Goal: Task Accomplishment & Management: Manage account settings

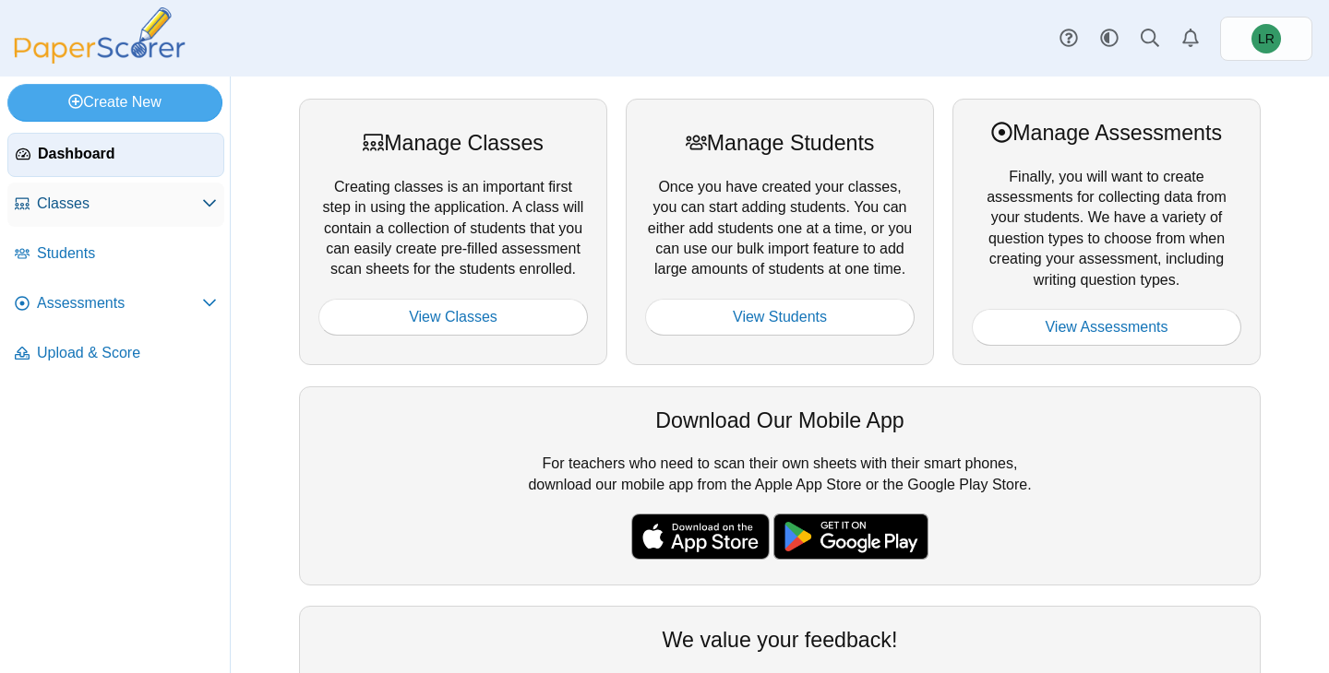
click at [165, 197] on span "Classes" at bounding box center [119, 204] width 165 height 20
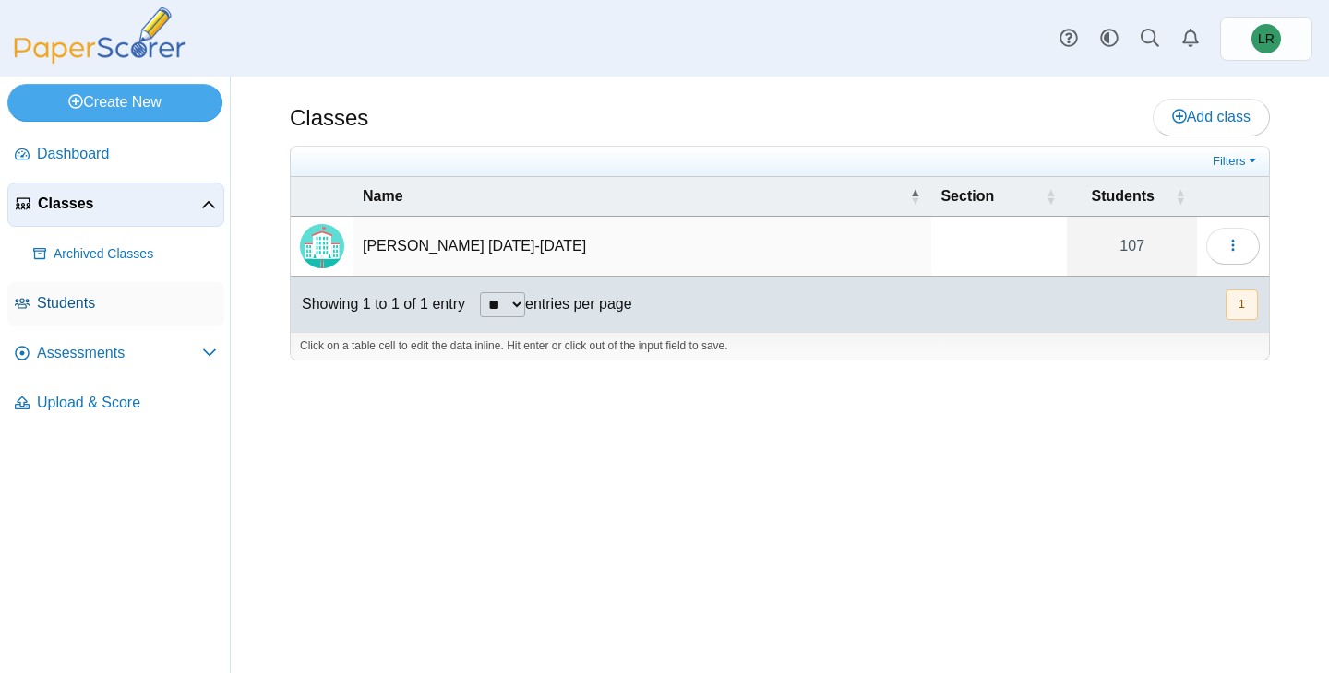
click at [176, 307] on span "Students" at bounding box center [127, 303] width 180 height 20
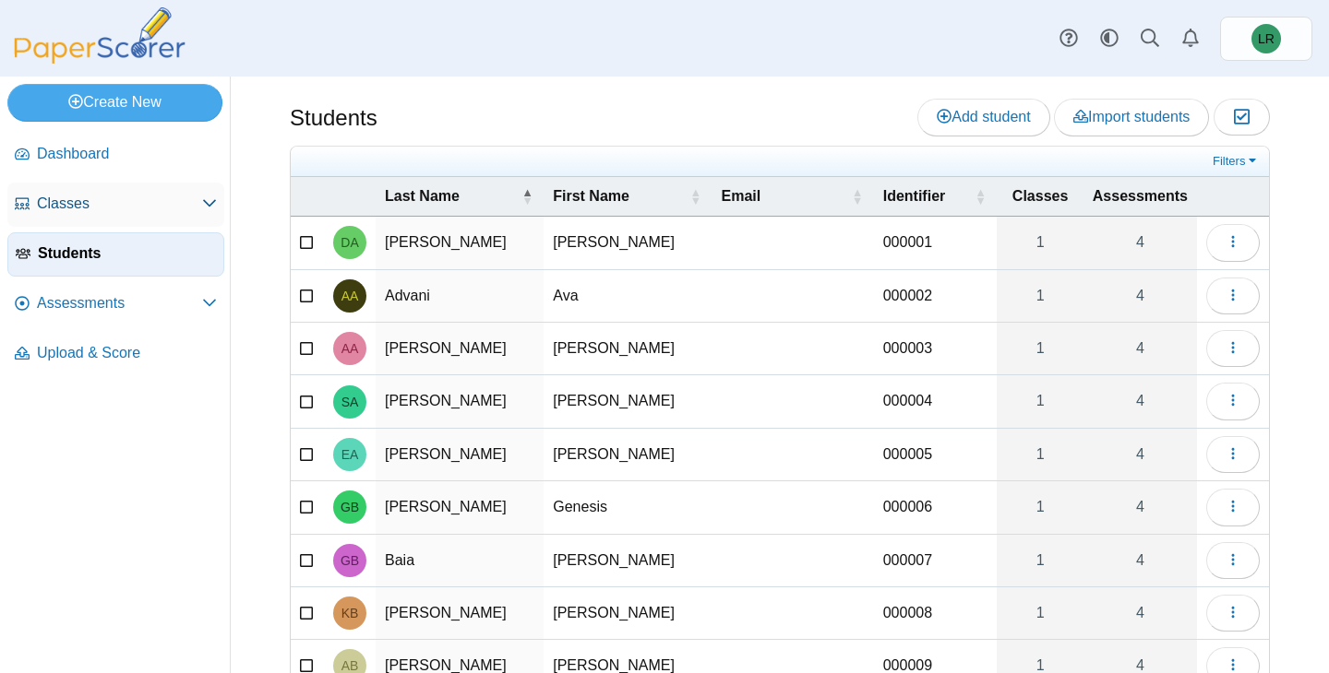
click at [176, 202] on span "Classes" at bounding box center [119, 204] width 165 height 20
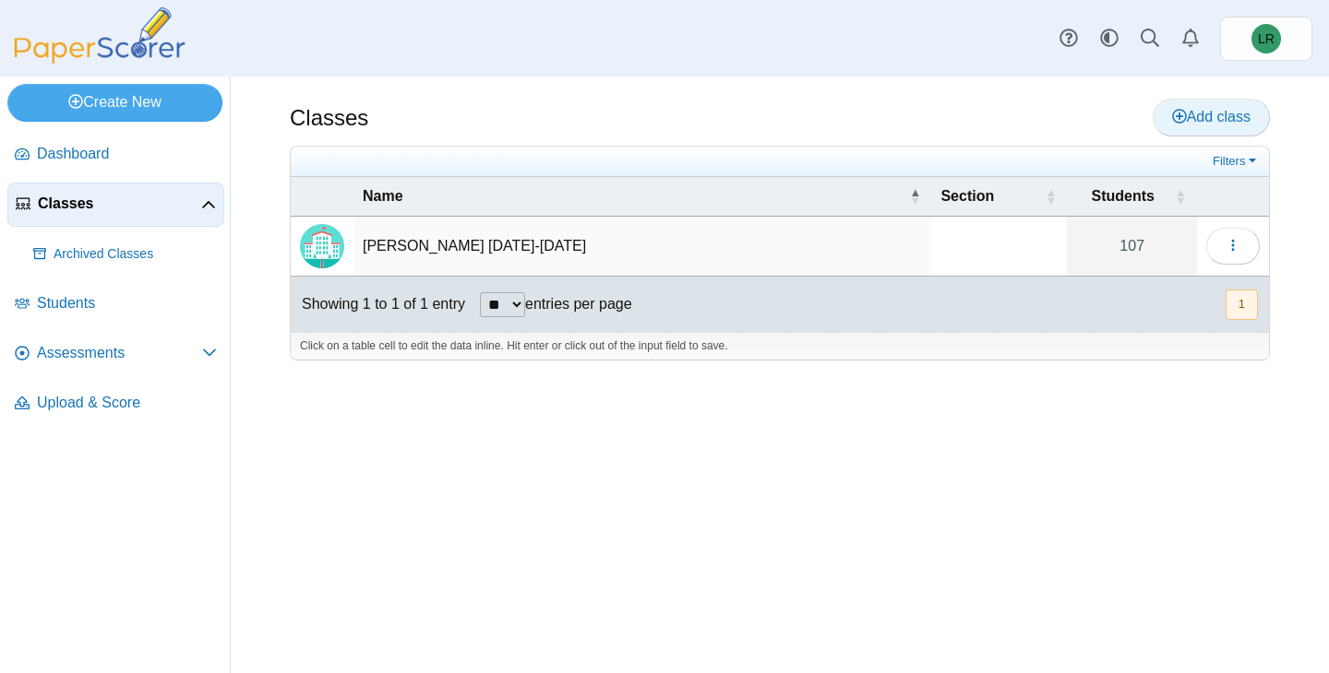
click at [1181, 113] on span "Add class" at bounding box center [1211, 117] width 78 height 16
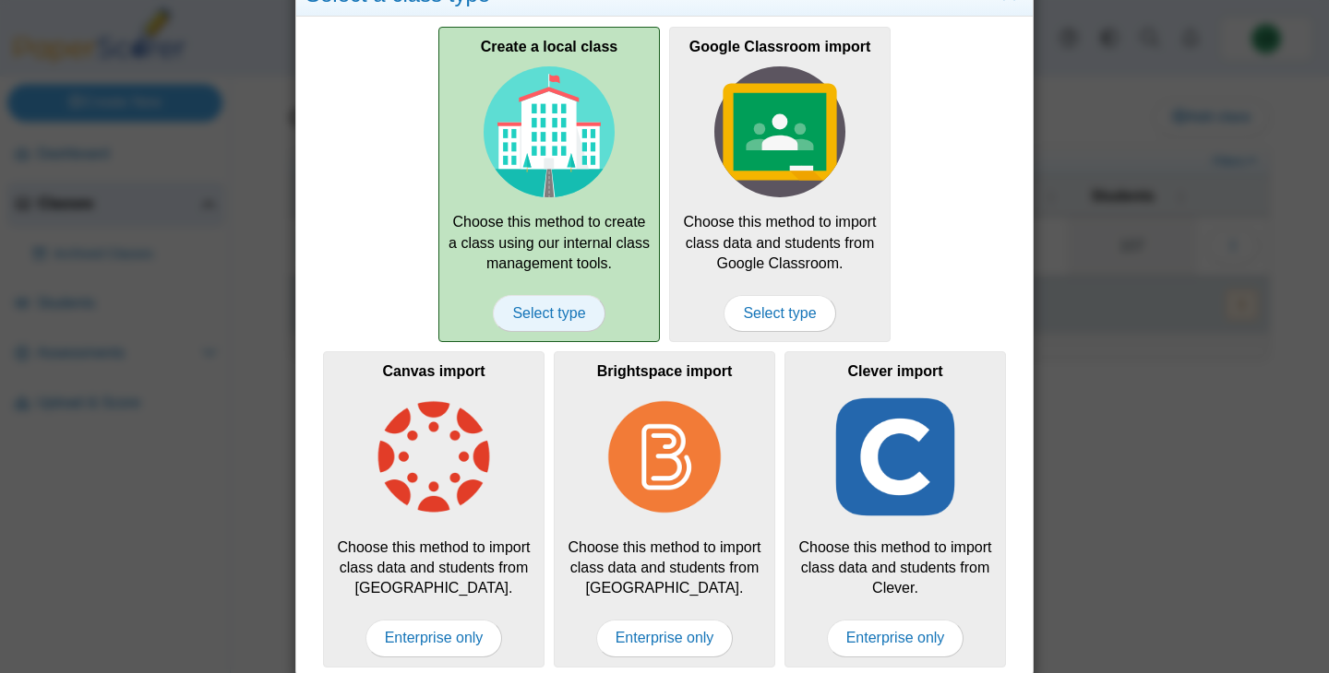
scroll to position [52, 0]
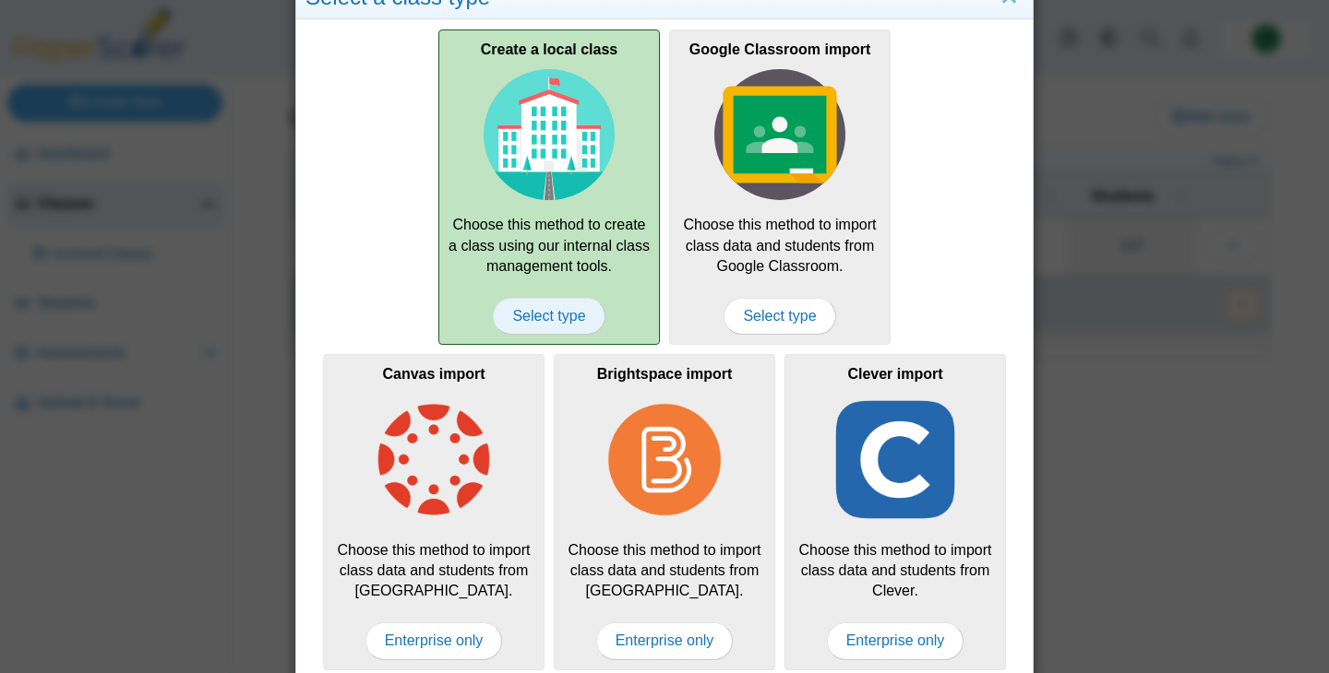
click at [554, 319] on span "Select type" at bounding box center [549, 316] width 112 height 37
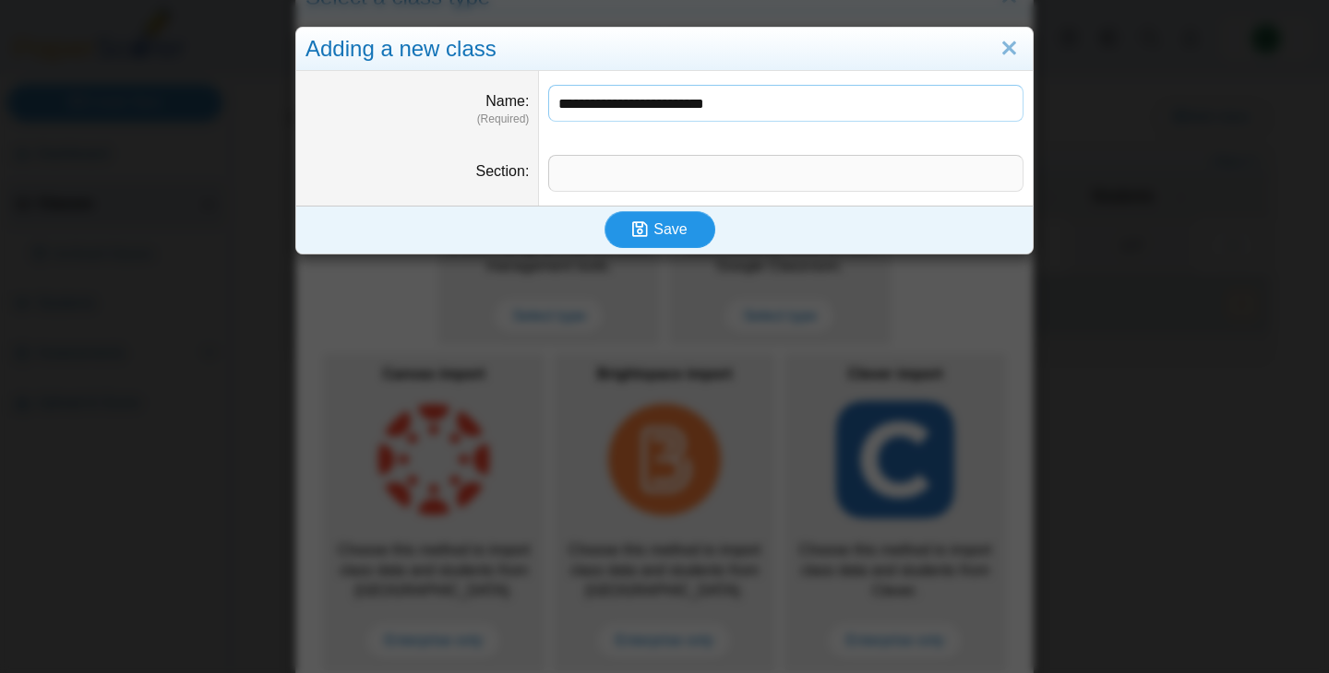
type input "**********"
click at [667, 240] on button "Save" at bounding box center [659, 229] width 111 height 37
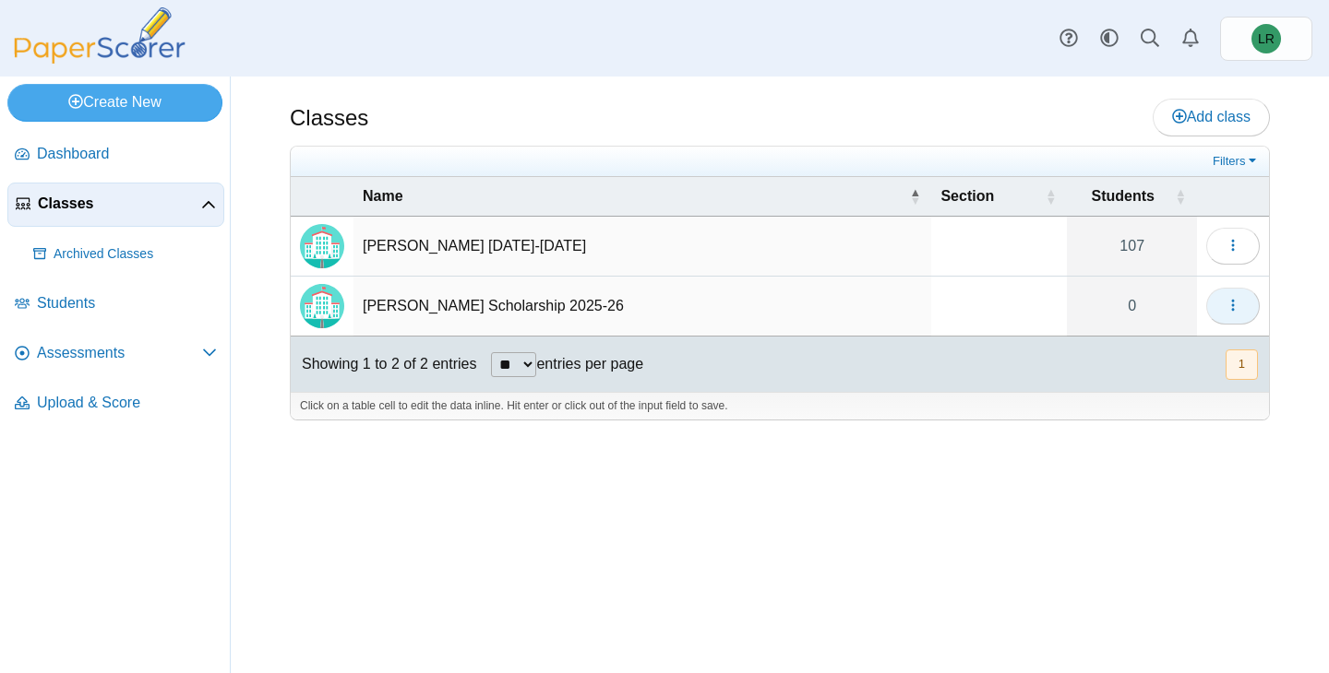
click at [1233, 304] on use "button" at bounding box center [1232, 306] width 3 height 12
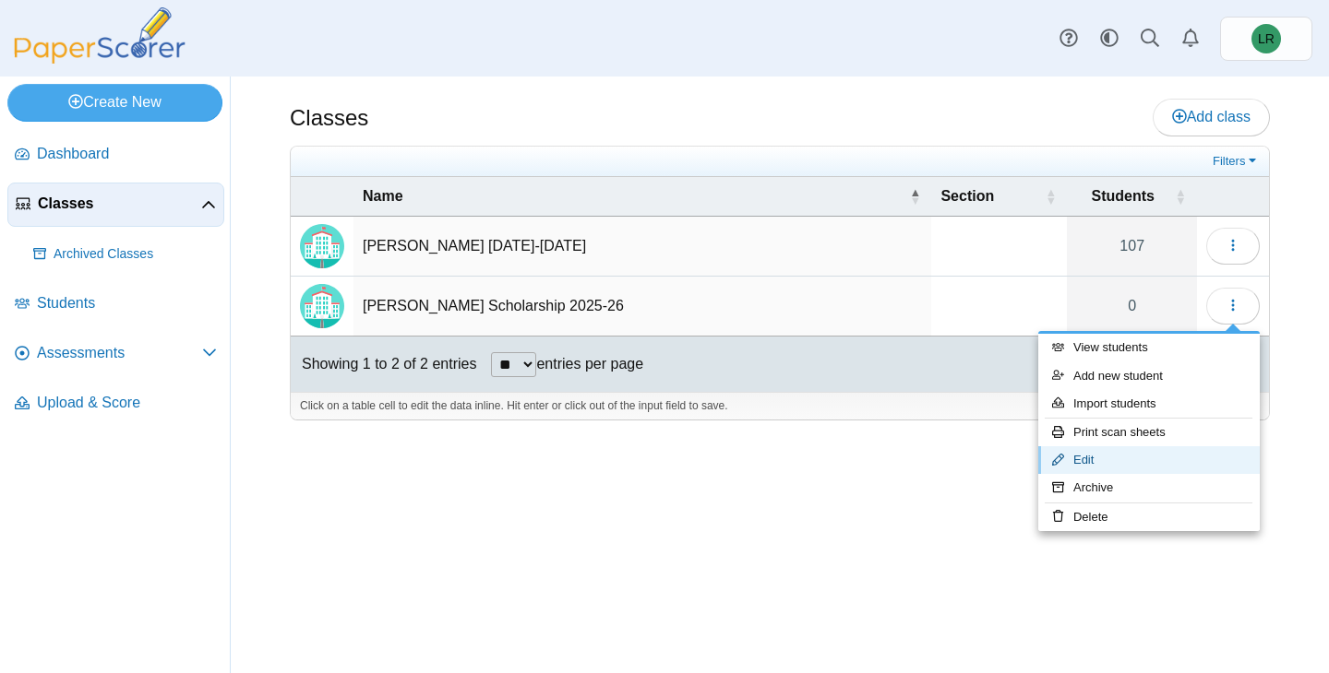
click at [1103, 458] on link "Edit" at bounding box center [1148, 461] width 221 height 28
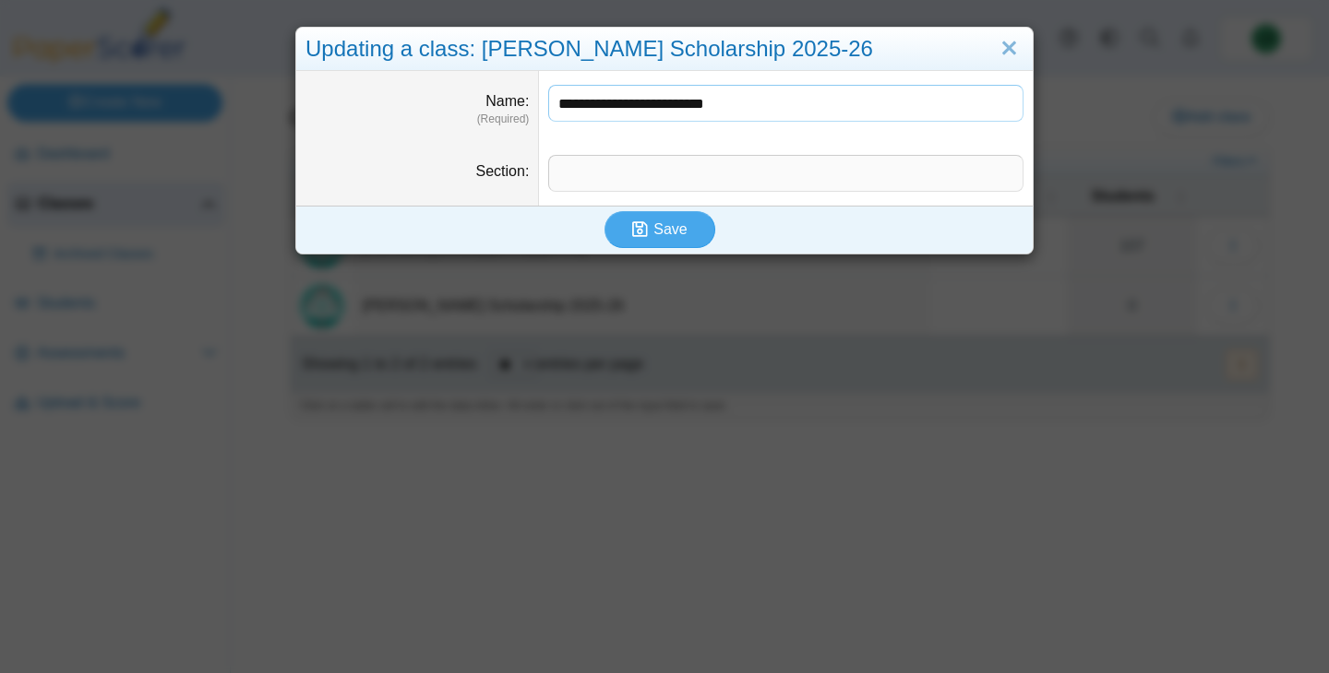
drag, startPoint x: 684, startPoint y: 104, endPoint x: 602, endPoint y: 104, distance: 81.2
click at [602, 104] on input "**********" at bounding box center [785, 103] width 475 height 37
type input "**********"
click at [647, 224] on icon "submit" at bounding box center [640, 229] width 16 height 18
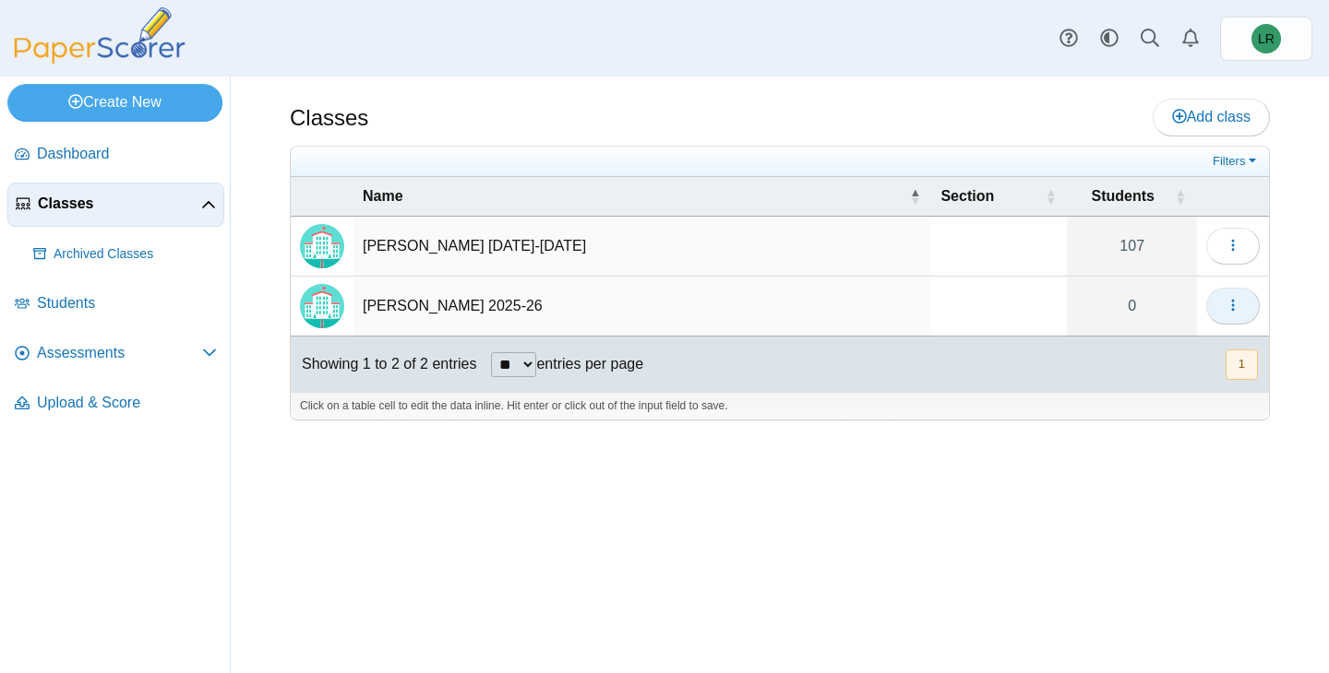
click at [1245, 308] on button "button" at bounding box center [1233, 306] width 54 height 37
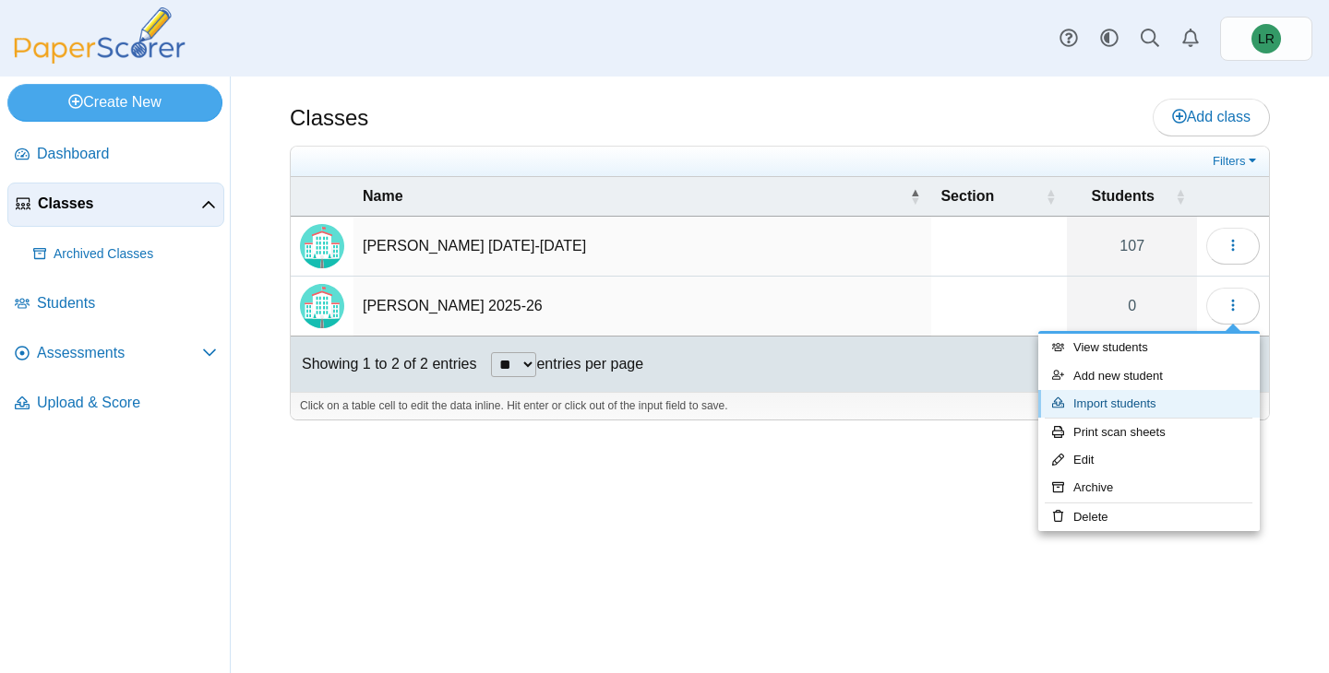
click at [1090, 402] on link "Import students" at bounding box center [1148, 404] width 221 height 28
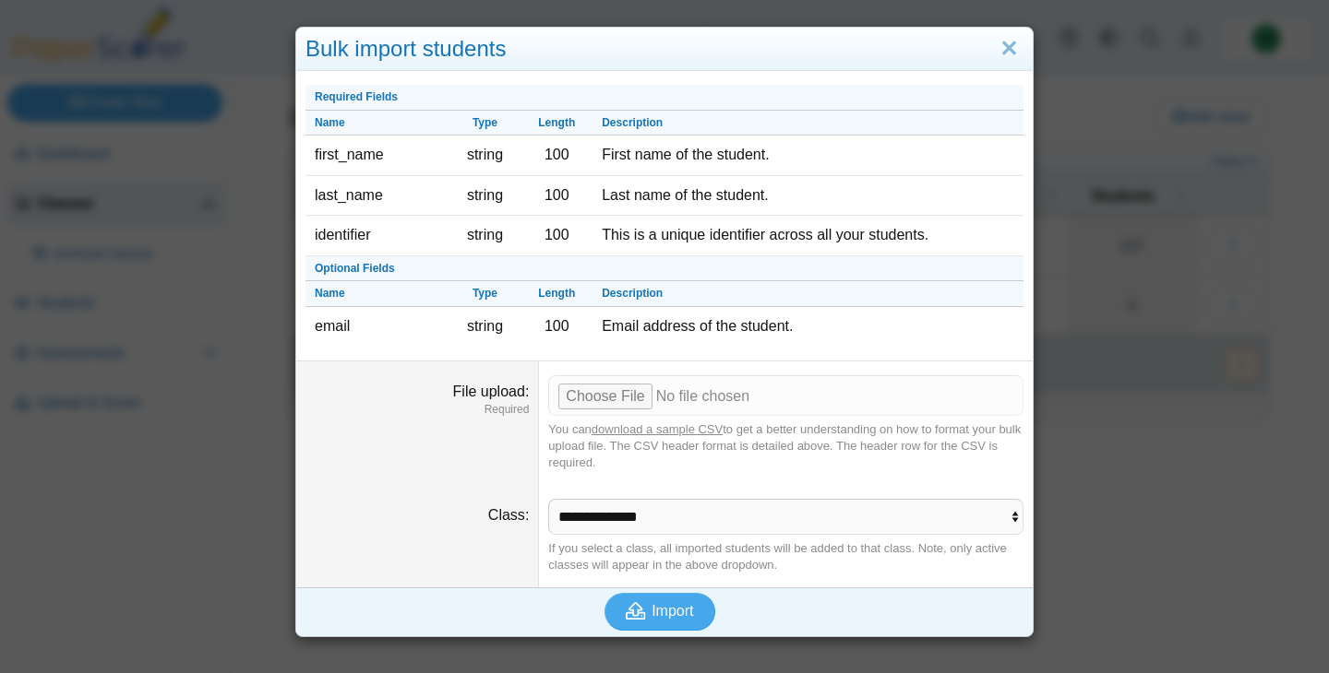
click at [635, 428] on link "download a sample CSV" at bounding box center [656, 430] width 131 height 14
click at [624, 394] on input "File upload" at bounding box center [785, 395] width 475 height 41
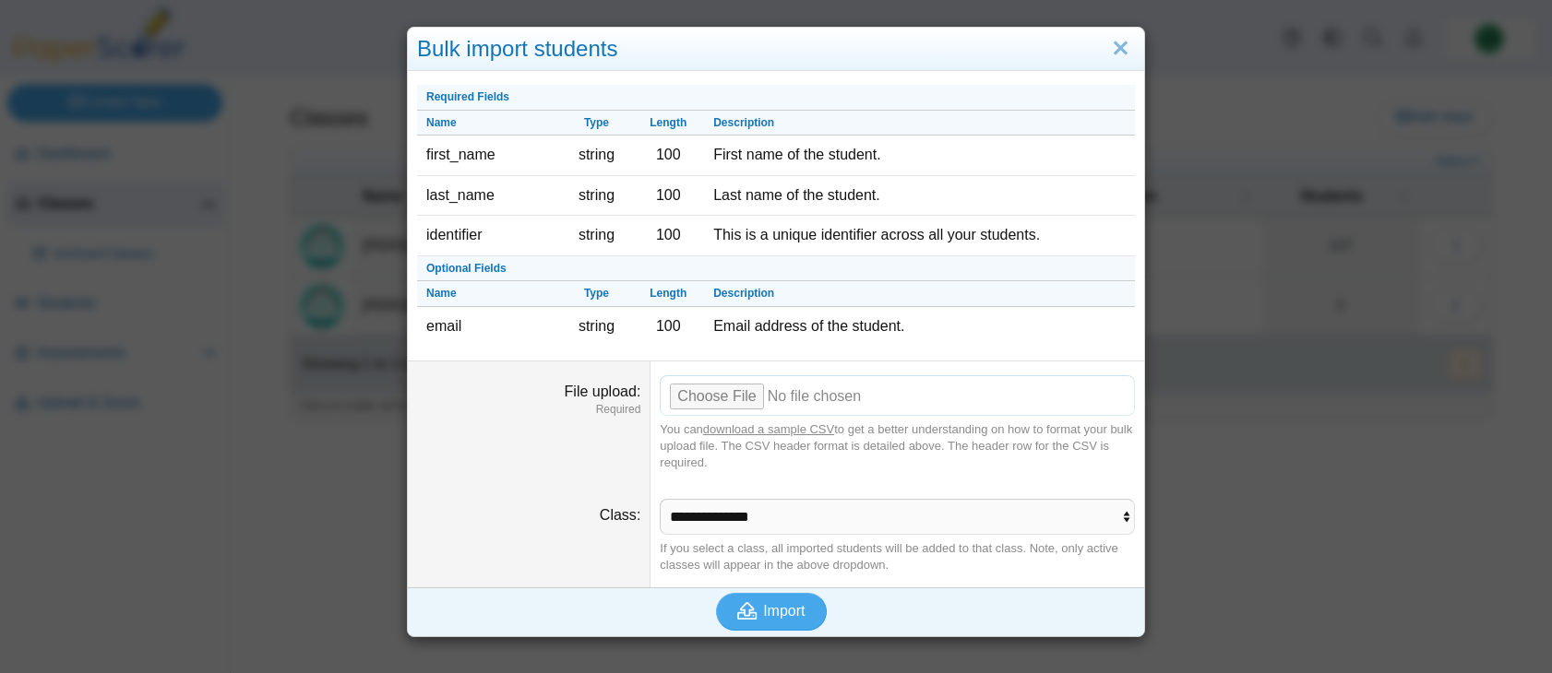
click at [725, 394] on input "File upload" at bounding box center [897, 395] width 475 height 41
type input "**********"
click at [781, 623] on button "Import" at bounding box center [771, 611] width 111 height 37
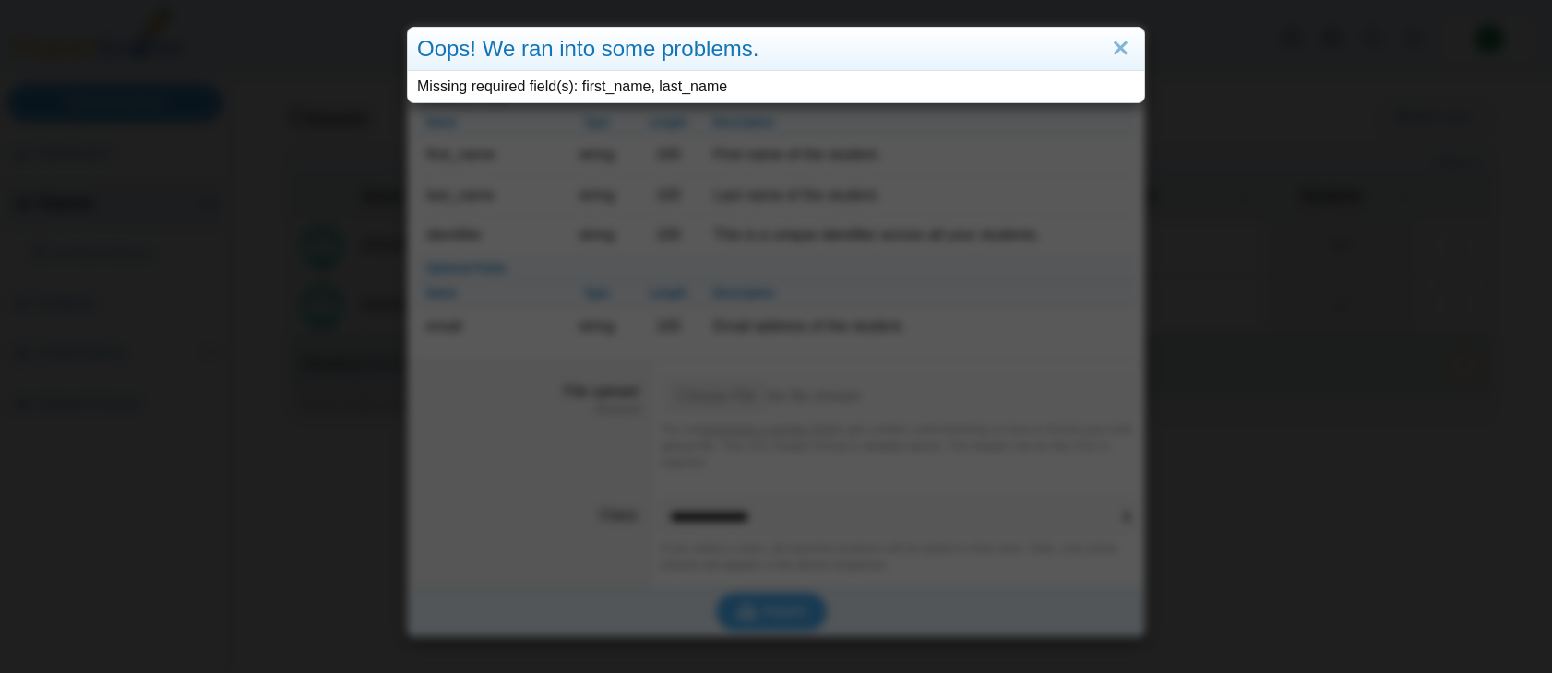
click at [754, 151] on div "Oops! We ran into some problems. Missing required field(s): first_name, last_na…" at bounding box center [776, 336] width 1552 height 673
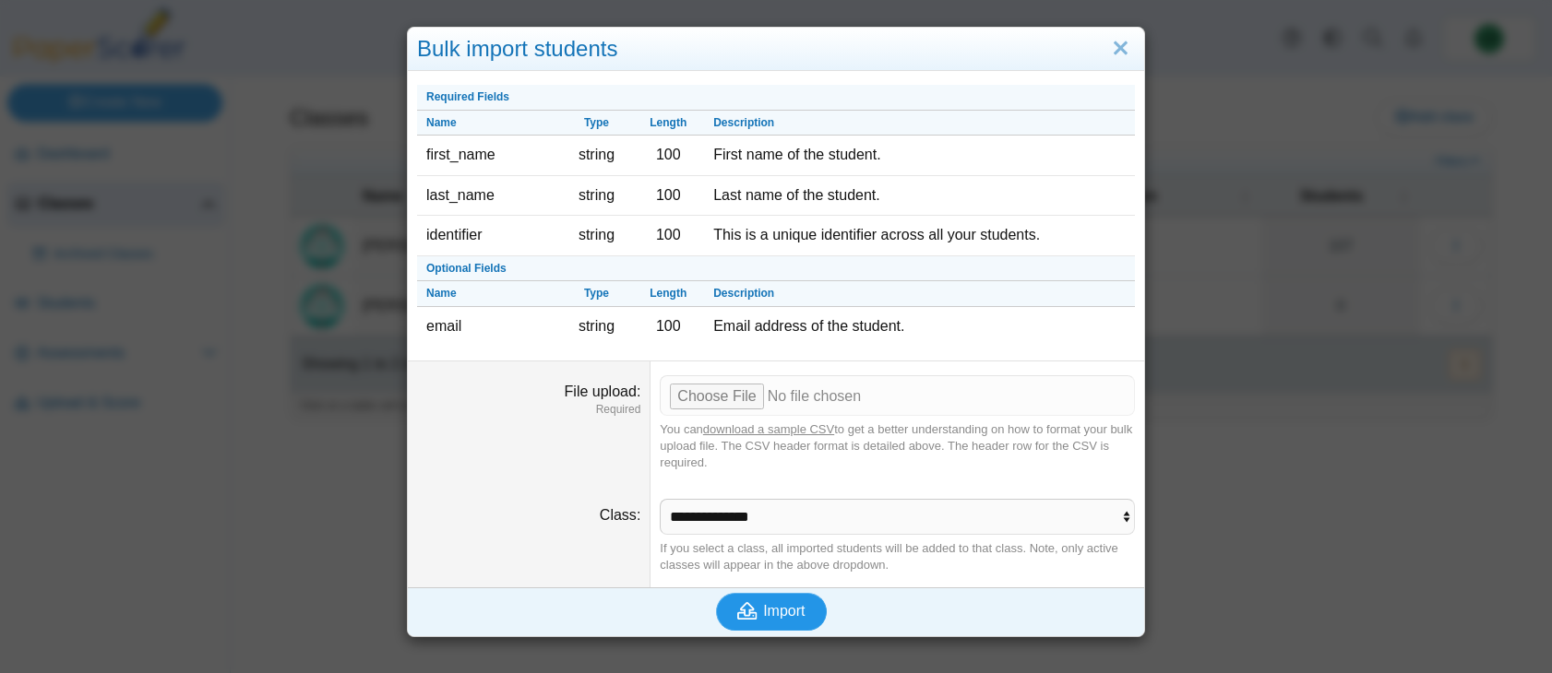
click at [771, 622] on button "Import" at bounding box center [771, 611] width 111 height 37
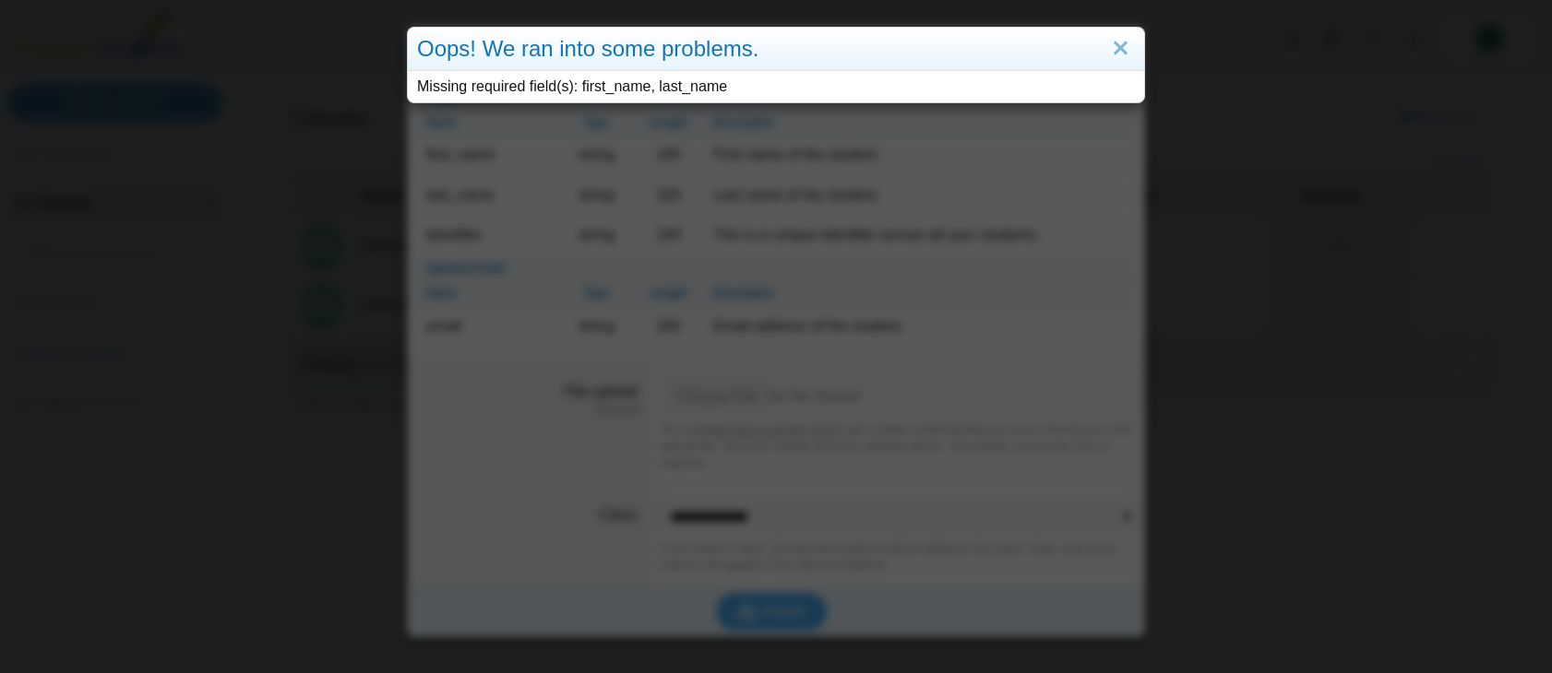
click at [641, 86] on div "Missing required field(s): first_name, last_name" at bounding box center [776, 86] width 736 height 31
click at [686, 183] on div "Oops! We ran into some problems. Missing required field(s): first_name, last_na…" at bounding box center [776, 336] width 1552 height 673
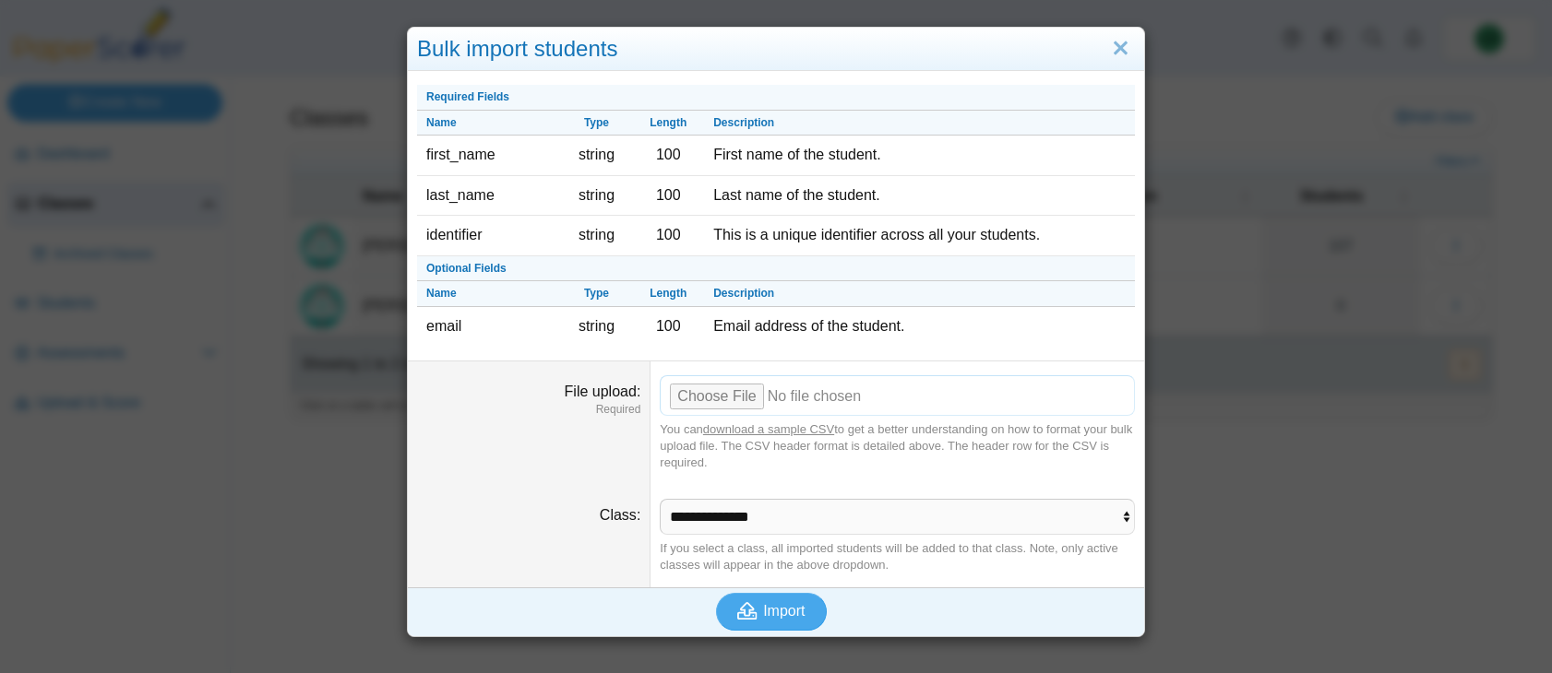
click at [721, 394] on input "File upload" at bounding box center [897, 395] width 475 height 41
click at [775, 596] on button "Import" at bounding box center [771, 611] width 111 height 37
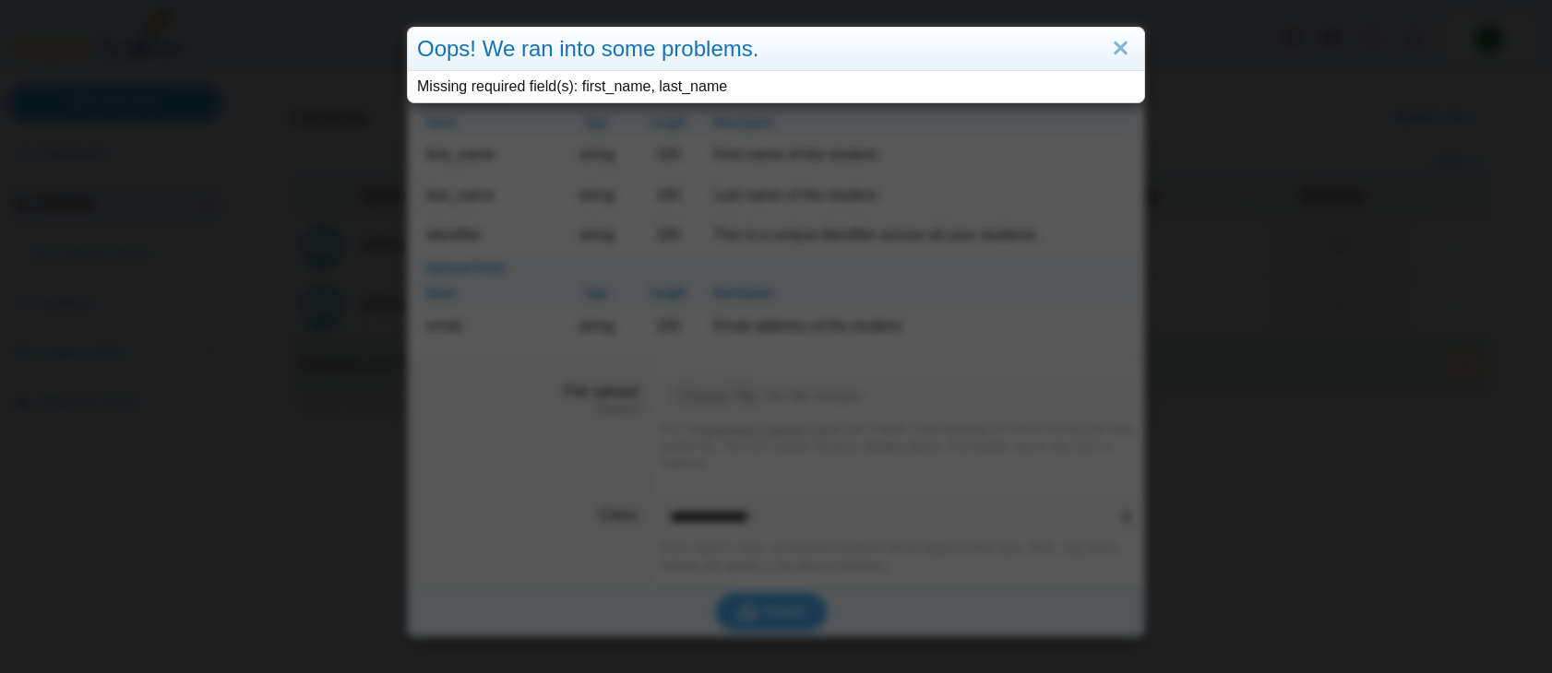
click at [587, 215] on div "Oops! We ran into some problems. Missing required field(s): first_name, last_na…" at bounding box center [776, 336] width 1552 height 673
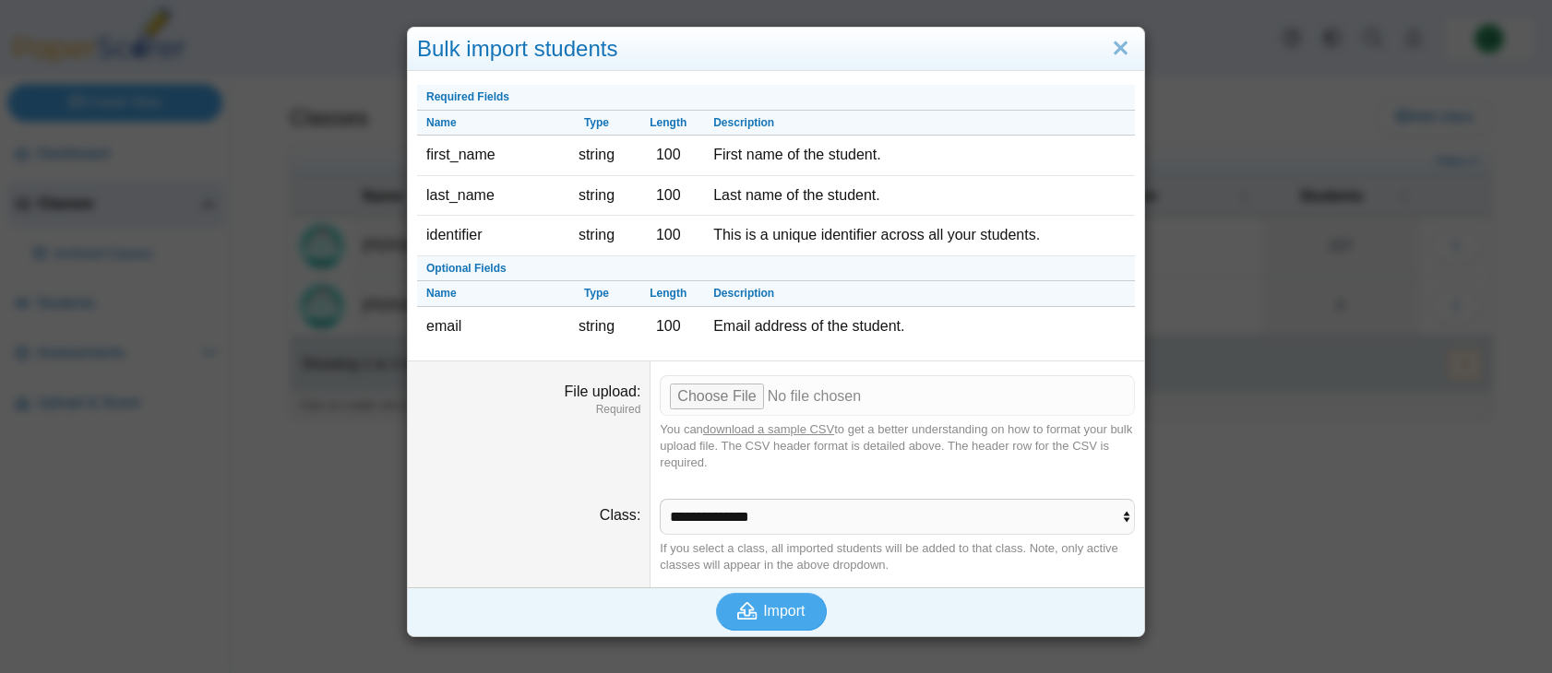
click at [750, 431] on link "download a sample CSV" at bounding box center [768, 430] width 131 height 14
click at [1055, 24] on div "Bulk import students Required Fields Name Type Length Description first_name st…" at bounding box center [776, 336] width 1552 height 673
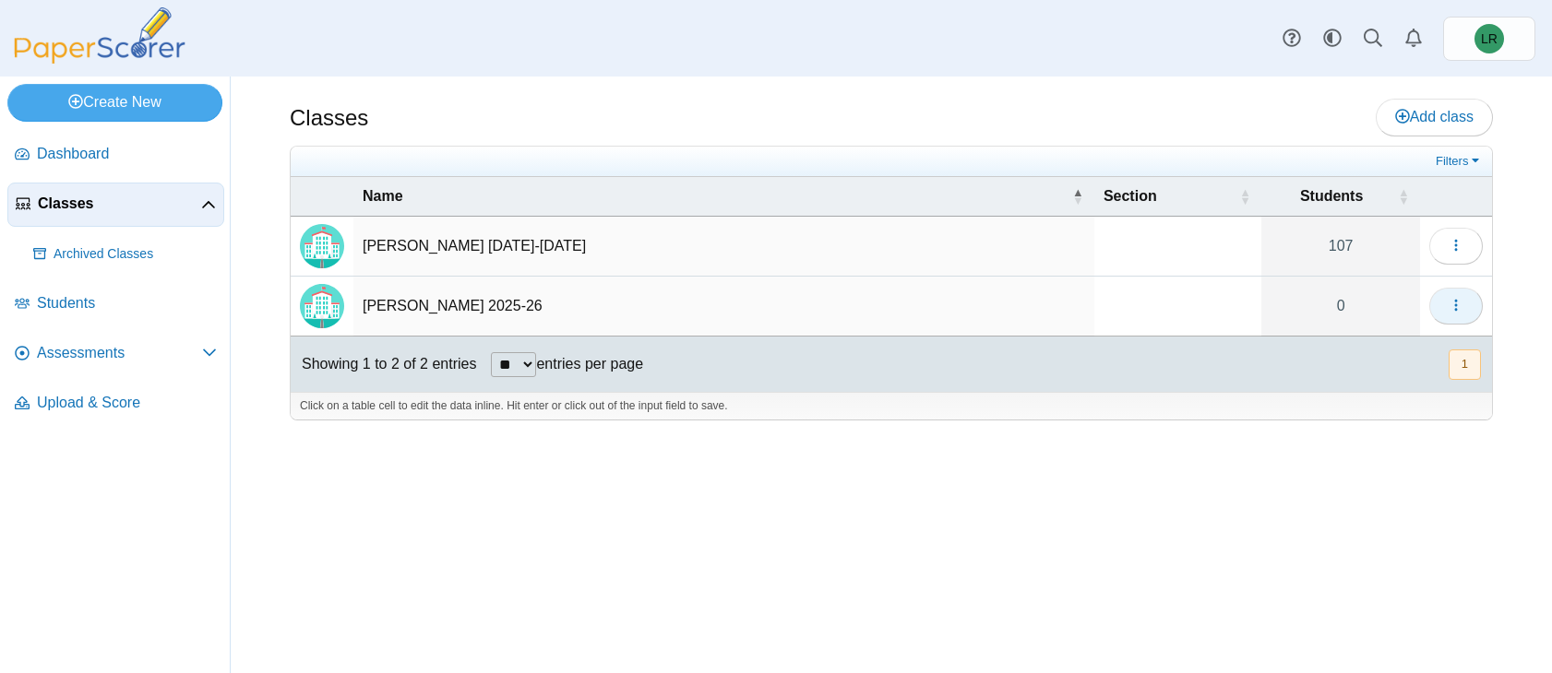
click at [1328, 307] on button "button" at bounding box center [1456, 306] width 54 height 37
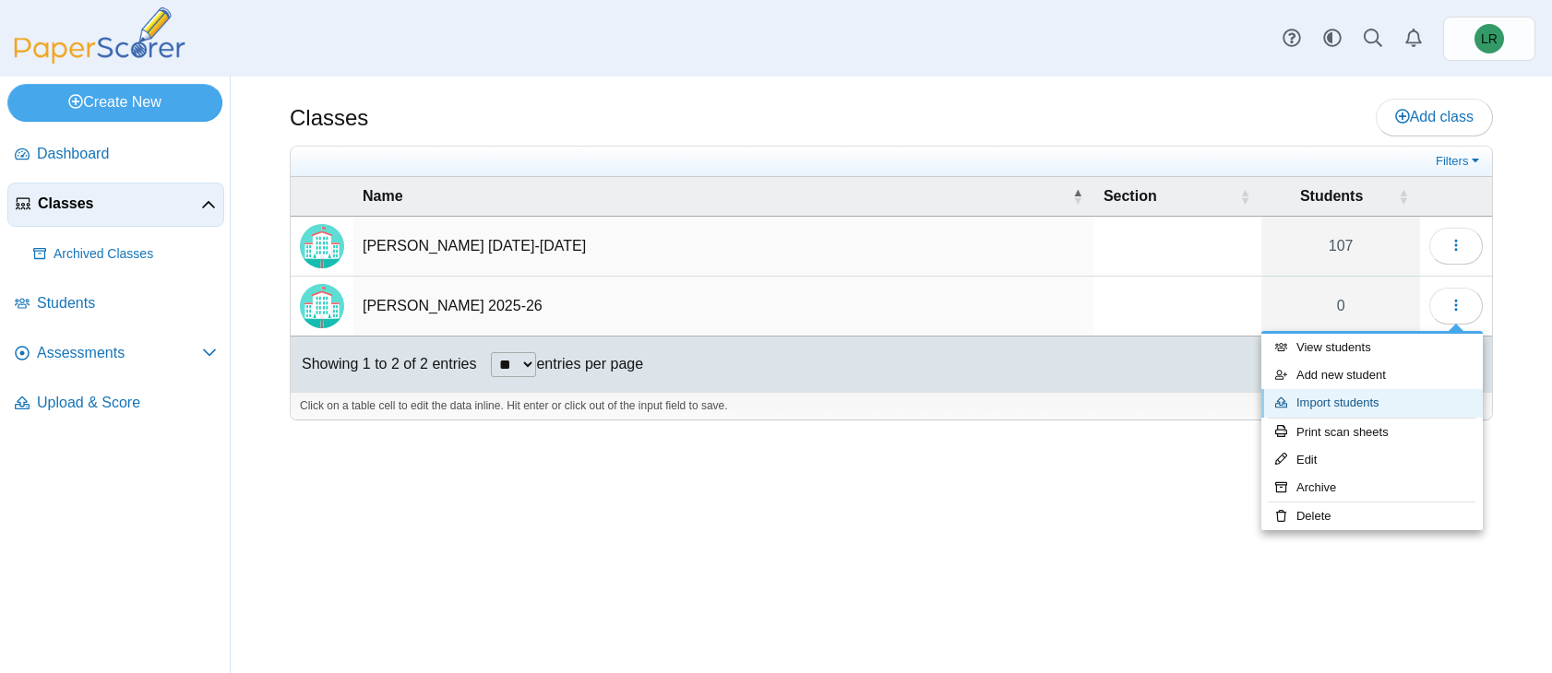
click at [1328, 406] on link "Import students" at bounding box center [1371, 403] width 221 height 28
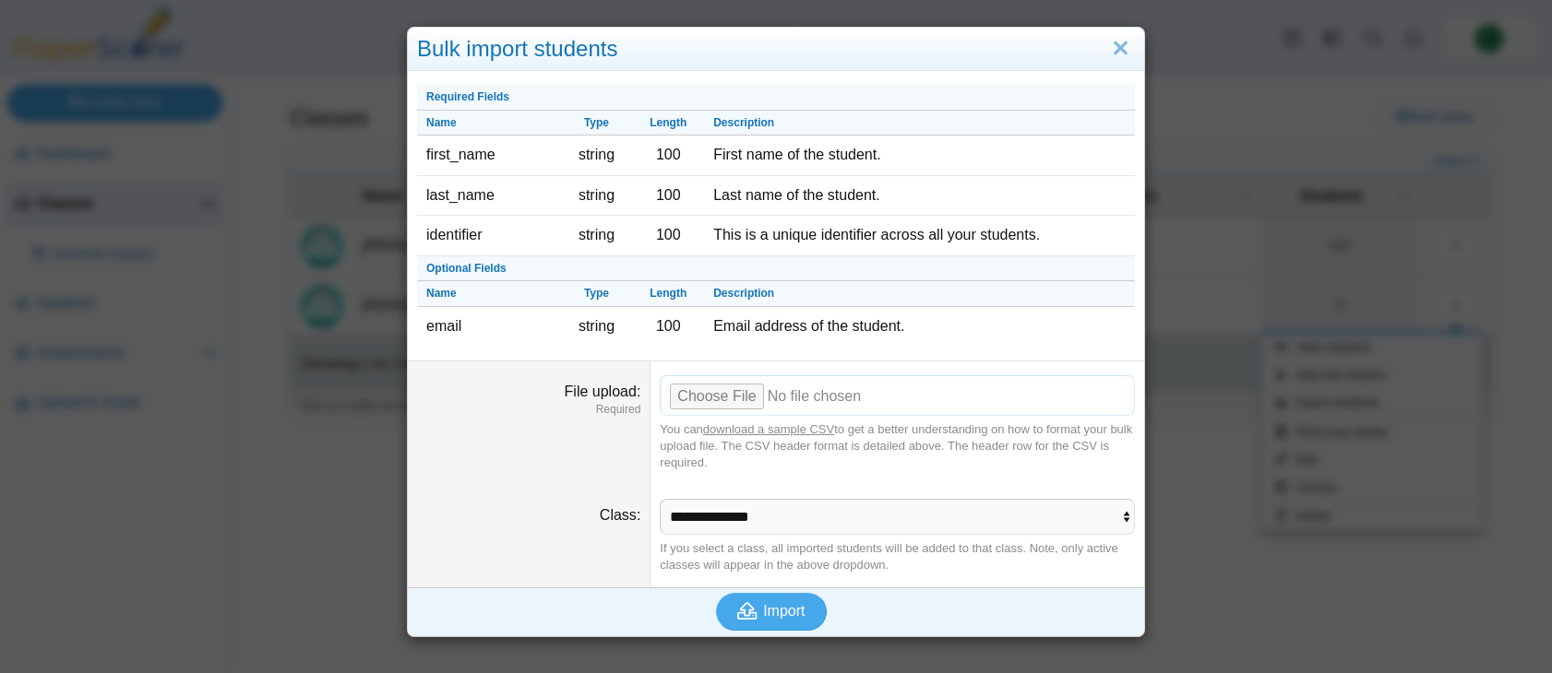
click at [703, 396] on input "File upload" at bounding box center [897, 395] width 475 height 41
click at [733, 395] on input "File upload" at bounding box center [897, 395] width 475 height 41
type input "**********"
click at [785, 604] on span "Import" at bounding box center [784, 611] width 42 height 16
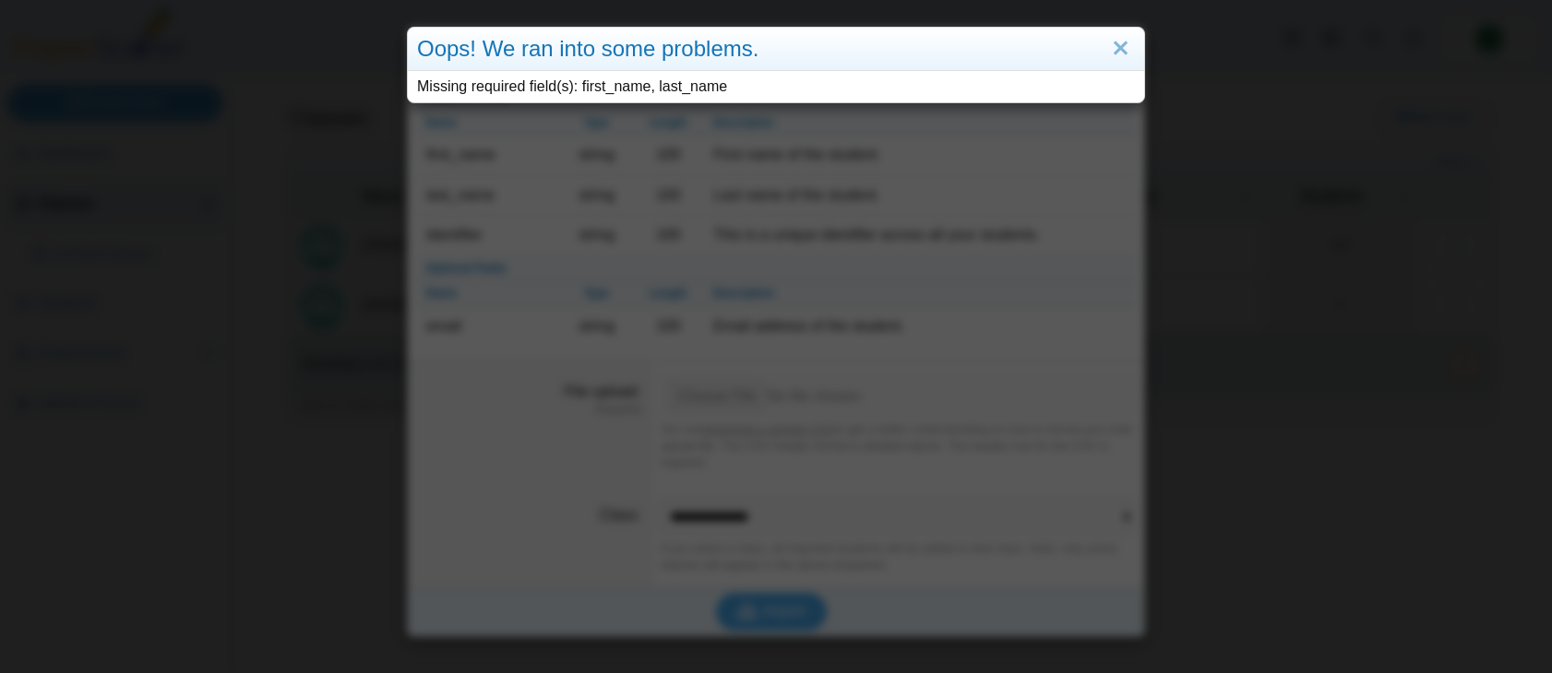
click at [788, 191] on div "Oops! We ran into some problems. Missing required field(s): first_name, last_na…" at bounding box center [776, 336] width 1552 height 673
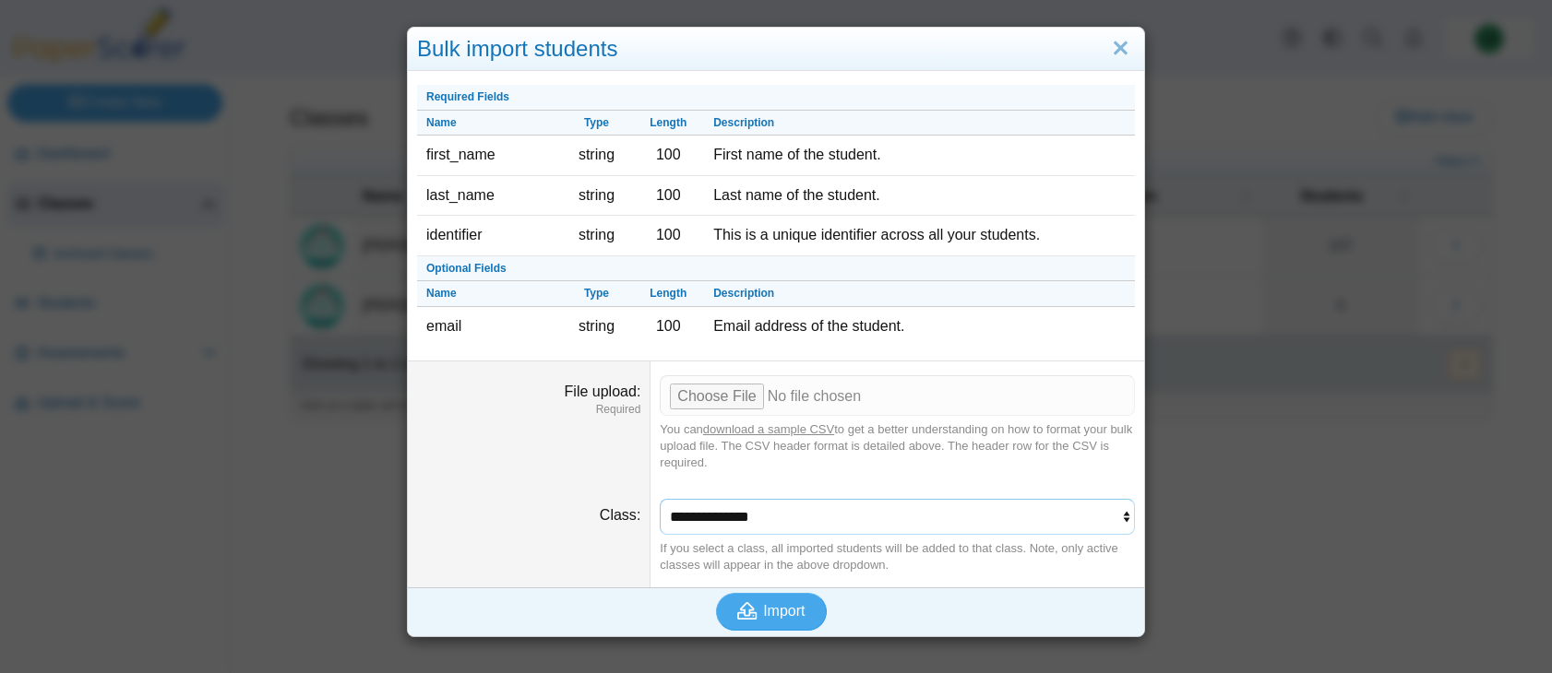
click at [1074, 512] on select "**********" at bounding box center [897, 516] width 475 height 35
click at [1058, 395] on input "File upload" at bounding box center [897, 395] width 475 height 41
click at [1122, 41] on link "Close" at bounding box center [1120, 48] width 29 height 31
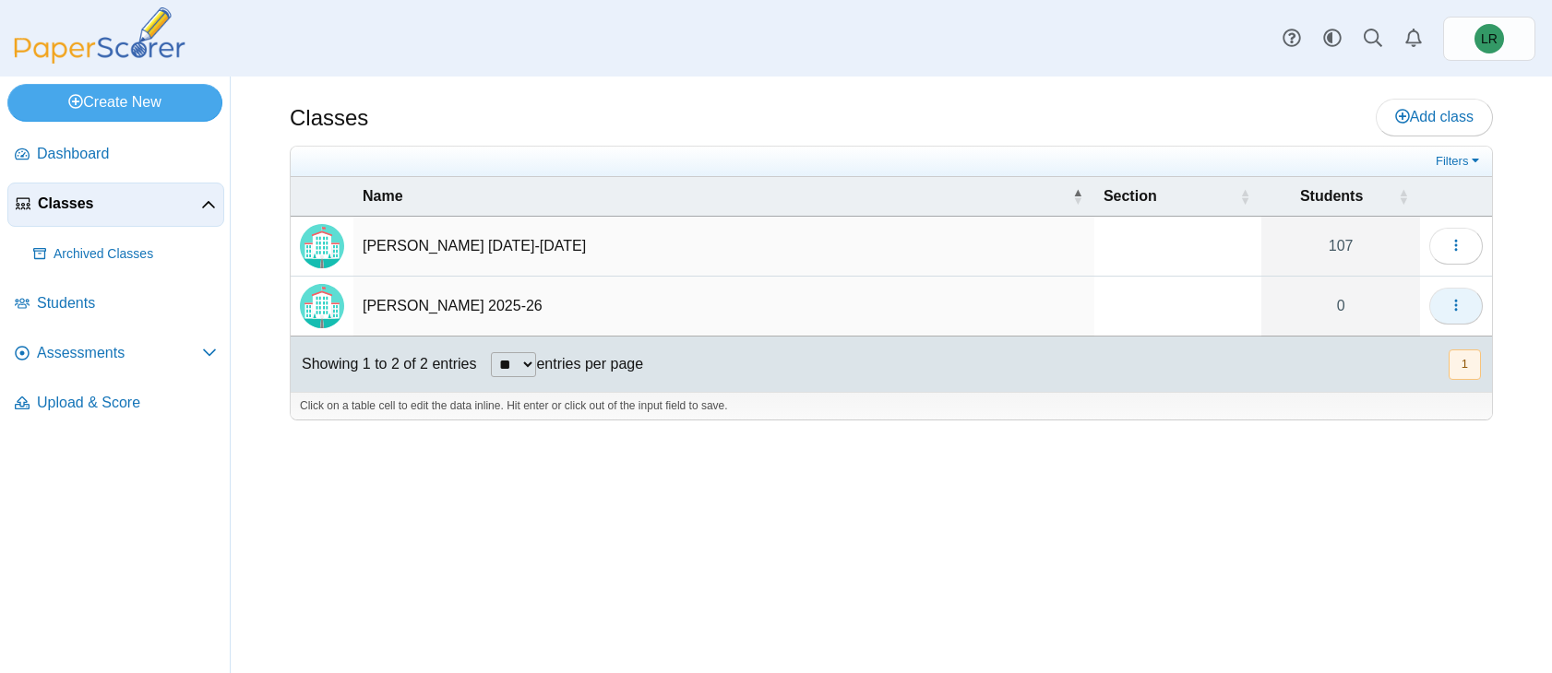
click at [1328, 300] on button "button" at bounding box center [1456, 306] width 54 height 37
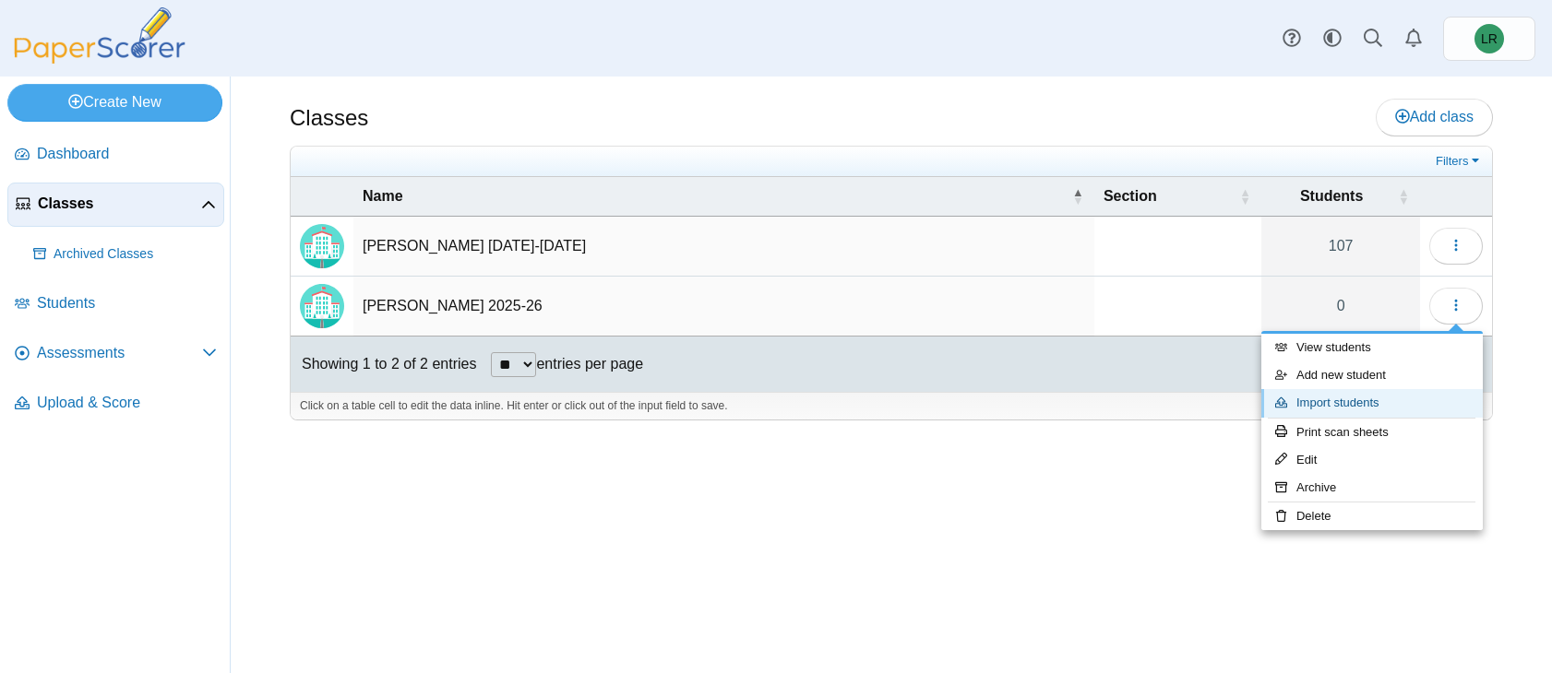
click at [1328, 399] on link "Import students" at bounding box center [1371, 403] width 221 height 28
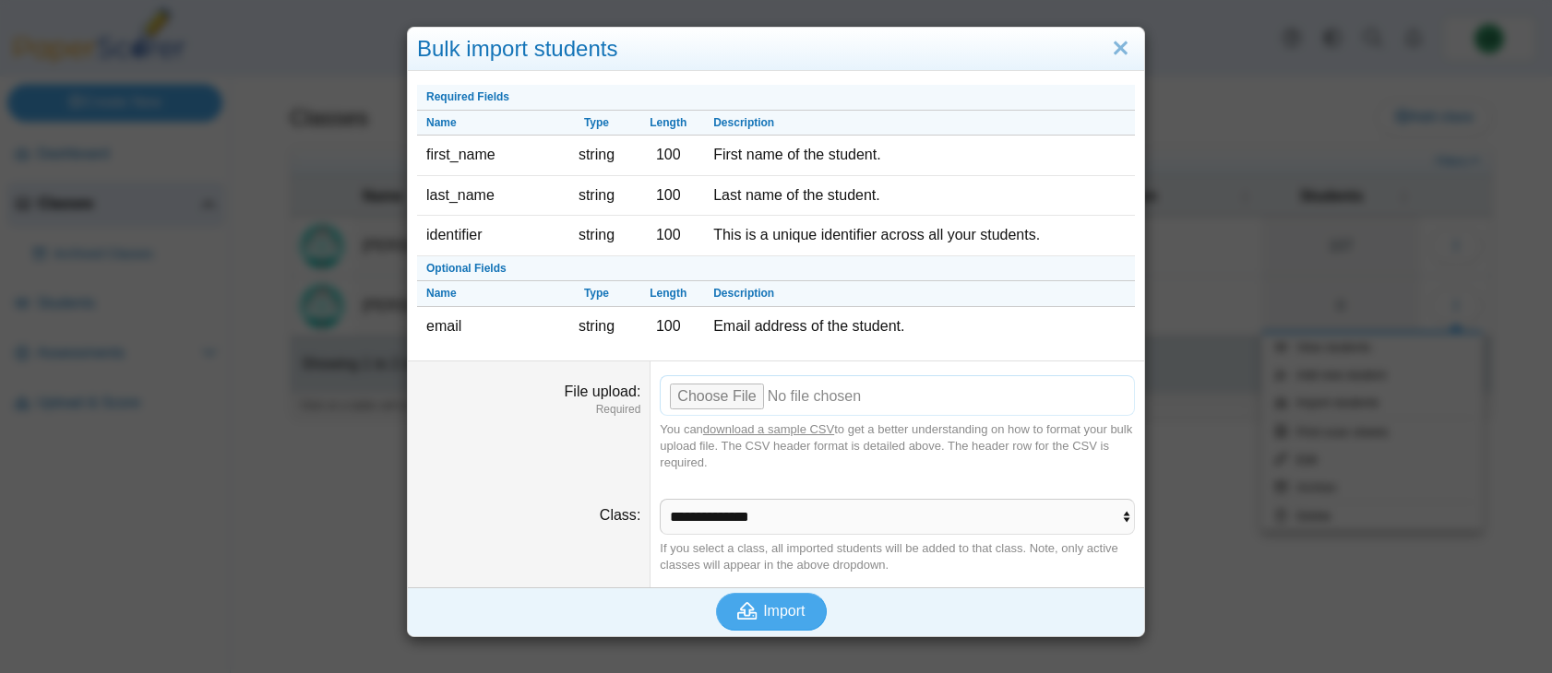
click at [721, 398] on input "File upload" at bounding box center [897, 395] width 475 height 41
type input "**********"
click at [786, 626] on button "Import" at bounding box center [771, 611] width 111 height 37
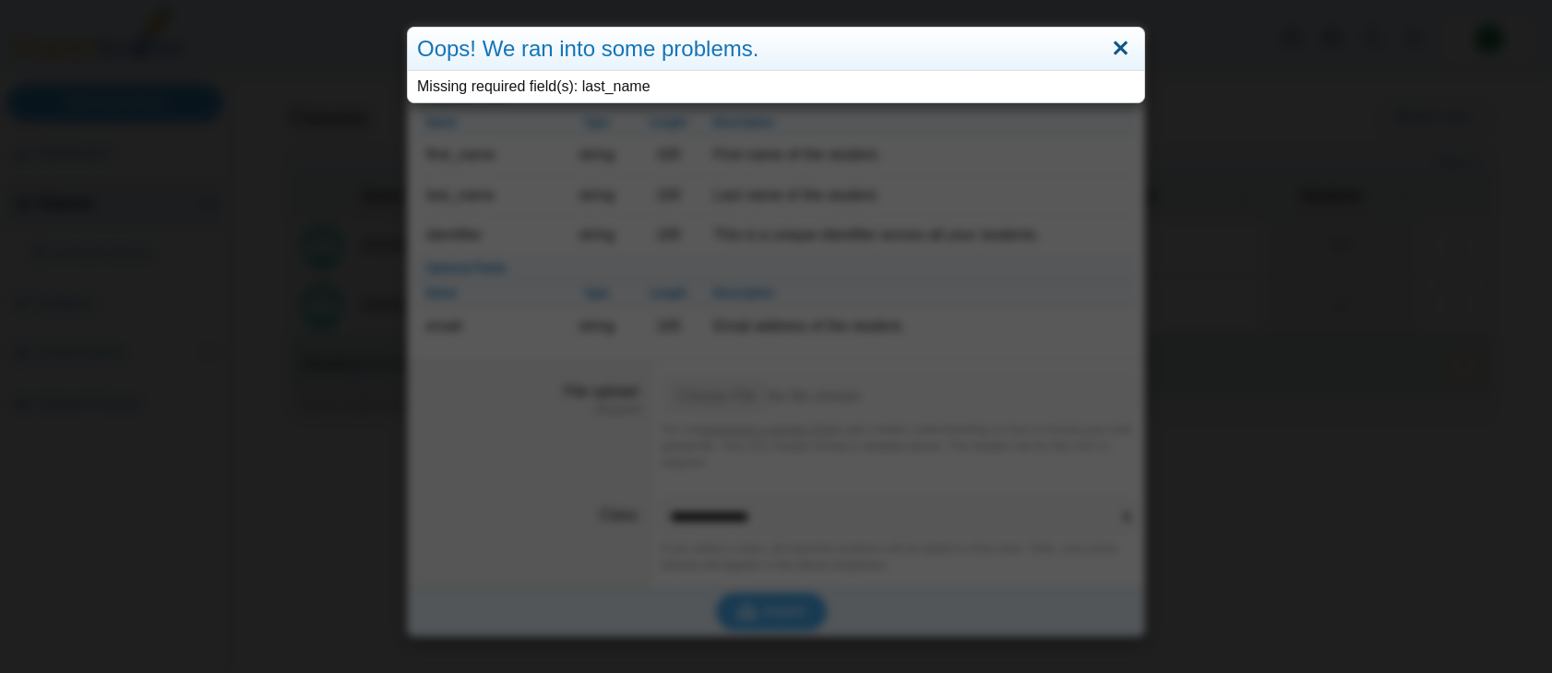
click at [1122, 43] on link "Close" at bounding box center [1120, 48] width 29 height 31
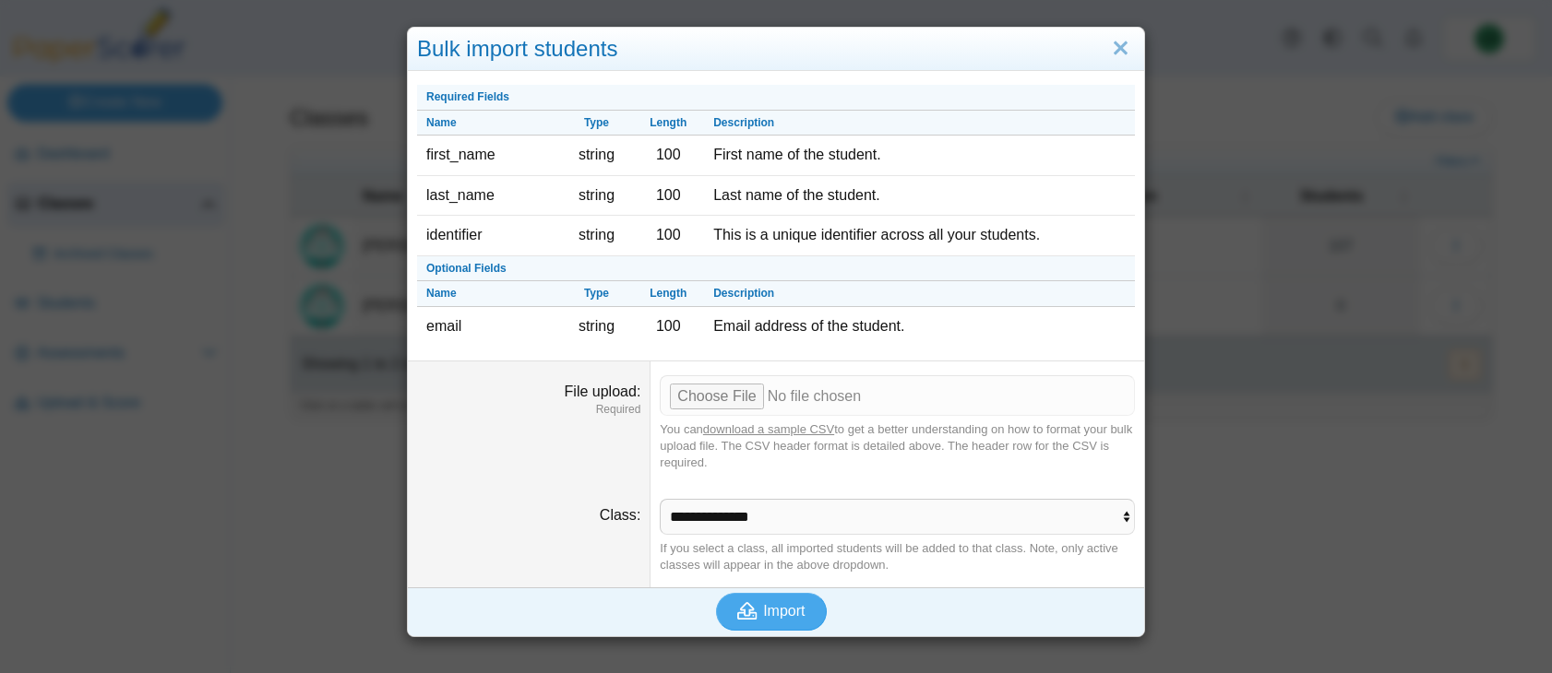
drag, startPoint x: 1123, startPoint y: 51, endPoint x: 1020, endPoint y: 6, distance: 111.9
click at [1122, 50] on link "Close" at bounding box center [1120, 48] width 29 height 31
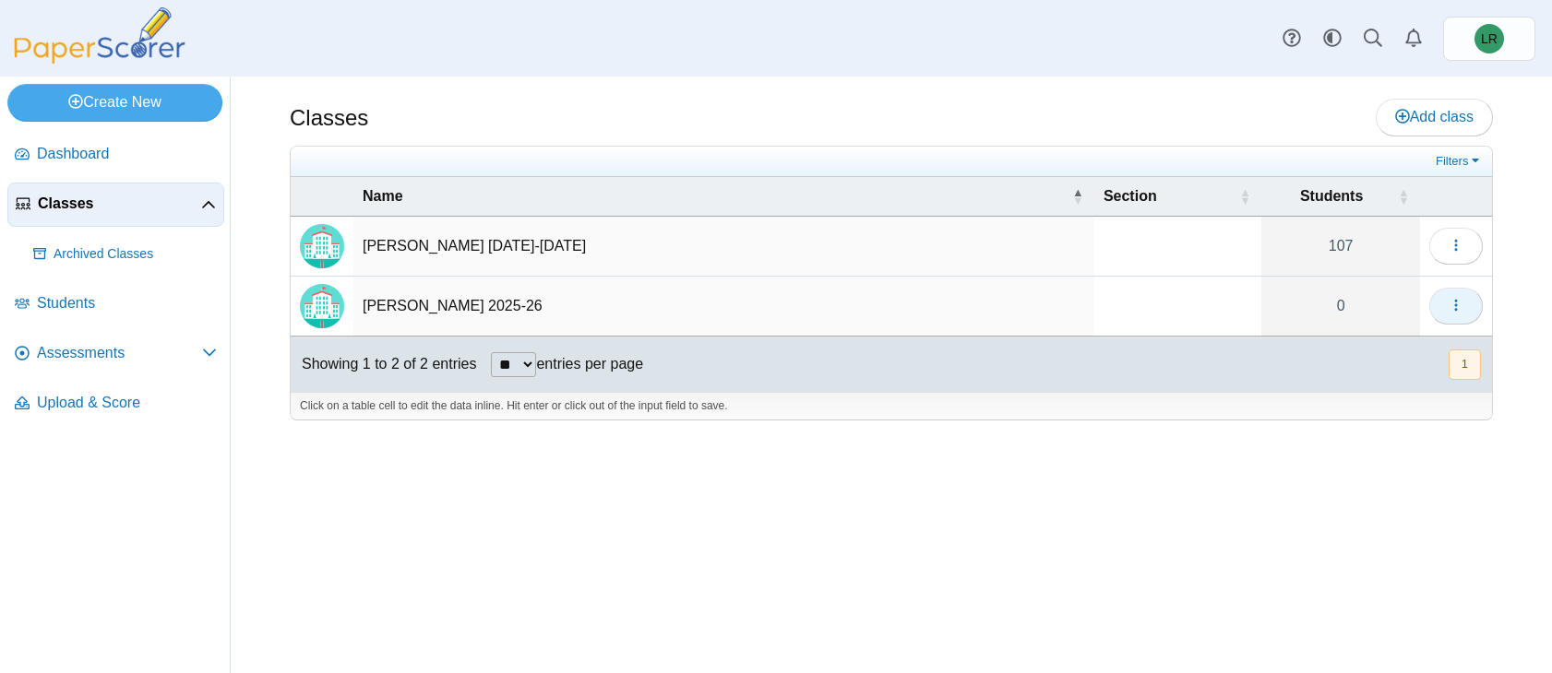
click at [1328, 293] on button "button" at bounding box center [1456, 306] width 54 height 37
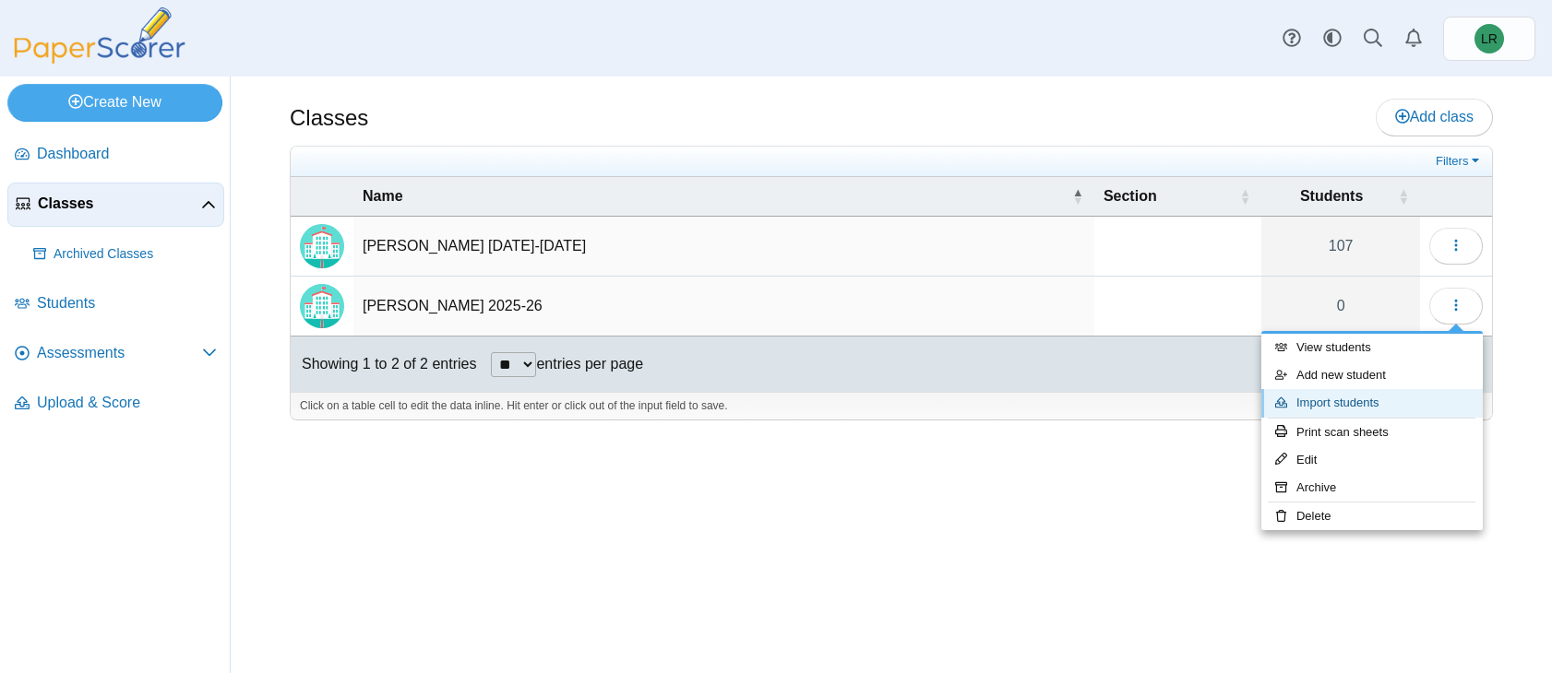
click at [1328, 398] on link "Import students" at bounding box center [1371, 403] width 221 height 28
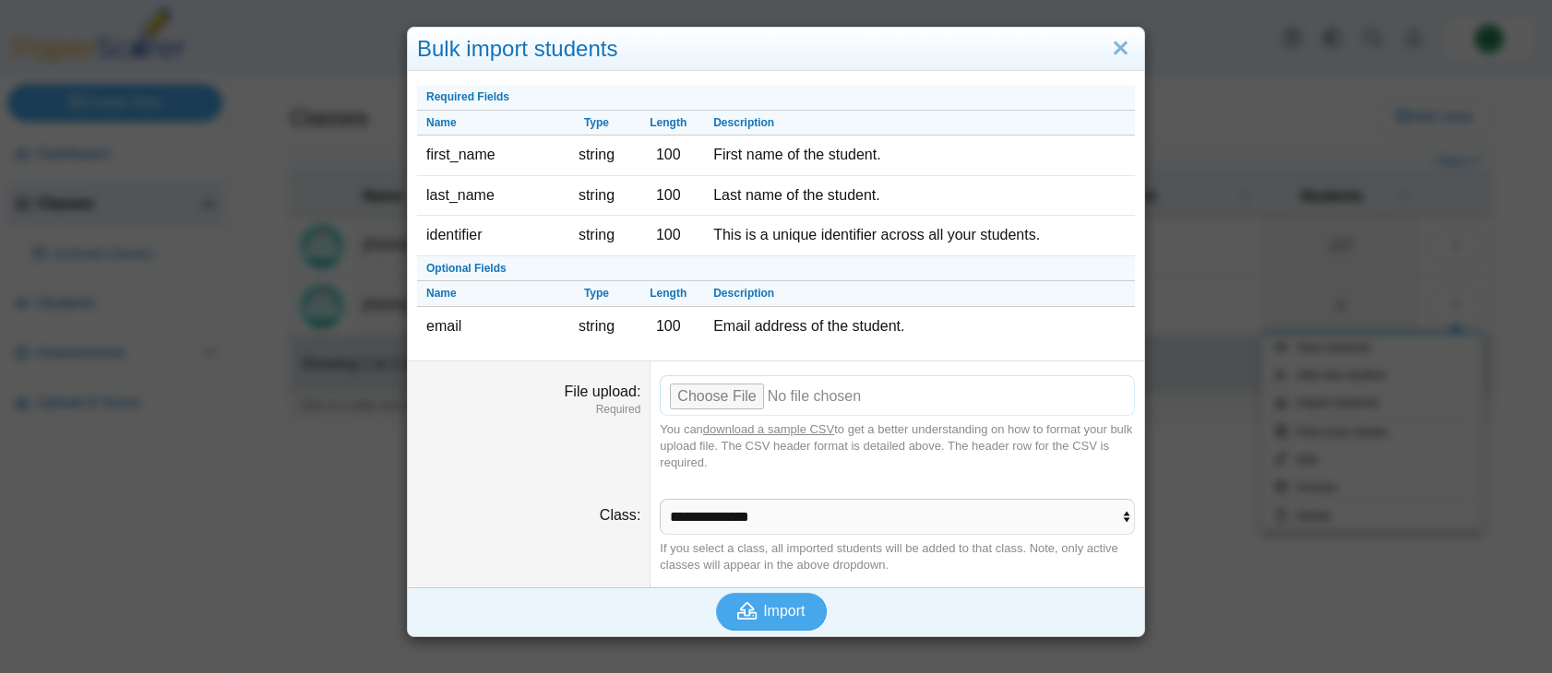
click at [728, 409] on input "File upload" at bounding box center [897, 395] width 475 height 41
type input "**********"
click at [787, 603] on span "Import" at bounding box center [784, 611] width 42 height 16
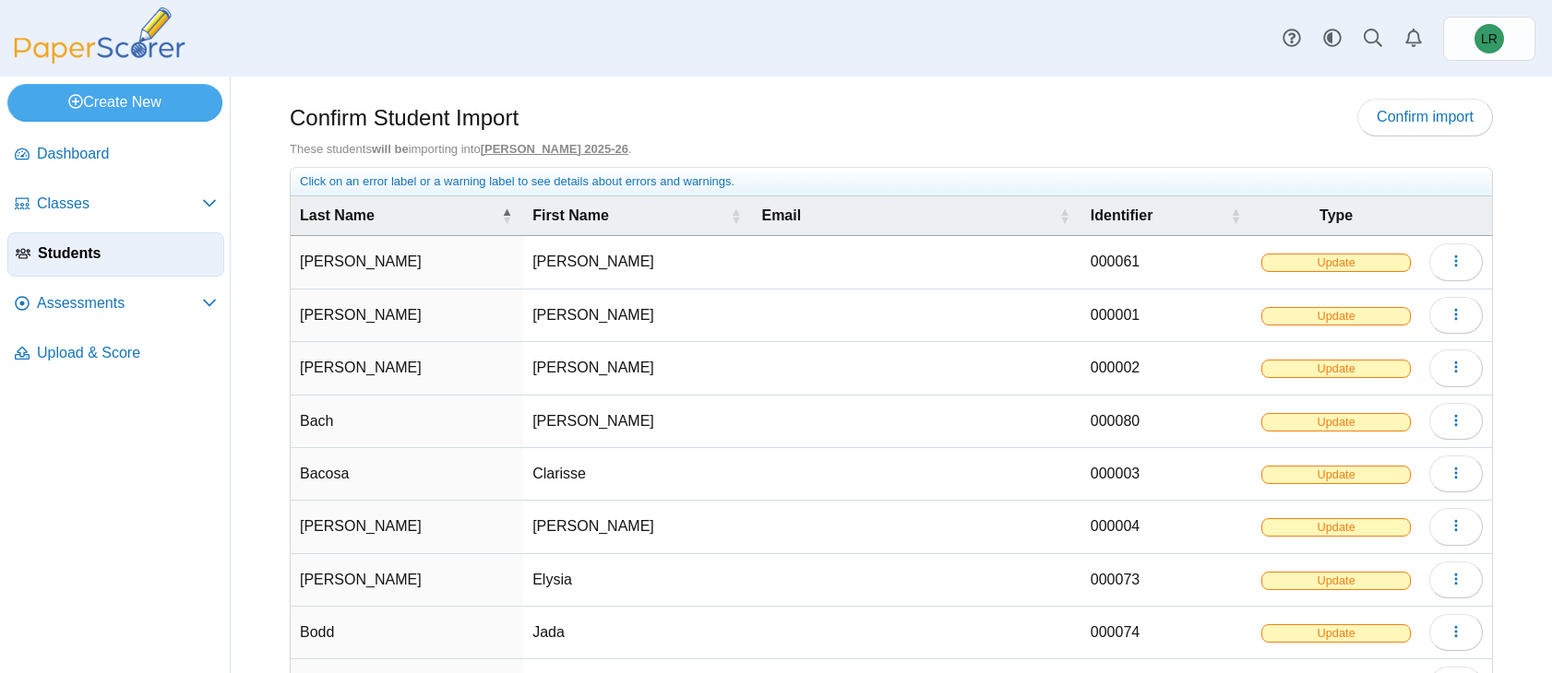
click at [1340, 265] on span "Update" at bounding box center [1335, 263] width 149 height 18
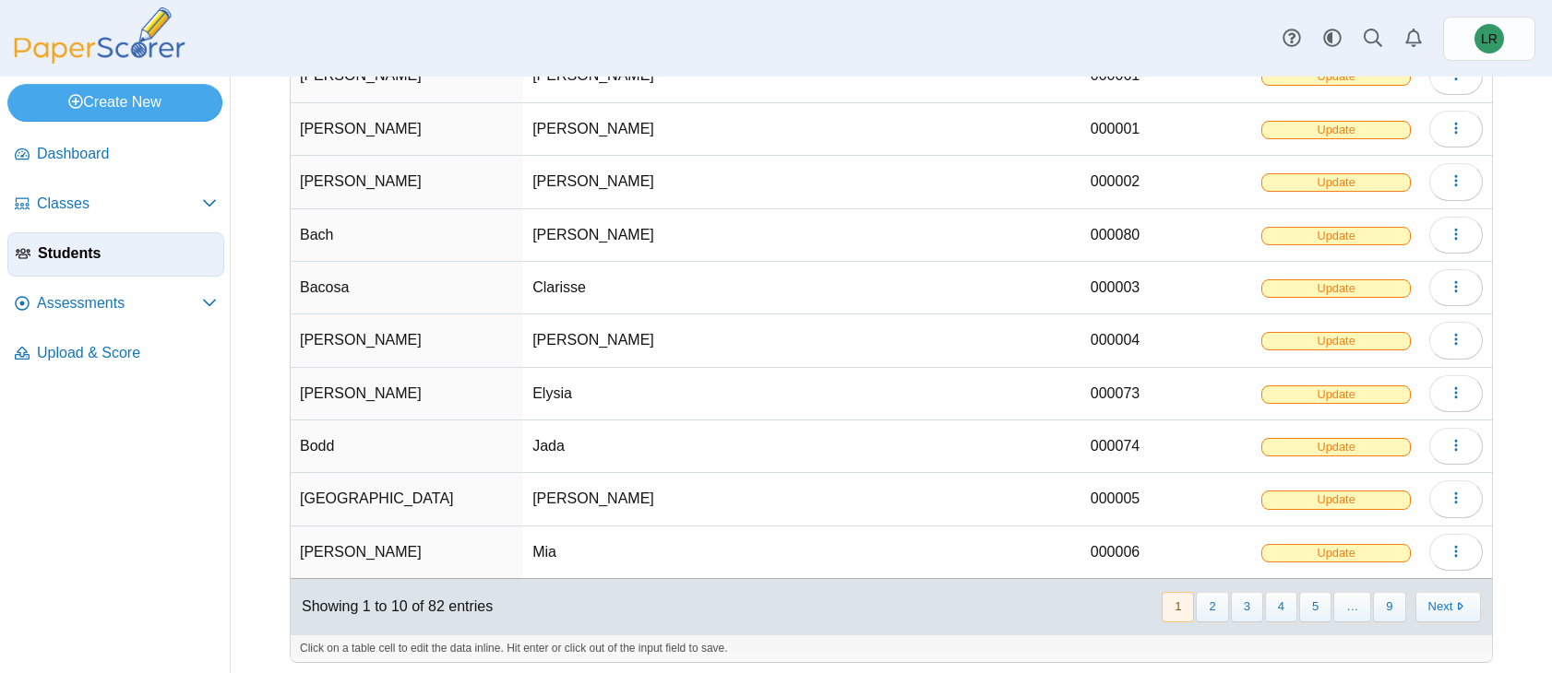
scroll to position [195, 0]
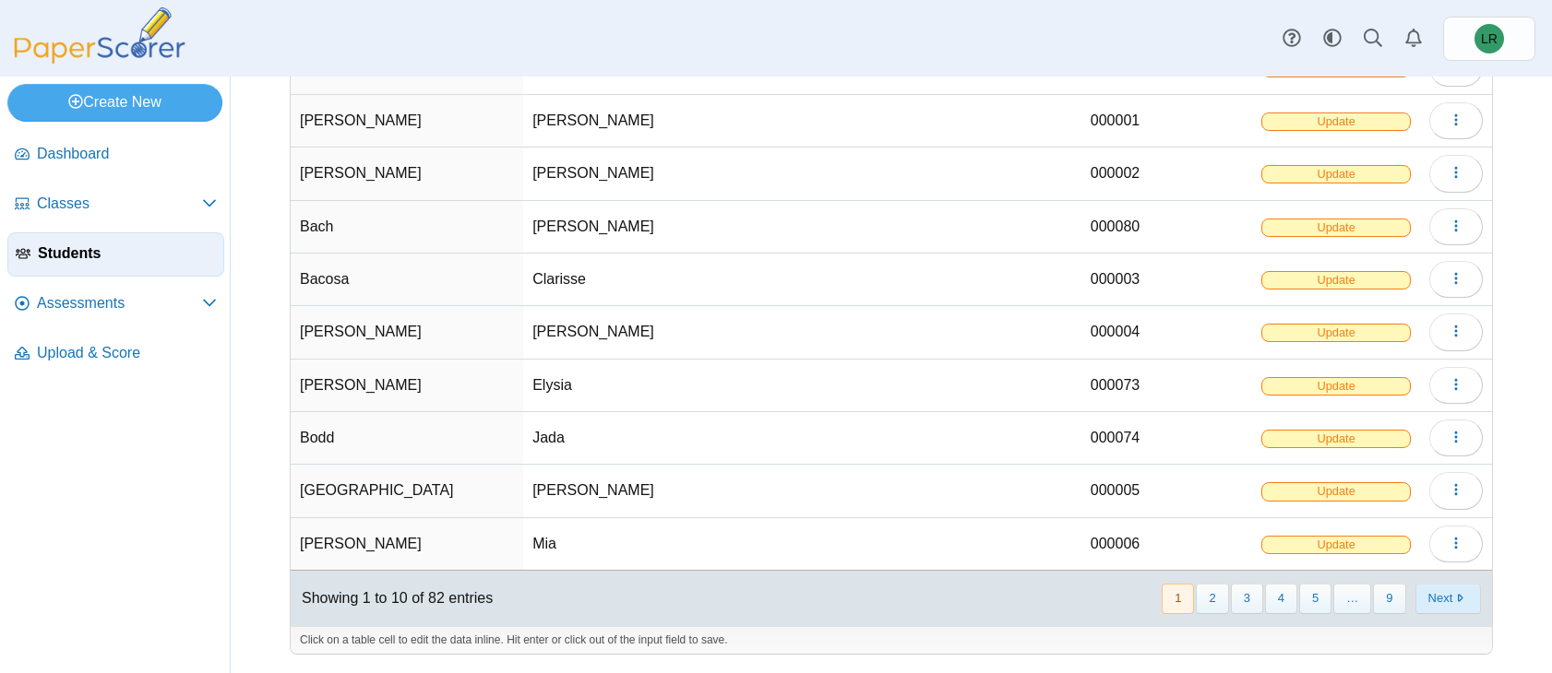
click at [1433, 601] on button "Next" at bounding box center [1448, 599] width 66 height 30
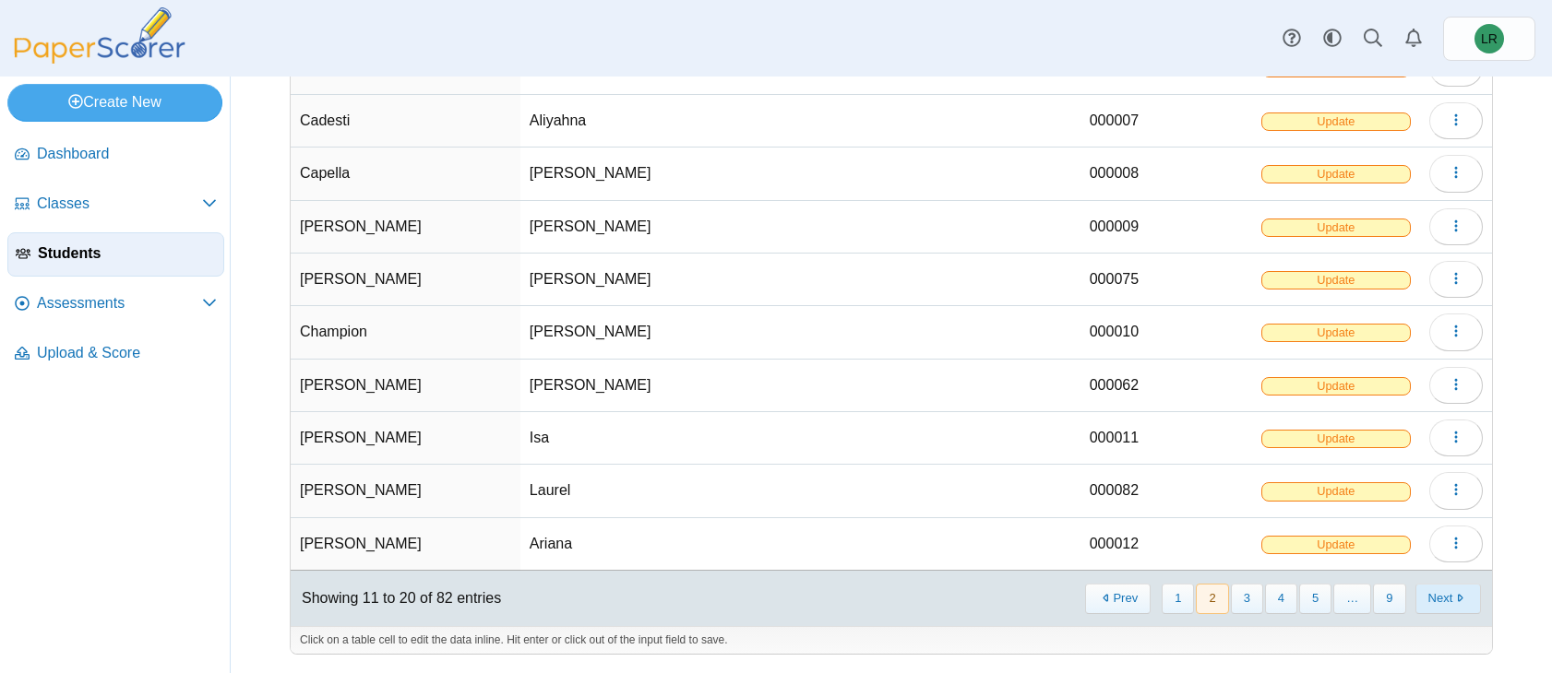
click at [1433, 601] on button "Next" at bounding box center [1448, 599] width 66 height 30
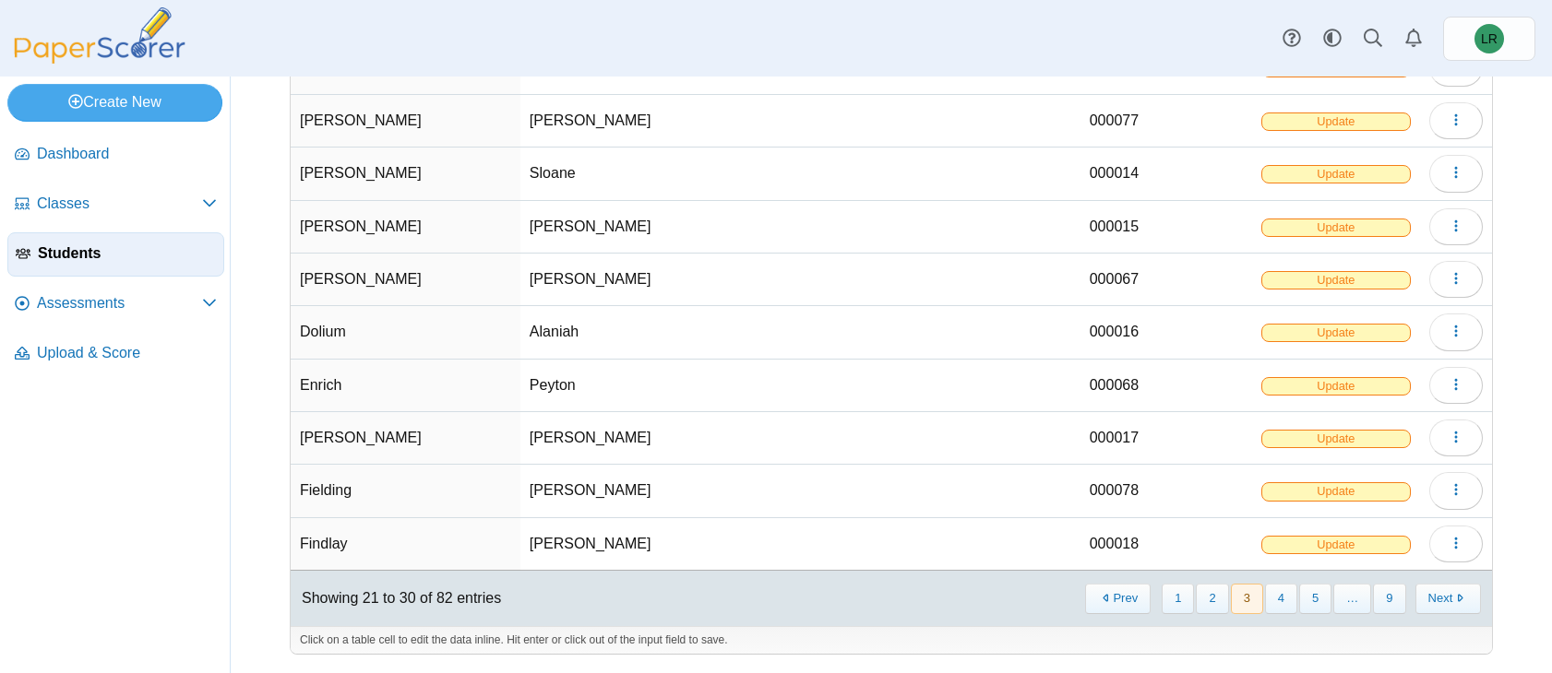
click at [1433, 601] on button "Next" at bounding box center [1448, 599] width 66 height 30
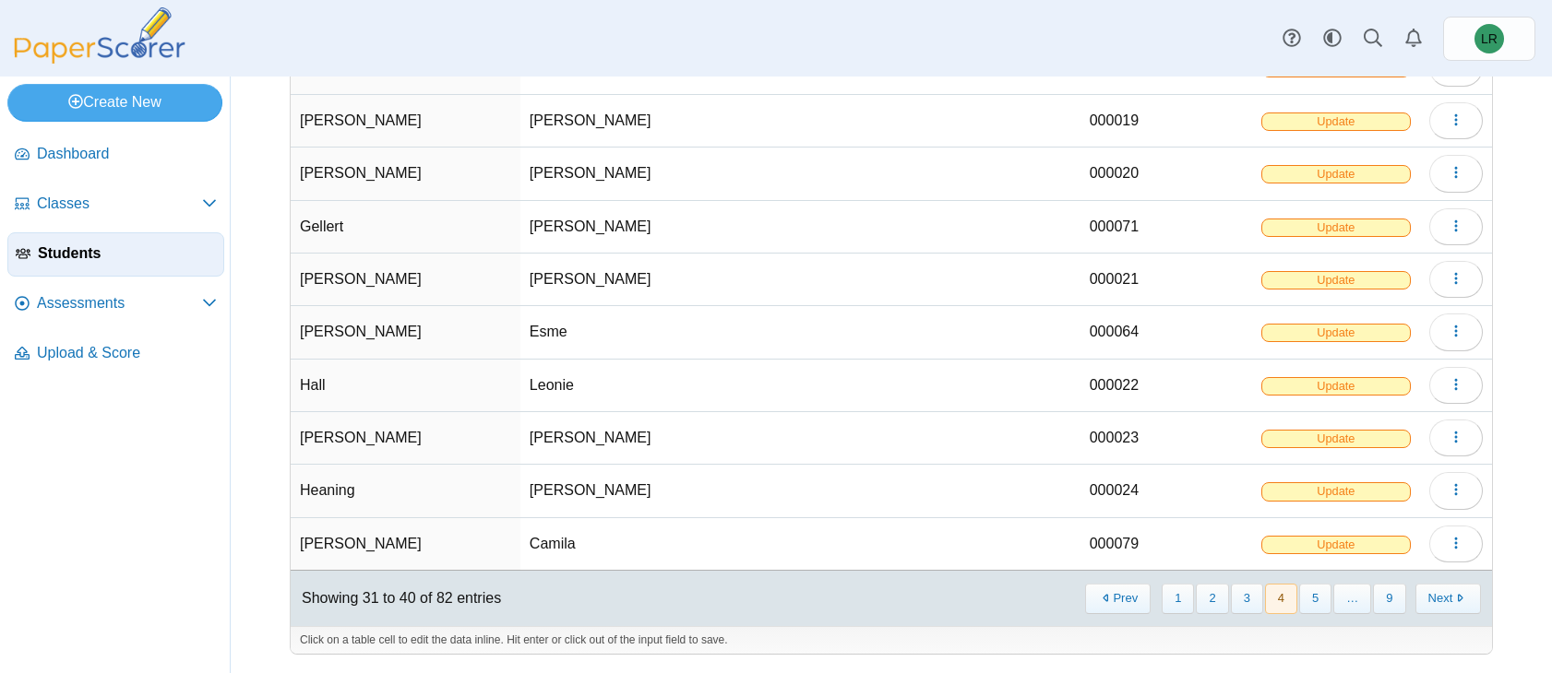
click at [1433, 601] on button "Next" at bounding box center [1448, 599] width 66 height 30
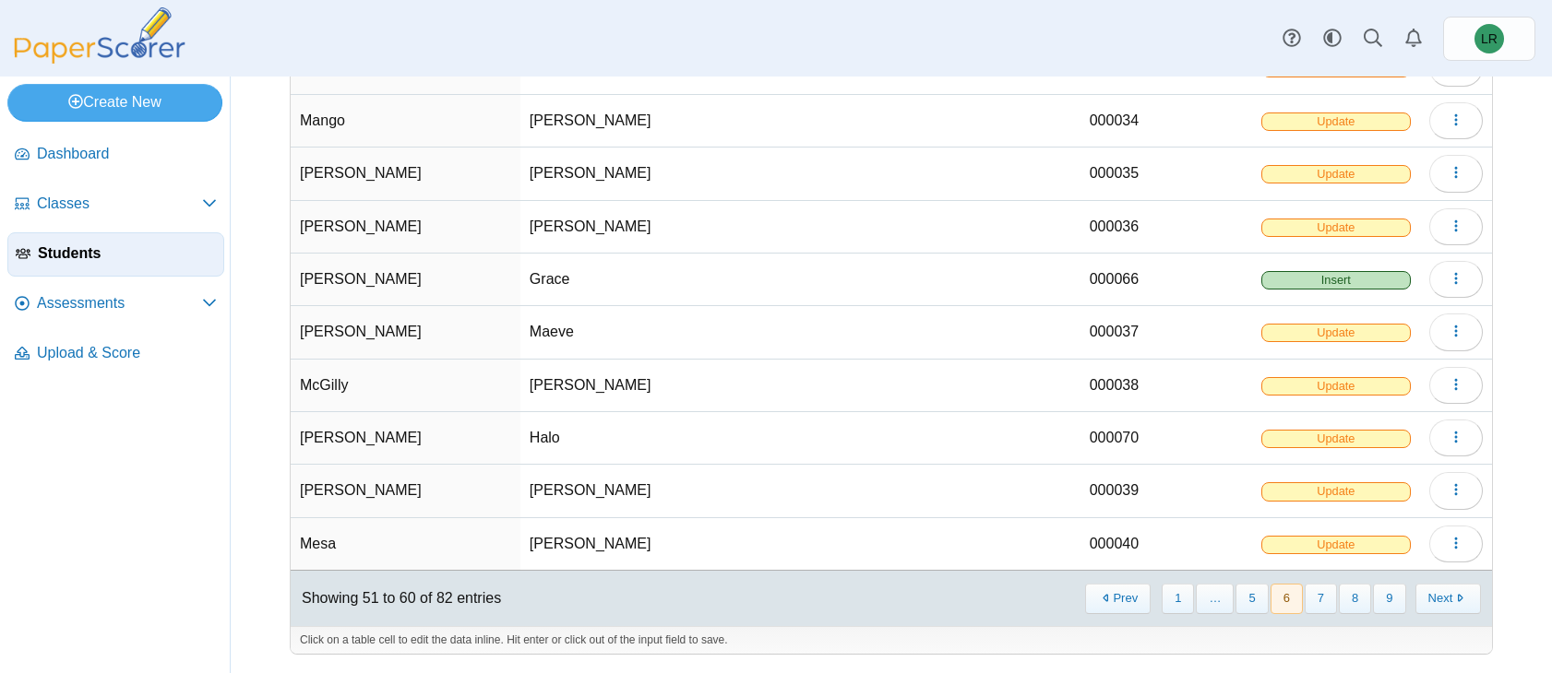
click at [1433, 601] on button "Next" at bounding box center [1448, 599] width 66 height 30
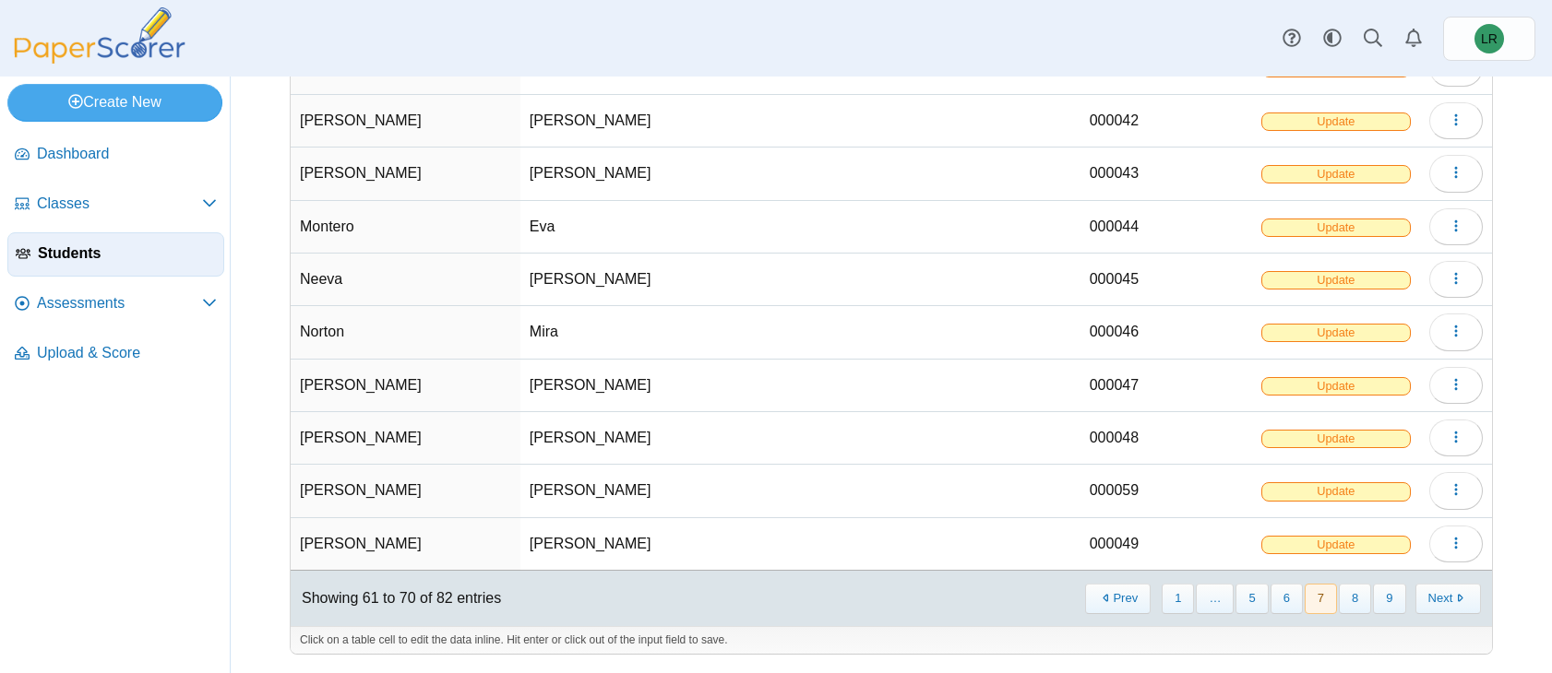
click at [1433, 601] on button "Next" at bounding box center [1448, 599] width 66 height 30
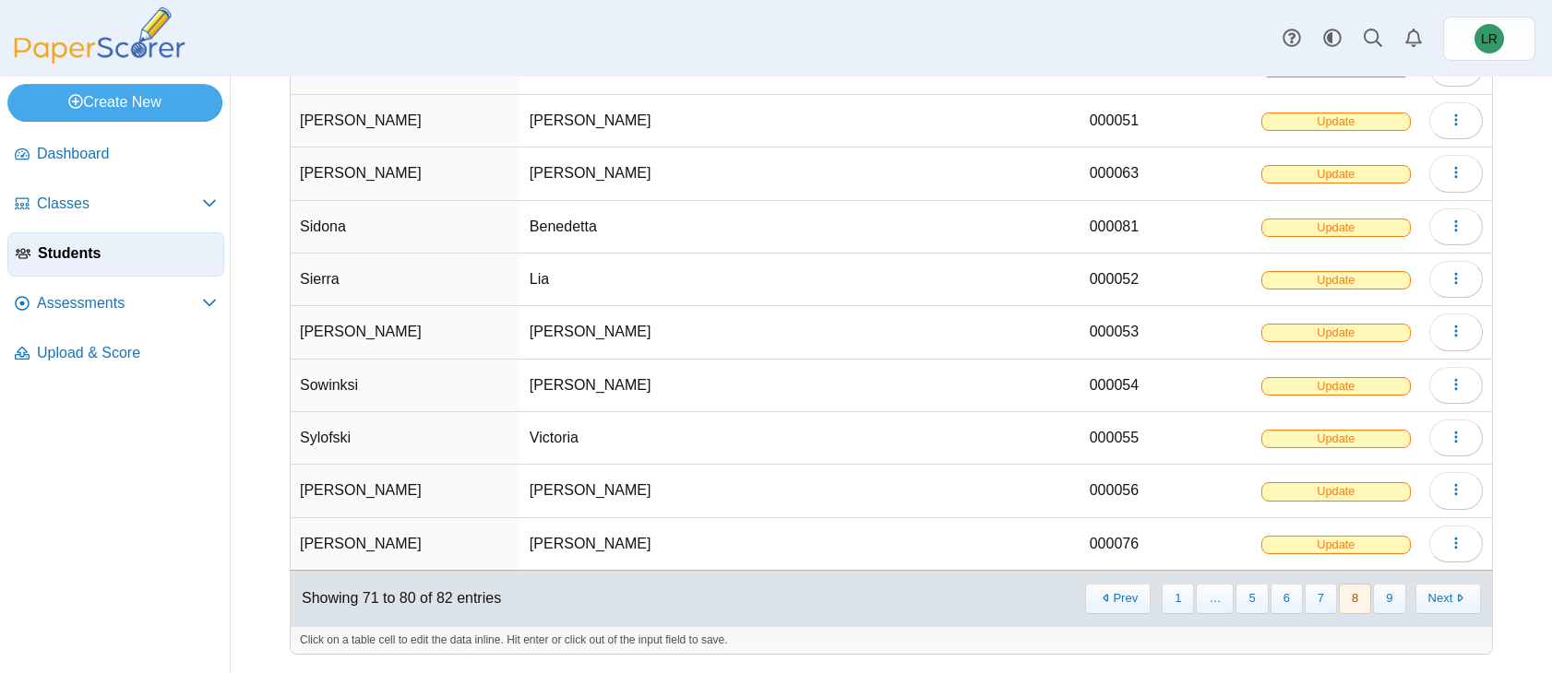
click at [1433, 601] on button "Next" at bounding box center [1448, 599] width 66 height 30
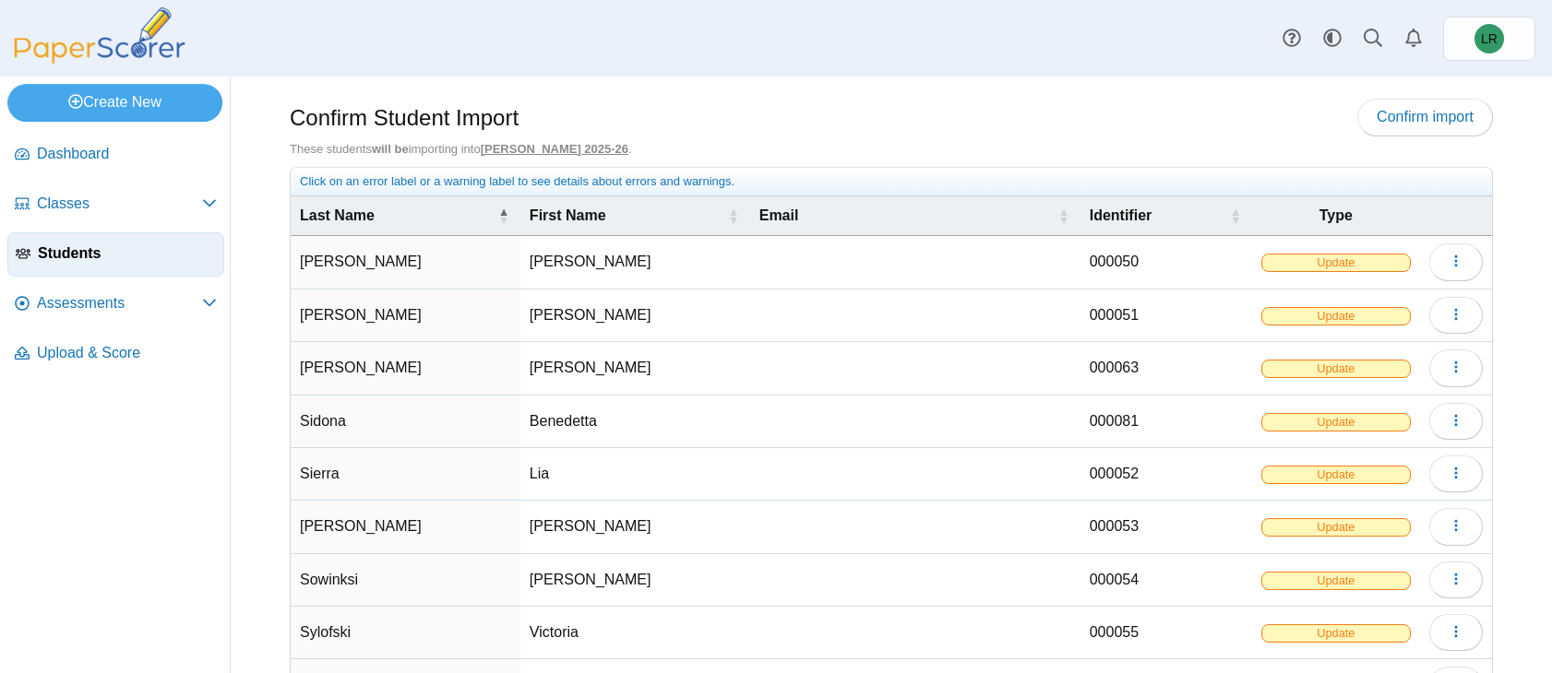
click at [1433, 601] on div "Confirm Student Import Confirm import These students will be importing into But…" at bounding box center [891, 375] width 1321 height 597
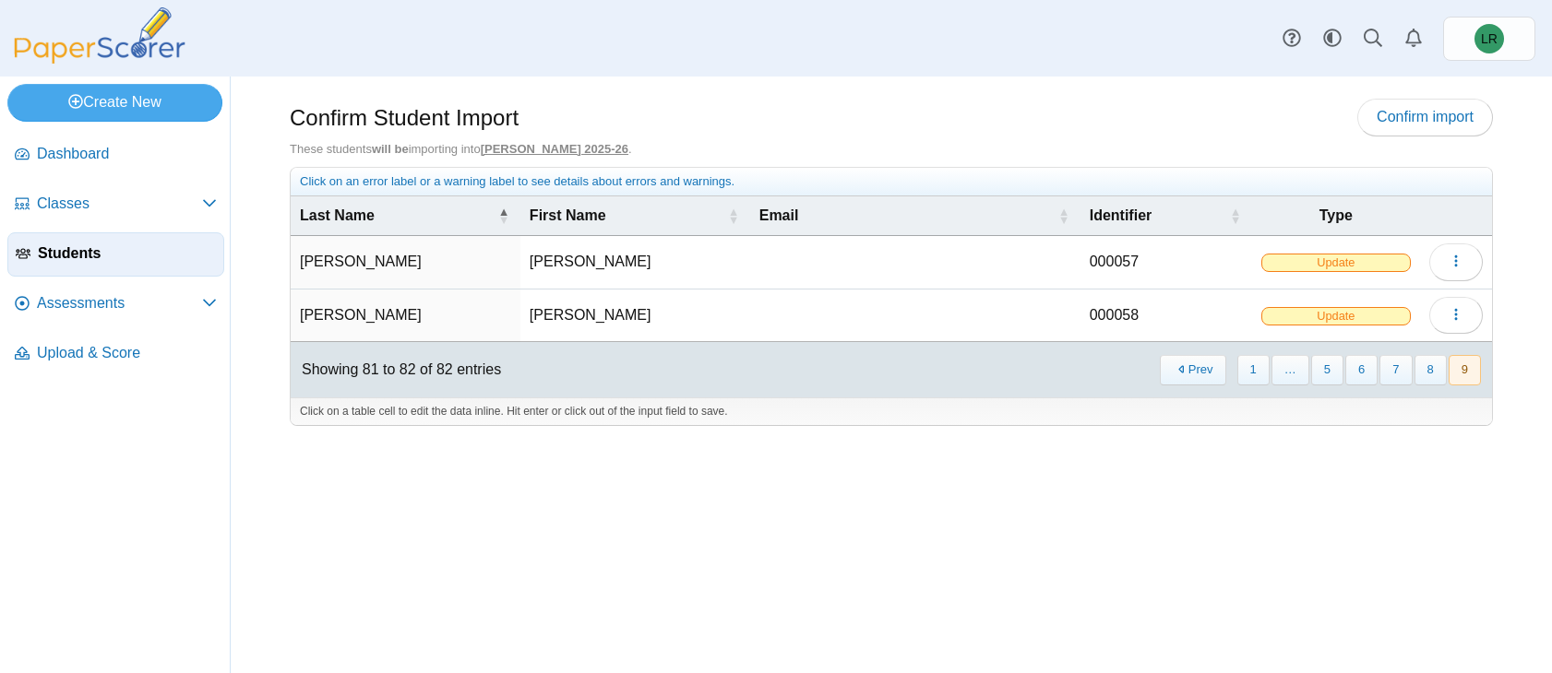
click at [1433, 601] on div "Confirm Student Import Confirm import These students will be importing into But…" at bounding box center [891, 375] width 1321 height 597
click at [1407, 125] on link "Confirm import" at bounding box center [1425, 117] width 136 height 37
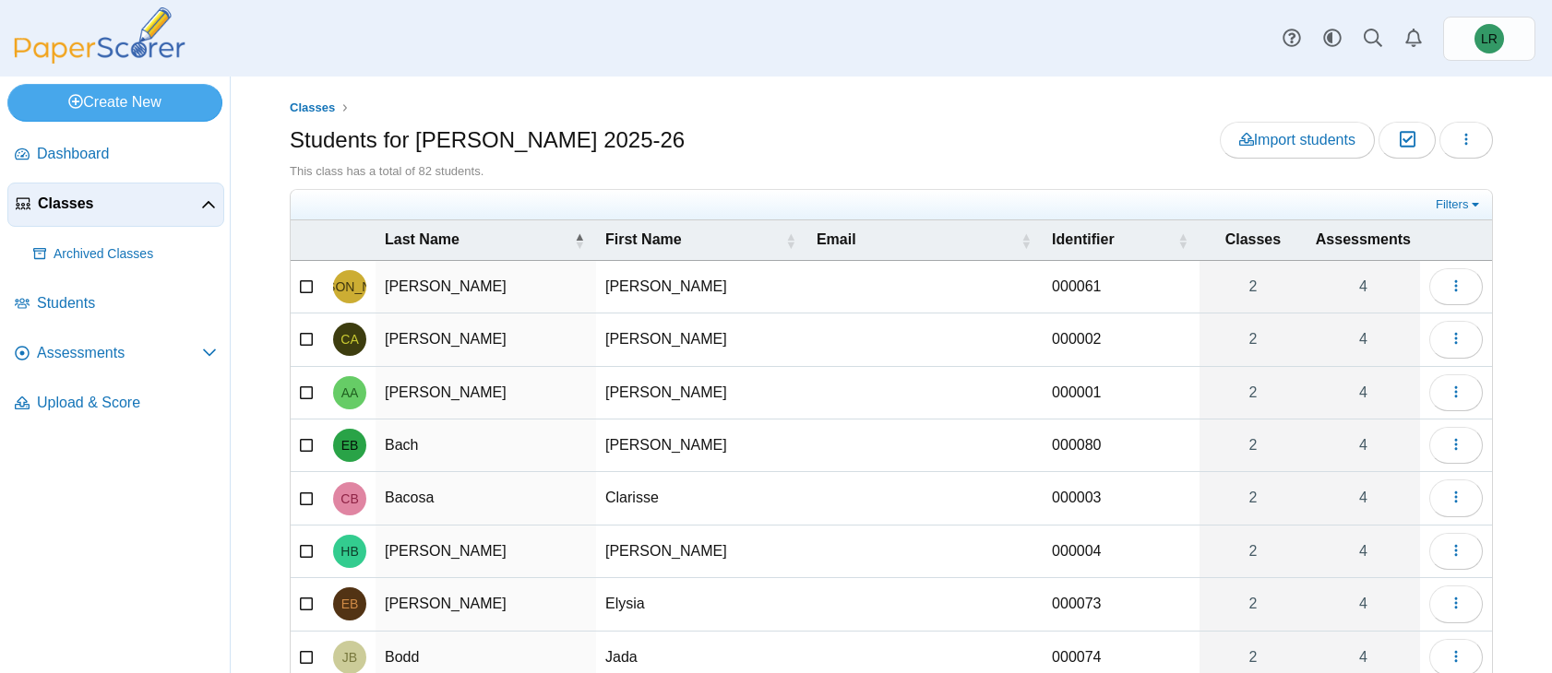
scroll to position [1, 0]
click at [146, 267] on link "Archived Classes" at bounding box center [125, 254] width 198 height 44
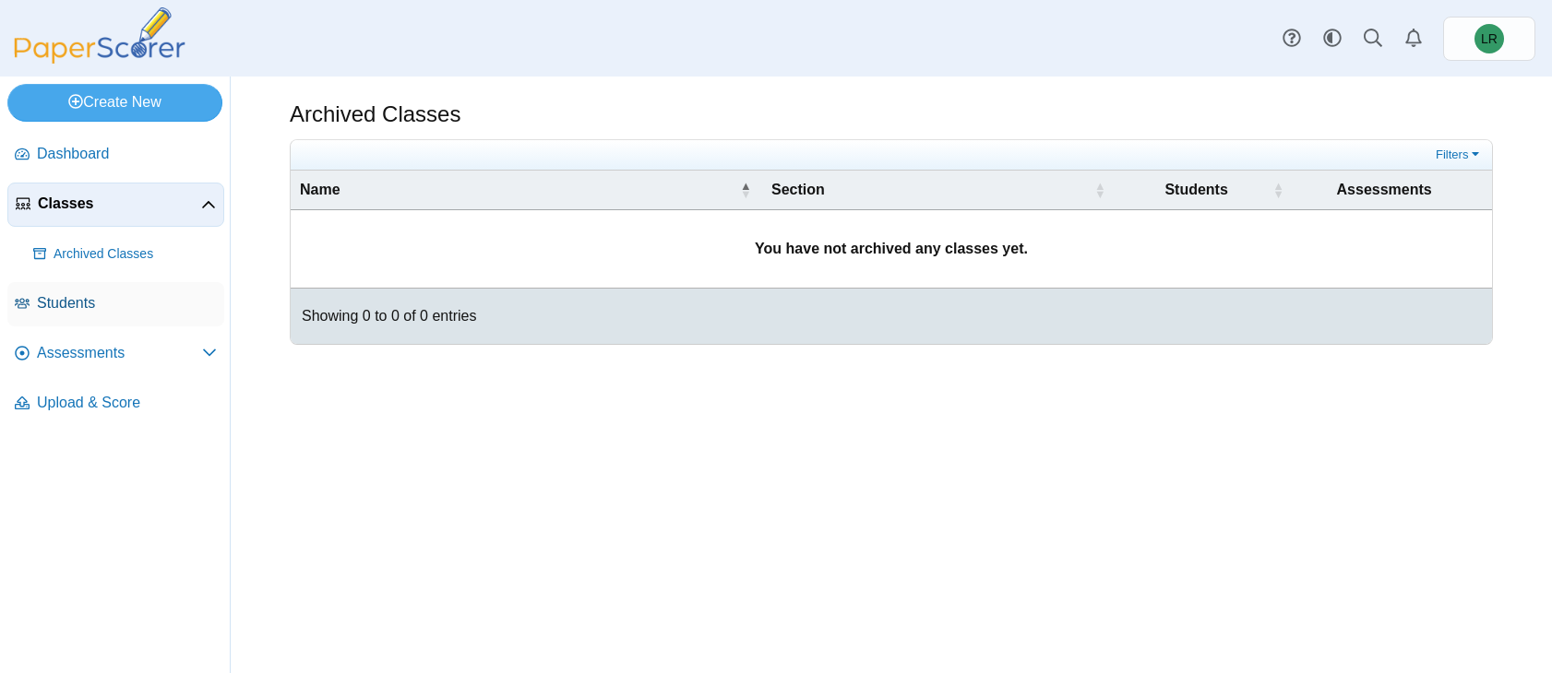
click at [120, 315] on link "Students" at bounding box center [115, 304] width 217 height 44
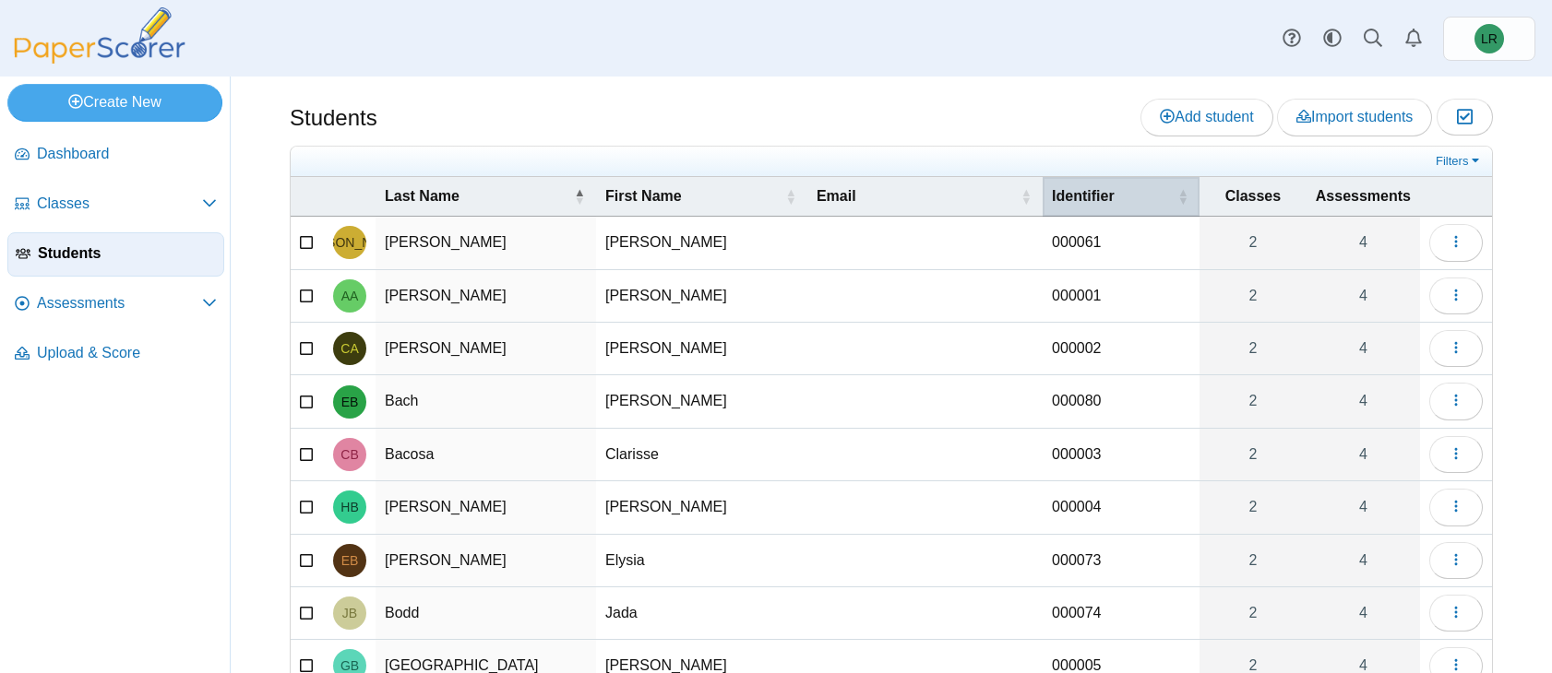
scroll to position [174, 0]
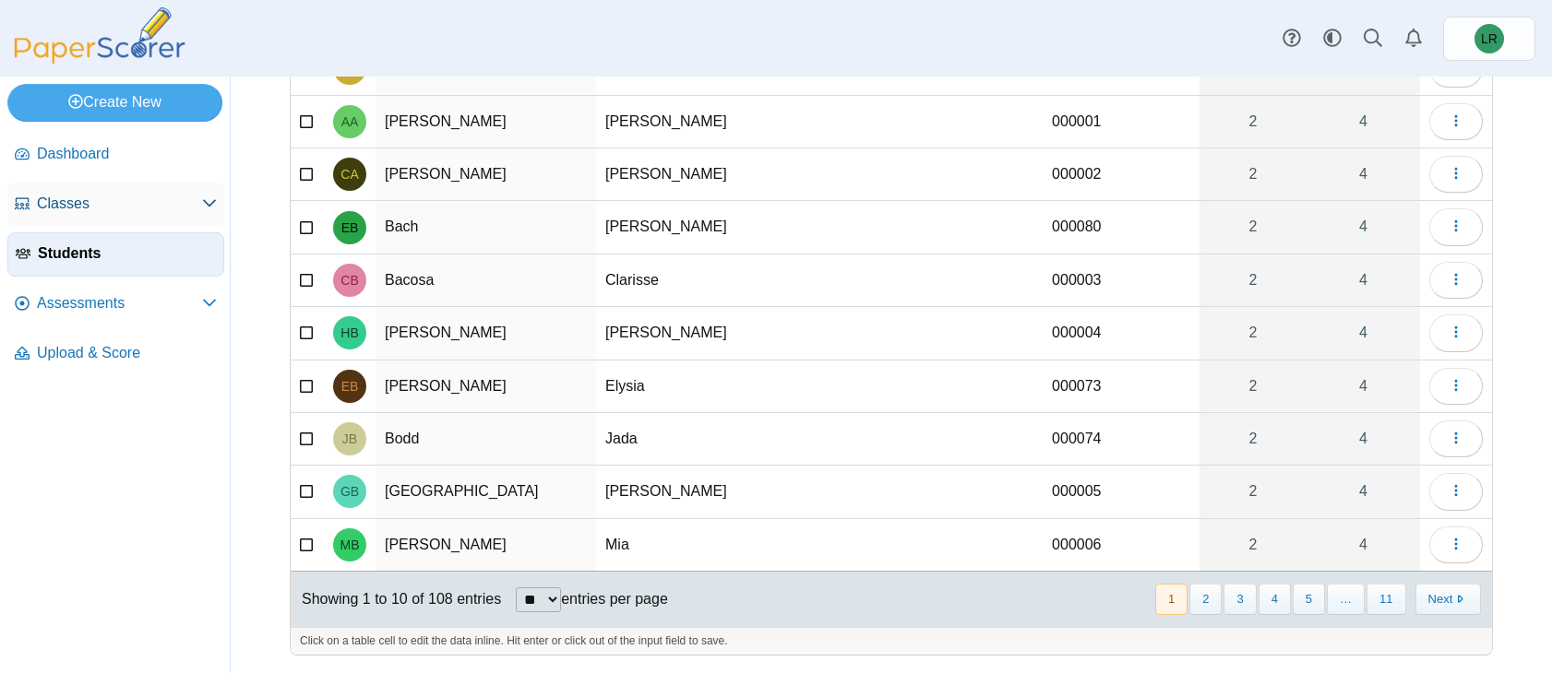
click at [203, 196] on icon at bounding box center [209, 203] width 15 height 15
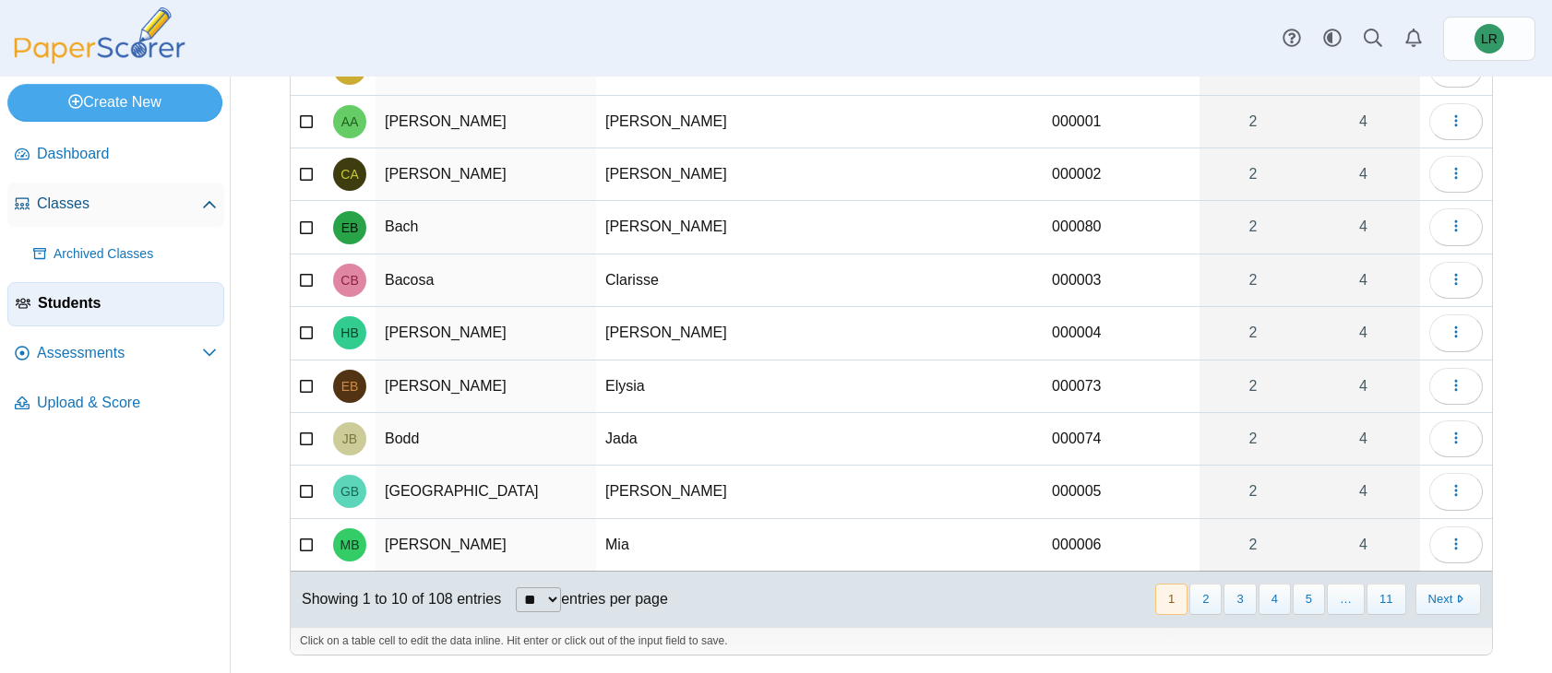
click at [170, 194] on span "Classes" at bounding box center [119, 204] width 165 height 20
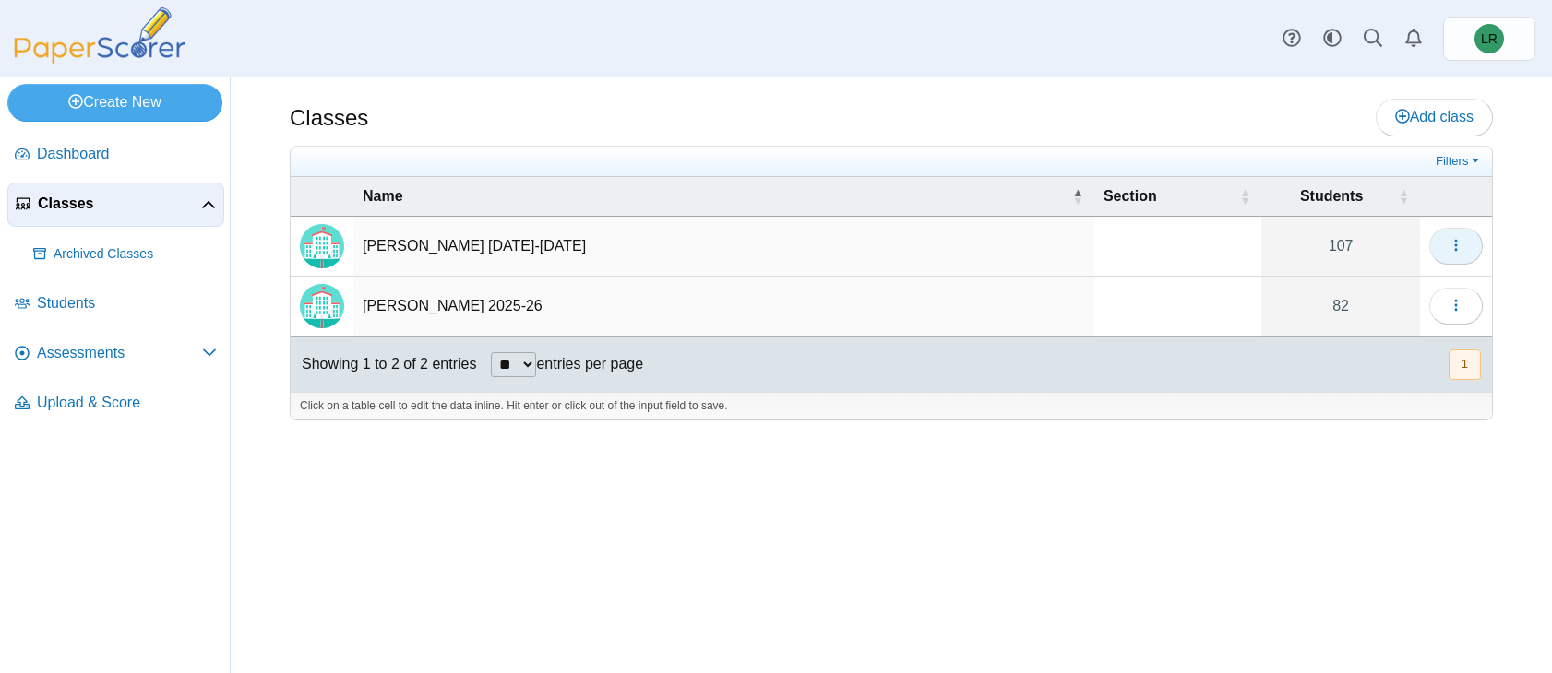
click at [1450, 241] on icon "button" at bounding box center [1455, 245] width 15 height 15
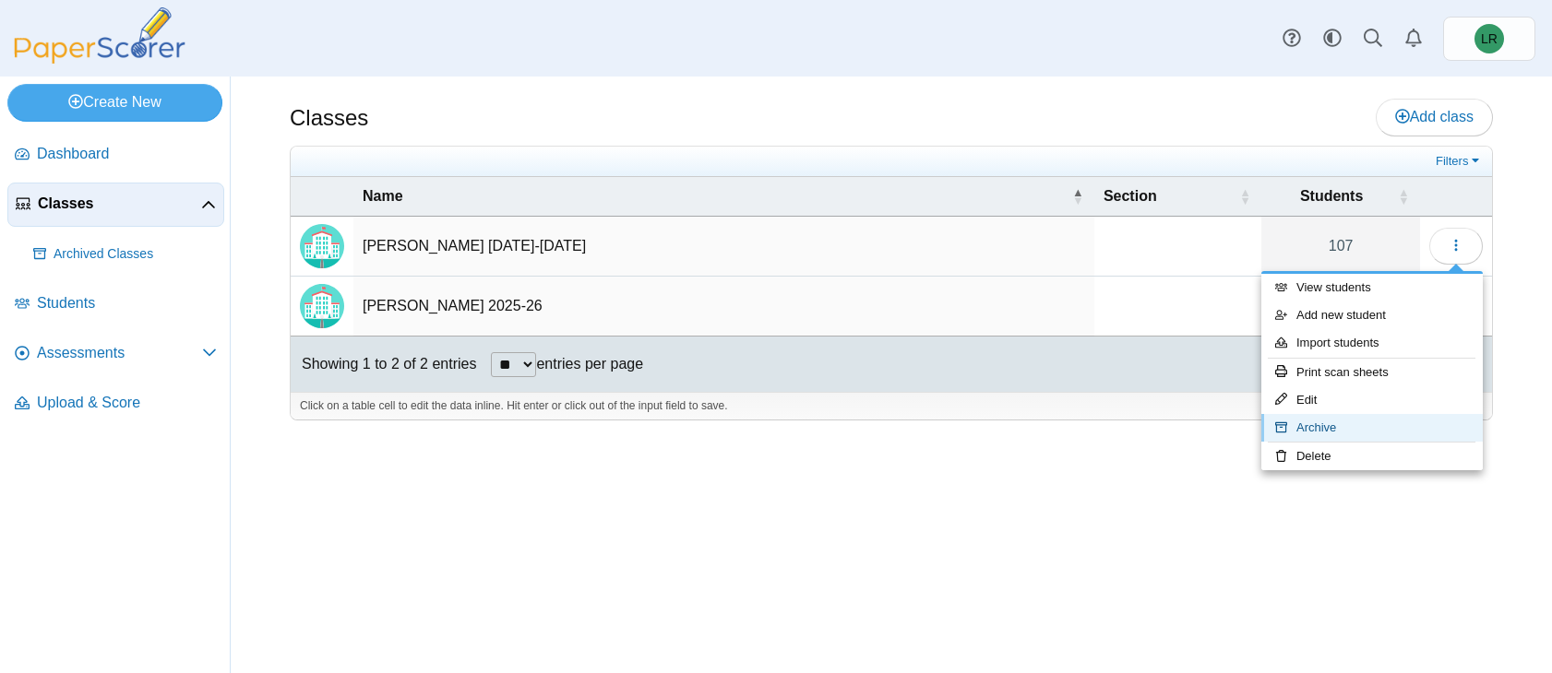
click at [1373, 420] on link "Archive" at bounding box center [1371, 428] width 221 height 28
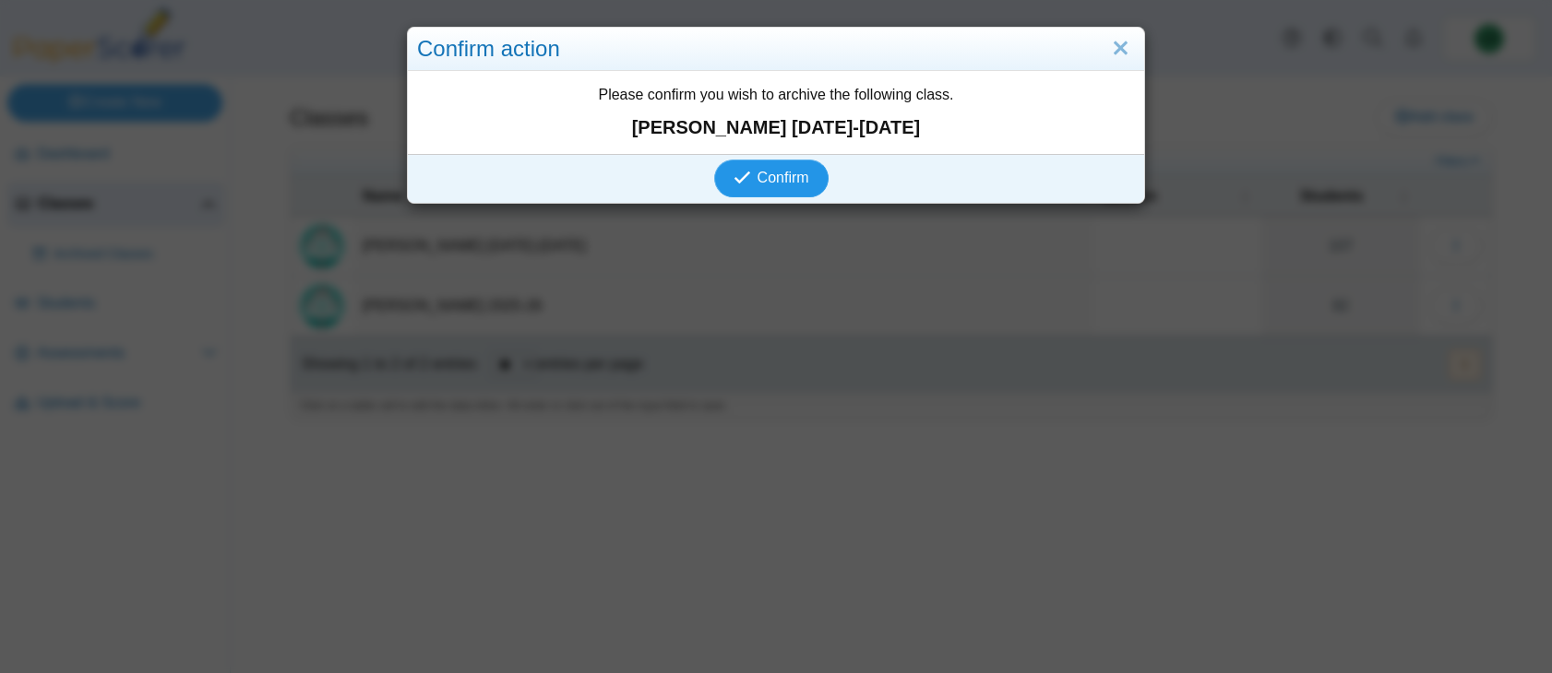
click at [807, 170] on span "Confirm" at bounding box center [783, 178] width 52 height 16
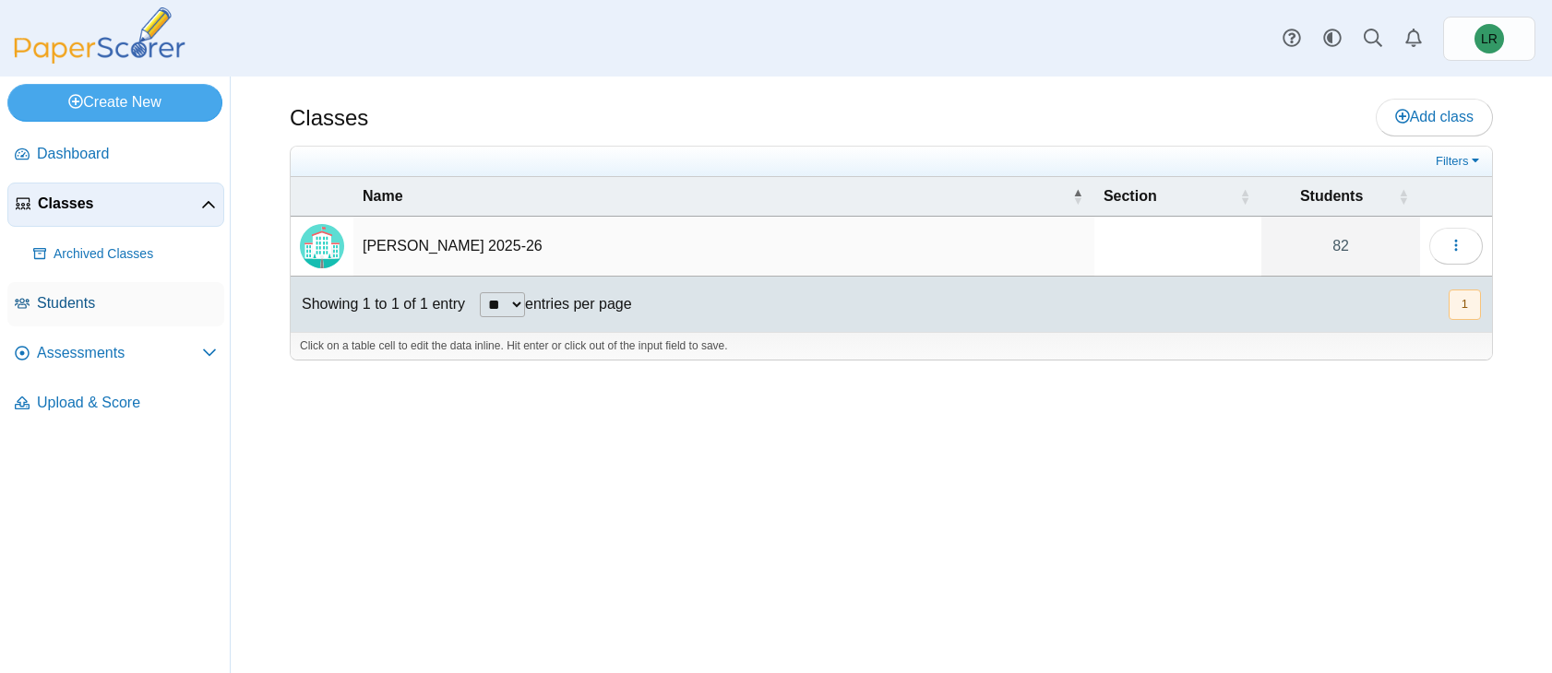
click at [143, 291] on link "Students" at bounding box center [115, 304] width 217 height 44
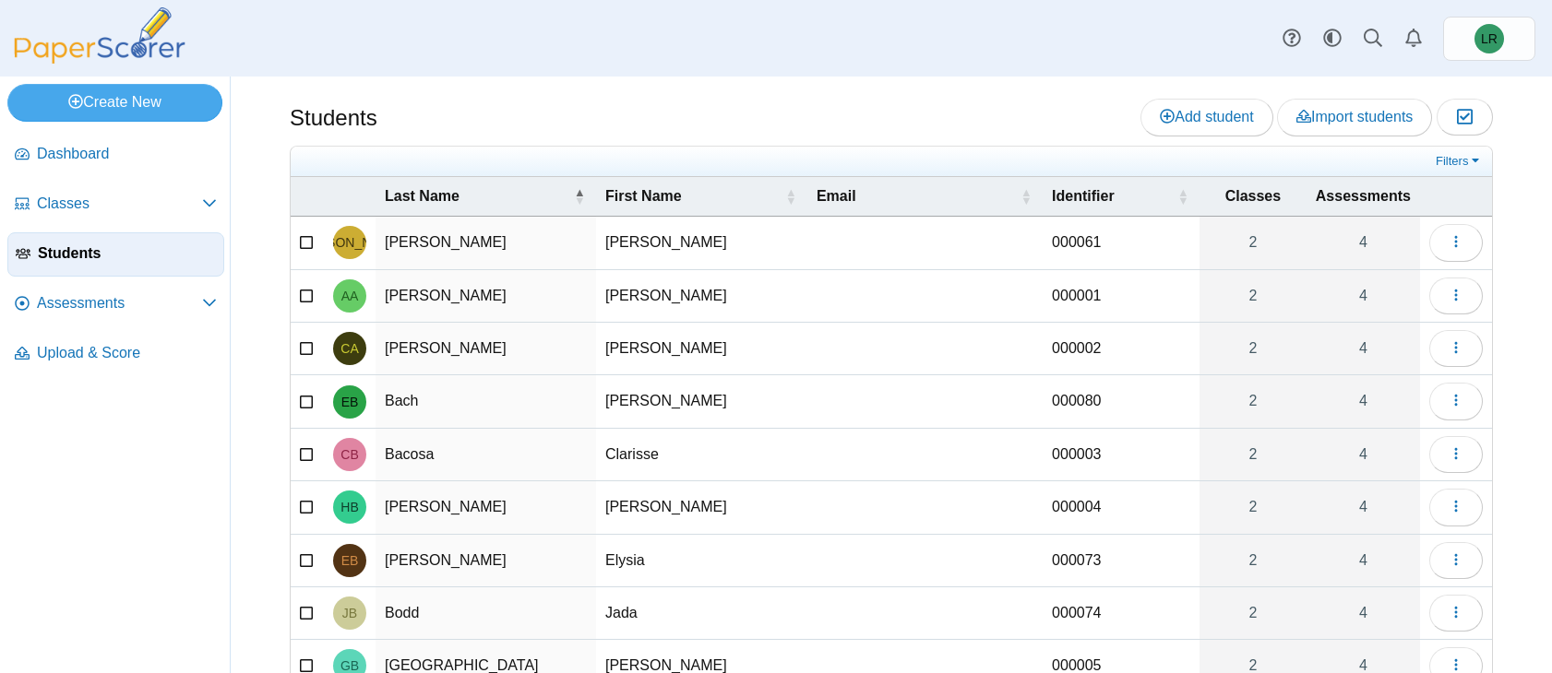
scroll to position [1, 0]
click at [1257, 249] on link "2" at bounding box center [1252, 242] width 107 height 52
click at [187, 294] on span "Assessments" at bounding box center [119, 303] width 165 height 20
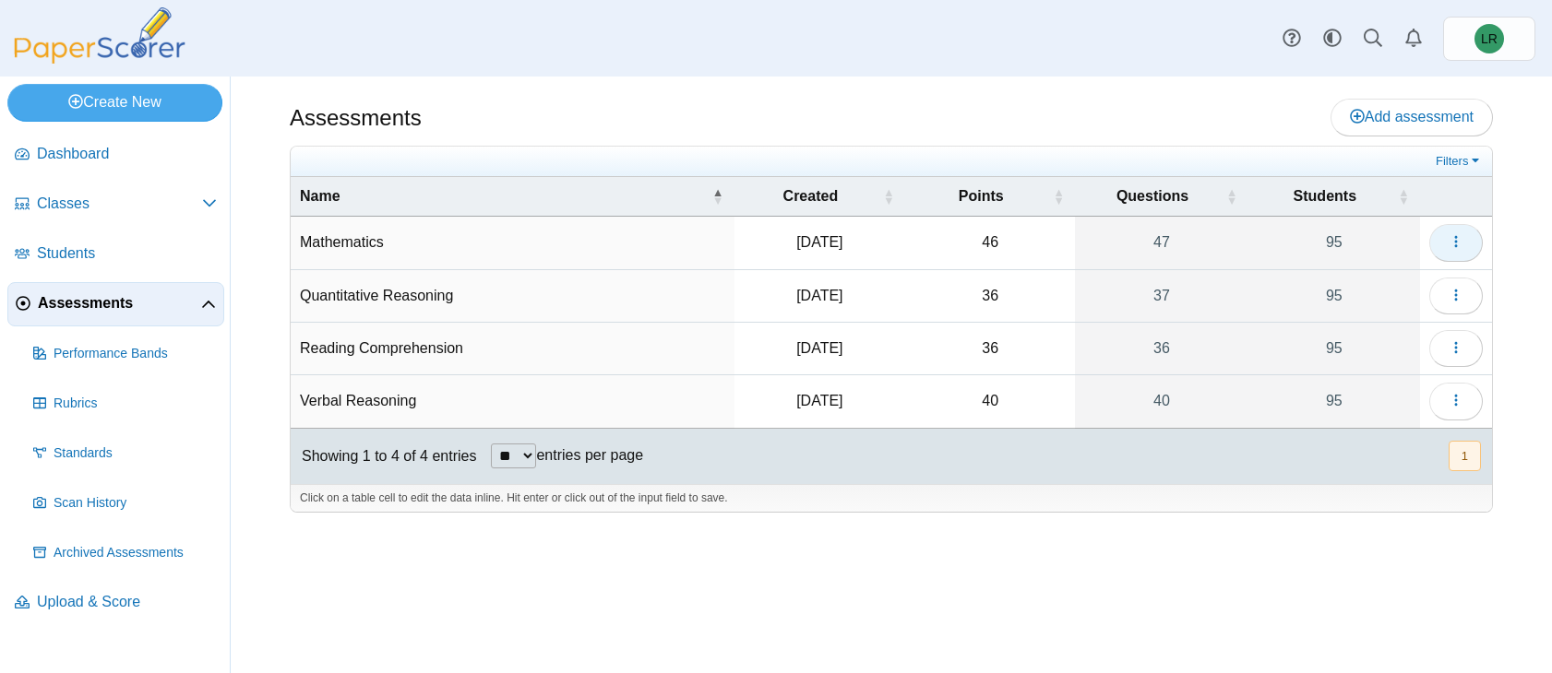
click at [1447, 250] on button "button" at bounding box center [1456, 242] width 54 height 37
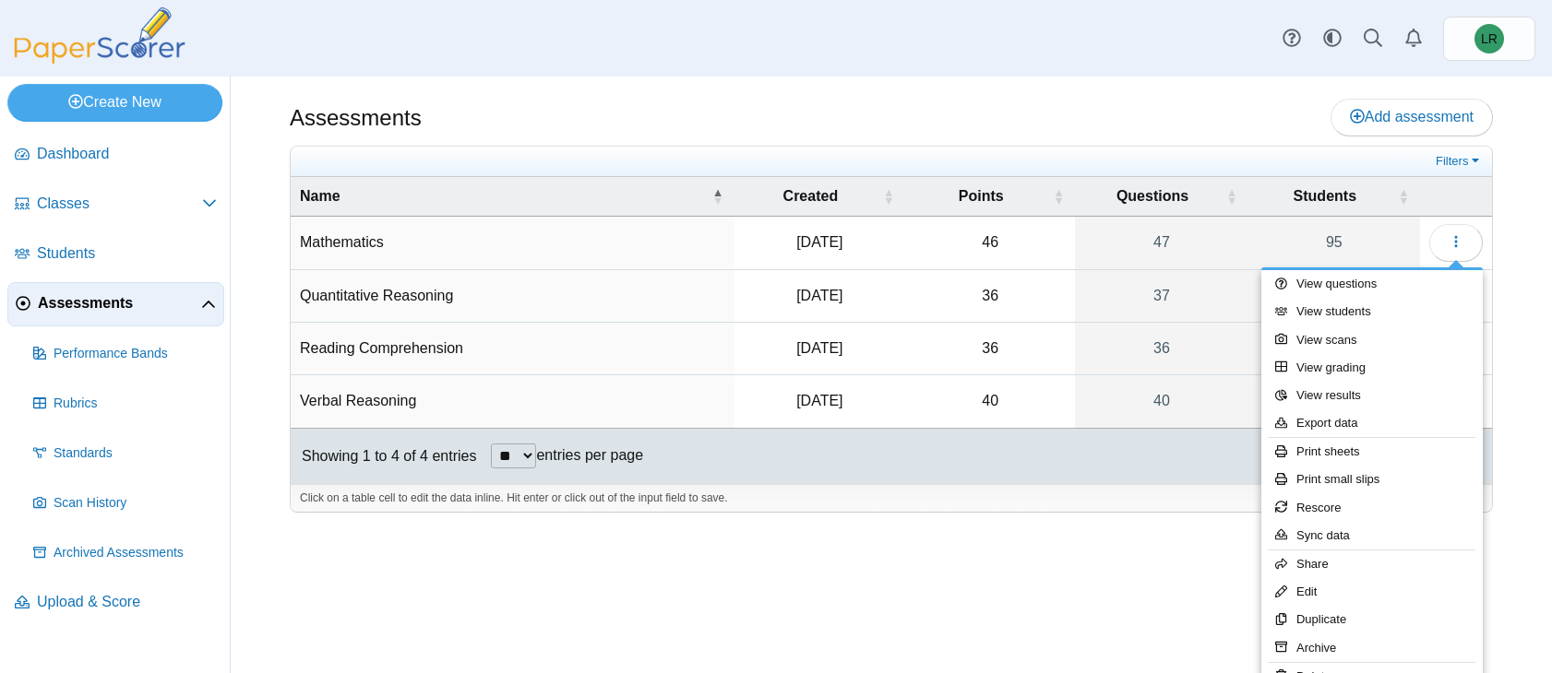
click at [1114, 489] on div "Click on a table cell to edit the data inline. Hit enter or click out of the in…" at bounding box center [891, 498] width 1201 height 28
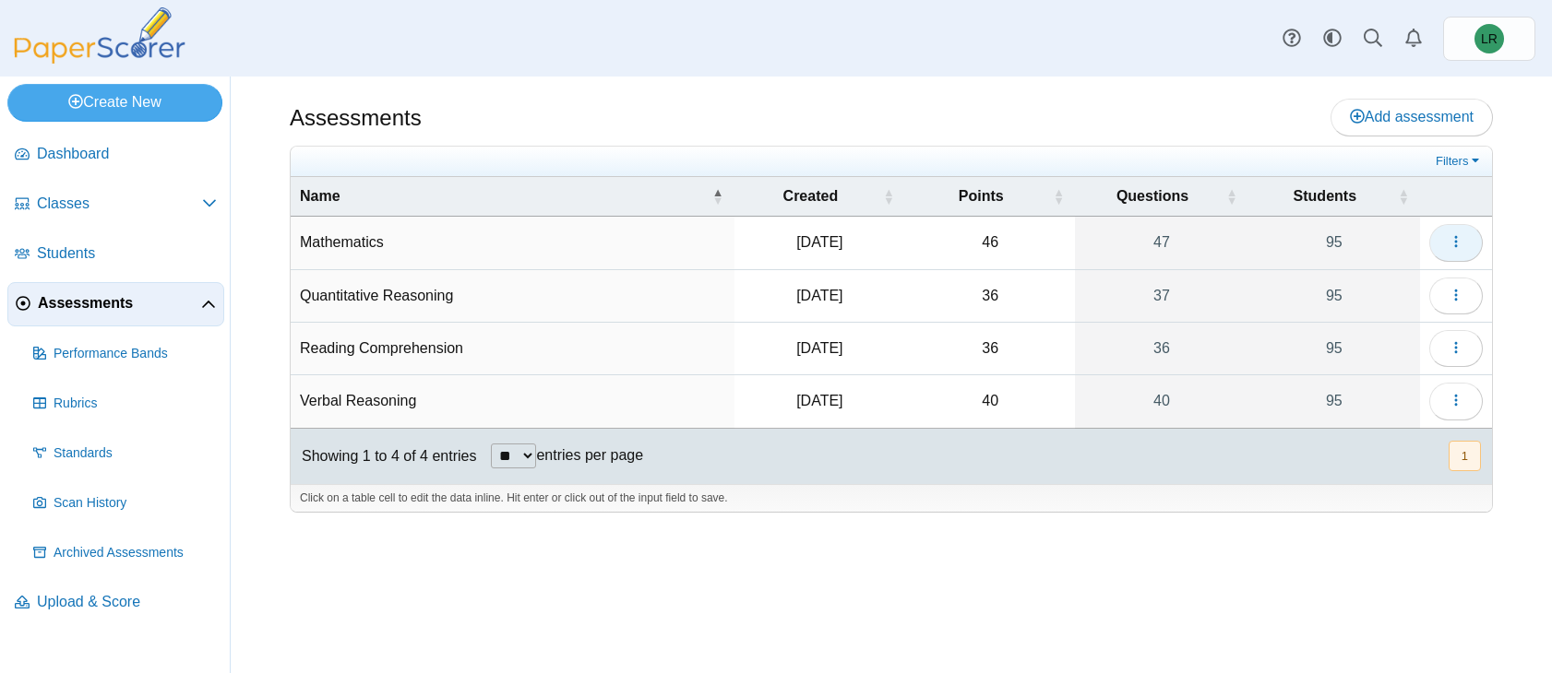
click at [1448, 242] on icon "button" at bounding box center [1455, 241] width 15 height 15
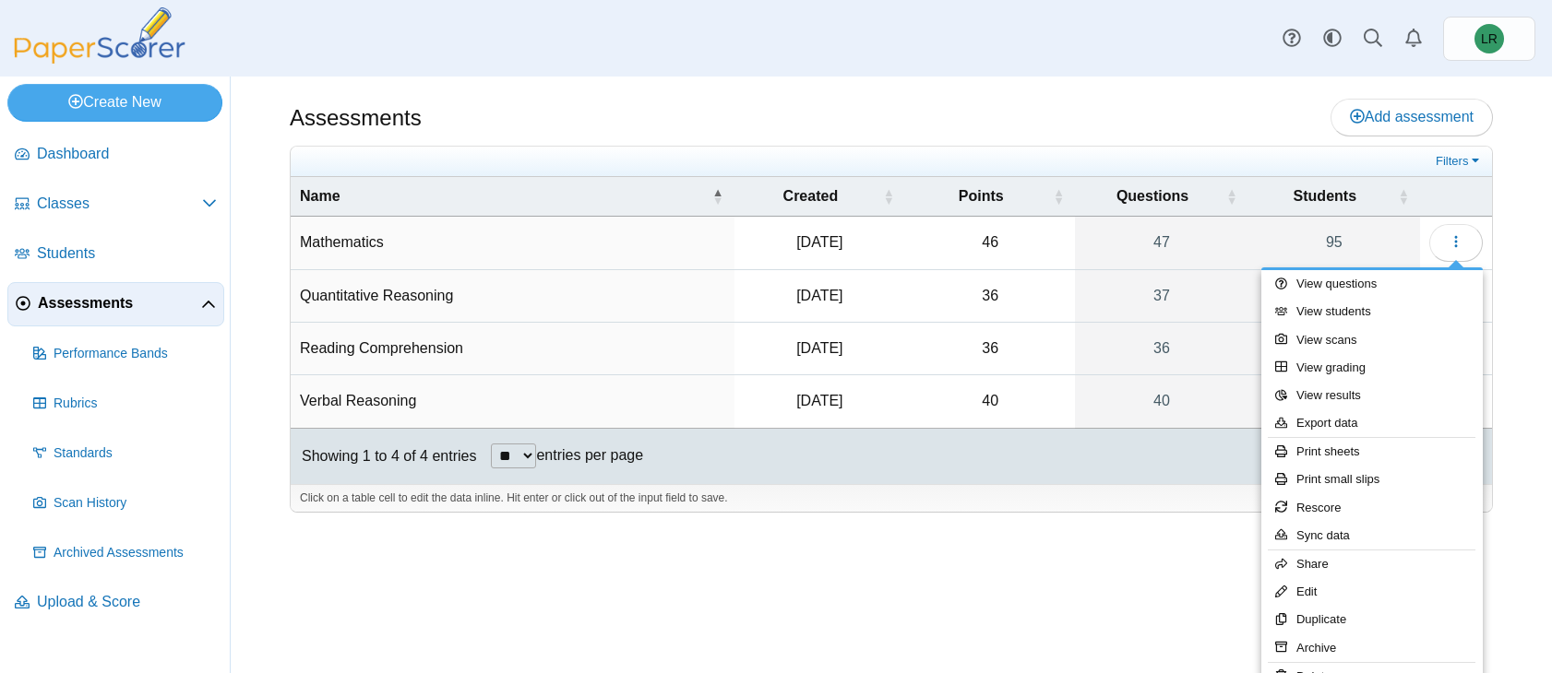
click at [1034, 126] on div "Assessments Add assessment" at bounding box center [891, 120] width 1203 height 42
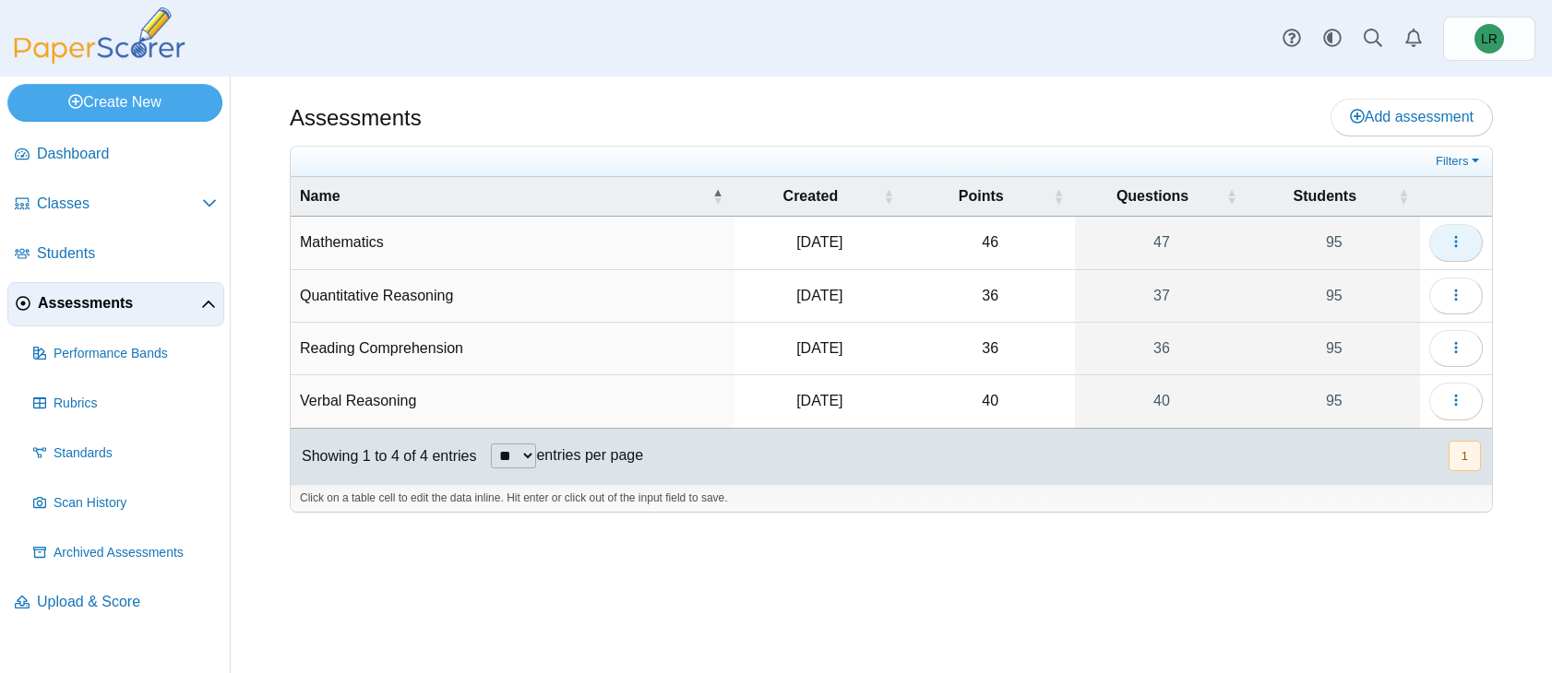
click at [1465, 242] on button "button" at bounding box center [1456, 242] width 54 height 37
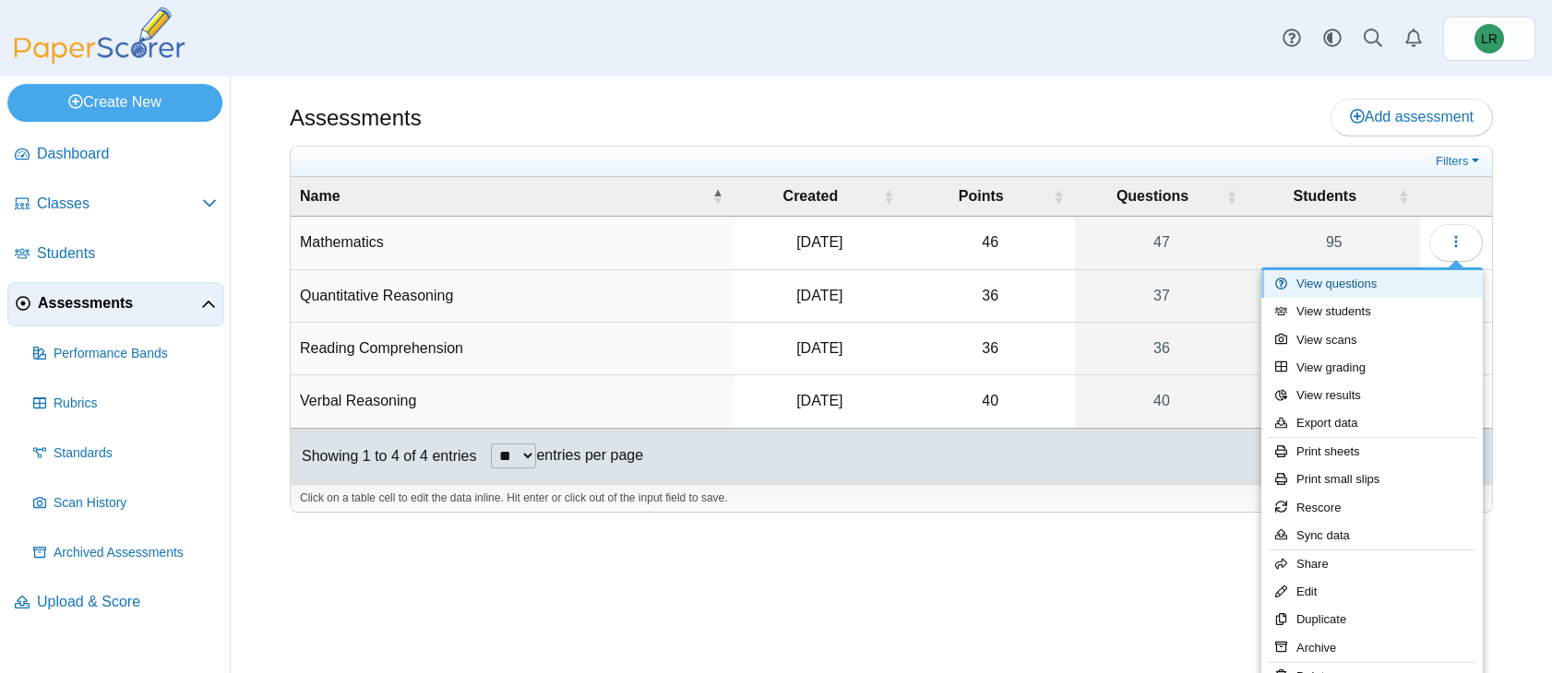
click at [1378, 288] on link "View questions" at bounding box center [1371, 284] width 221 height 28
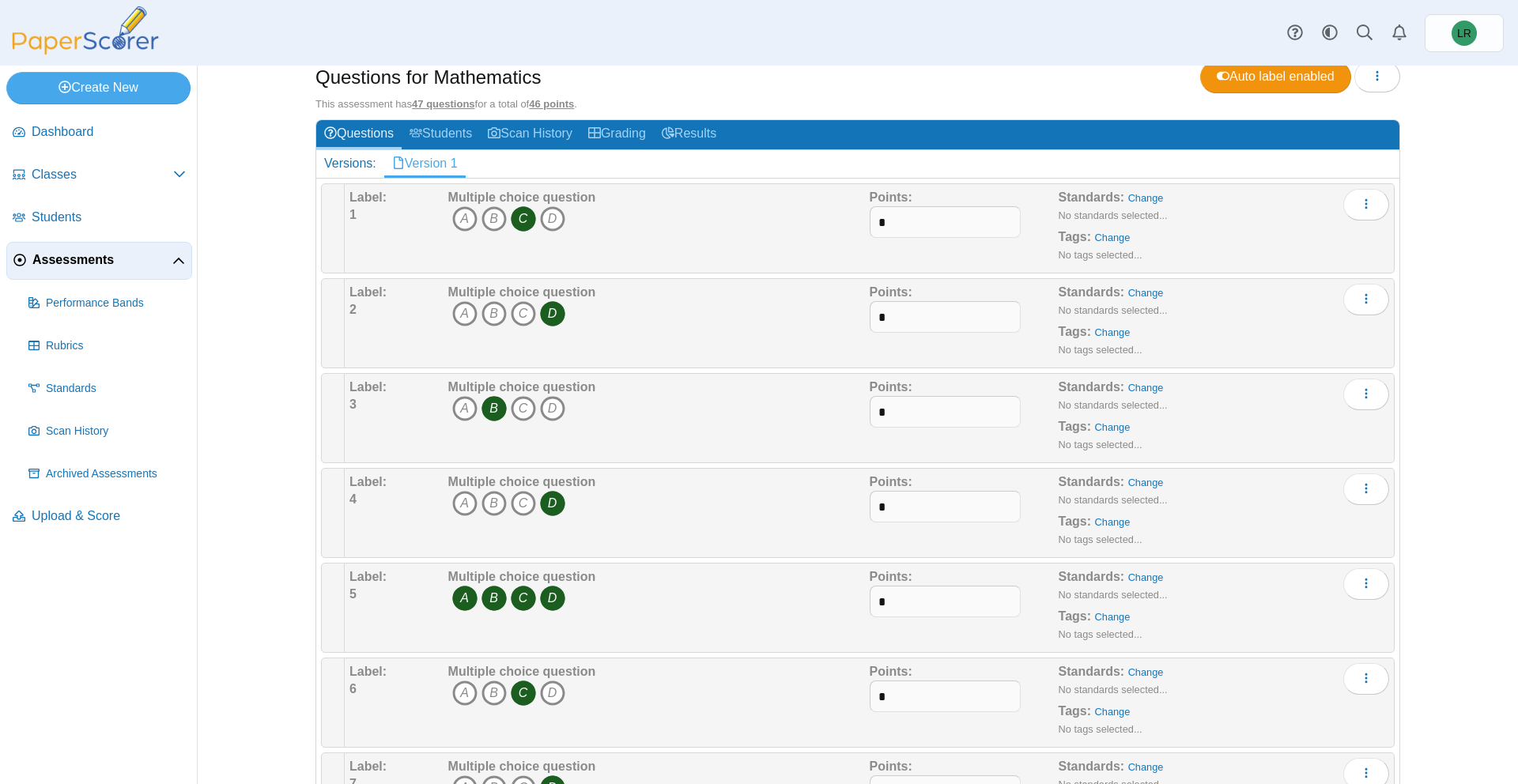
scroll to position [110, 0]
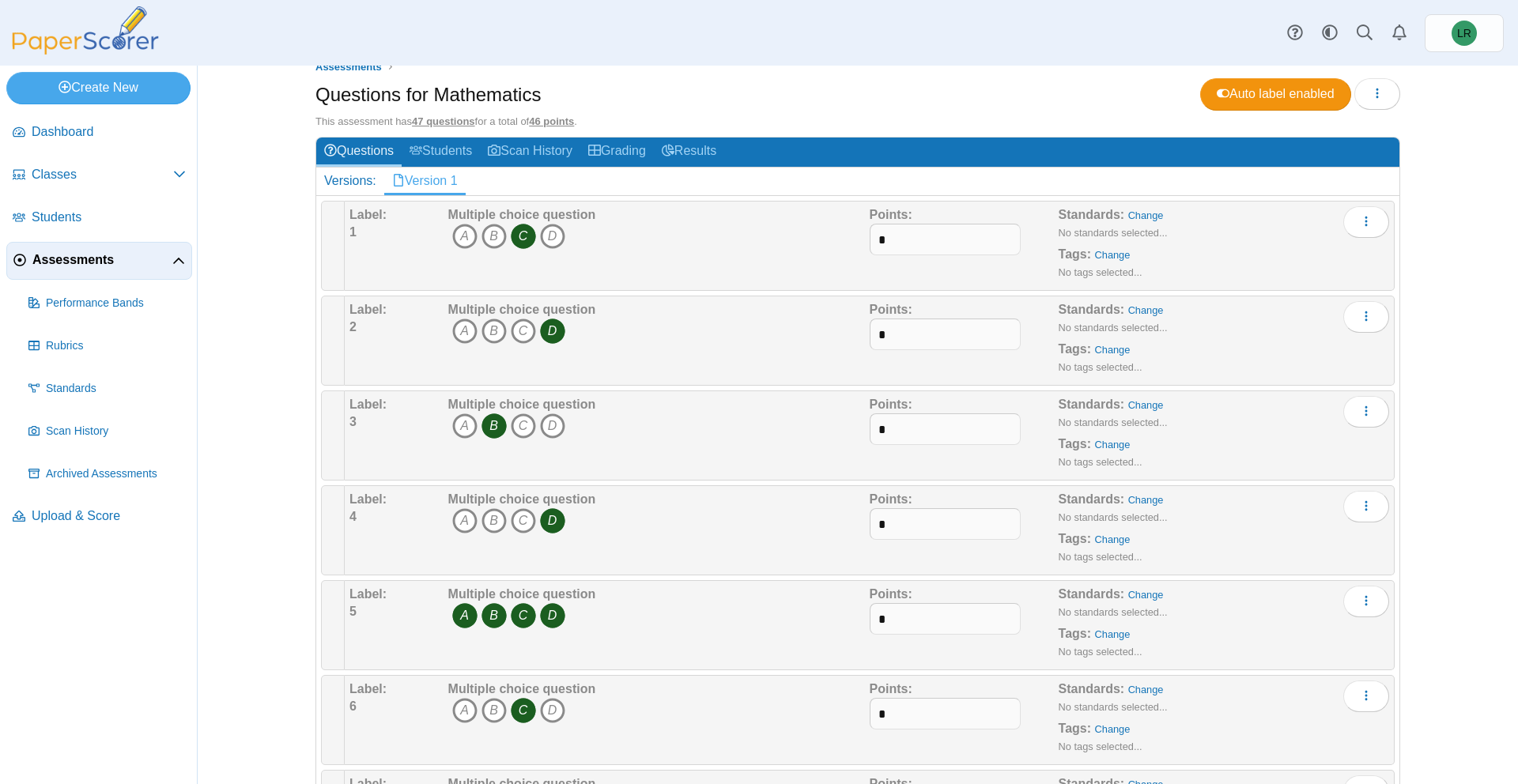
click at [489, 577] on icon "B" at bounding box center [495, 616] width 26 height 26
drag, startPoint x: 458, startPoint y: 618, endPoint x: 501, endPoint y: 621, distance: 43.1
click at [459, 577] on icon "A" at bounding box center [465, 616] width 26 height 26
click at [516, 577] on icon "C" at bounding box center [524, 616] width 26 height 26
click at [548, 577] on icon "D" at bounding box center [553, 616] width 26 height 26
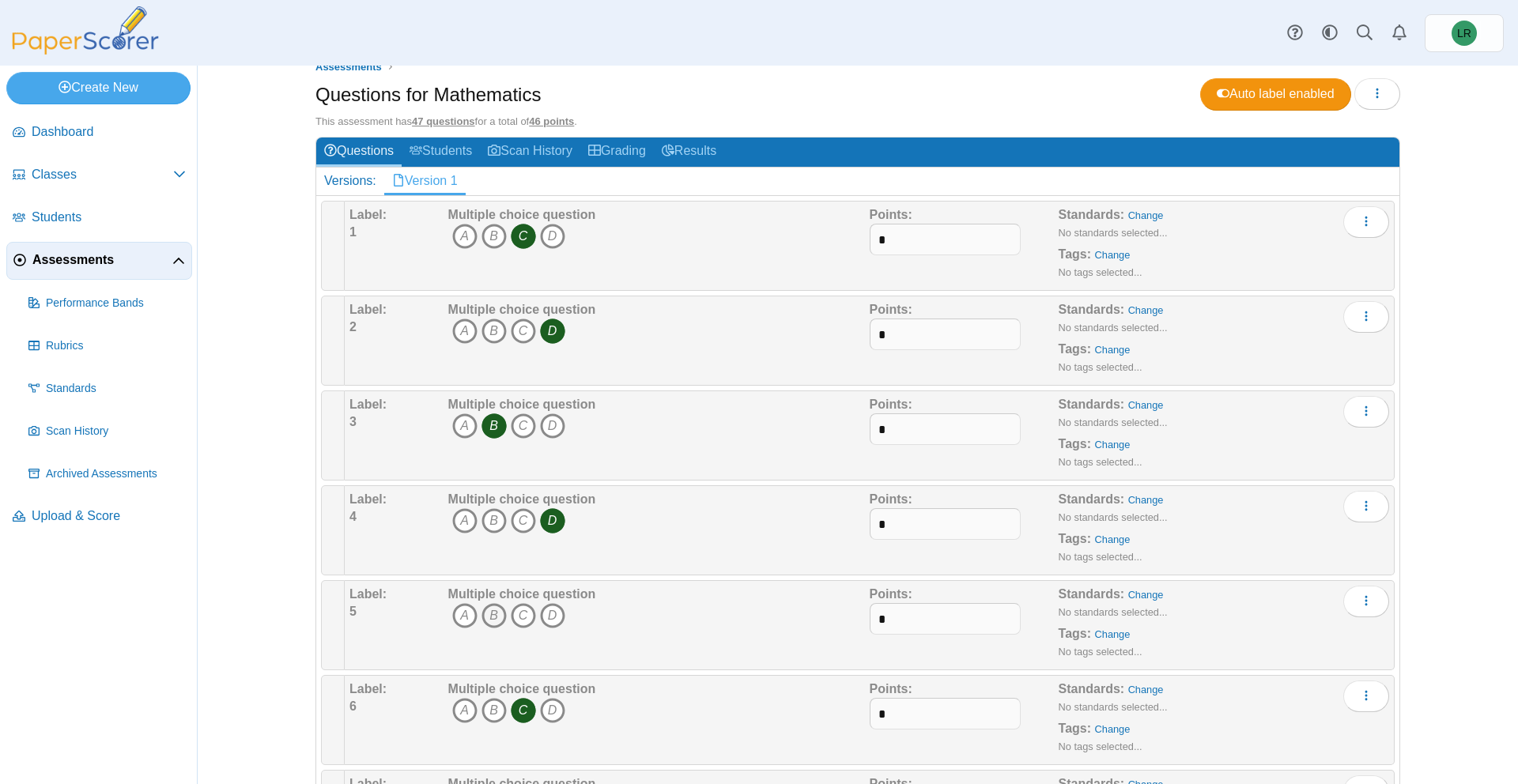
click at [498, 577] on icon "B" at bounding box center [495, 616] width 26 height 26
click at [929, 577] on input "*" at bounding box center [945, 619] width 151 height 32
type input "*"
click at [790, 572] on div "Label: 4 Multiple choice question A B C D Points: *" at bounding box center [869, 530] width 1050 height 90
click at [777, 453] on div "Multiple choice question A B C D" at bounding box center [657, 435] width 425 height 79
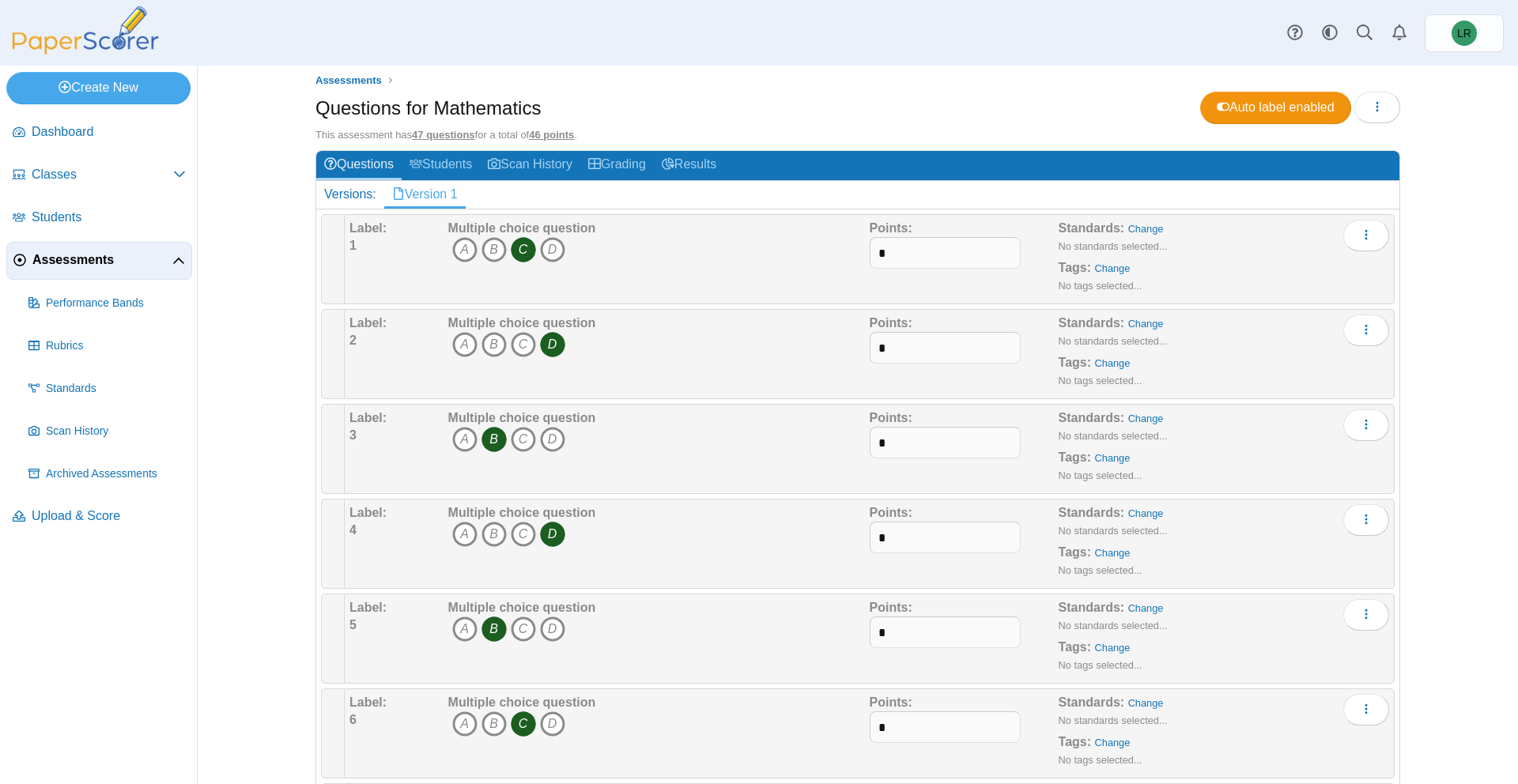
scroll to position [0, 0]
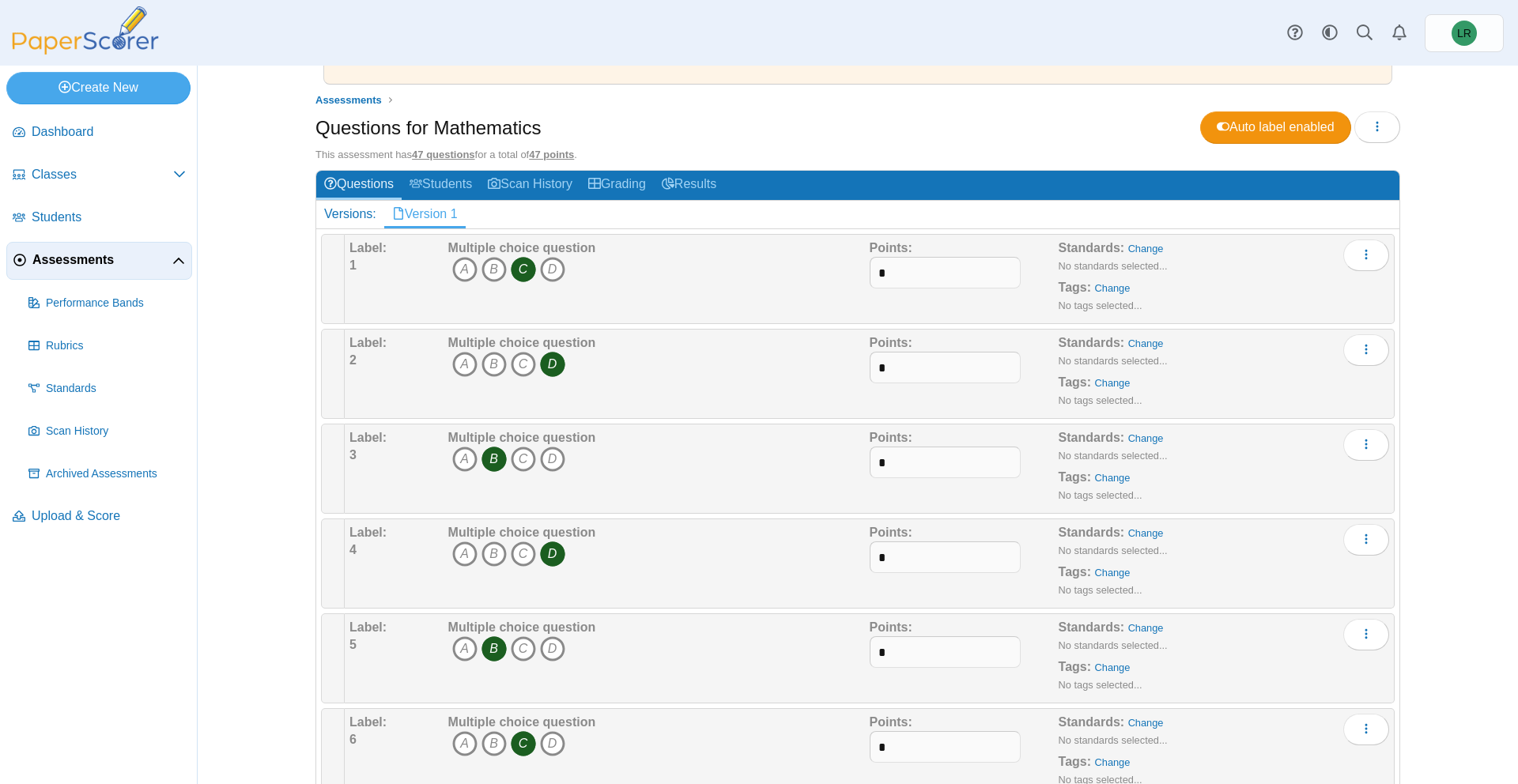
scroll to position [77, 0]
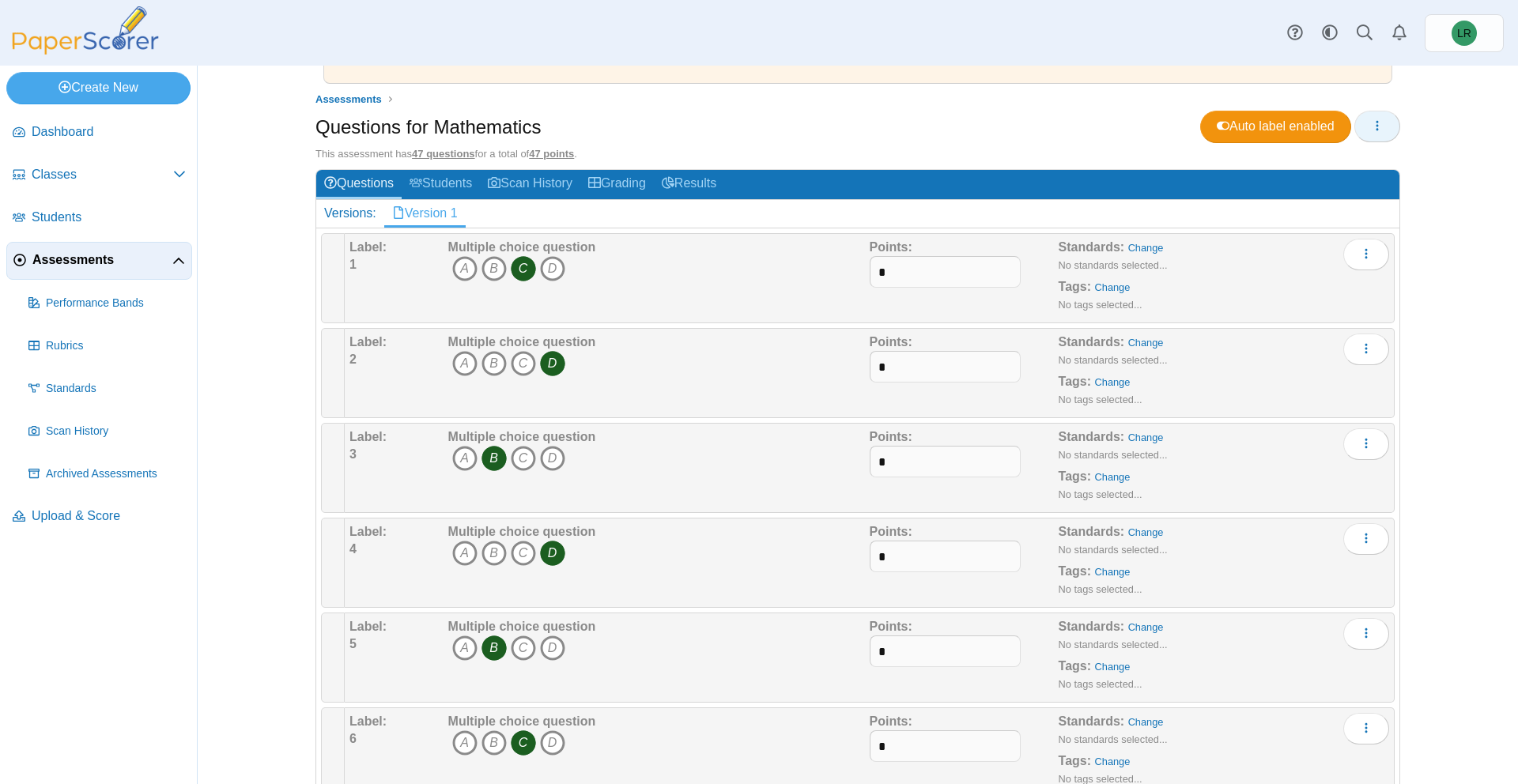
click at [1371, 123] on icon "button" at bounding box center [1377, 125] width 13 height 13
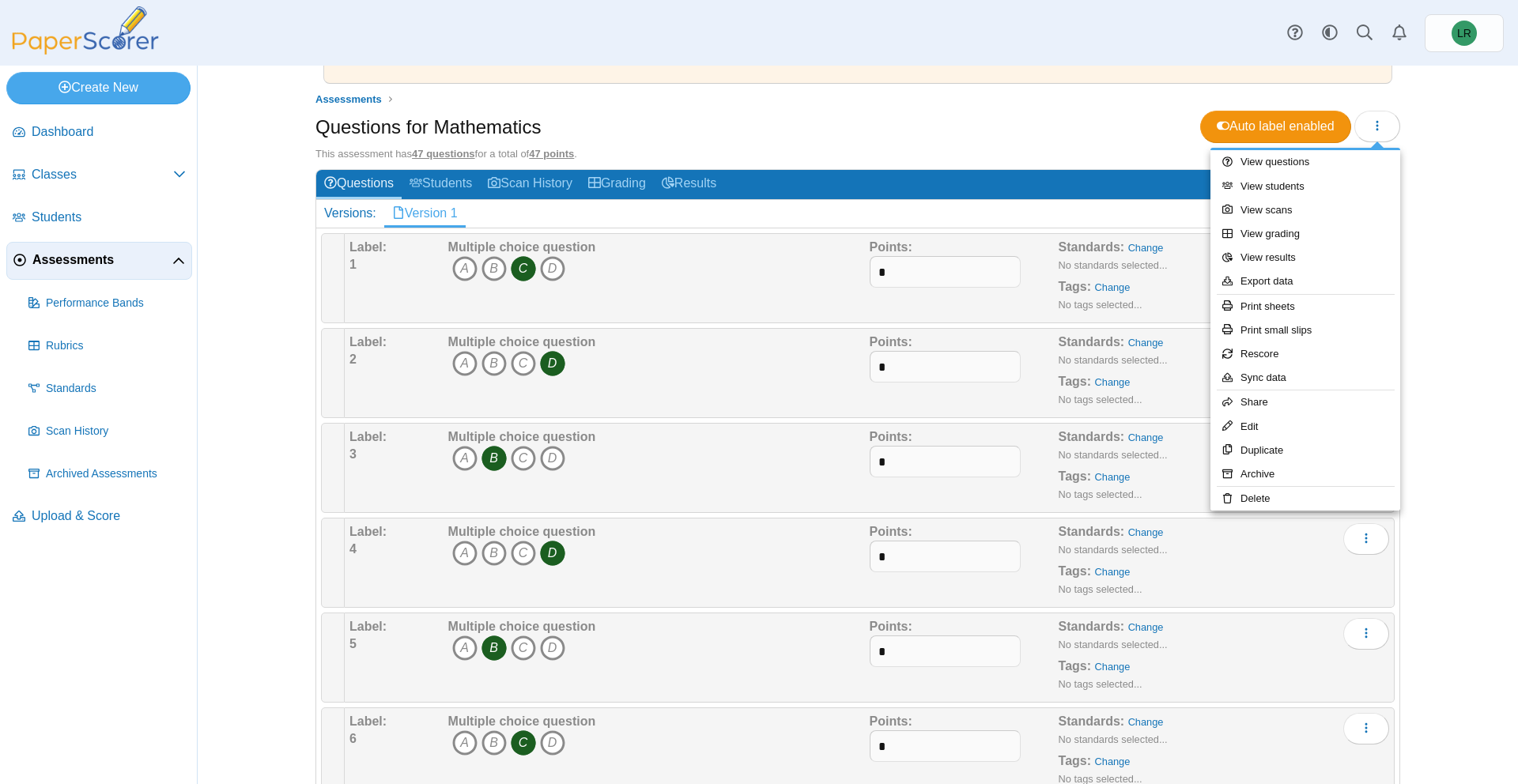
click at [1075, 131] on div "Questions for Mathematics Auto label enabled" at bounding box center [858, 129] width 1085 height 36
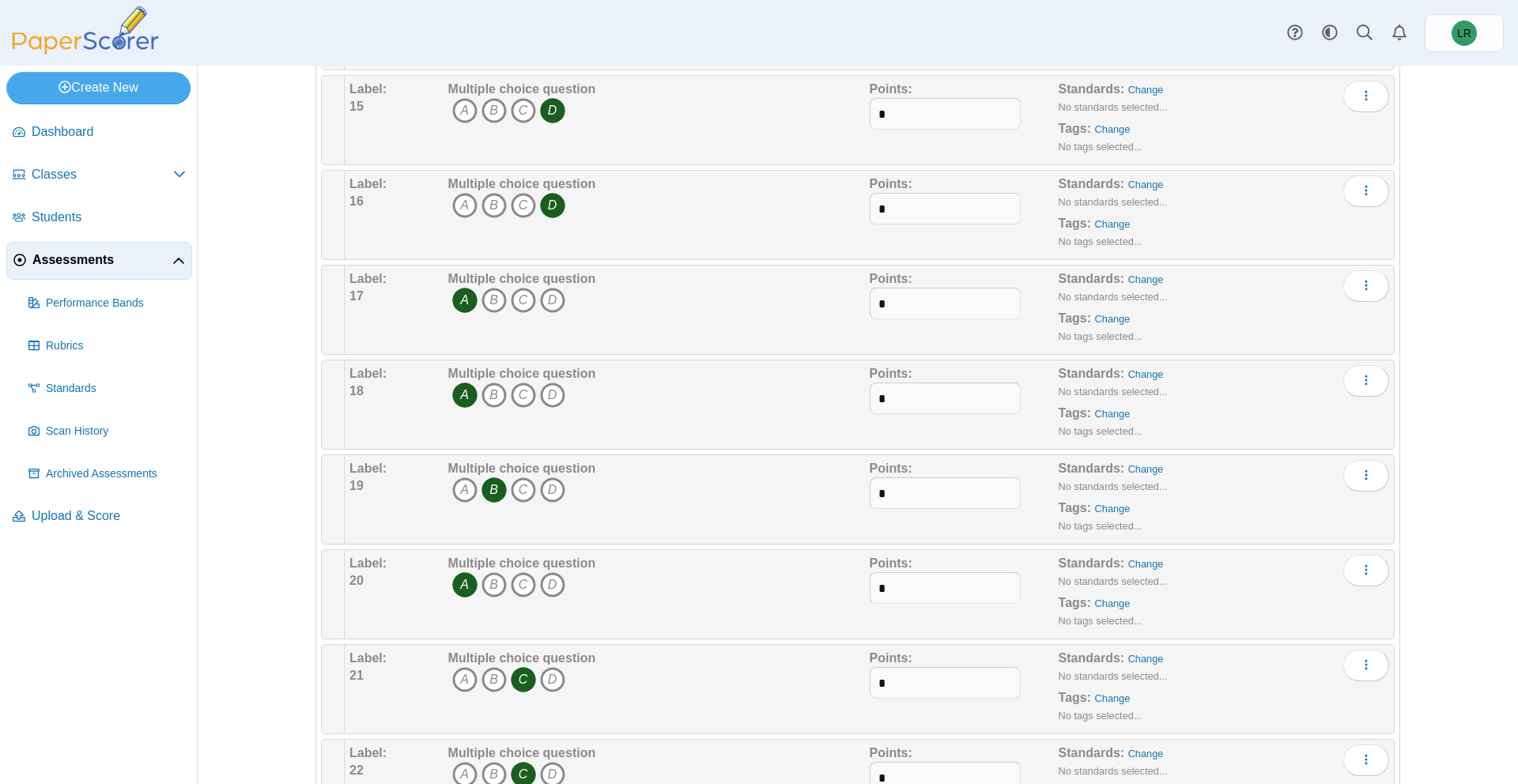
scroll to position [1570, 0]
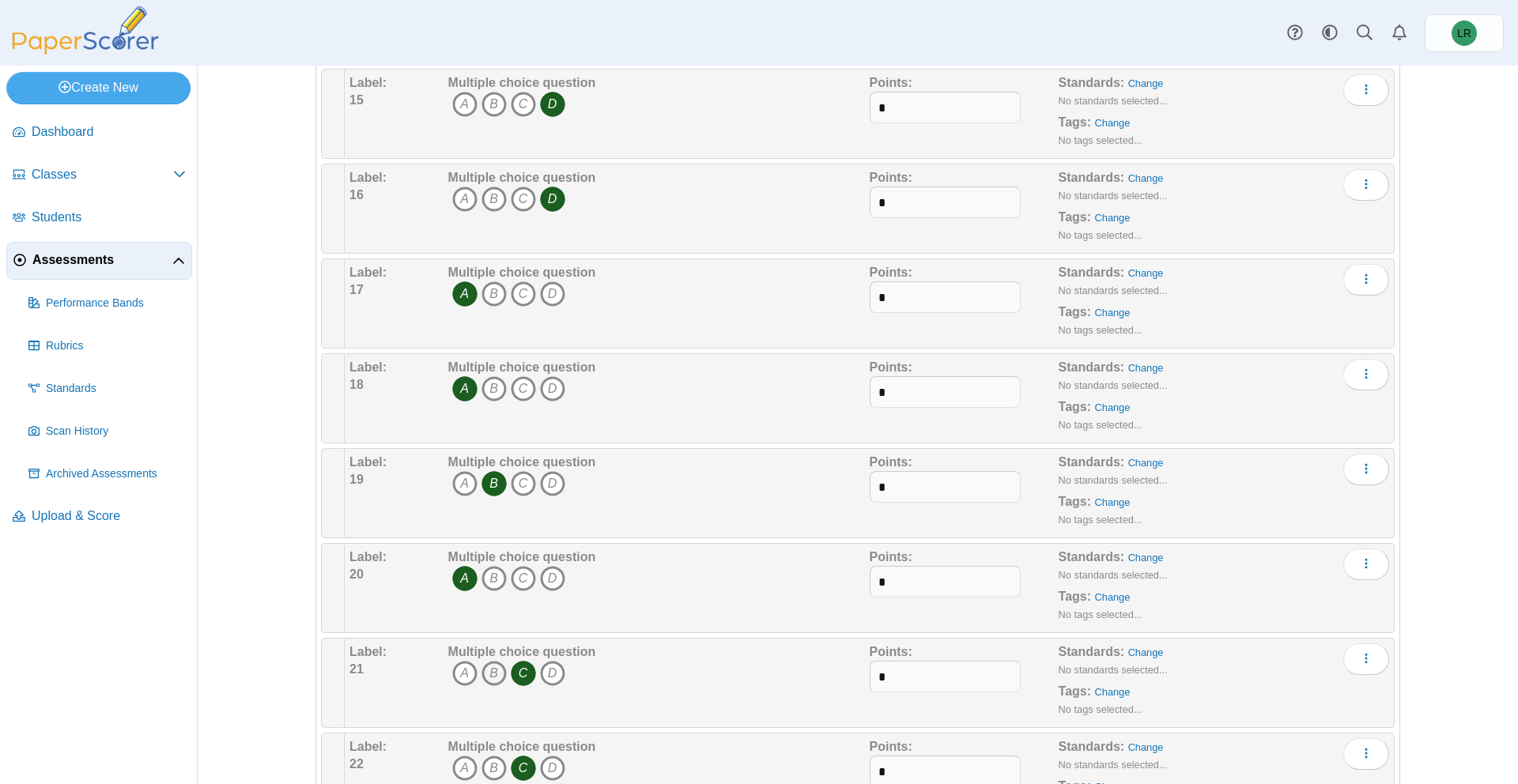
click at [489, 673] on icon "B" at bounding box center [495, 673] width 26 height 26
drag, startPoint x: 531, startPoint y: 673, endPoint x: 547, endPoint y: 670, distance: 16.3
click at [531, 673] on icon "C" at bounding box center [524, 673] width 26 height 26
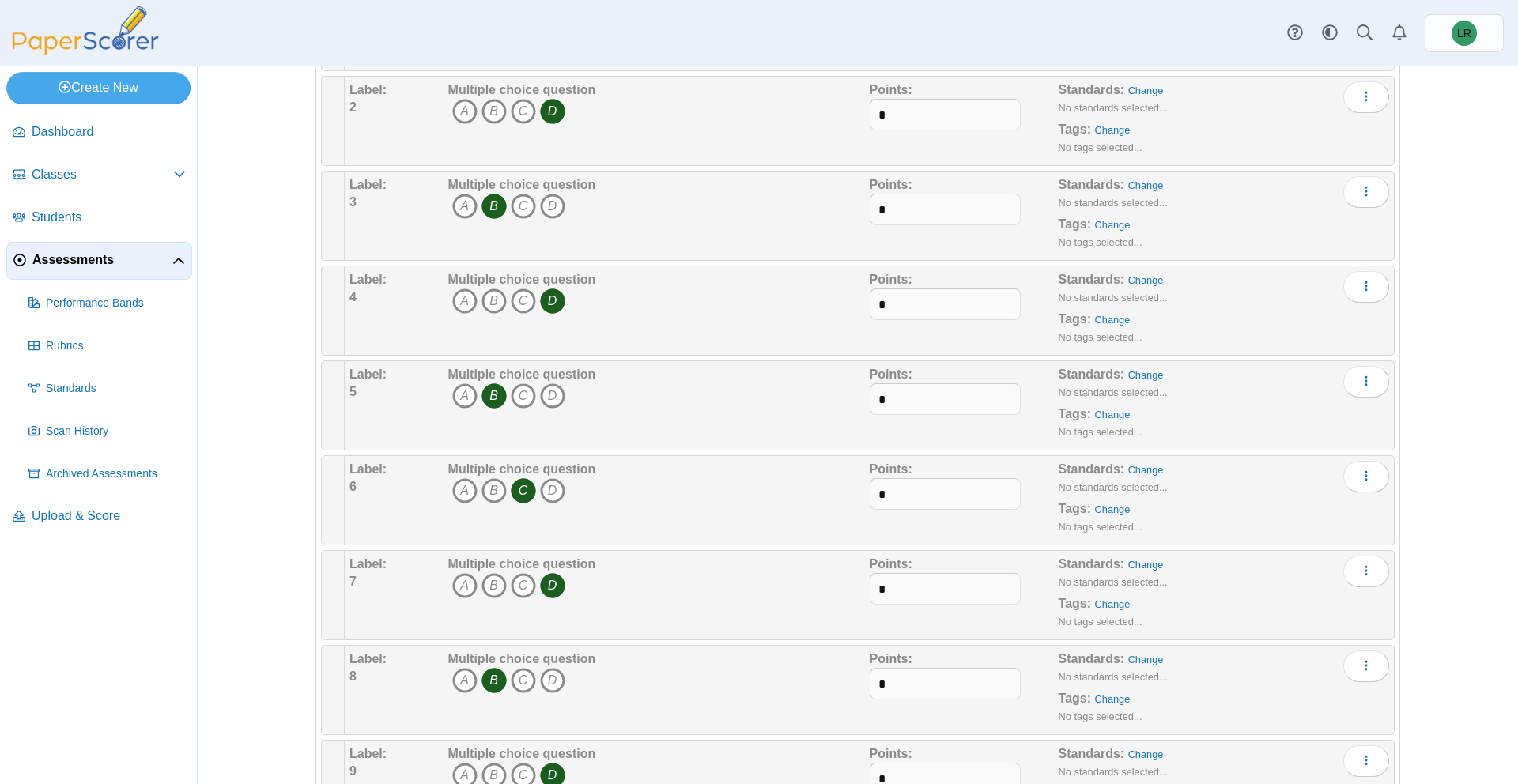
scroll to position [0, 0]
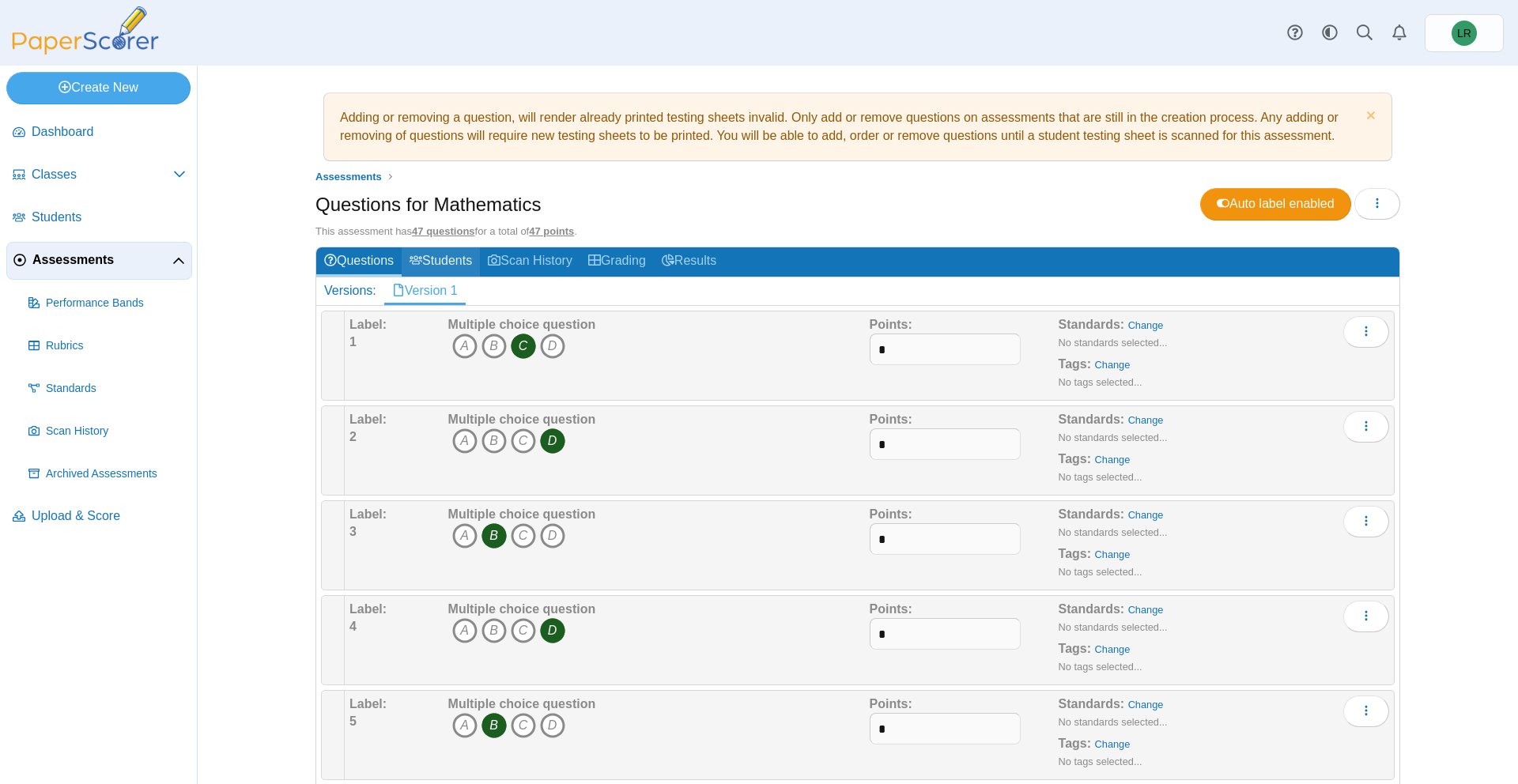
click at [432, 262] on link "Students" at bounding box center [441, 262] width 78 height 29
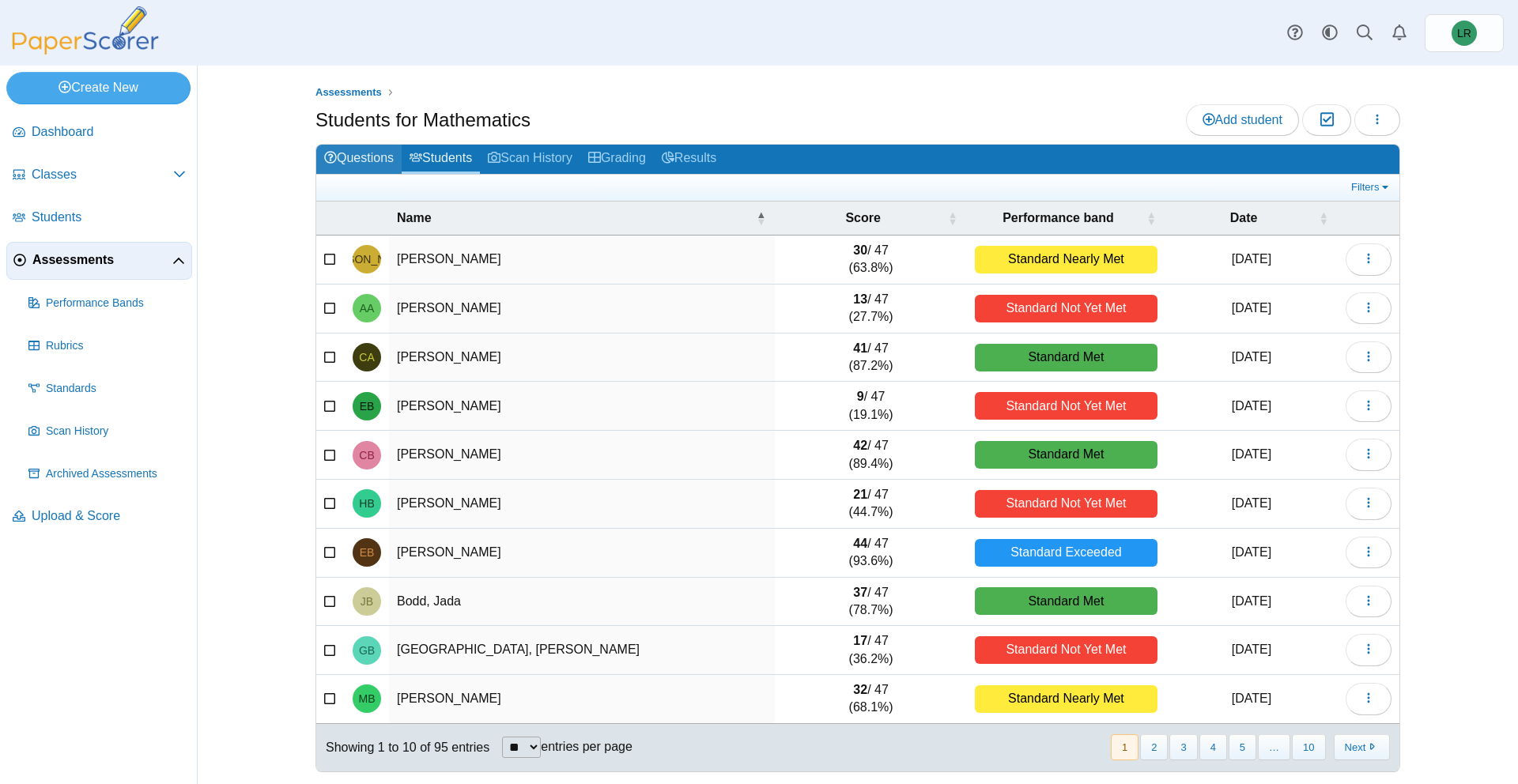
click at [361, 159] on link "Questions" at bounding box center [359, 159] width 86 height 29
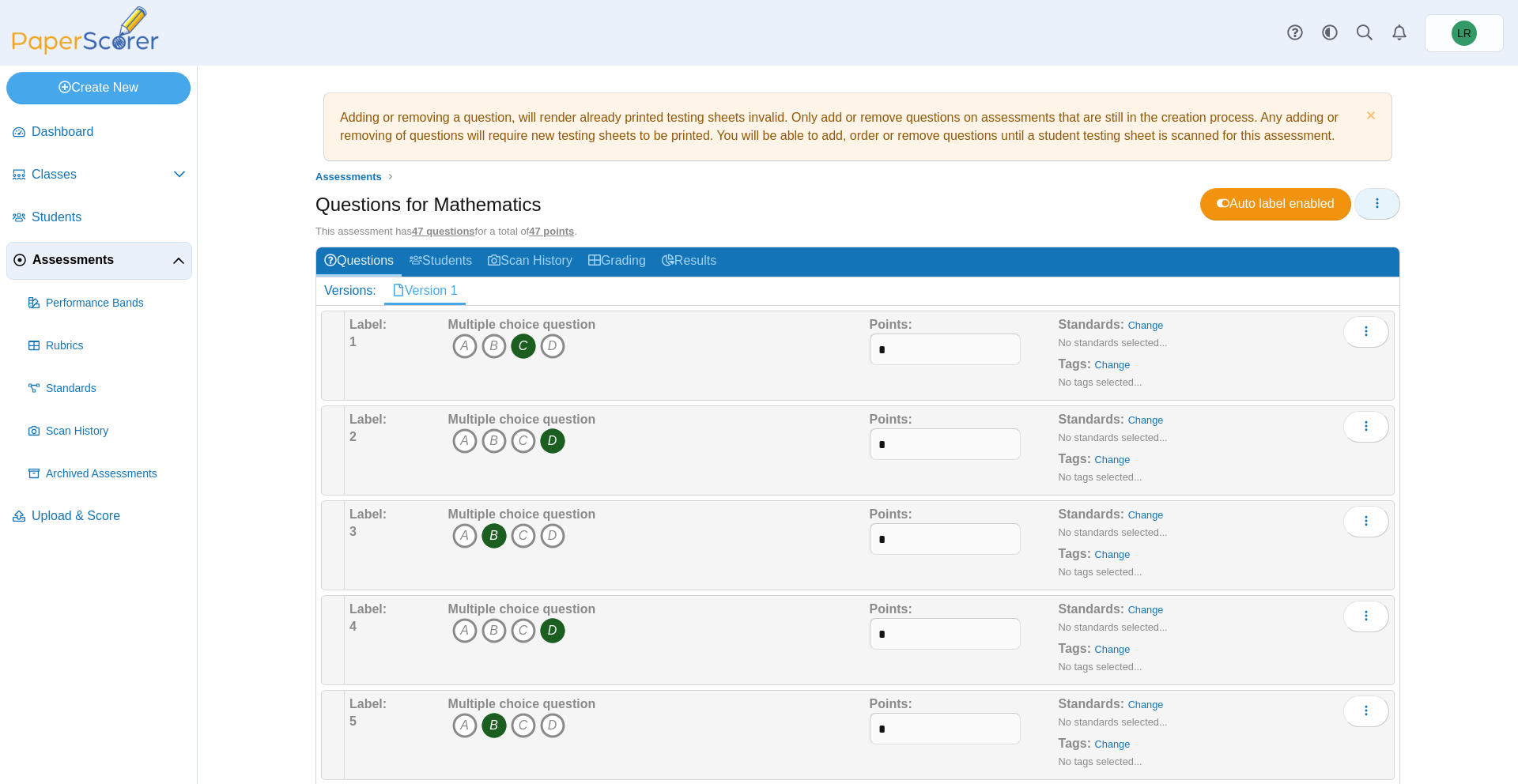
click at [1369, 212] on button "button" at bounding box center [1377, 204] width 46 height 32
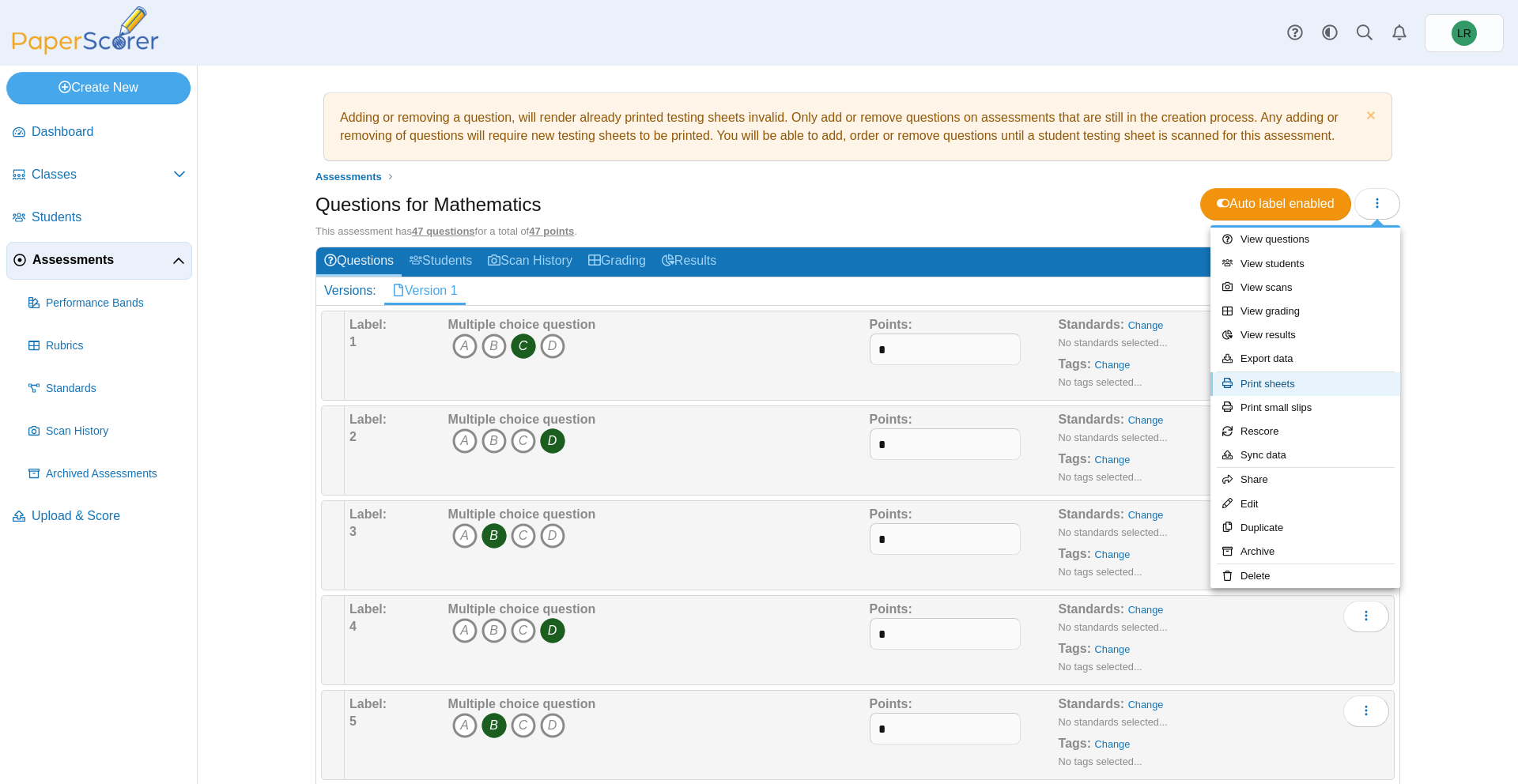
click at [1323, 386] on link "Print sheets" at bounding box center [1305, 385] width 189 height 24
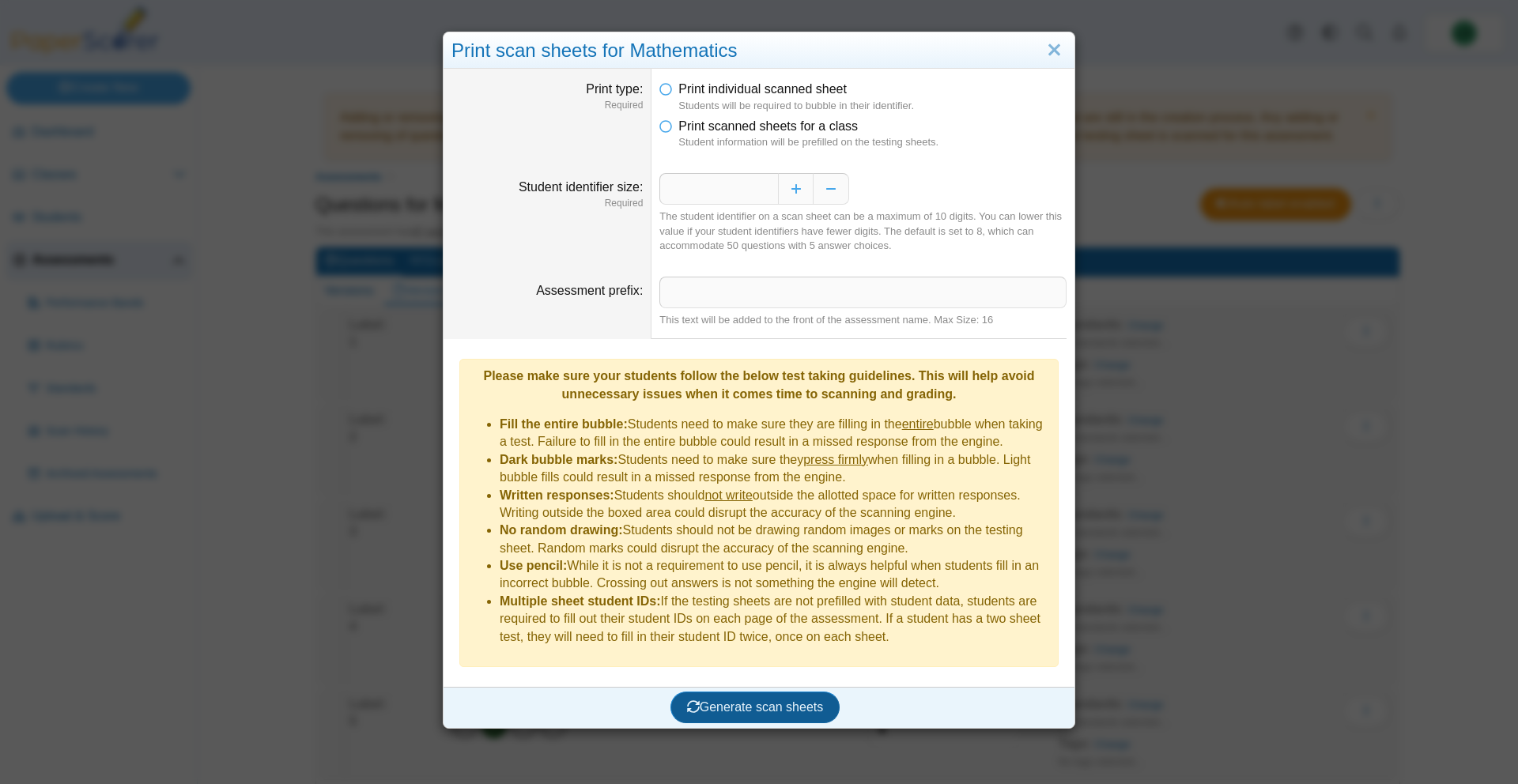
click at [790, 700] on span "Generate scan sheets" at bounding box center [756, 707] width 137 height 14
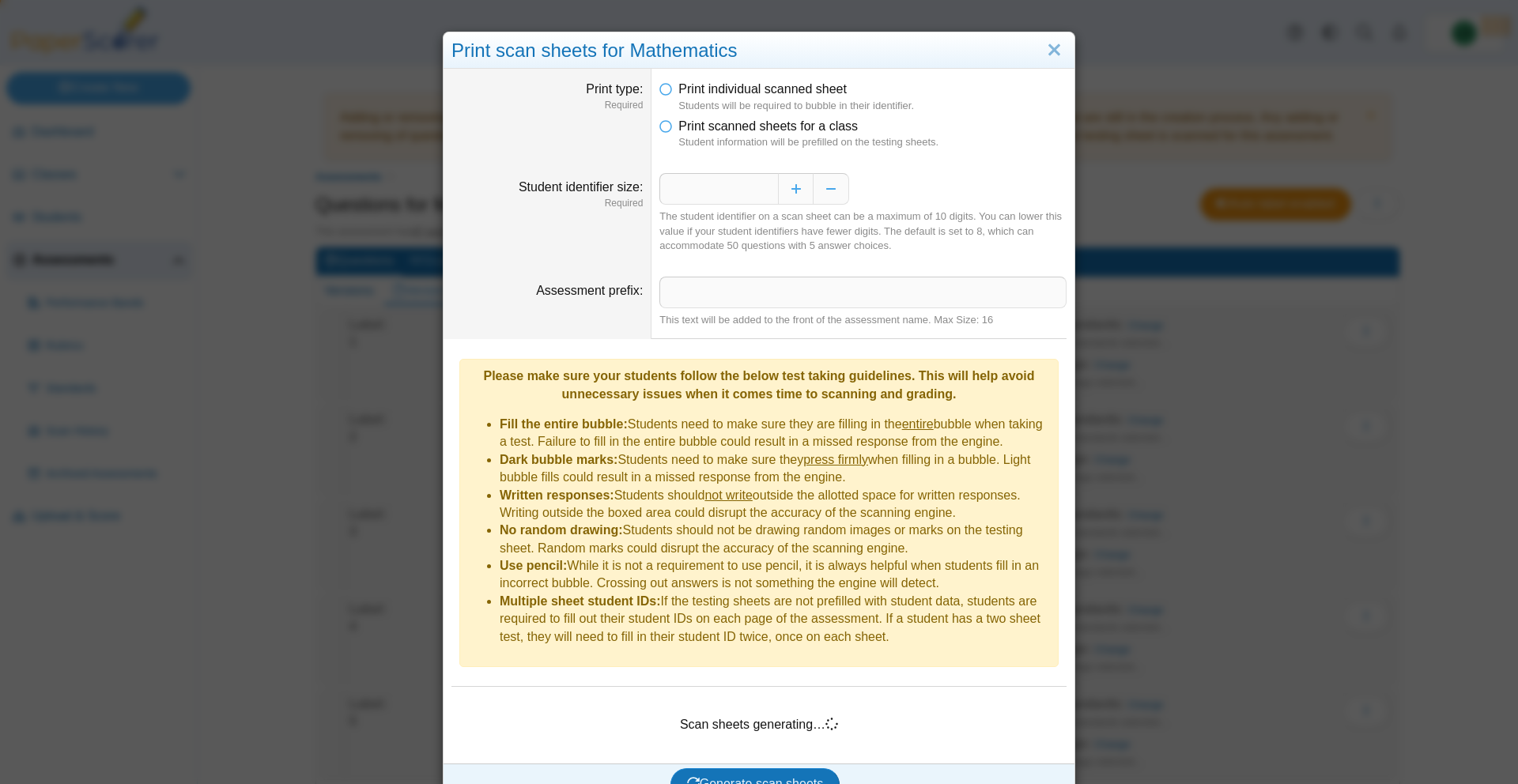
scroll to position [5, 0]
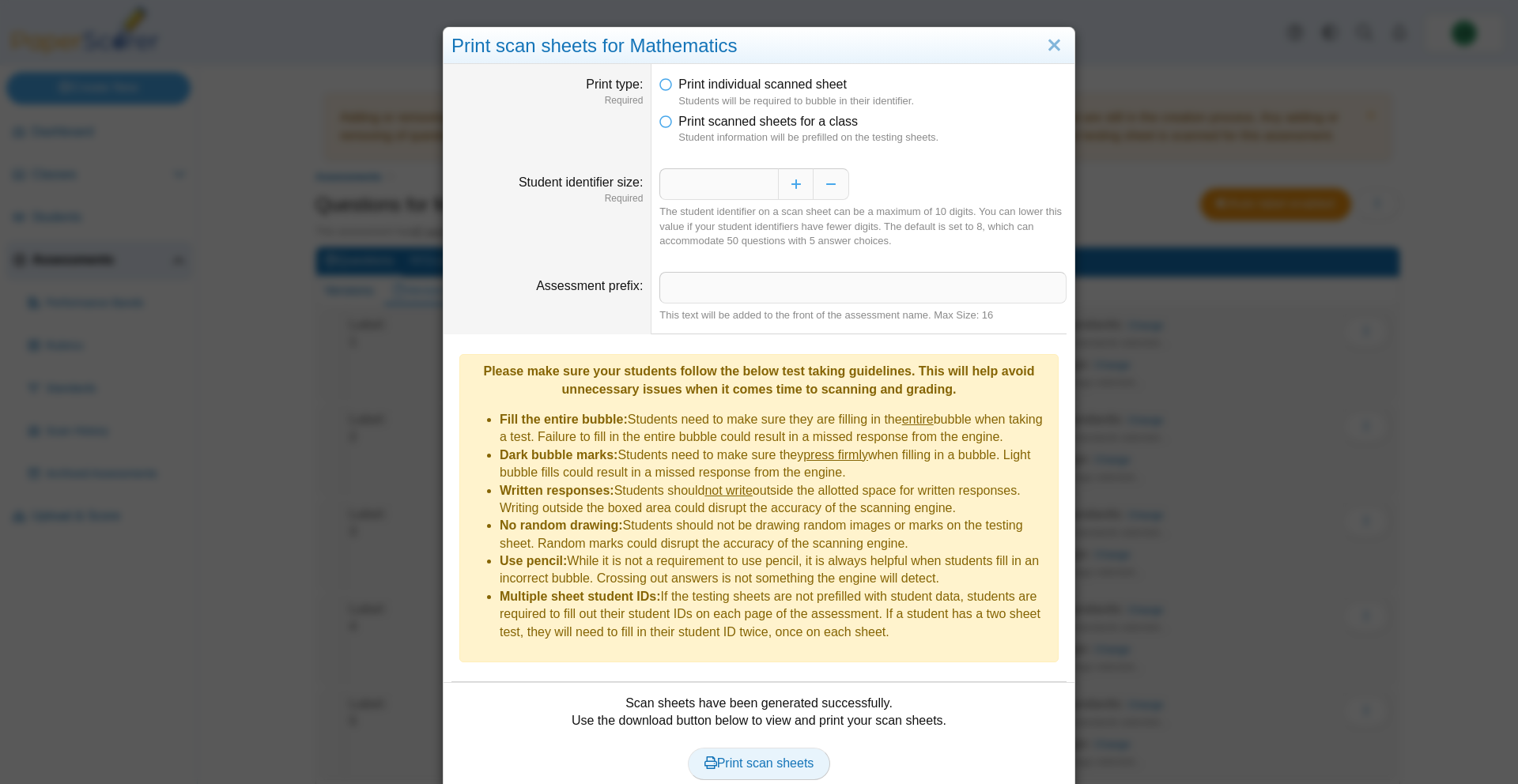
click at [761, 748] on link "Print scan sheets" at bounding box center [759, 763] width 143 height 32
click at [1050, 46] on link "Close" at bounding box center [1054, 45] width 25 height 27
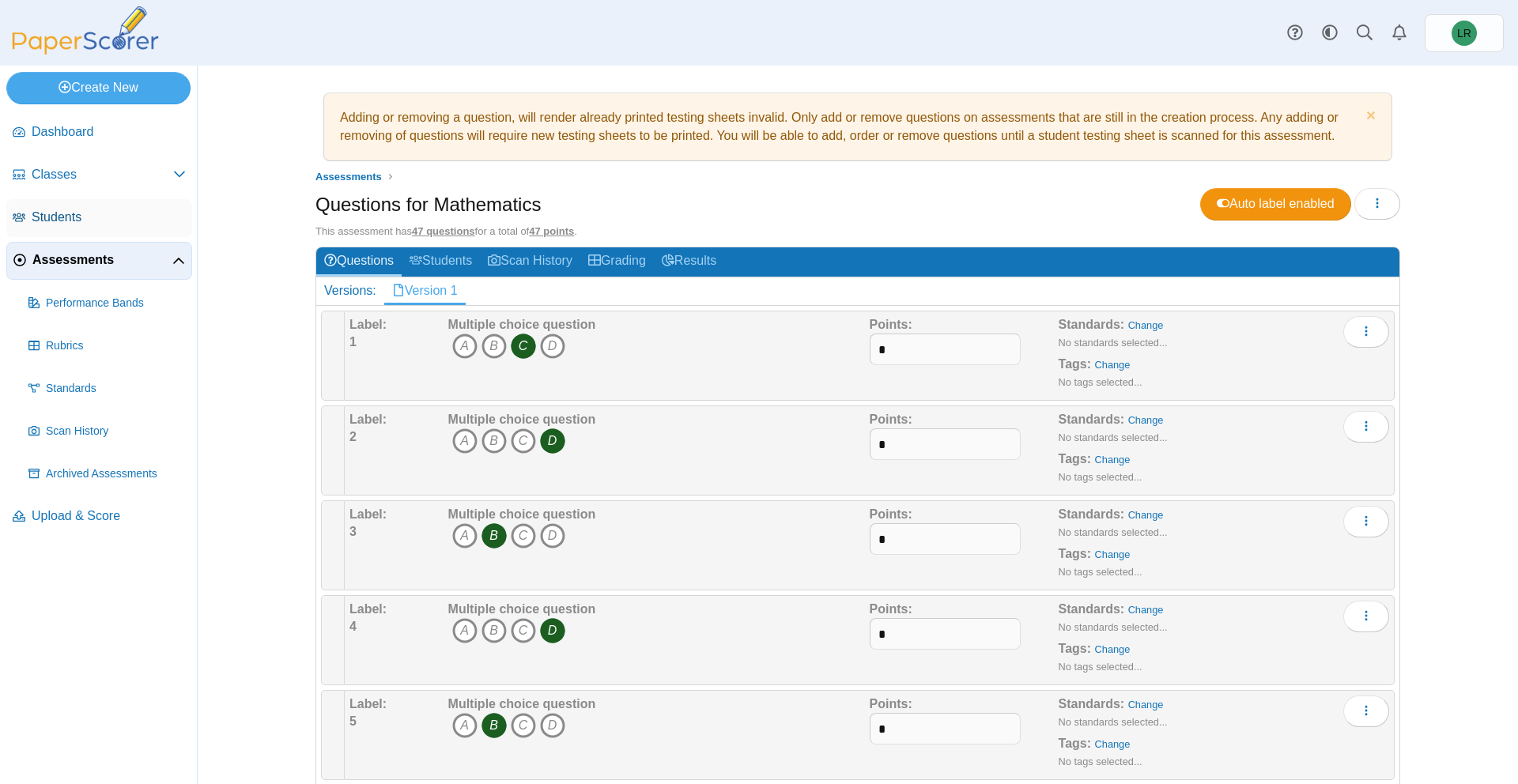
click at [111, 223] on span "Students" at bounding box center [109, 218] width 154 height 17
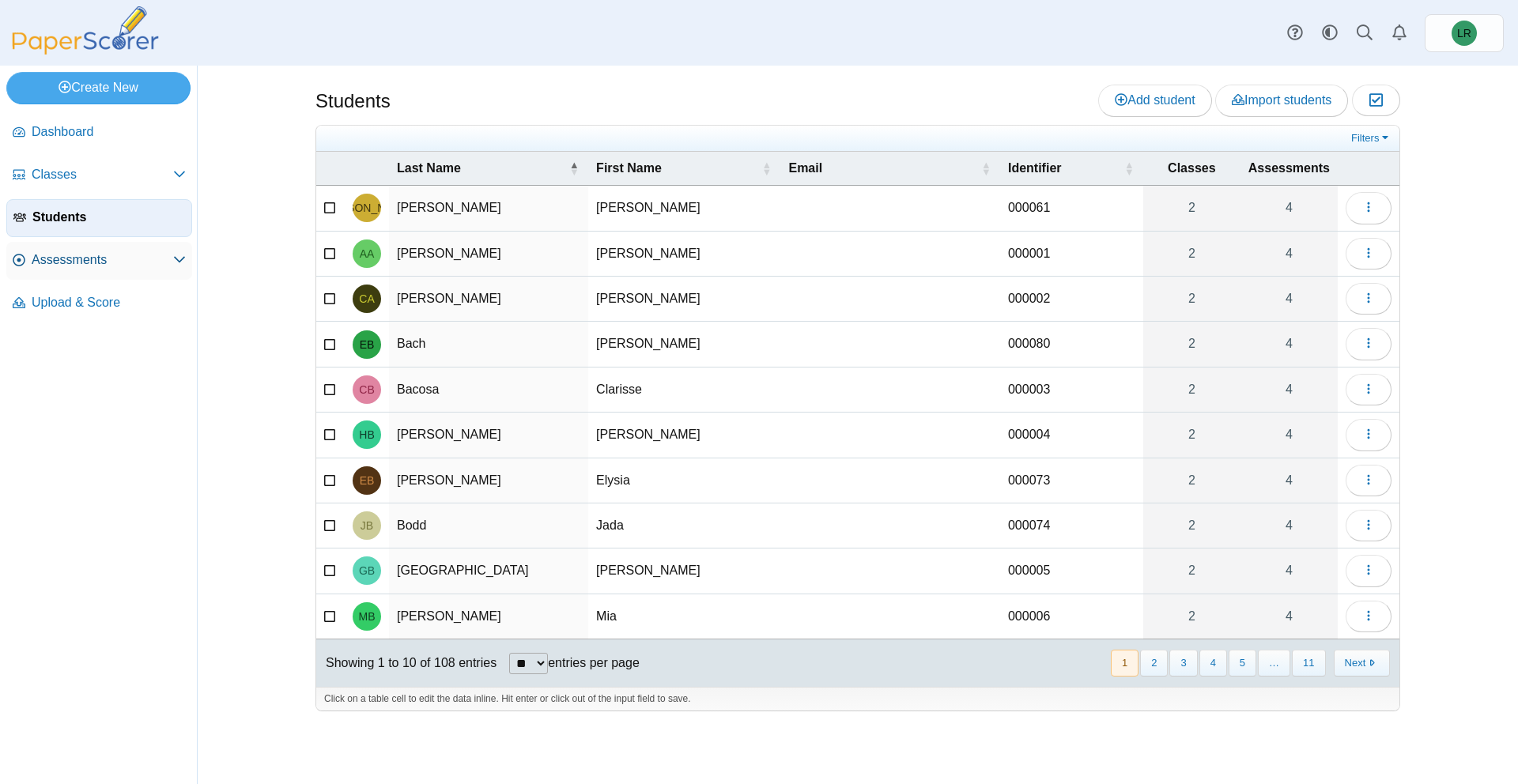
click at [143, 263] on span "Assessments" at bounding box center [102, 260] width 141 height 17
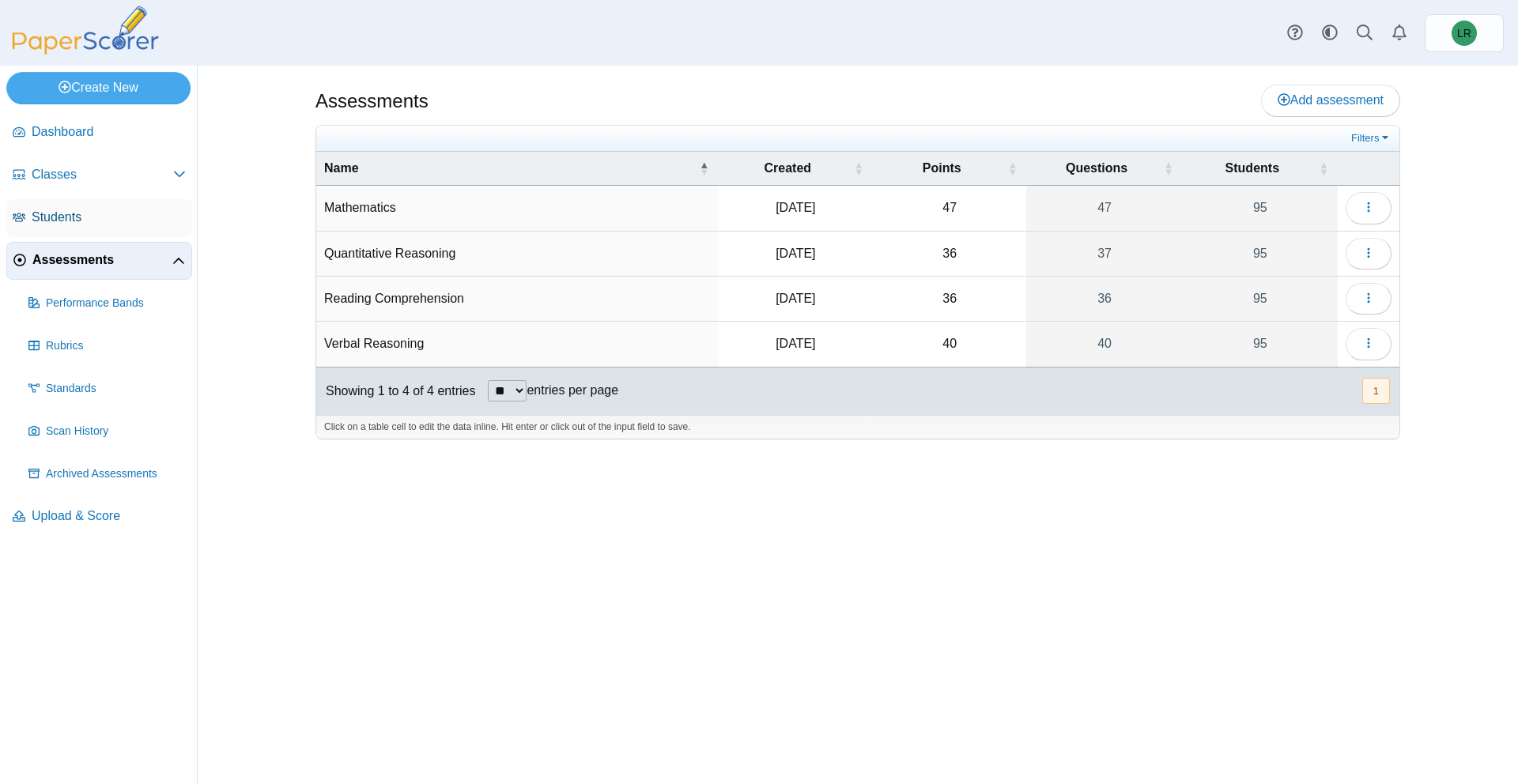
click at [142, 224] on span "Students" at bounding box center [109, 218] width 154 height 17
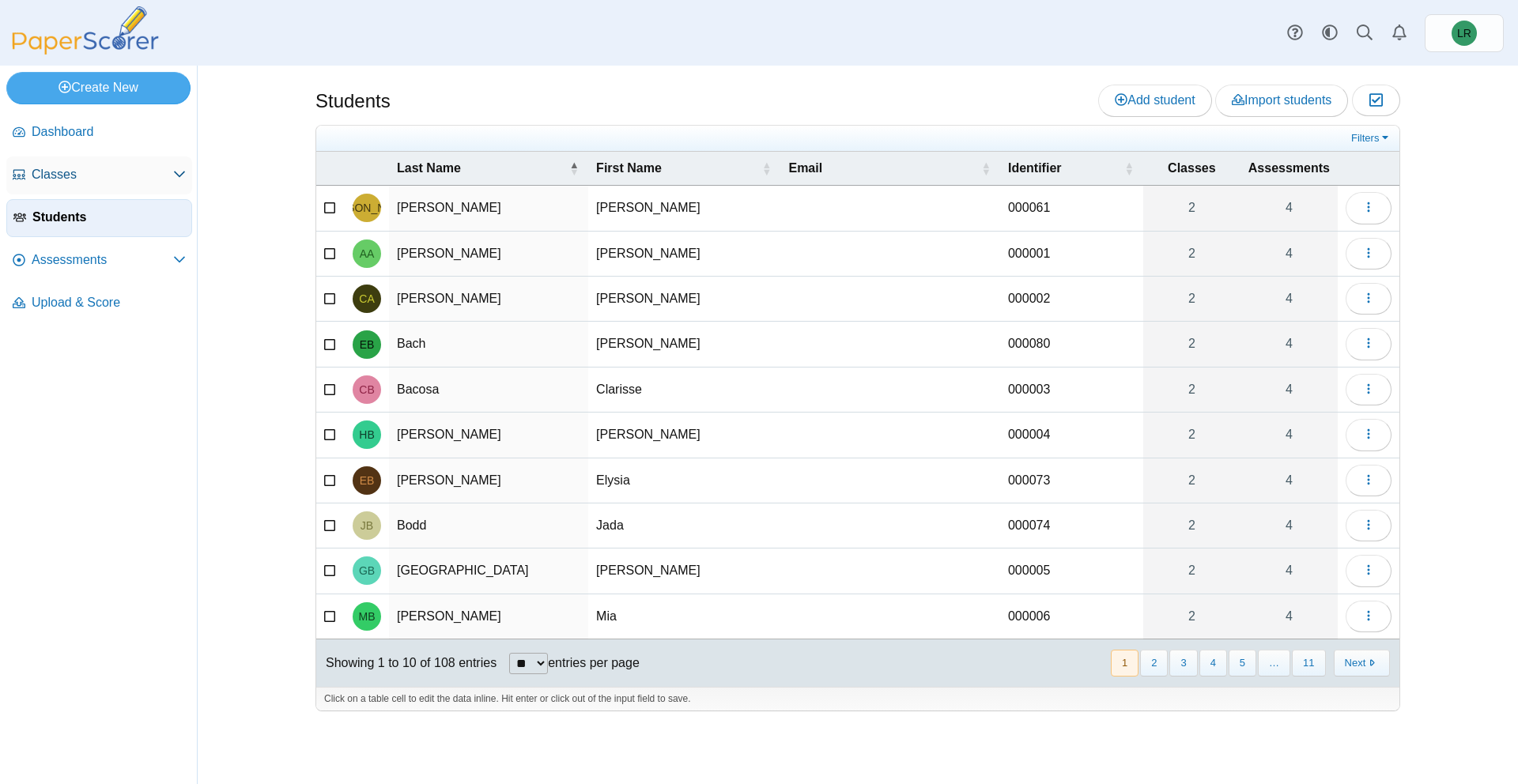
click at [147, 179] on span "Classes" at bounding box center [102, 175] width 141 height 17
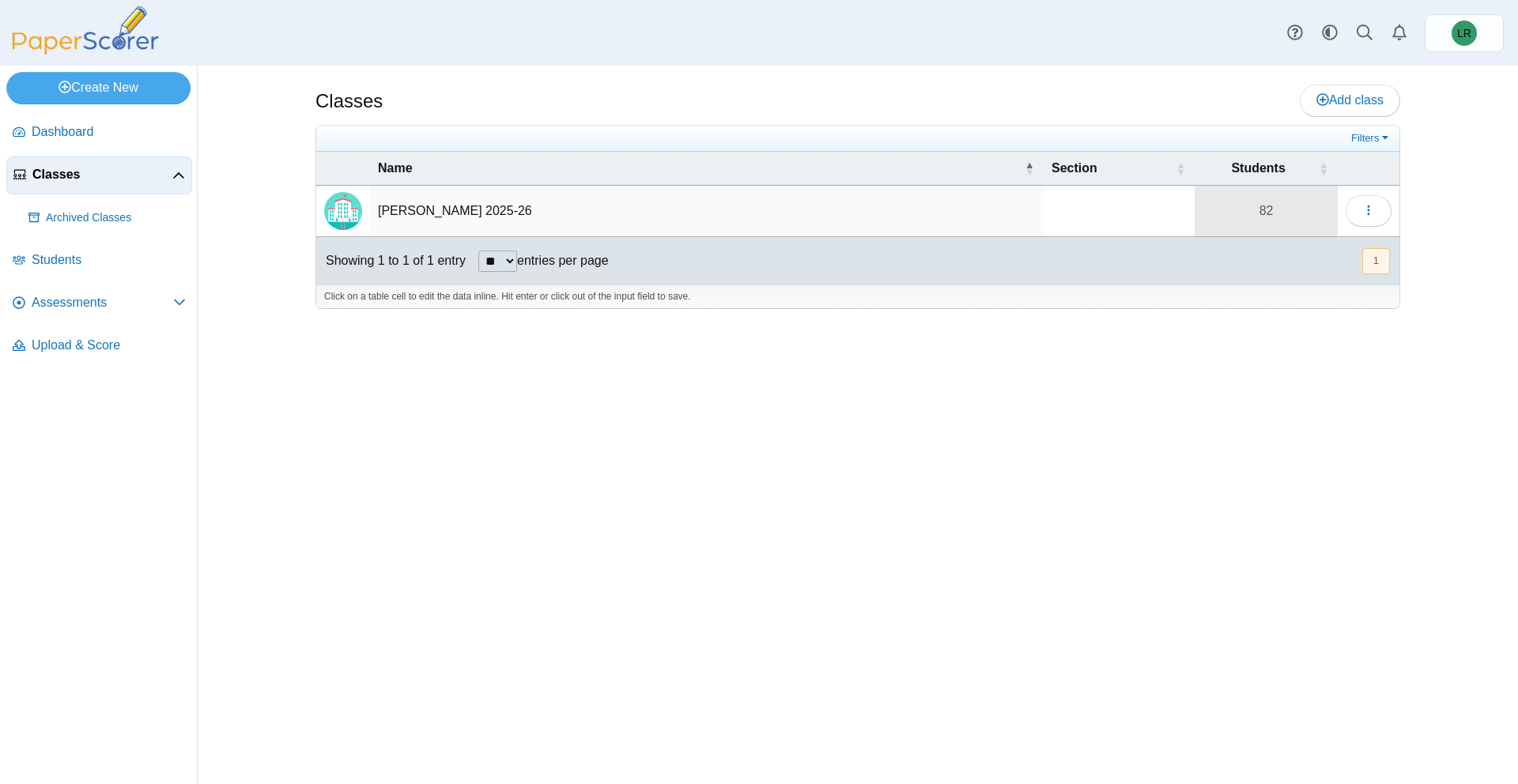
click at [1279, 215] on link "82" at bounding box center [1266, 211] width 143 height 51
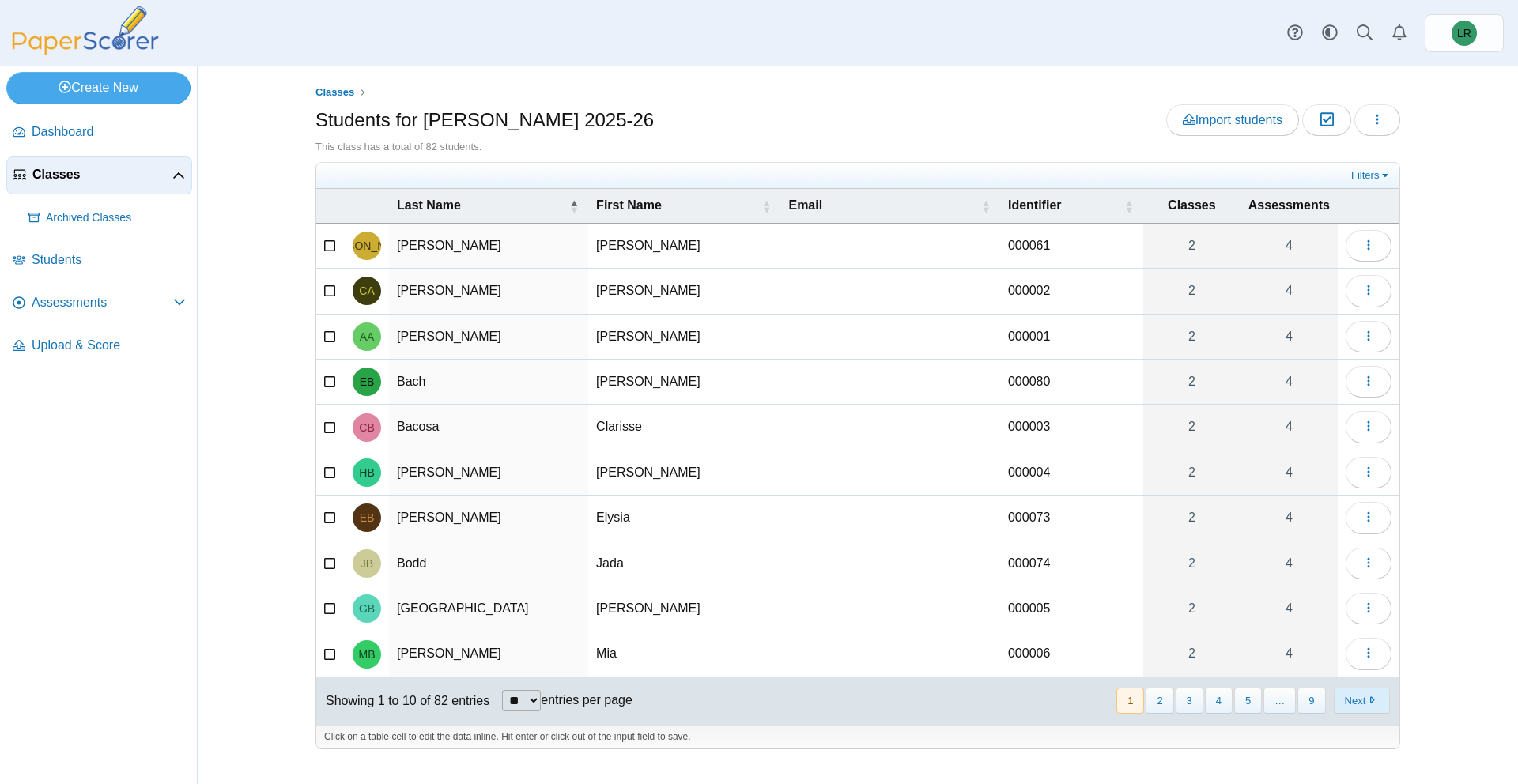
click at [1381, 699] on button "Next" at bounding box center [1362, 701] width 57 height 26
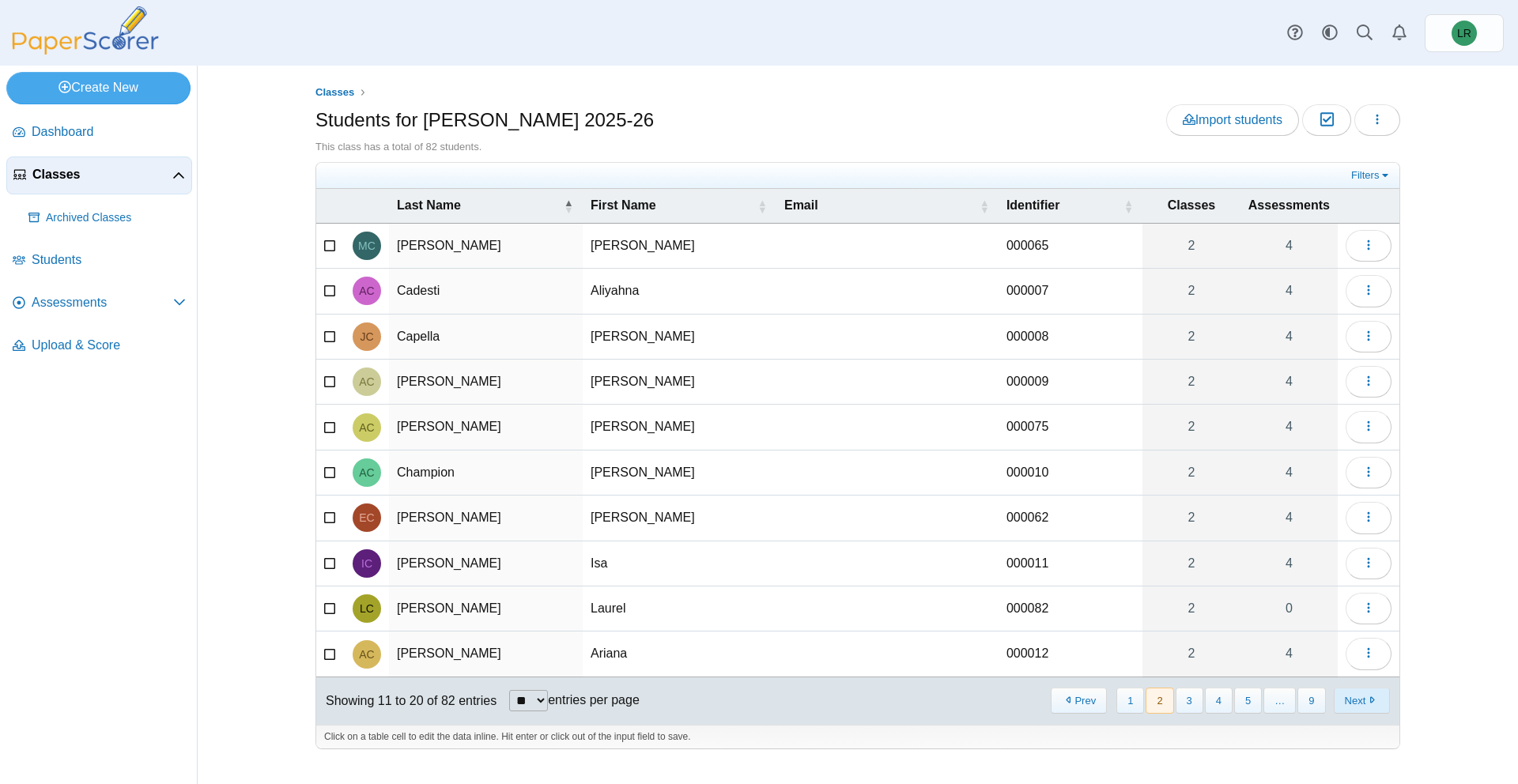
click at [1376, 699] on button "Next" at bounding box center [1362, 701] width 57 height 26
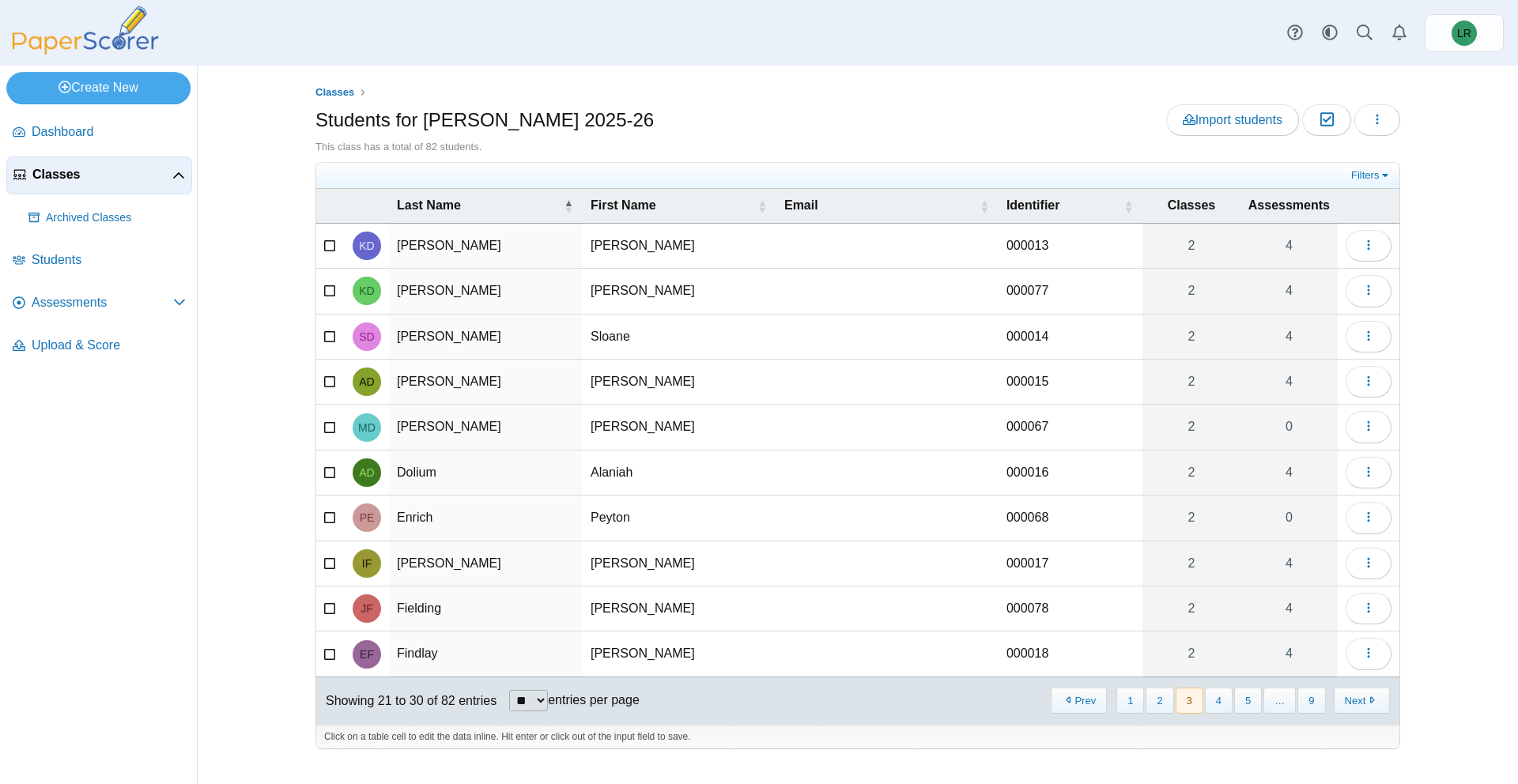
click at [1376, 699] on button "Next" at bounding box center [1362, 701] width 57 height 26
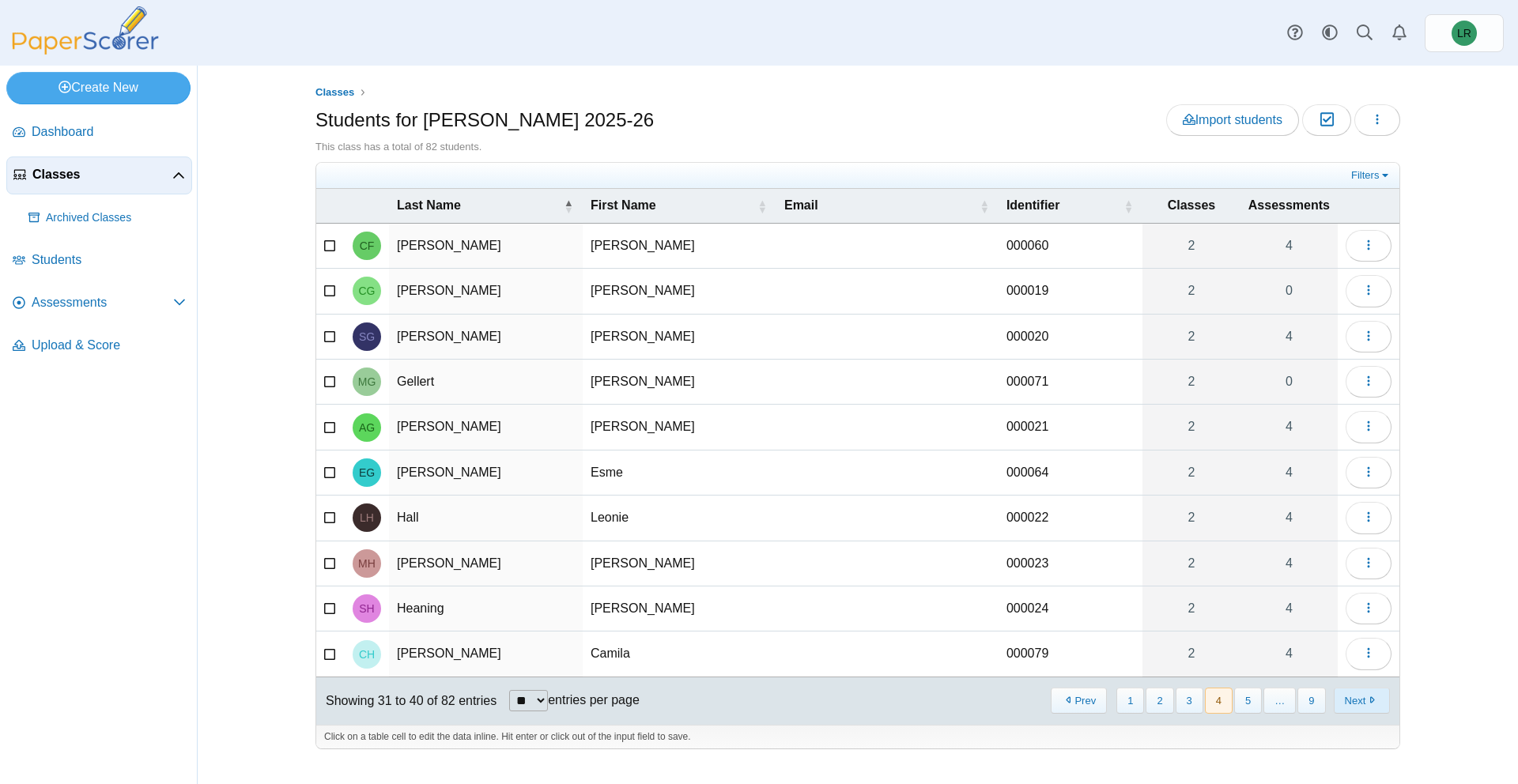
click at [1350, 688] on button "Next" at bounding box center [1362, 701] width 57 height 26
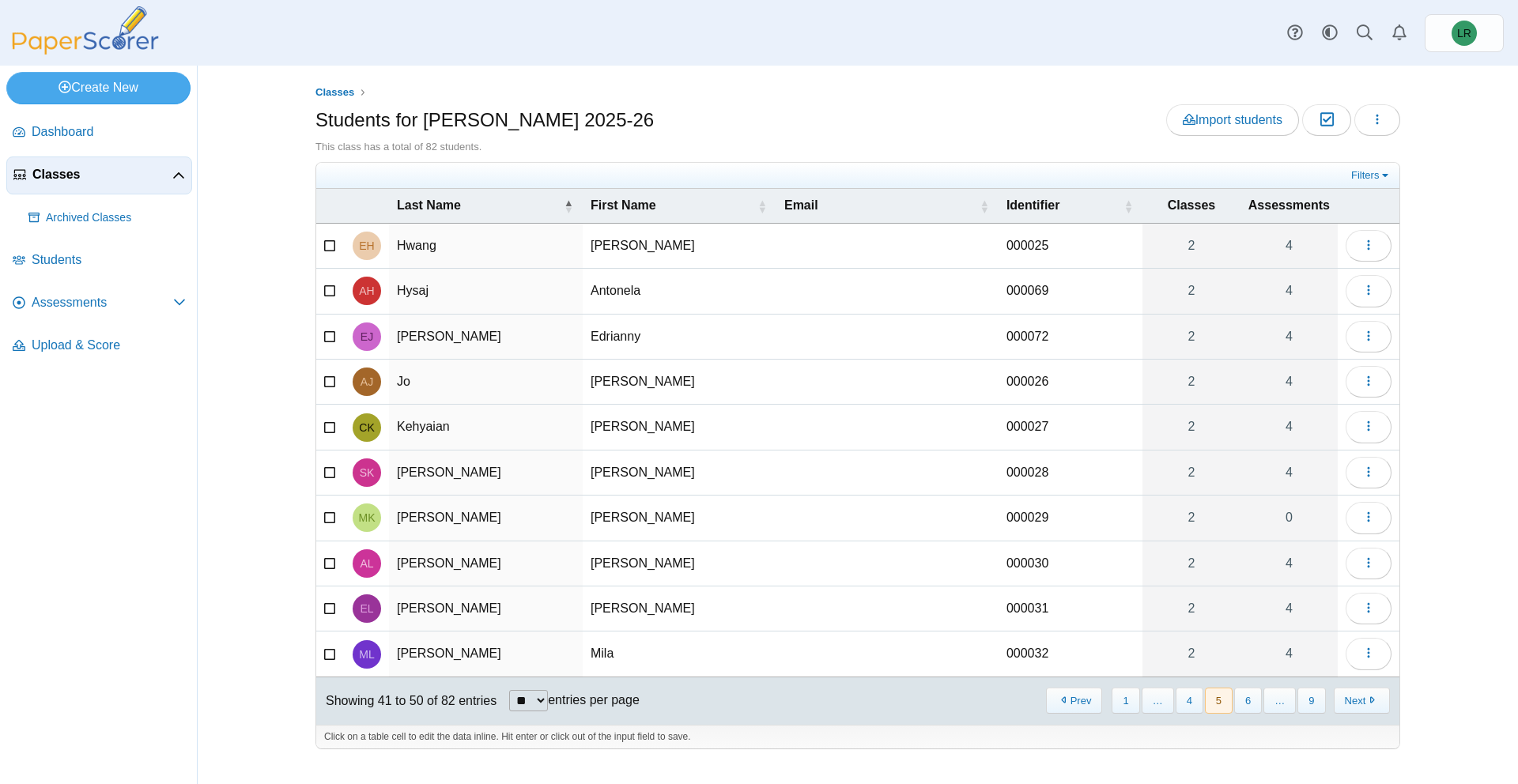
click at [1350, 688] on button "Next" at bounding box center [1362, 701] width 57 height 26
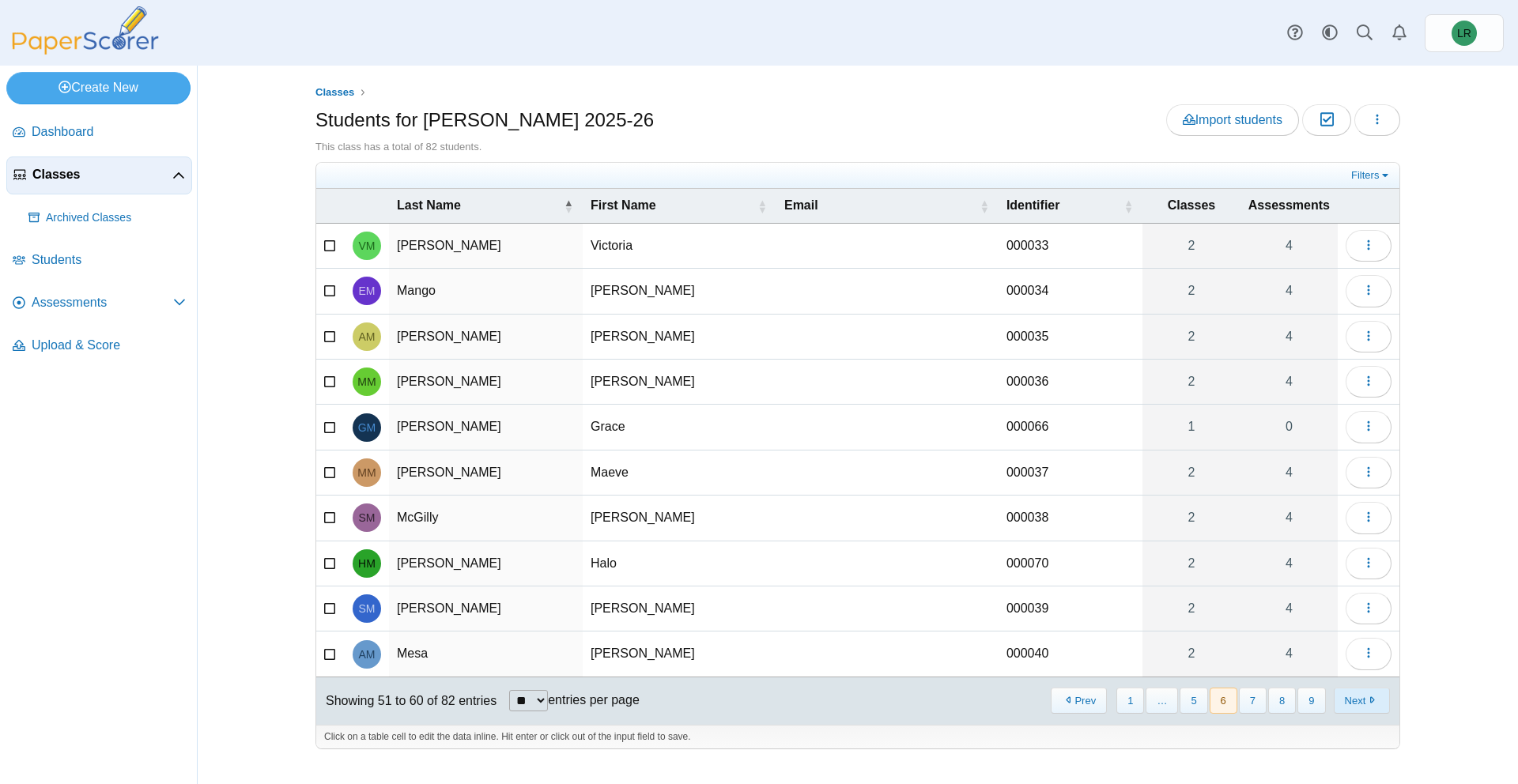
click at [1350, 688] on button "Next" at bounding box center [1362, 701] width 57 height 26
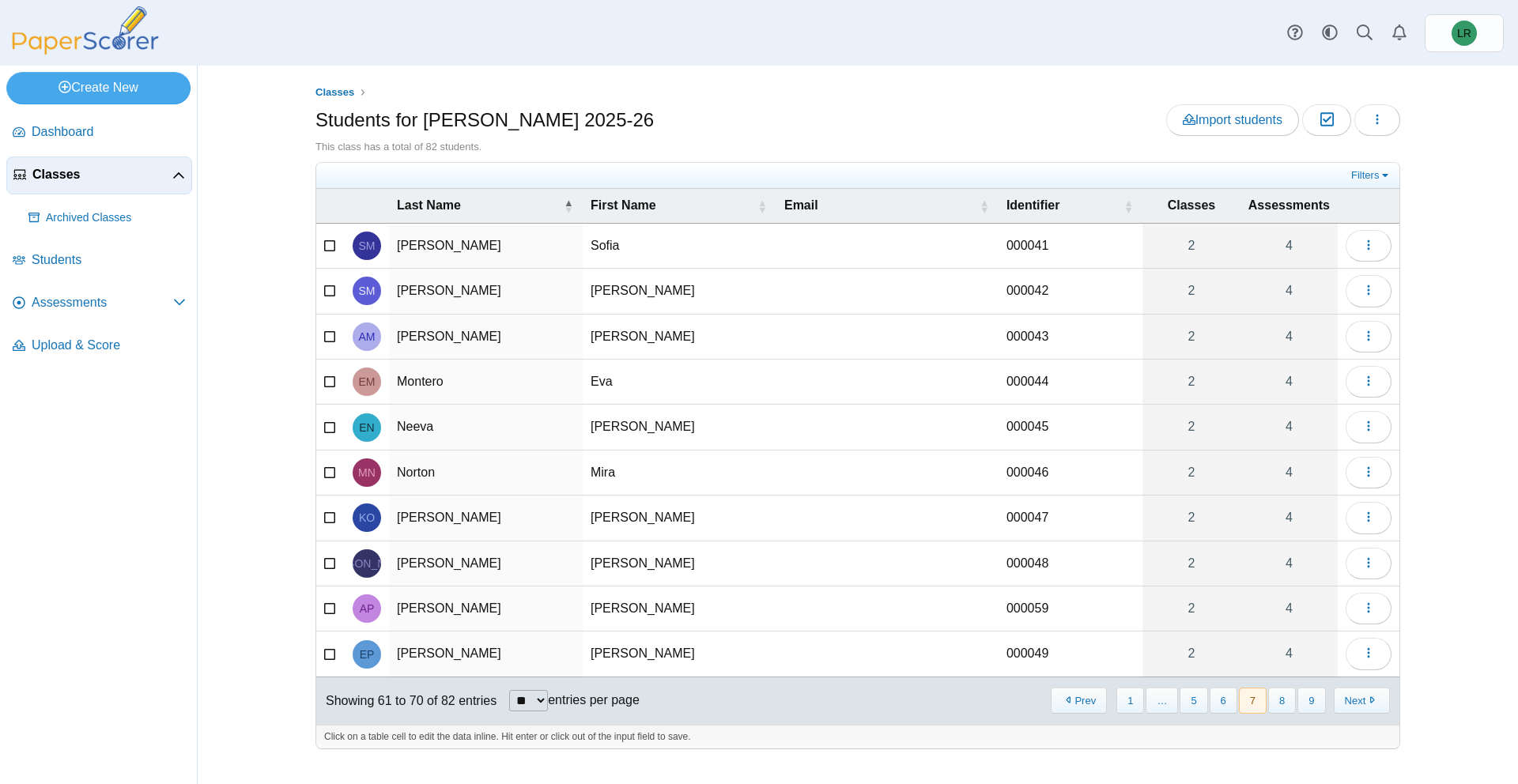
click at [1350, 688] on button "Next" at bounding box center [1362, 701] width 57 height 26
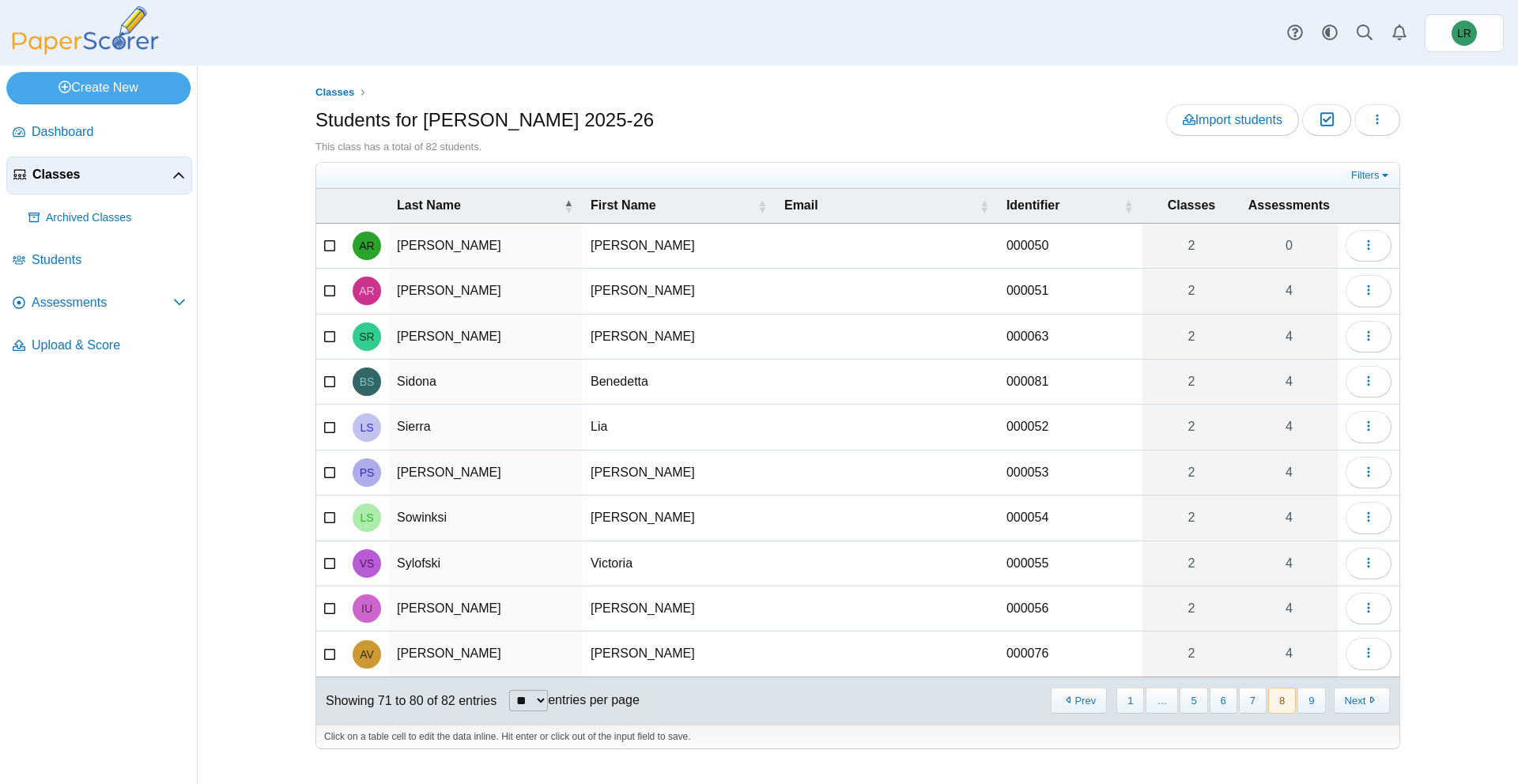
click at [1350, 688] on button "Next" at bounding box center [1362, 701] width 57 height 26
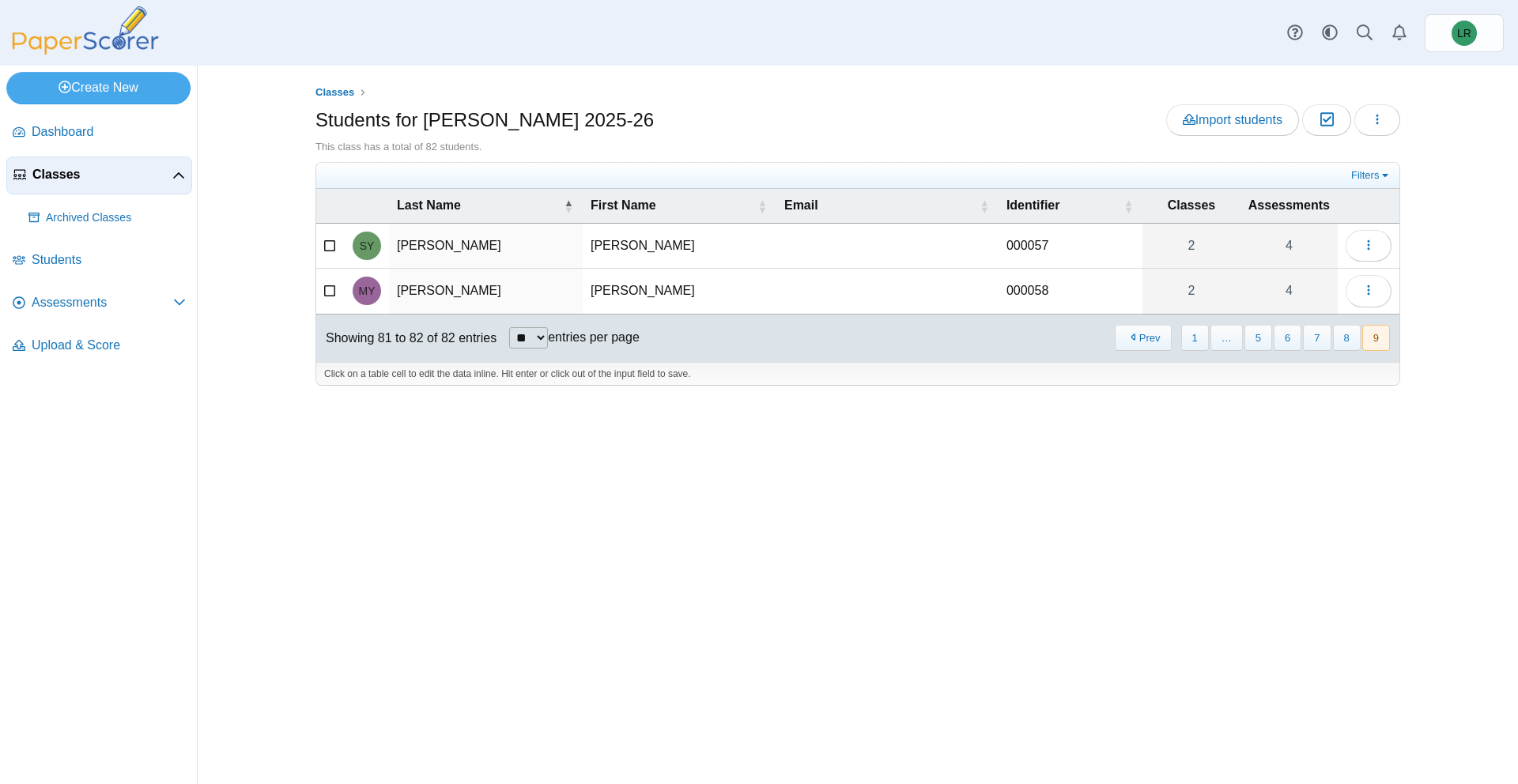
click at [1350, 686] on div "Classes Students for Butler 2025-26 Import students Moderation 0 Loading…" at bounding box center [858, 425] width 1186 height 719
click at [1340, 336] on button "8" at bounding box center [1347, 338] width 27 height 26
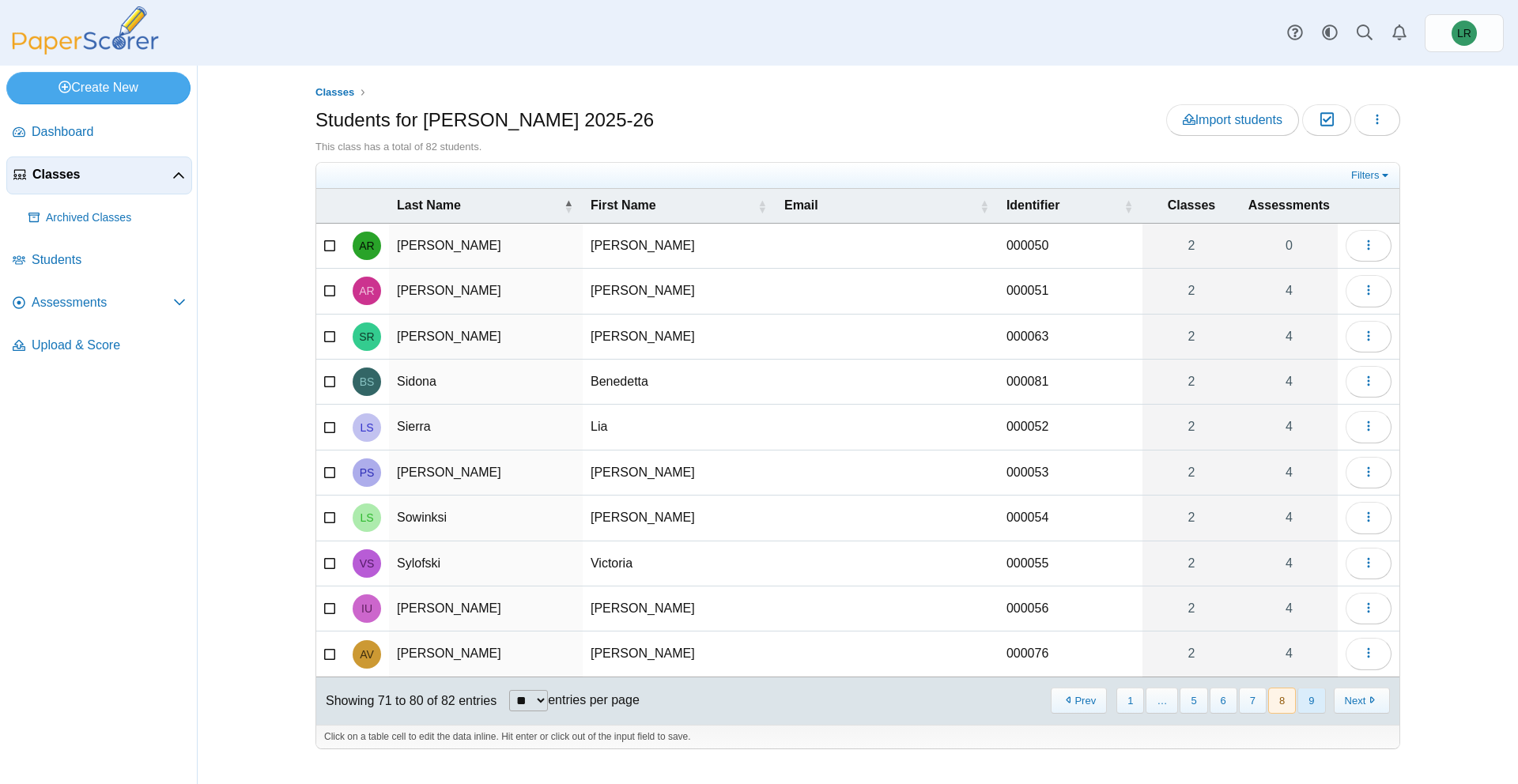
click at [1319, 697] on button "9" at bounding box center [1311, 701] width 27 height 26
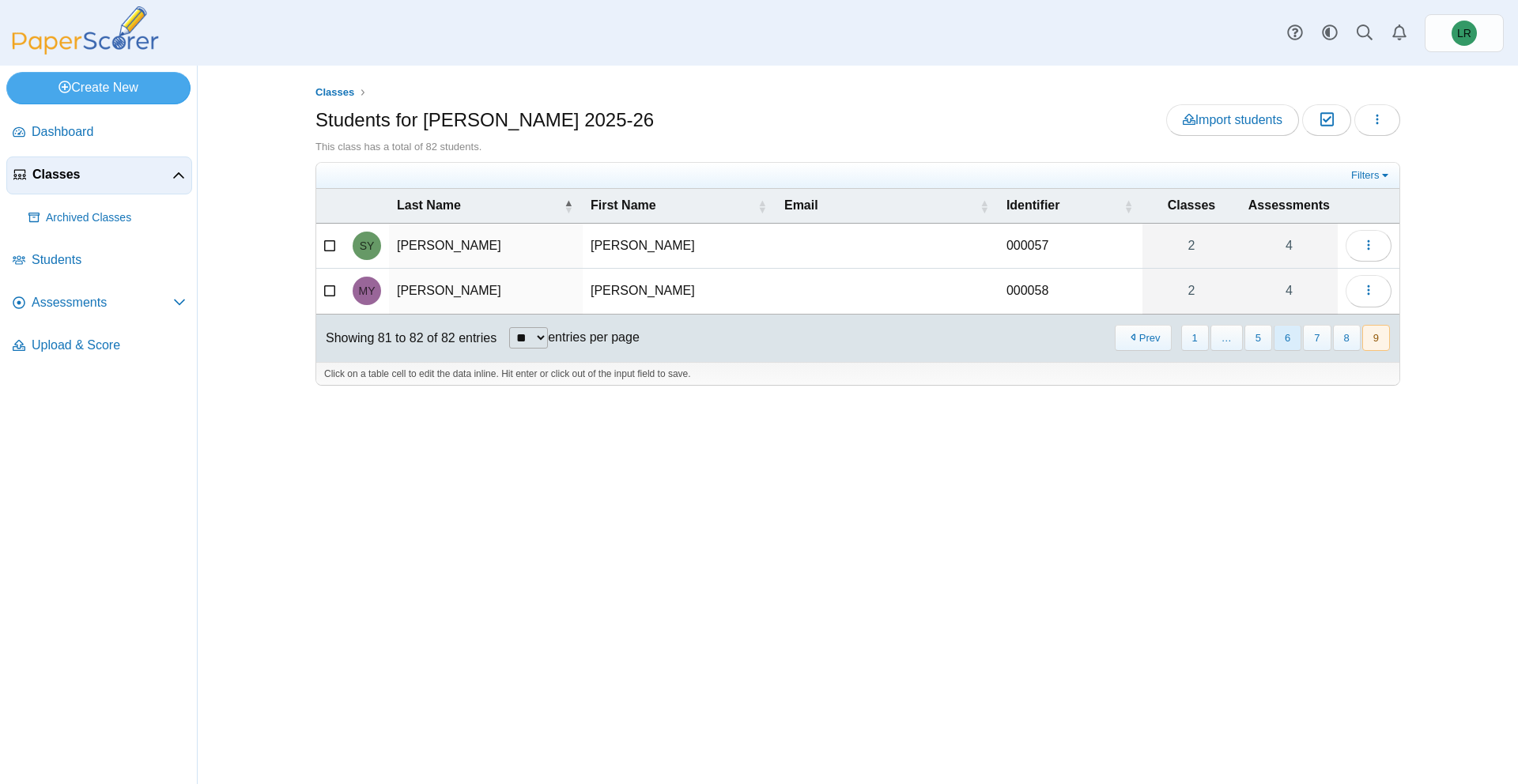
click at [1274, 341] on button "6" at bounding box center [1287, 338] width 27 height 26
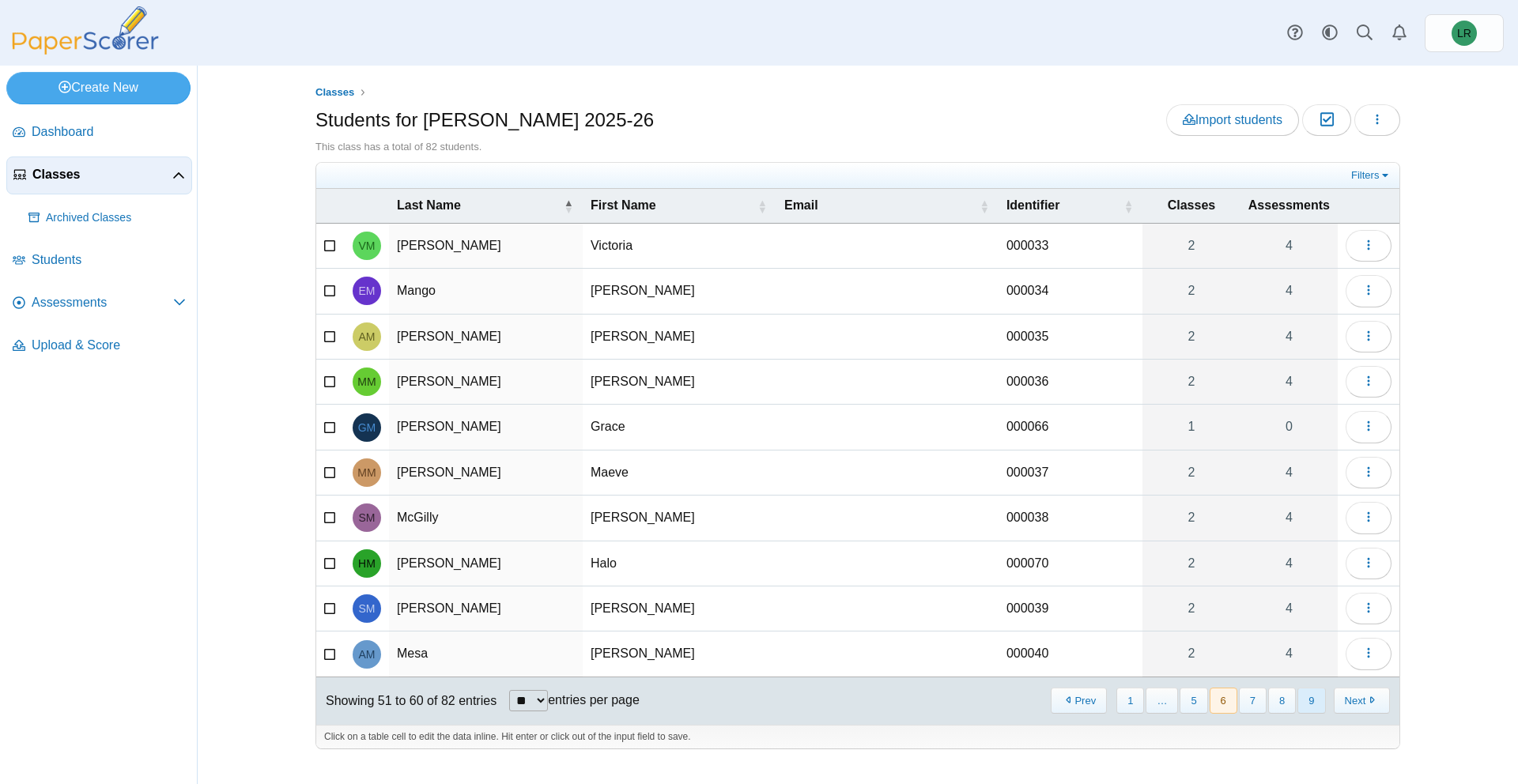
click at [1308, 704] on button "9" at bounding box center [1311, 701] width 27 height 26
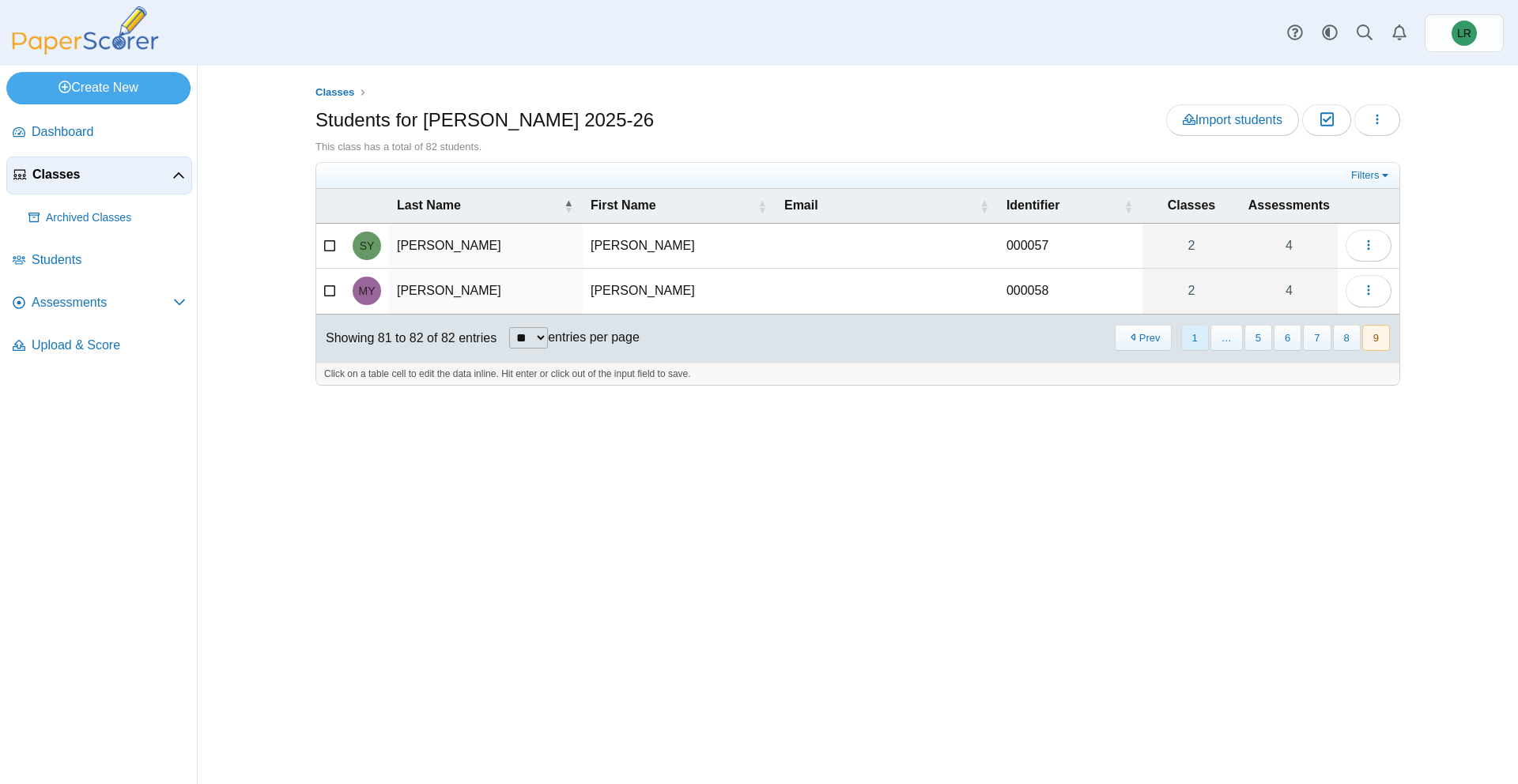
click at [1208, 338] on button "1" at bounding box center [1195, 338] width 27 height 26
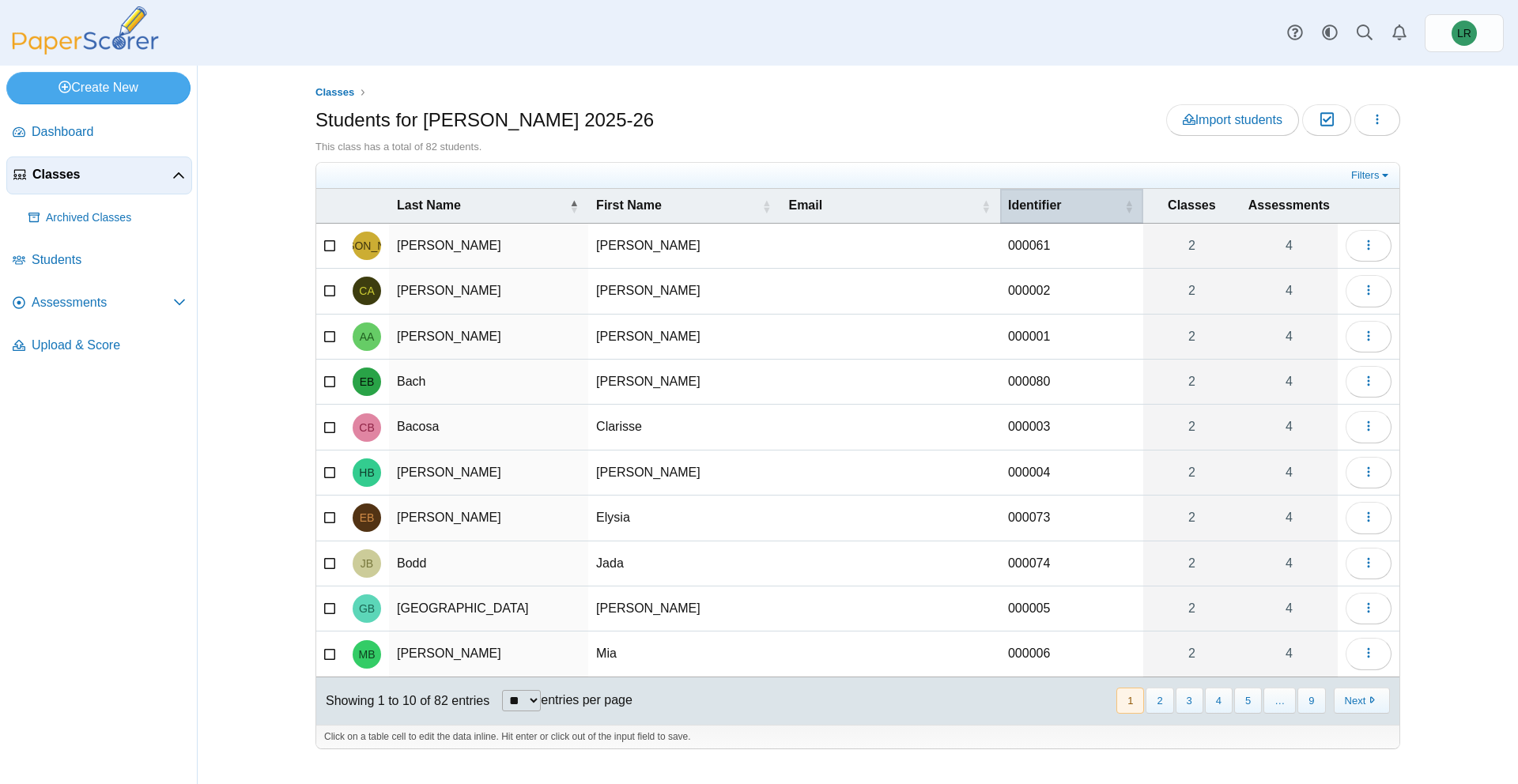
click at [1013, 205] on span "Identifier" at bounding box center [1035, 206] width 54 height 14
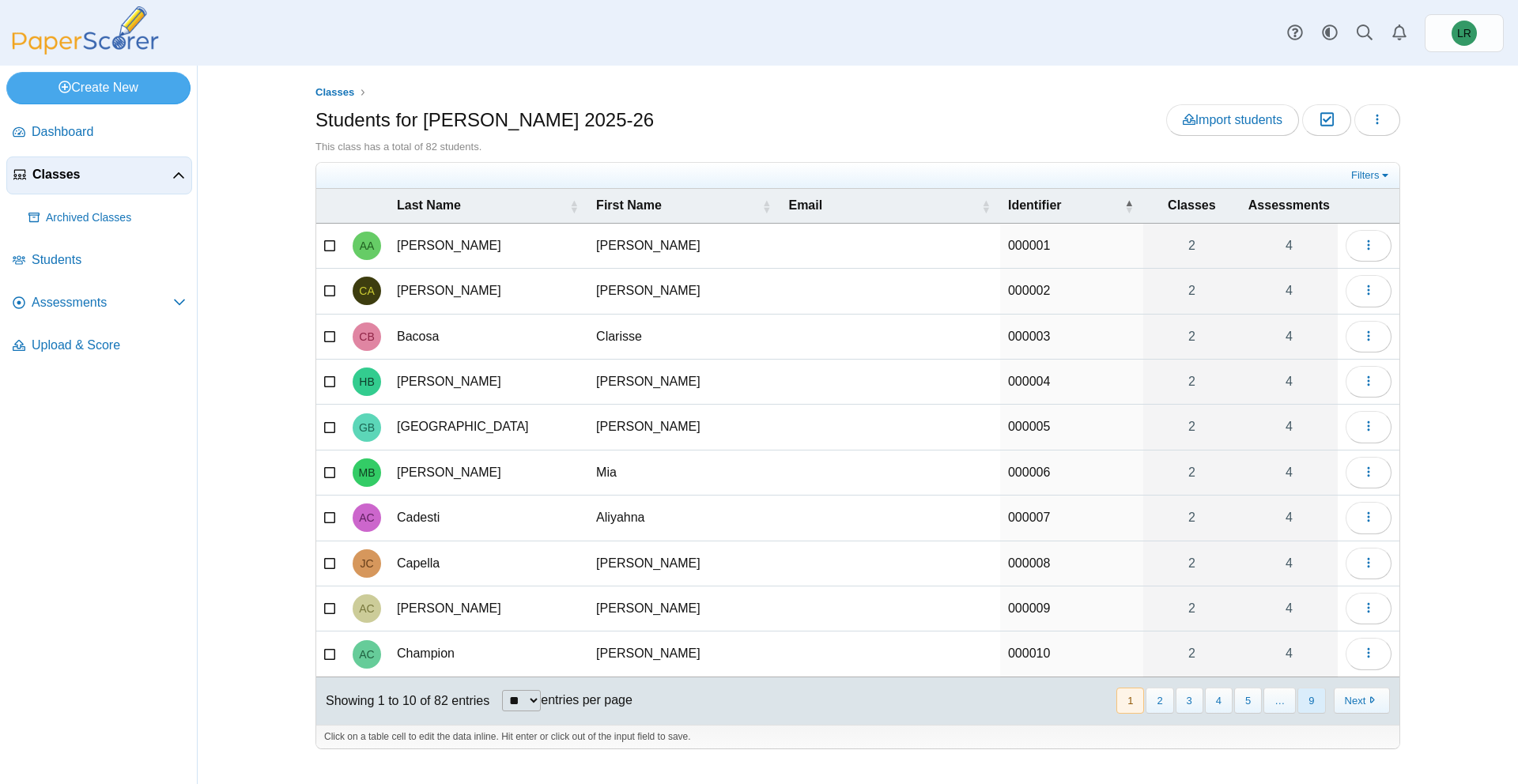
click at [1323, 703] on button "9" at bounding box center [1311, 701] width 27 height 26
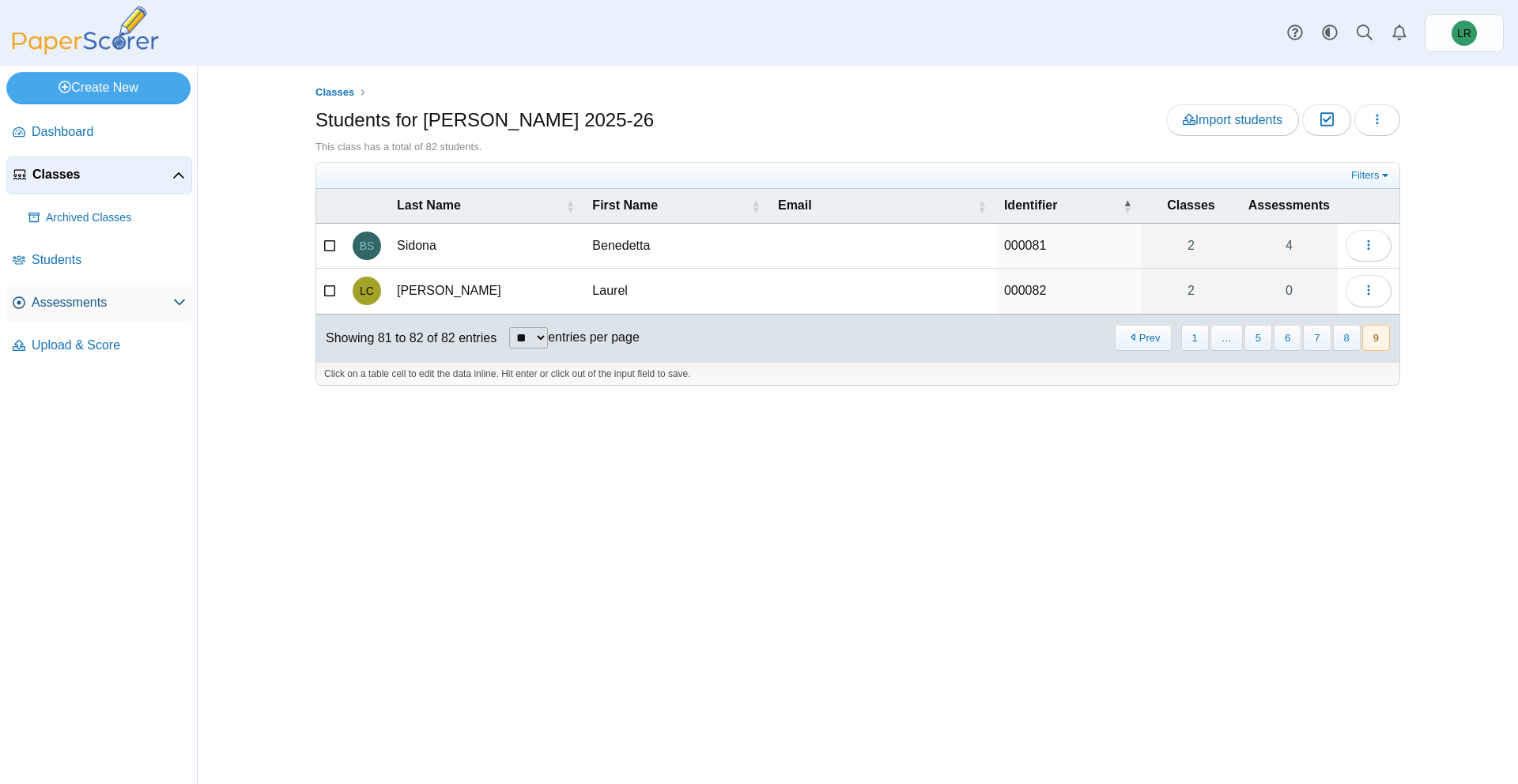
click at [51, 300] on span "Assessments" at bounding box center [102, 302] width 141 height 17
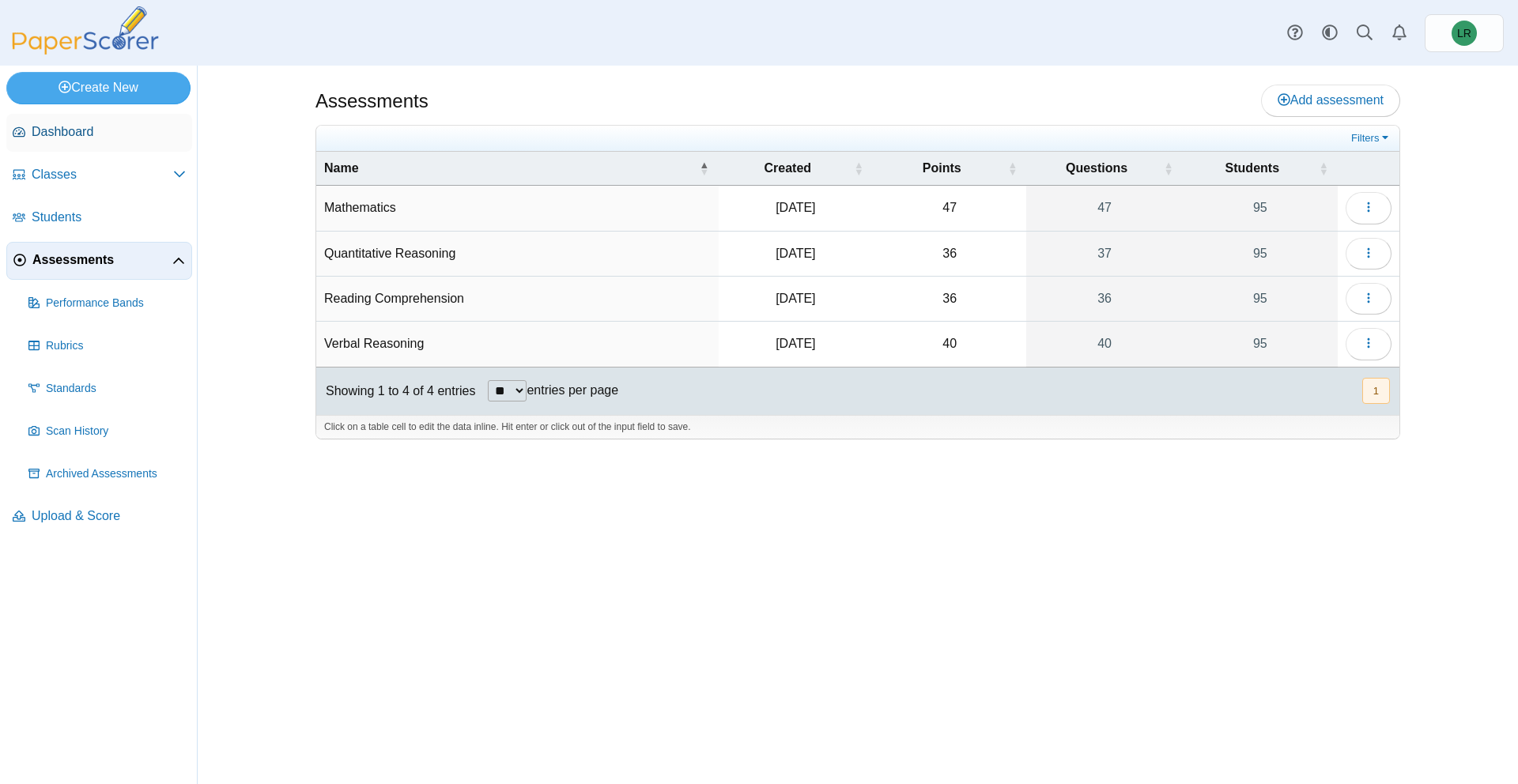
click at [156, 139] on span "Dashboard" at bounding box center [109, 132] width 154 height 17
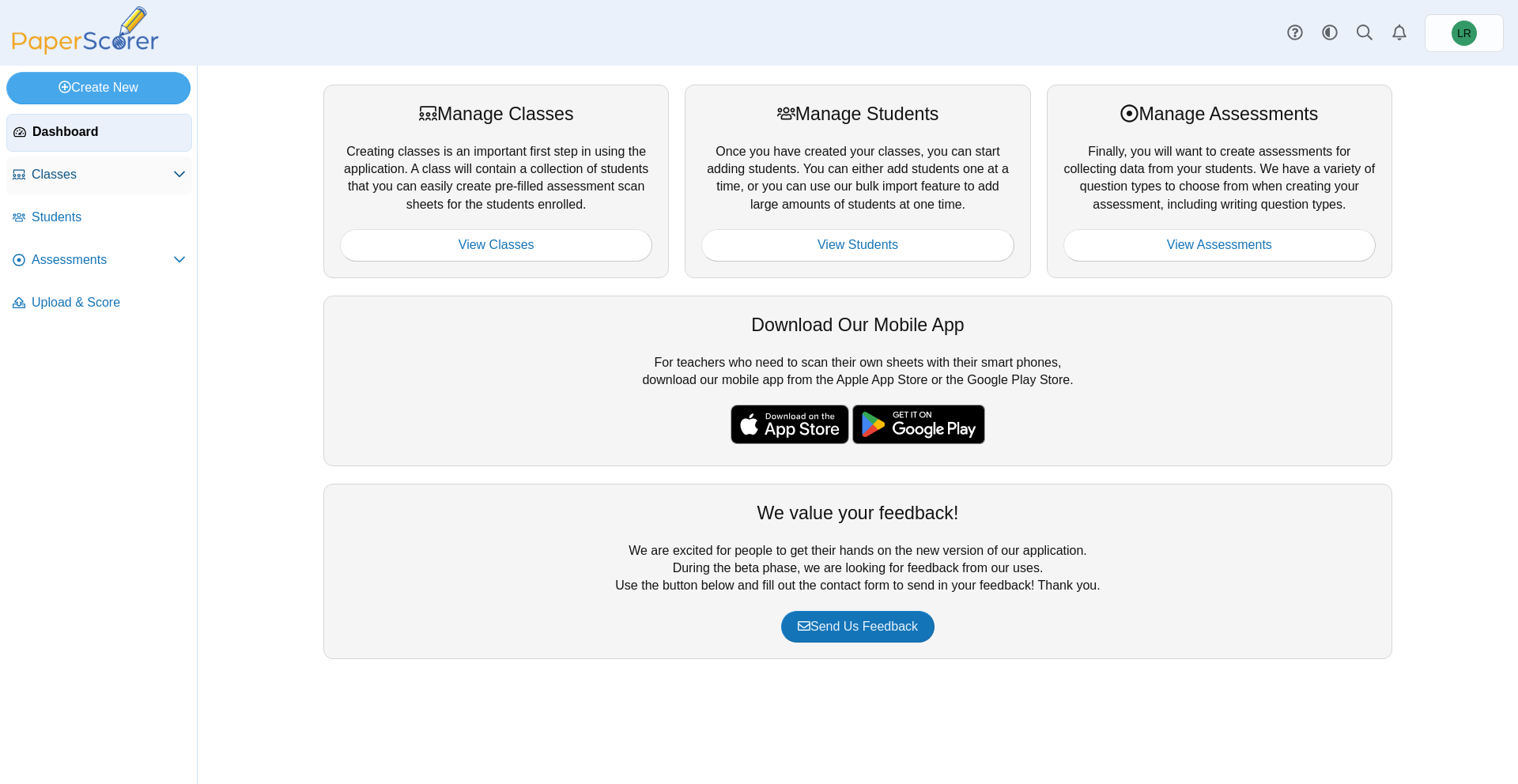
click at [157, 161] on link "Classes" at bounding box center [99, 176] width 186 height 38
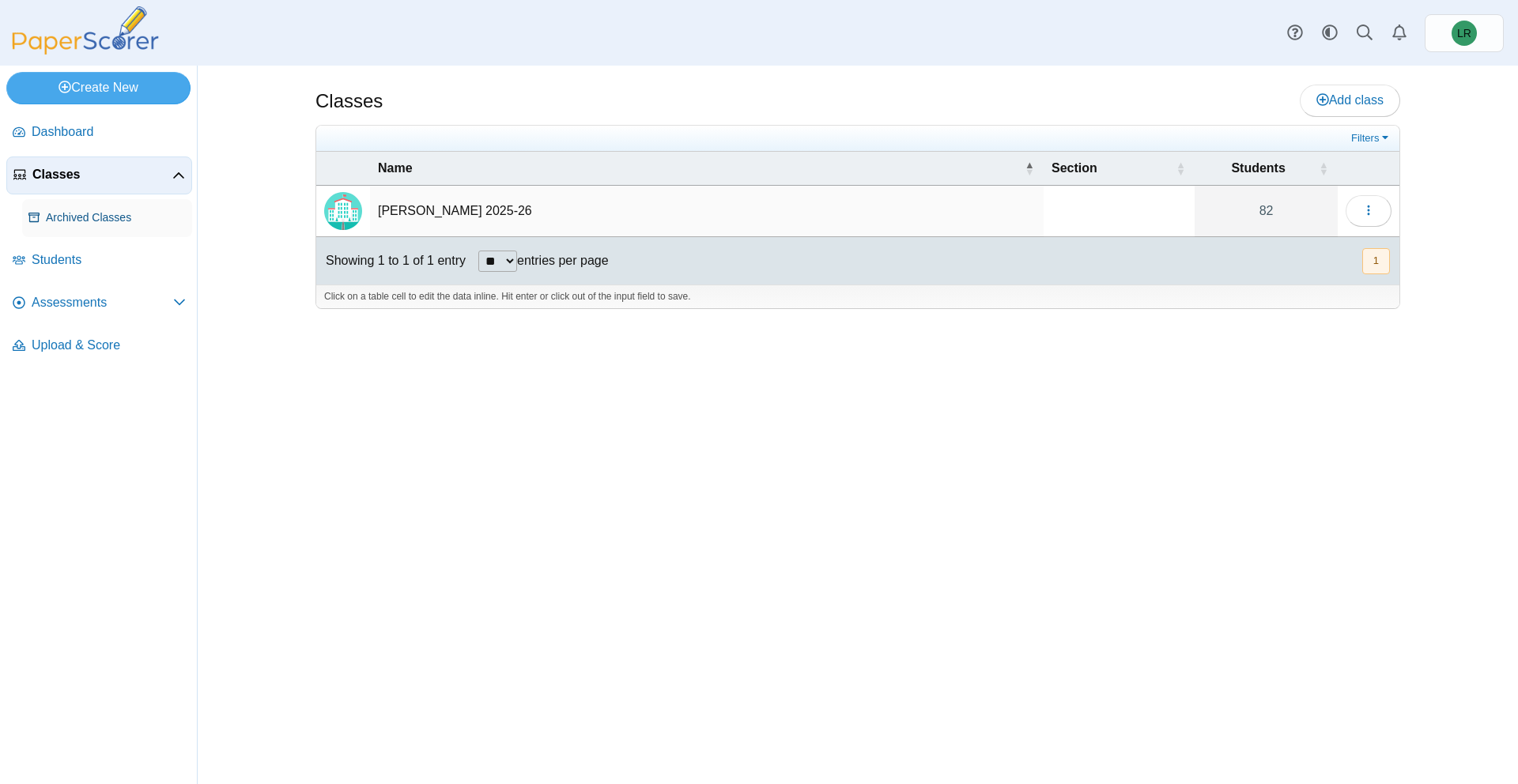
click at [121, 219] on span "Archived Classes" at bounding box center [116, 218] width 140 height 15
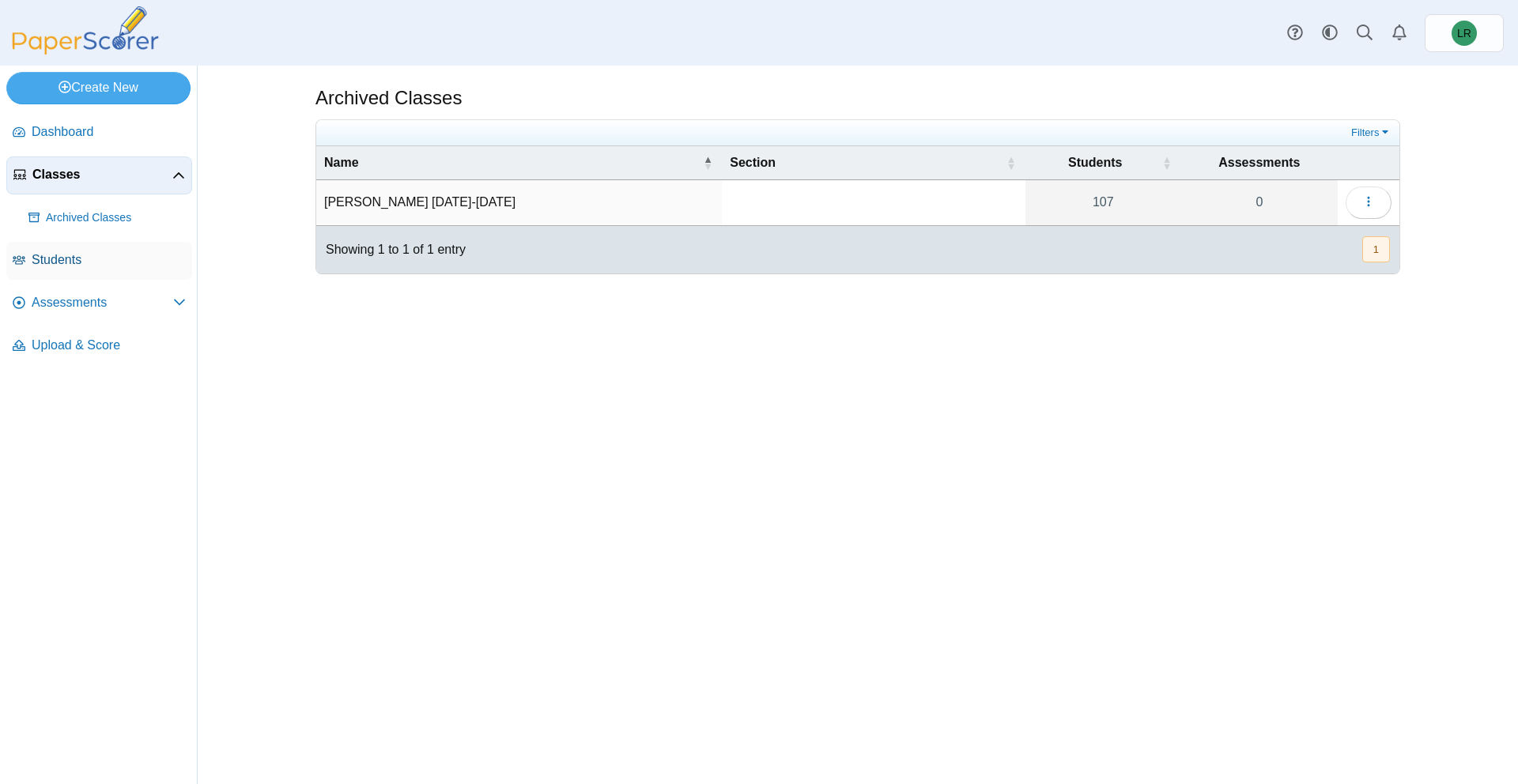
click at [87, 264] on span "Students" at bounding box center [109, 260] width 154 height 17
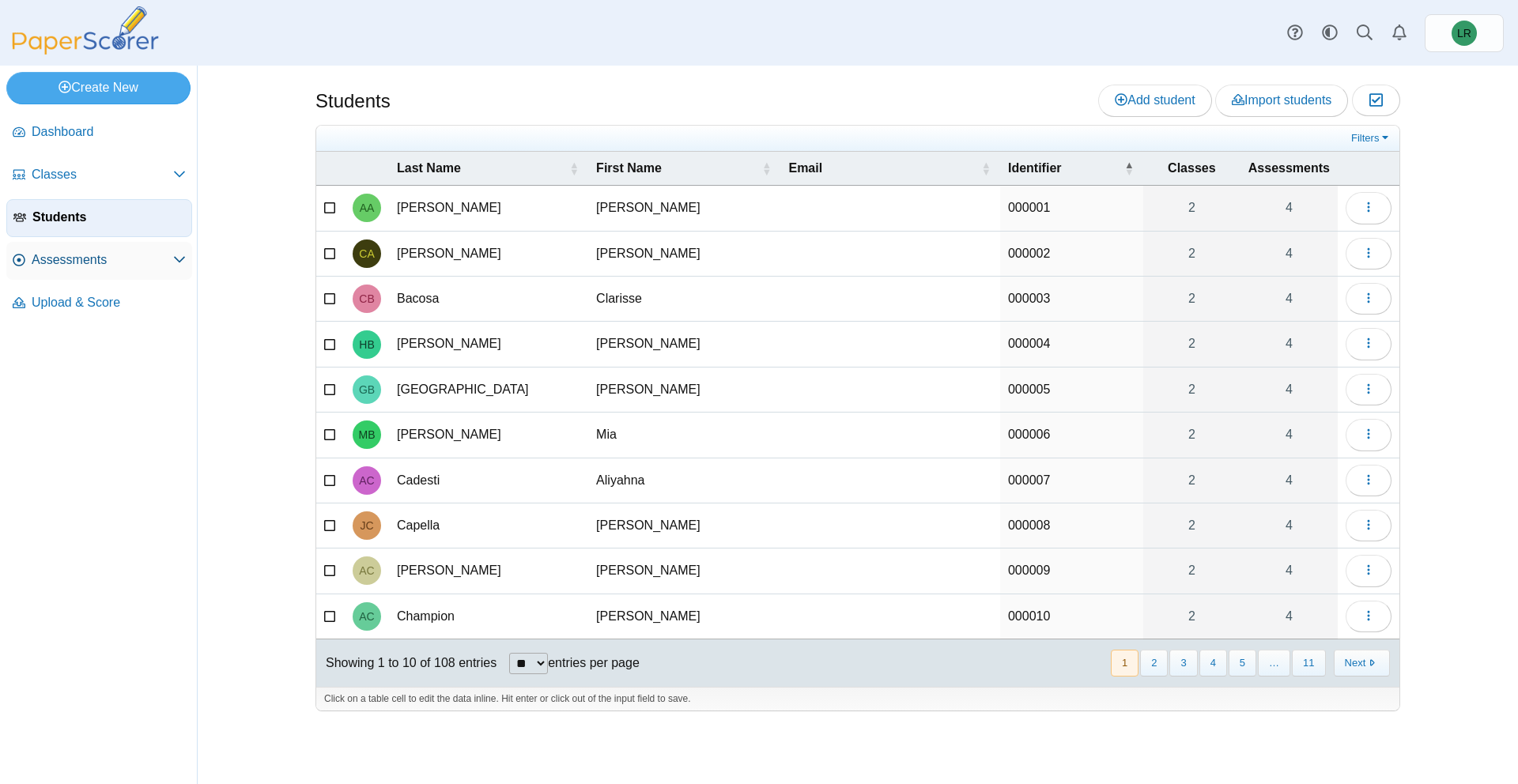
click at [141, 242] on link "Assessments" at bounding box center [99, 260] width 186 height 38
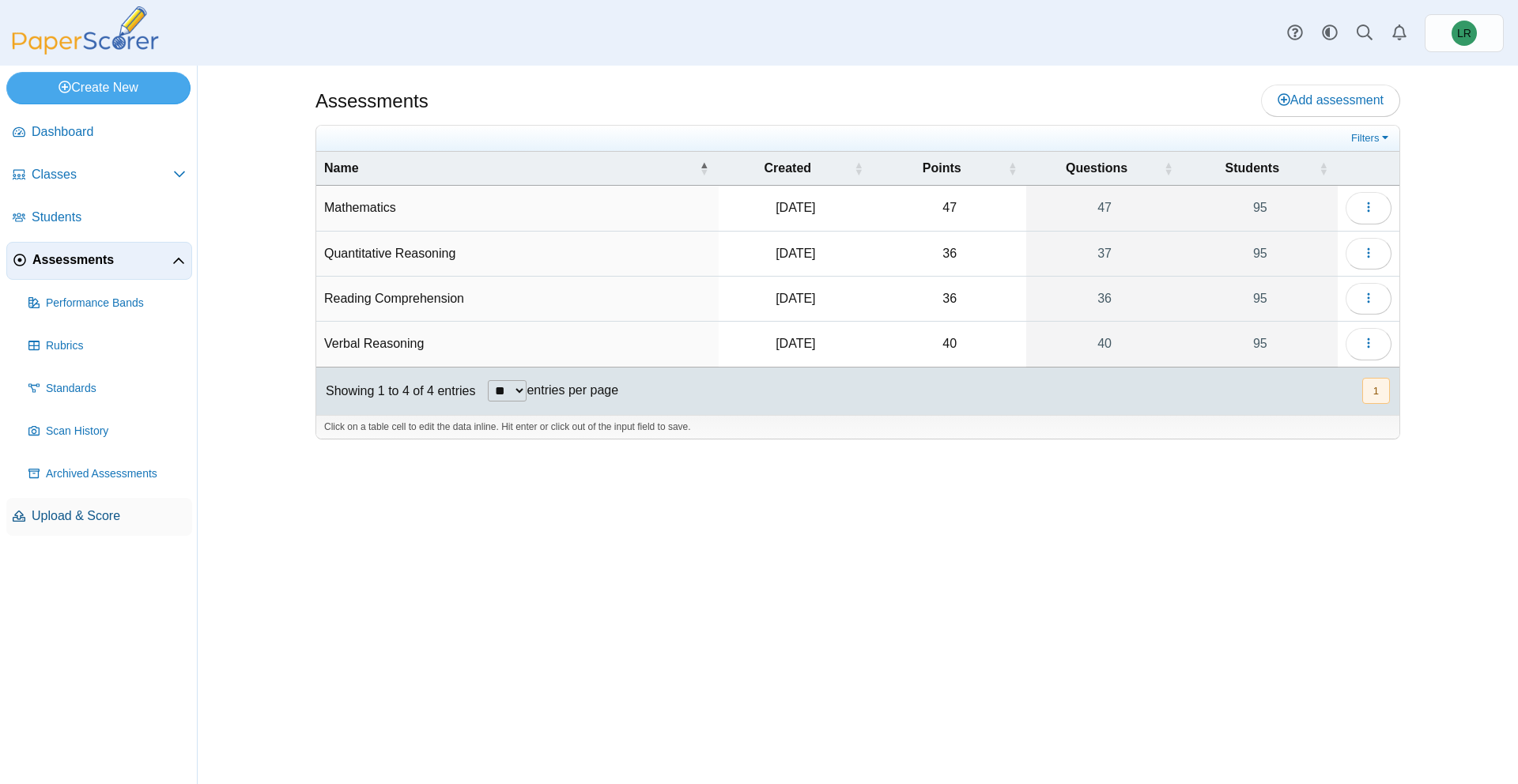
click at [57, 507] on span "Upload & Score" at bounding box center [109, 516] width 154 height 17
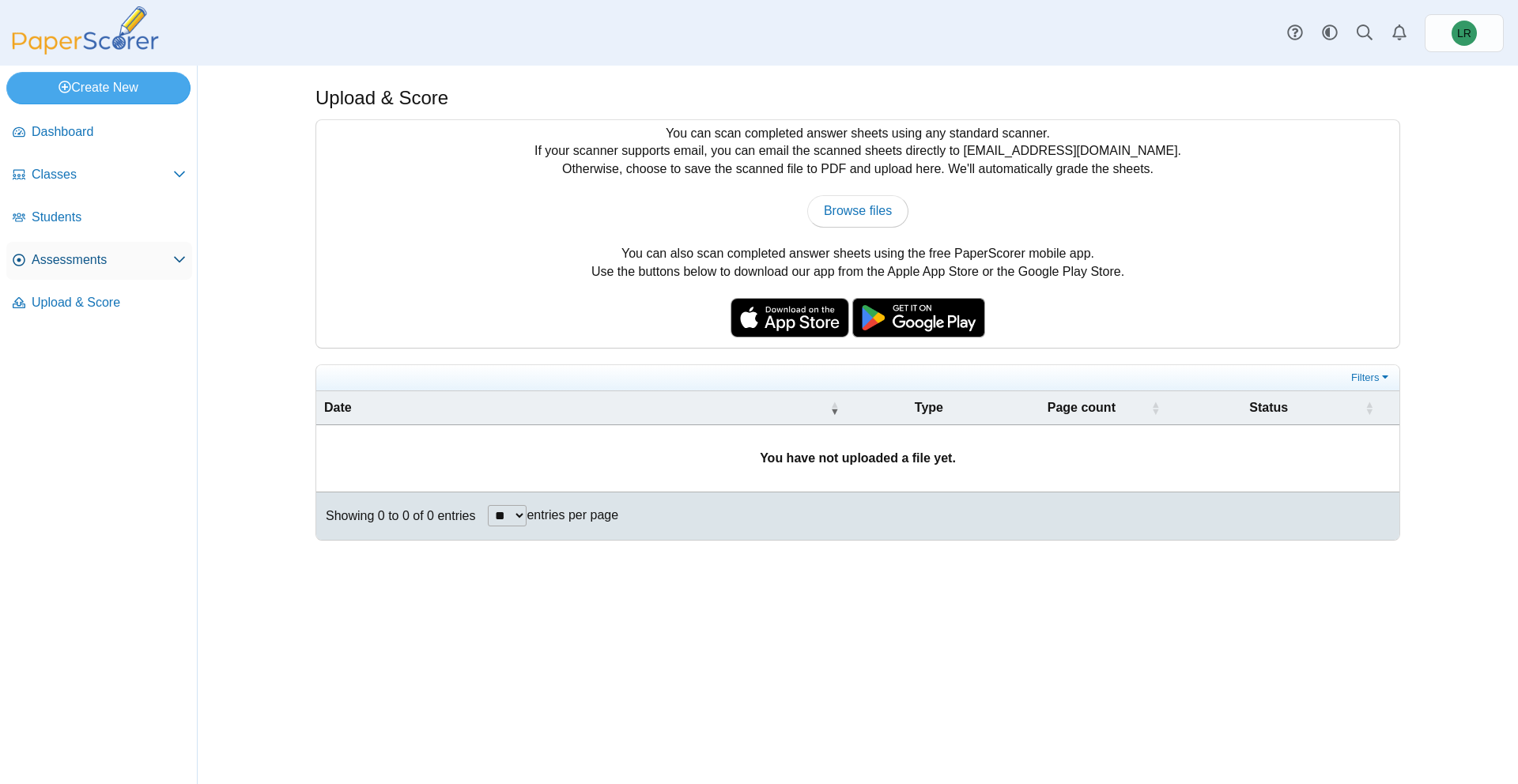
click at [136, 259] on span "Assessments" at bounding box center [102, 260] width 141 height 17
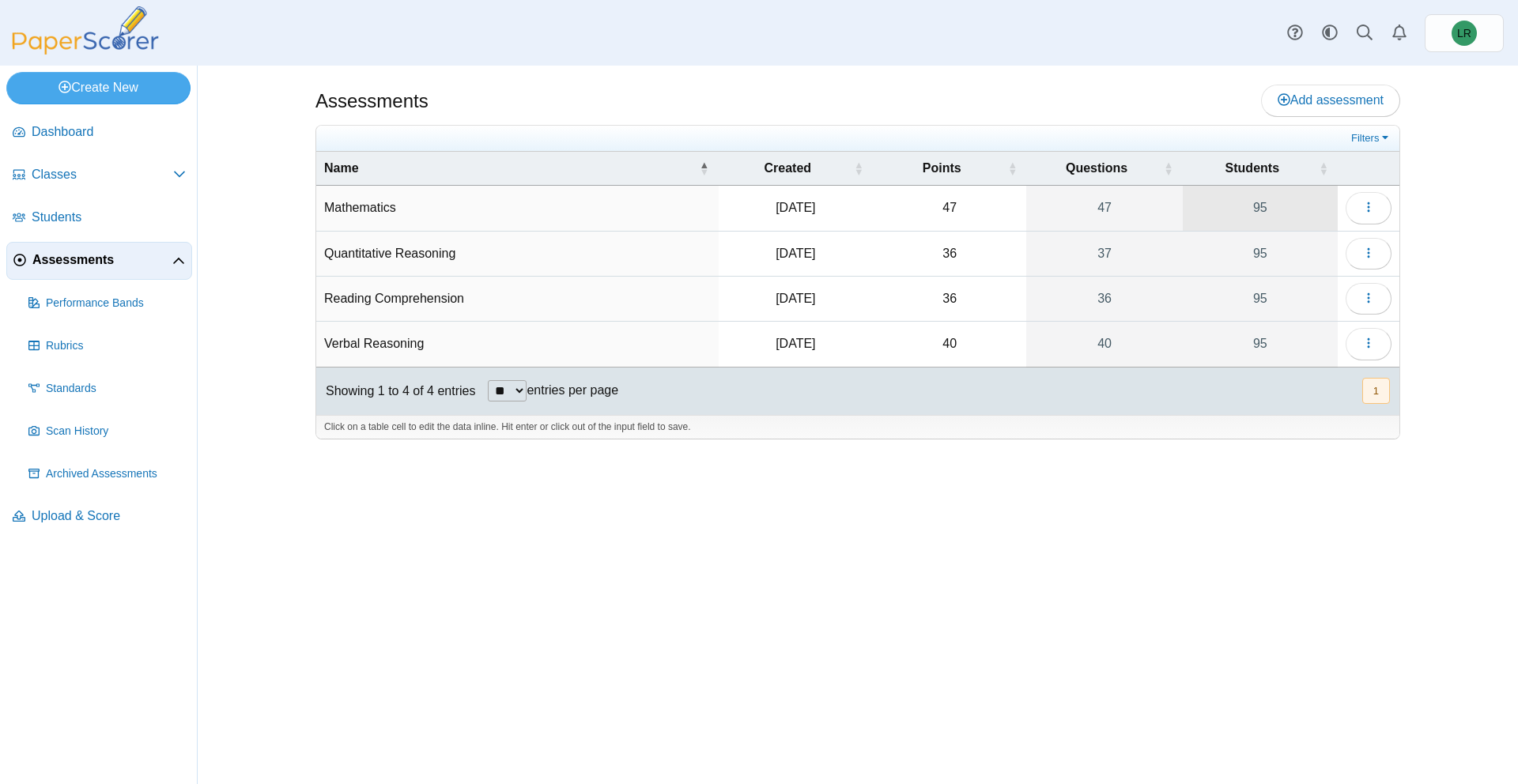
click at [1301, 209] on link "95" at bounding box center [1260, 208] width 155 height 45
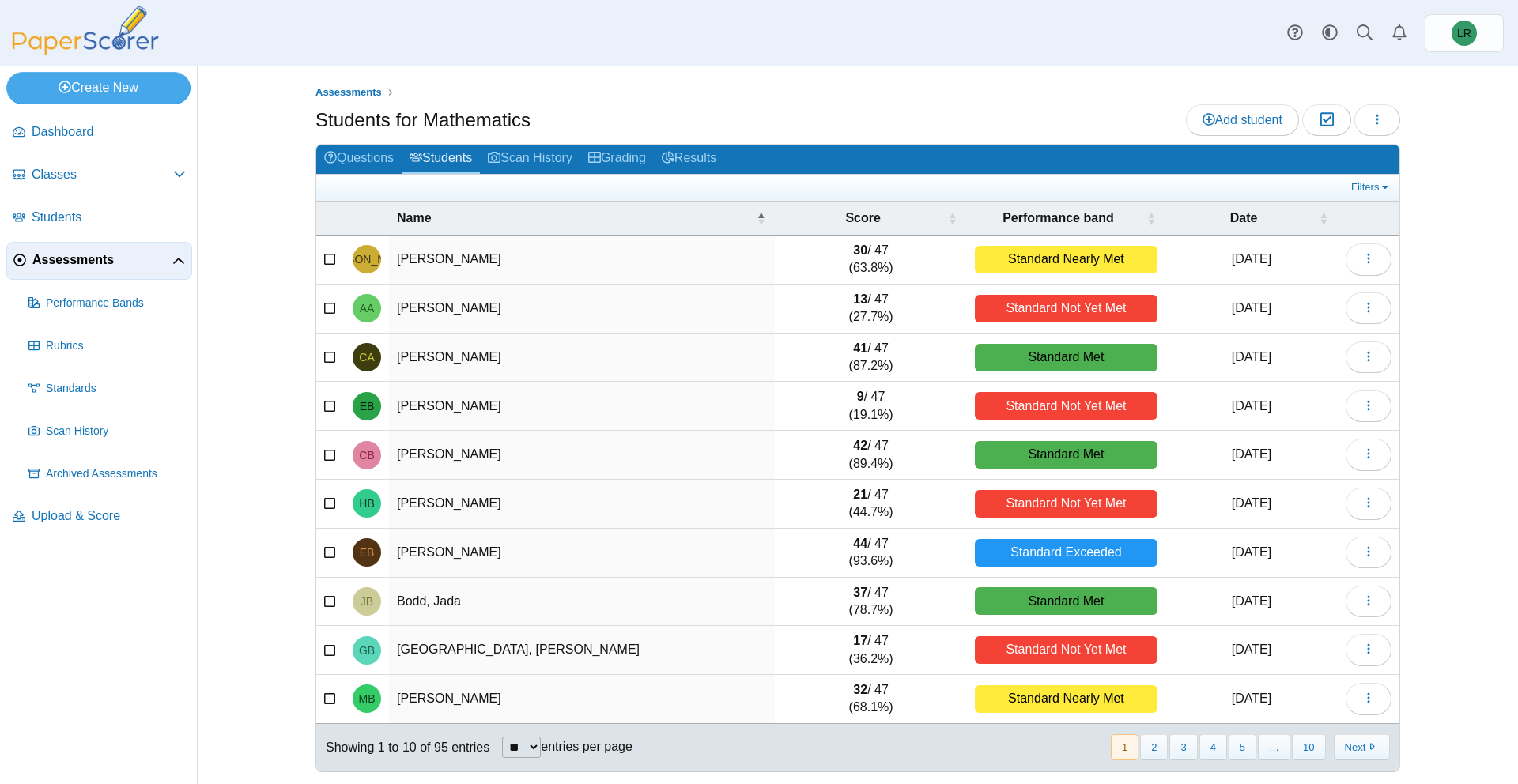
scroll to position [3, 0]
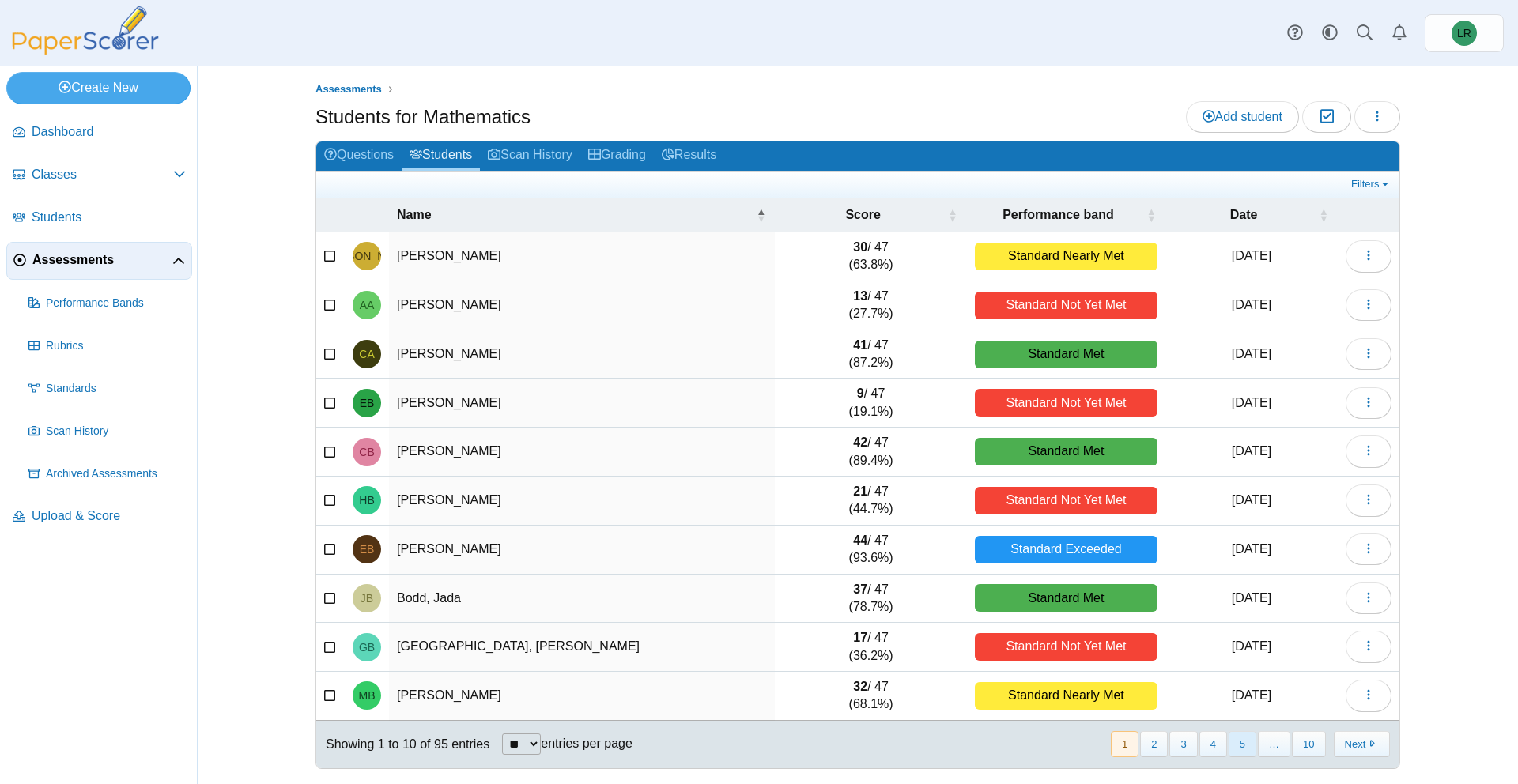
click at [1234, 746] on button "5" at bounding box center [1243, 744] width 27 height 26
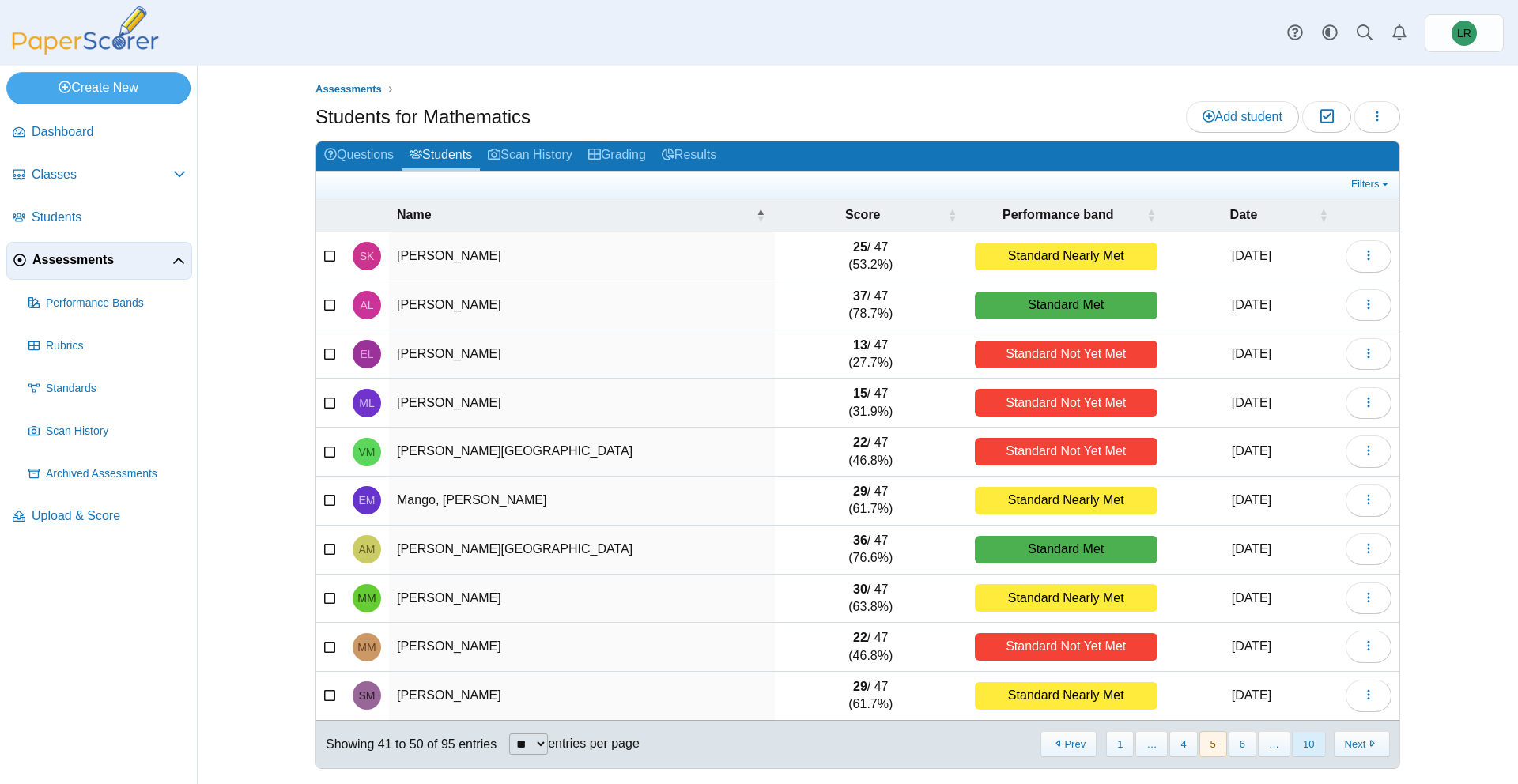
click at [1304, 751] on button "10" at bounding box center [1309, 744] width 33 height 26
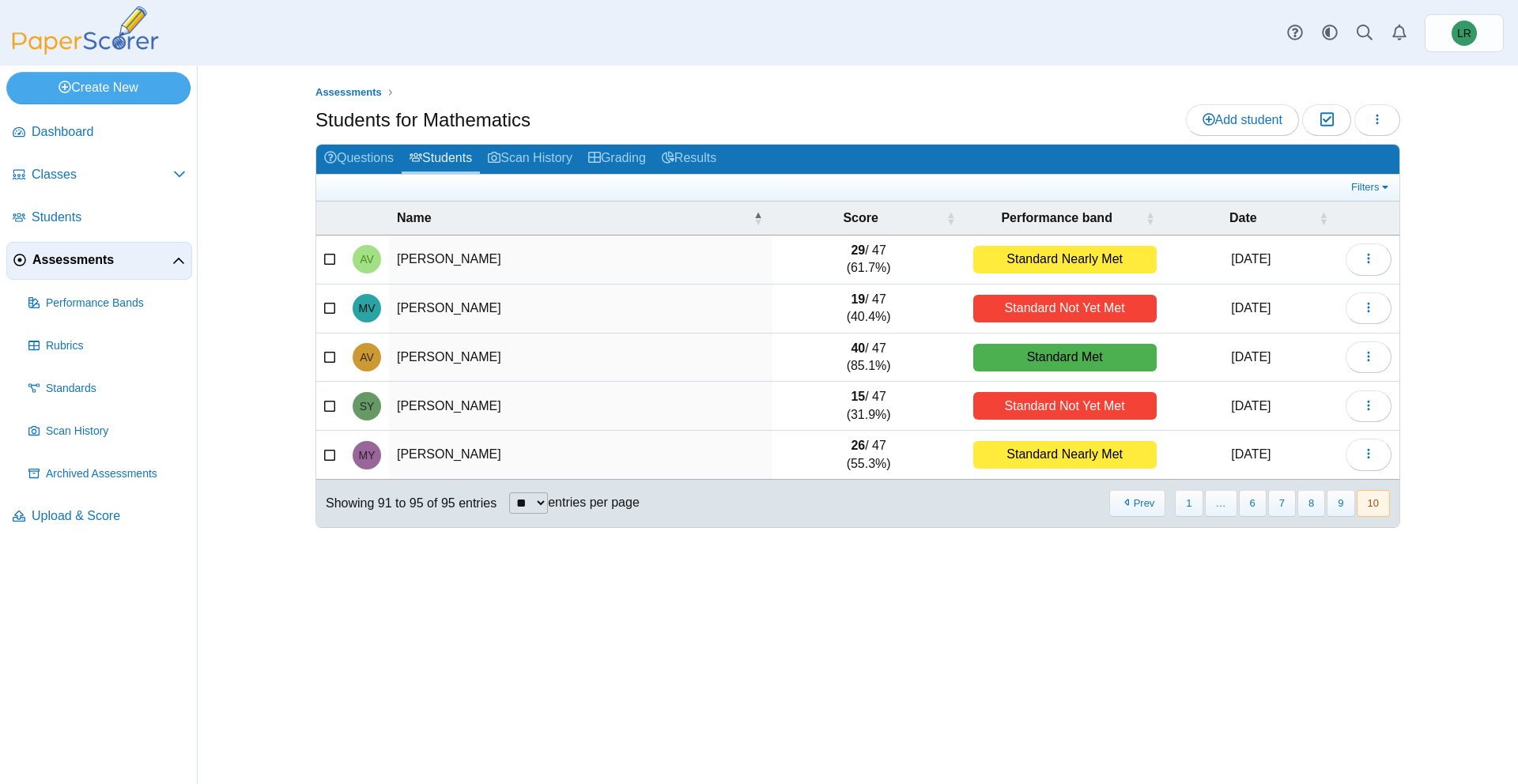
scroll to position [0, 0]
click at [1195, 493] on button "1" at bounding box center [1189, 503] width 27 height 26
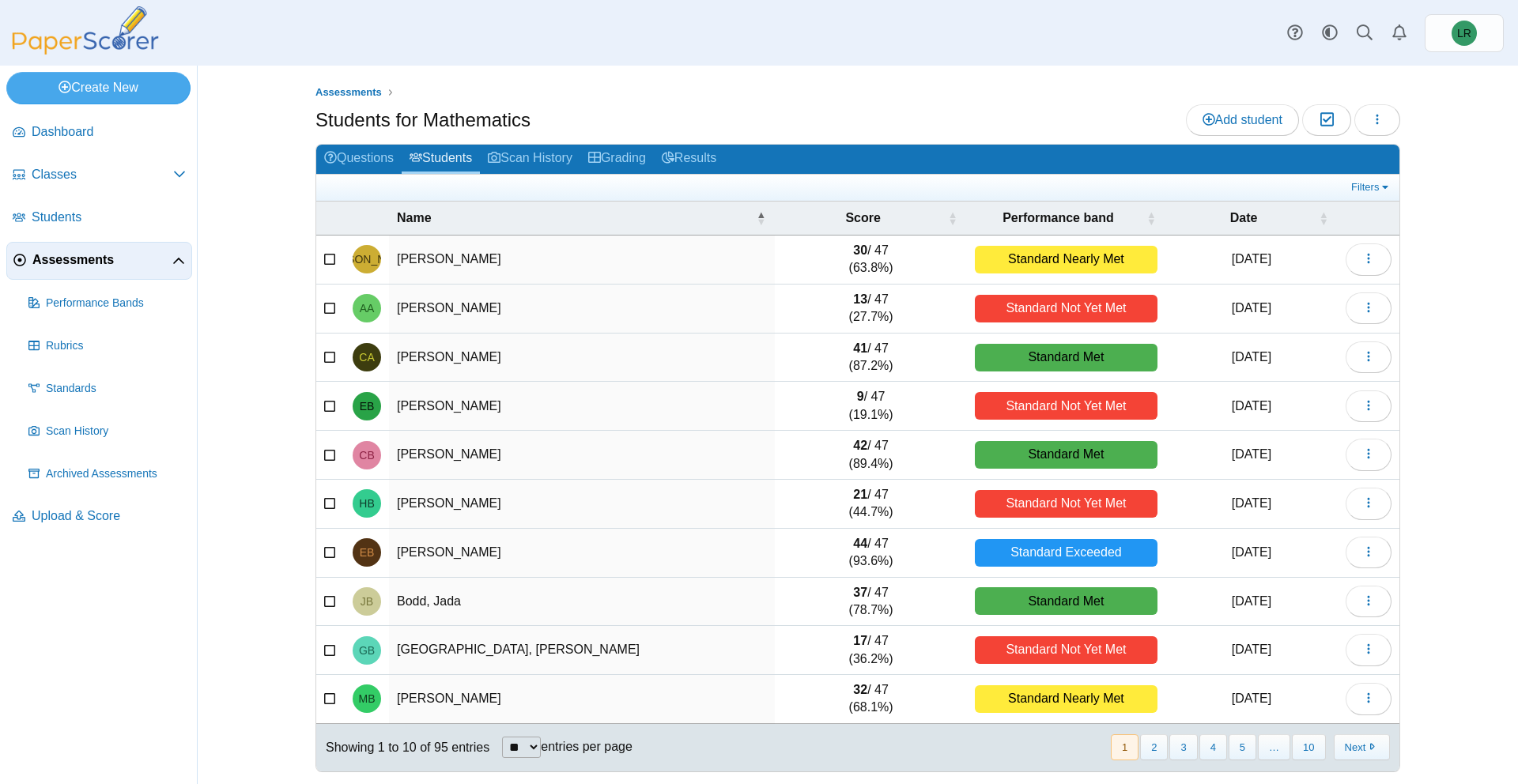
scroll to position [3, 0]
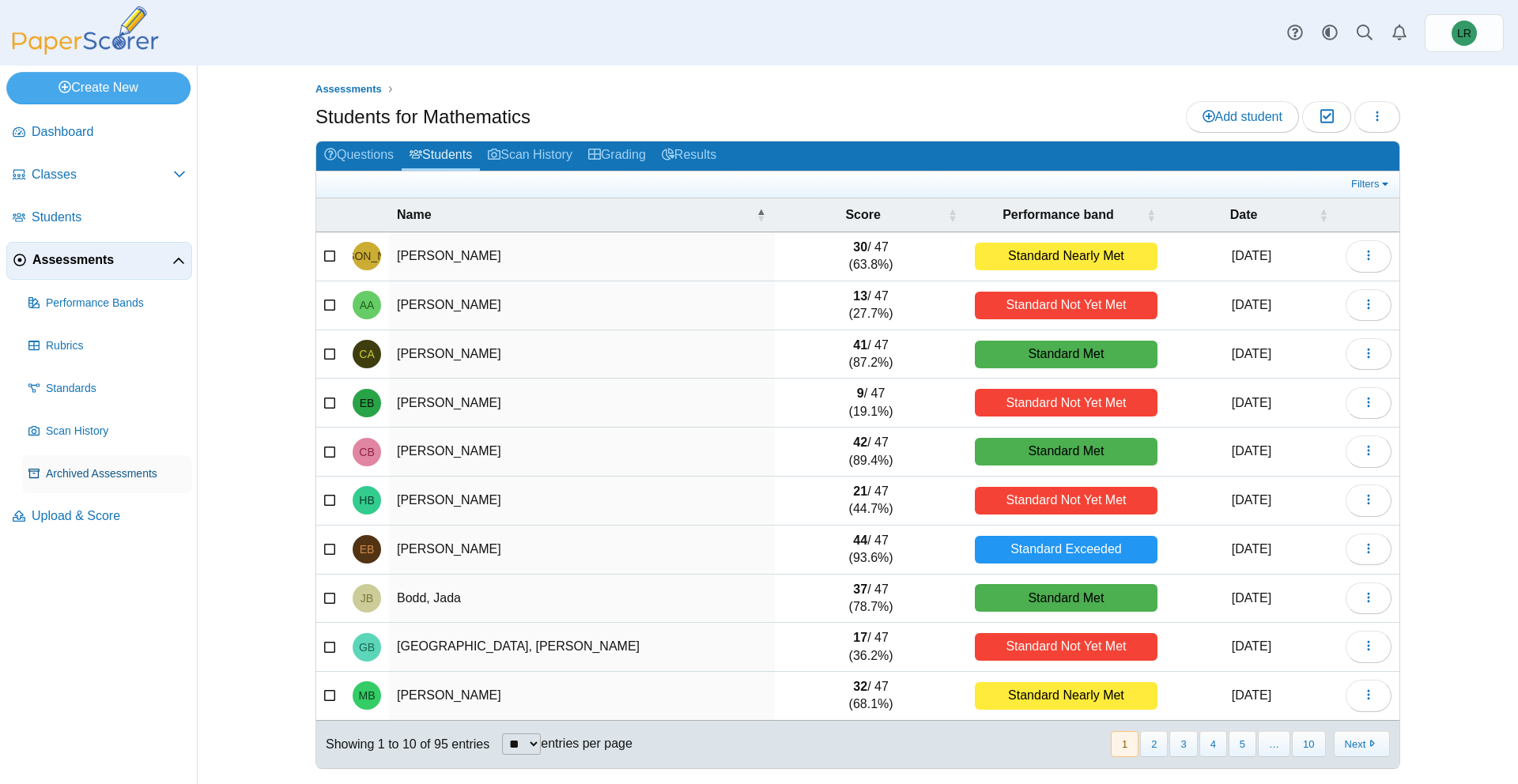
click at [76, 471] on span "Archived Assessments" at bounding box center [116, 474] width 140 height 15
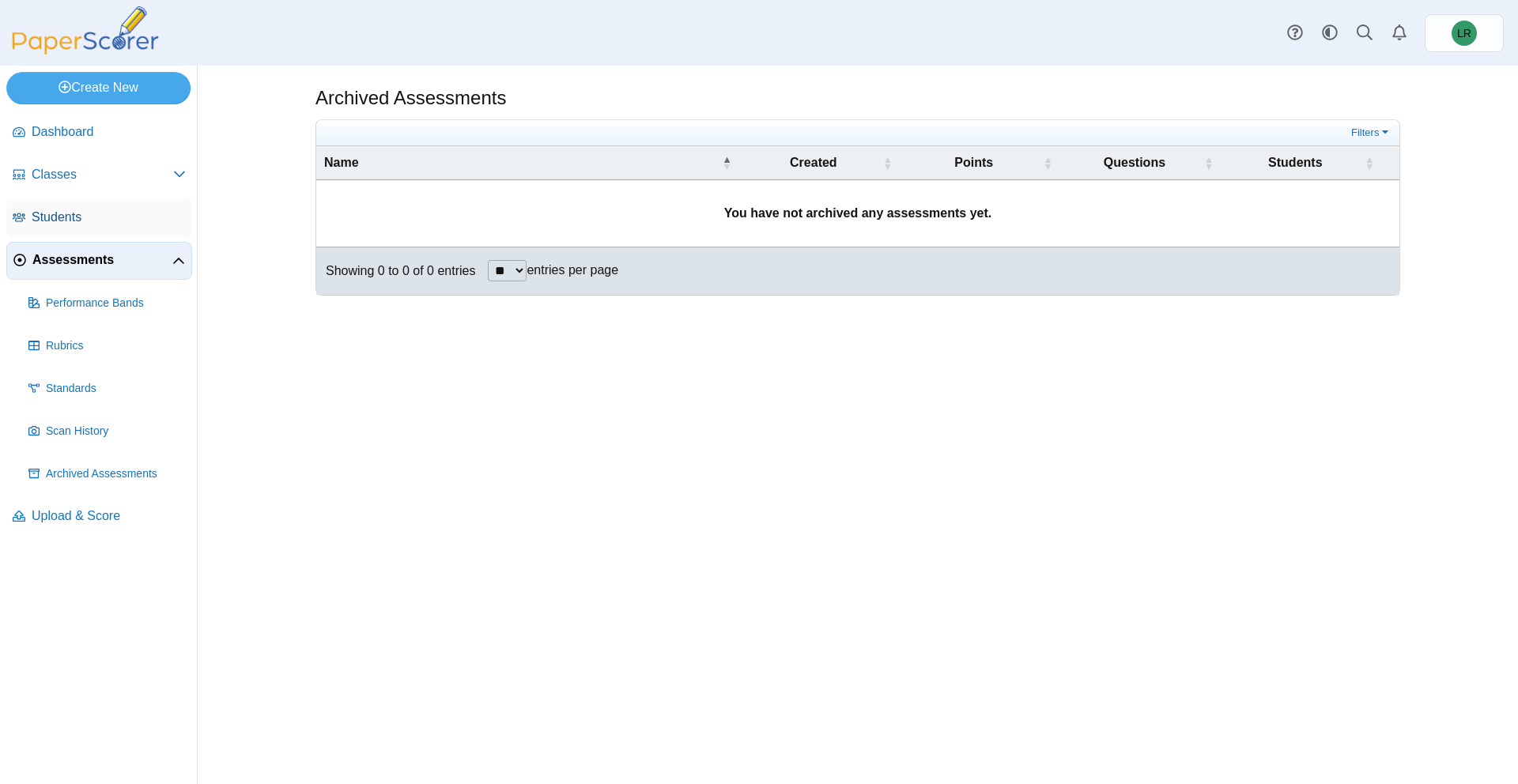
click at [107, 220] on span "Students" at bounding box center [109, 218] width 154 height 17
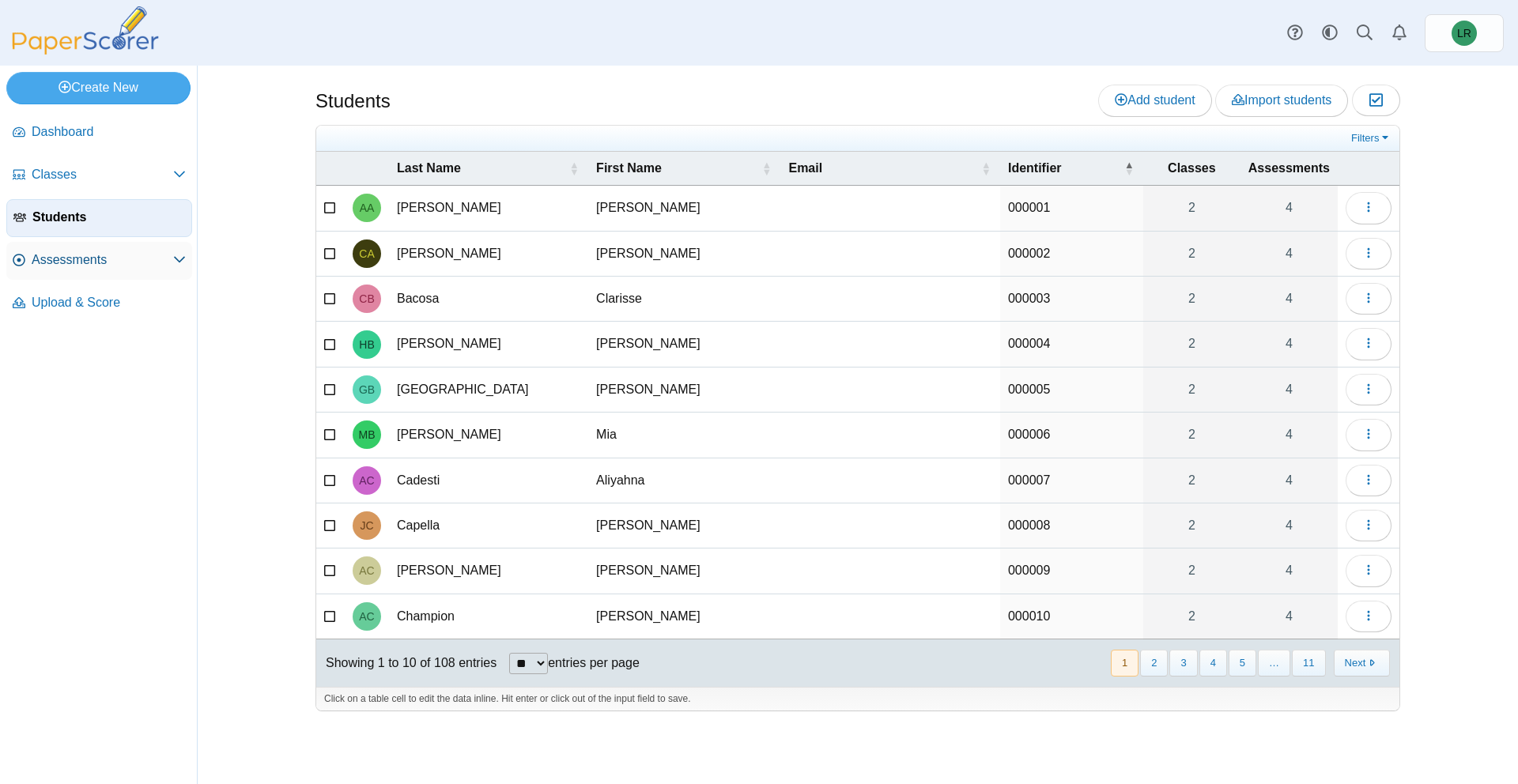
click at [153, 245] on link "Assessments" at bounding box center [99, 260] width 186 height 38
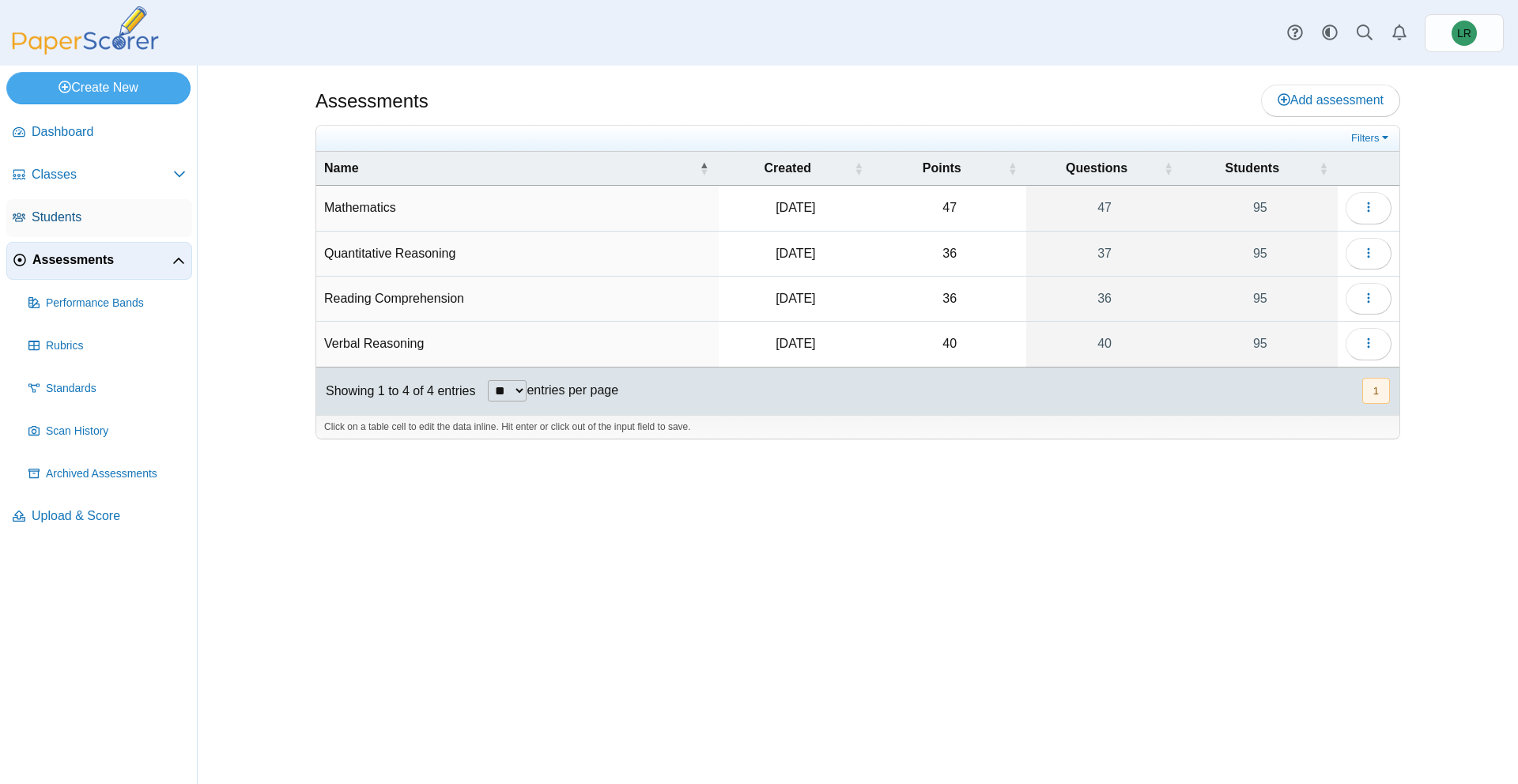
click at [169, 212] on span "Students" at bounding box center [109, 218] width 154 height 17
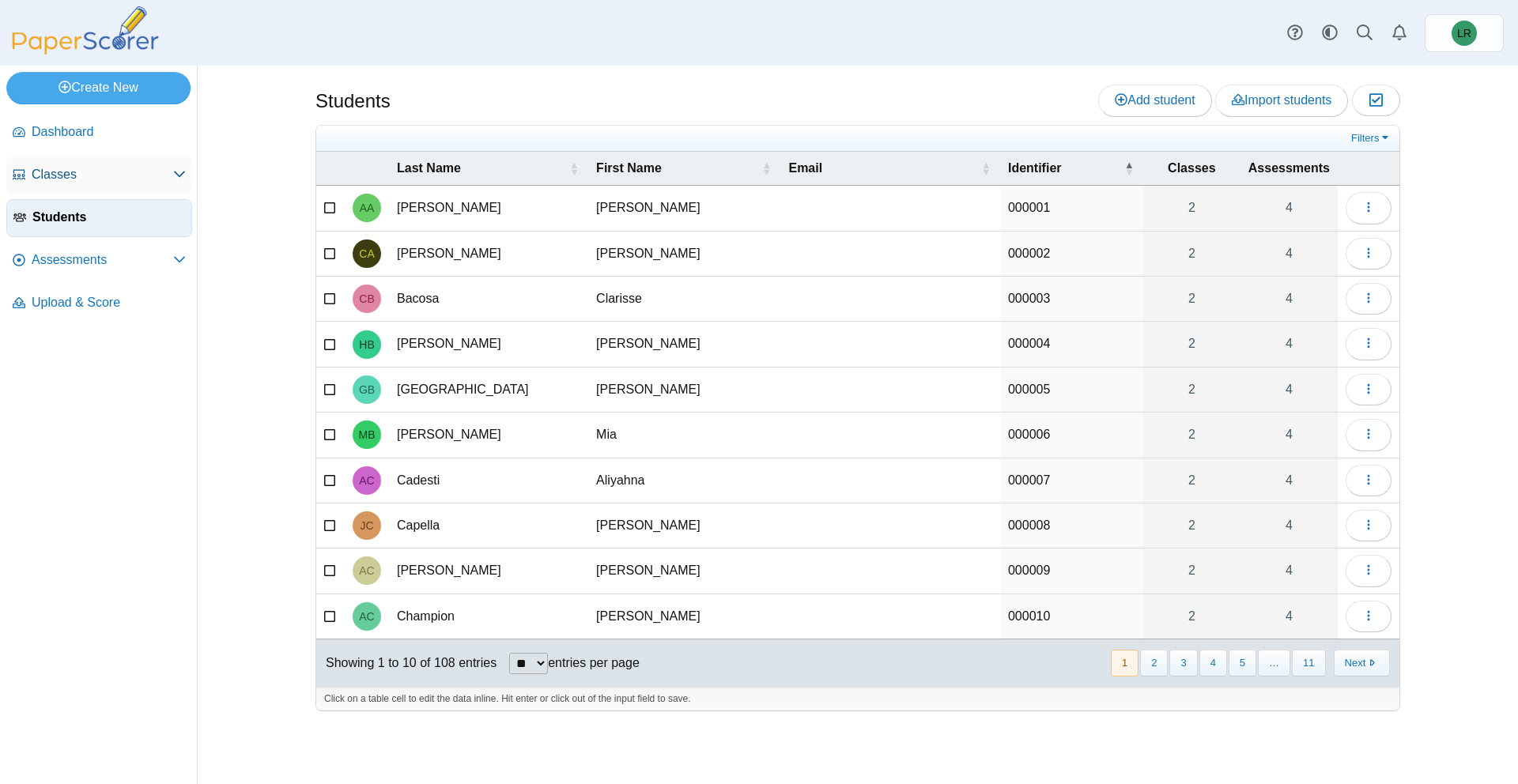
click at [174, 180] on span at bounding box center [179, 175] width 13 height 17
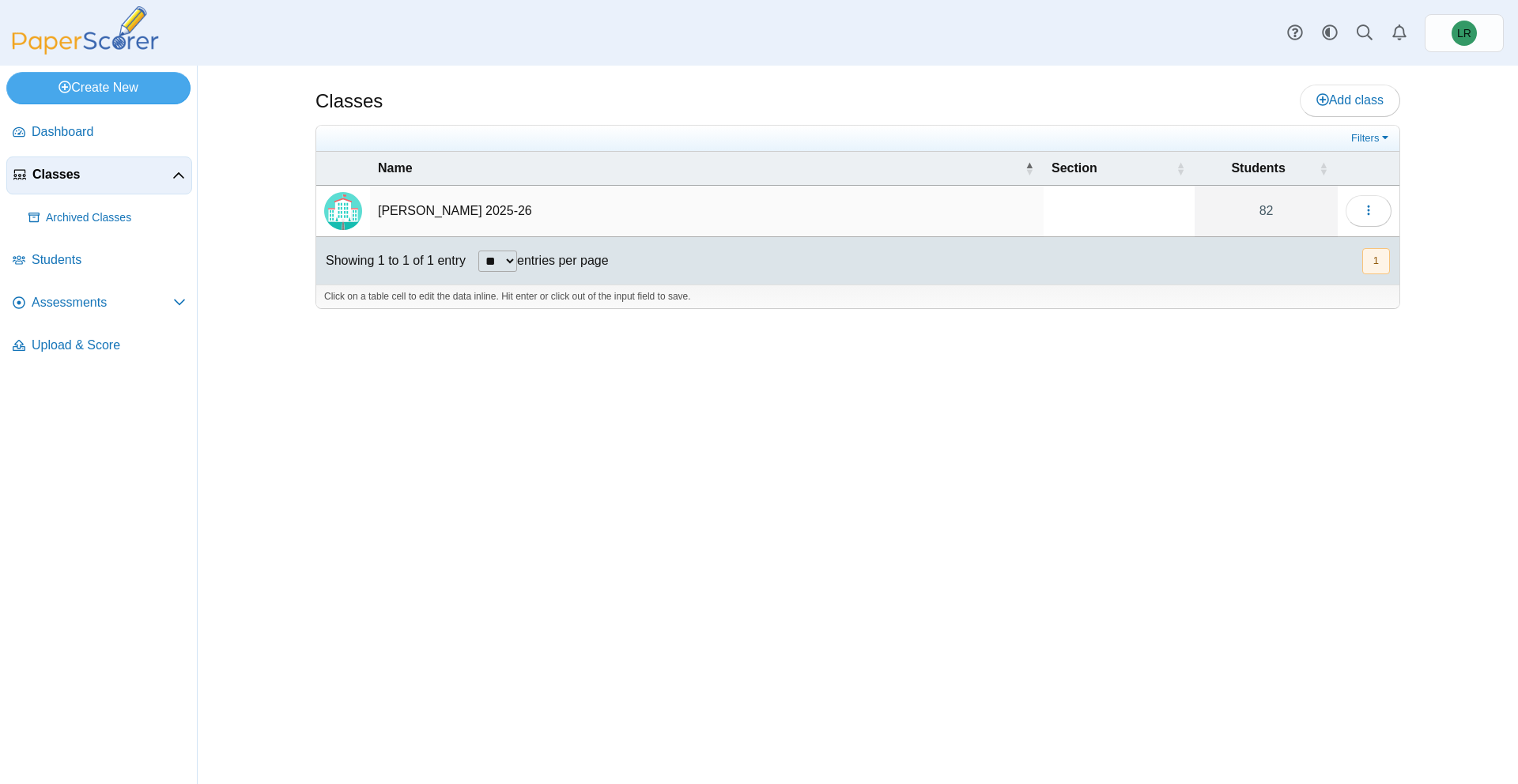
click at [1359, 228] on td "Loading…" at bounding box center [1369, 212] width 62 height 51
click at [1360, 219] on button "button" at bounding box center [1369, 211] width 46 height 32
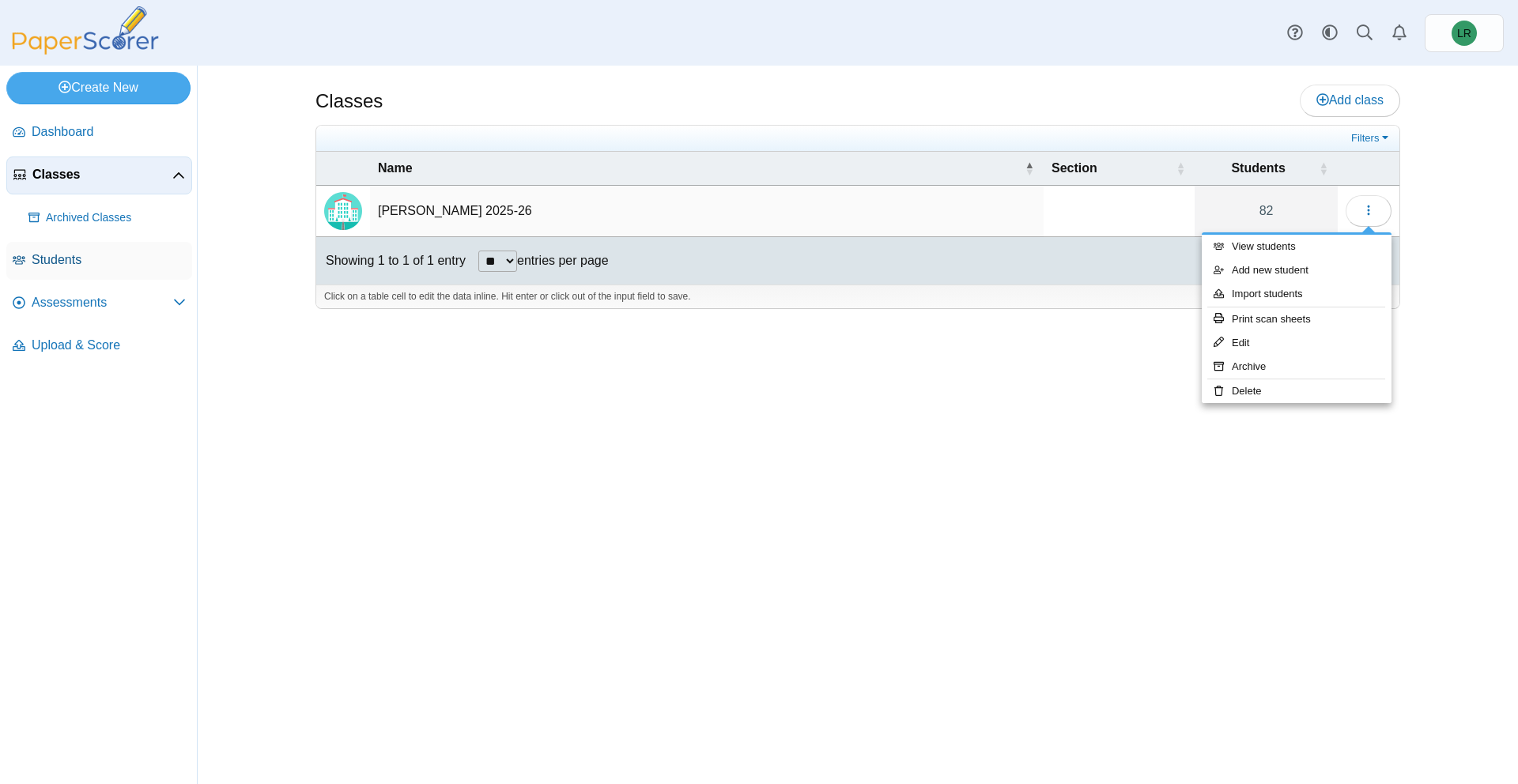
click at [88, 251] on span "Students" at bounding box center [109, 260] width 154 height 17
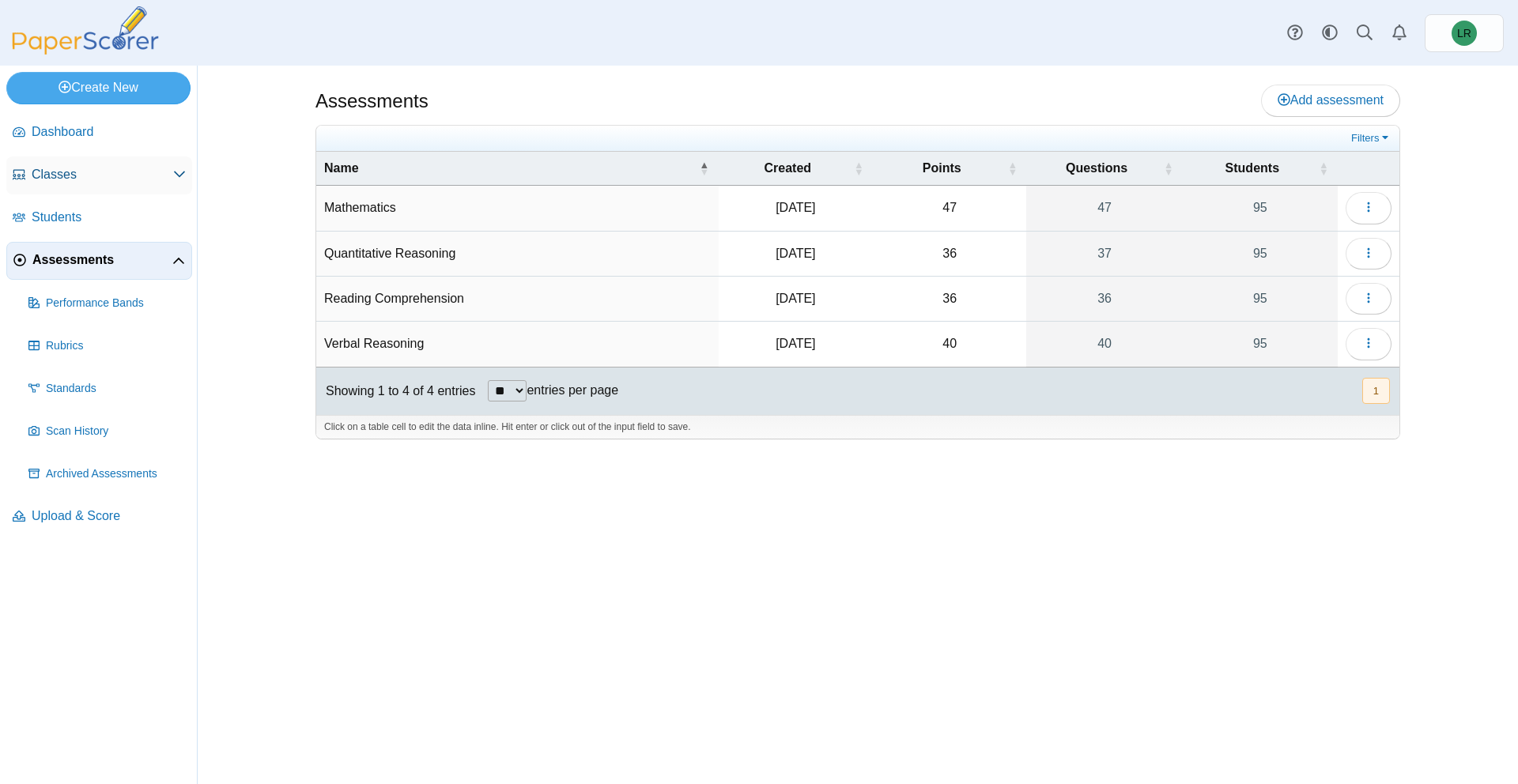
click at [171, 186] on link "Classes" at bounding box center [99, 176] width 186 height 38
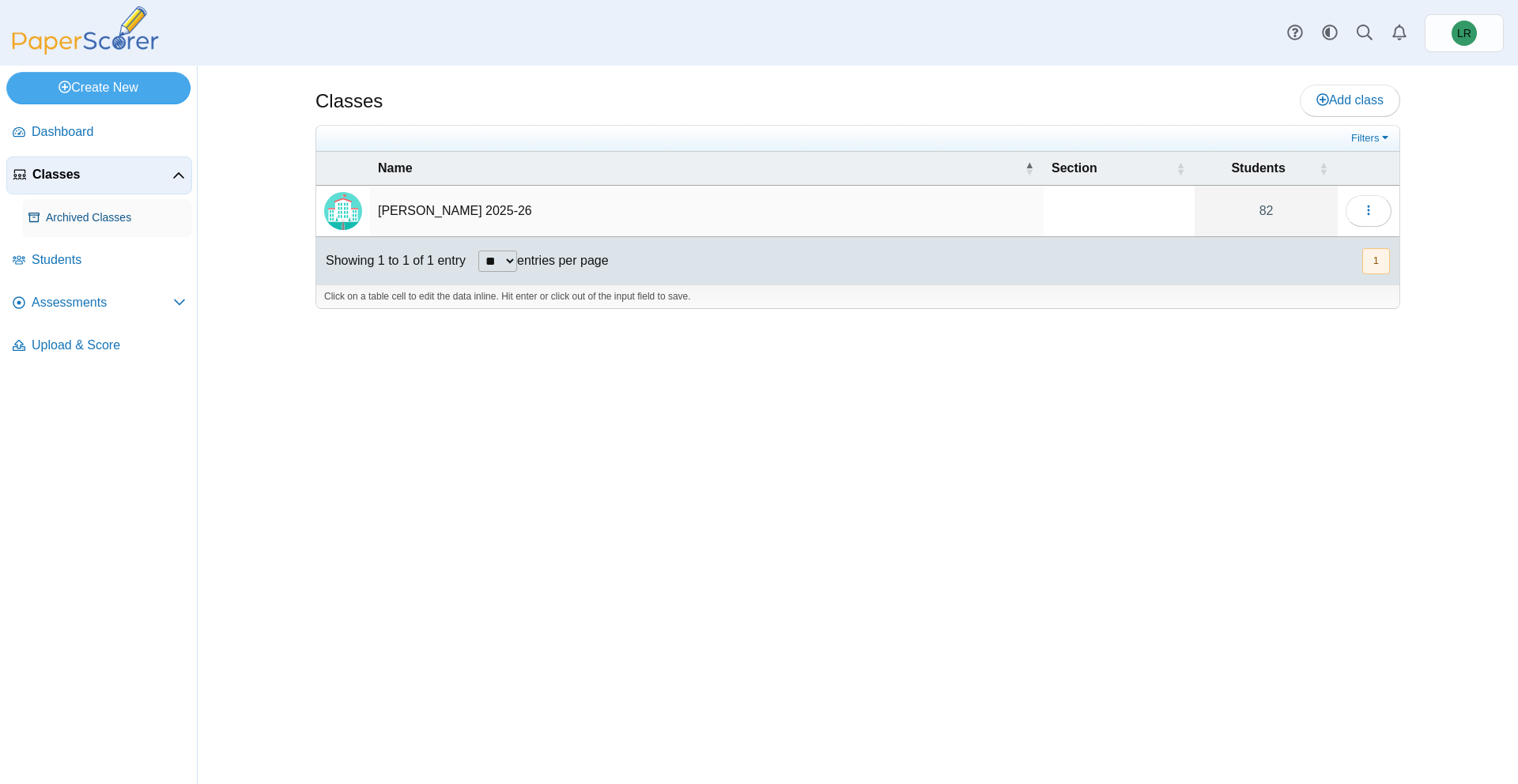
click at [147, 215] on span "Archived Classes" at bounding box center [116, 218] width 140 height 15
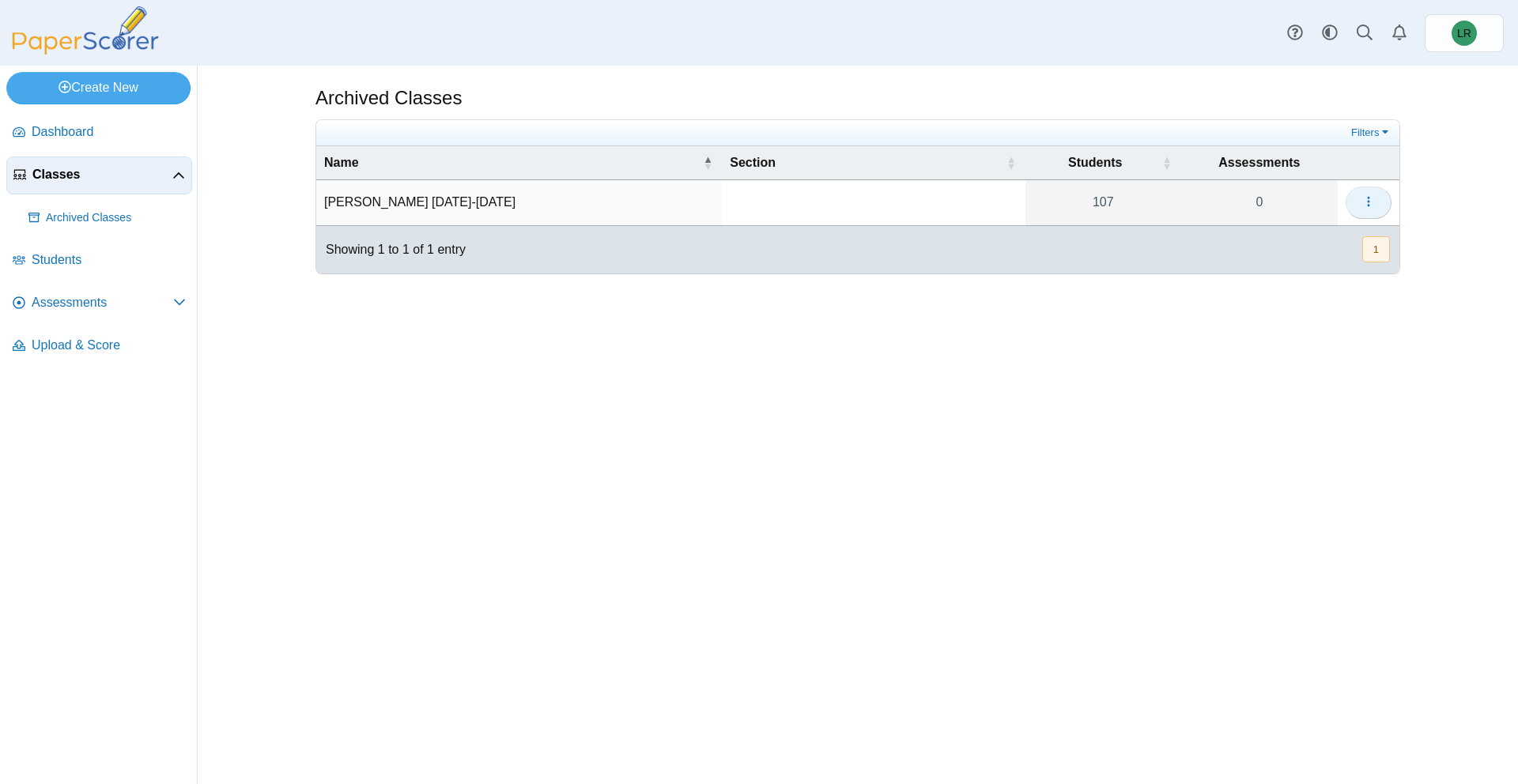
click at [1380, 210] on button "button" at bounding box center [1369, 202] width 46 height 32
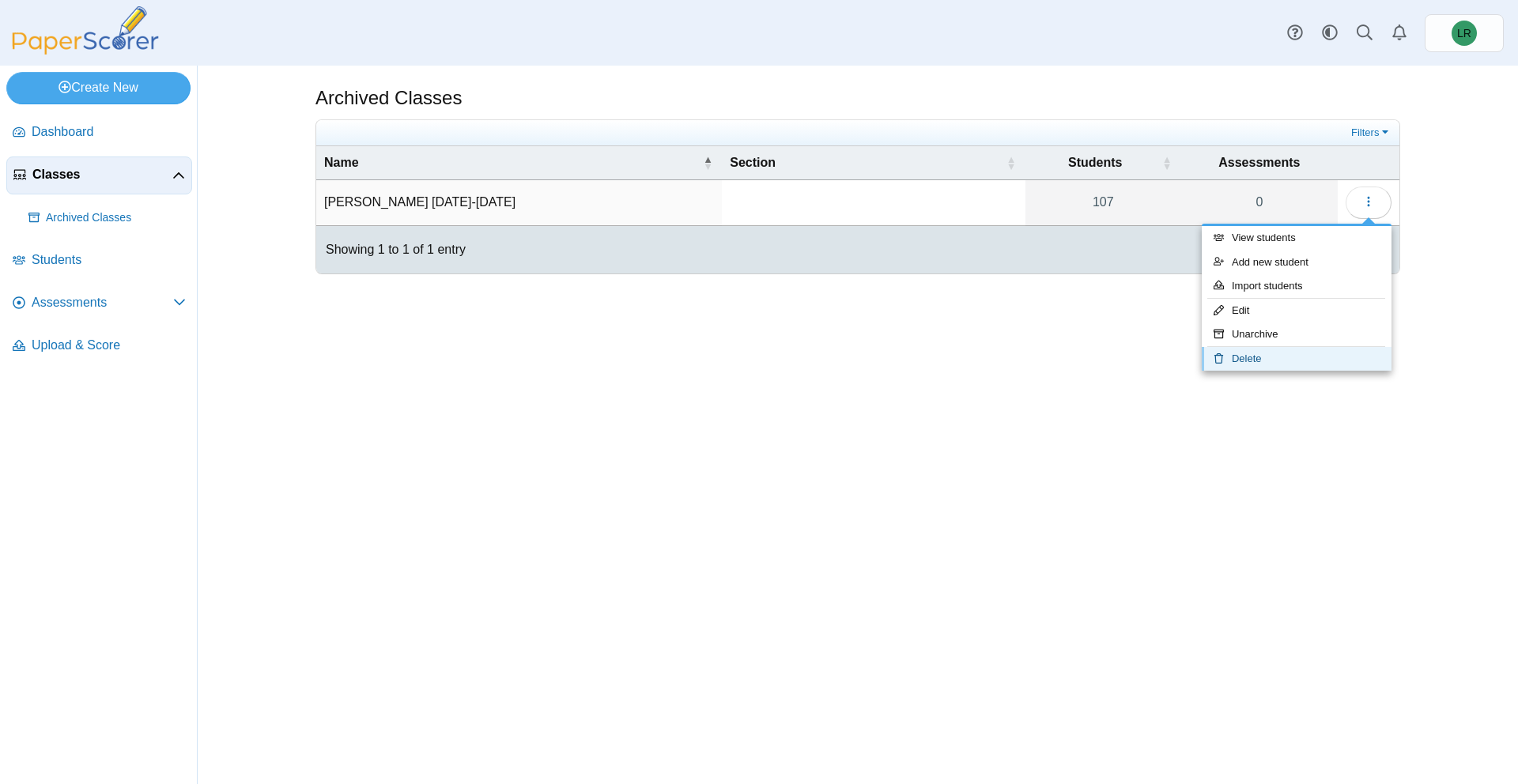
click at [1250, 355] on link "Delete" at bounding box center [1296, 359] width 189 height 24
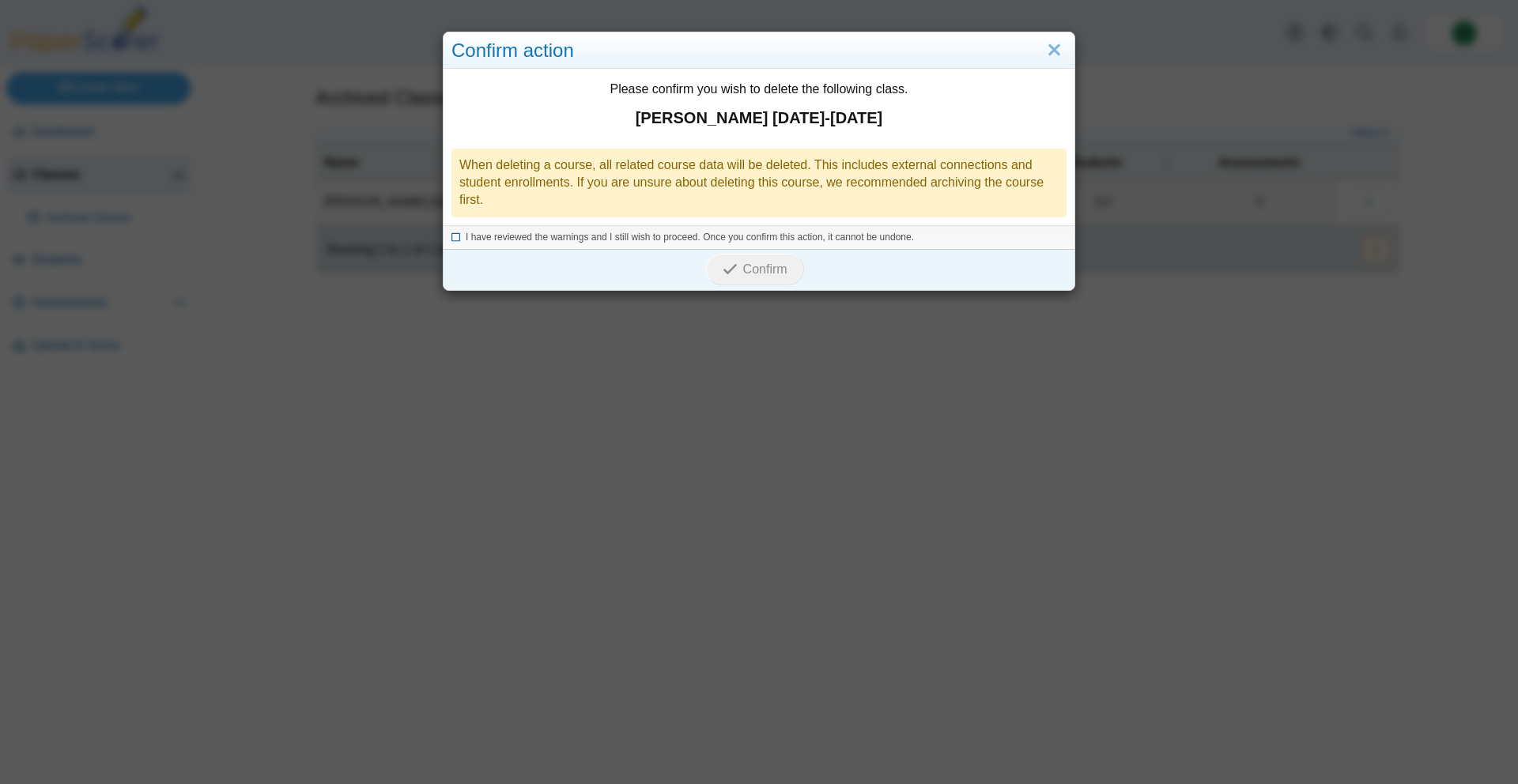
click at [454, 234] on icon at bounding box center [456, 235] width 9 height 9
click at [741, 271] on icon "submit" at bounding box center [732, 269] width 20 height 17
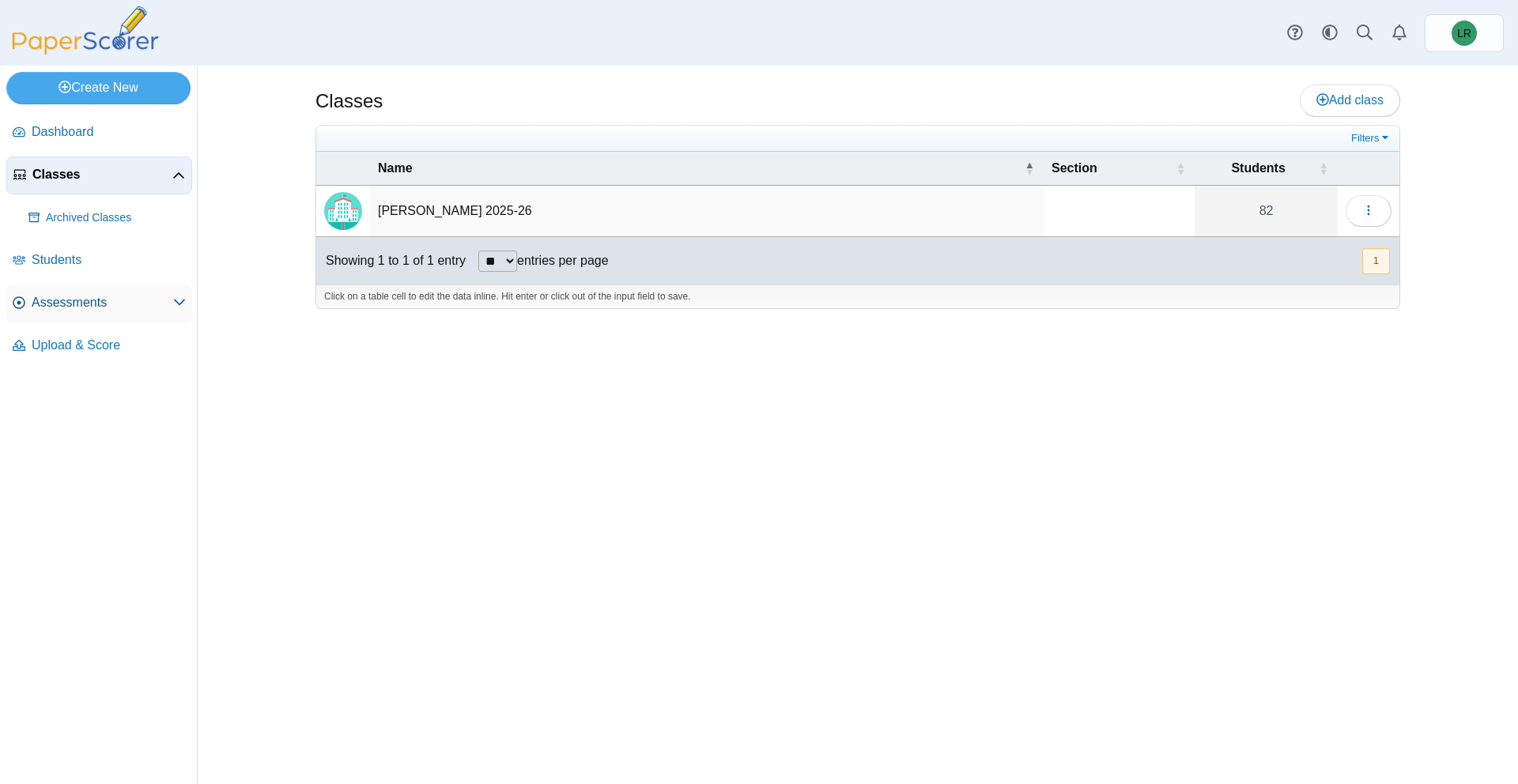
click at [85, 284] on link "Assessments" at bounding box center [99, 303] width 186 height 38
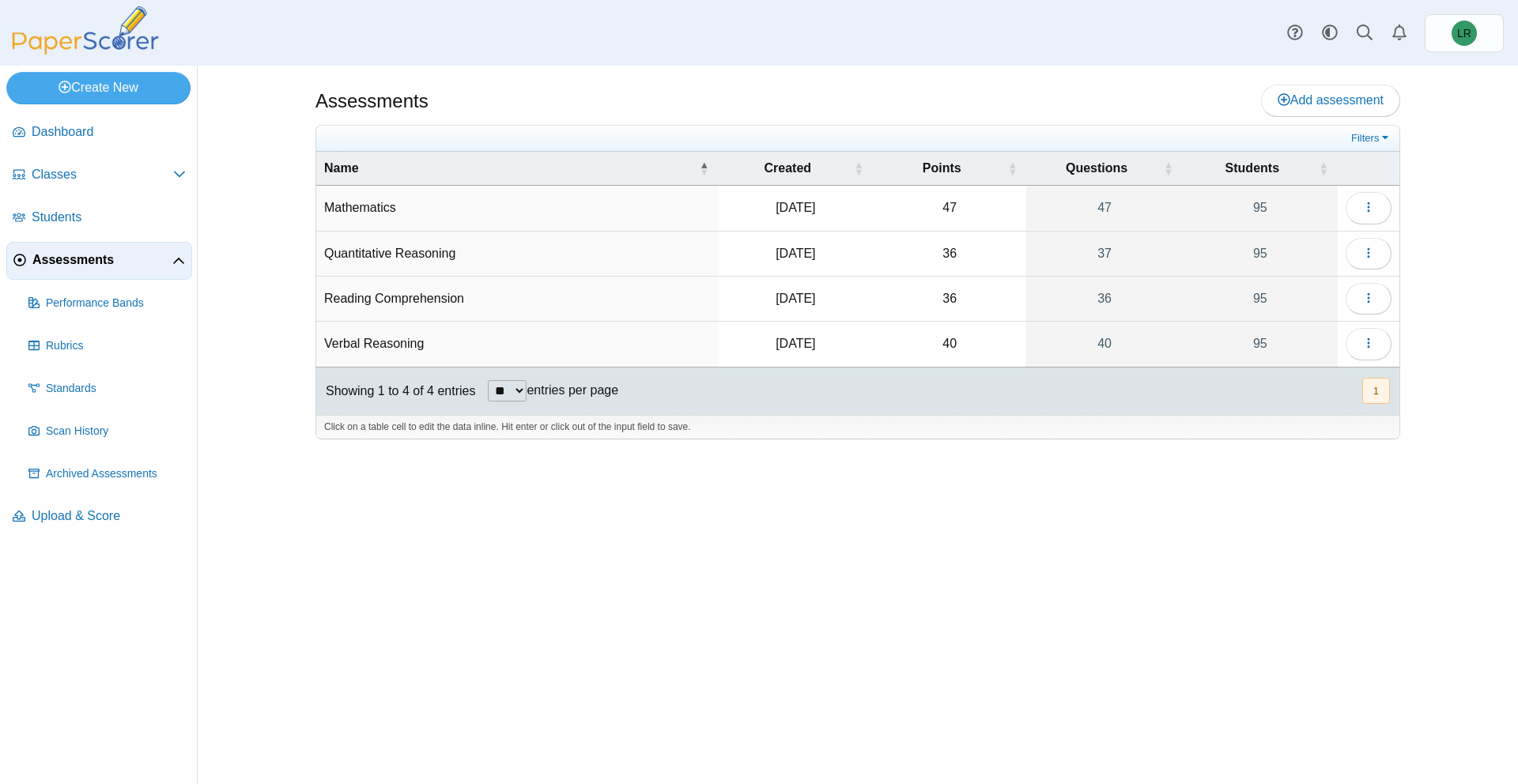
click at [1360, 227] on td "Loading…" at bounding box center [1369, 208] width 62 height 45
click at [1254, 213] on link "95" at bounding box center [1260, 208] width 155 height 45
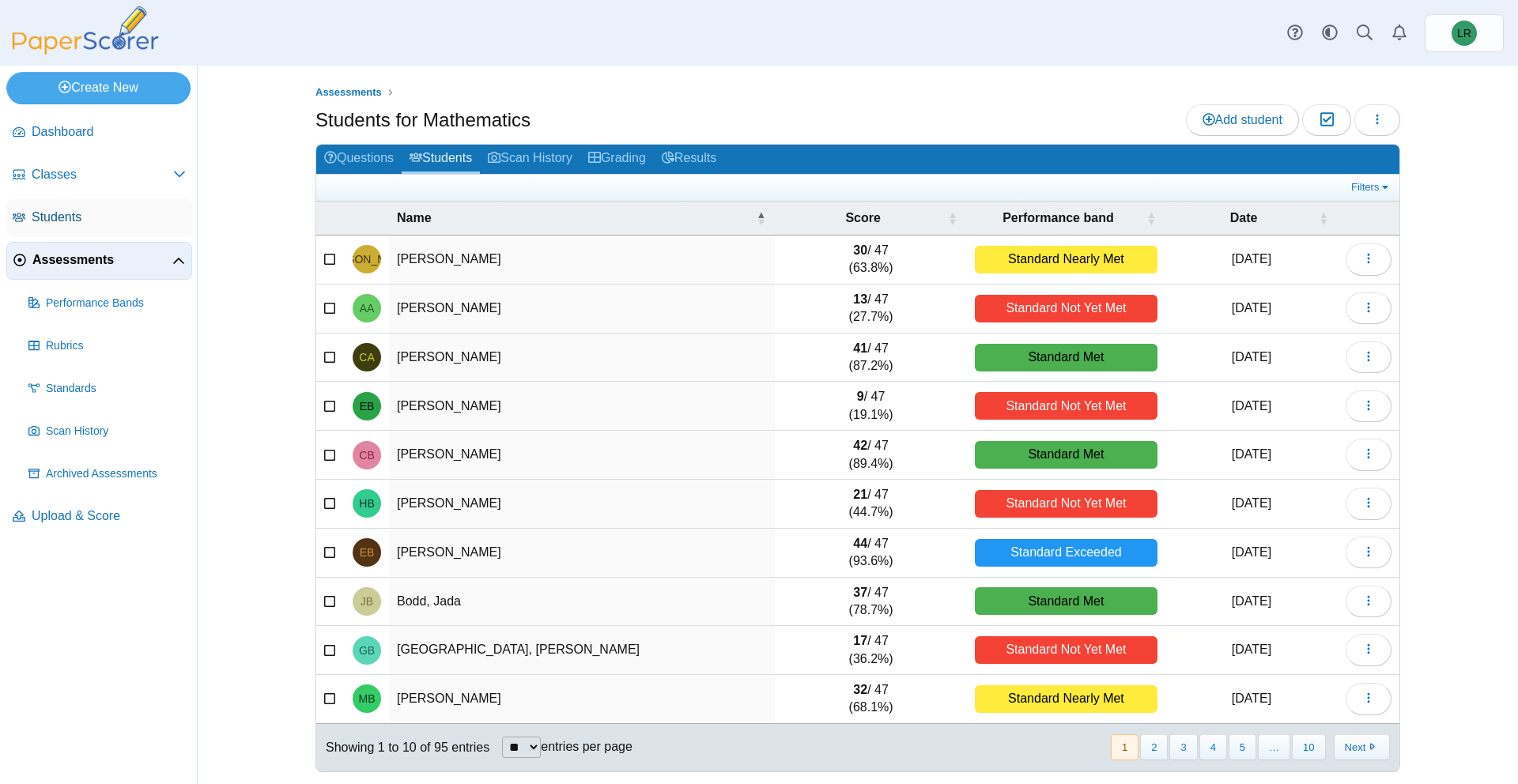
click at [107, 229] on link "Students" at bounding box center [99, 218] width 186 height 38
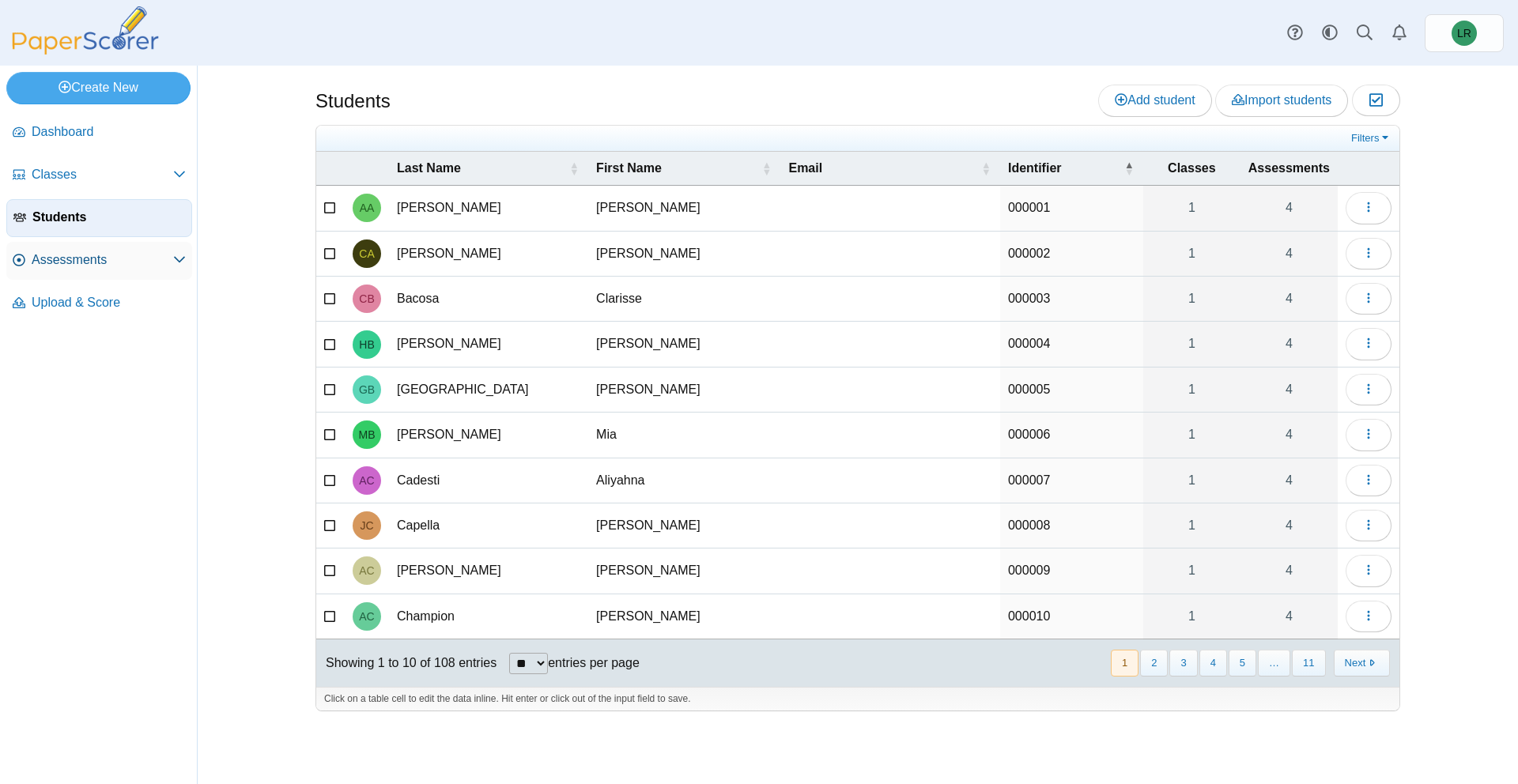
click at [106, 264] on span "Assessments" at bounding box center [102, 260] width 141 height 17
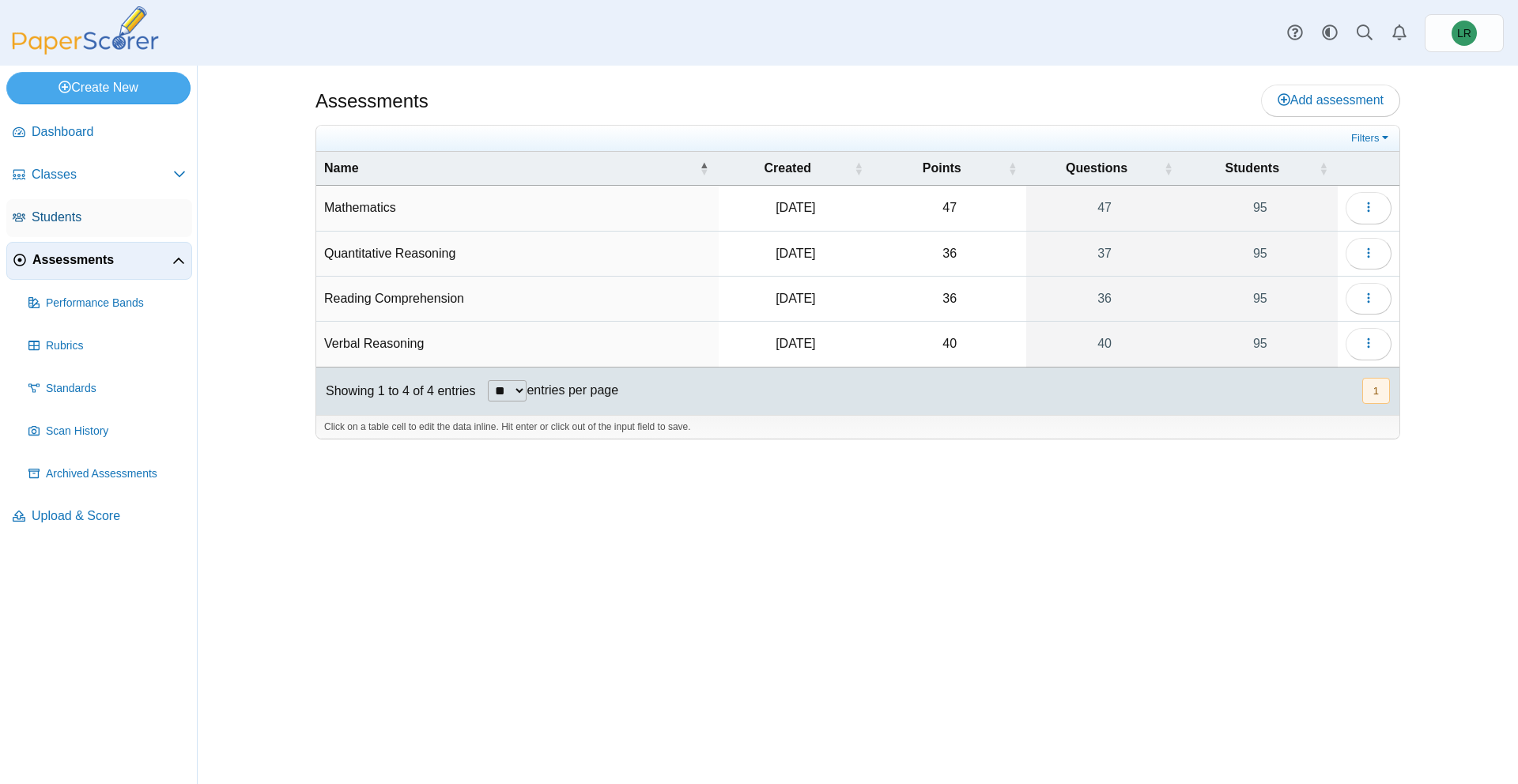
click at [135, 229] on link "Students" at bounding box center [99, 218] width 186 height 38
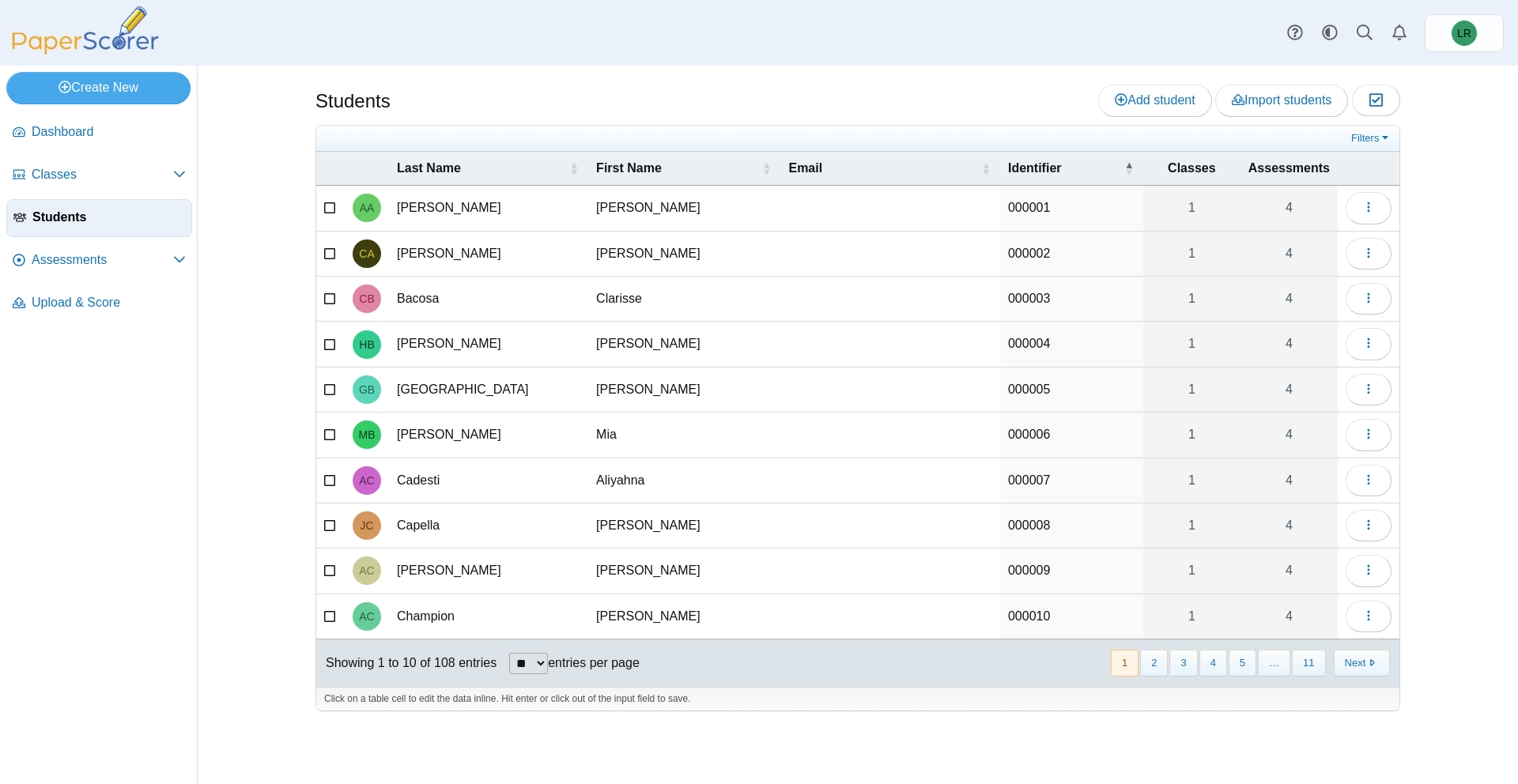
click at [117, 231] on link "Students" at bounding box center [99, 218] width 186 height 38
click at [133, 185] on link "Classes" at bounding box center [99, 176] width 186 height 38
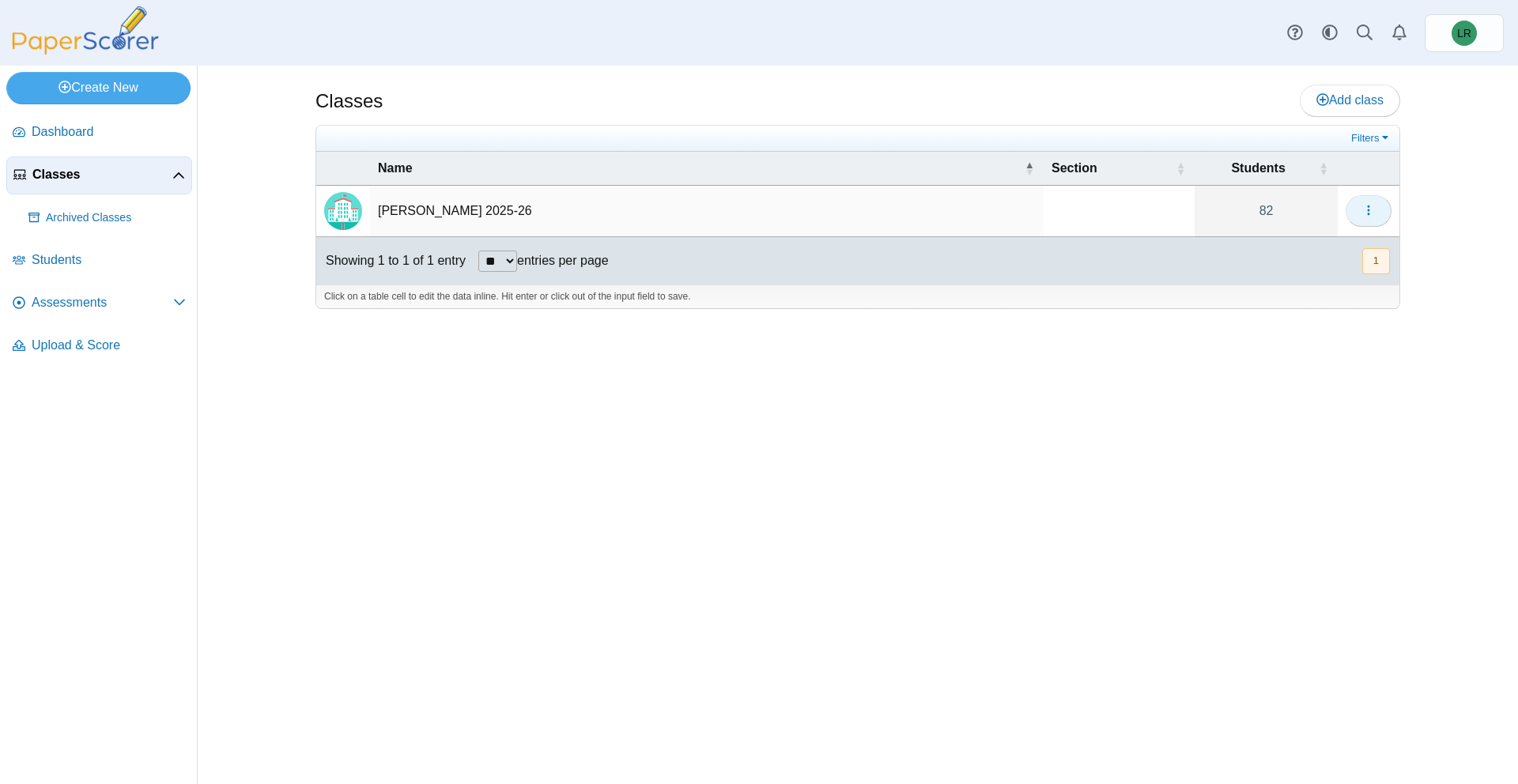
click at [1347, 209] on button "button" at bounding box center [1369, 211] width 46 height 32
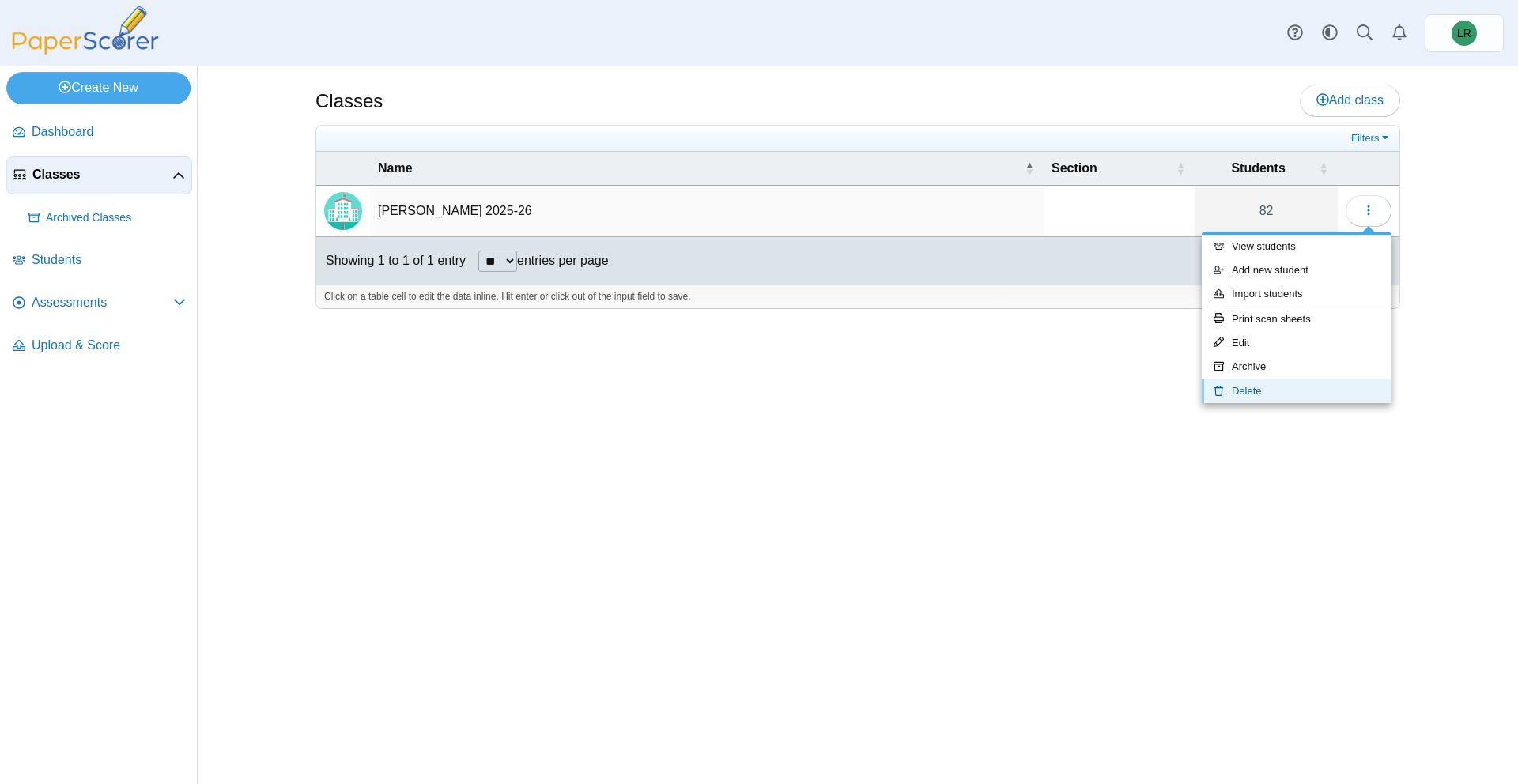
click at [1268, 384] on link "Delete" at bounding box center [1296, 392] width 189 height 24
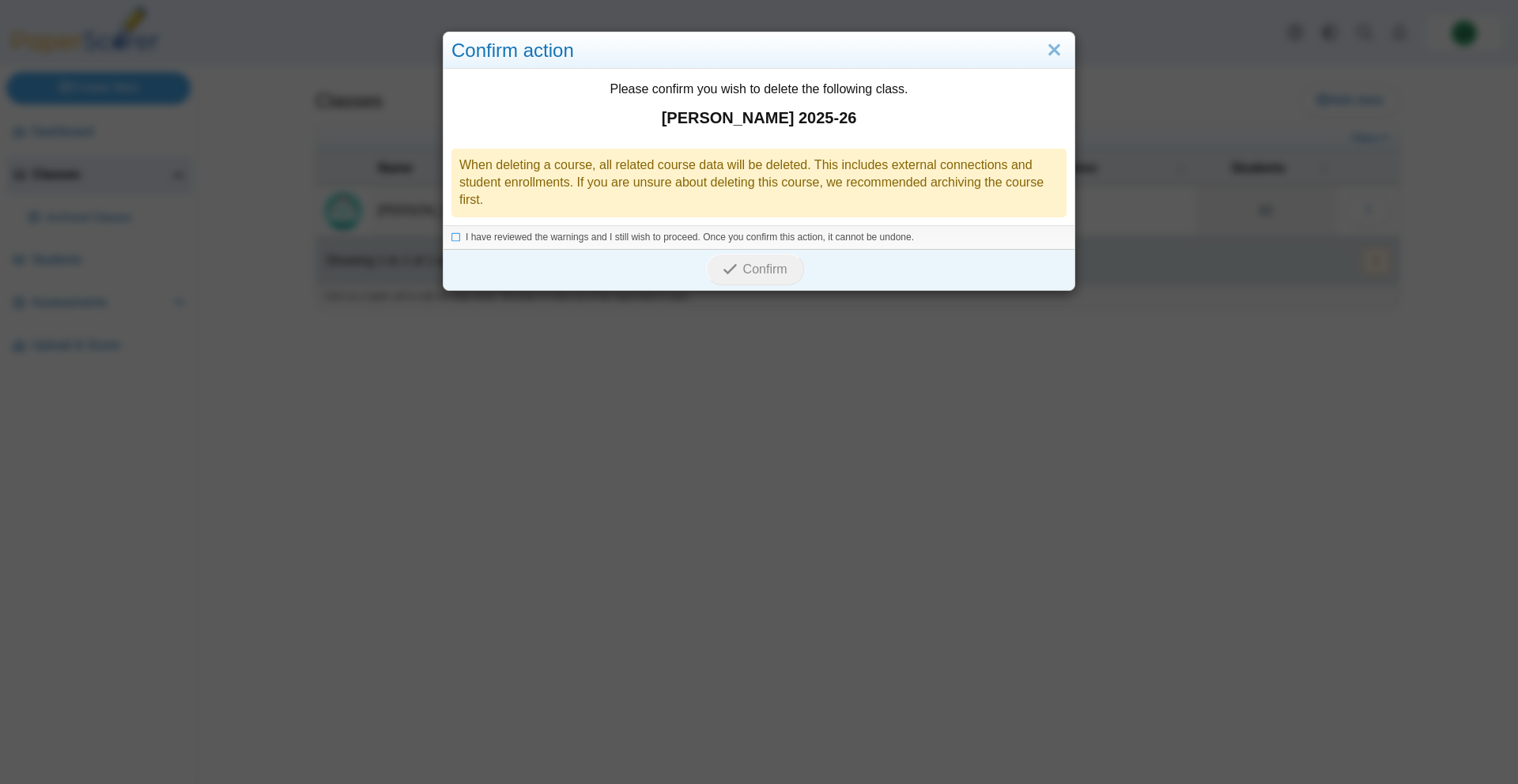
click at [459, 226] on div "I have reviewed the warnings and I still wish to proceed. Once you confirm this…" at bounding box center [759, 237] width 631 height 24
click at [450, 240] on div "I have reviewed the warnings and I still wish to proceed. Once you confirm this…" at bounding box center [759, 237] width 631 height 24
click at [459, 240] on li "I have reviewed the warnings and I still wish to proceed. Once you confirm this…" at bounding box center [759, 237] width 615 height 14
click at [459, 237] on icon at bounding box center [456, 235] width 9 height 9
click at [740, 277] on icon "submit" at bounding box center [732, 269] width 20 height 17
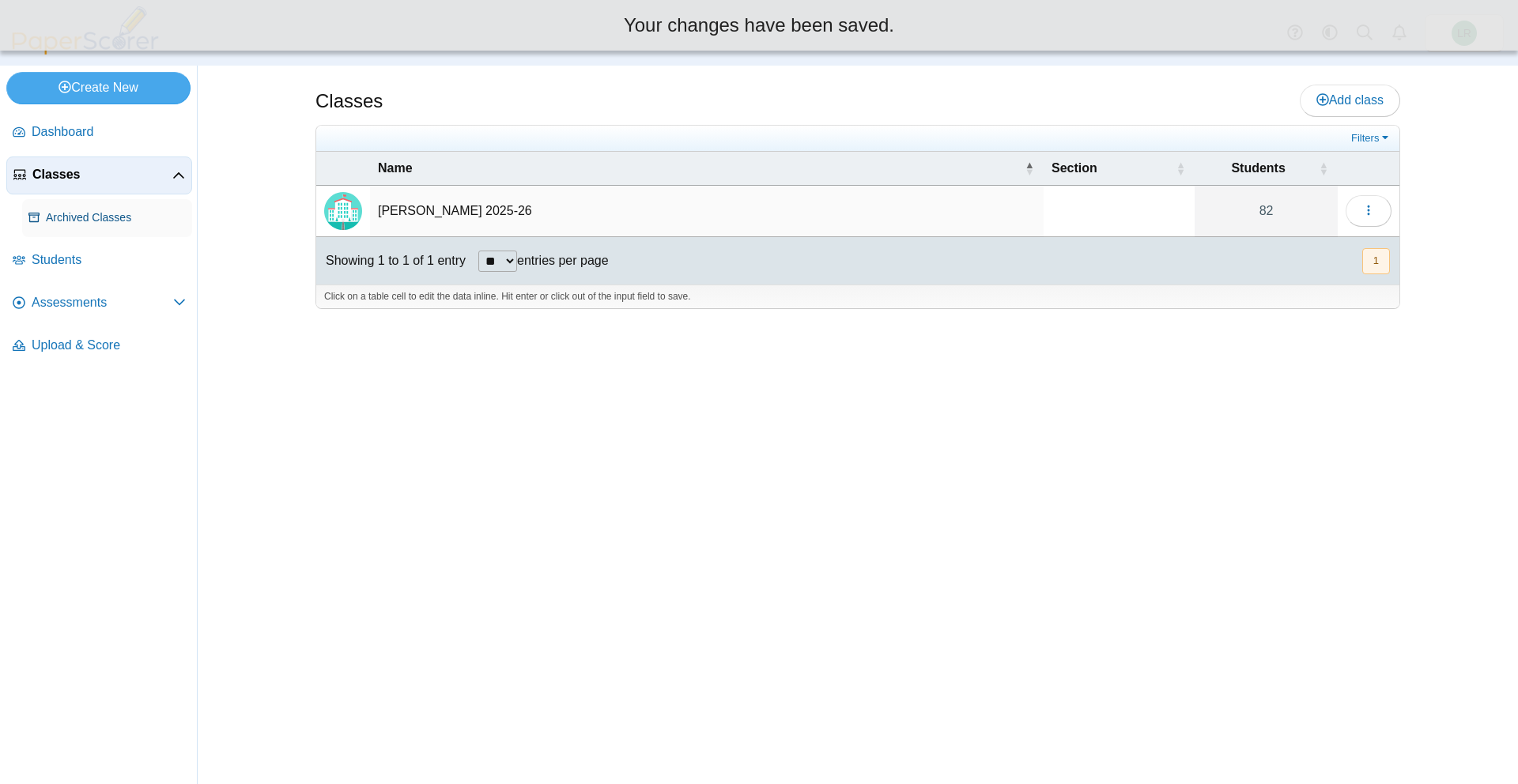
click at [106, 213] on span "Archived Classes" at bounding box center [116, 218] width 140 height 15
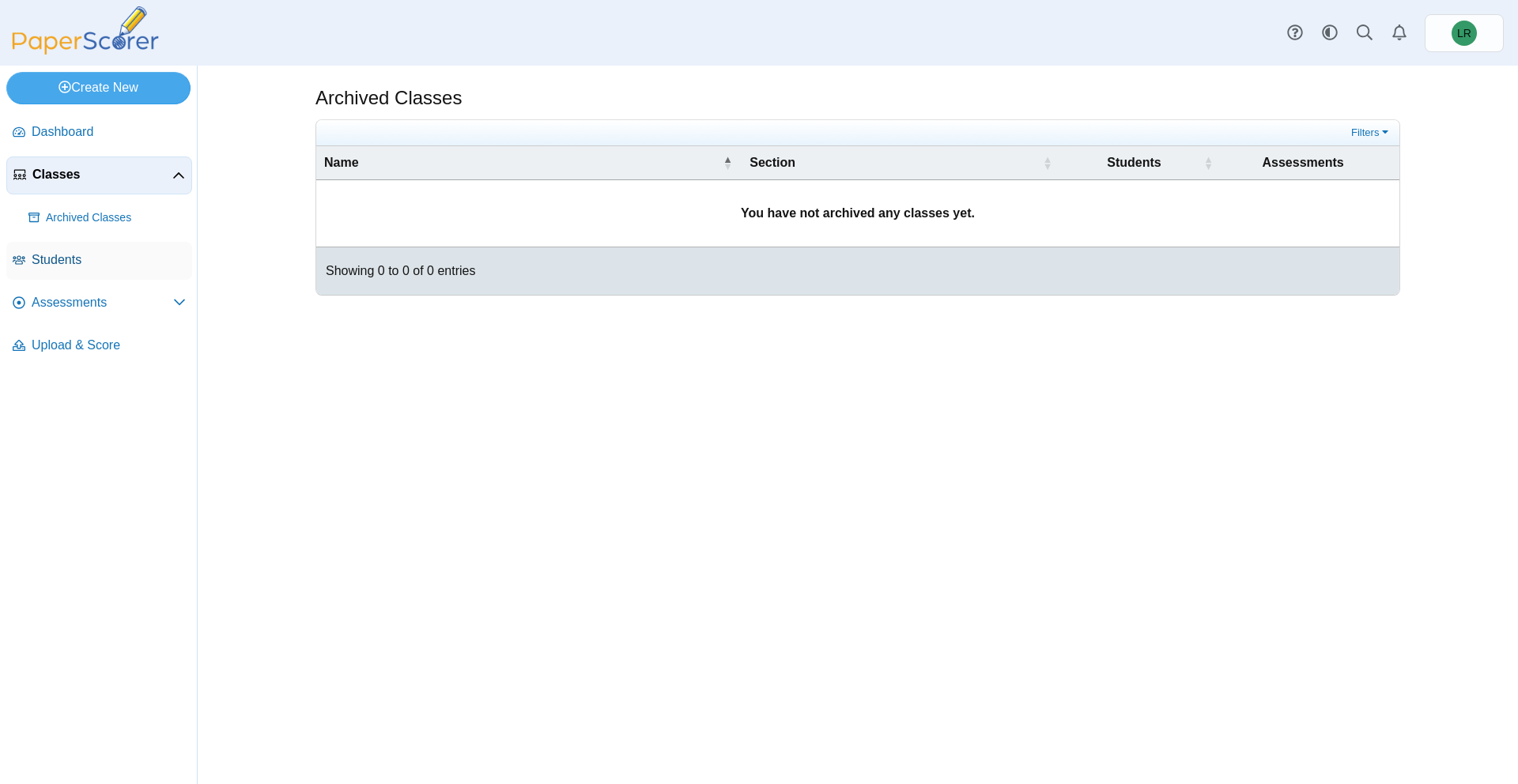
click at [77, 266] on span "Students" at bounding box center [109, 260] width 154 height 17
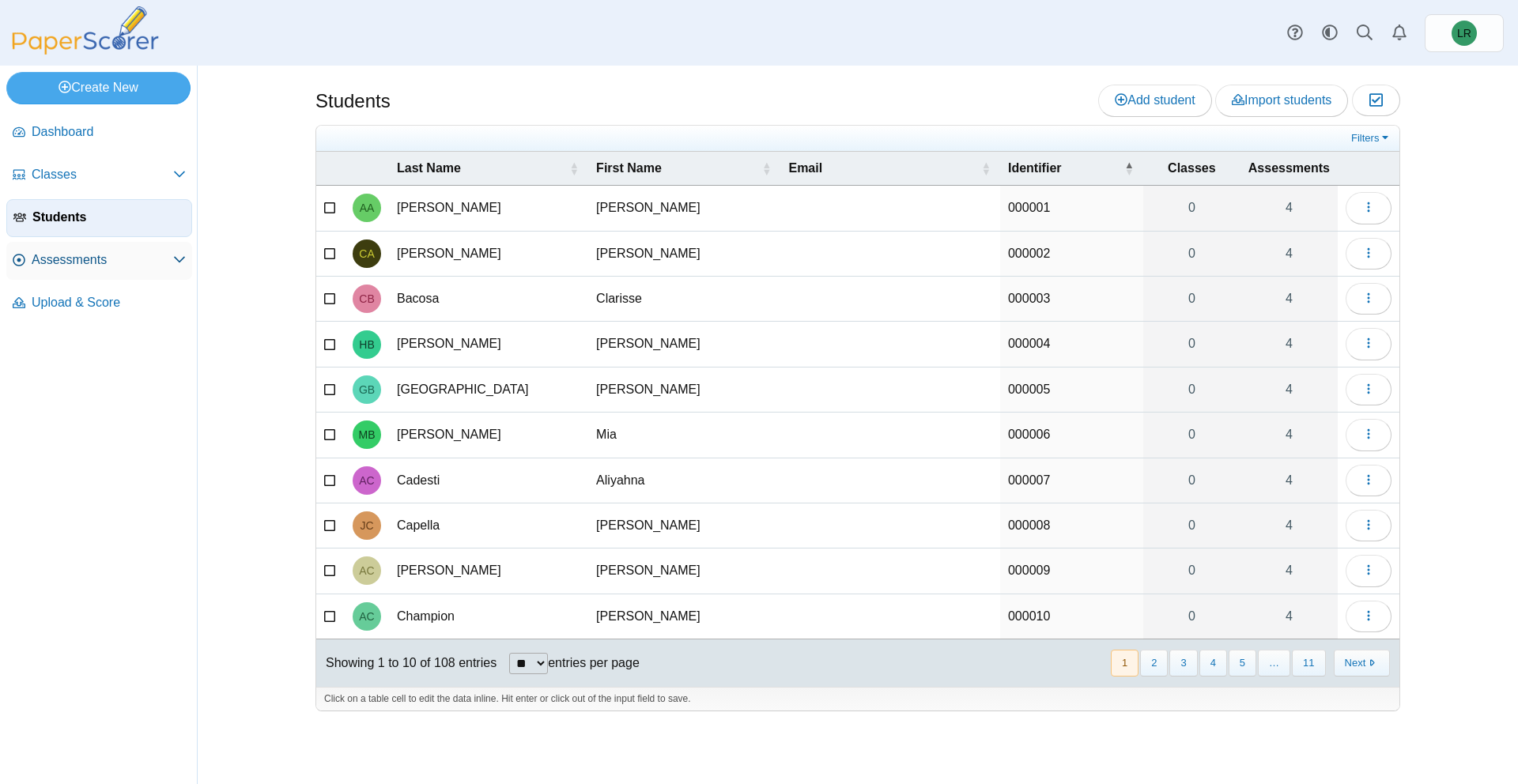
click at [87, 245] on link "Assessments" at bounding box center [99, 260] width 186 height 38
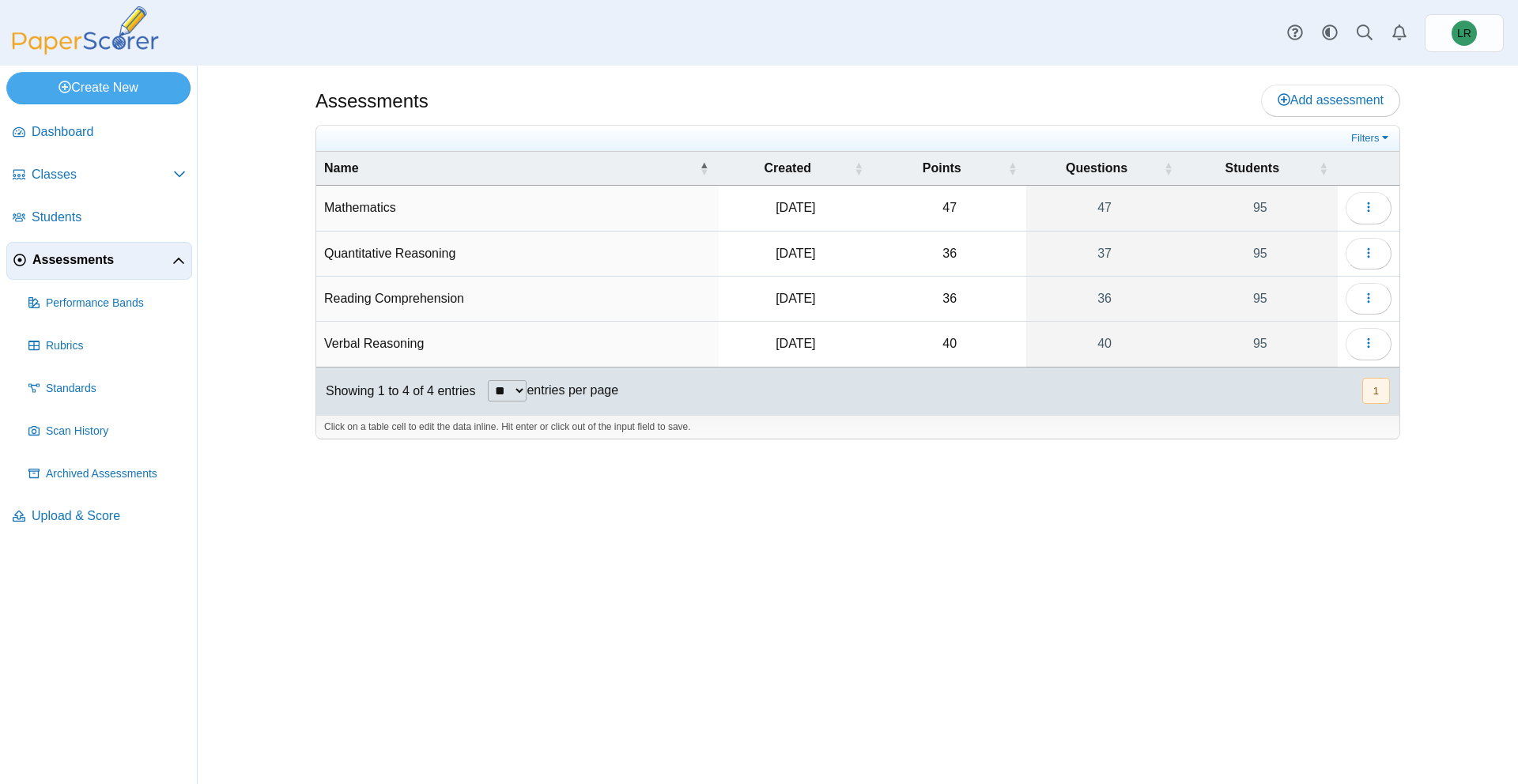
click at [459, 218] on td "Mathematics" at bounding box center [518, 208] width 403 height 45
click at [1231, 219] on link "95" at bounding box center [1260, 208] width 155 height 45
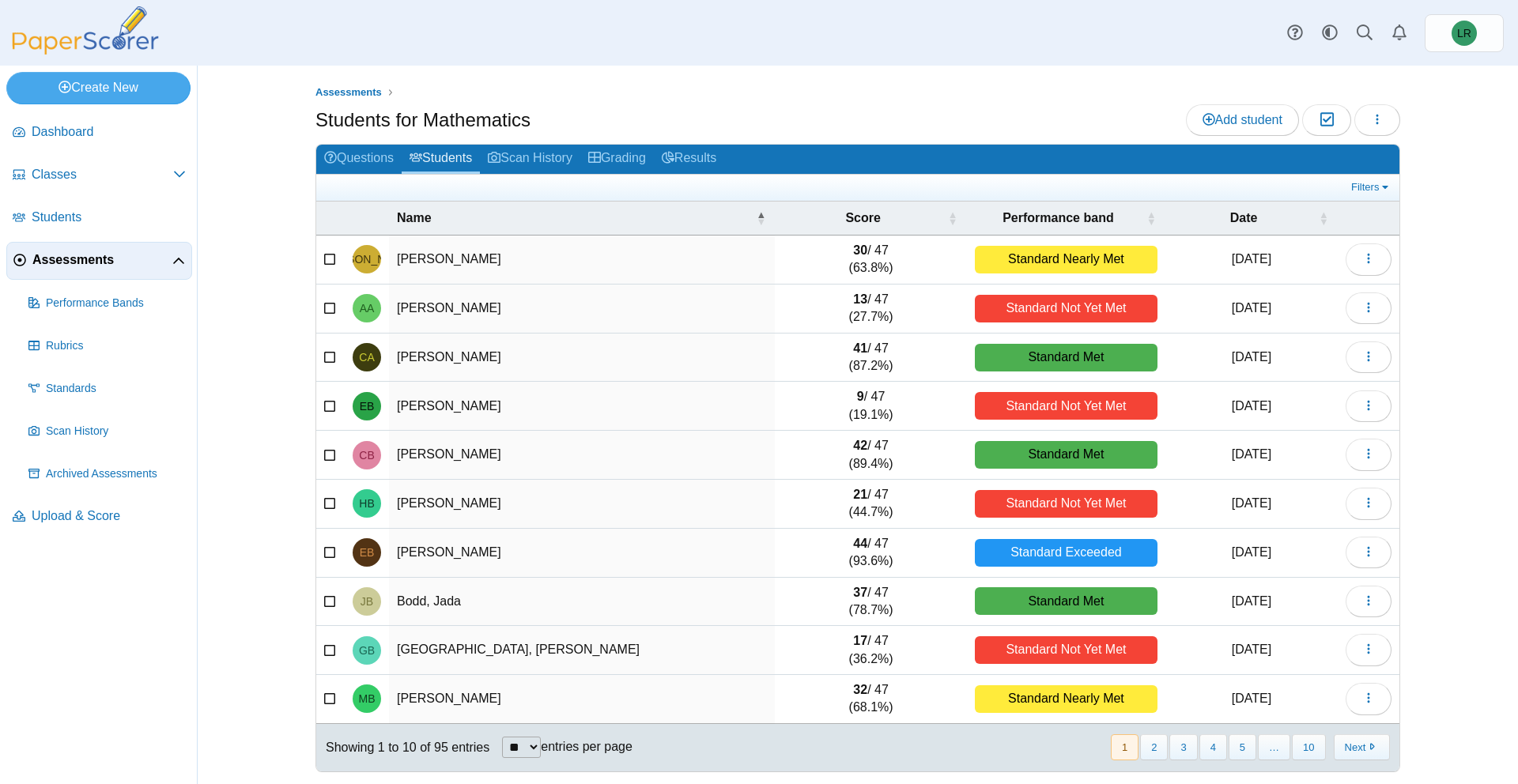
scroll to position [3, 0]
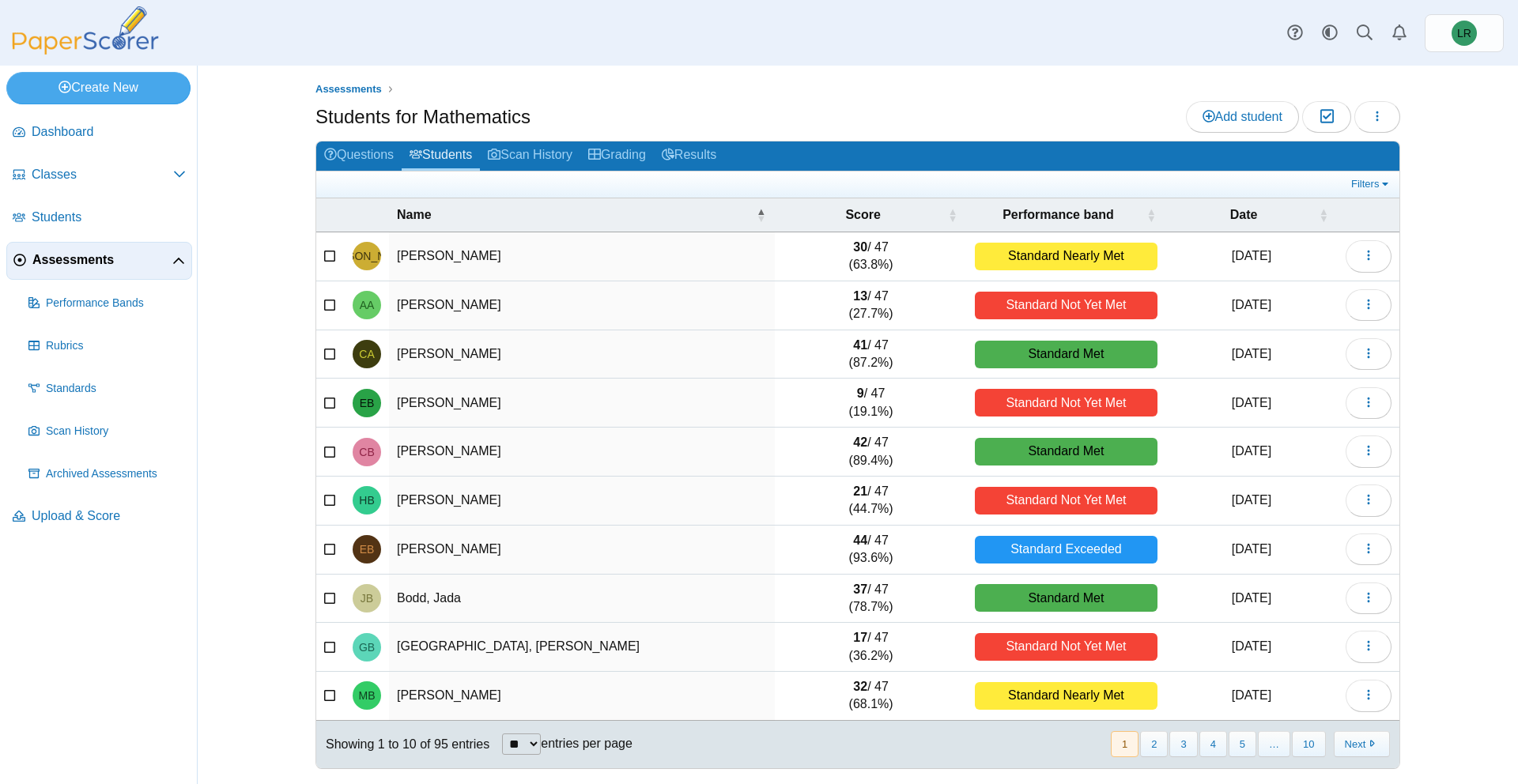
click at [333, 250] on icon at bounding box center [330, 254] width 13 height 11
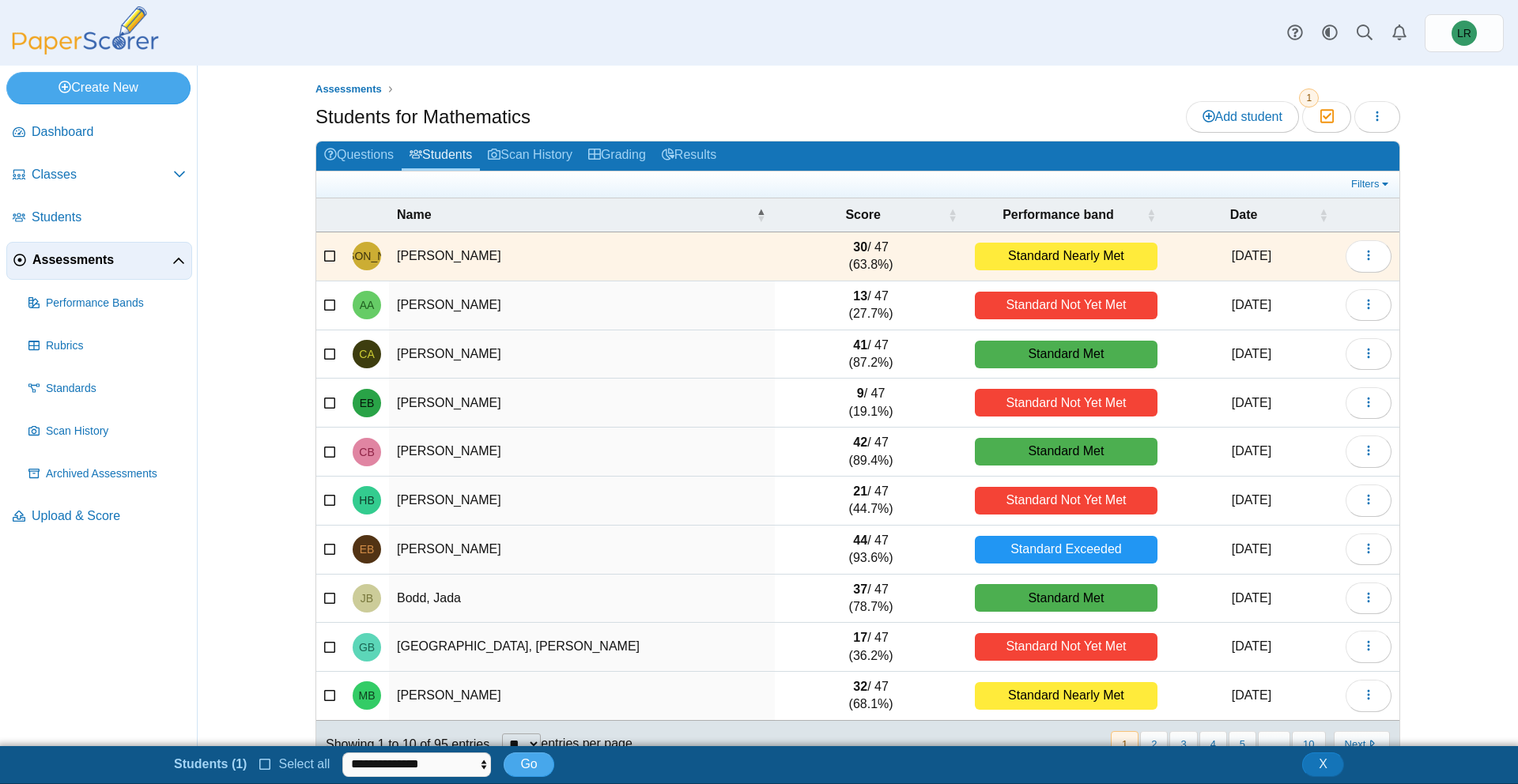
click at [324, 302] on icon at bounding box center [330, 303] width 13 height 11
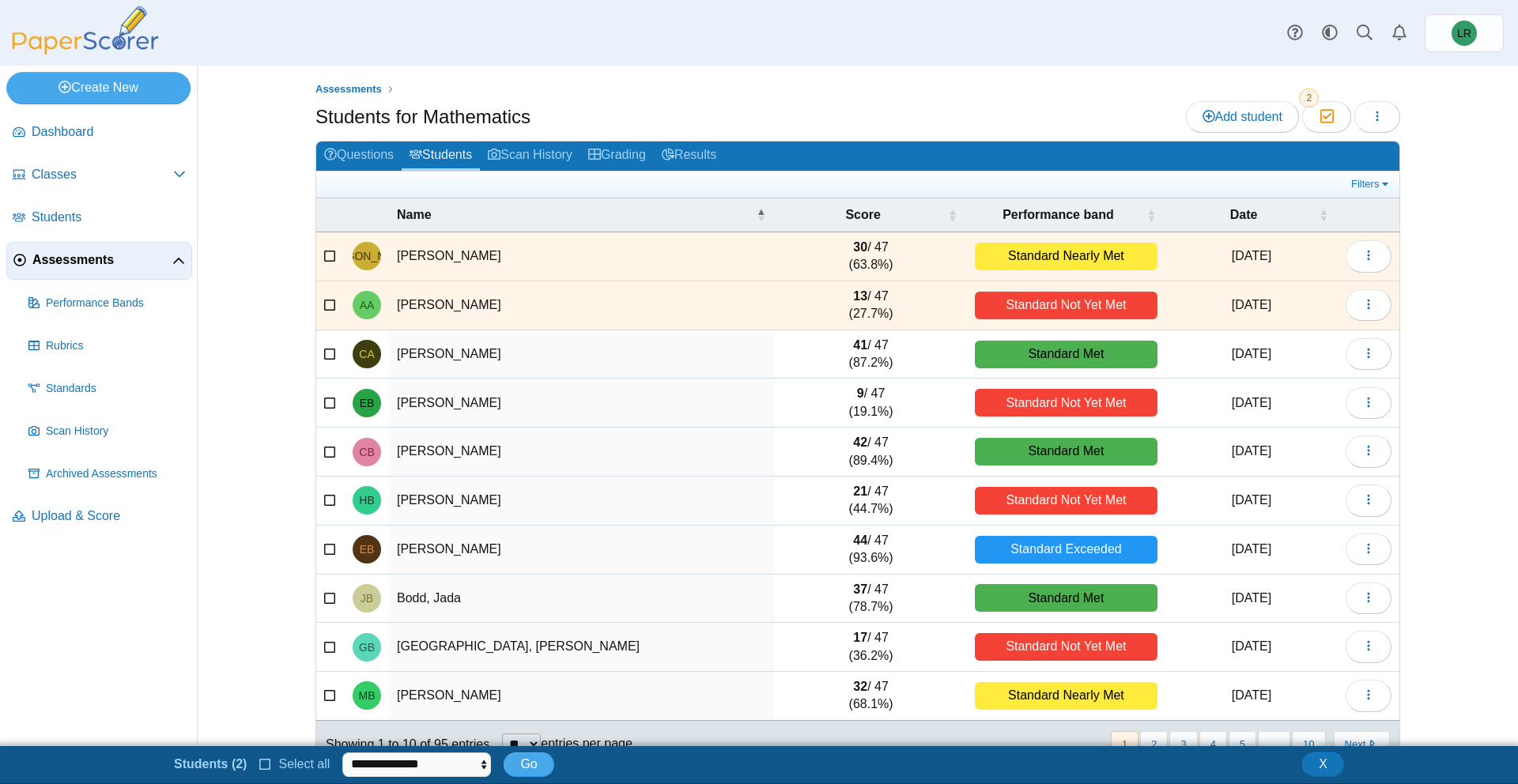
click at [327, 260] on icon at bounding box center [330, 254] width 13 height 11
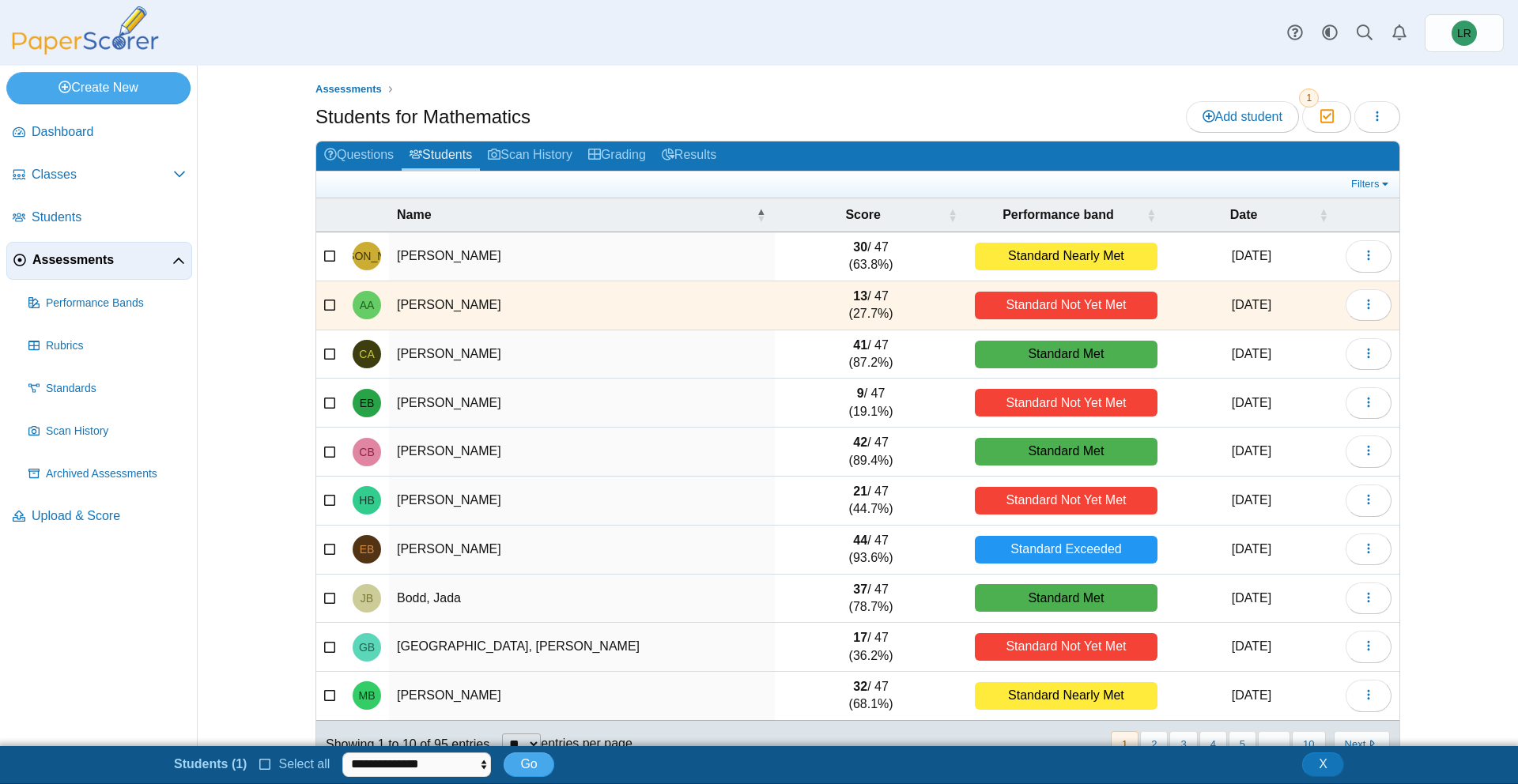
click at [321, 294] on td at bounding box center [330, 305] width 28 height 49
click at [324, 300] on icon at bounding box center [330, 303] width 13 height 11
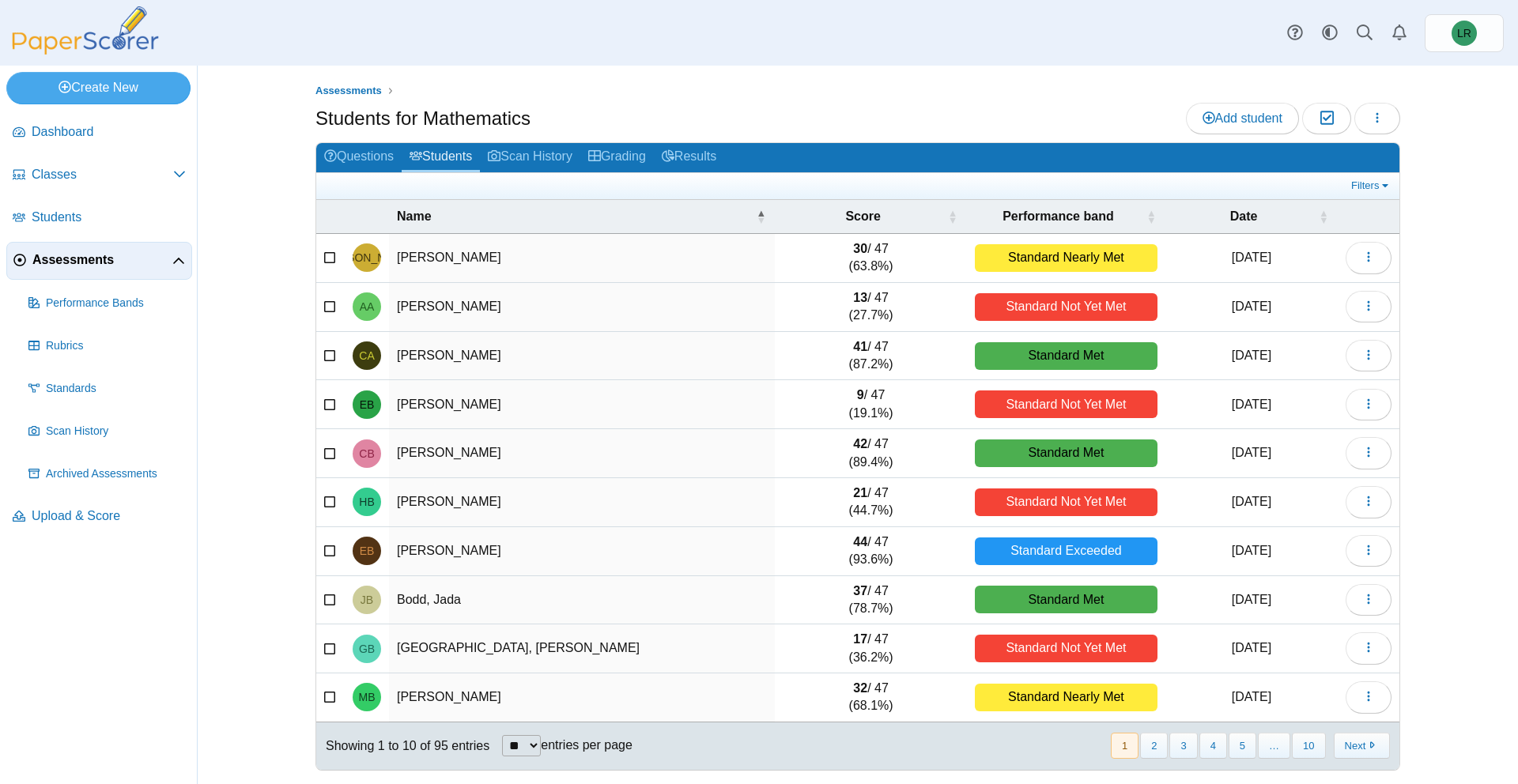
scroll to position [3, 0]
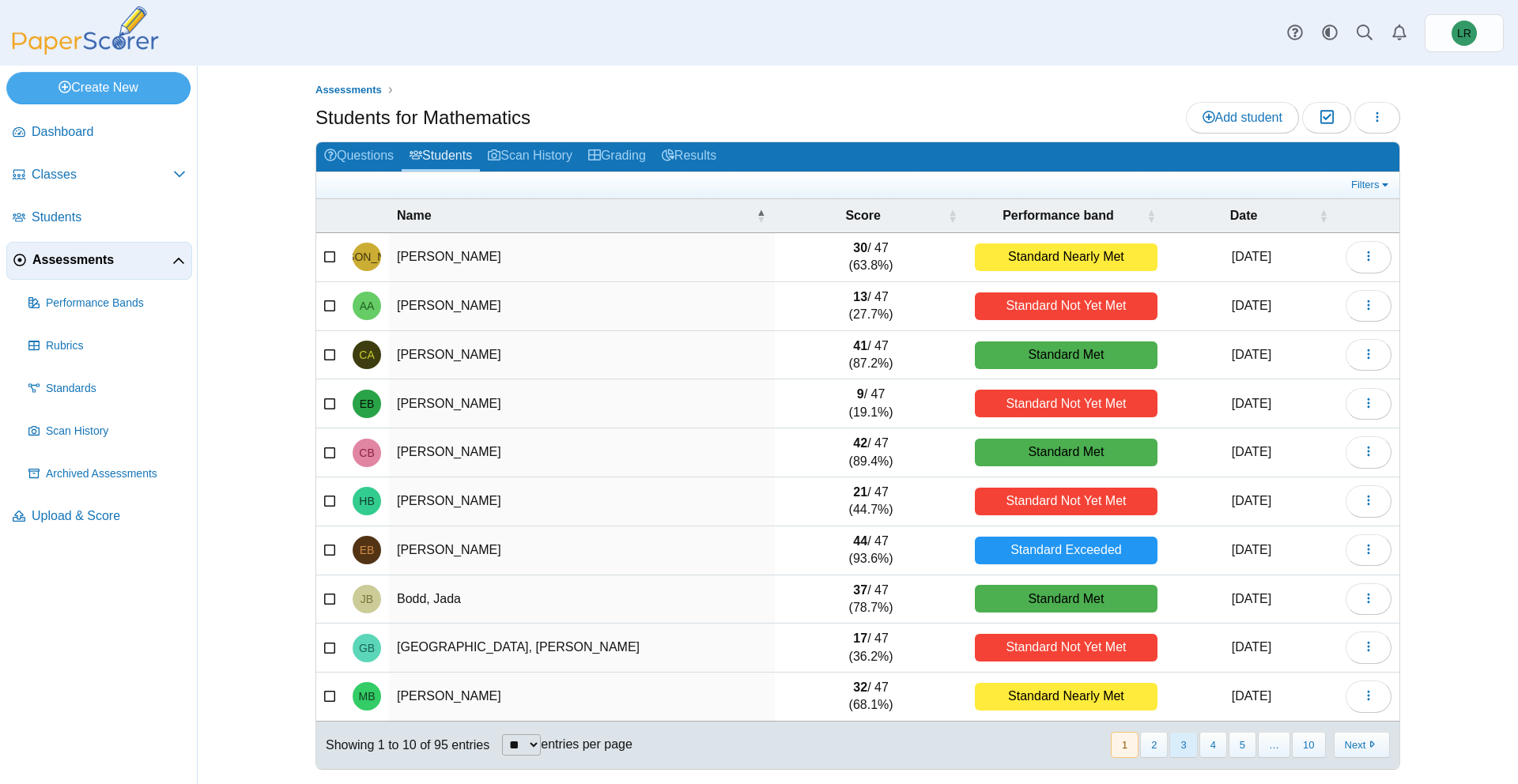
click at [1179, 740] on button "3" at bounding box center [1184, 745] width 27 height 26
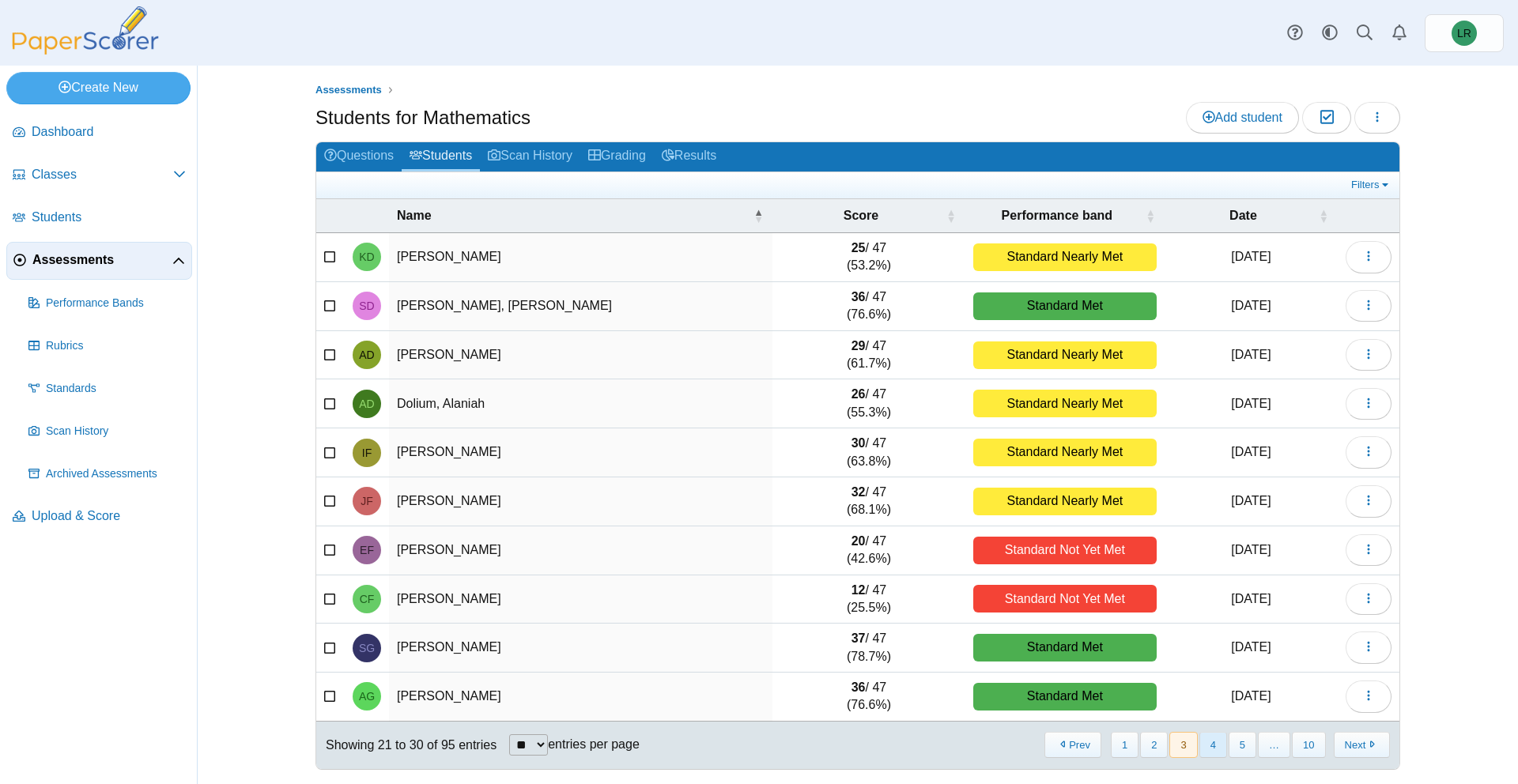
click at [1213, 745] on button "4" at bounding box center [1214, 745] width 27 height 26
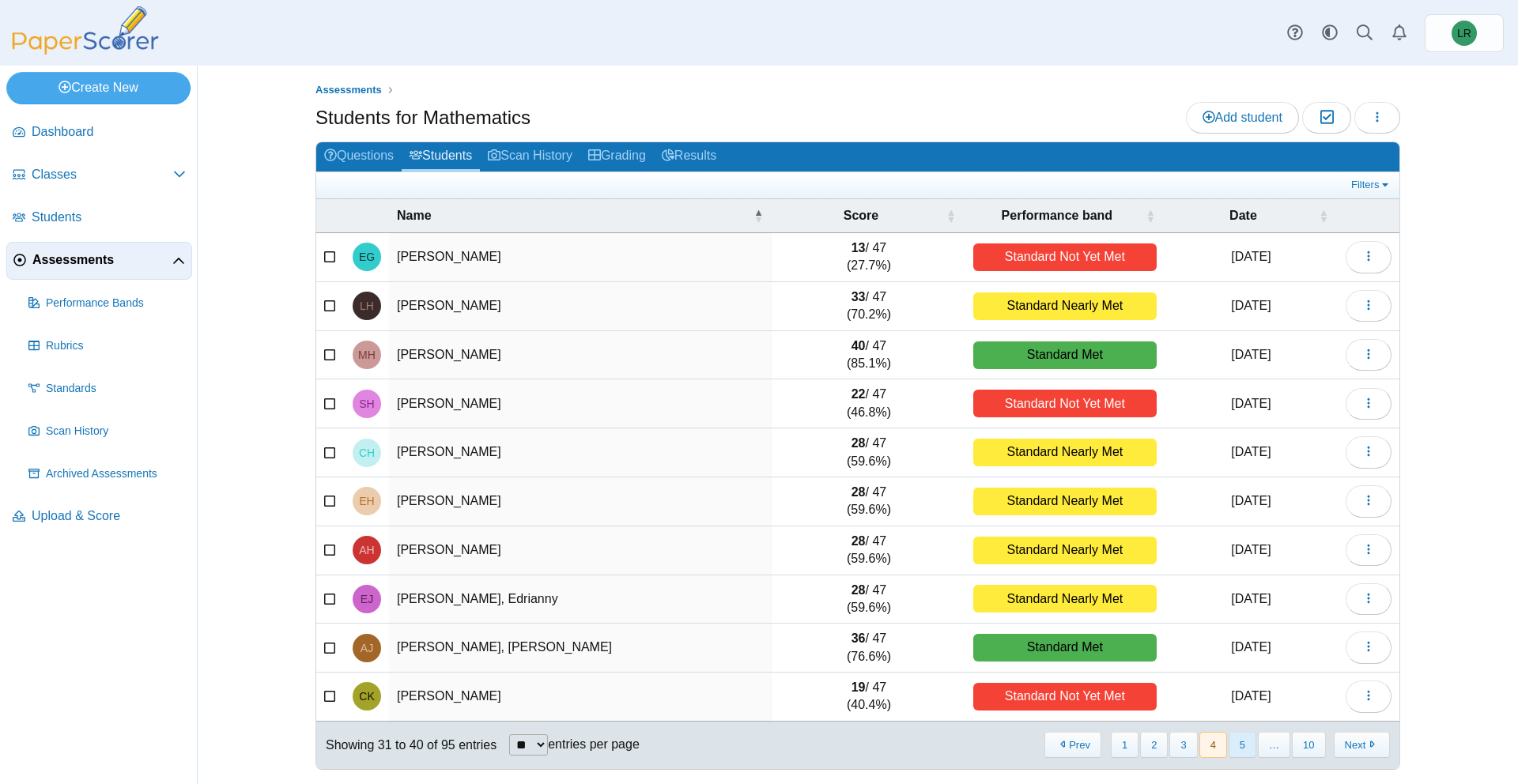
click at [1236, 747] on button "5" at bounding box center [1243, 745] width 27 height 26
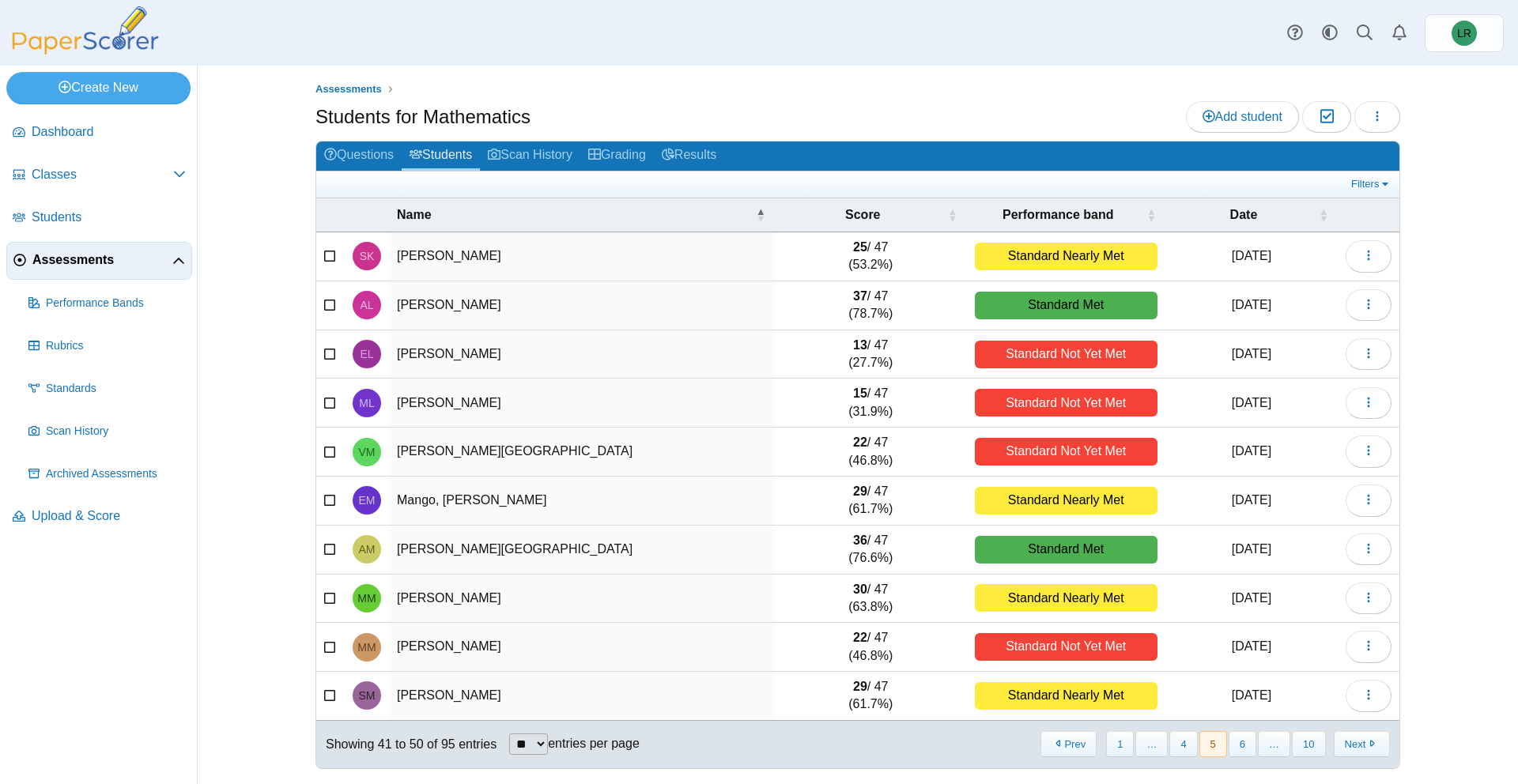
scroll to position [0, 0]
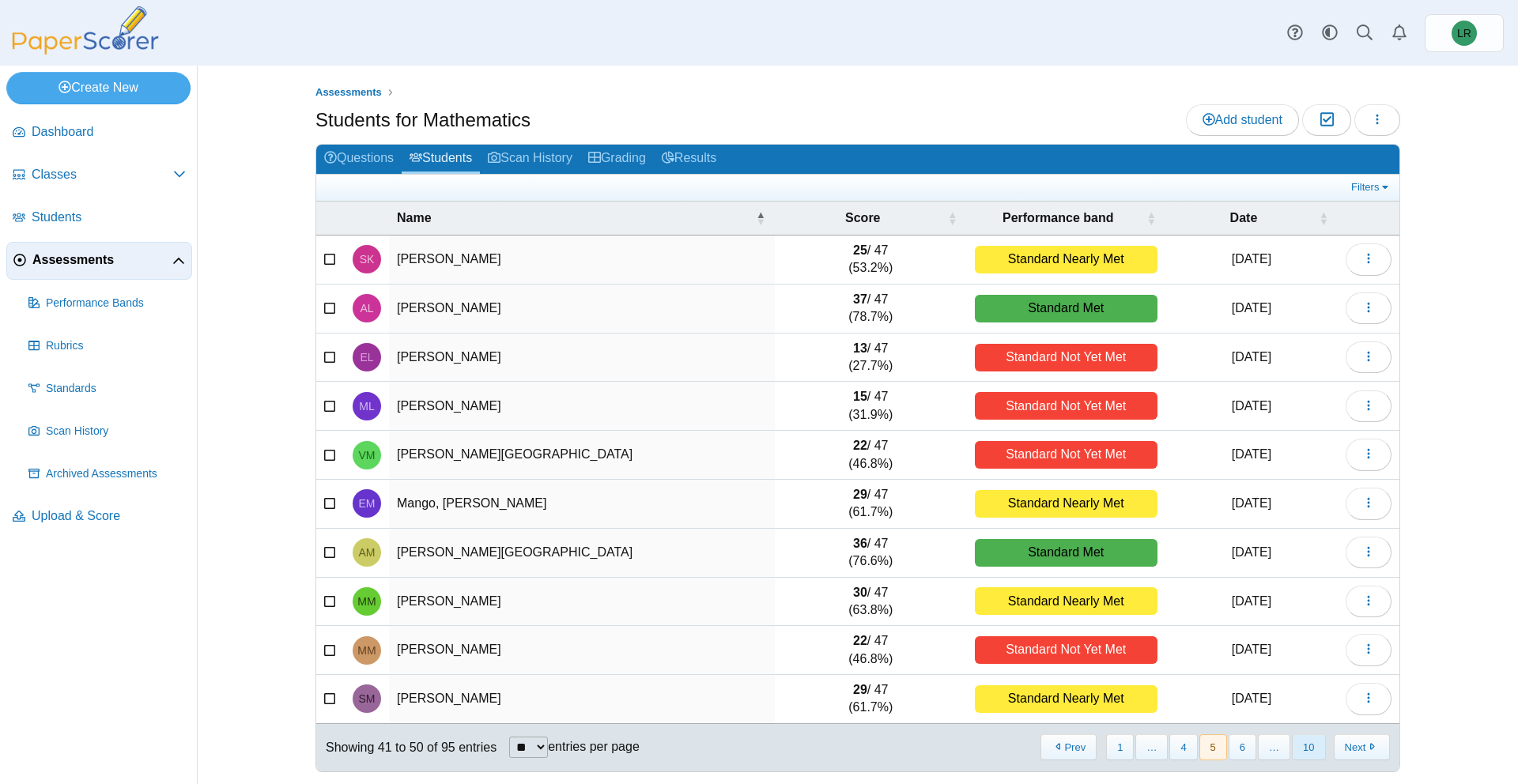
click at [1305, 746] on button "10" at bounding box center [1309, 747] width 33 height 26
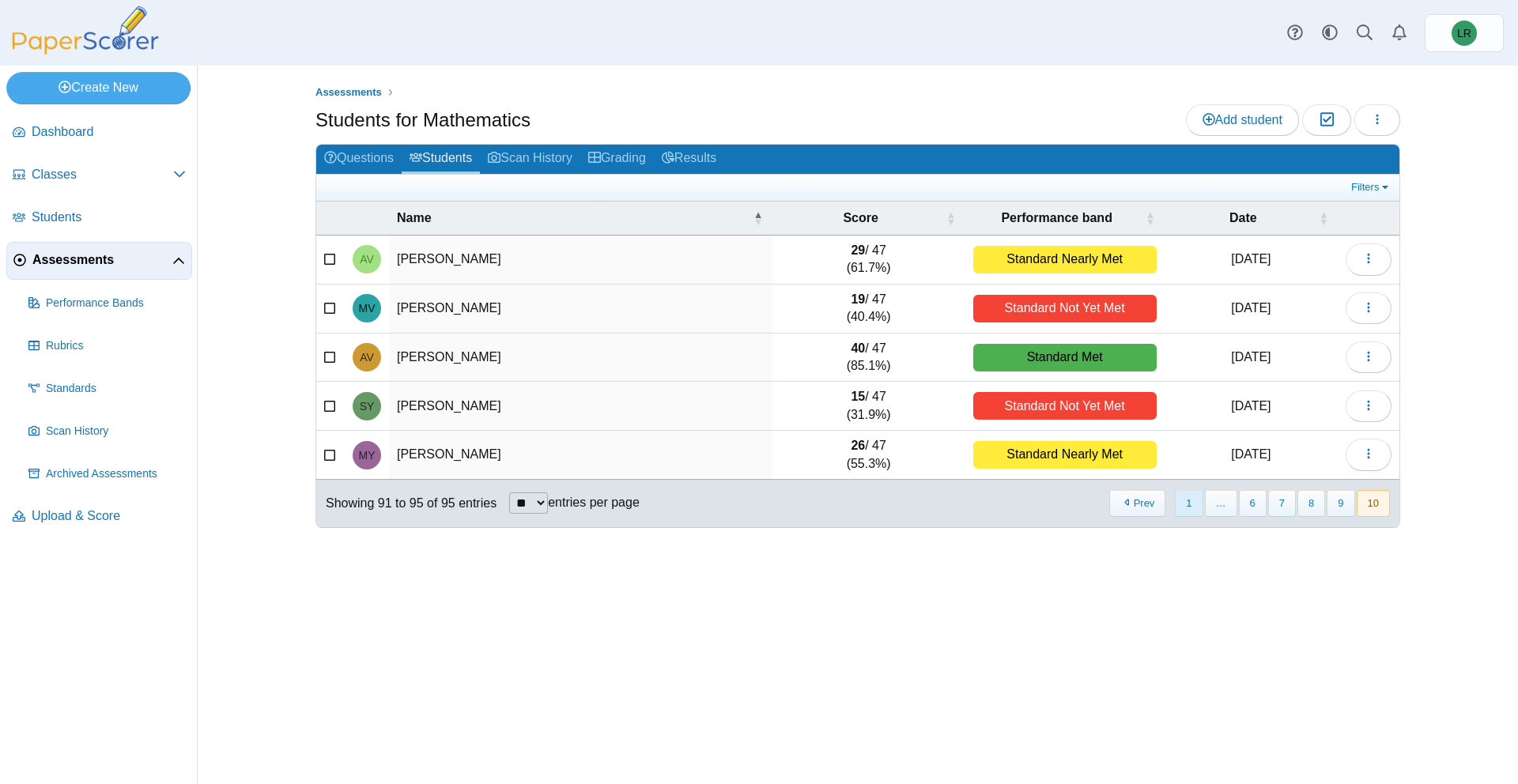
click at [1188, 502] on button "1" at bounding box center [1189, 503] width 27 height 26
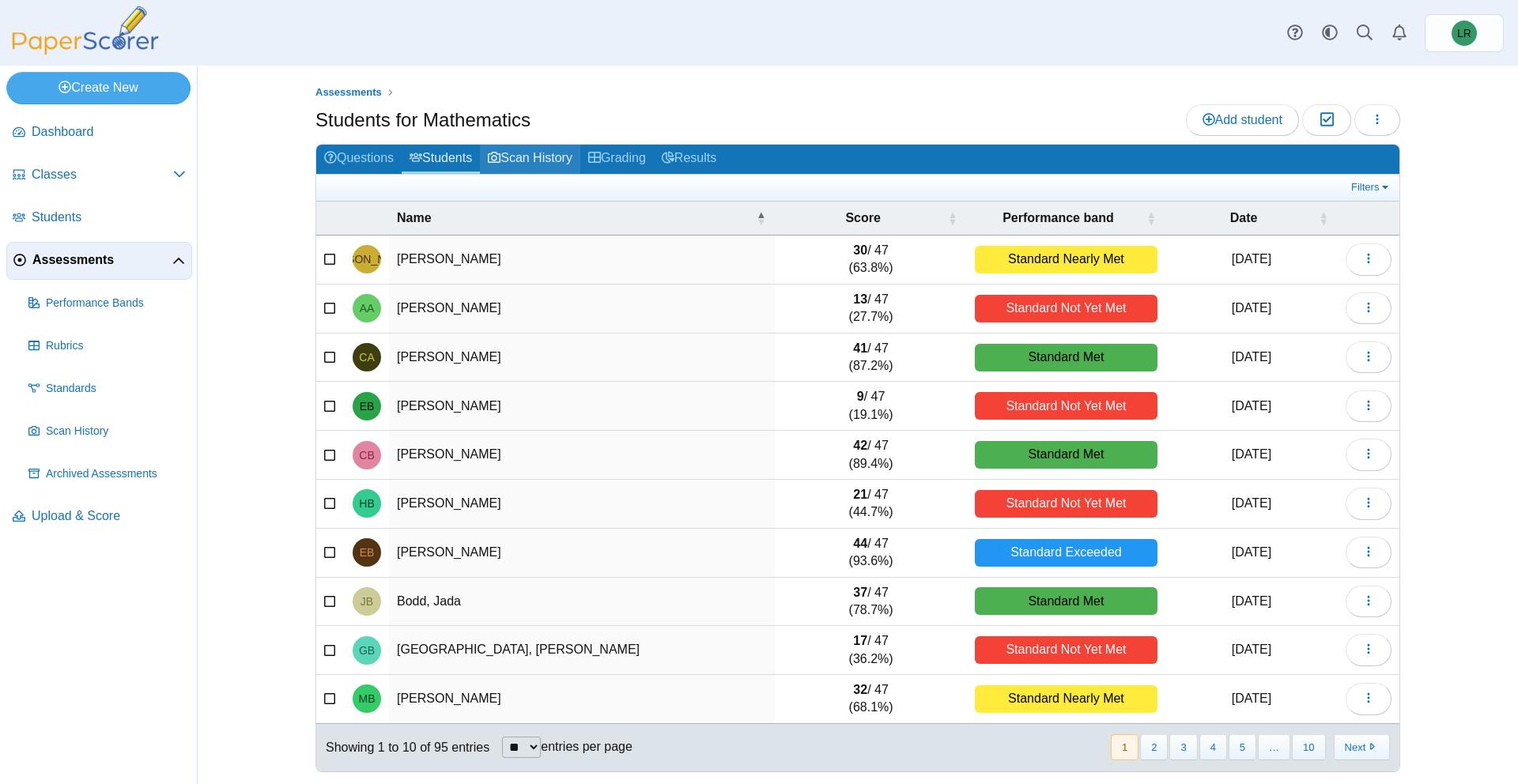
click at [542, 163] on link "Scan History" at bounding box center [530, 159] width 100 height 29
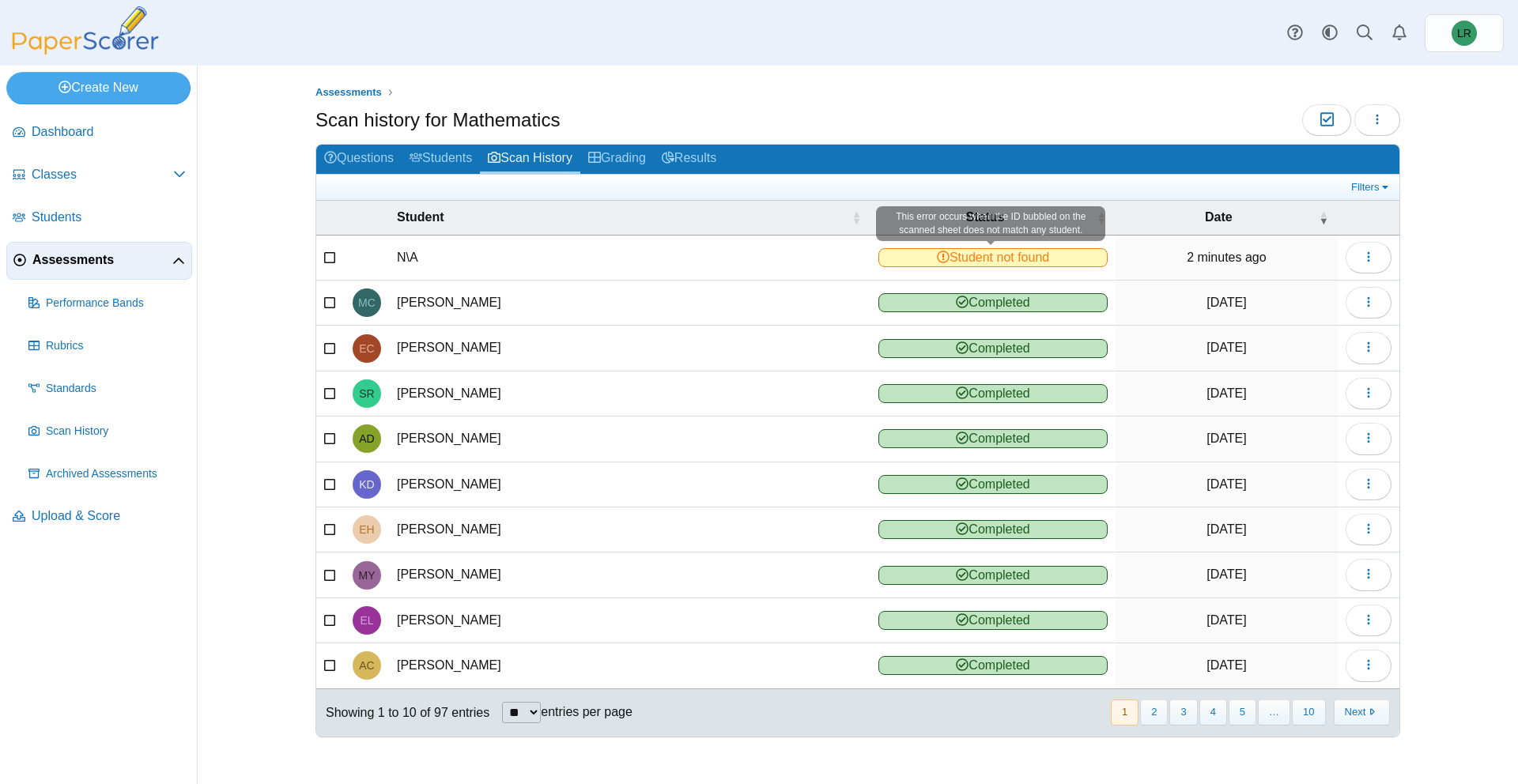
click at [941, 260] on icon at bounding box center [943, 256] width 13 height 13
click at [1374, 262] on icon "button" at bounding box center [1369, 256] width 13 height 13
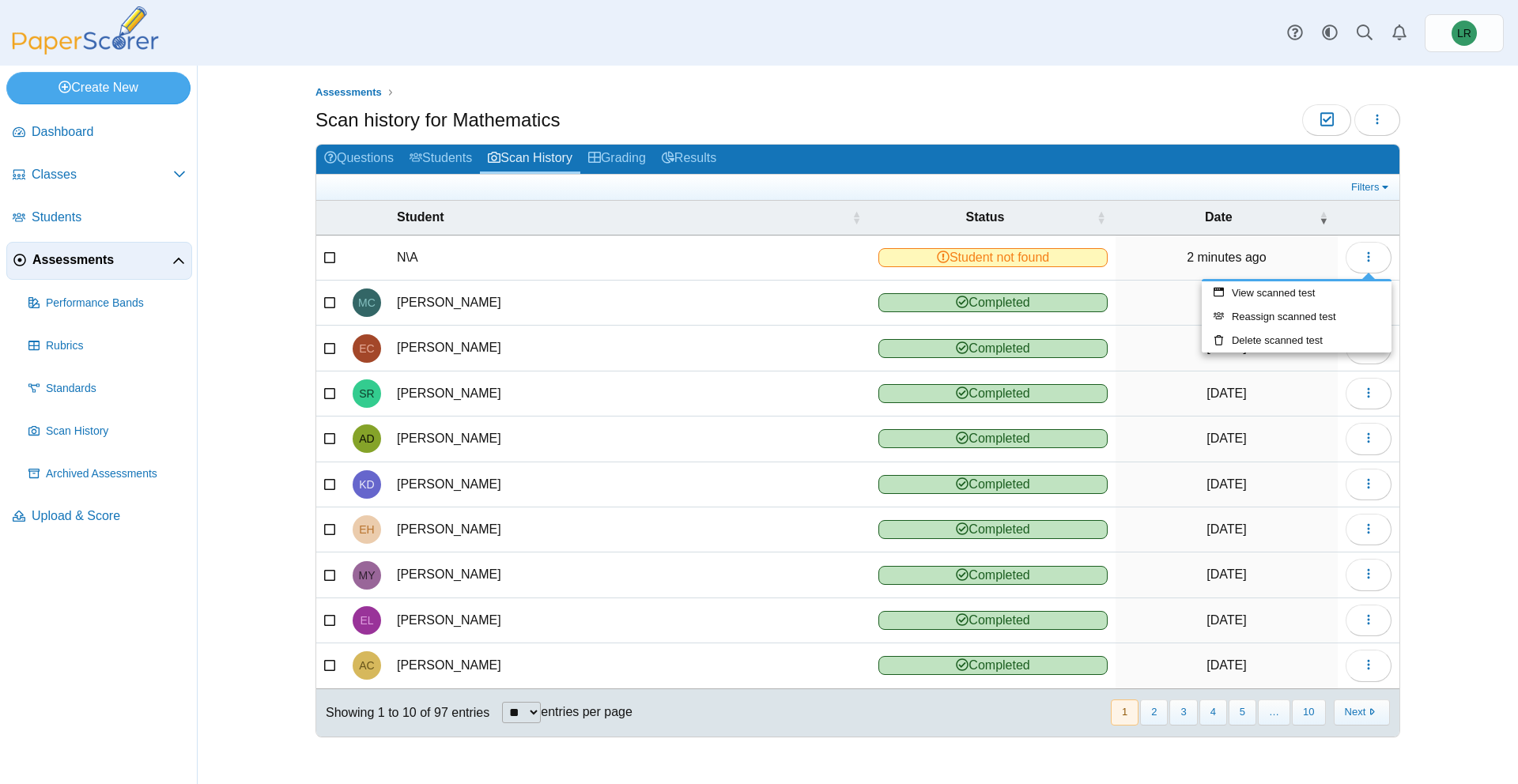
click at [1071, 281] on td "Completed" at bounding box center [993, 303] width 245 height 45
click at [1065, 259] on span "Student not found" at bounding box center [993, 258] width 230 height 19
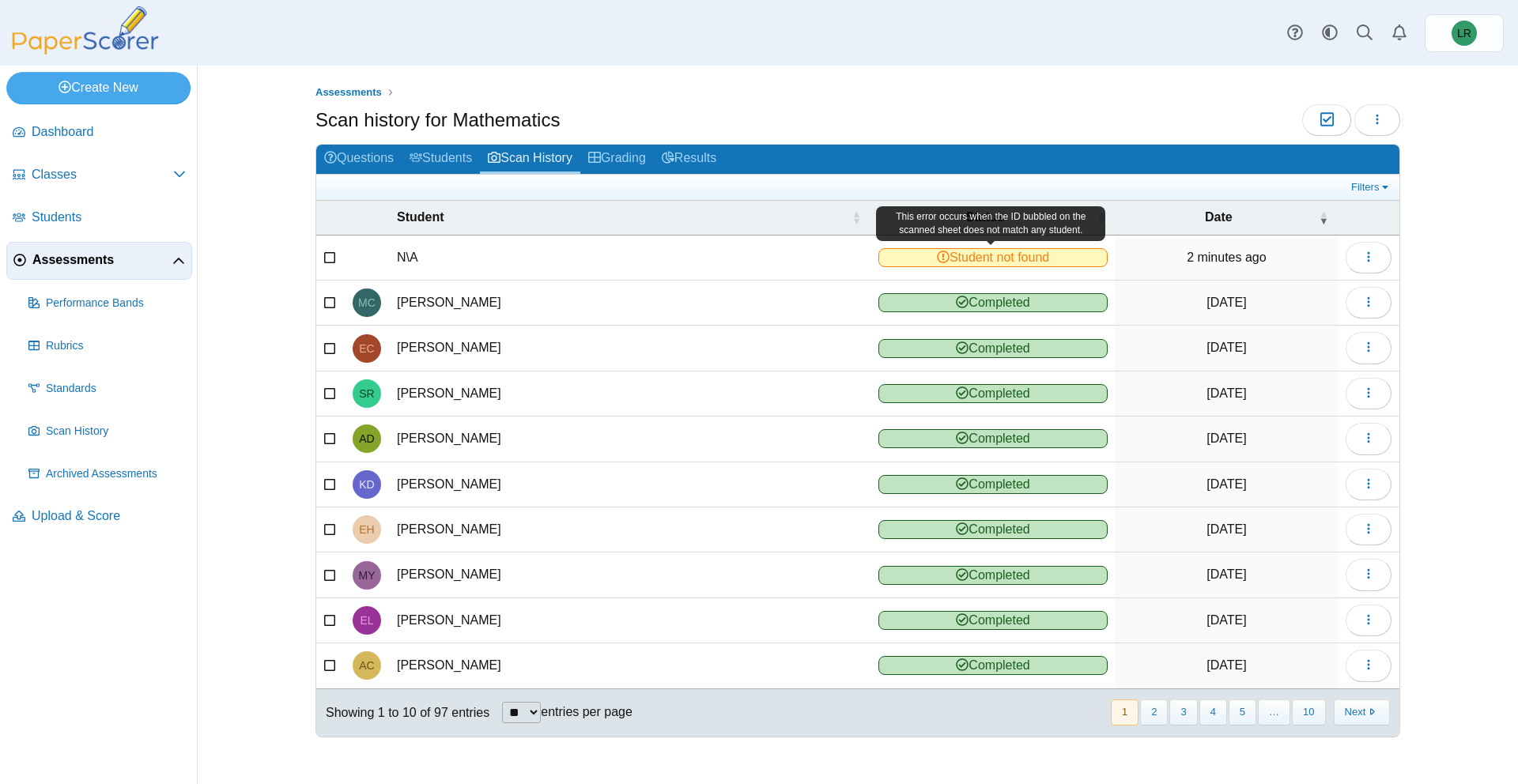
click at [1264, 266] on td "2 minutes ago" at bounding box center [1227, 258] width 222 height 45
click at [1355, 260] on button "button" at bounding box center [1369, 257] width 46 height 32
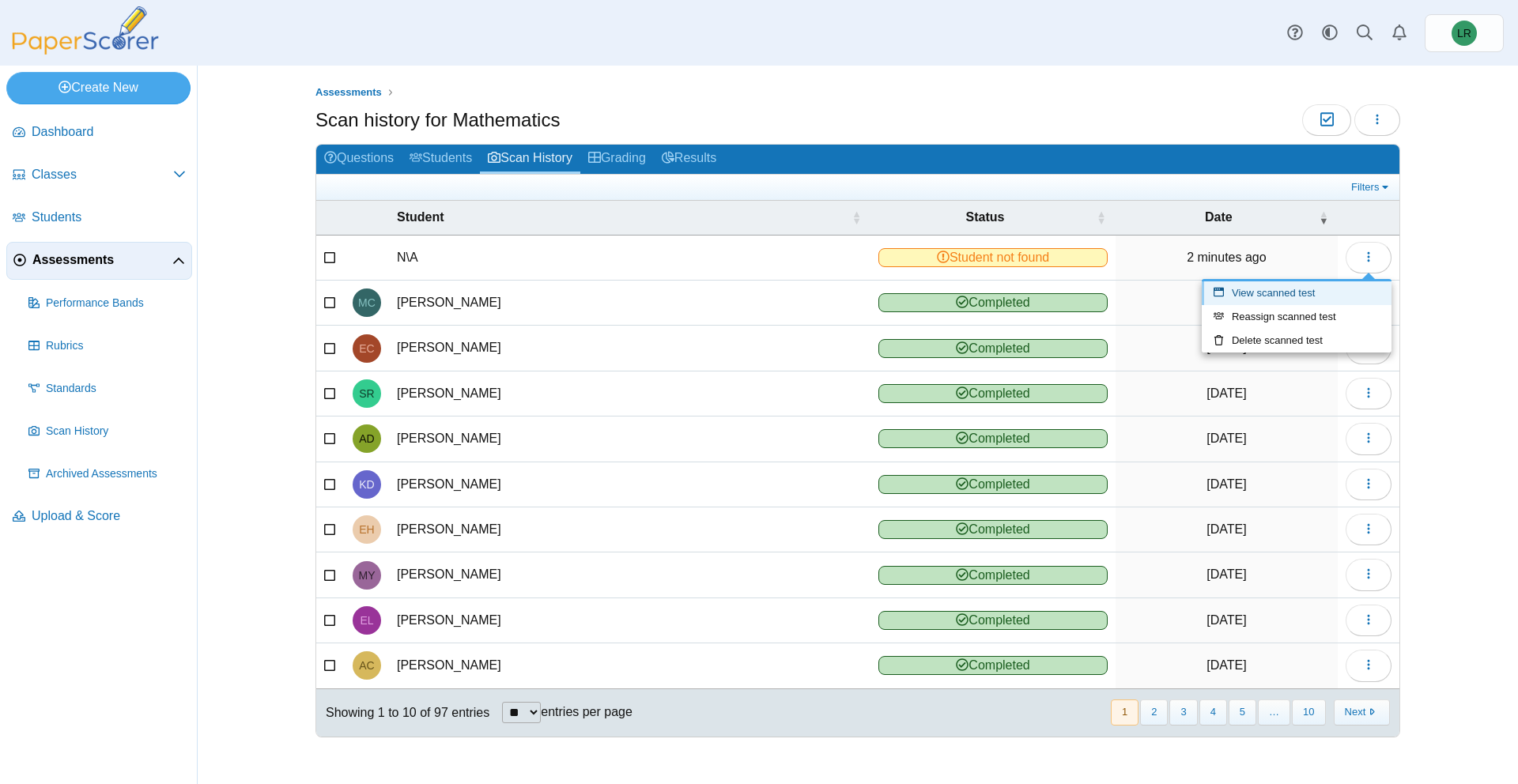
click at [1314, 293] on link "View scanned test" at bounding box center [1296, 293] width 189 height 24
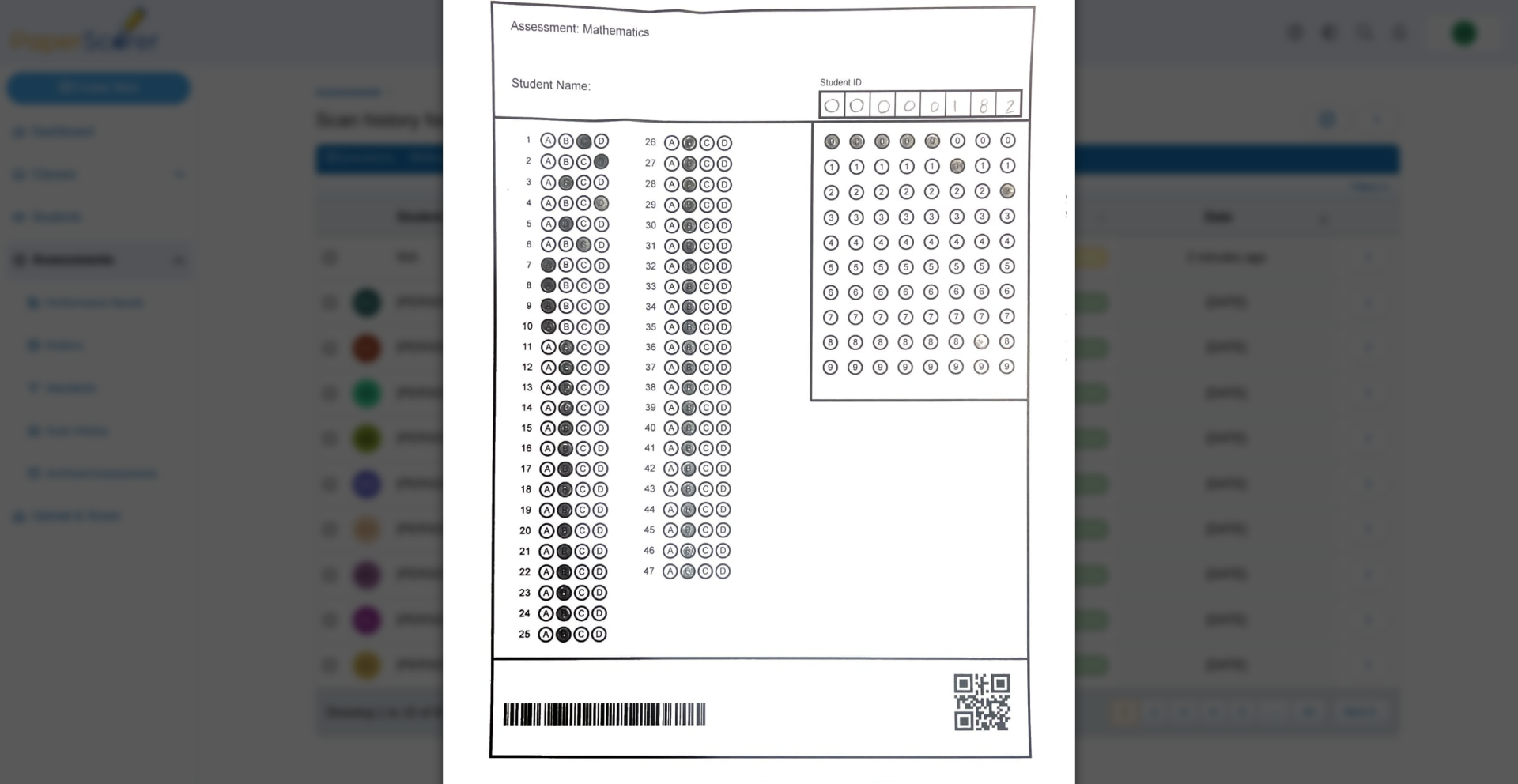
scroll to position [111, 0]
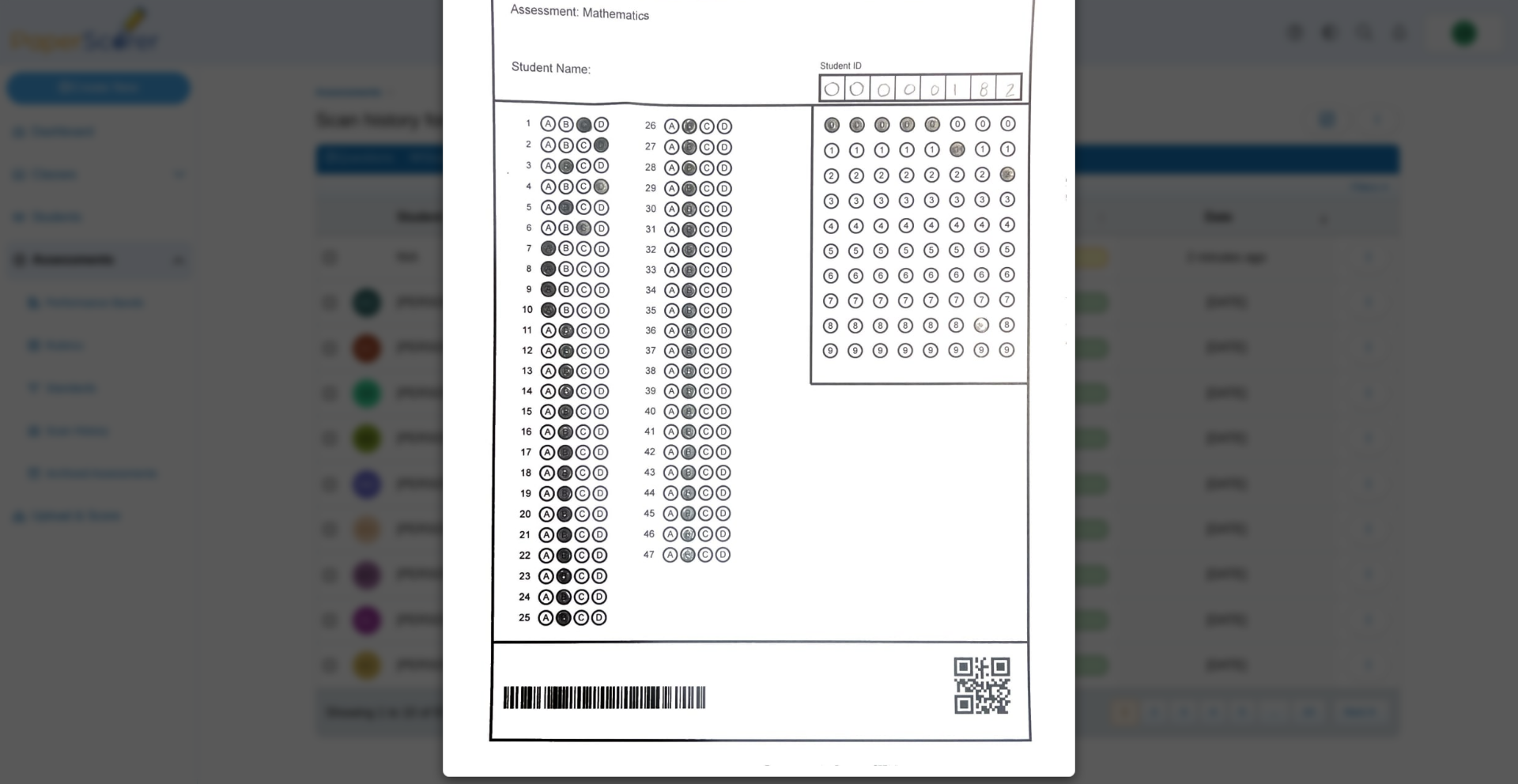
click at [1145, 341] on div "Viewing scanned pages" at bounding box center [759, 392] width 1518 height 784
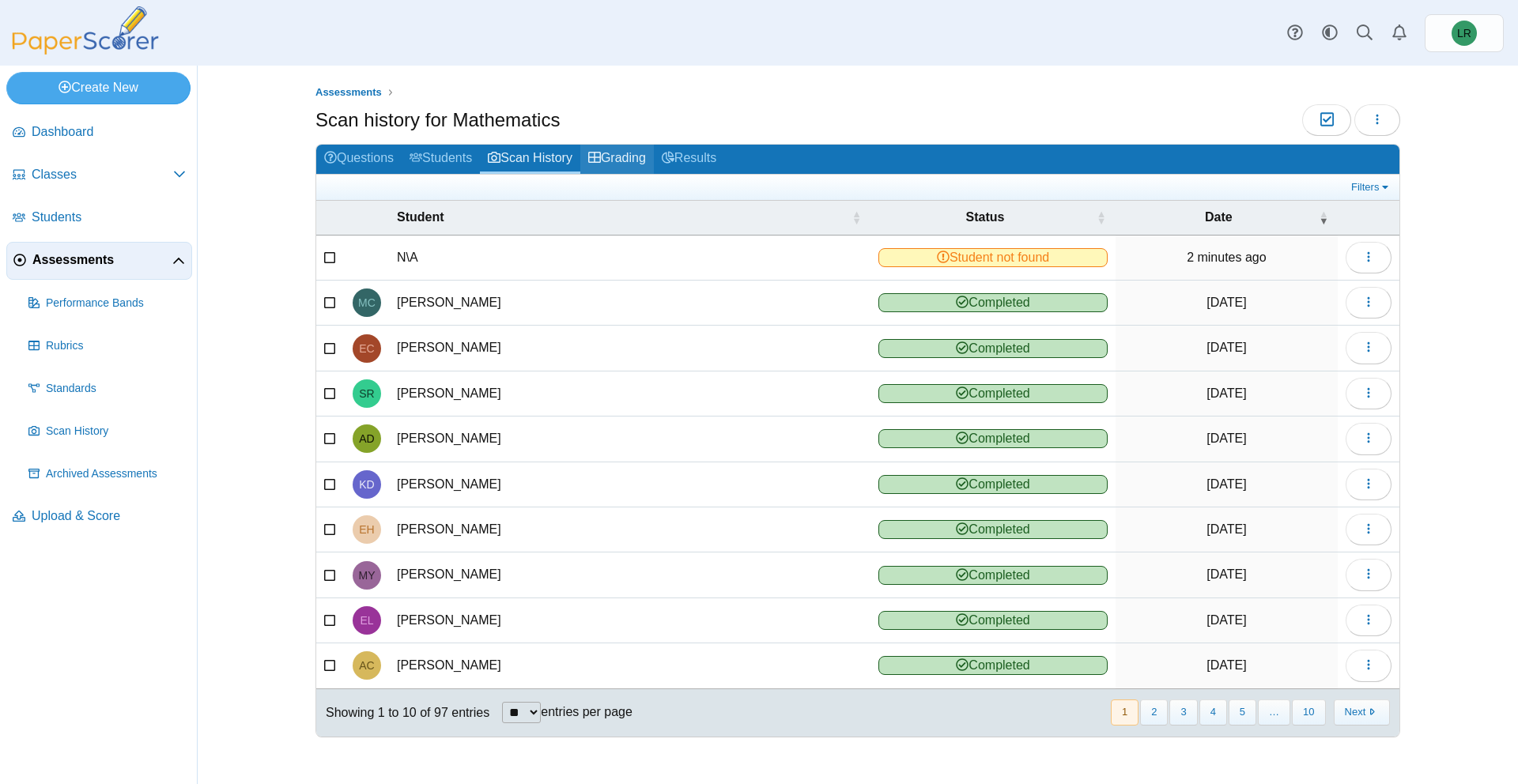
click at [621, 159] on link "Grading" at bounding box center [617, 159] width 74 height 29
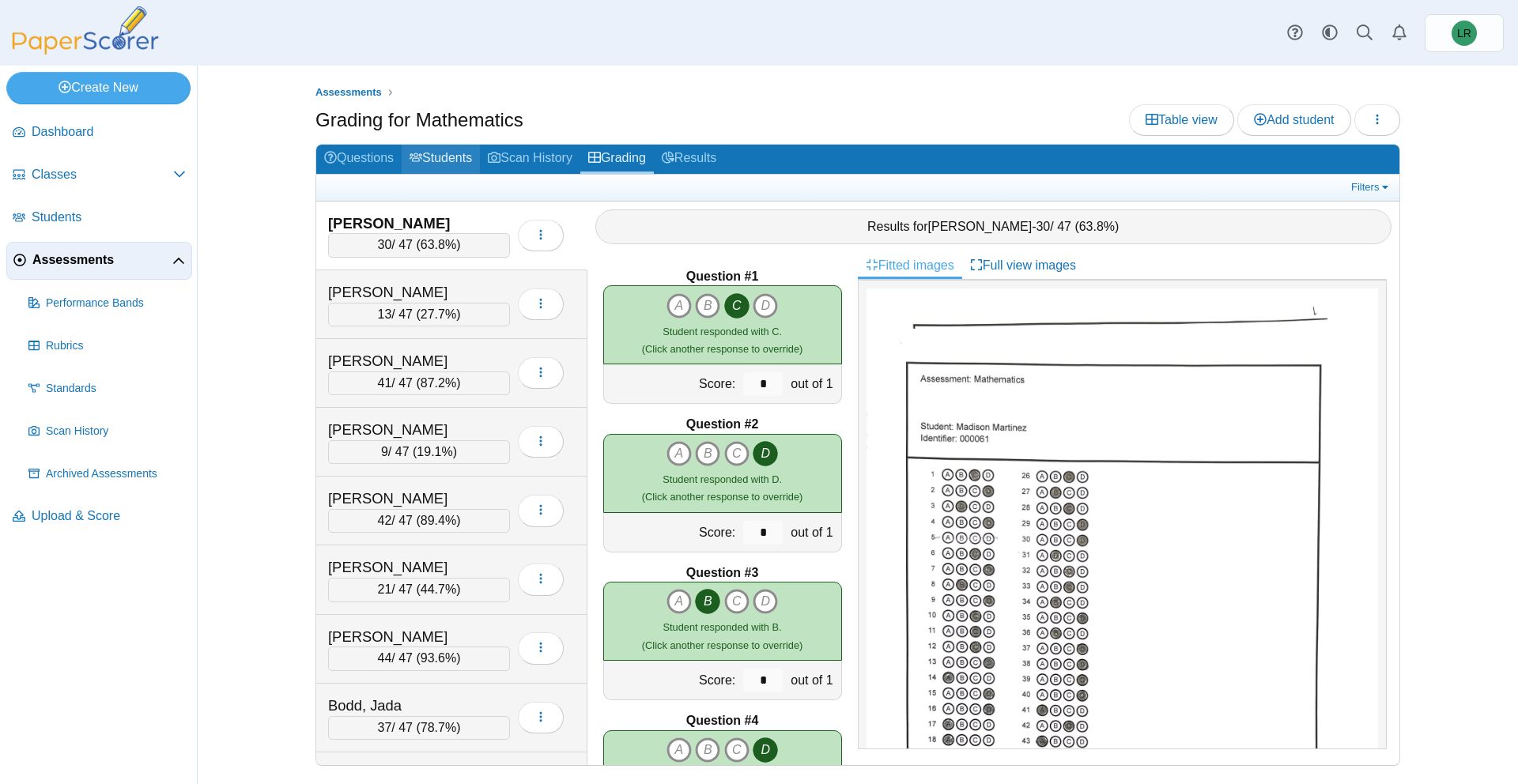
click at [465, 148] on link "Students" at bounding box center [441, 159] width 78 height 29
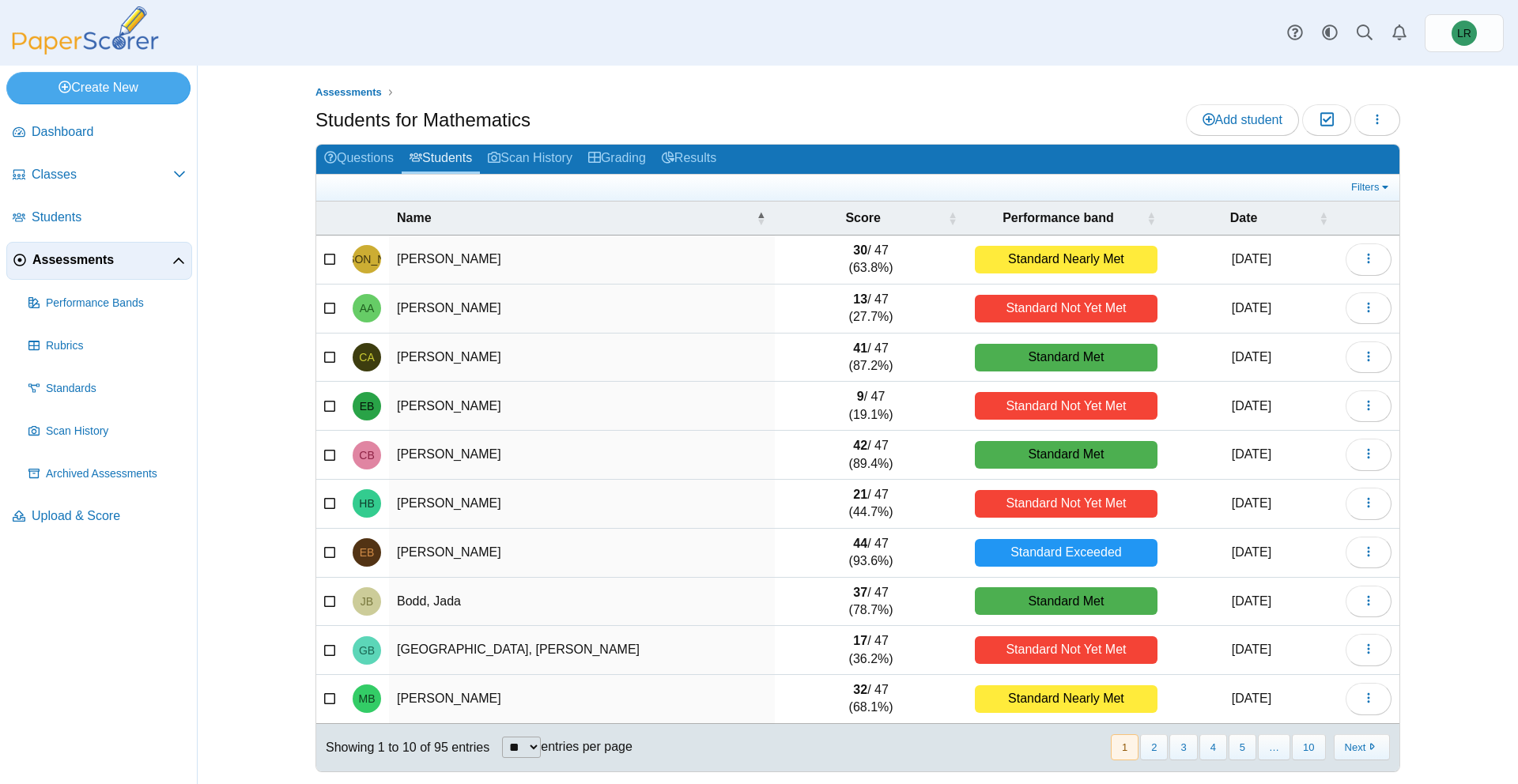
scroll to position [3, 0]
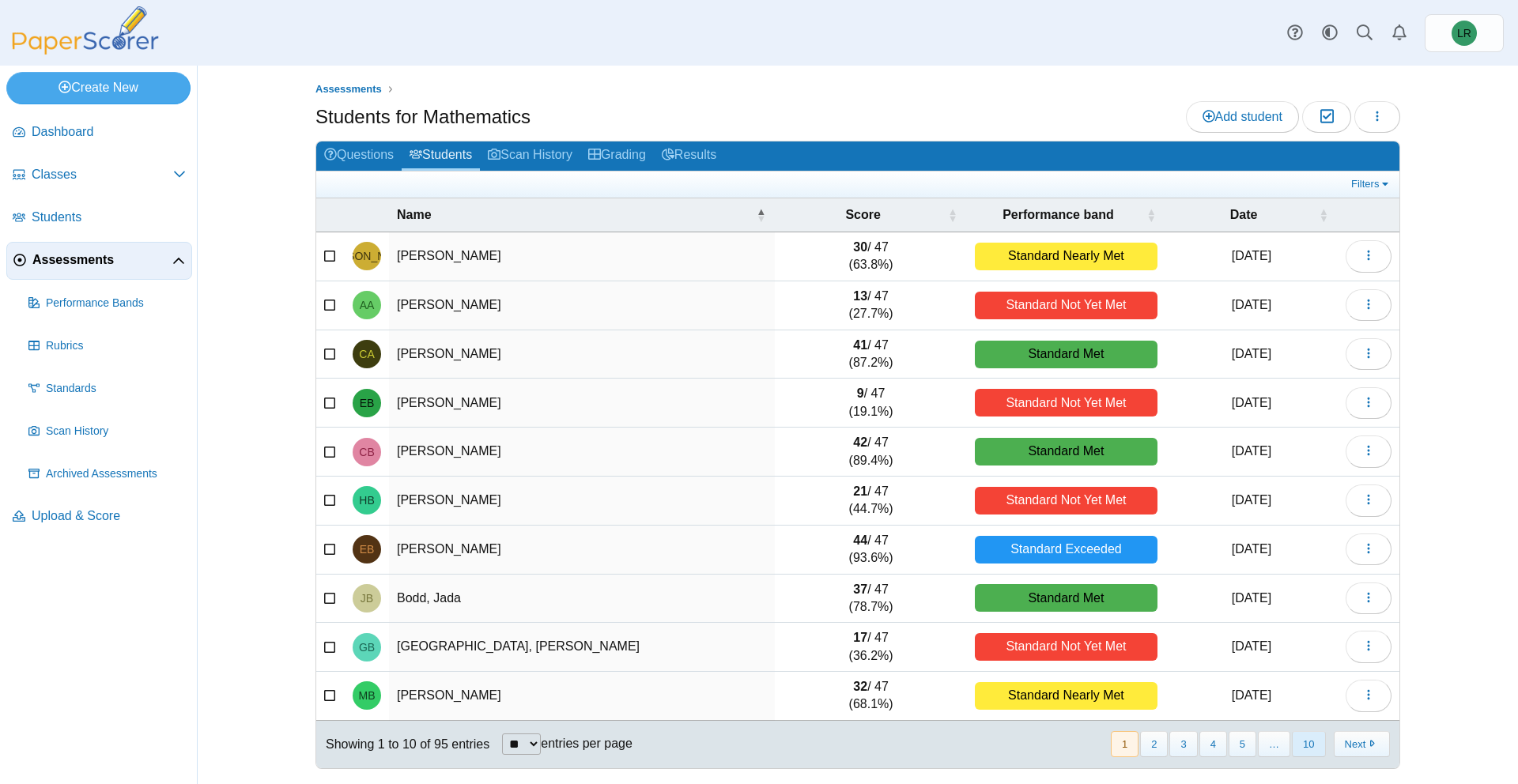
click at [1300, 736] on button "10" at bounding box center [1309, 744] width 33 height 26
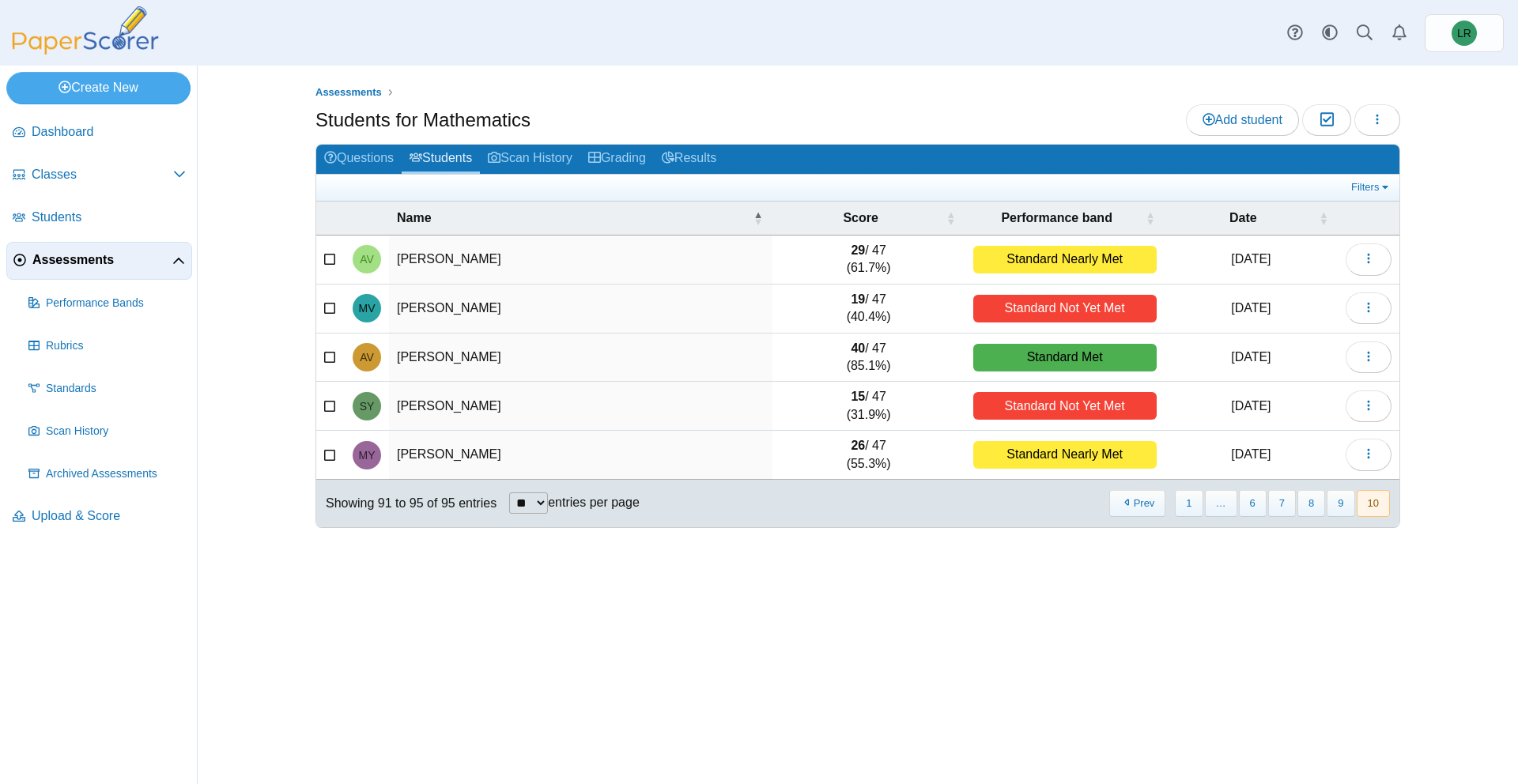
scroll to position [0, 0]
click at [1355, 507] on nav "« Prev 1 … 6 7 8 9 10 Next »" at bounding box center [1249, 503] width 282 height 26
click at [1312, 502] on button "8" at bounding box center [1311, 503] width 27 height 26
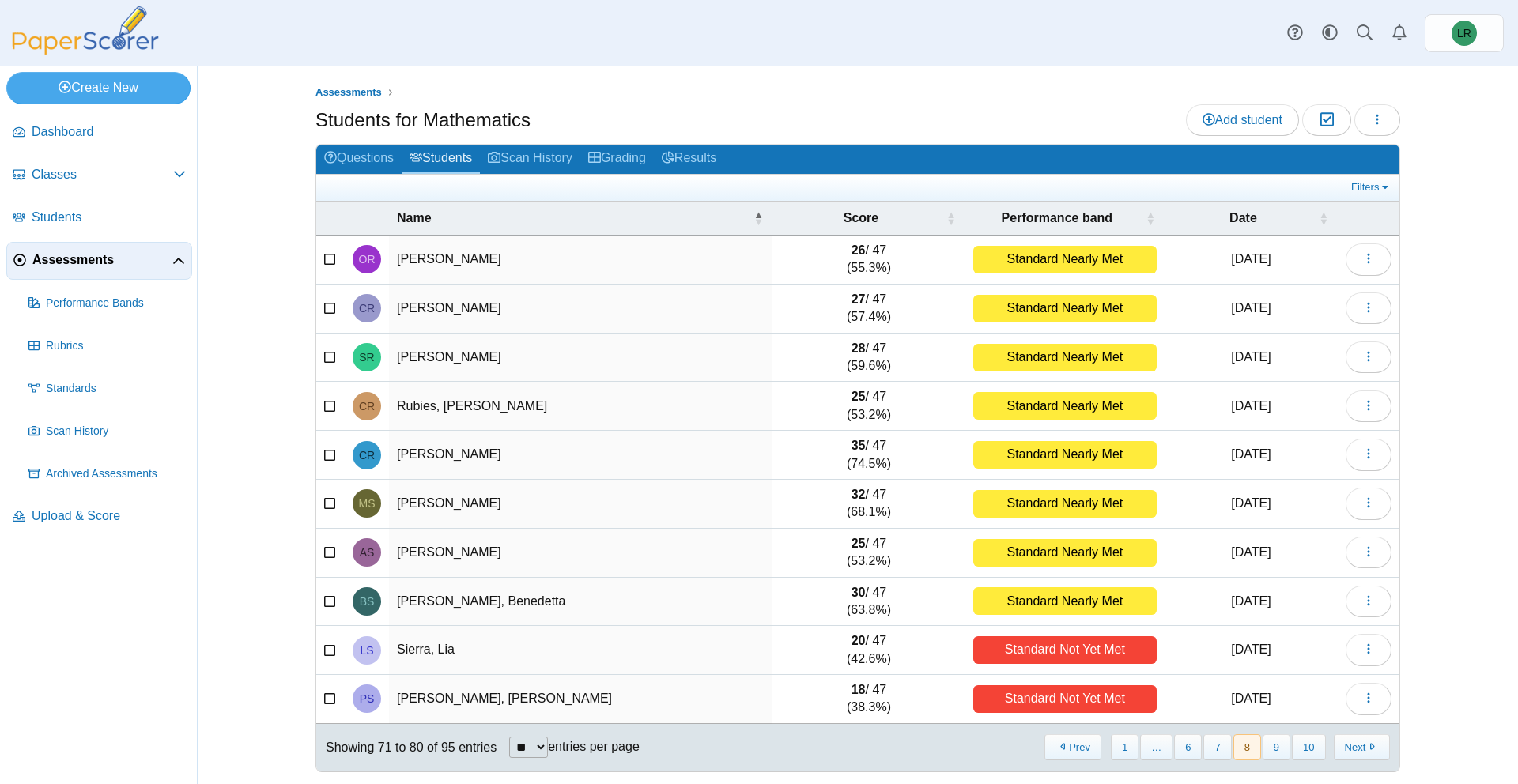
scroll to position [3, 0]
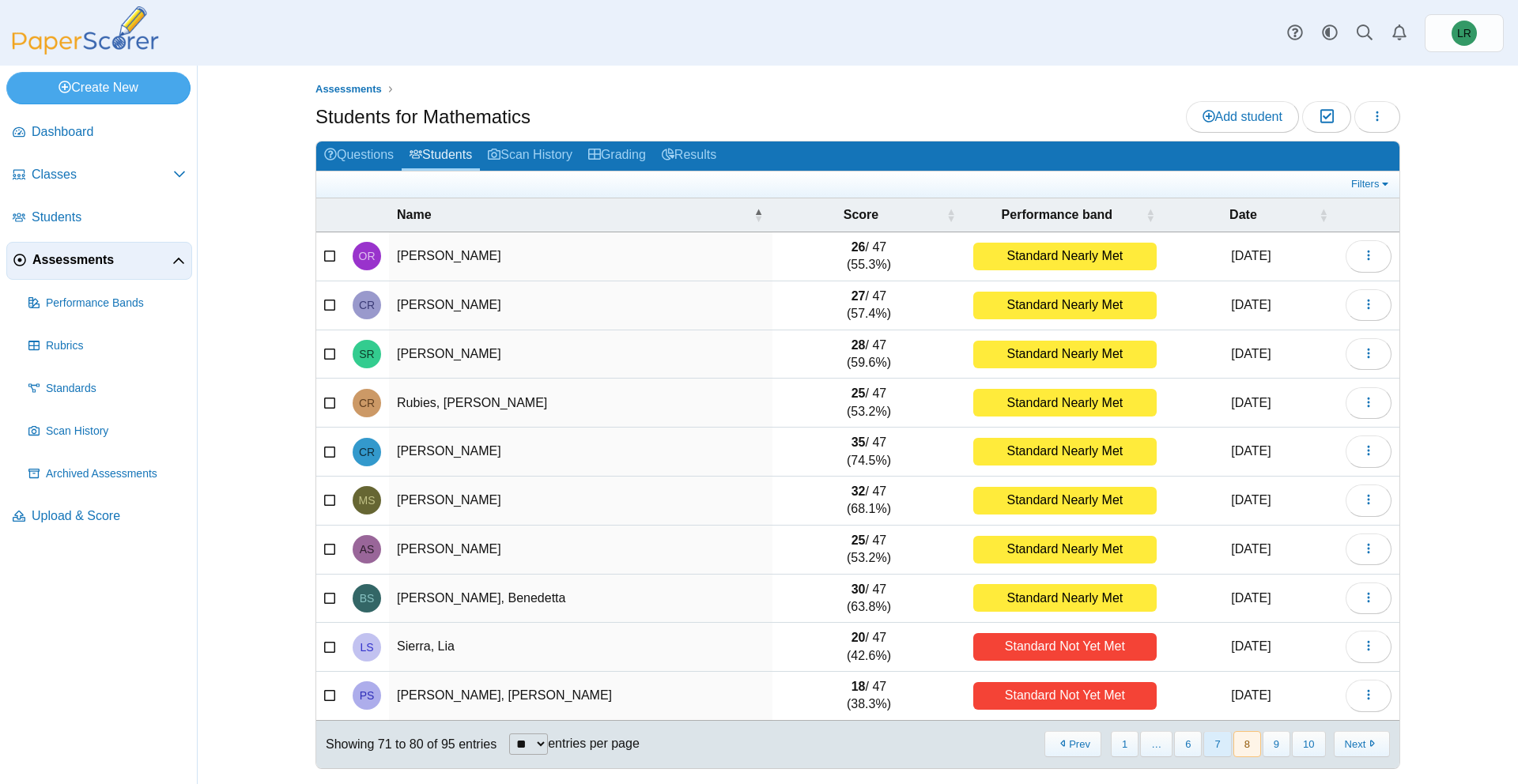
click at [1217, 747] on button "7" at bounding box center [1217, 744] width 27 height 26
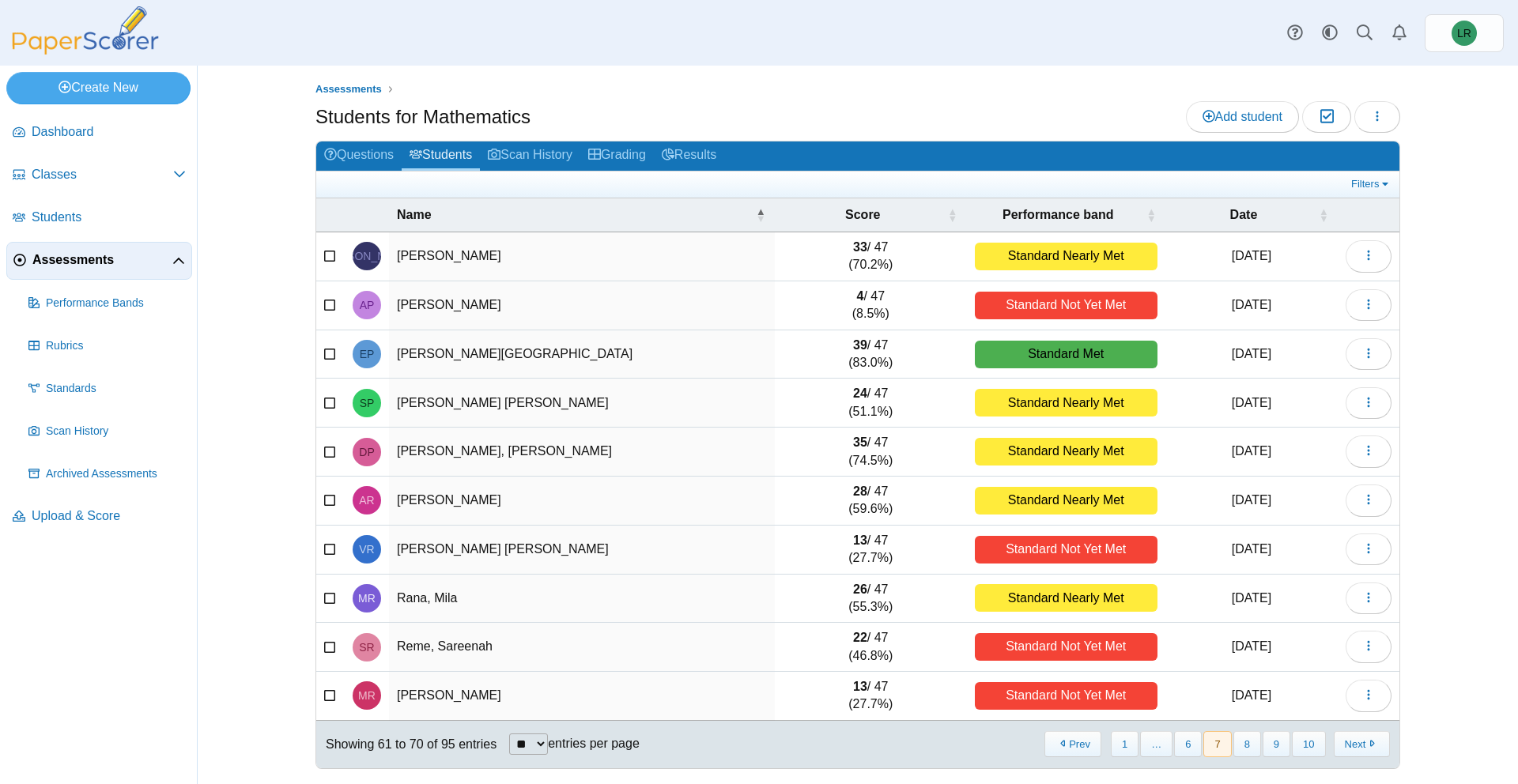
click at [1219, 739] on button "7" at bounding box center [1217, 744] width 27 height 26
click at [1213, 747] on button "7" at bounding box center [1217, 744] width 27 height 26
click at [1193, 747] on button "6" at bounding box center [1188, 744] width 27 height 26
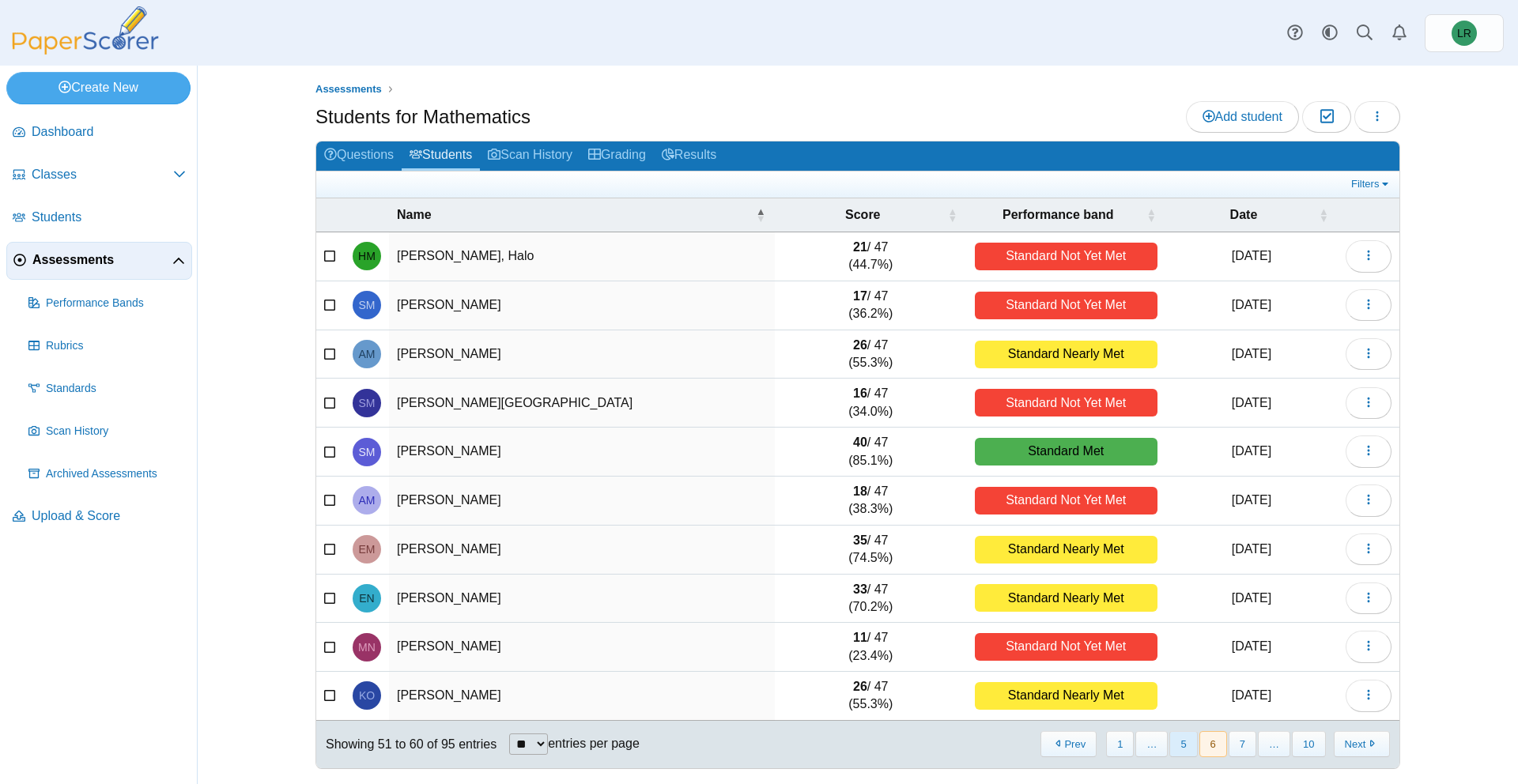
click at [1187, 748] on button "5" at bounding box center [1184, 744] width 27 height 26
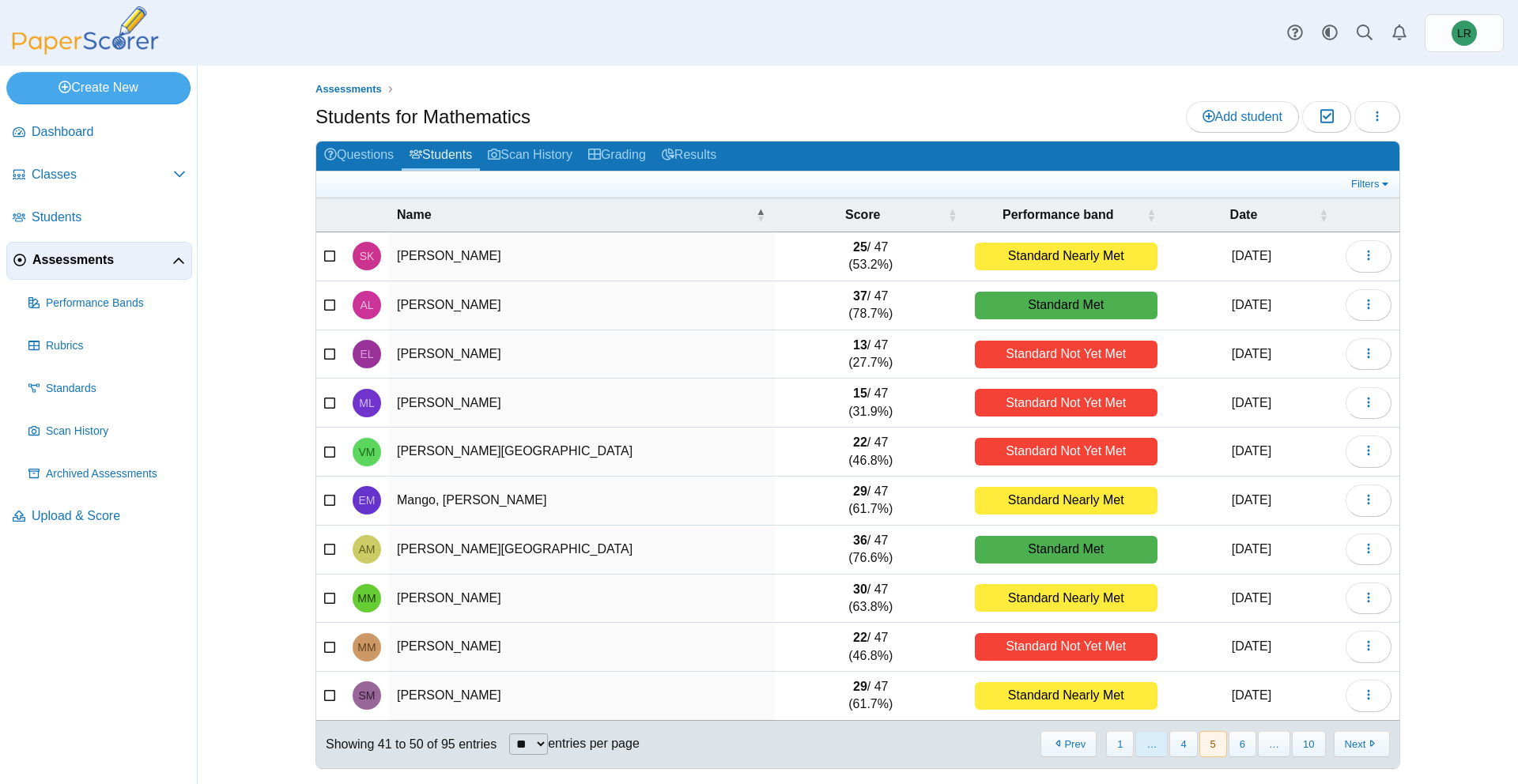
click at [1155, 742] on span "…" at bounding box center [1152, 744] width 33 height 26
click at [1125, 742] on button "1" at bounding box center [1120, 744] width 27 height 26
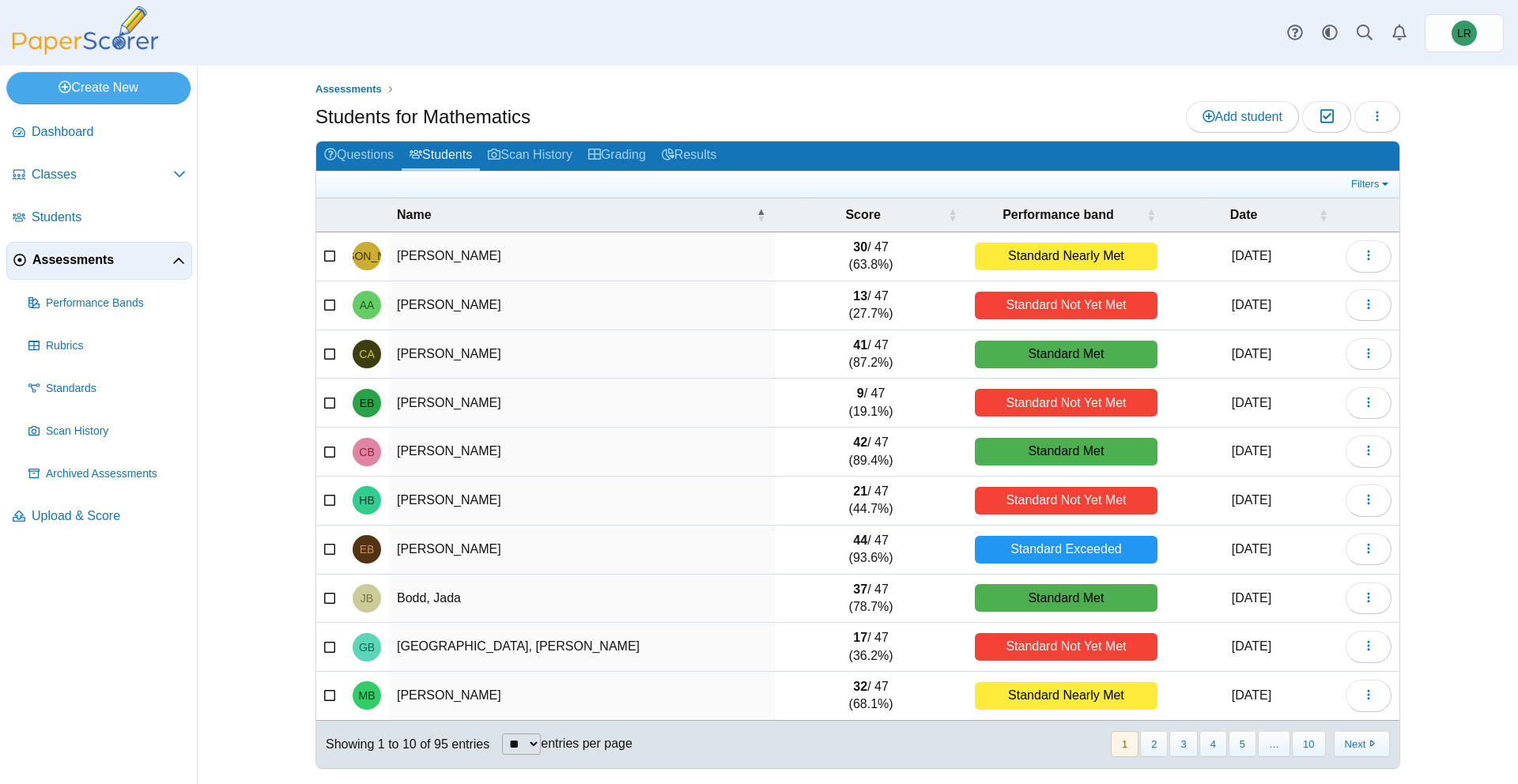
scroll to position [0, 0]
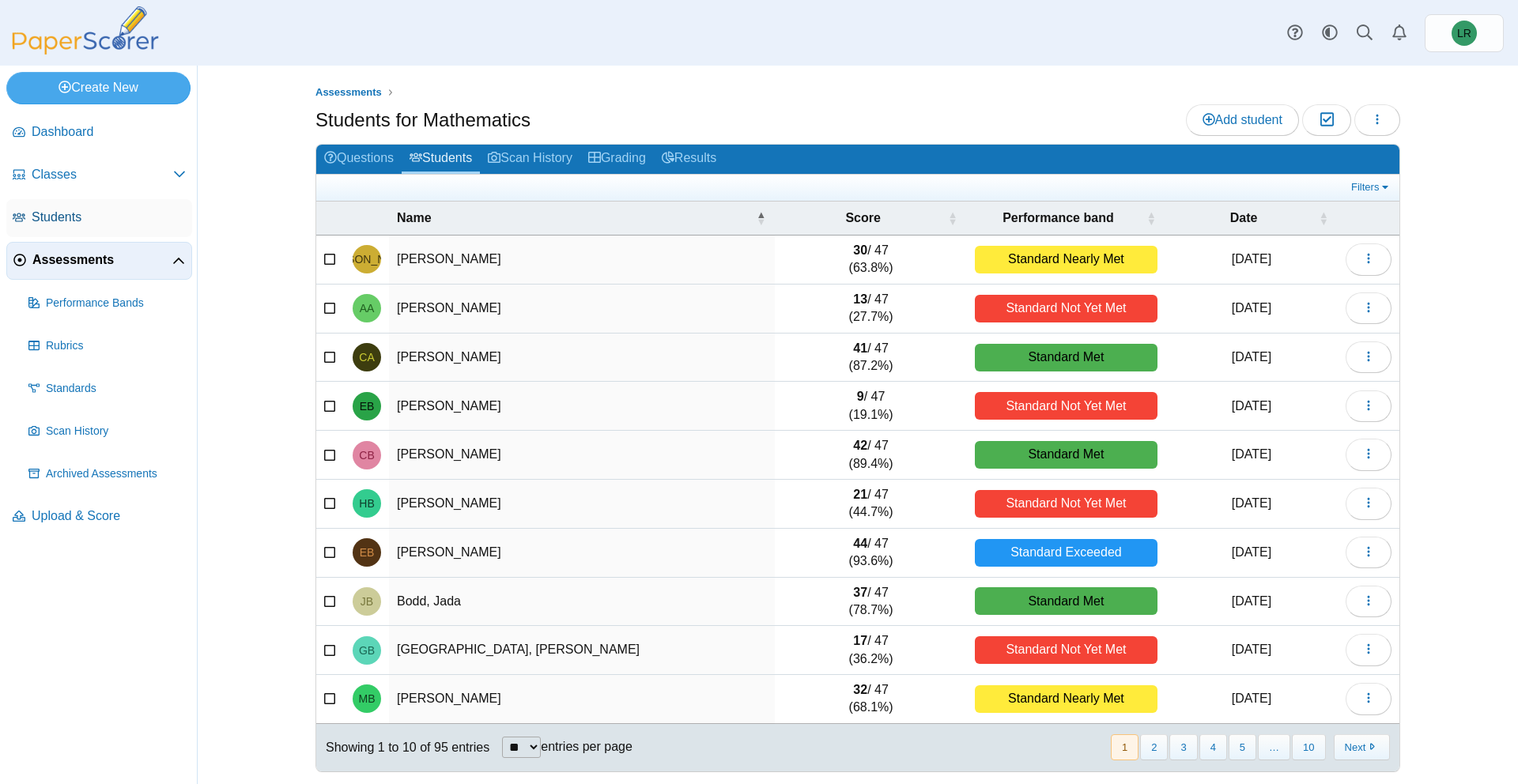
click at [102, 219] on span "Students" at bounding box center [109, 218] width 154 height 17
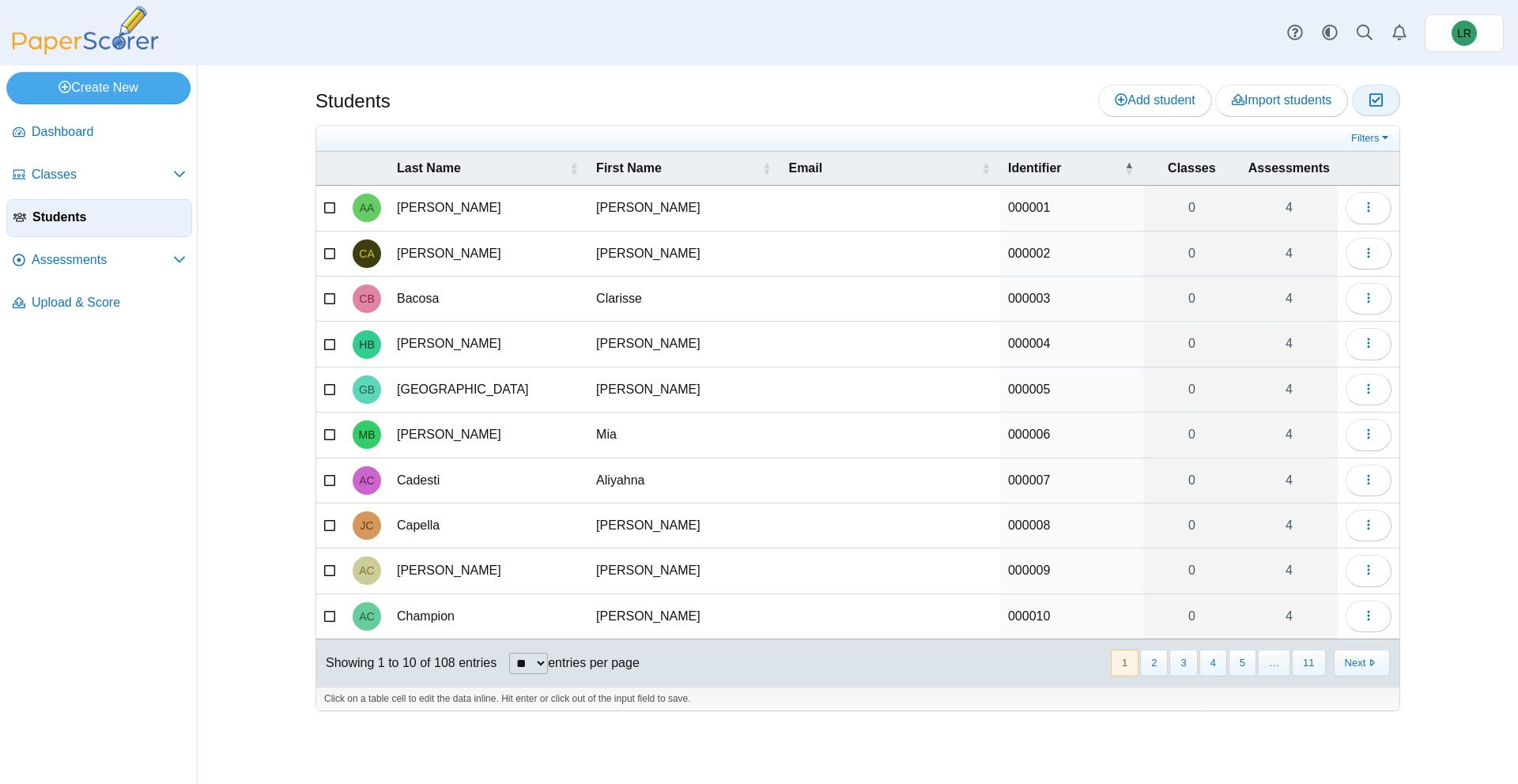
click at [1388, 102] on button "Moderation 0" at bounding box center [1377, 100] width 48 height 32
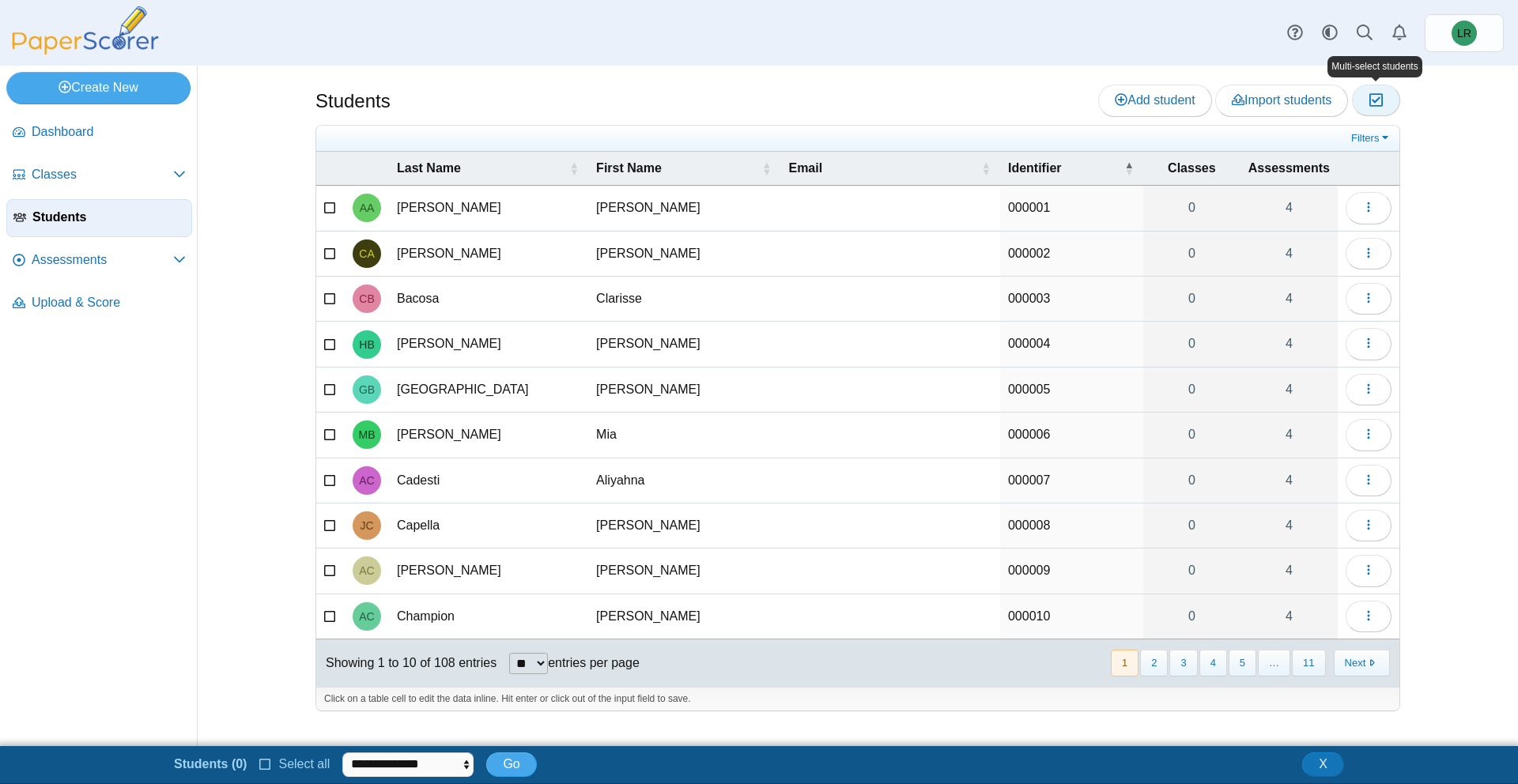
click at [1388, 102] on button "Moderation 0" at bounding box center [1377, 100] width 48 height 32
click at [1382, 101] on icon "button" at bounding box center [1377, 100] width 15 height 14
click at [330, 205] on icon at bounding box center [330, 206] width 13 height 11
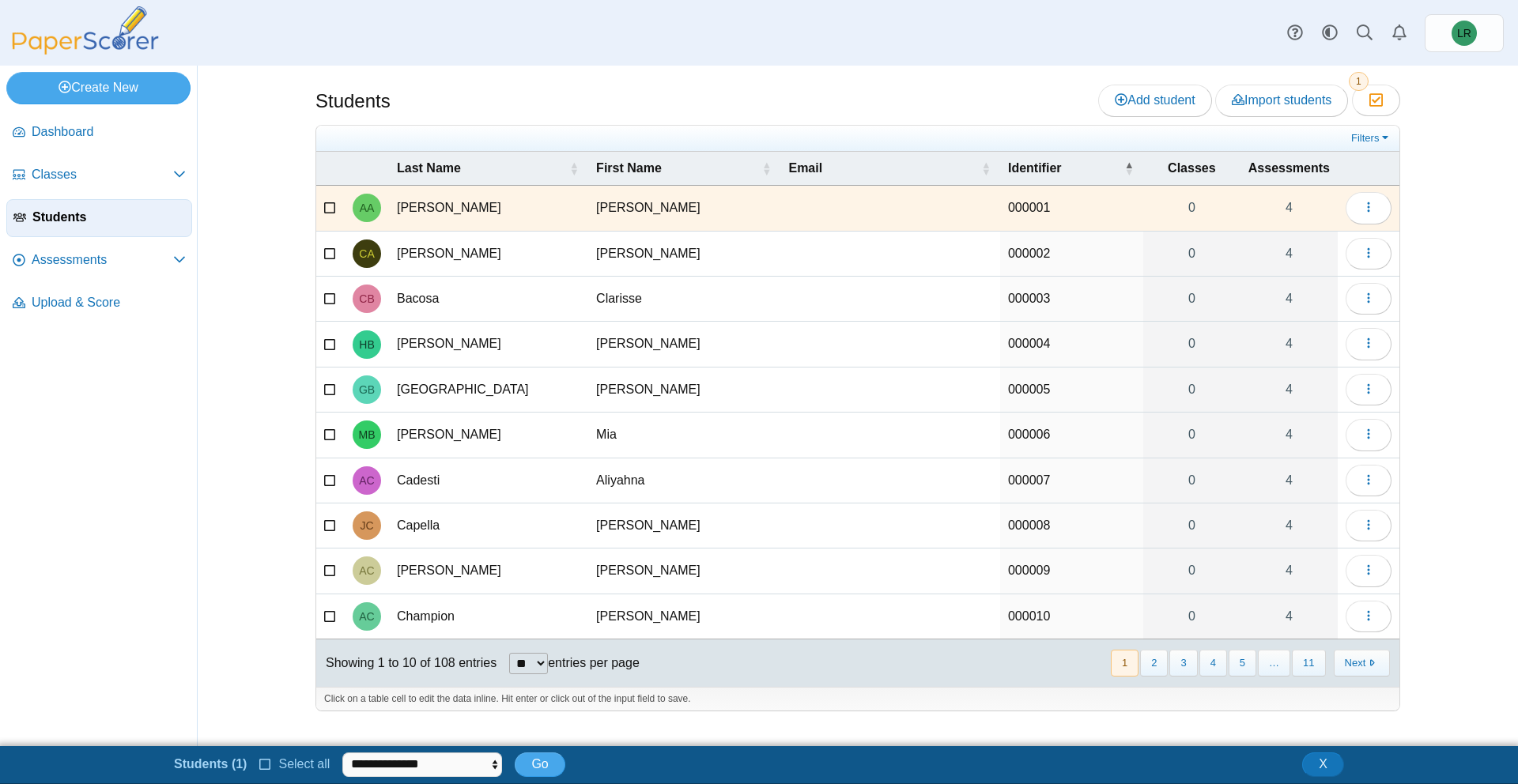
click at [267, 756] on label "Select all" at bounding box center [295, 764] width 70 height 17
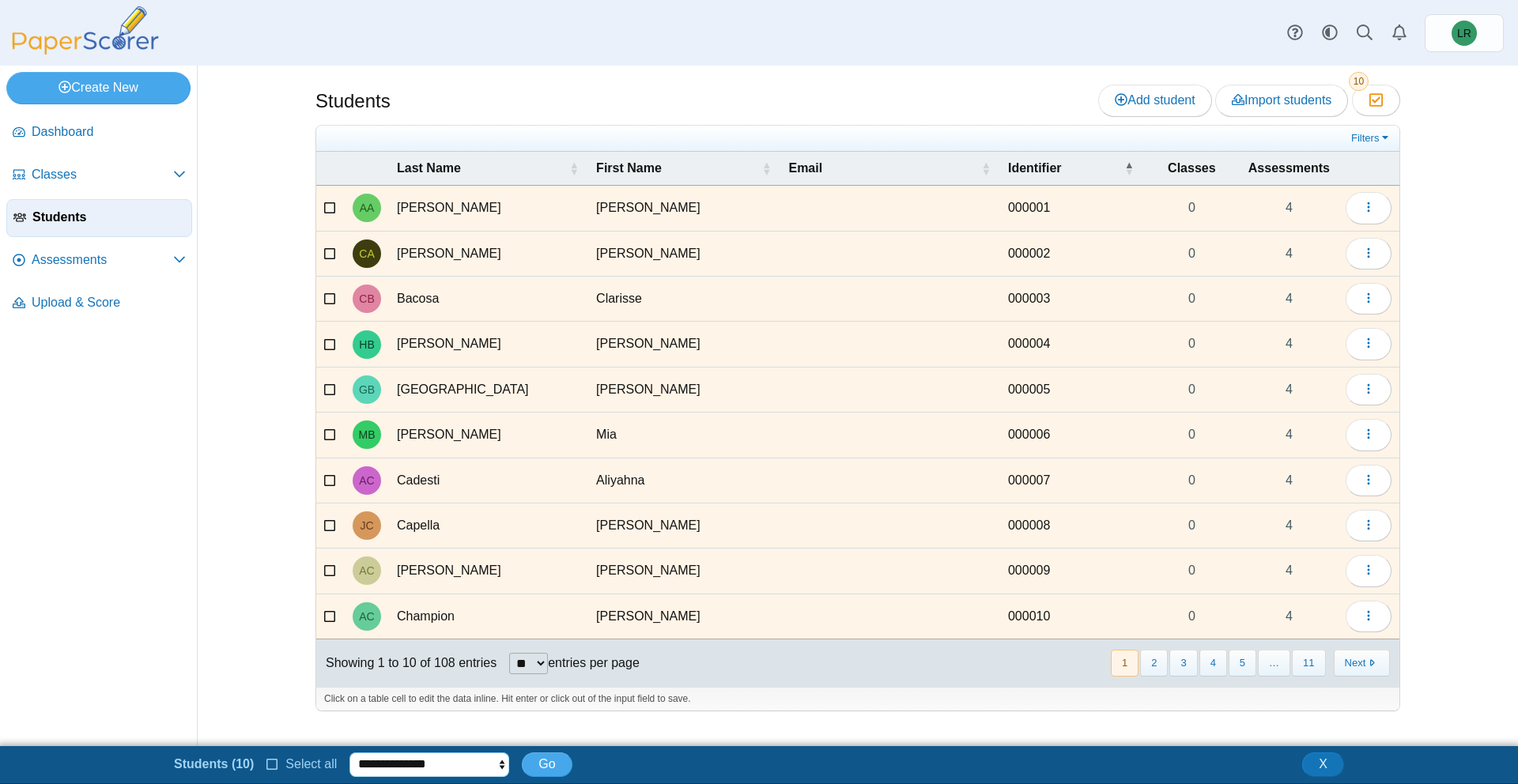
click at [448, 758] on select "**********" at bounding box center [429, 764] width 159 height 24
select select "******"
click at [350, 752] on select "**********" at bounding box center [429, 764] width 159 height 24
click at [540, 765] on span "Go" at bounding box center [546, 764] width 16 height 14
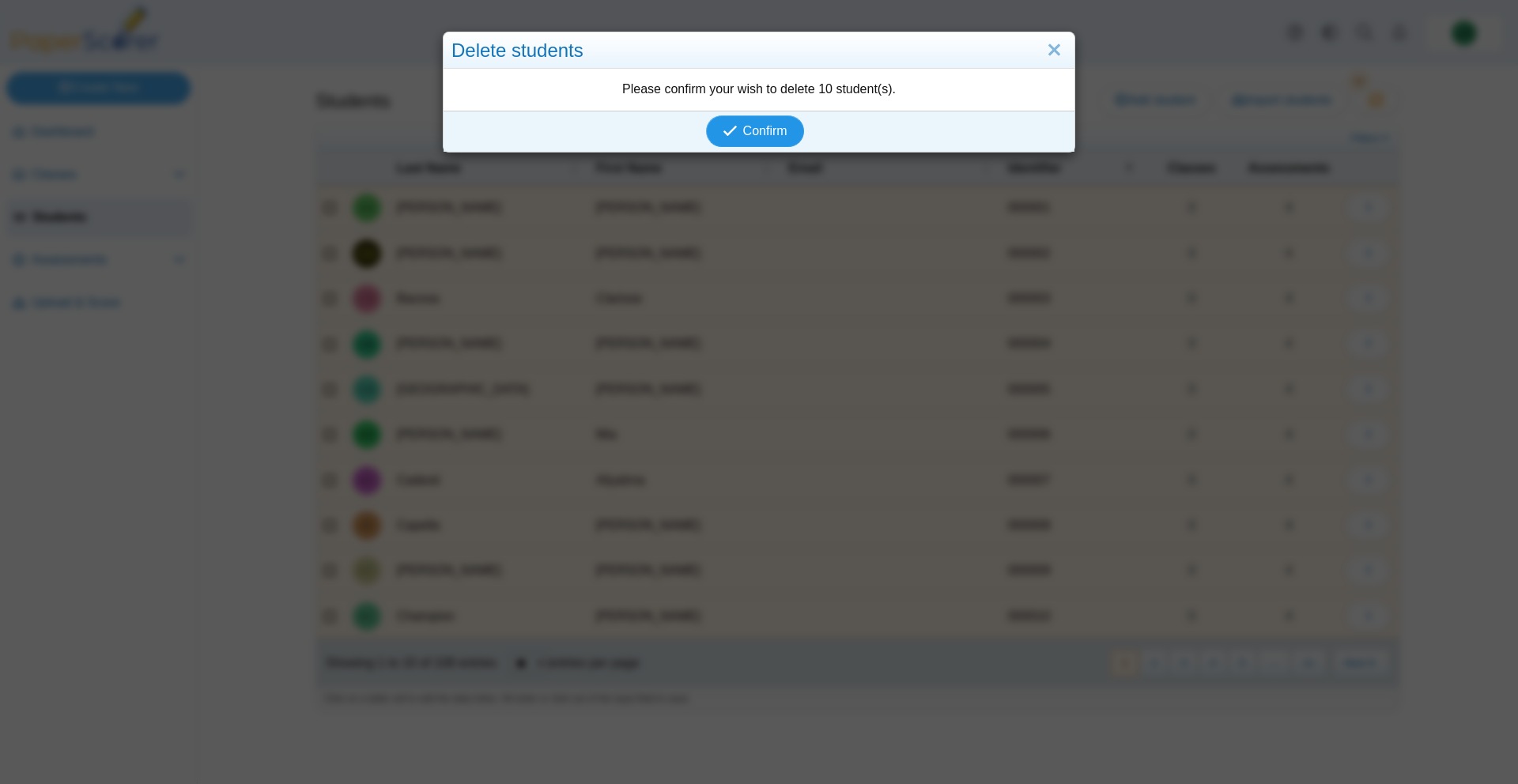
click at [788, 125] on button "Confirm" at bounding box center [754, 131] width 97 height 32
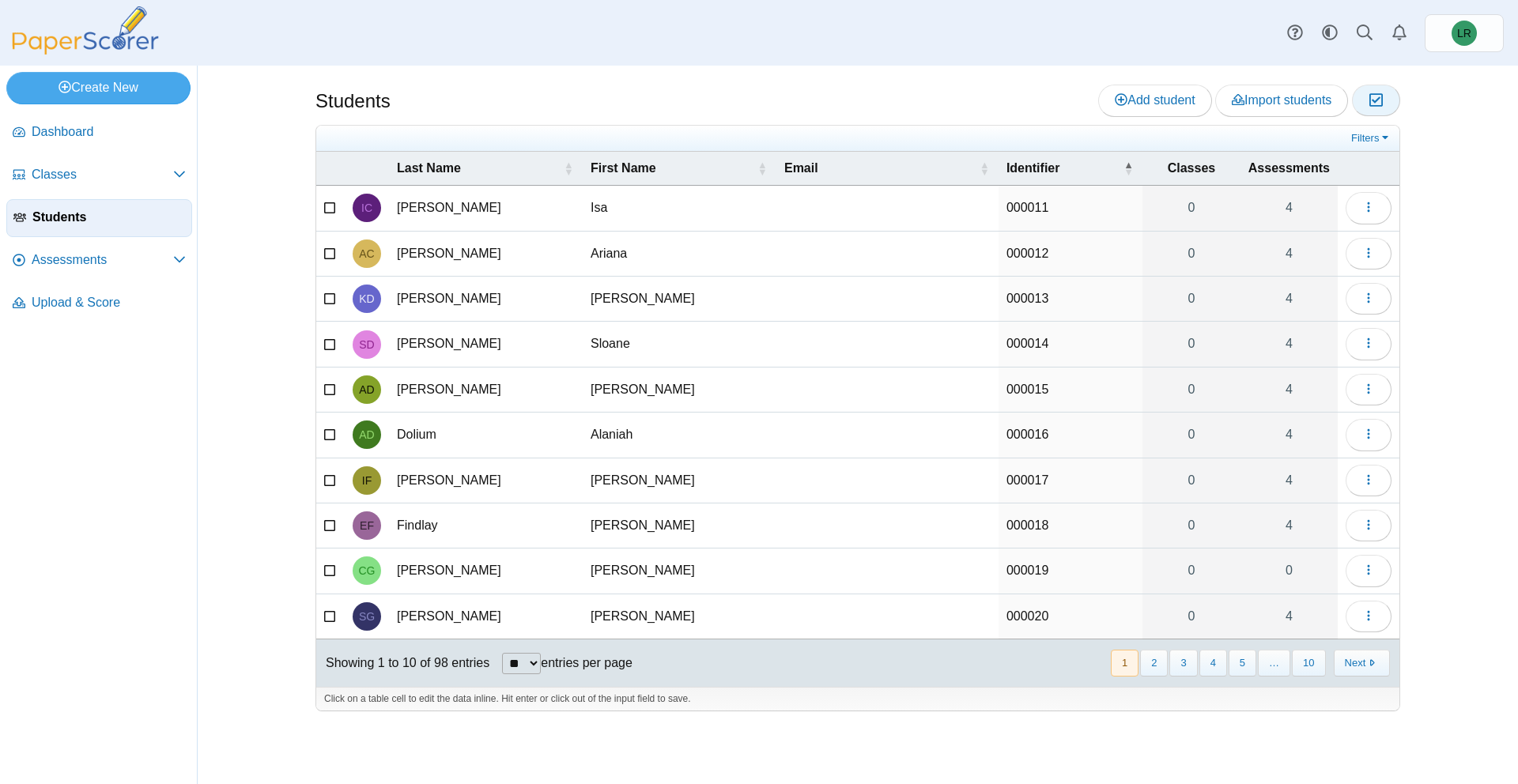
click at [1364, 106] on button "Moderation 0" at bounding box center [1377, 100] width 48 height 32
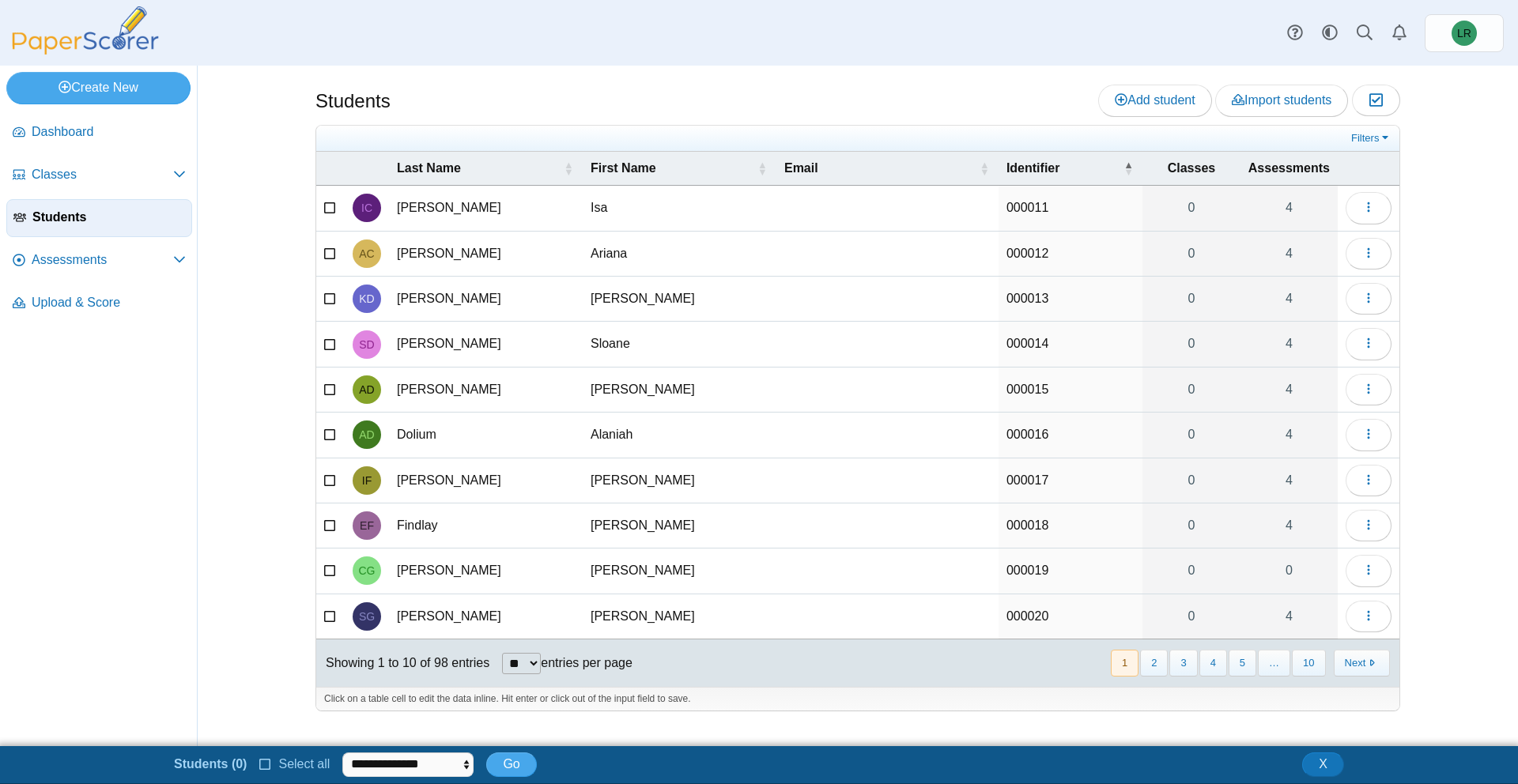
click at [268, 765] on icon at bounding box center [266, 763] width 13 height 11
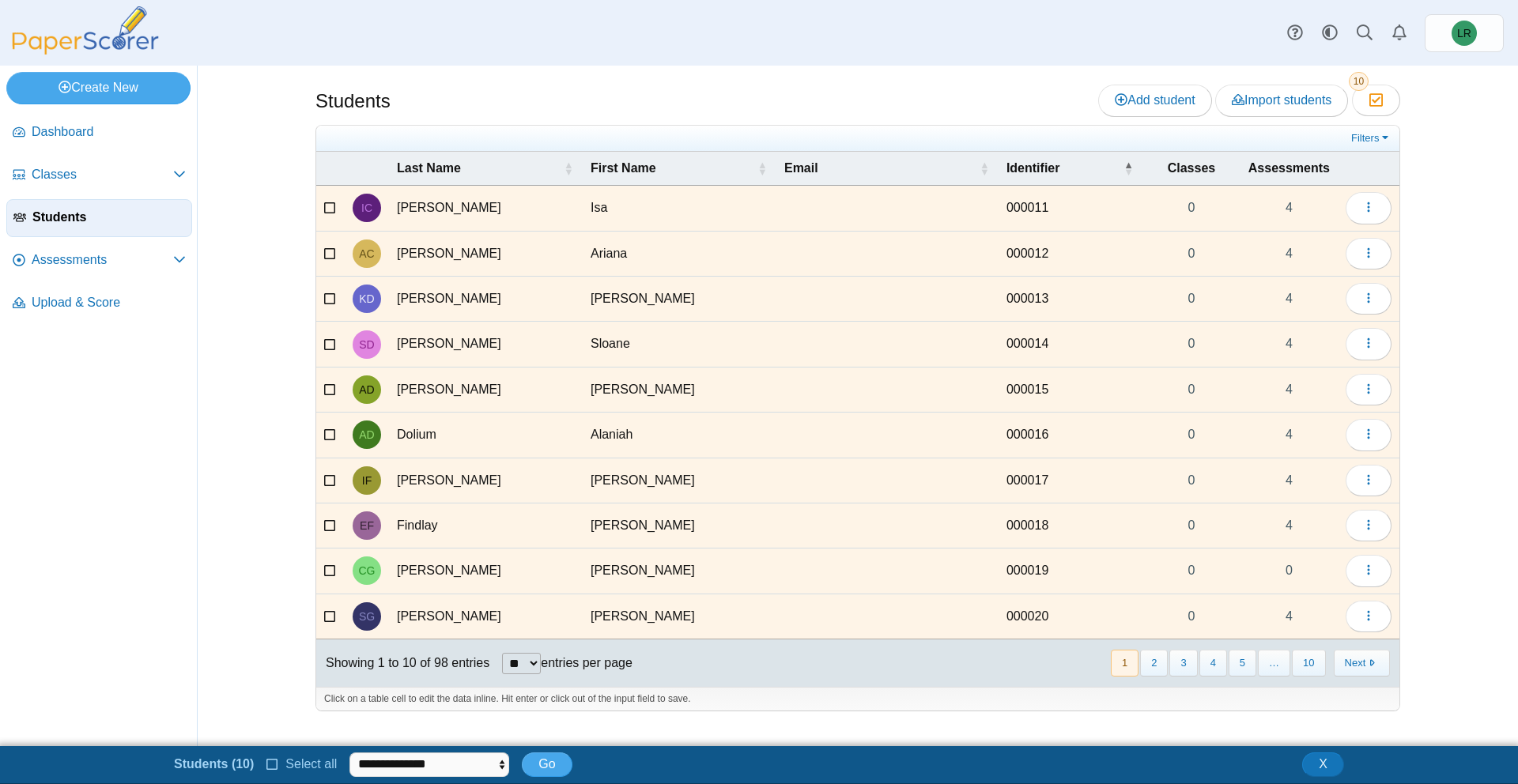
click at [478, 751] on ul "**********" at bounding box center [373, 764] width 399 height 27
click at [460, 764] on select "**********" at bounding box center [429, 764] width 159 height 24
select select "******"
click at [350, 752] on select "**********" at bounding box center [429, 764] width 159 height 24
click at [537, 752] on button "Go" at bounding box center [547, 764] width 50 height 24
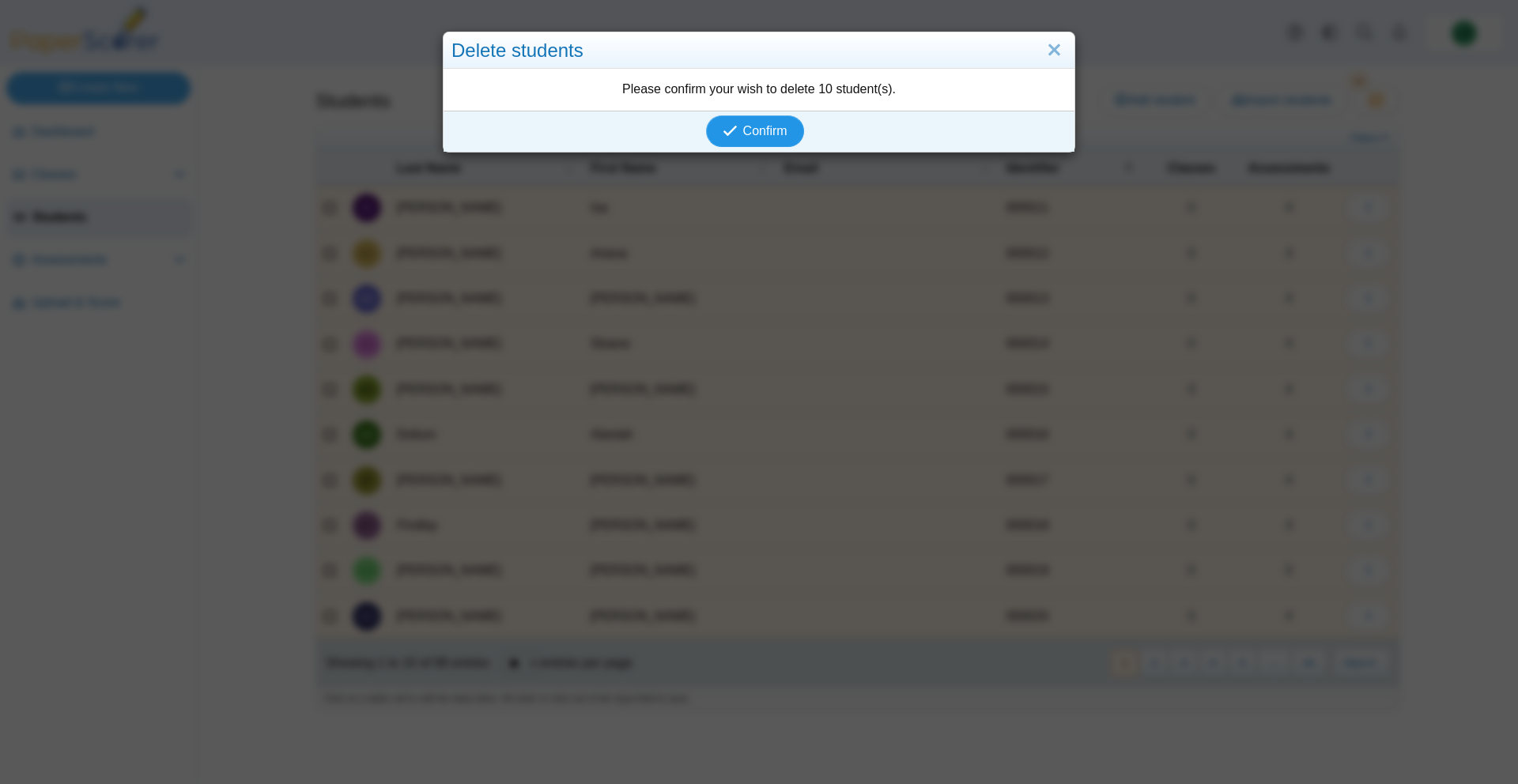
click at [764, 128] on span "Confirm" at bounding box center [765, 131] width 45 height 14
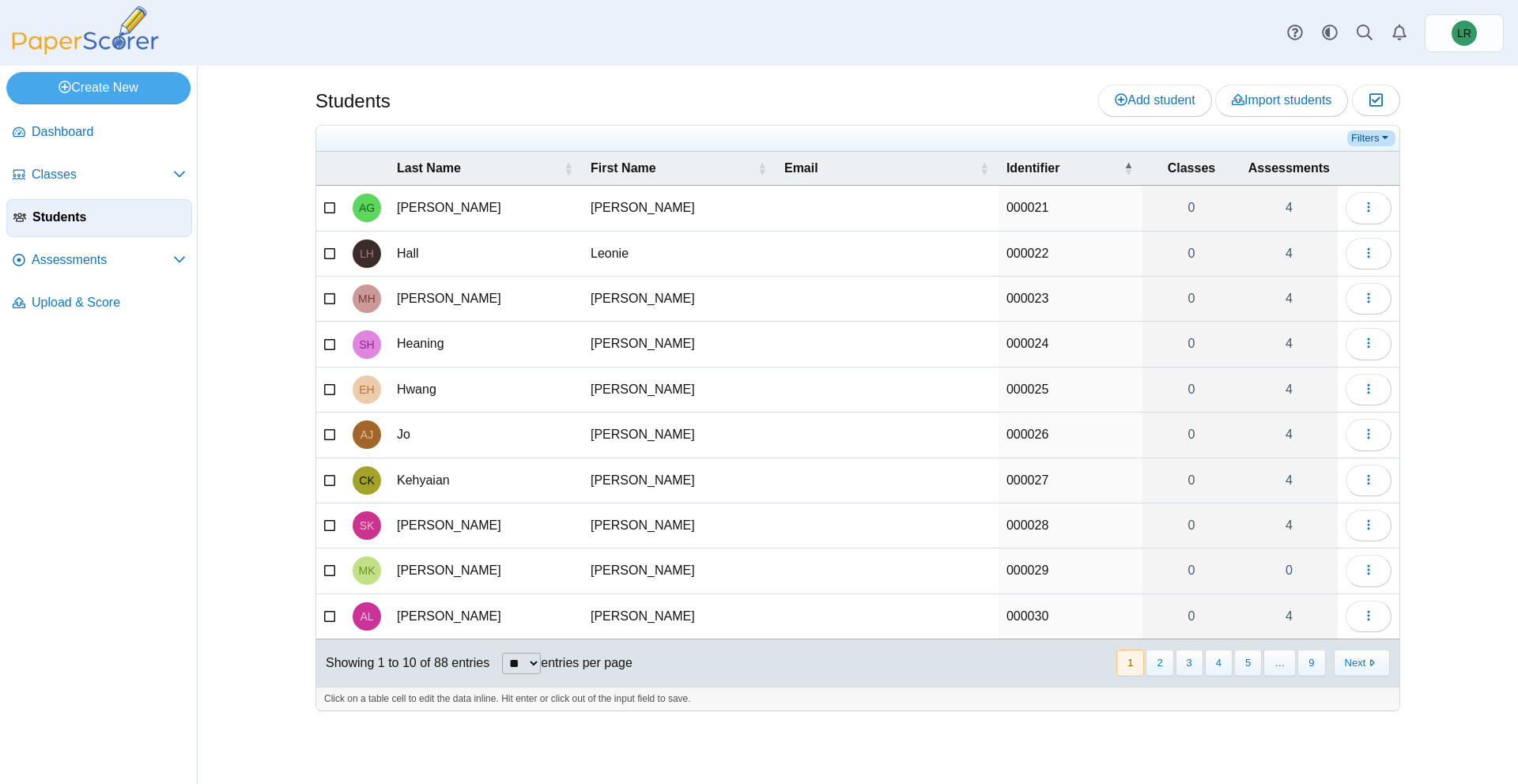
click at [1371, 131] on link "Filters" at bounding box center [1371, 138] width 48 height 15
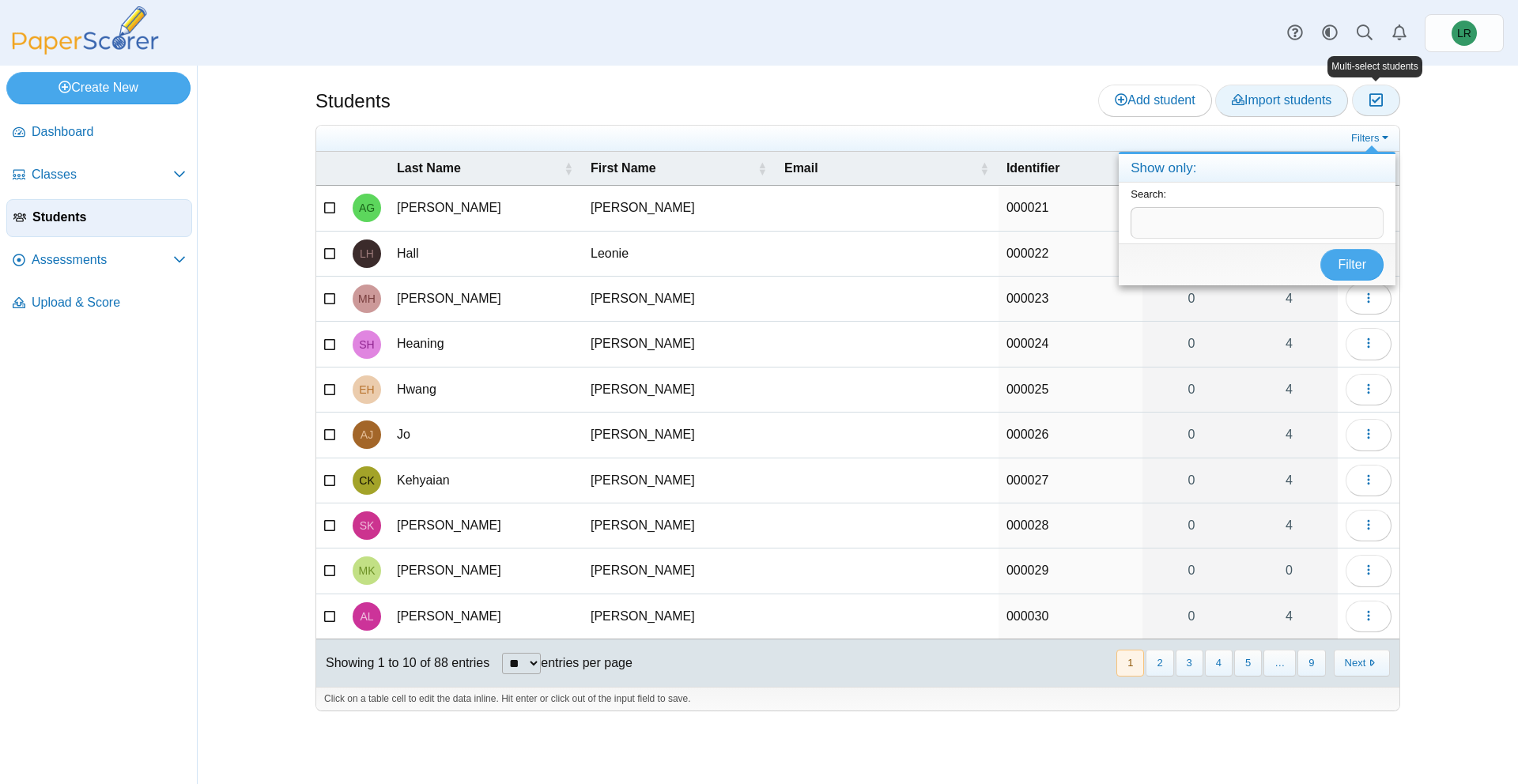
drag, startPoint x: 1385, startPoint y: 90, endPoint x: 1315, endPoint y: 105, distance: 71.6
click at [1315, 105] on div "Add student Import students Moderation 0" at bounding box center [1249, 100] width 302 height 32
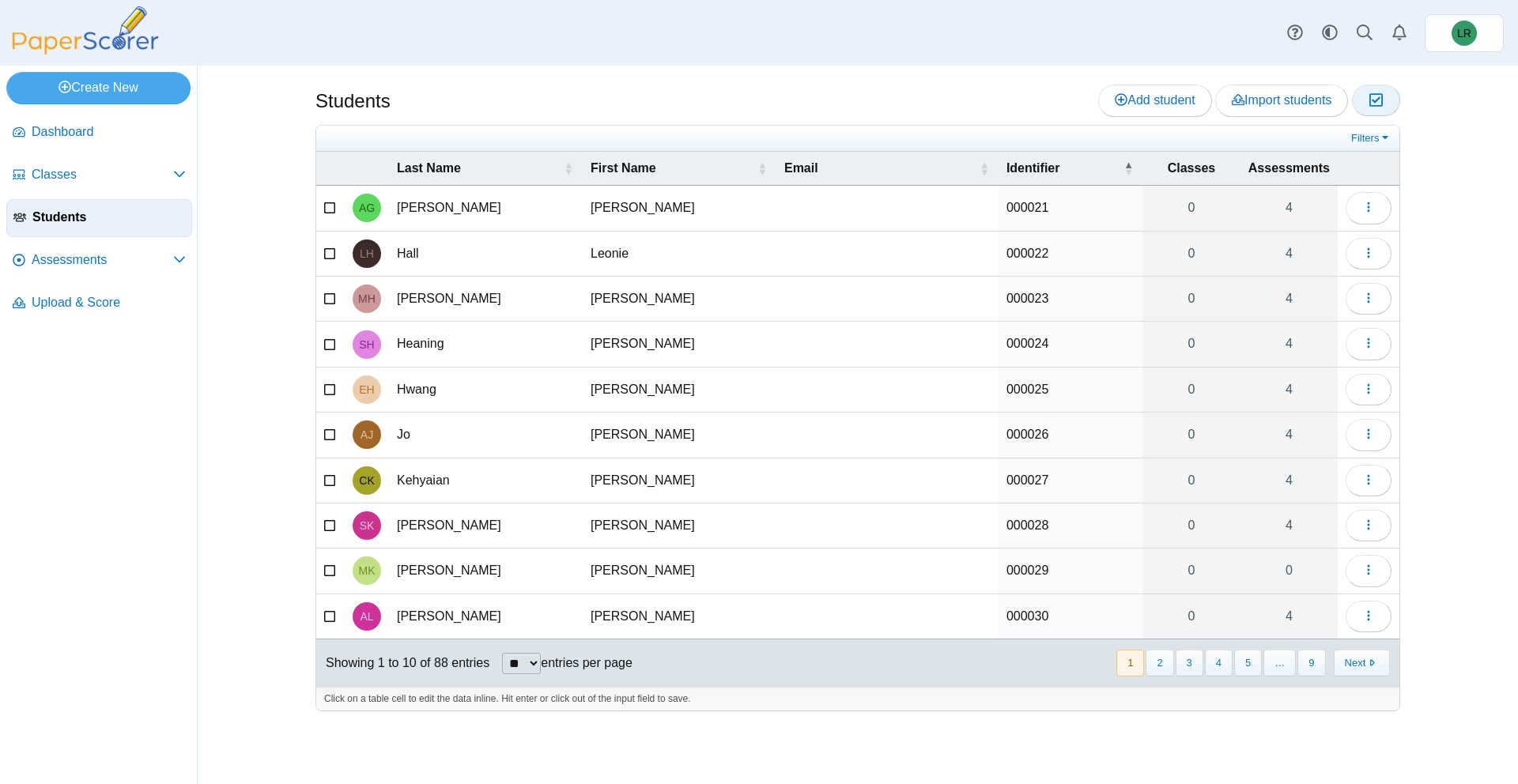
click at [1382, 101] on icon "button" at bounding box center [1377, 100] width 15 height 14
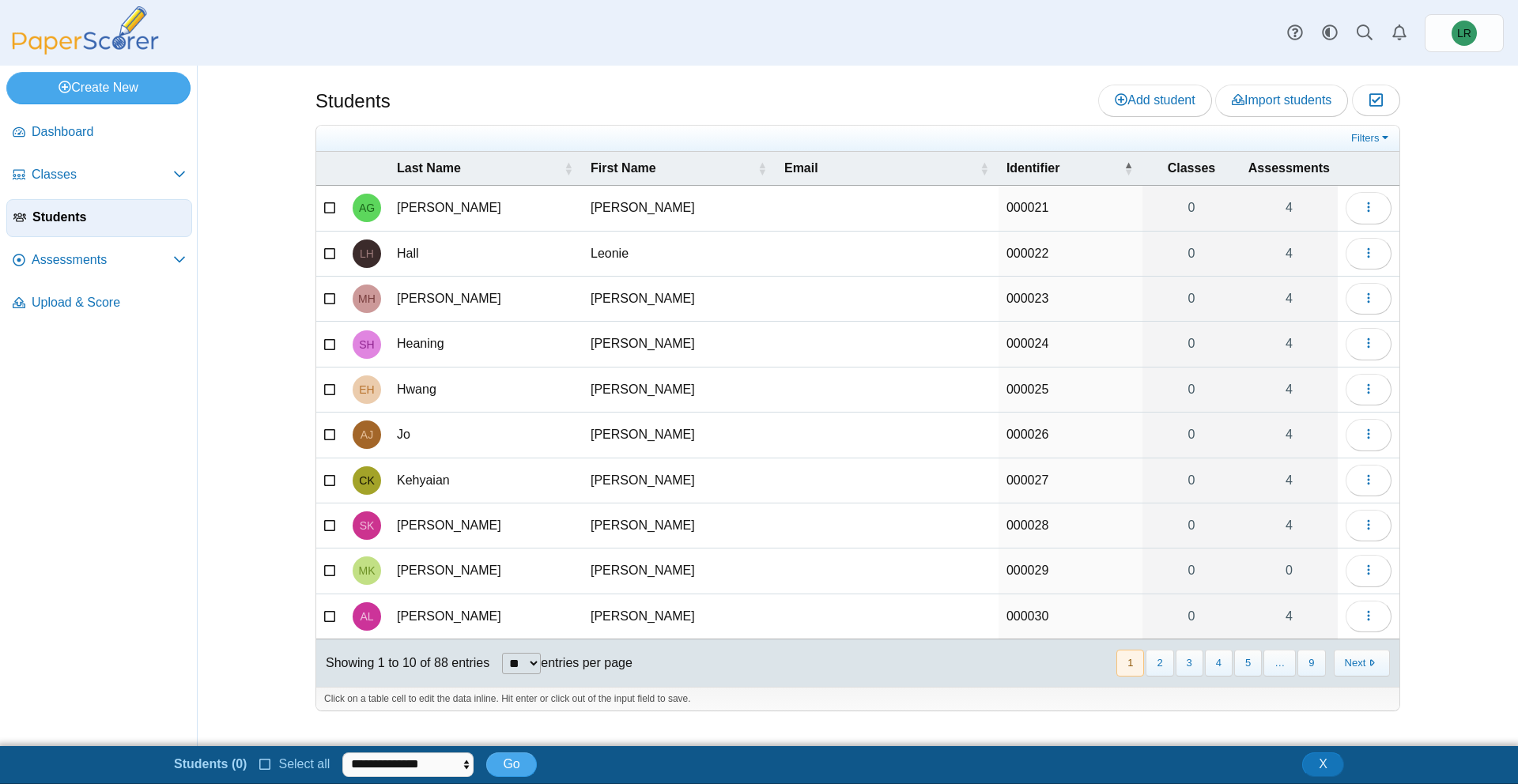
drag, startPoint x: 249, startPoint y: 761, endPoint x: 264, endPoint y: 768, distance: 16.6
click at [251, 762] on ul "**********" at bounding box center [355, 764] width 363 height 27
click at [266, 769] on icon at bounding box center [266, 763] width 13 height 11
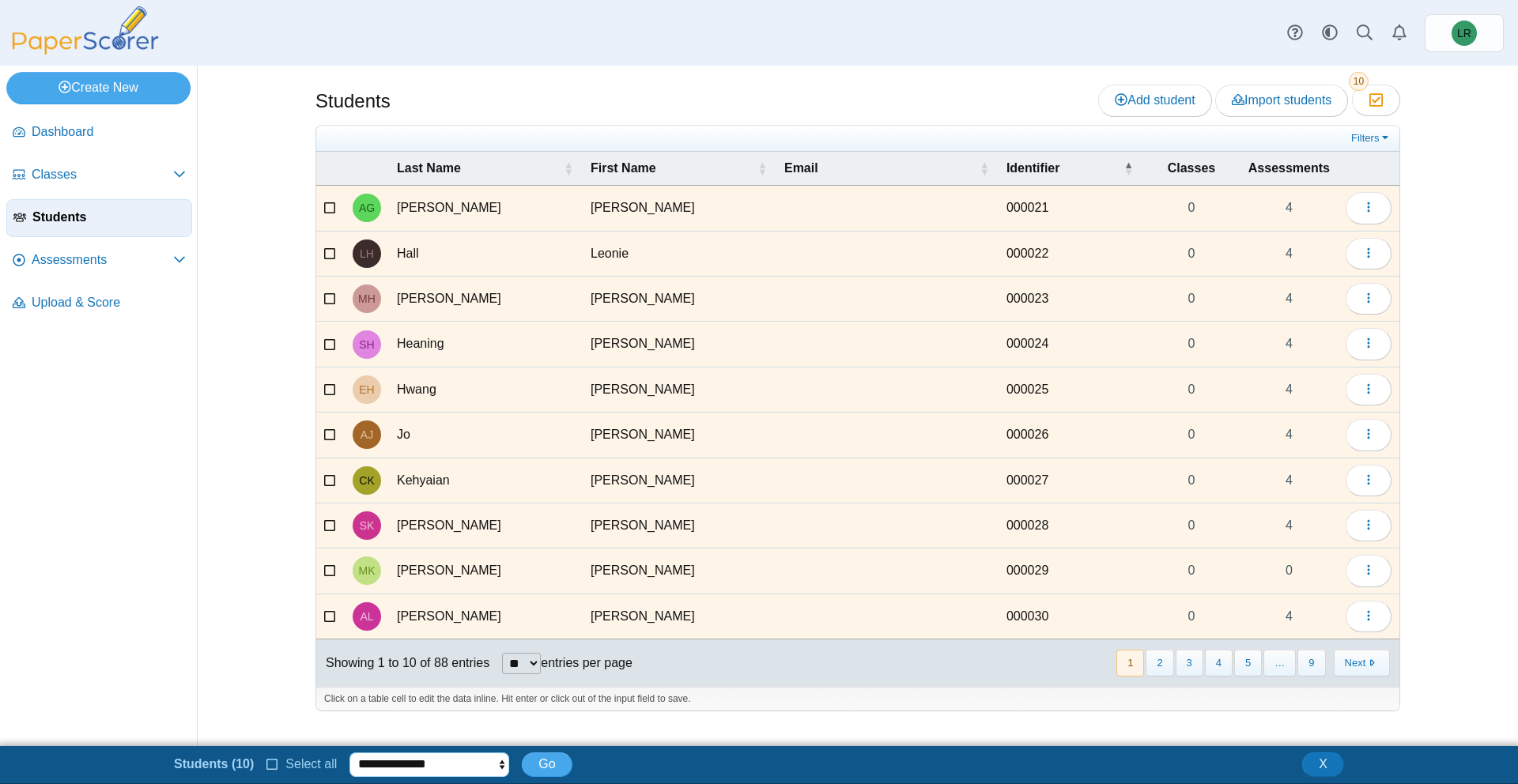
click at [369, 765] on select "**********" at bounding box center [429, 764] width 159 height 24
click at [383, 773] on select "**********" at bounding box center [429, 764] width 159 height 24
select select "******"
click at [350, 752] on select "**********" at bounding box center [429, 764] width 159 height 24
click at [536, 773] on button "Go" at bounding box center [547, 764] width 50 height 24
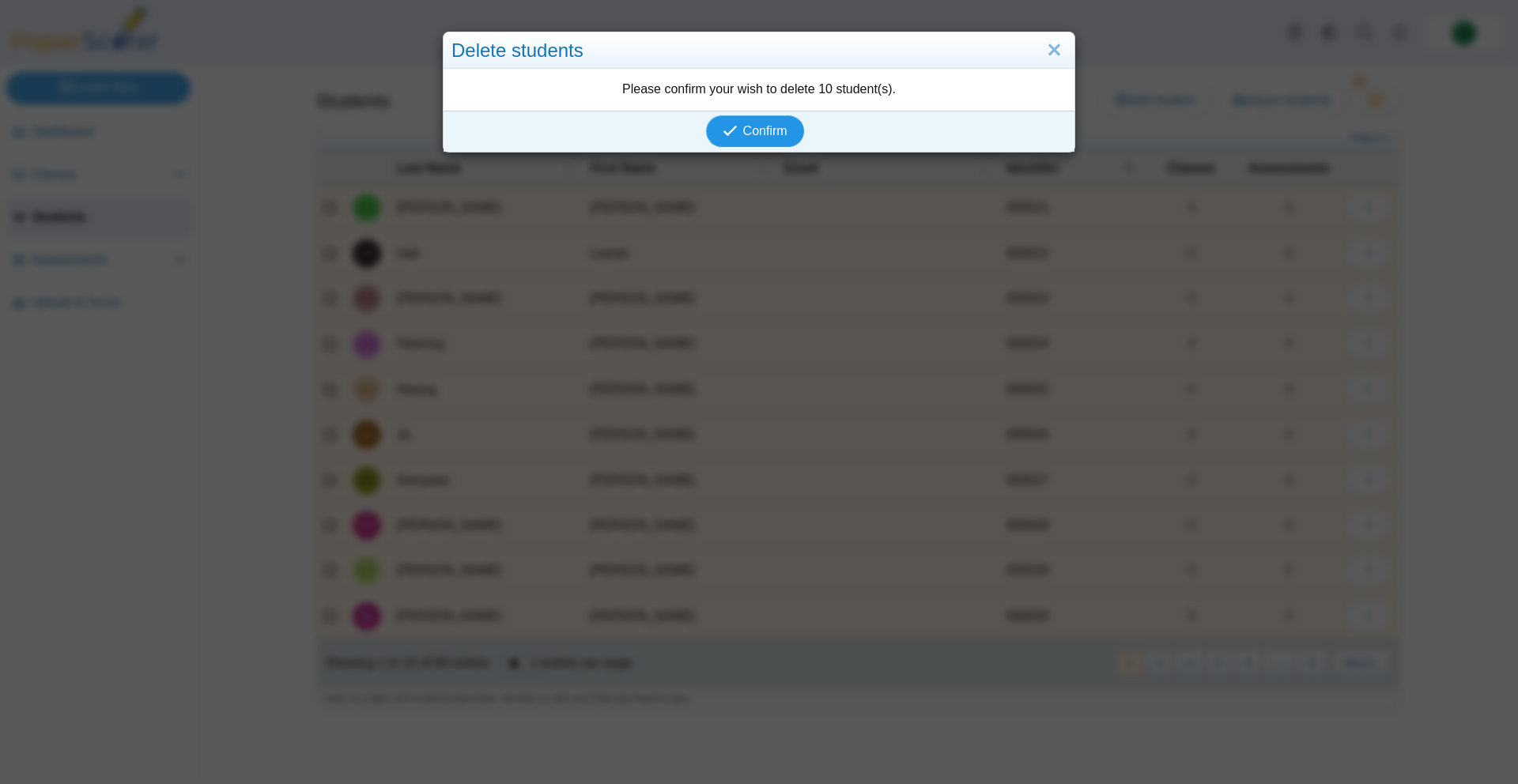
click at [743, 129] on span "Confirm" at bounding box center [765, 131] width 45 height 14
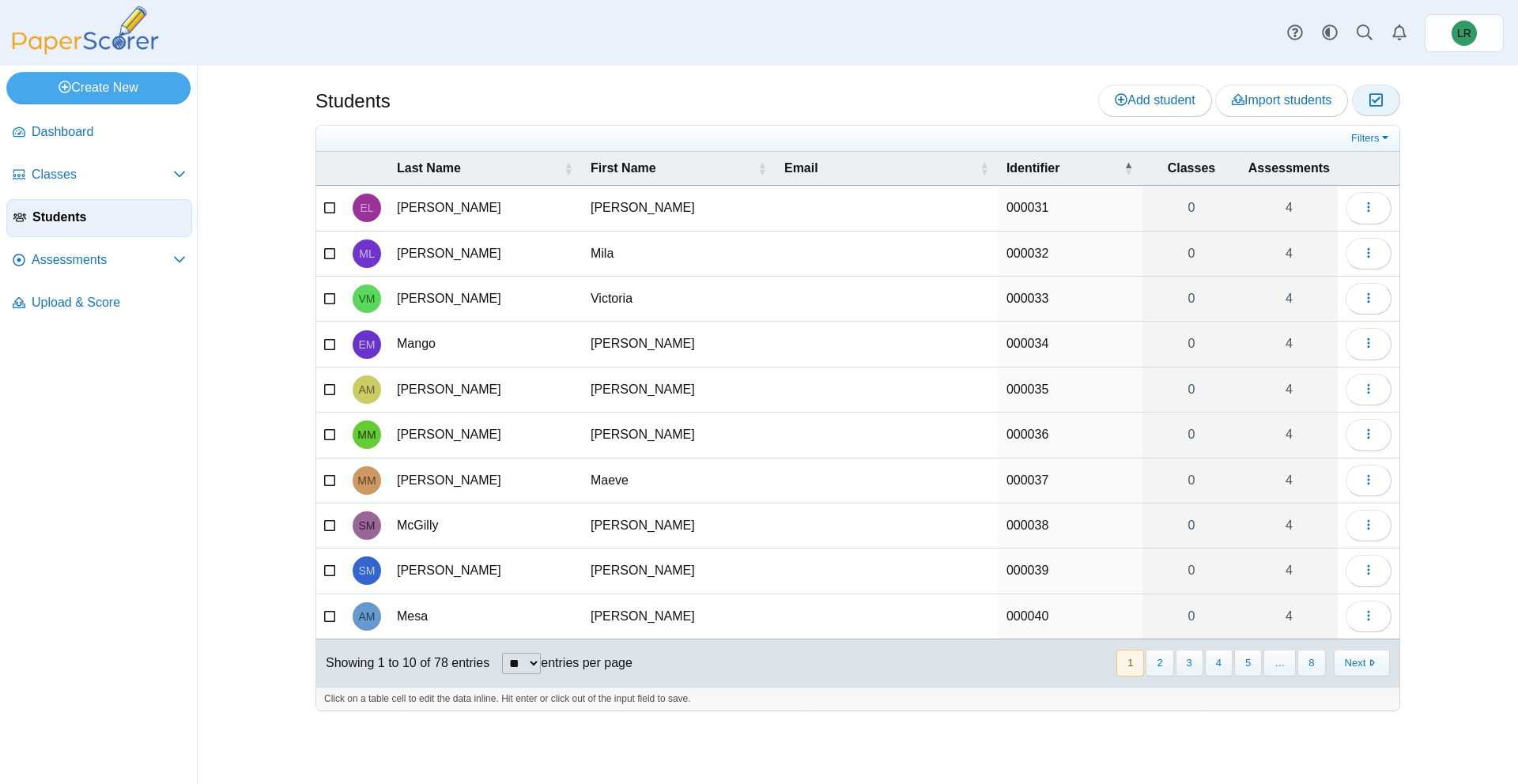
click at [1391, 102] on button "Moderation 0" at bounding box center [1377, 100] width 48 height 32
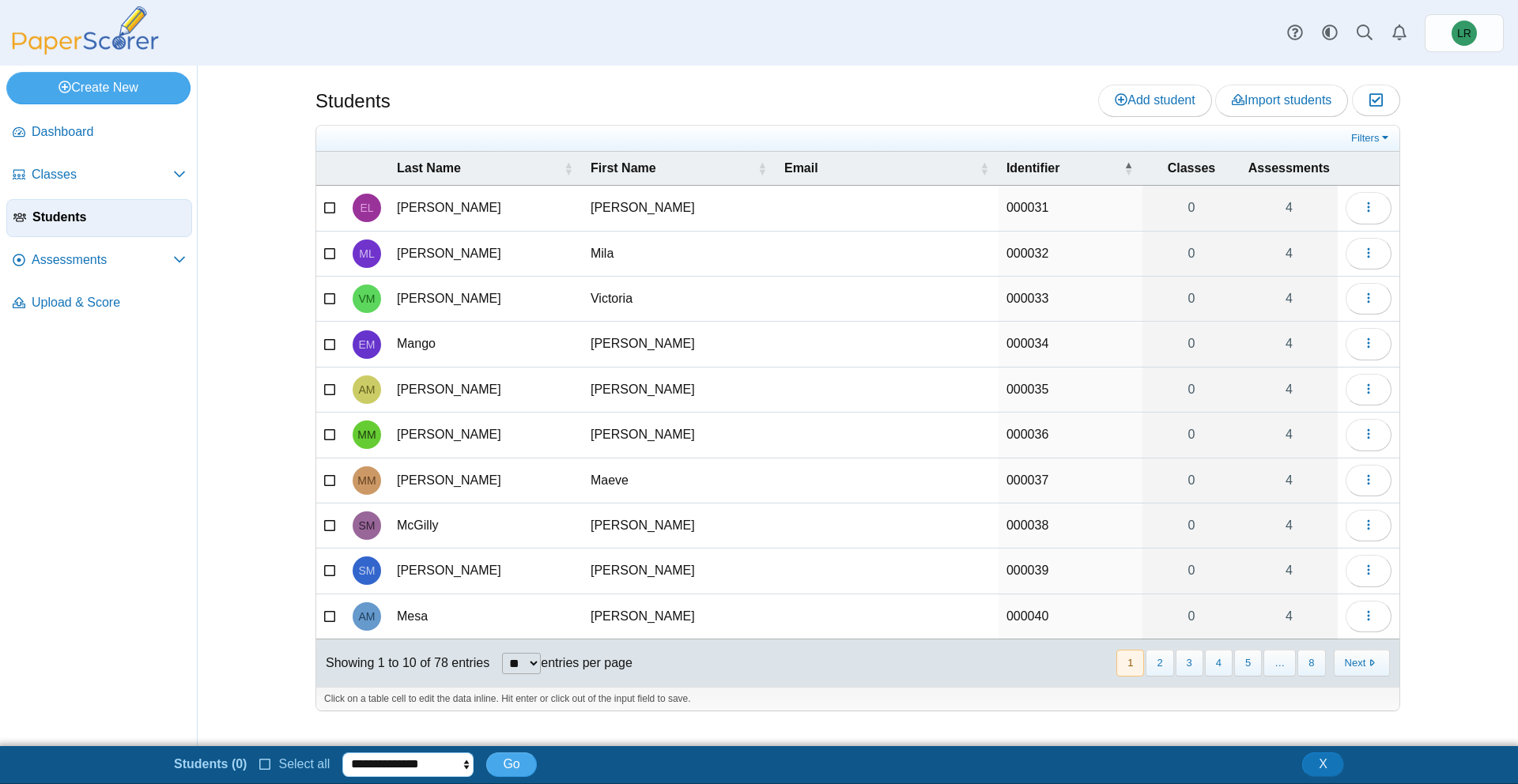
click at [388, 764] on select "**********" at bounding box center [407, 764] width 131 height 24
click at [264, 763] on icon at bounding box center [266, 763] width 13 height 11
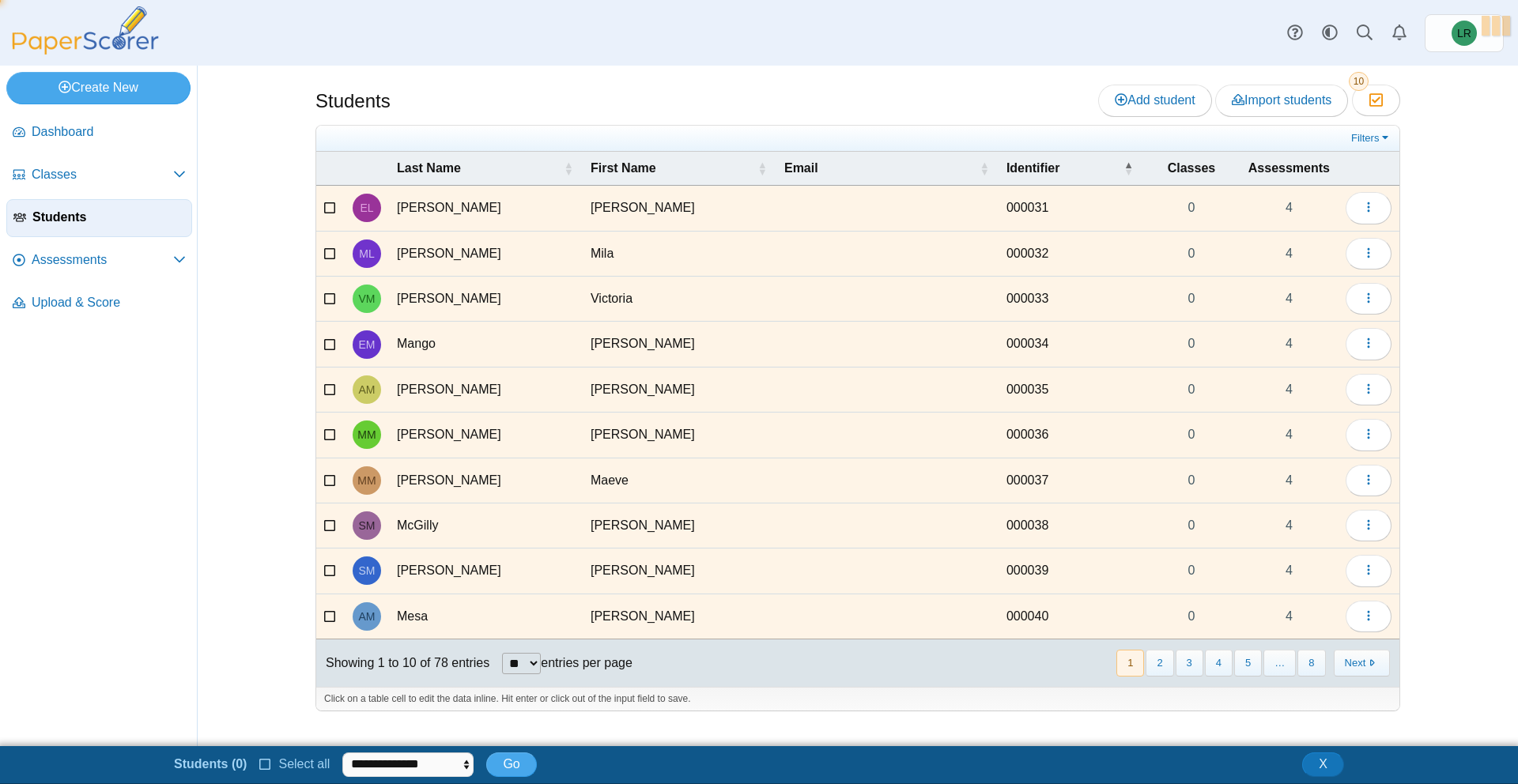
scroll to position [3, 0]
click at [380, 762] on select "**********" at bounding box center [429, 764] width 159 height 24
select select "******"
click at [350, 752] on select "**********" at bounding box center [429, 764] width 159 height 24
click at [555, 763] on button "Go" at bounding box center [547, 764] width 50 height 24
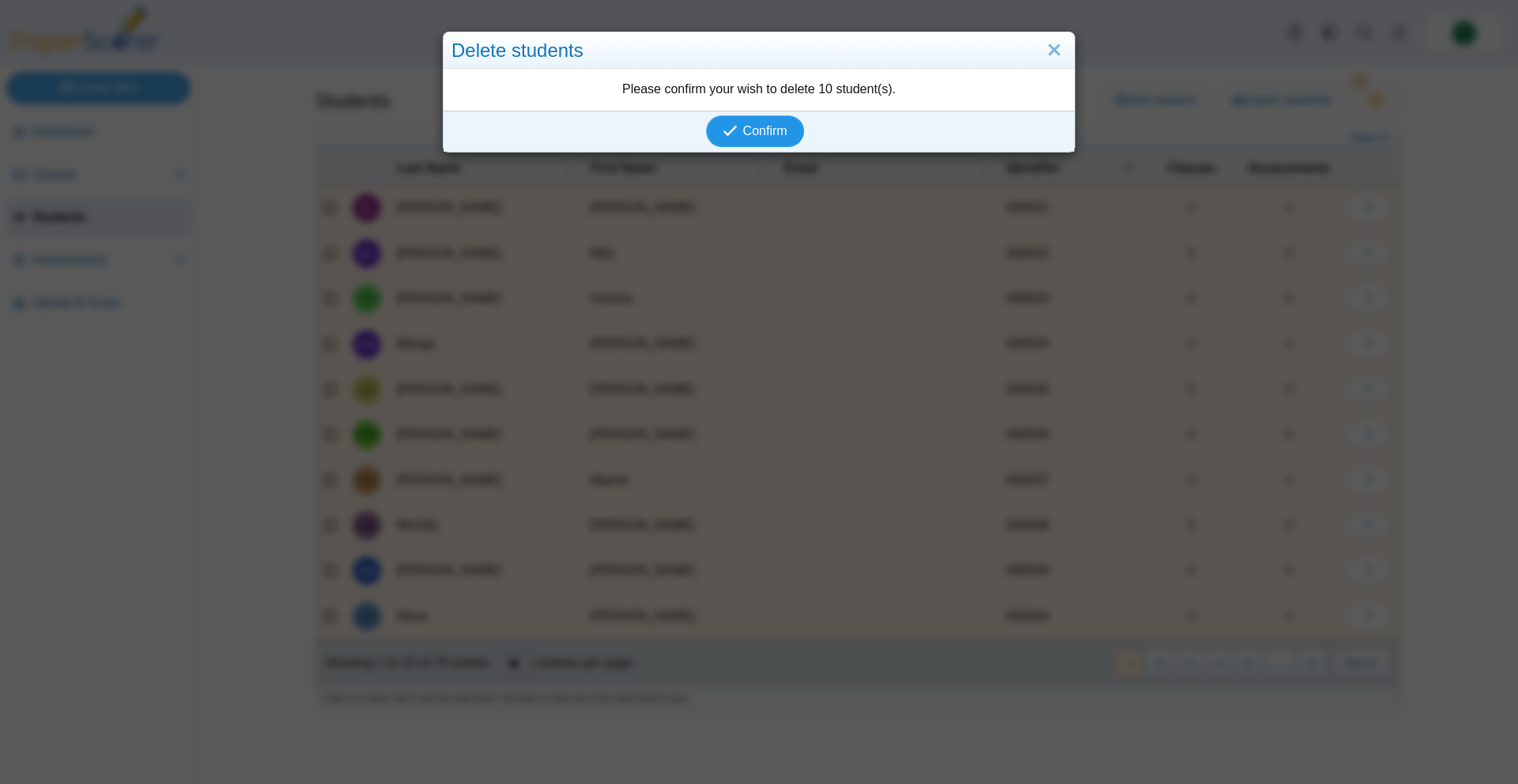
click at [758, 133] on span "Confirm" at bounding box center [765, 131] width 45 height 14
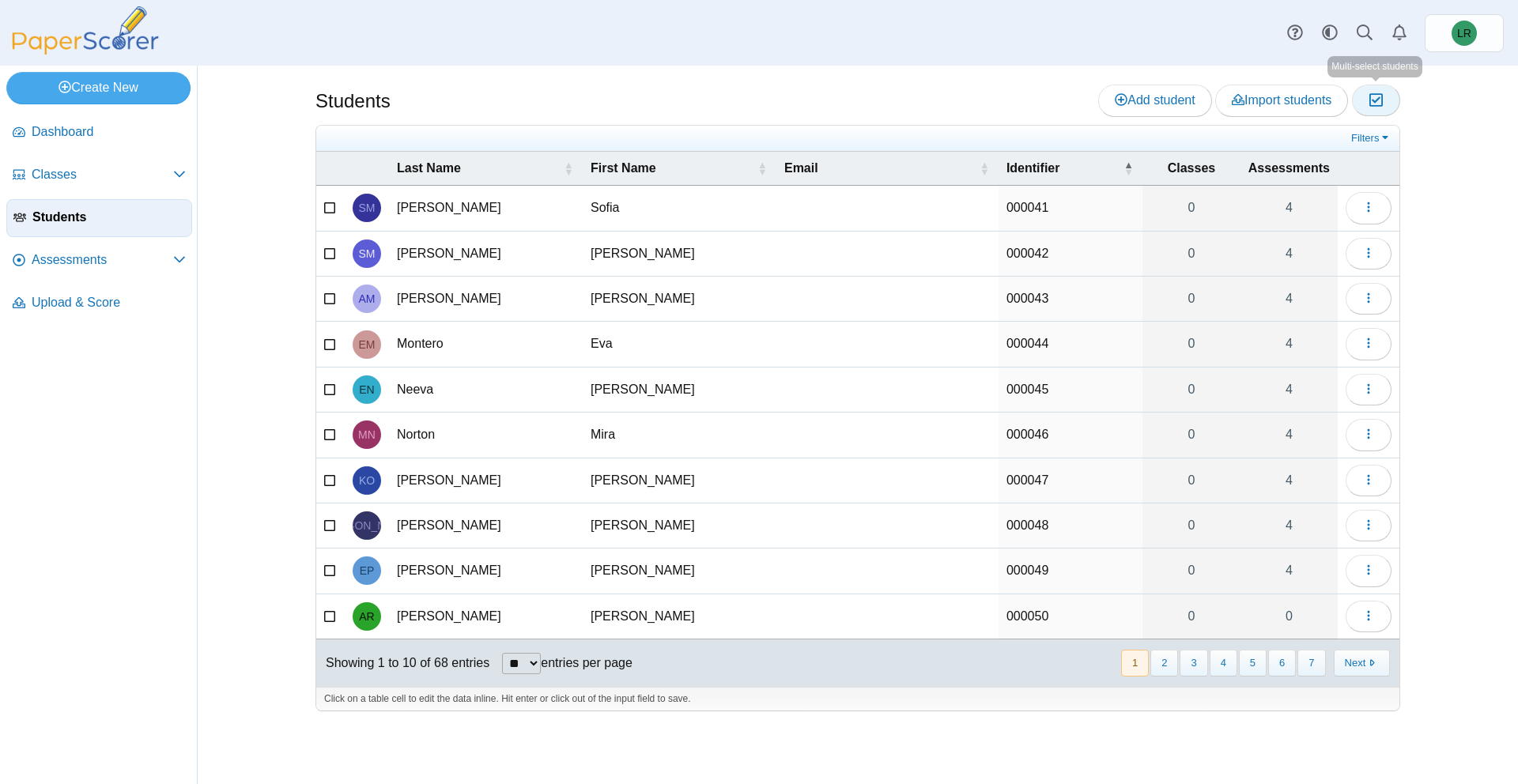
click at [1369, 101] on icon "button" at bounding box center [1377, 100] width 15 height 14
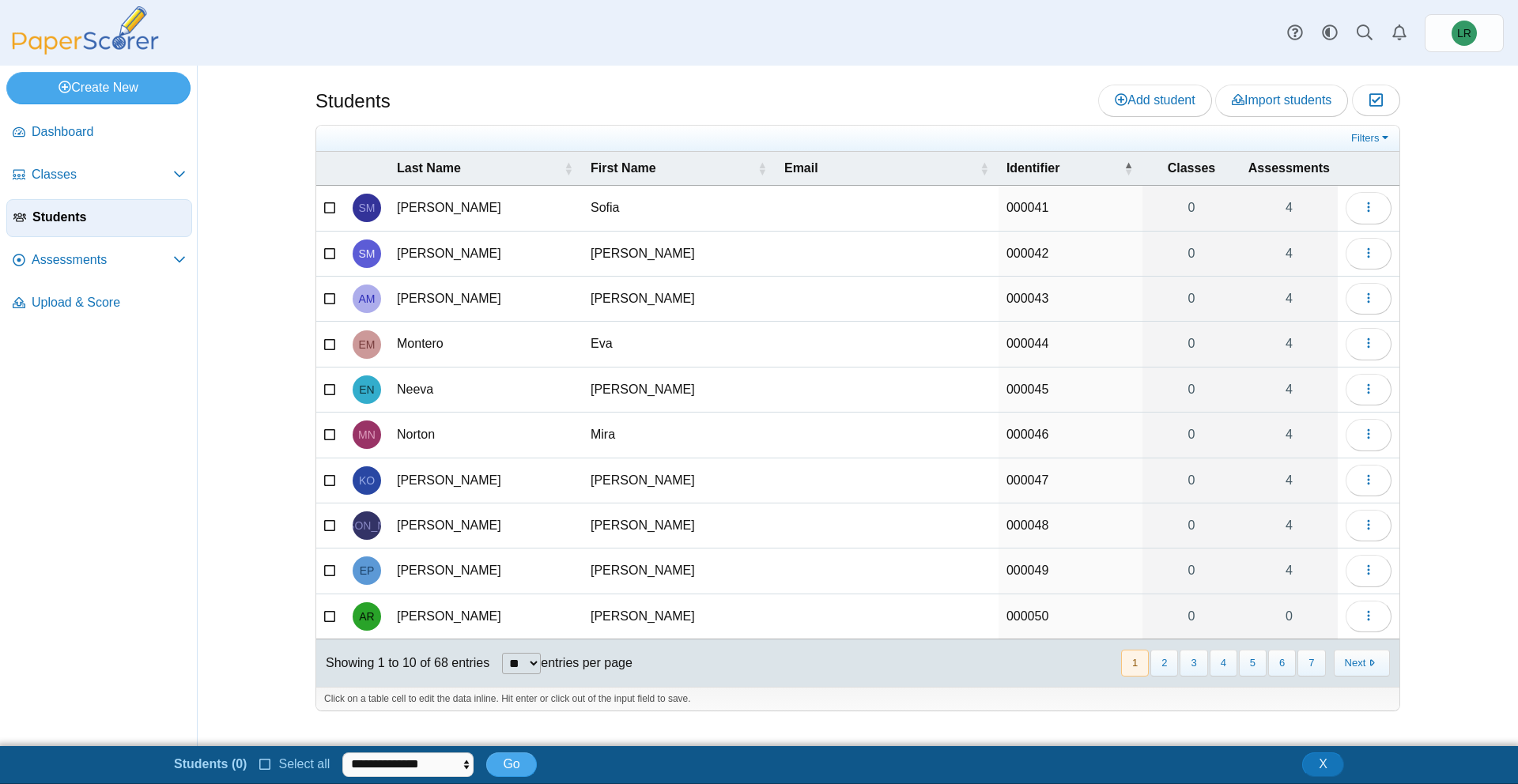
click at [265, 764] on icon at bounding box center [266, 763] width 13 height 11
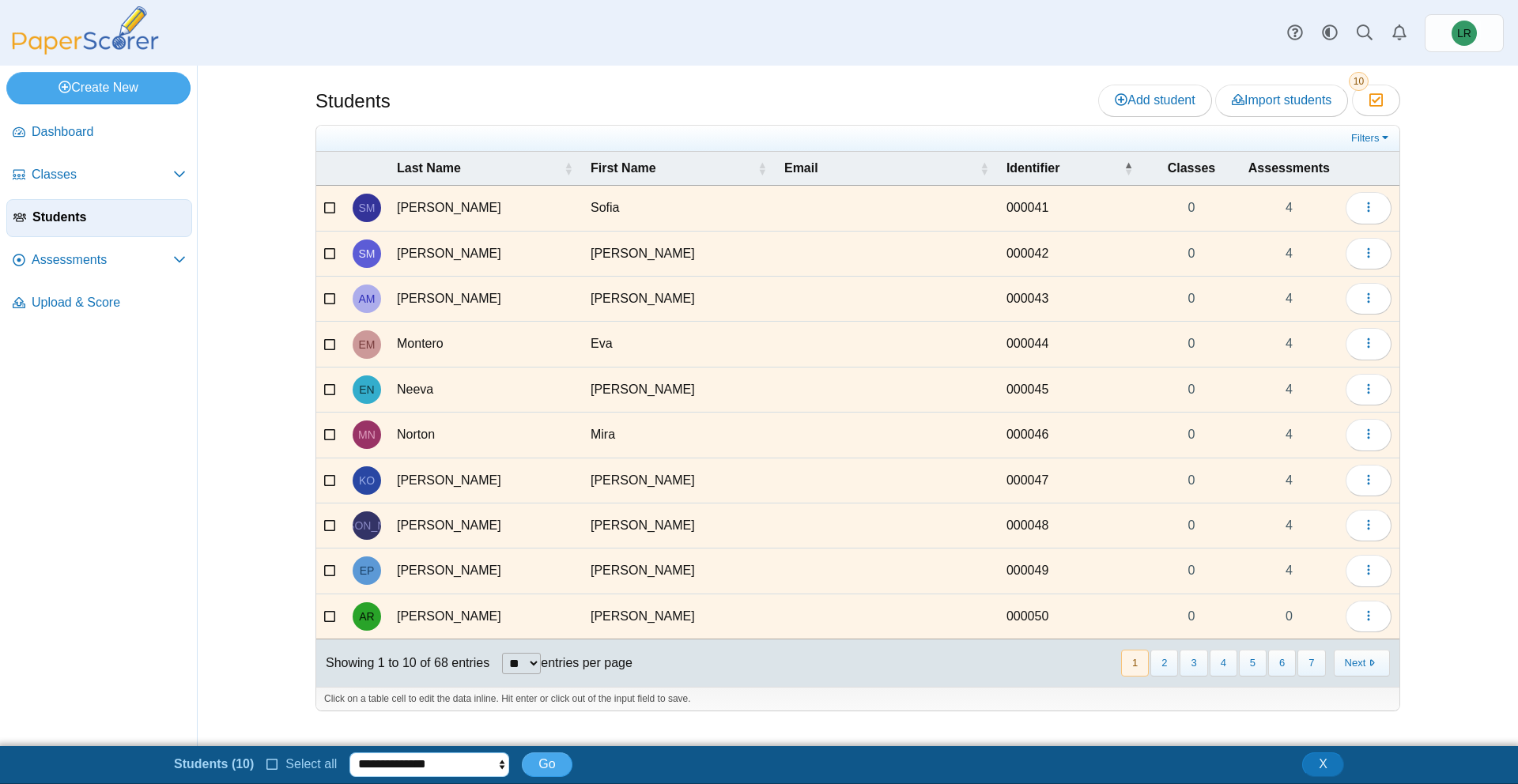
click at [405, 760] on select "**********" at bounding box center [429, 764] width 159 height 24
select select "******"
click at [350, 752] on select "**********" at bounding box center [429, 764] width 159 height 24
click at [547, 763] on span "Go" at bounding box center [546, 764] width 16 height 14
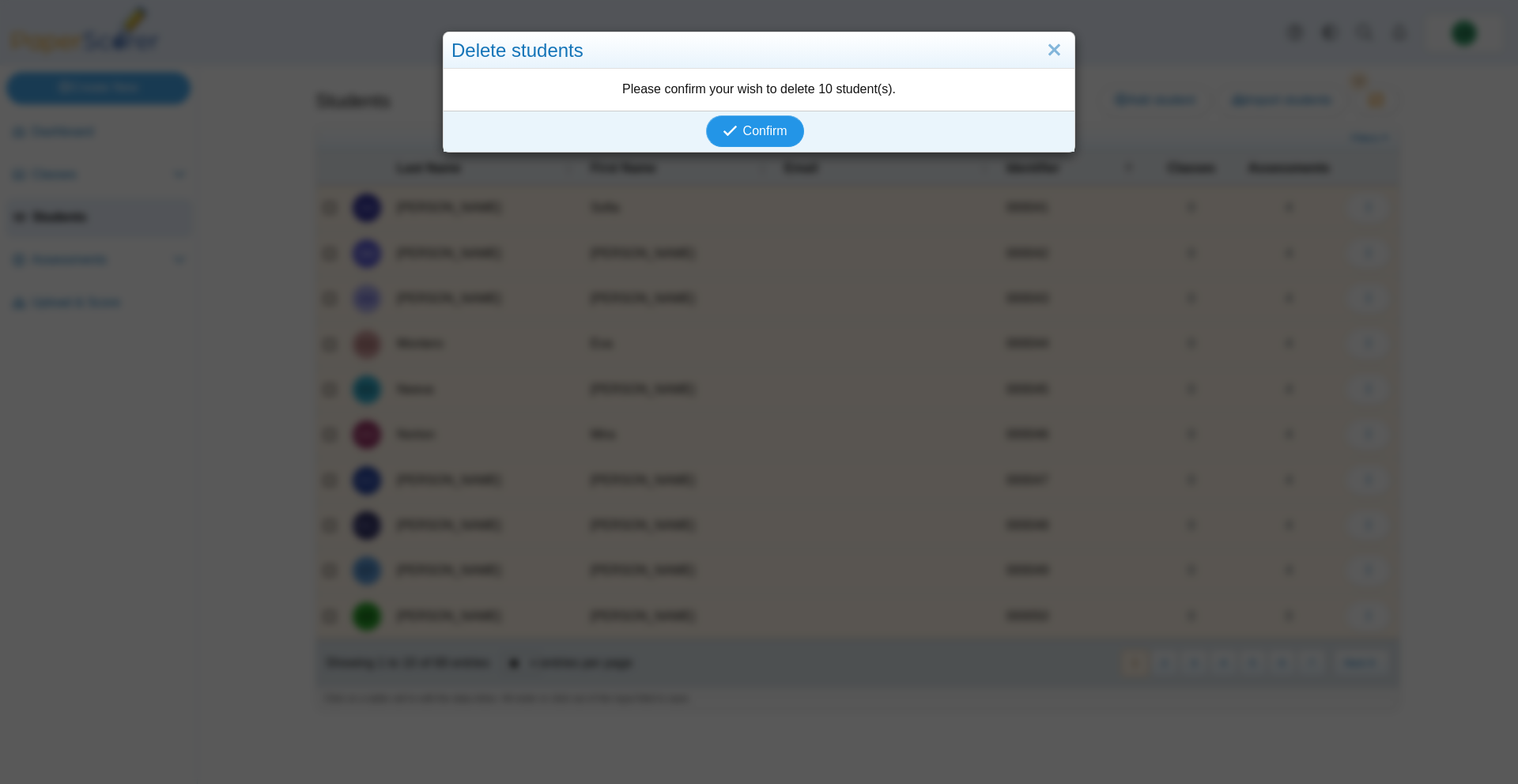
click at [772, 117] on button "Confirm" at bounding box center [754, 131] width 97 height 32
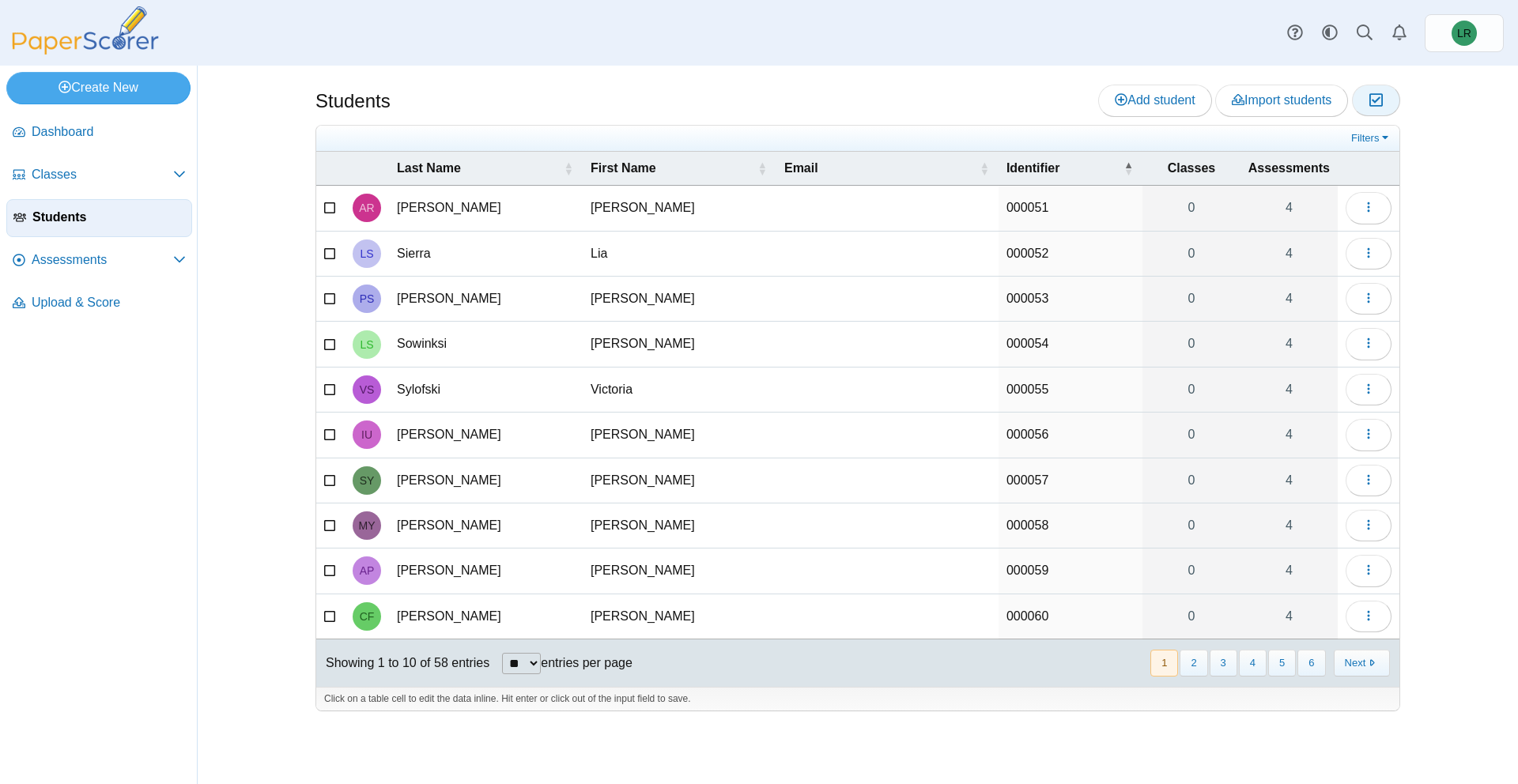
click at [1384, 101] on button "Moderation 0" at bounding box center [1377, 100] width 48 height 32
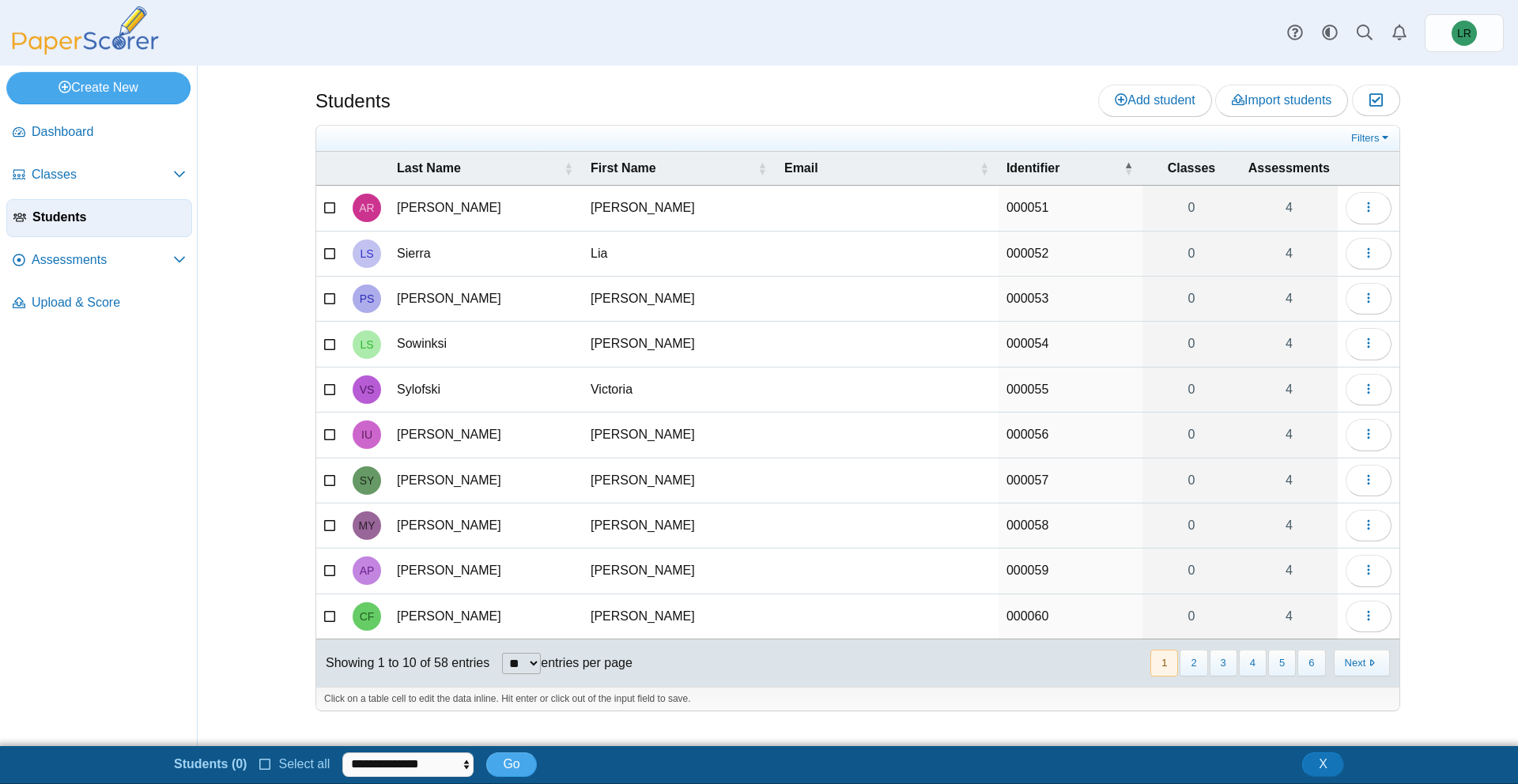
click at [535, 659] on select "** ** ** ***" at bounding box center [521, 663] width 39 height 21
select select "***"
click at [504, 653] on select "** ** ** ***" at bounding box center [521, 663] width 39 height 21
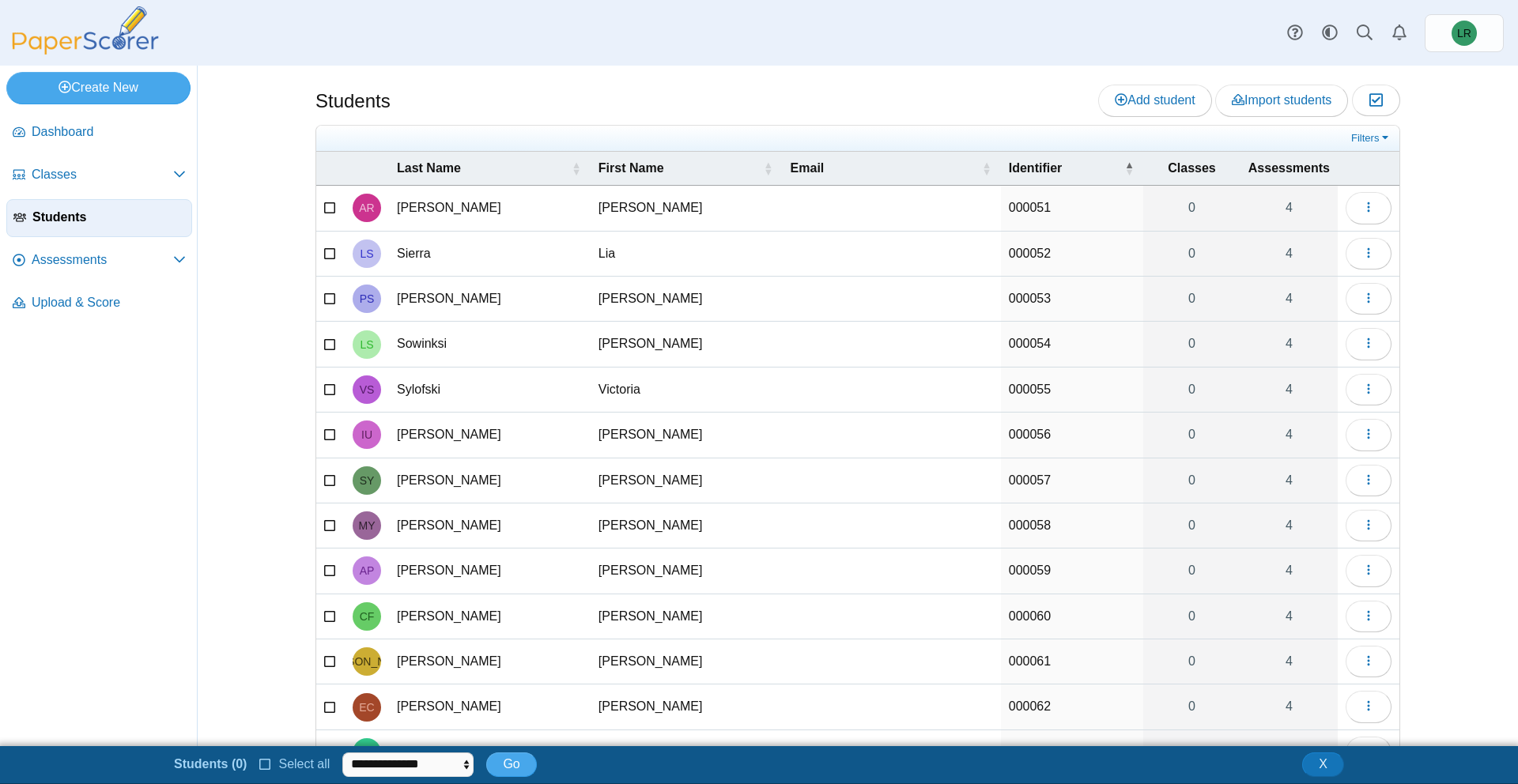
click at [266, 761] on icon at bounding box center [266, 763] width 13 height 11
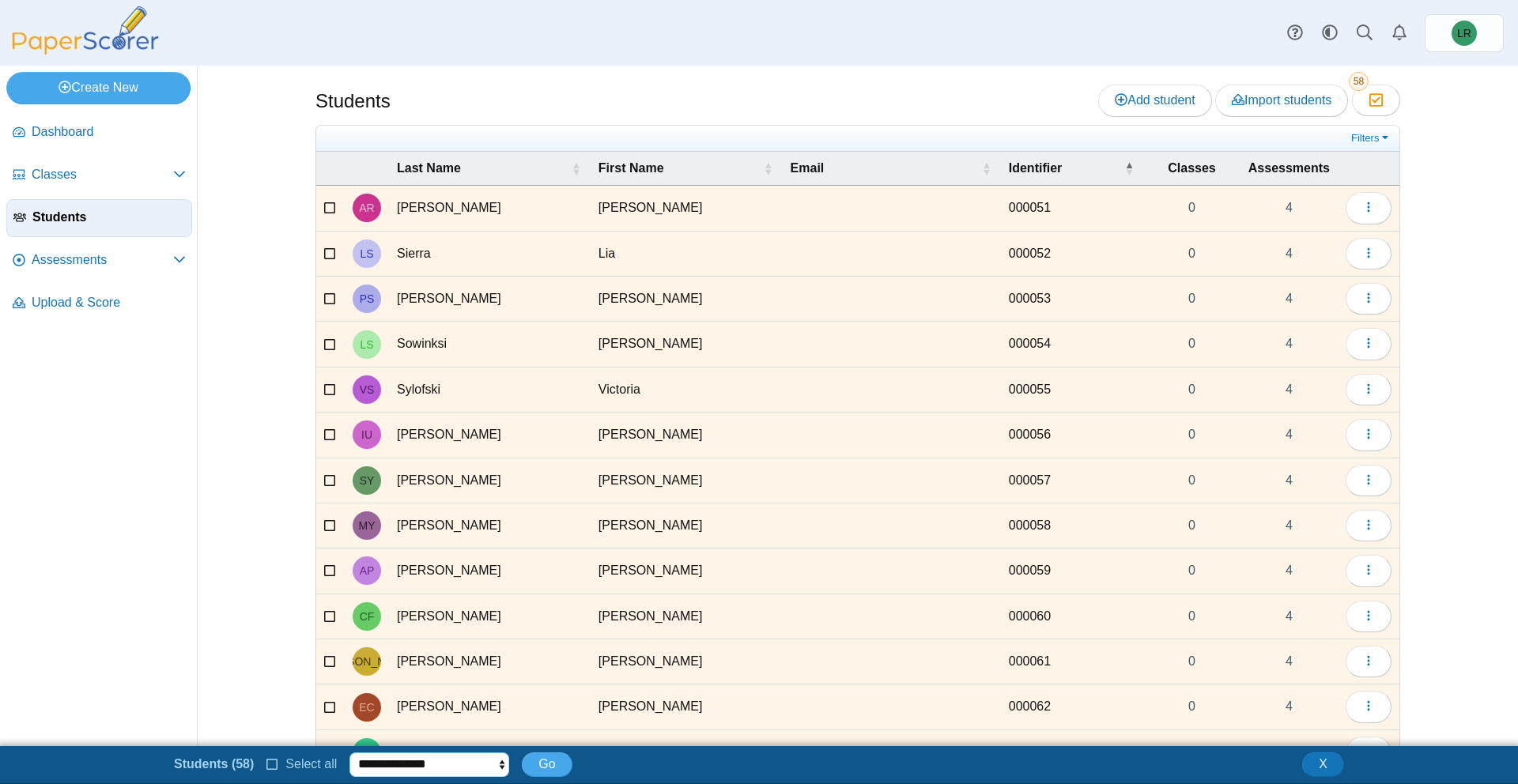
click at [360, 763] on select "**********" at bounding box center [429, 764] width 159 height 24
select select "******"
click at [350, 752] on select "**********" at bounding box center [429, 764] width 159 height 24
click at [558, 771] on button "Go" at bounding box center [547, 764] width 50 height 24
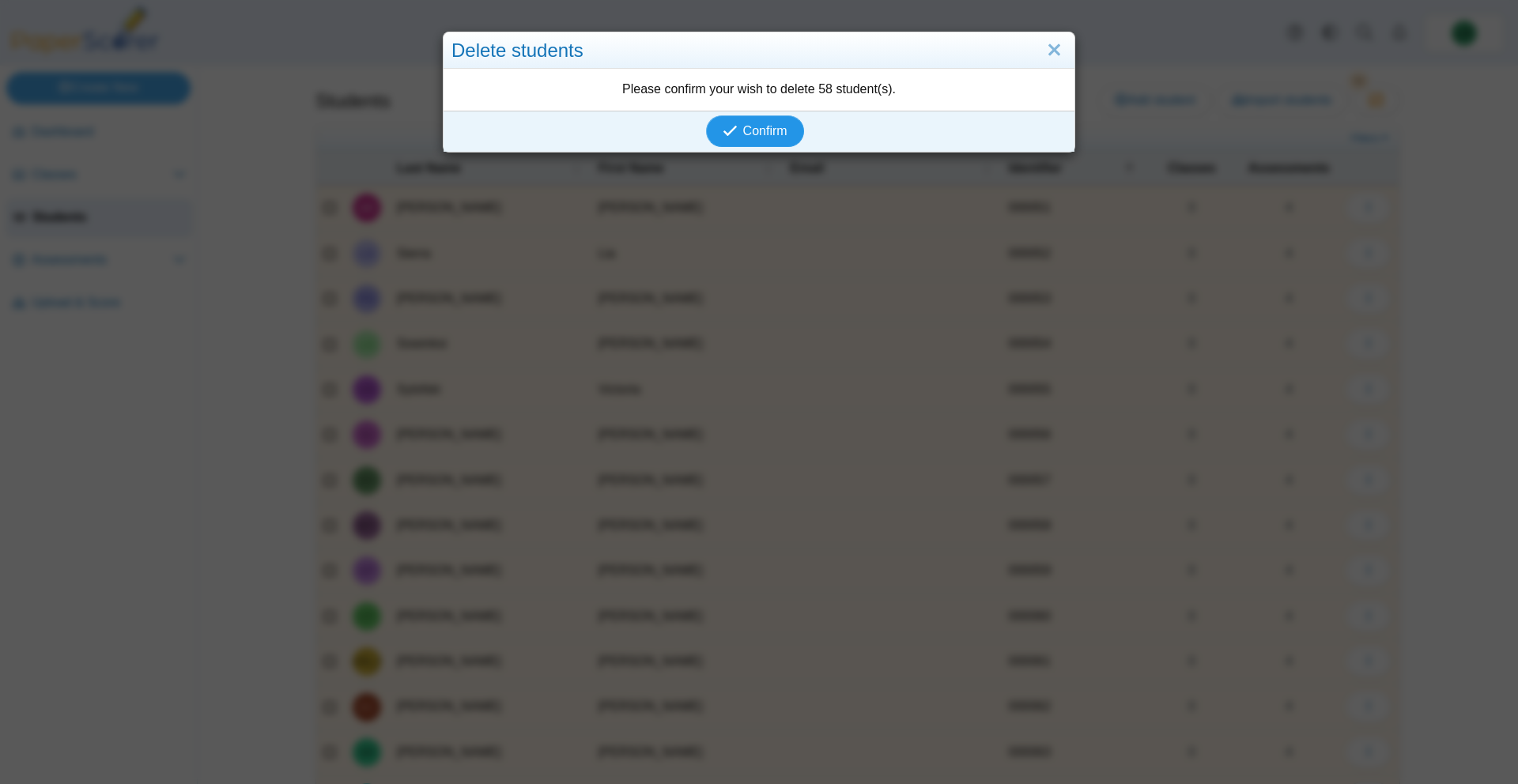
click at [735, 131] on icon "submit" at bounding box center [730, 131] width 15 height 15
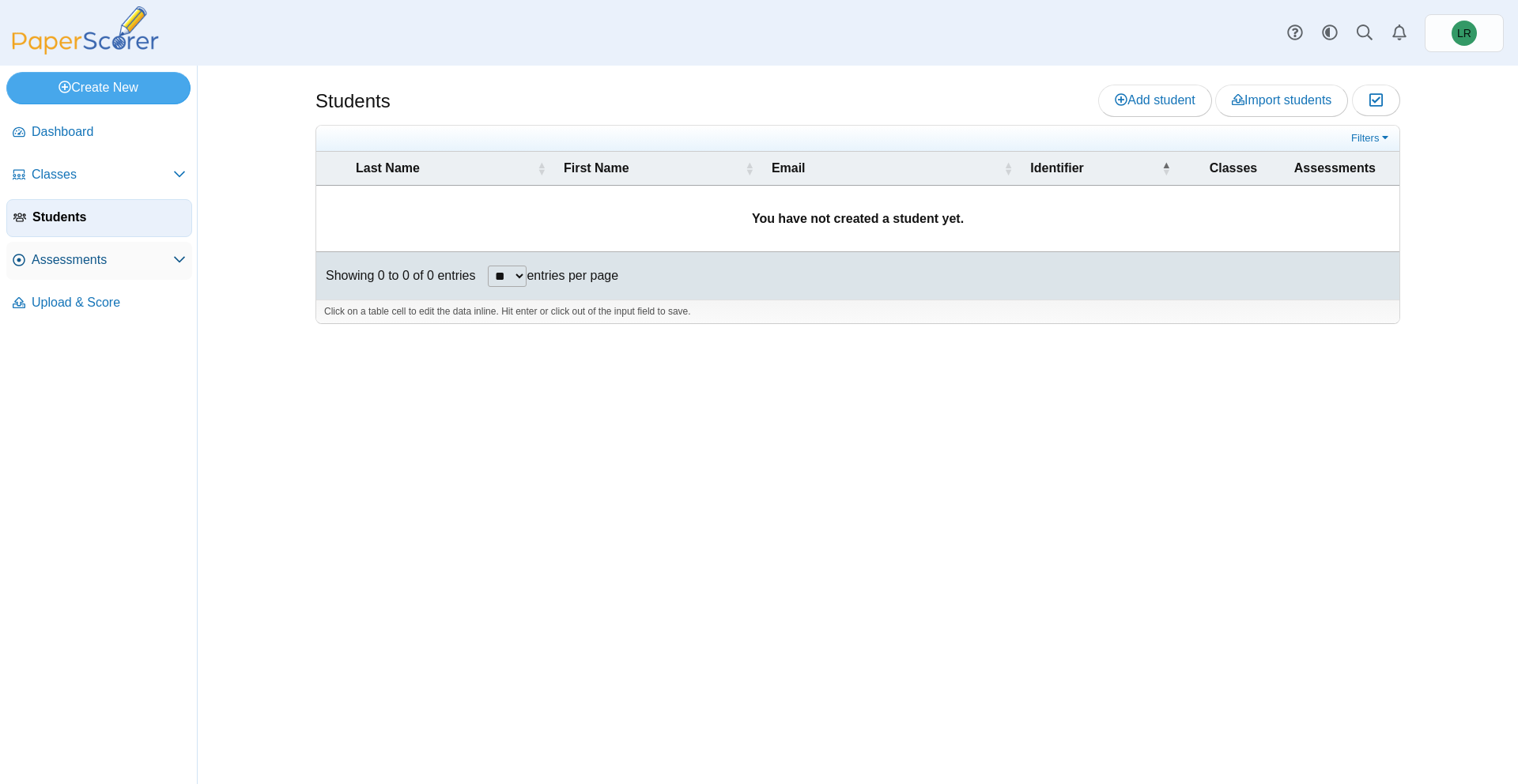
click at [86, 263] on span "Assessments" at bounding box center [102, 260] width 141 height 17
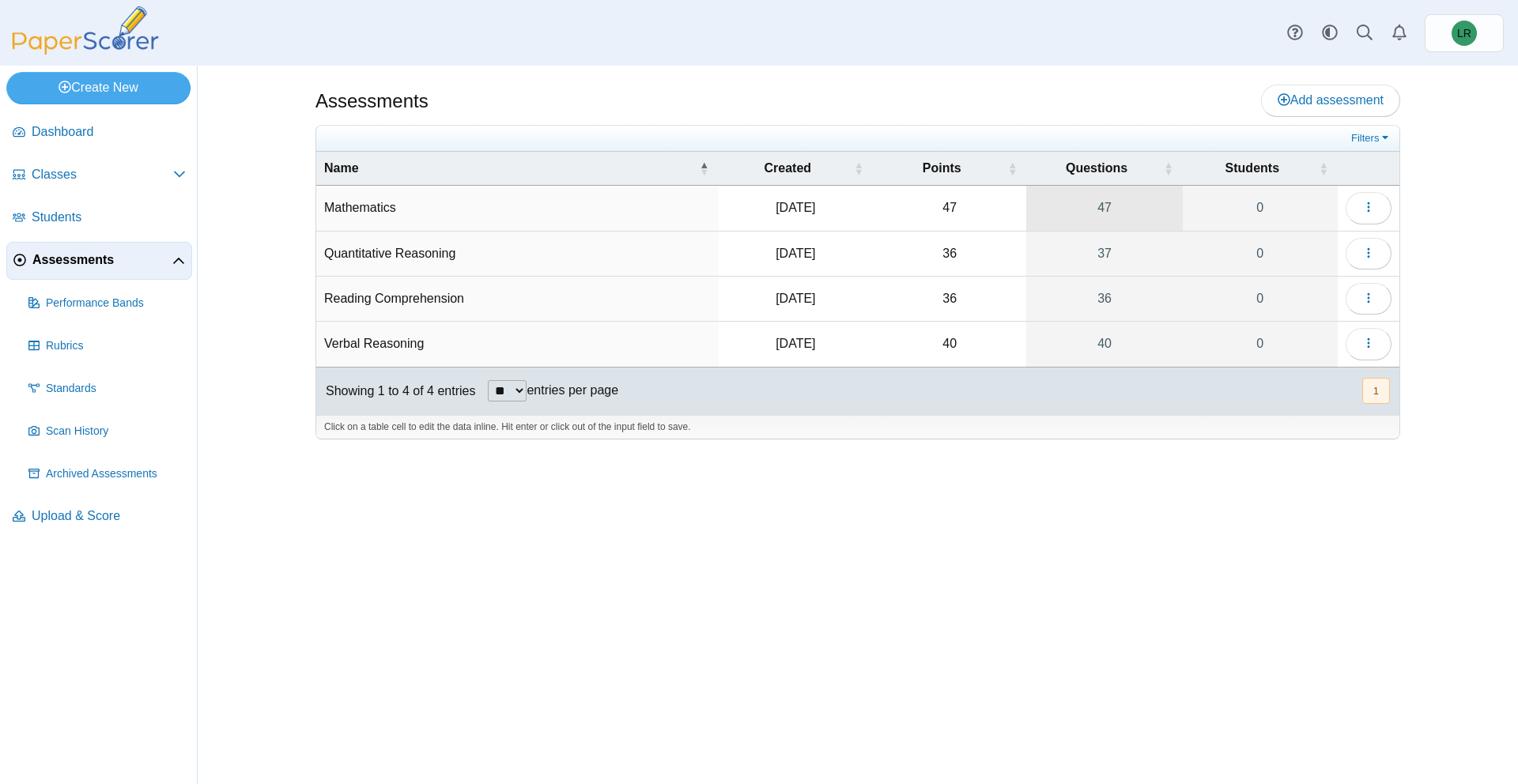
click at [1095, 201] on link "47" at bounding box center [1105, 208] width 156 height 45
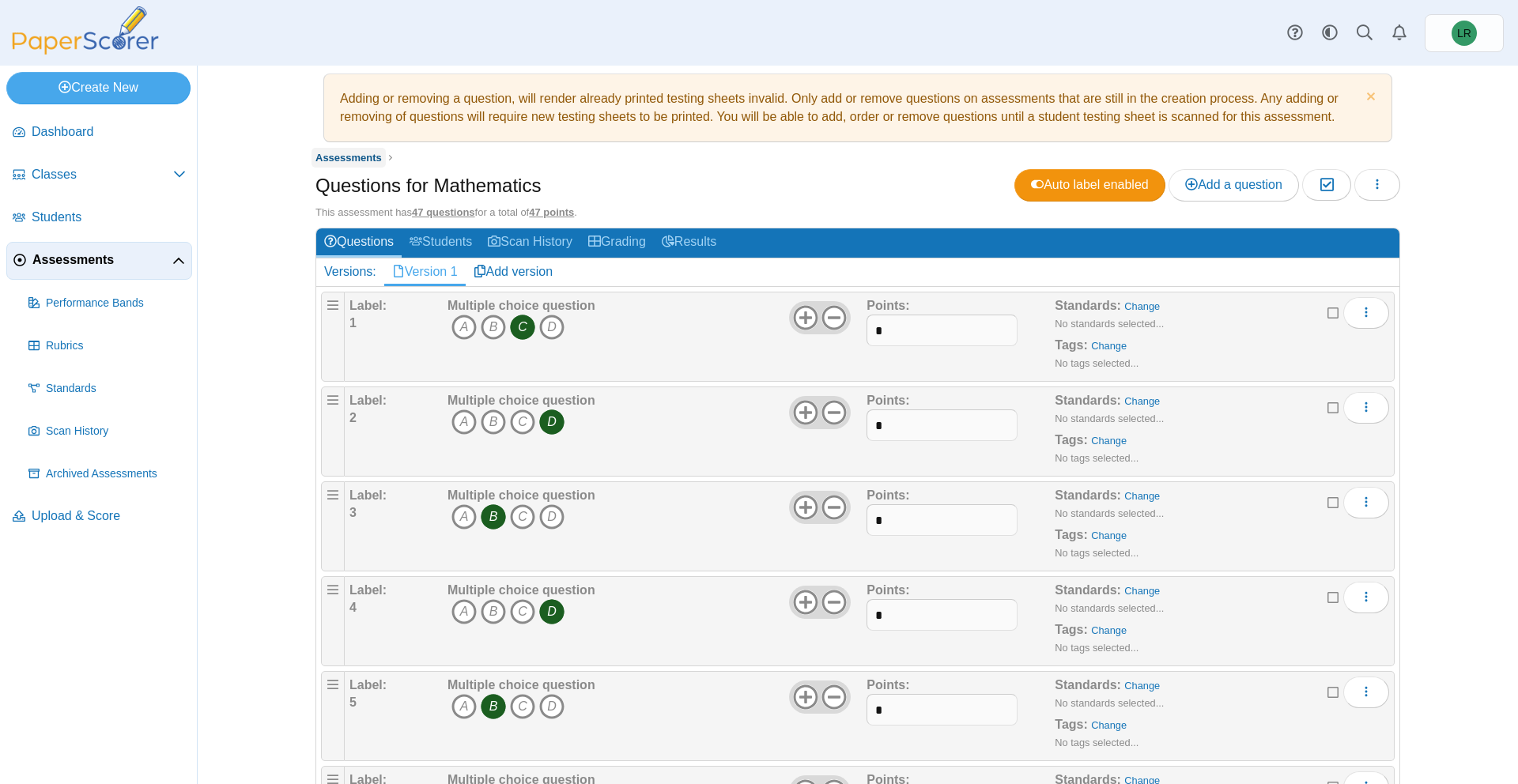
scroll to position [11, 0]
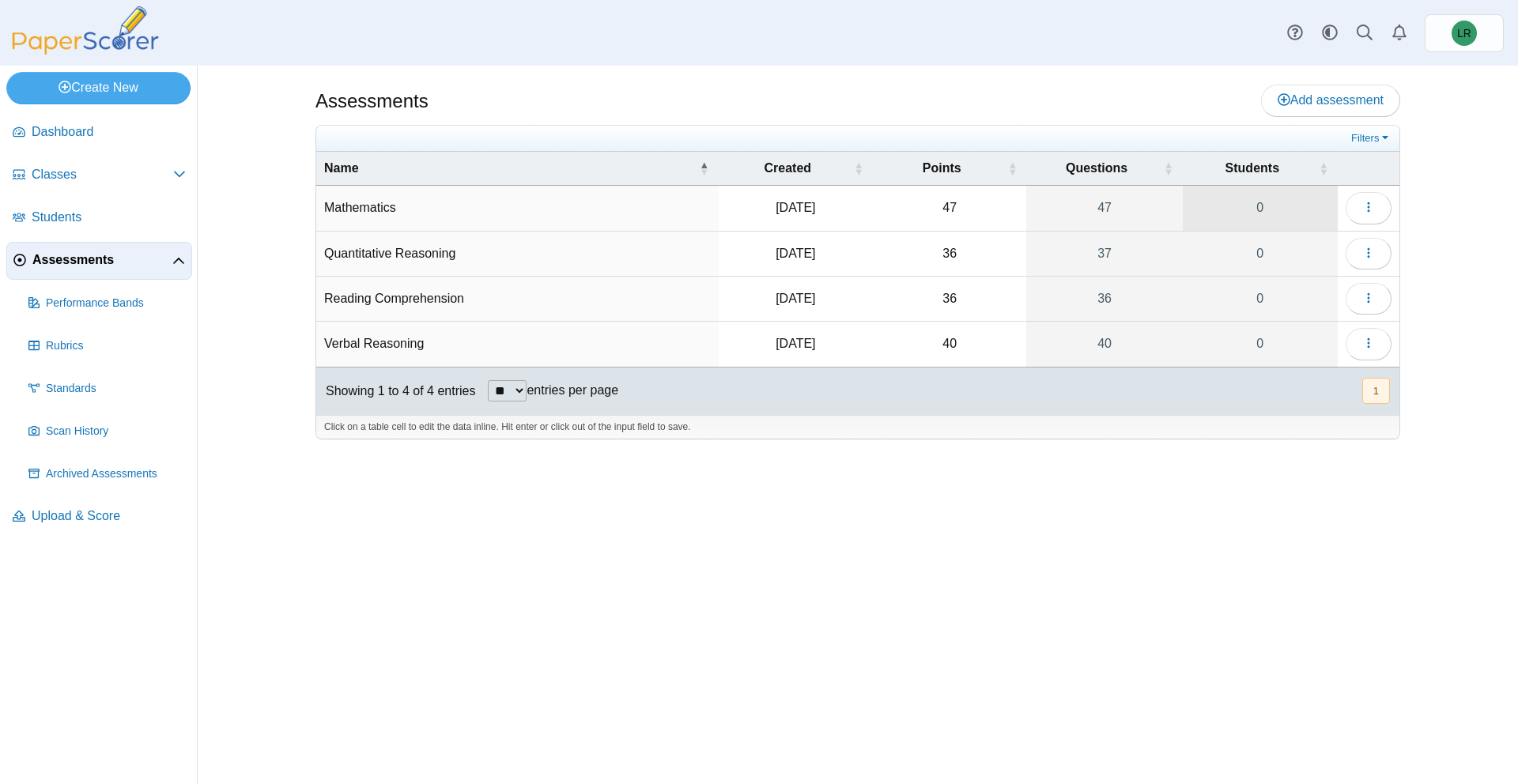
click at [1274, 211] on link "0" at bounding box center [1260, 208] width 155 height 45
click at [95, 224] on span "Students" at bounding box center [109, 218] width 154 height 17
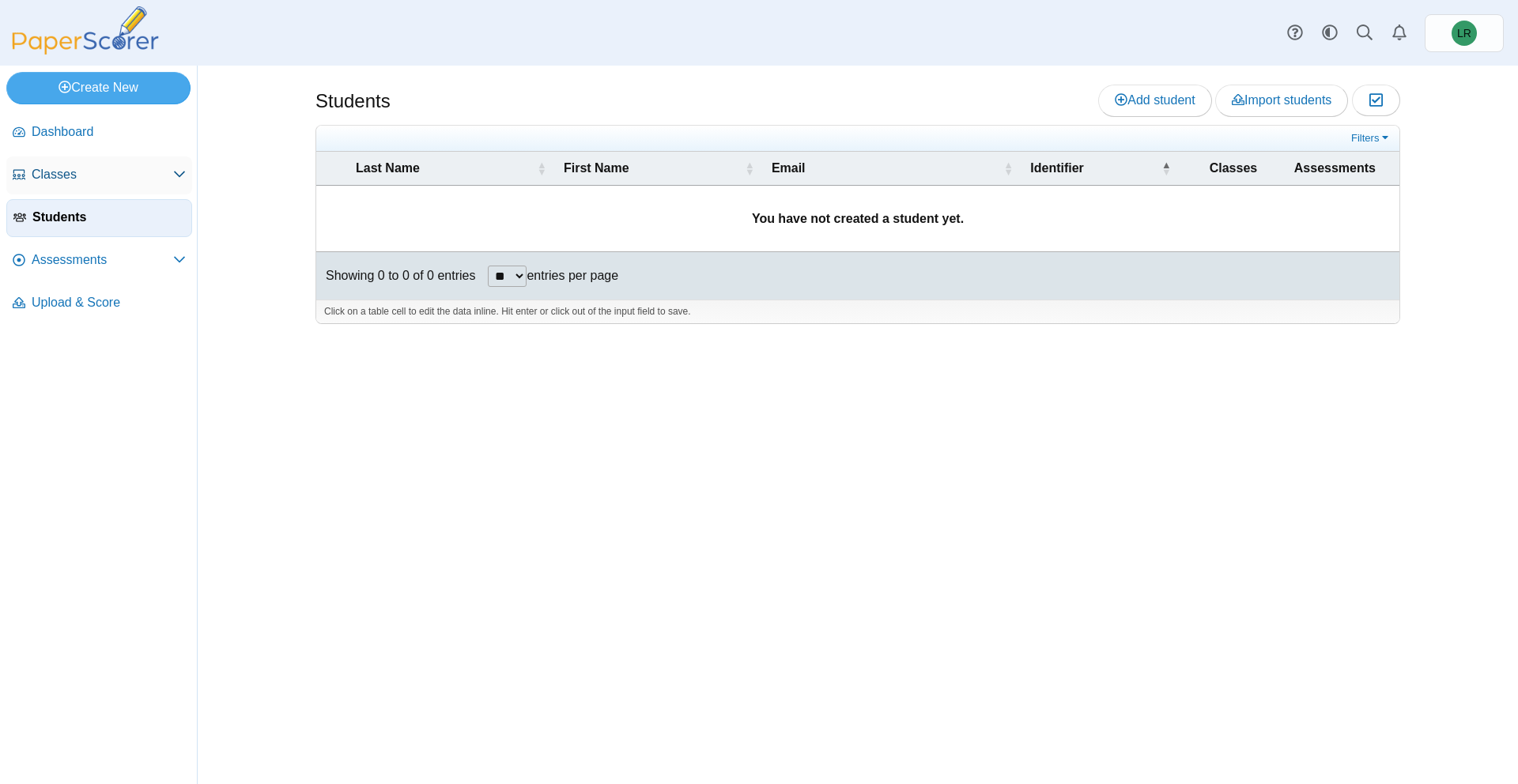
click at [152, 183] on link "Classes" at bounding box center [99, 176] width 186 height 38
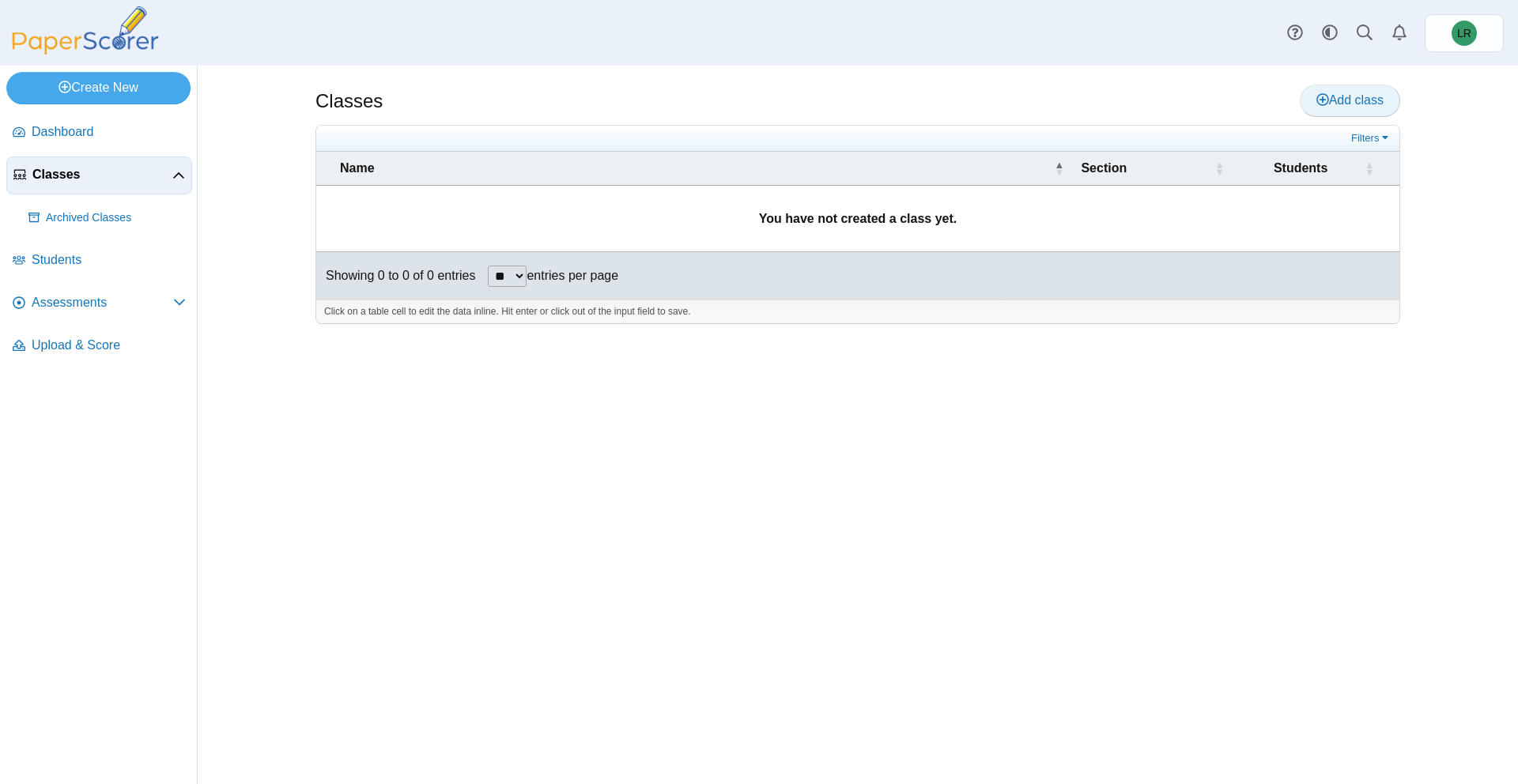
click at [1309, 95] on link "Add class" at bounding box center [1350, 100] width 100 height 32
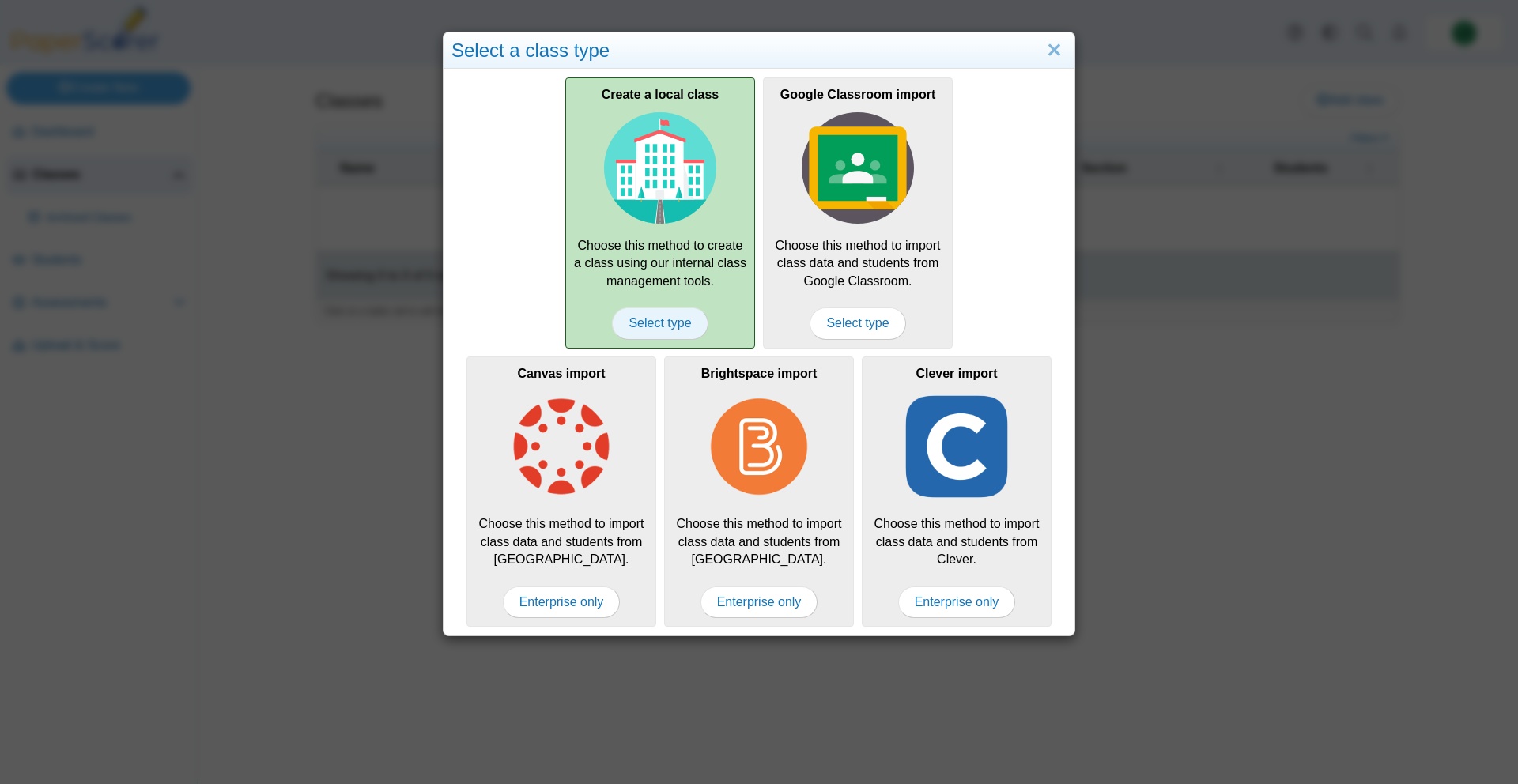
click at [659, 321] on span "Select type" at bounding box center [660, 323] width 96 height 32
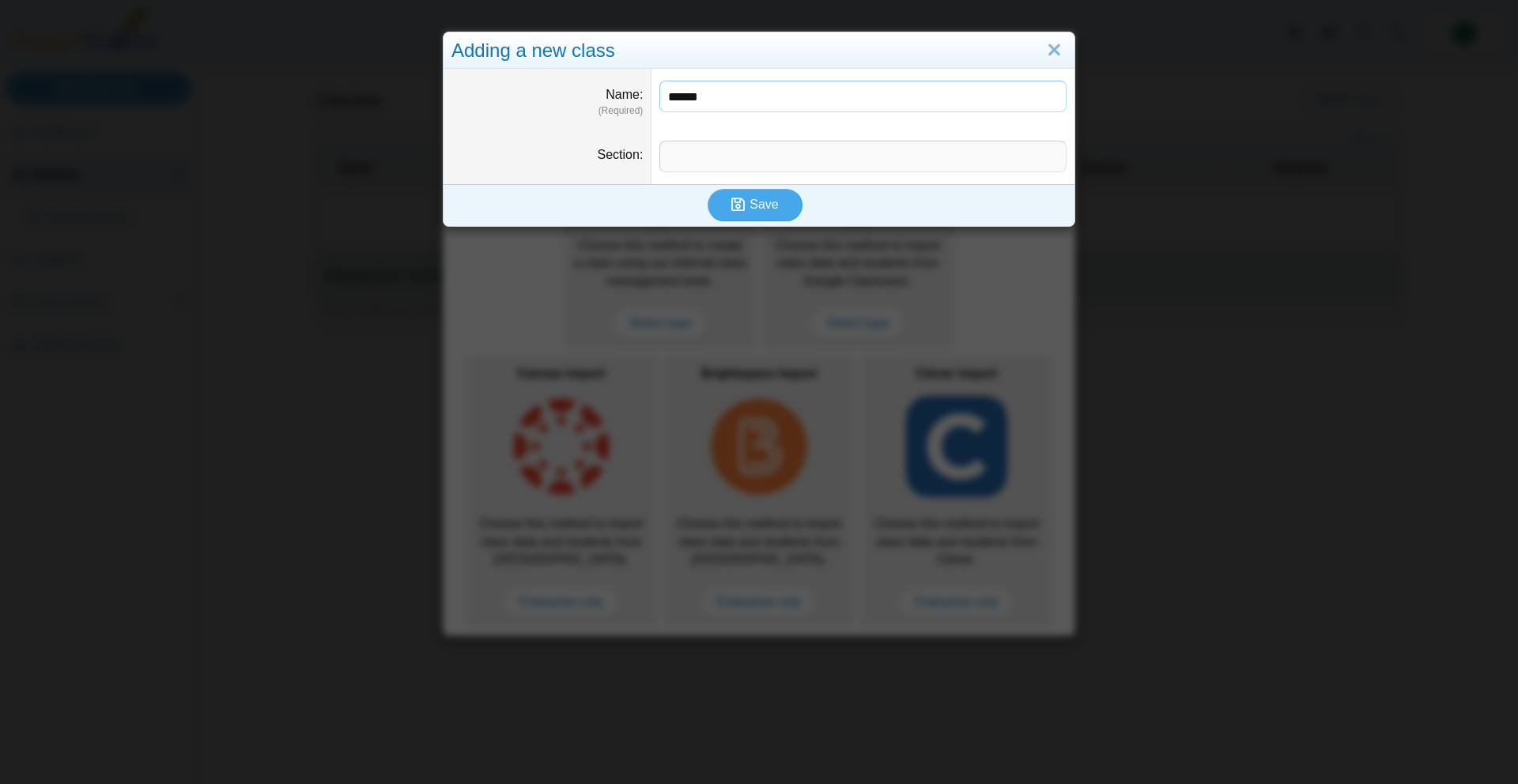
type input "**********"
click at [740, 203] on use "submit" at bounding box center [738, 206] width 14 height 14
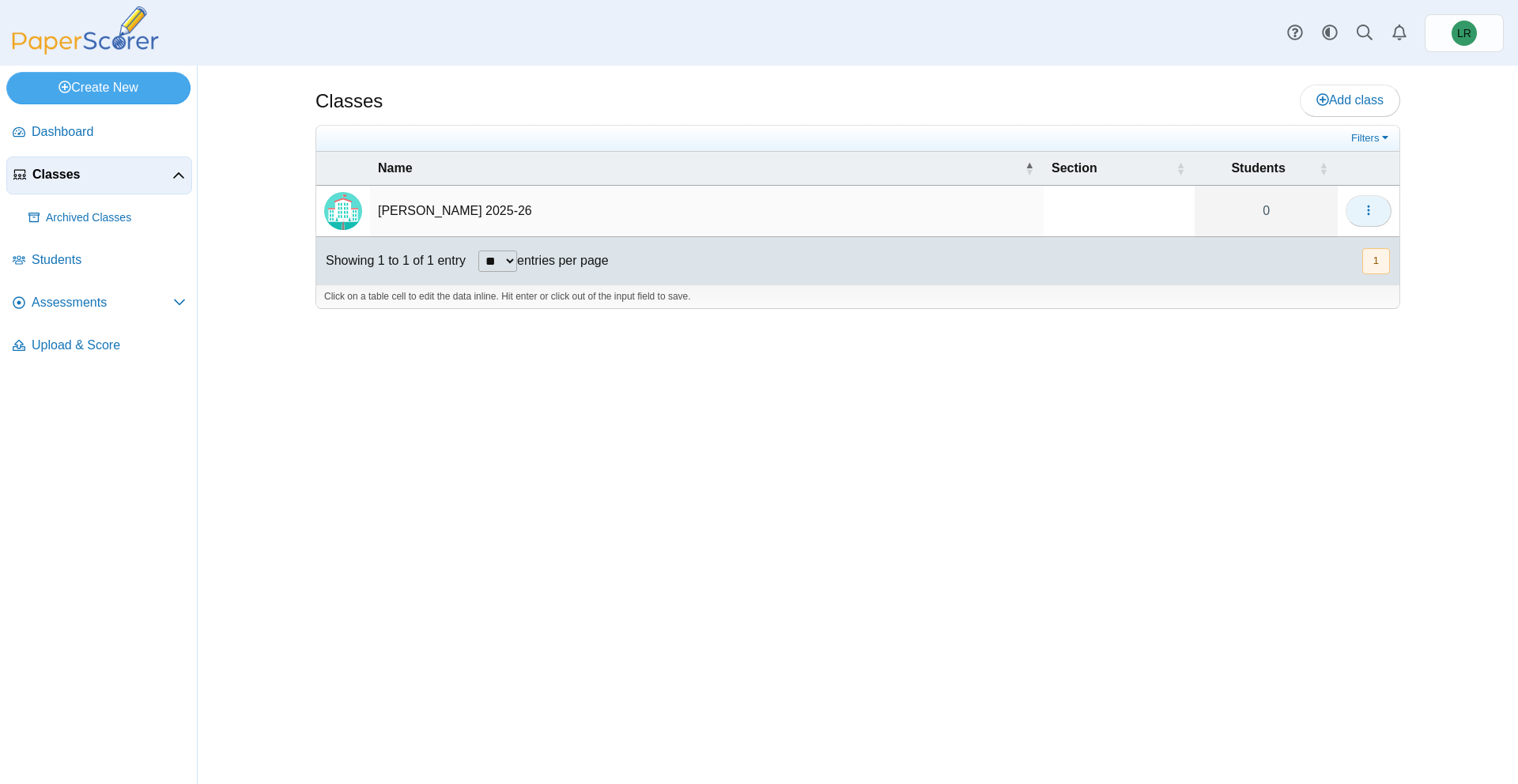
click at [1377, 209] on button "button" at bounding box center [1369, 211] width 46 height 32
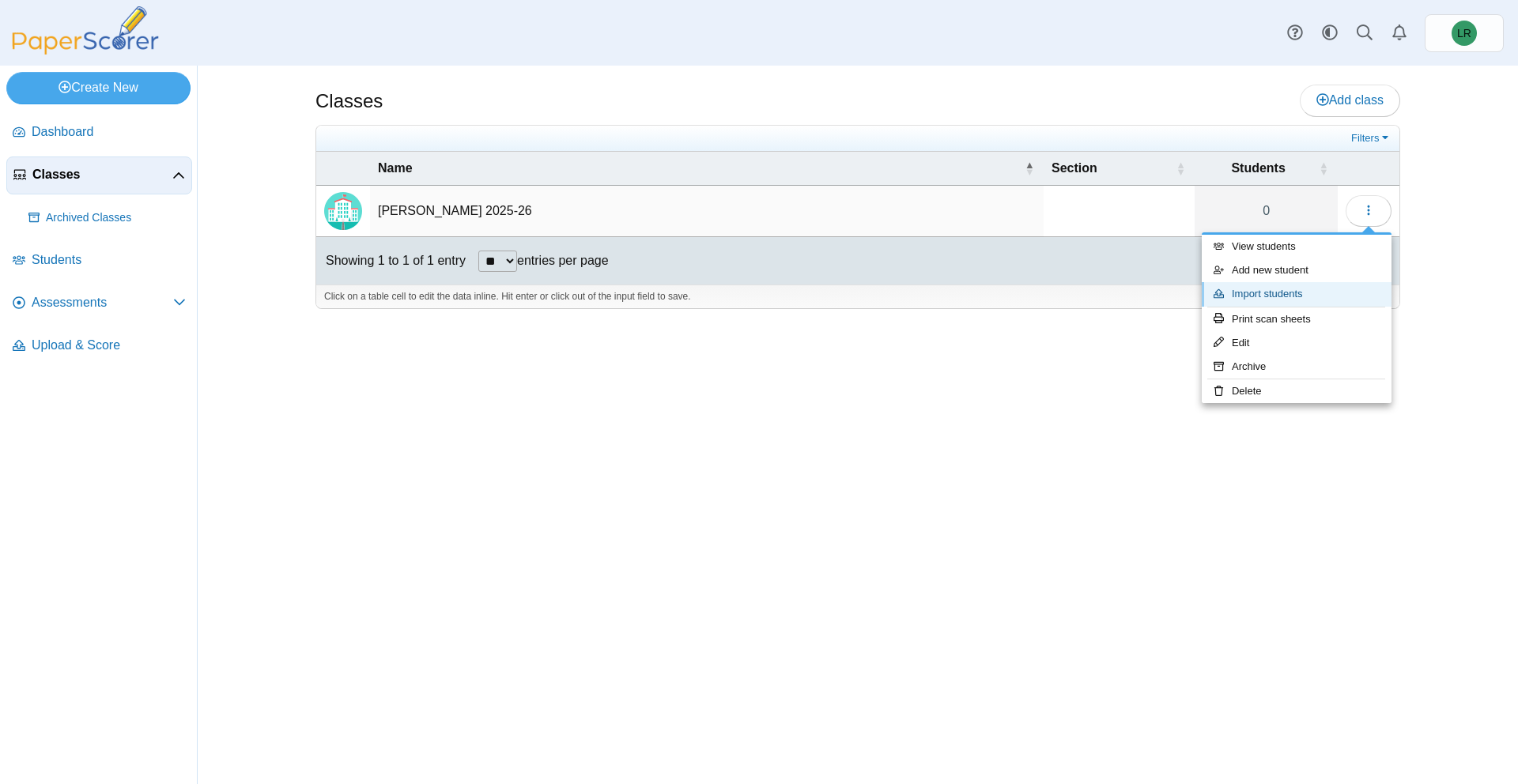
click at [1274, 291] on link "Import students" at bounding box center [1296, 294] width 189 height 24
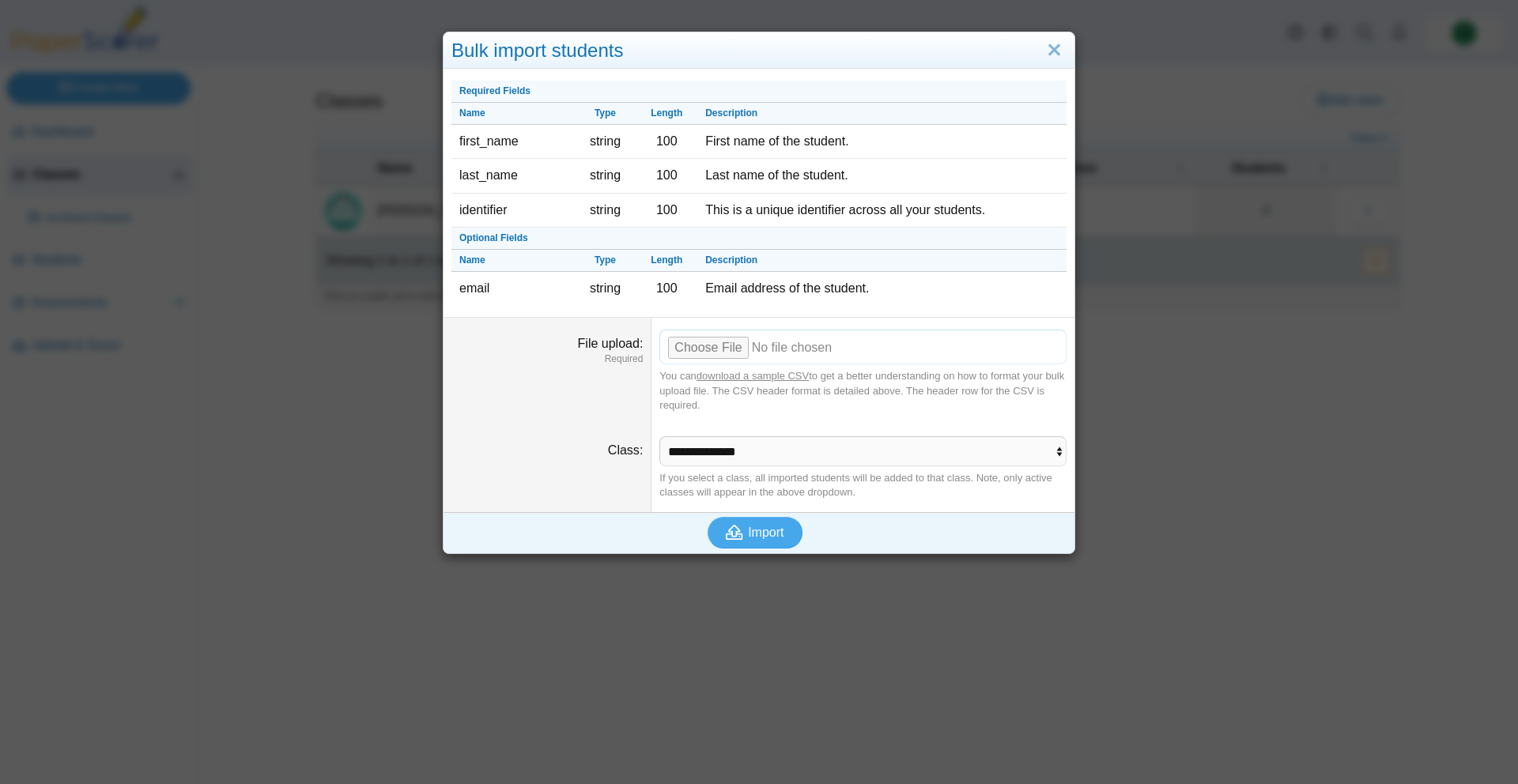
click at [688, 358] on input "File upload" at bounding box center [862, 347] width 407 height 35
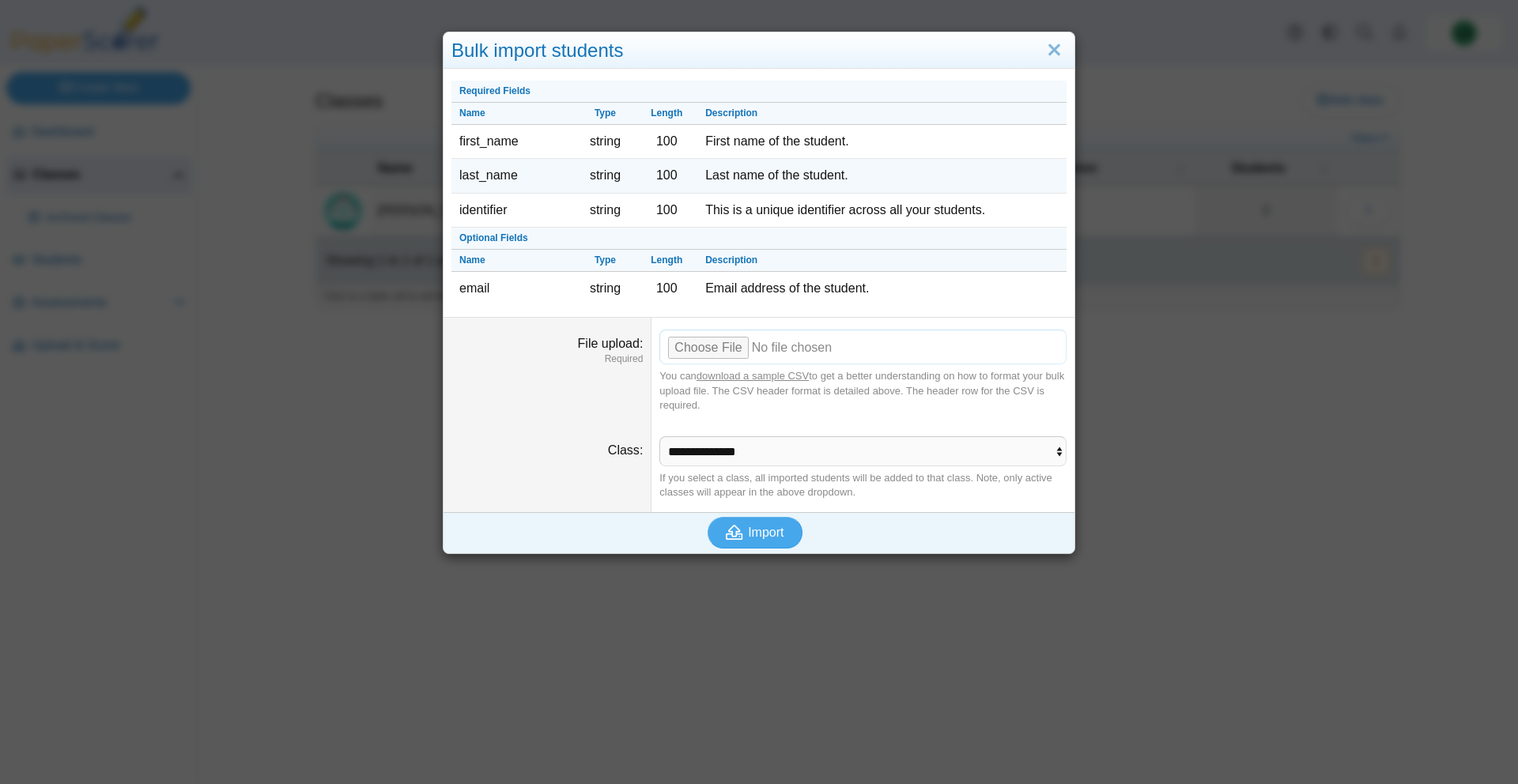
type input "**********"
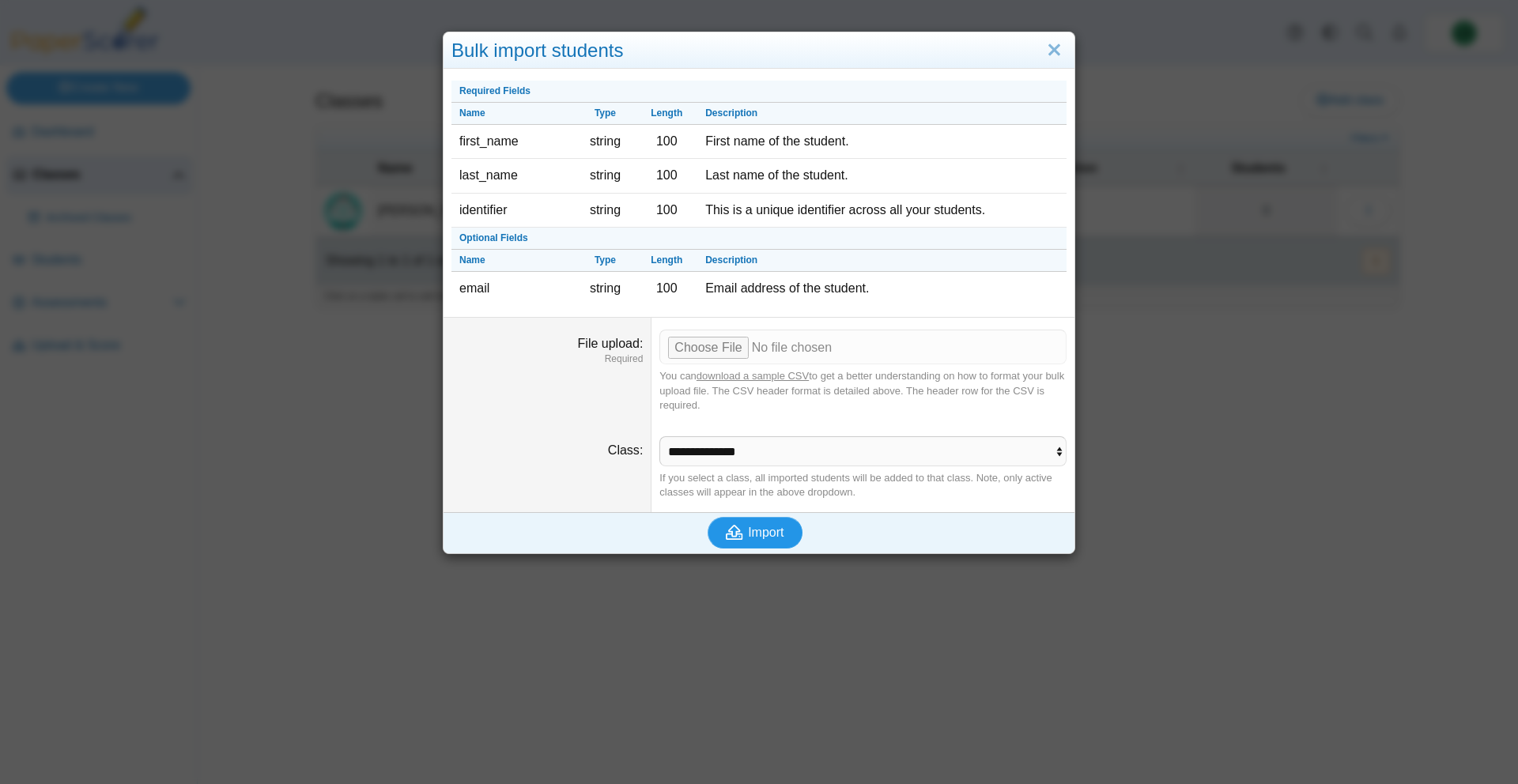
click at [755, 532] on span "Import" at bounding box center [766, 533] width 36 height 14
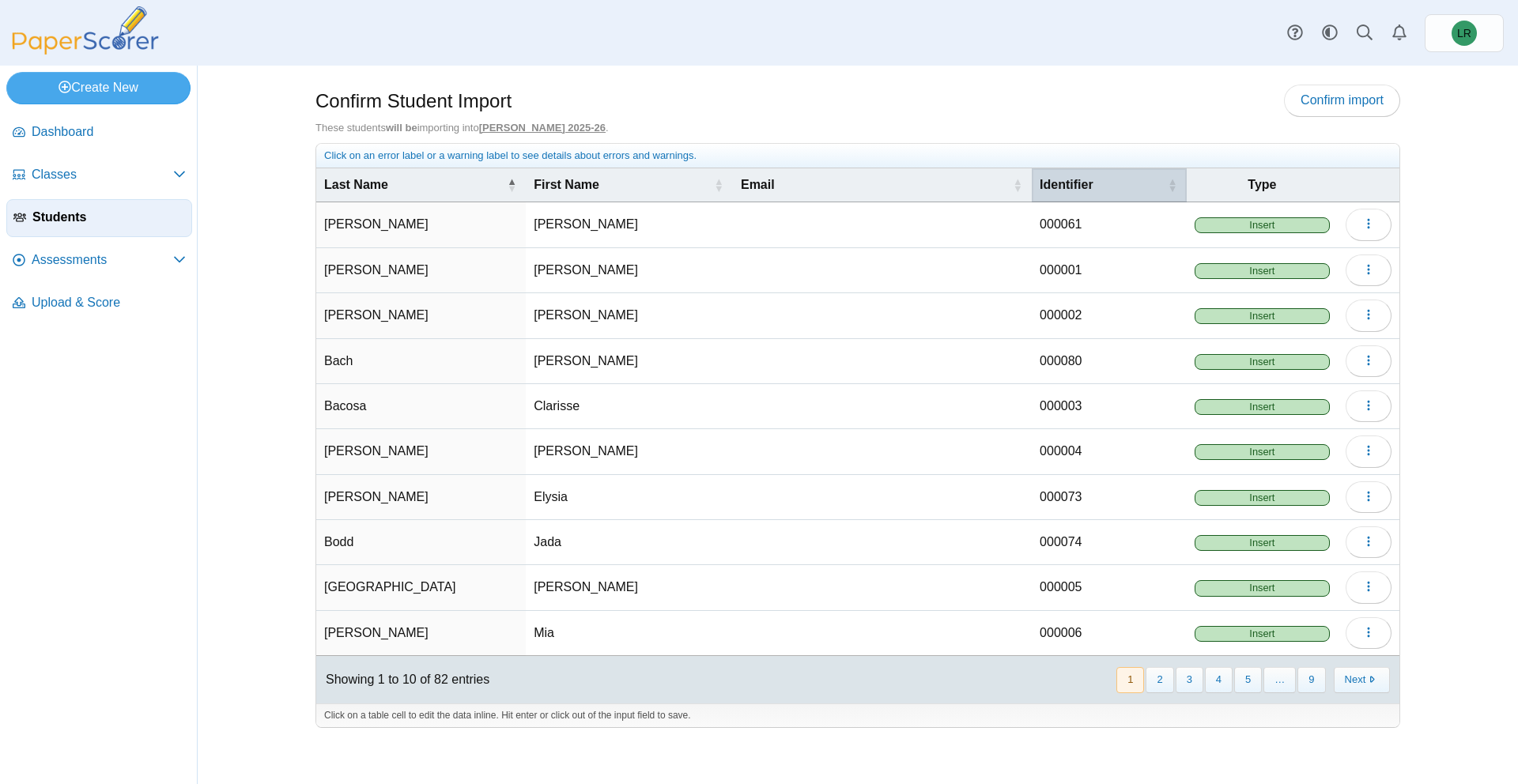
click at [1060, 182] on span "Identifier" at bounding box center [1066, 185] width 54 height 14
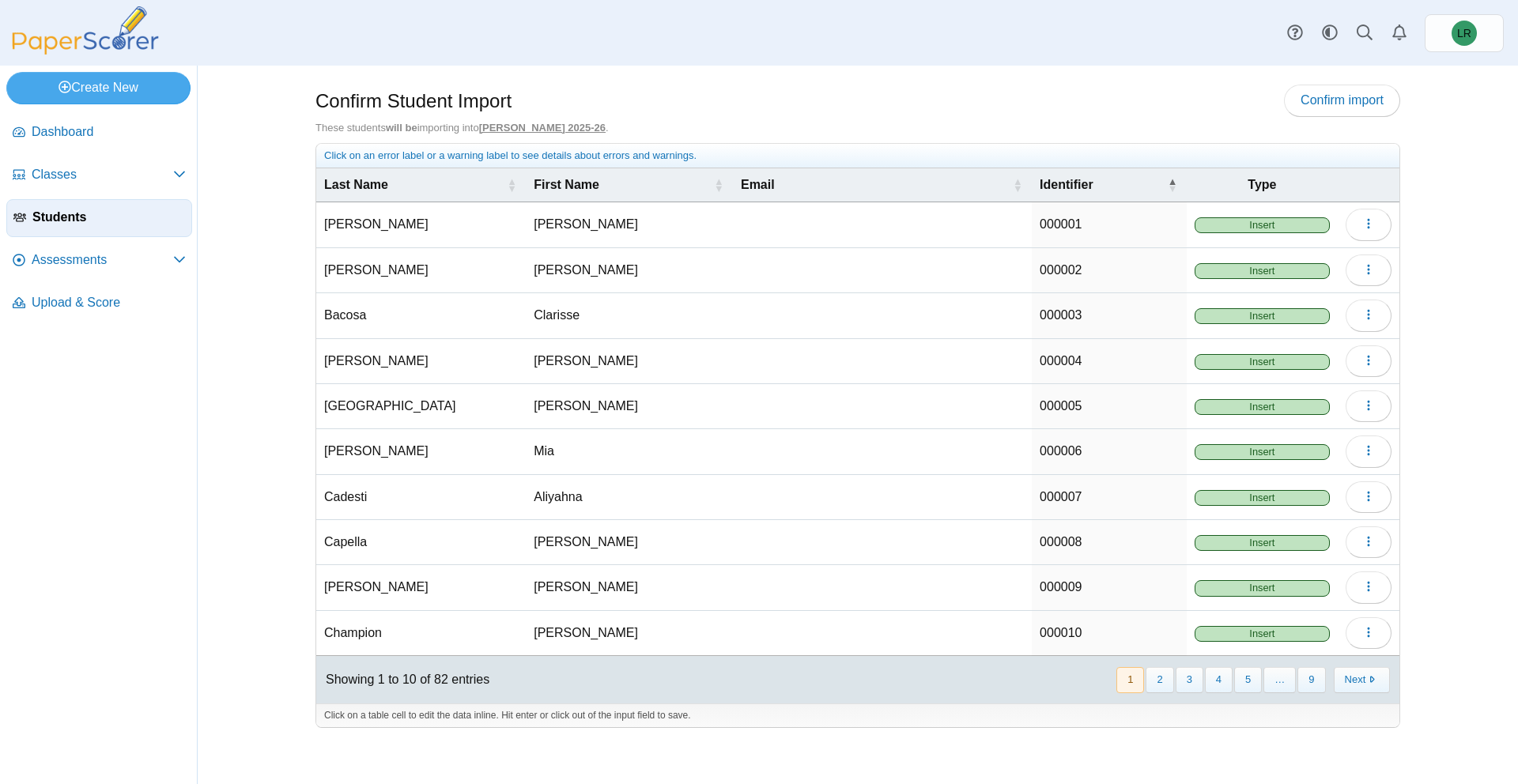
click at [1301, 674] on button "9" at bounding box center [1311, 680] width 27 height 26
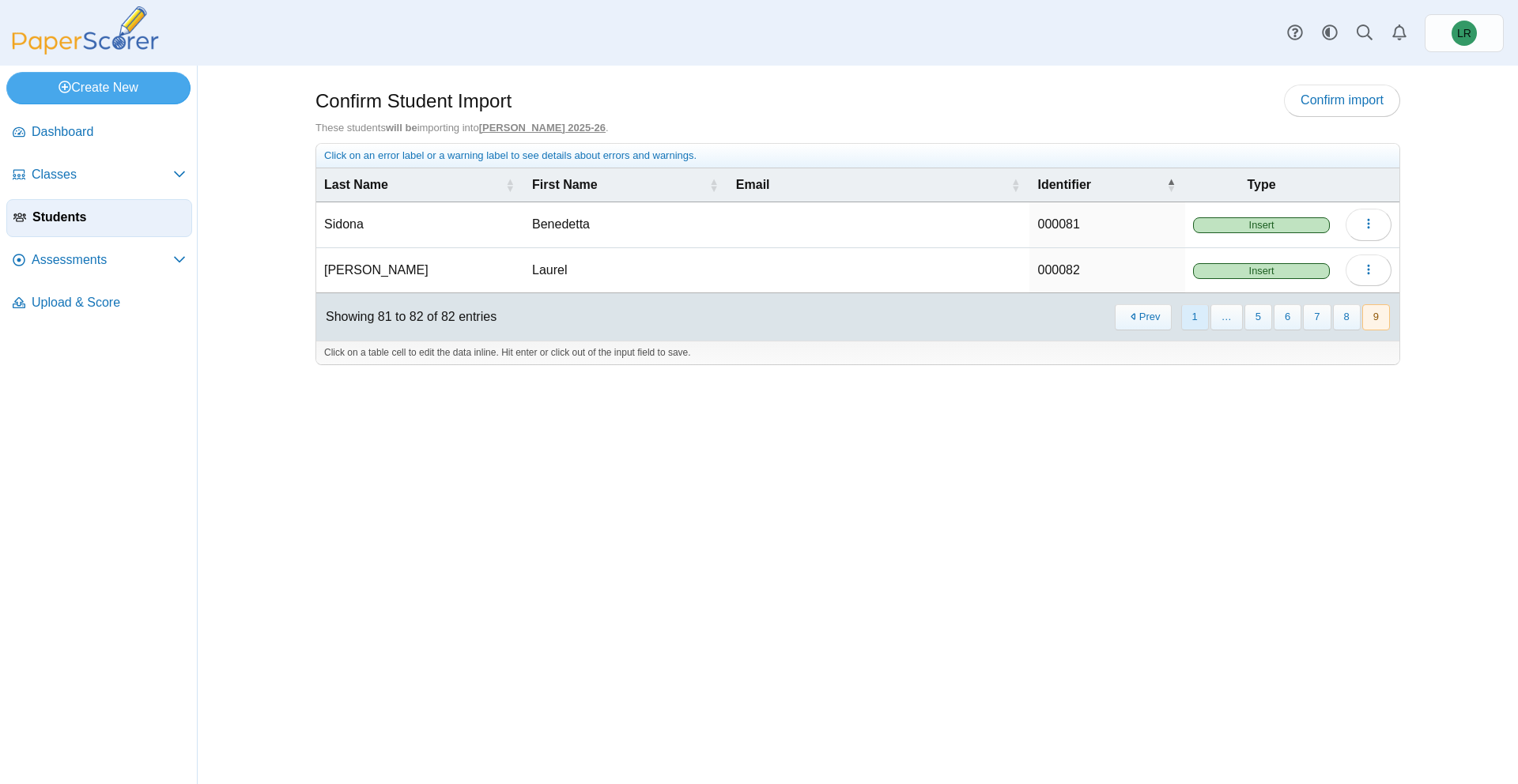
click at [1195, 322] on button "1" at bounding box center [1195, 317] width 27 height 26
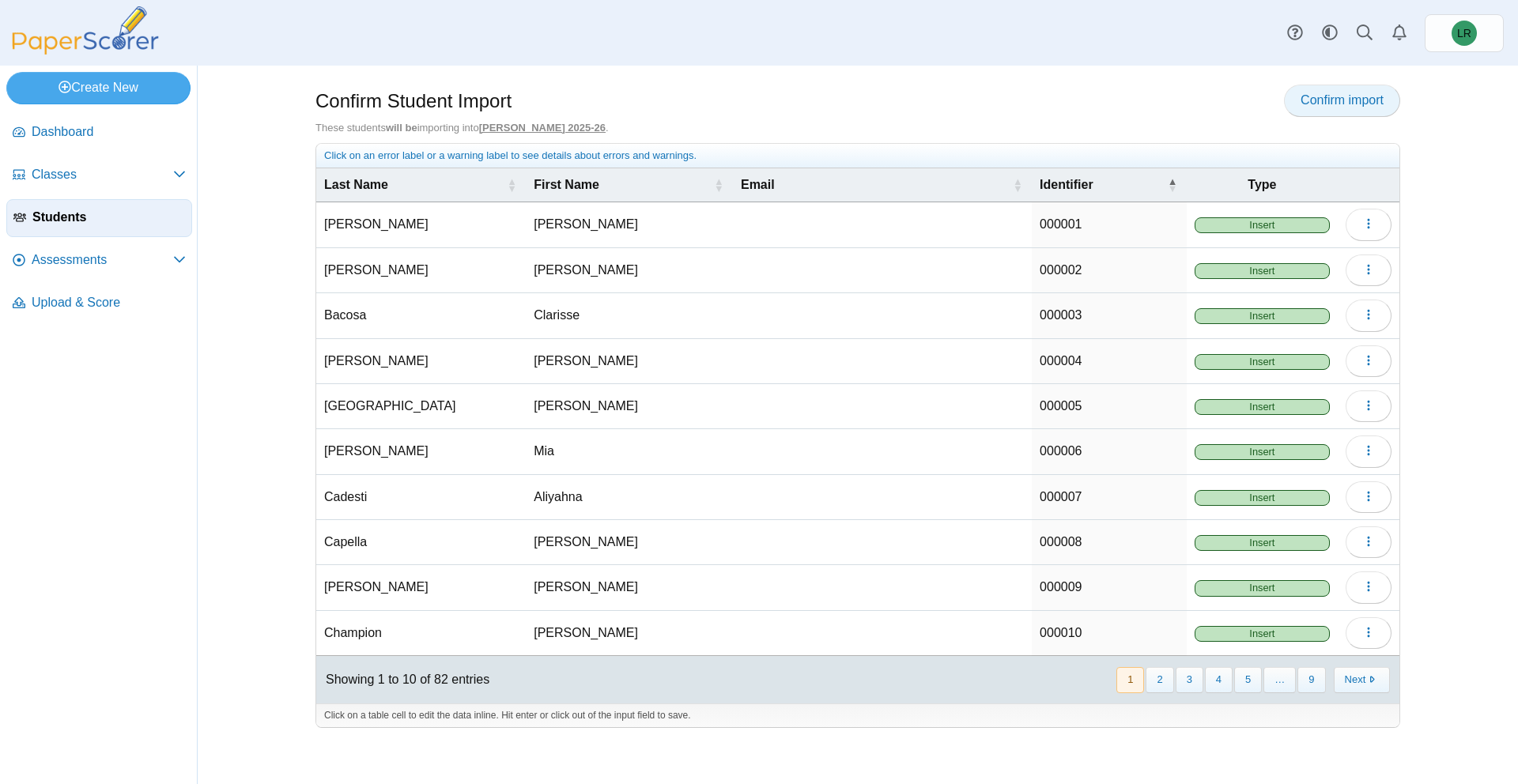
click at [1302, 94] on span "Confirm import" at bounding box center [1342, 100] width 83 height 14
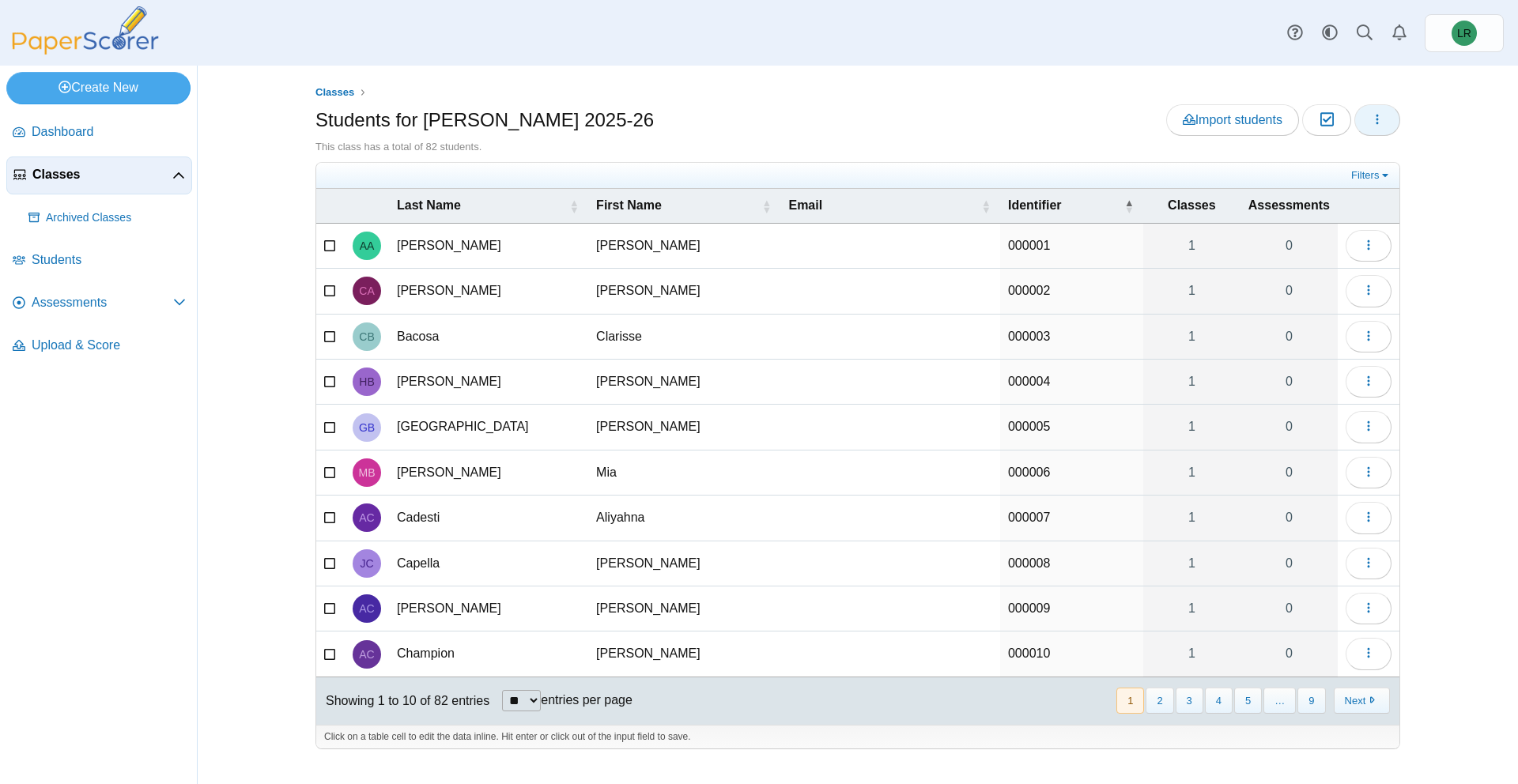
click at [1373, 117] on icon "button" at bounding box center [1377, 119] width 13 height 13
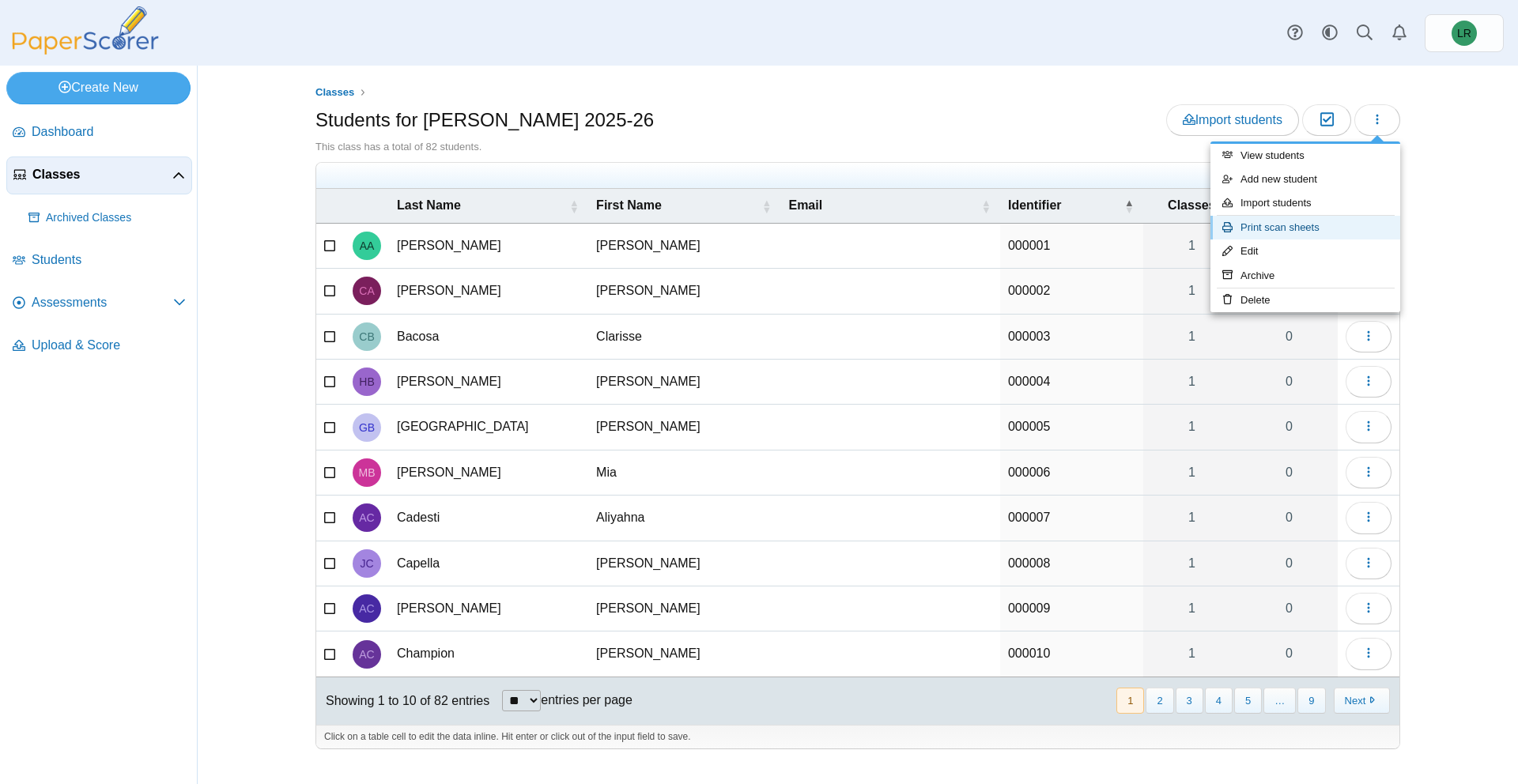
click at [1284, 227] on link "Print scan sheets" at bounding box center [1305, 228] width 189 height 24
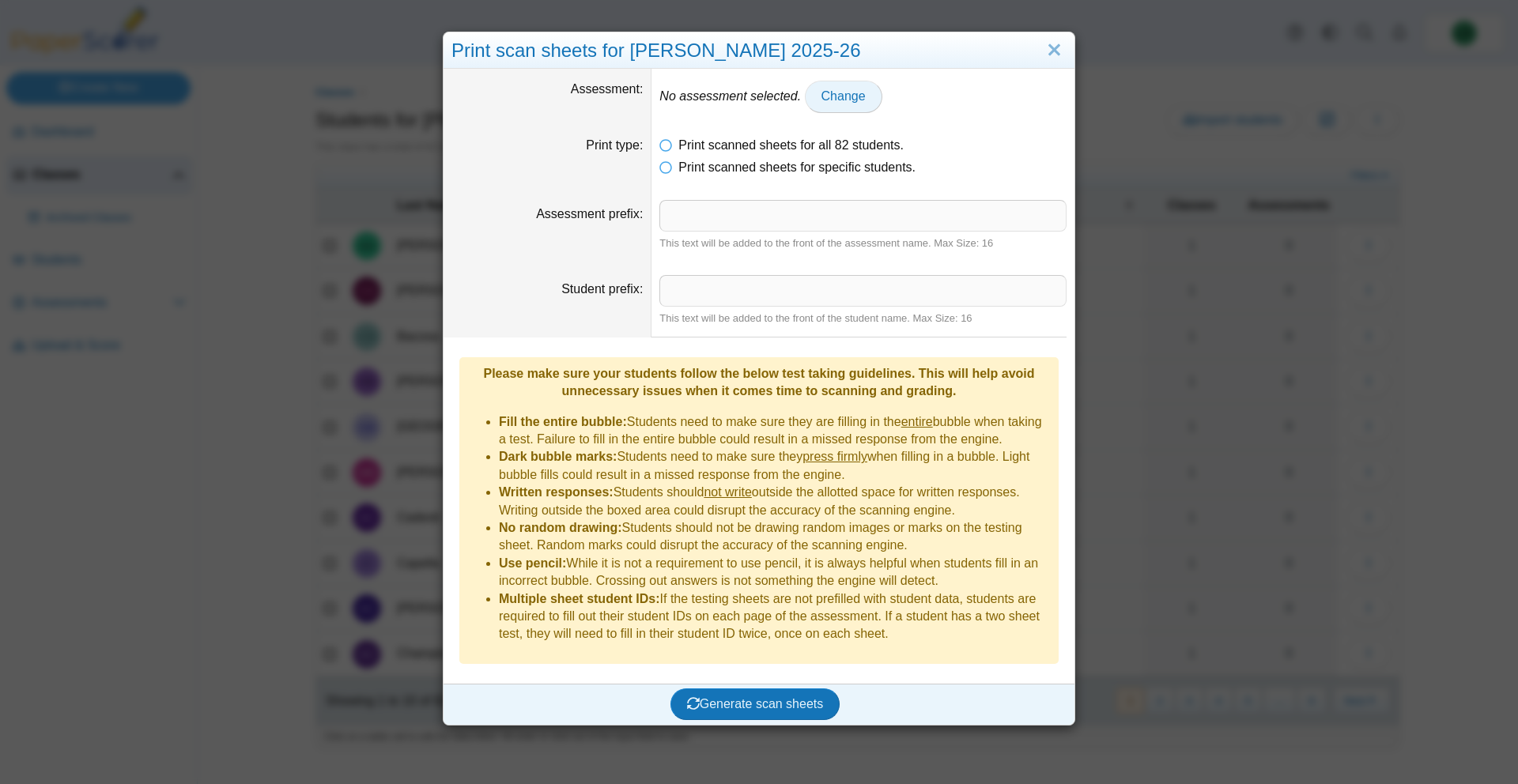
click at [841, 93] on span "Change" at bounding box center [844, 96] width 45 height 14
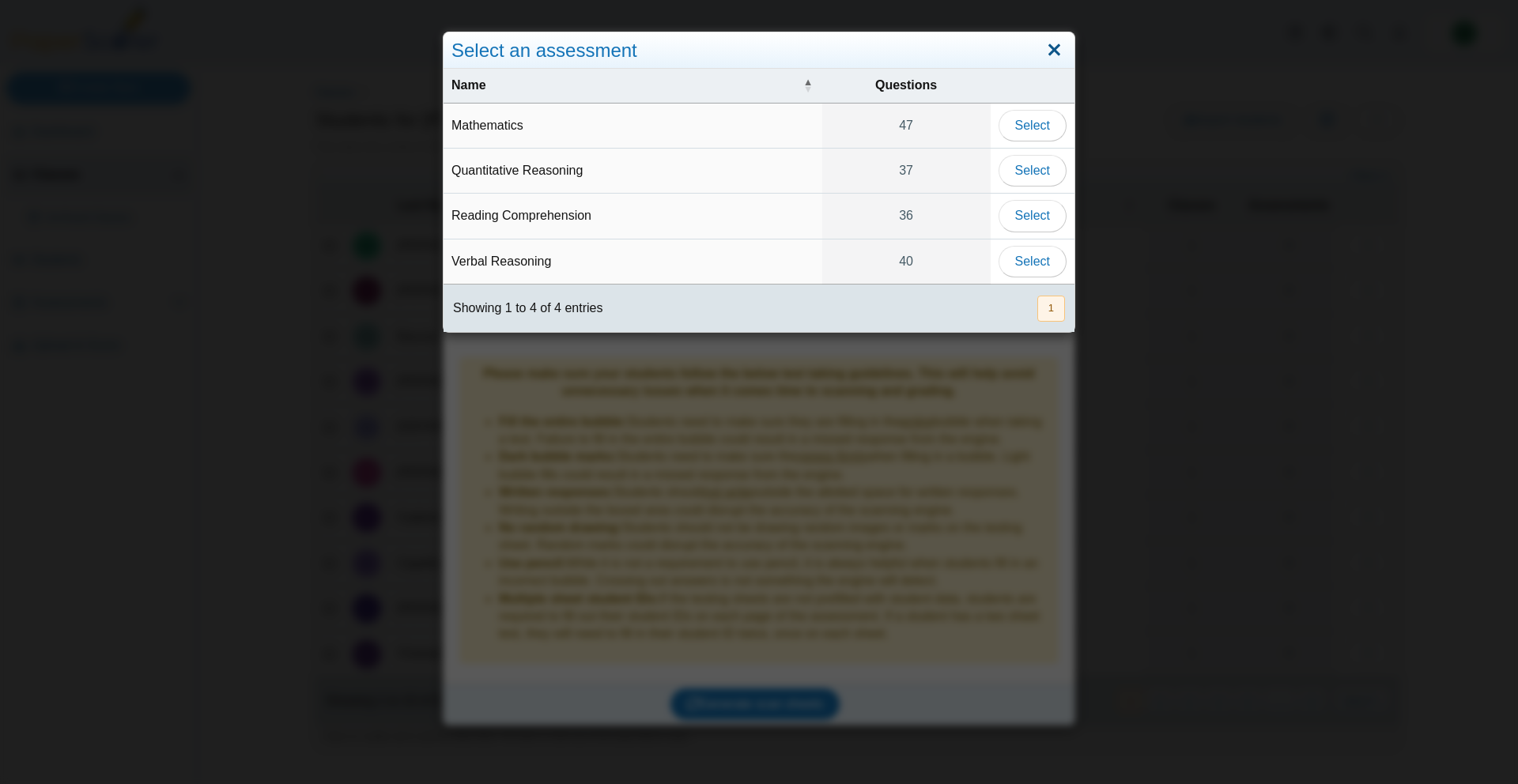
click at [1060, 46] on link "Close" at bounding box center [1054, 50] width 25 height 27
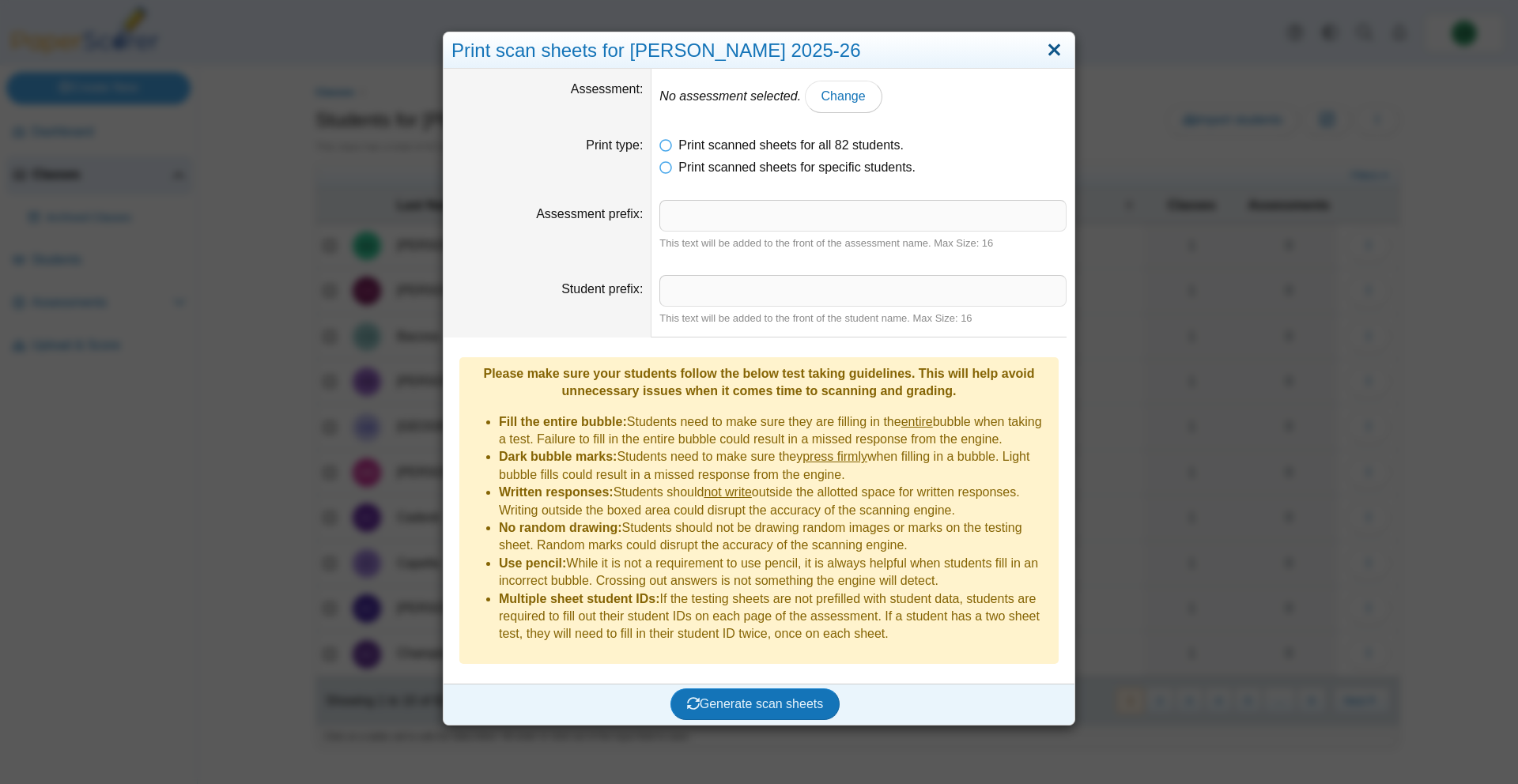
click at [1050, 51] on link "Close" at bounding box center [1054, 50] width 25 height 27
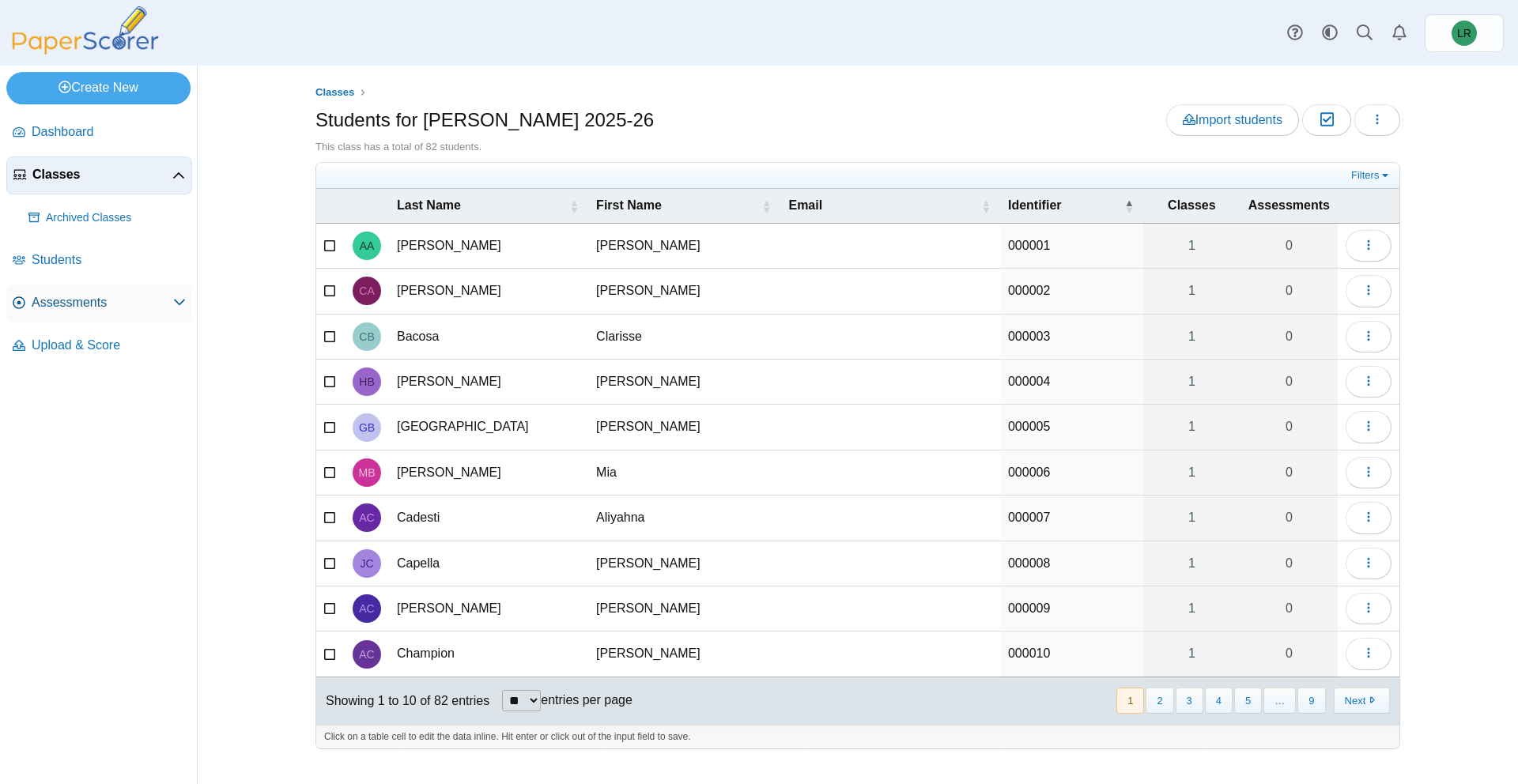
click at [96, 308] on span "Assessments" at bounding box center [102, 302] width 141 height 17
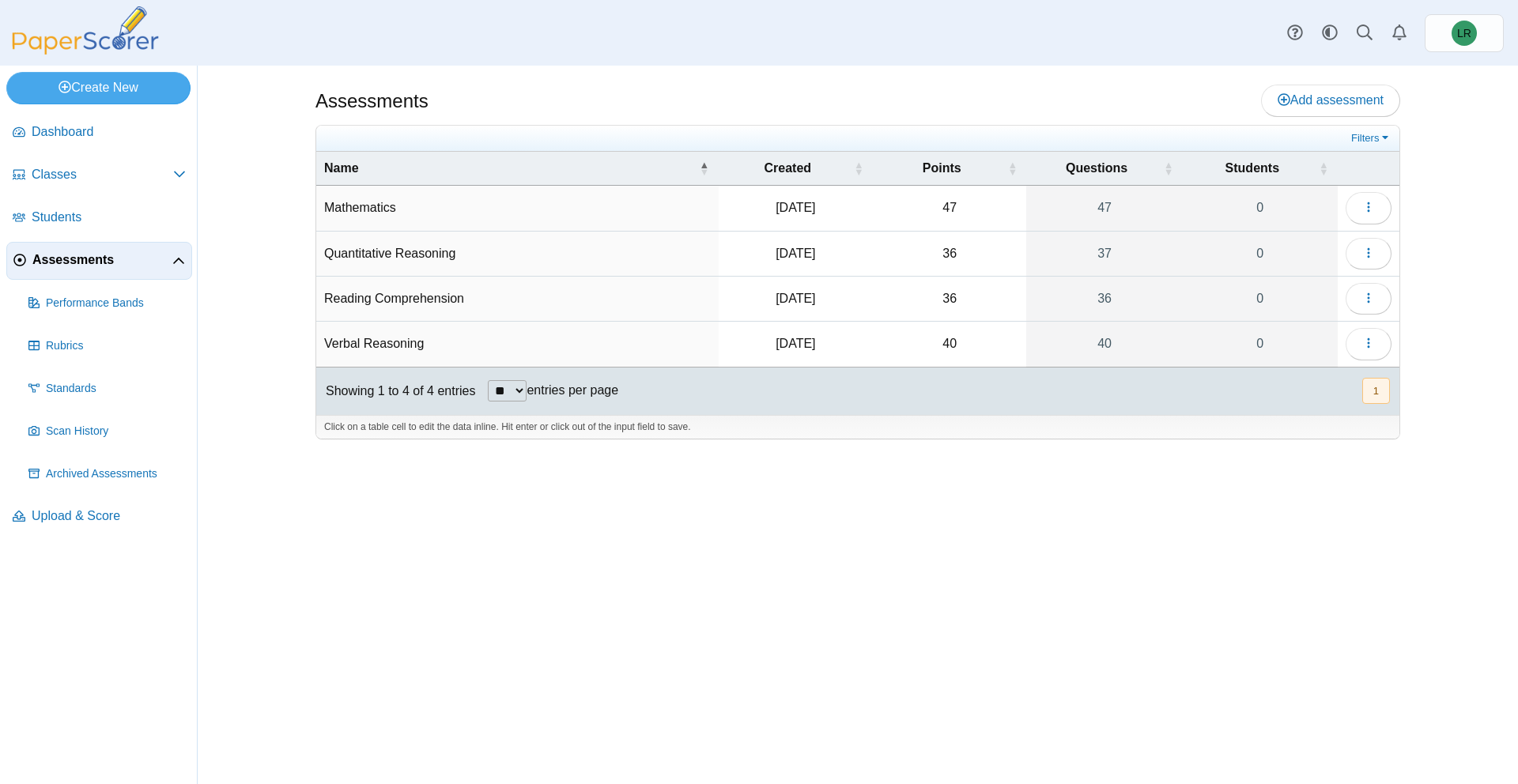
click at [428, 250] on td "Quantitative Reasoning" at bounding box center [518, 254] width 403 height 45
click at [1351, 260] on button "button" at bounding box center [1369, 254] width 46 height 32
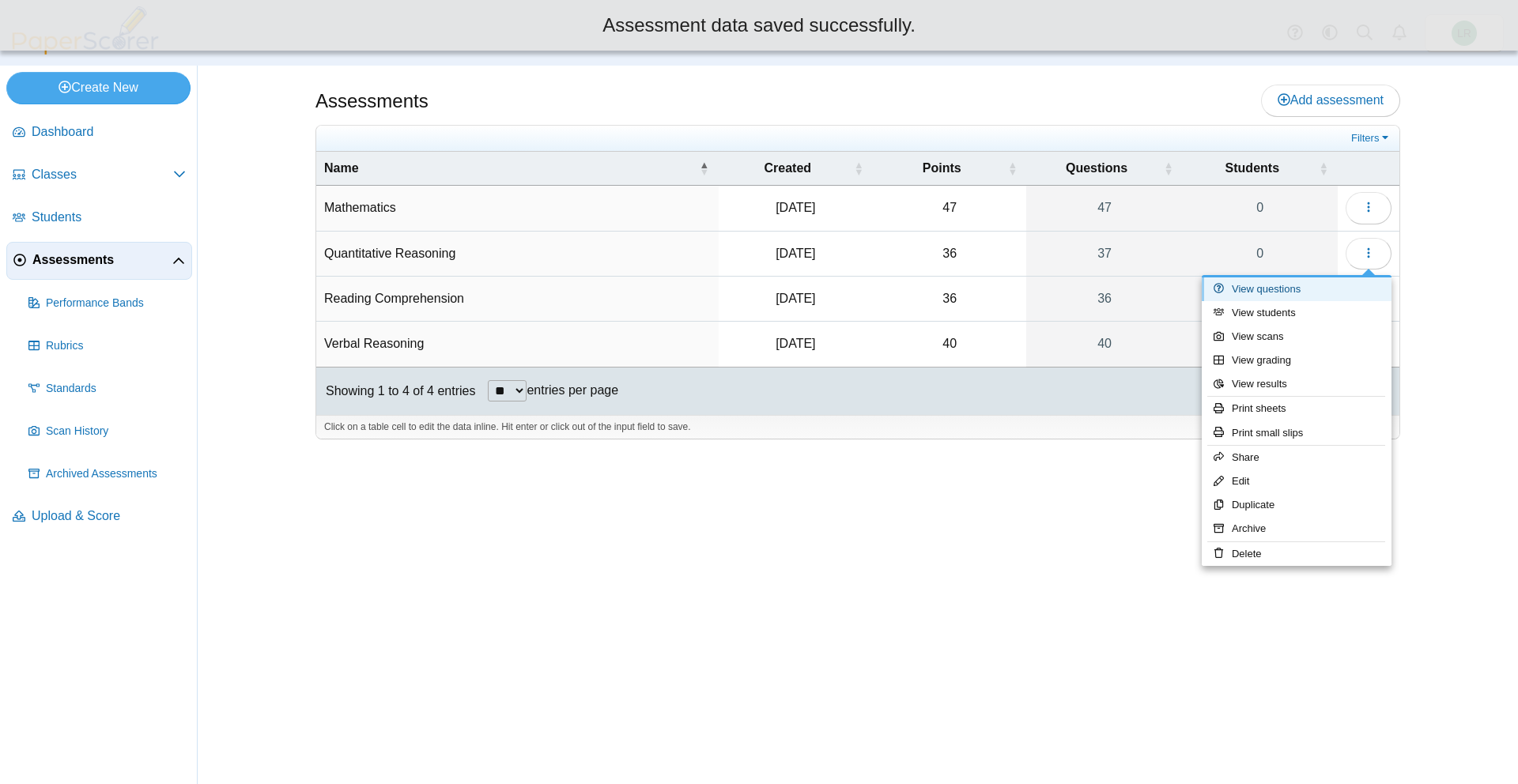
click at [1291, 296] on link "View questions" at bounding box center [1296, 290] width 189 height 24
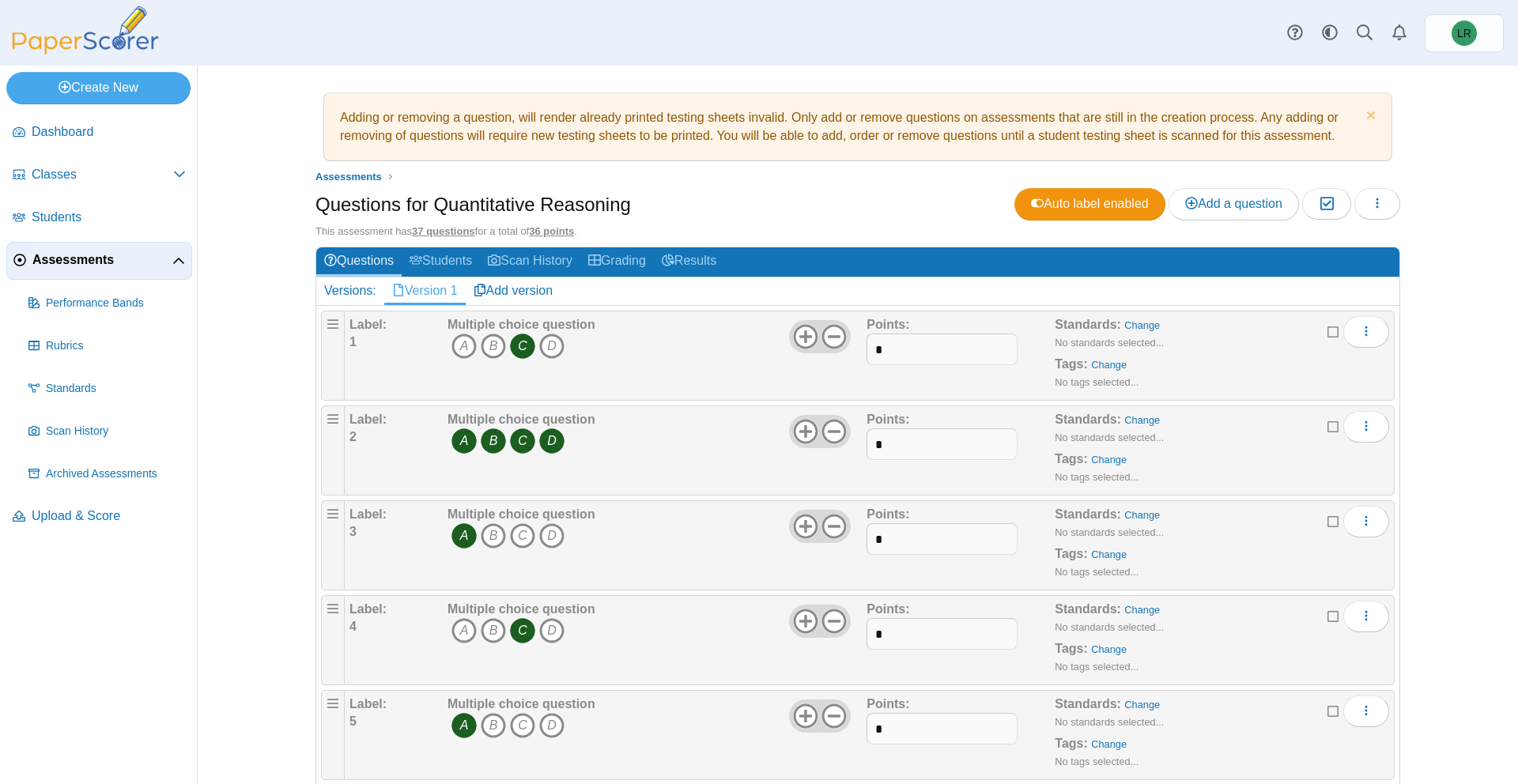
click at [475, 438] on icon "A" at bounding box center [465, 441] width 26 height 26
drag, startPoint x: 487, startPoint y: 438, endPoint x: 516, endPoint y: 437, distance: 29.0
click at [488, 438] on icon "B" at bounding box center [494, 441] width 26 height 26
click at [555, 434] on icon "D" at bounding box center [552, 441] width 26 height 26
click at [911, 444] on input "*" at bounding box center [941, 444] width 150 height 32
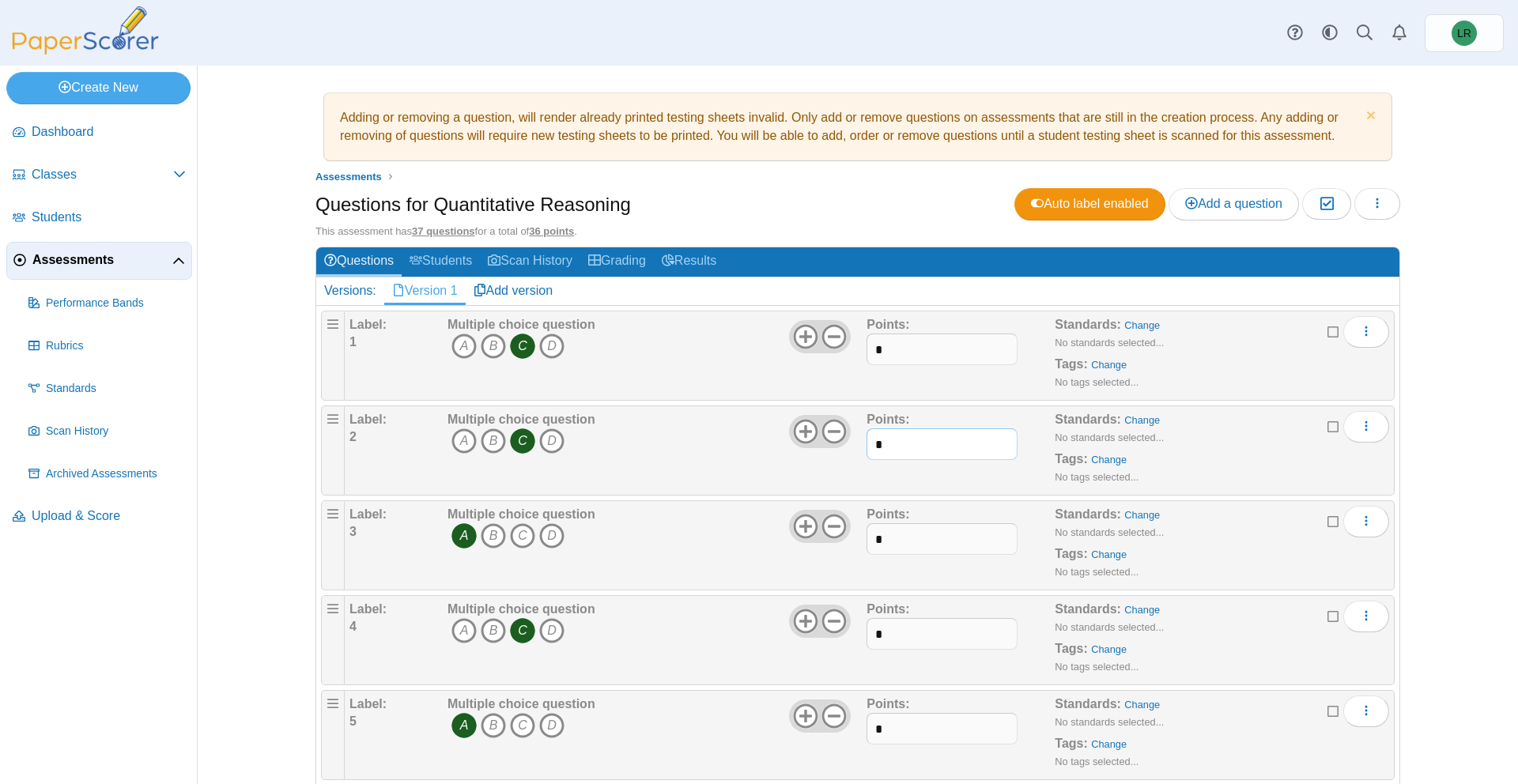
type input "*"
click at [694, 477] on div "Multiple choice question A B C D" at bounding box center [656, 451] width 423 height 79
click at [692, 260] on link "Results" at bounding box center [689, 262] width 70 height 29
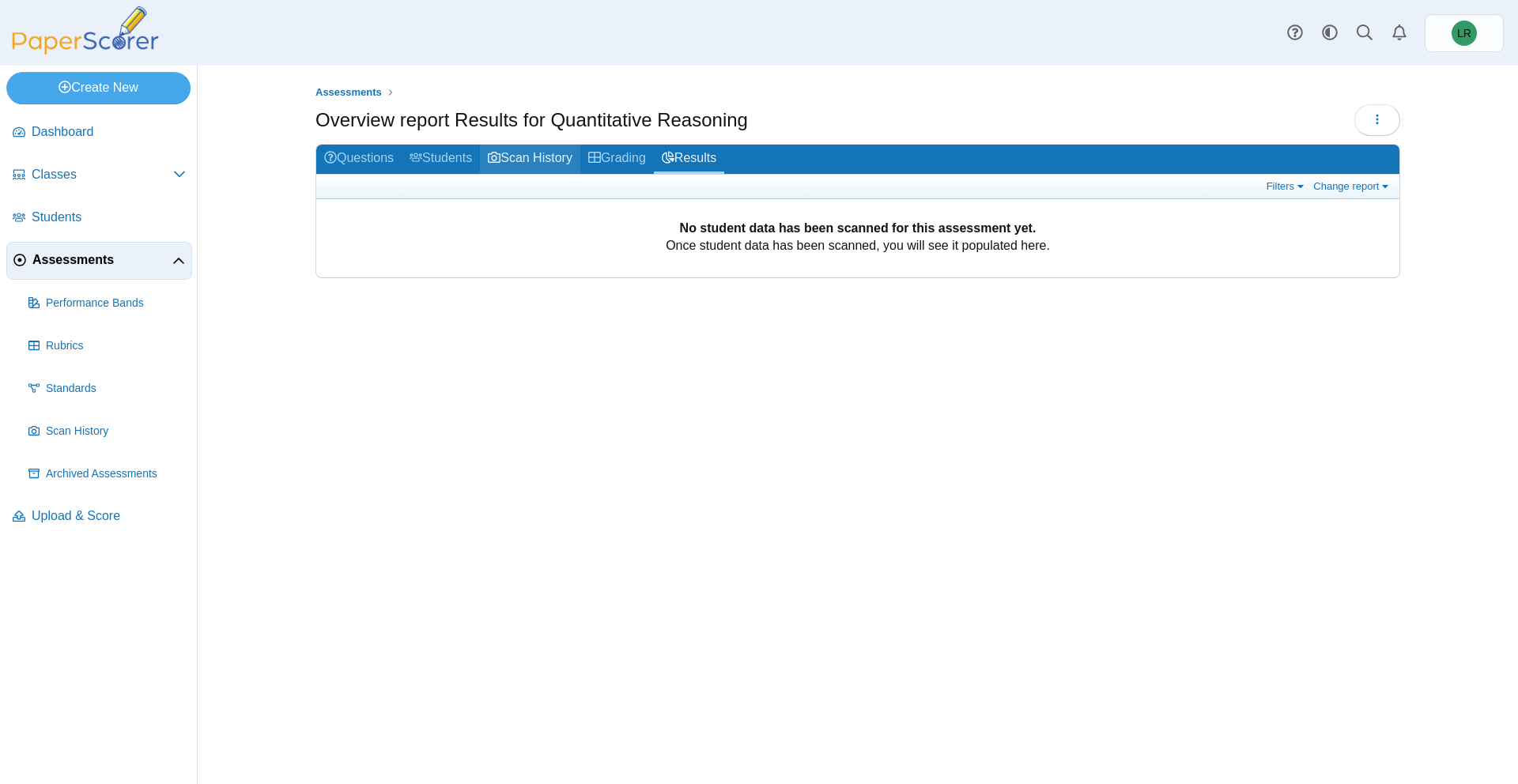
click at [519, 159] on link "Scan History" at bounding box center [530, 159] width 100 height 29
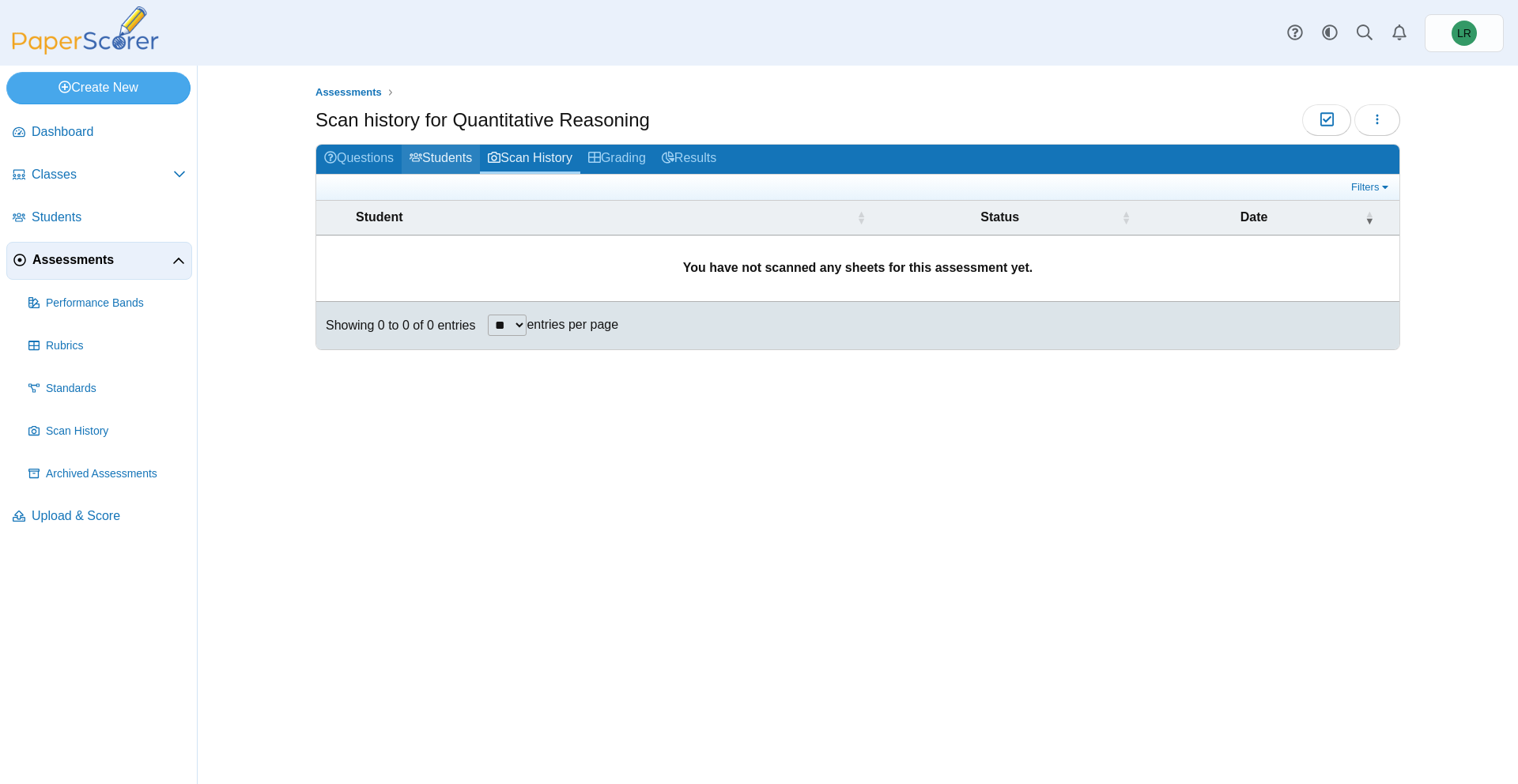
click at [448, 160] on link "Students" at bounding box center [441, 159] width 78 height 29
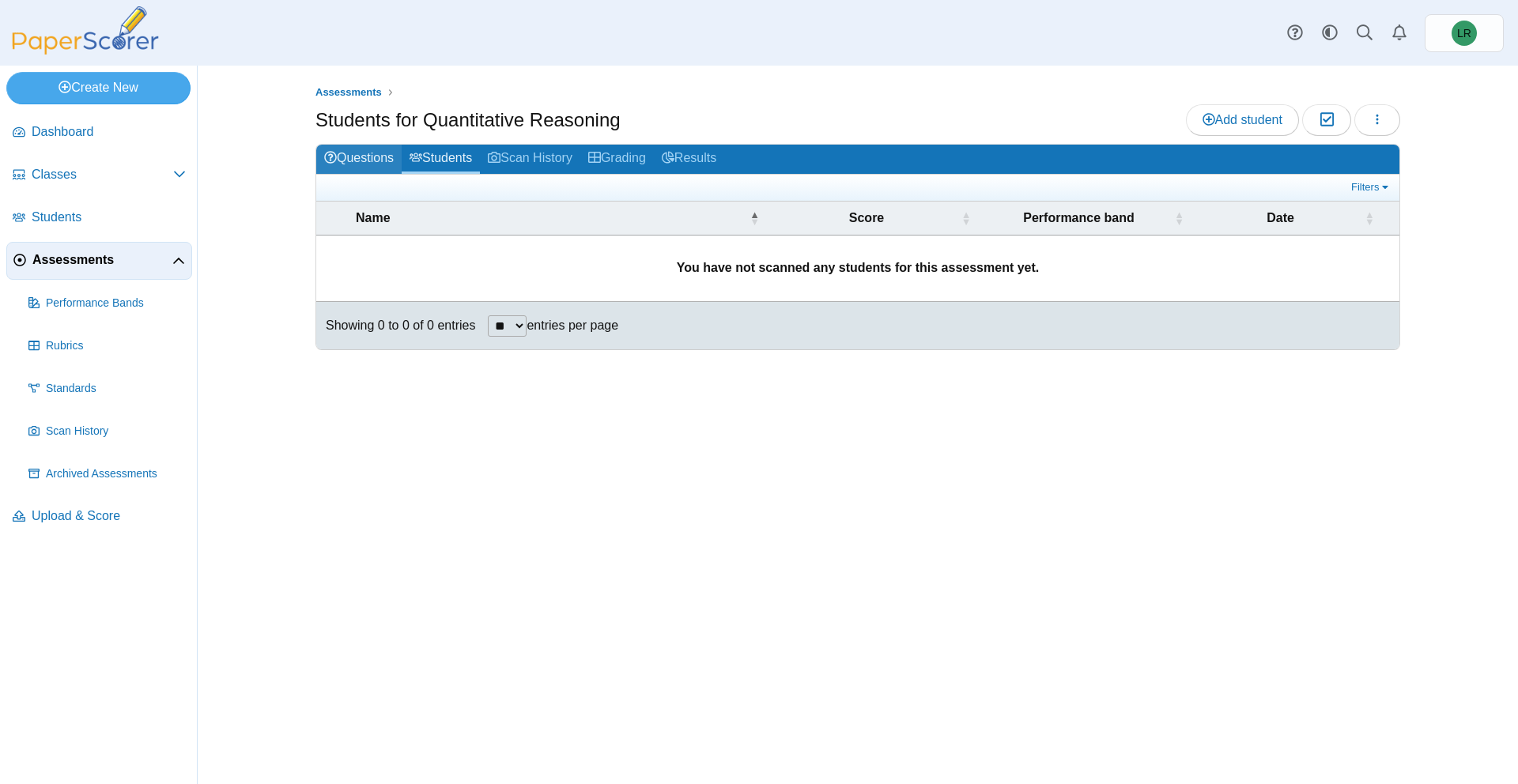
click at [375, 163] on link "Questions" at bounding box center [359, 159] width 86 height 29
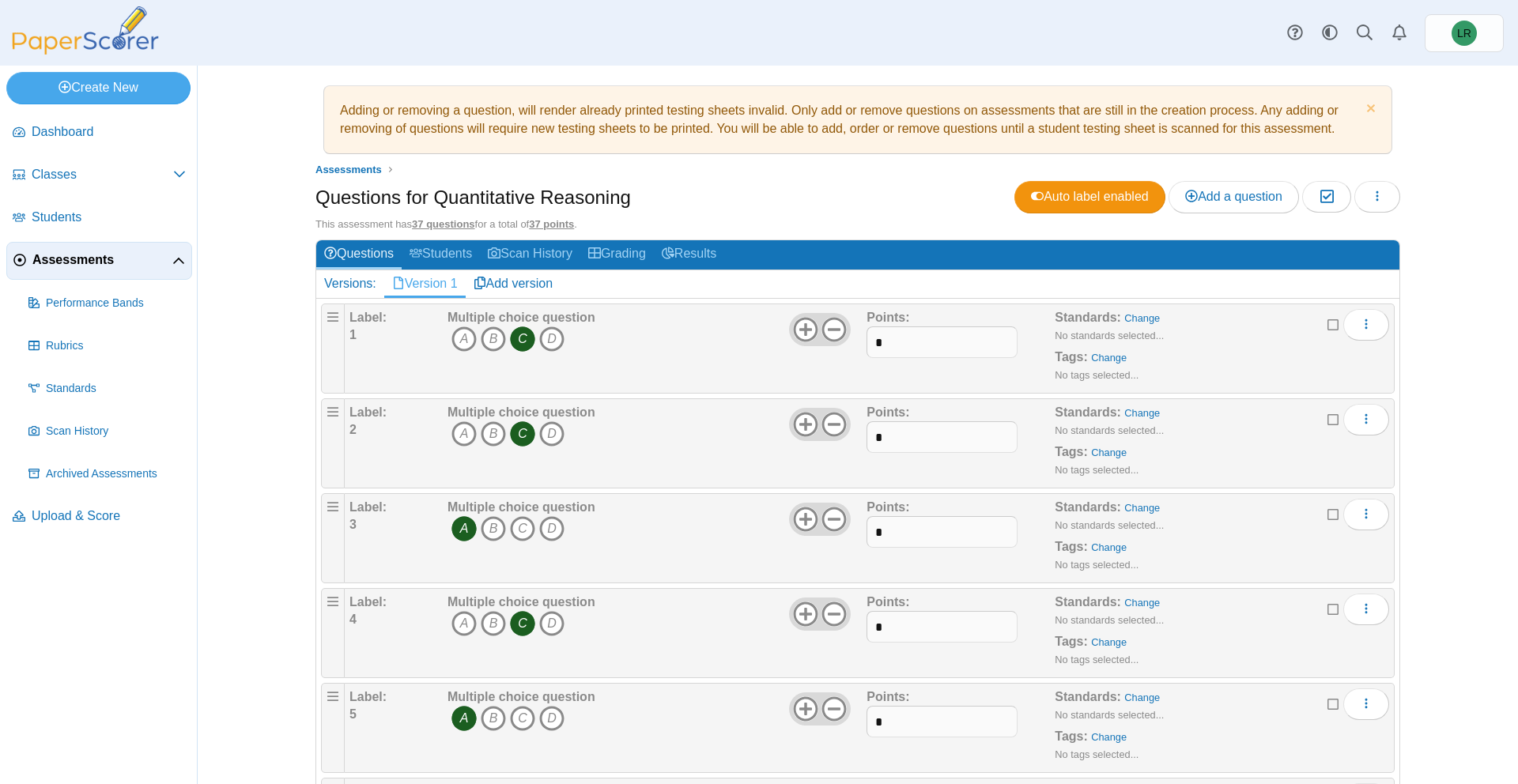
scroll to position [8, 0]
click at [322, 169] on span "Assessments" at bounding box center [348, 169] width 66 height 12
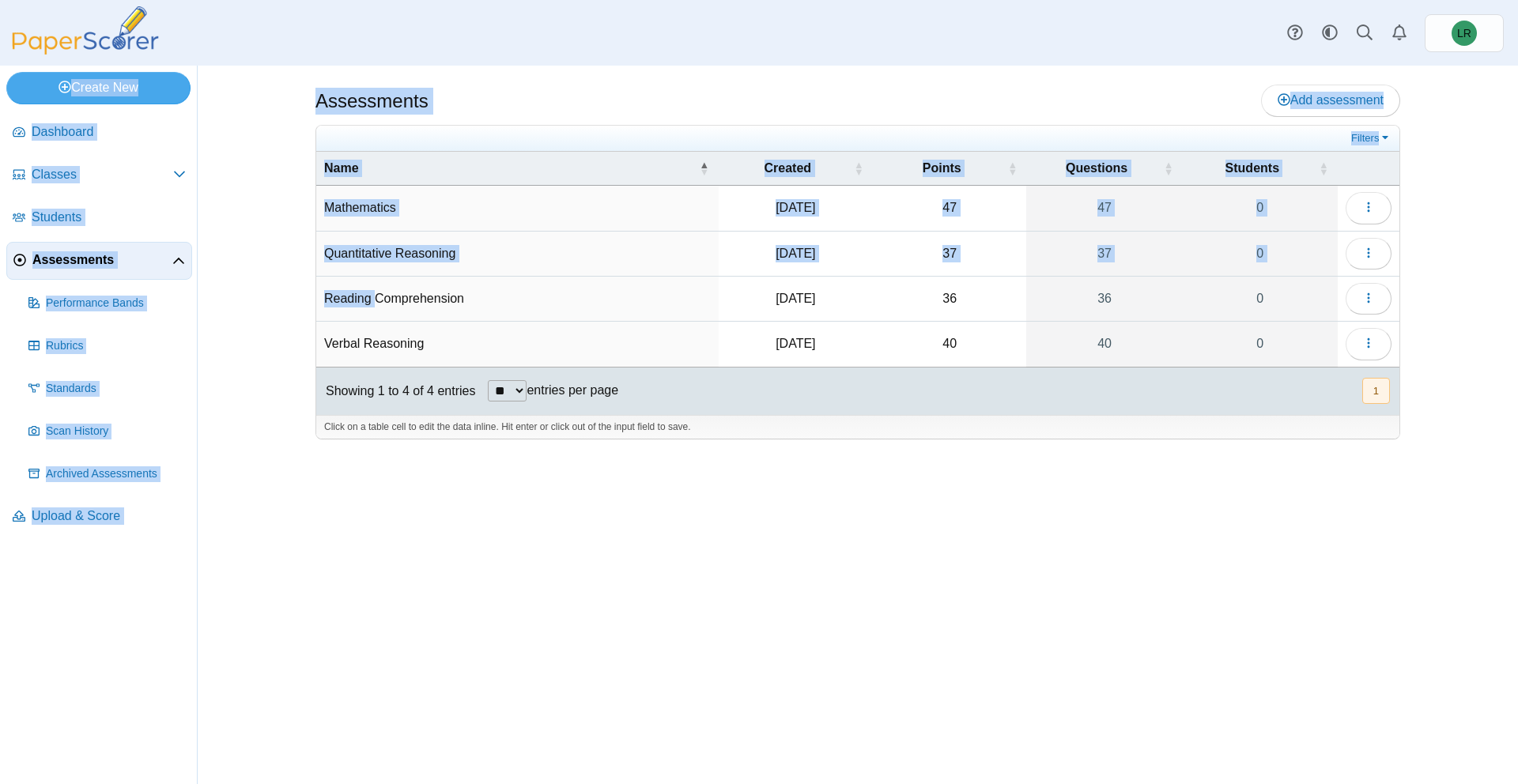
drag, startPoint x: 378, startPoint y: 303, endPoint x: 1054, endPoint y: 30, distance: 729.0
click at [1059, 33] on div "Dashboard Classes Archived classes Students" at bounding box center [759, 392] width 1518 height 784
click at [1379, 296] on button "button" at bounding box center [1369, 298] width 46 height 32
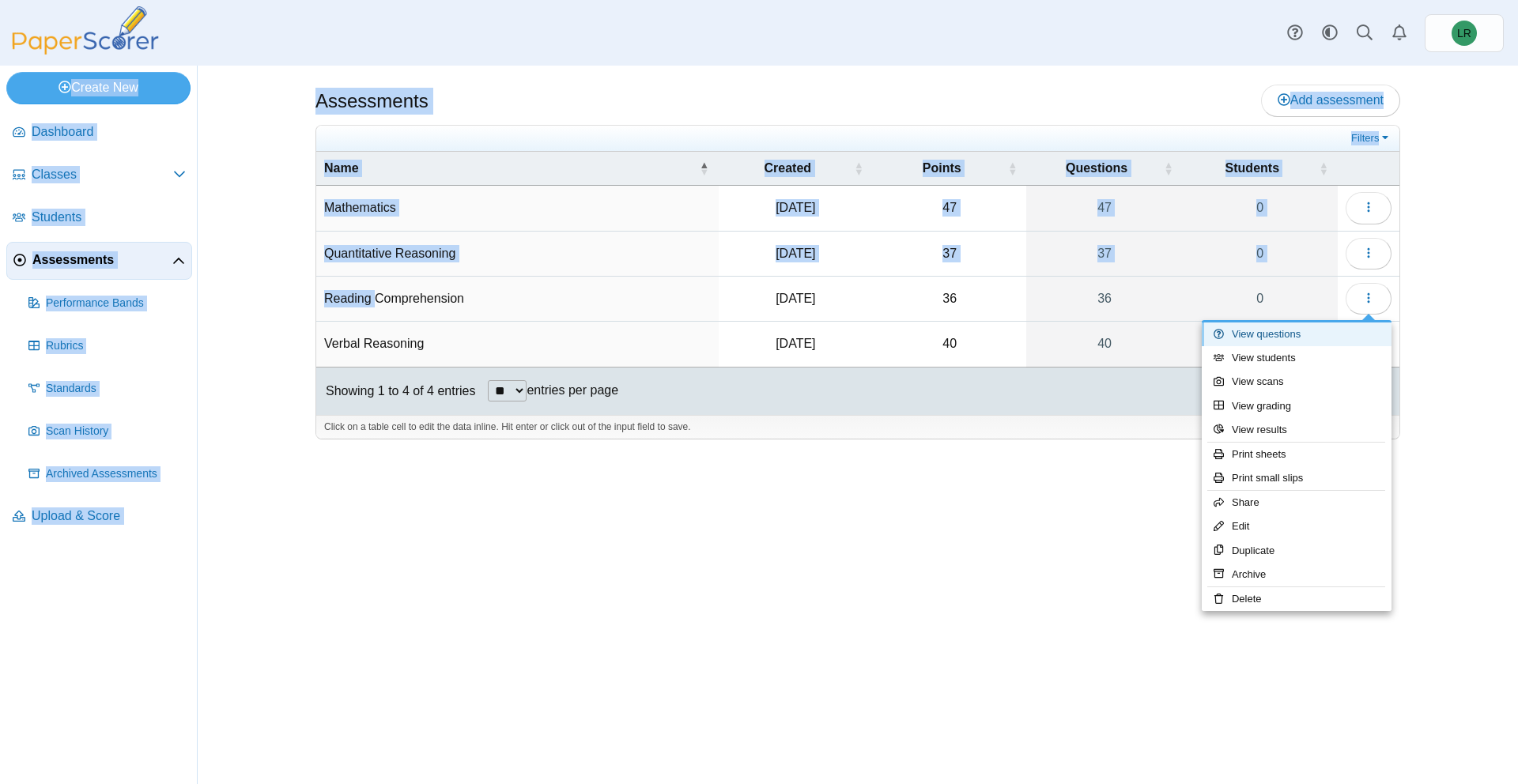
click at [1335, 336] on link "View questions" at bounding box center [1296, 334] width 189 height 24
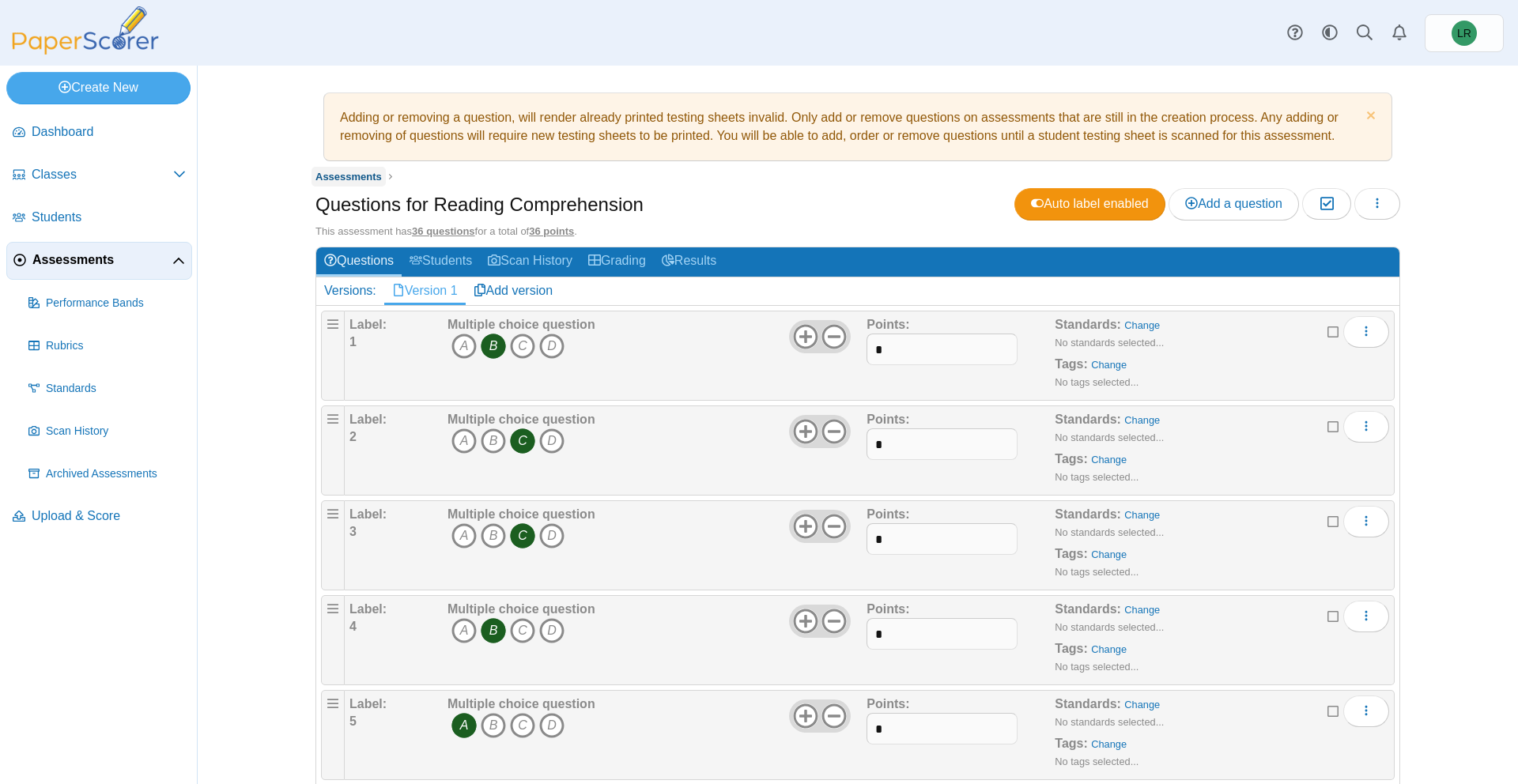
click at [351, 179] on span "Assessments" at bounding box center [348, 177] width 66 height 12
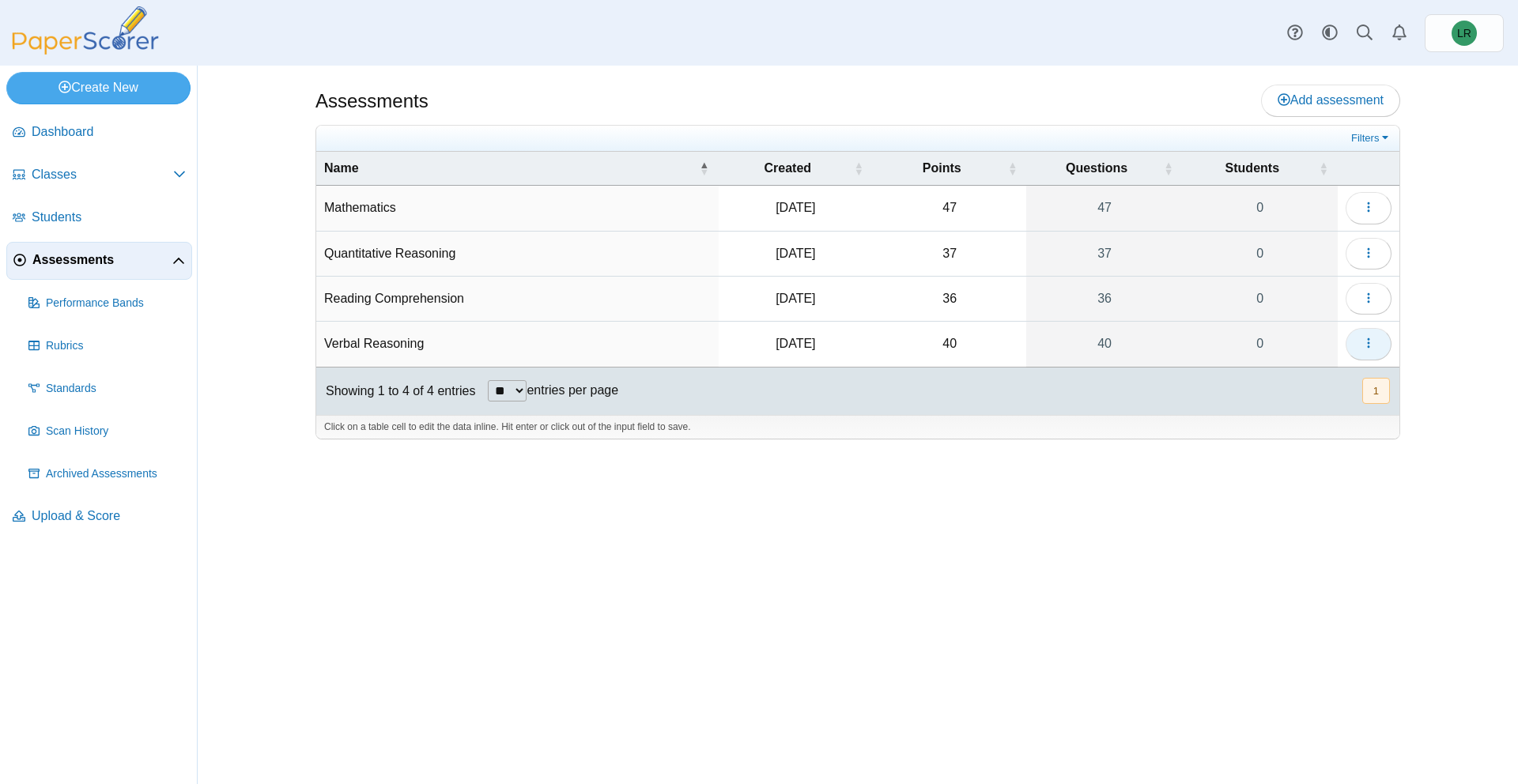
click at [1377, 341] on button "button" at bounding box center [1369, 344] width 46 height 32
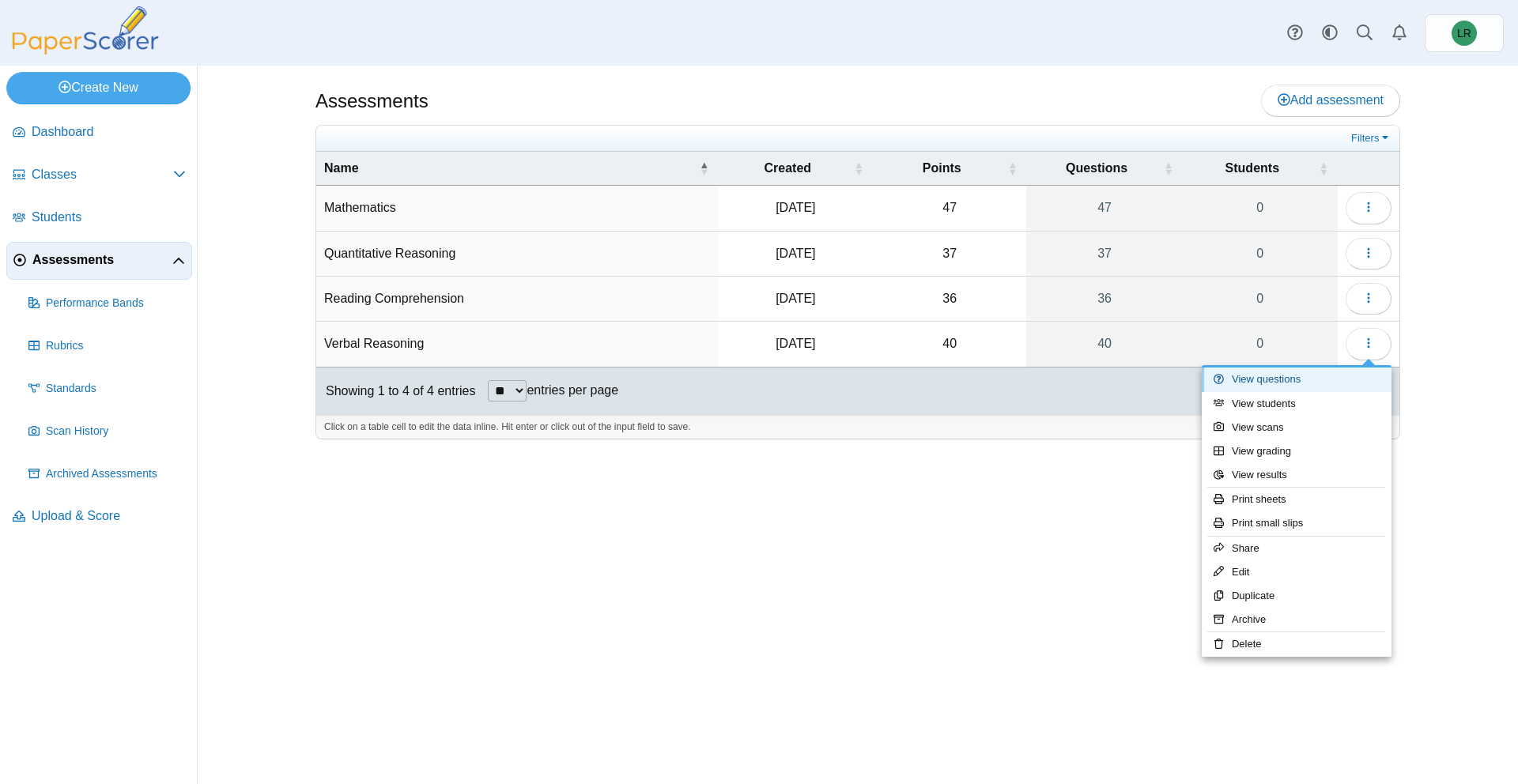
click at [1332, 384] on link "View questions" at bounding box center [1296, 380] width 189 height 24
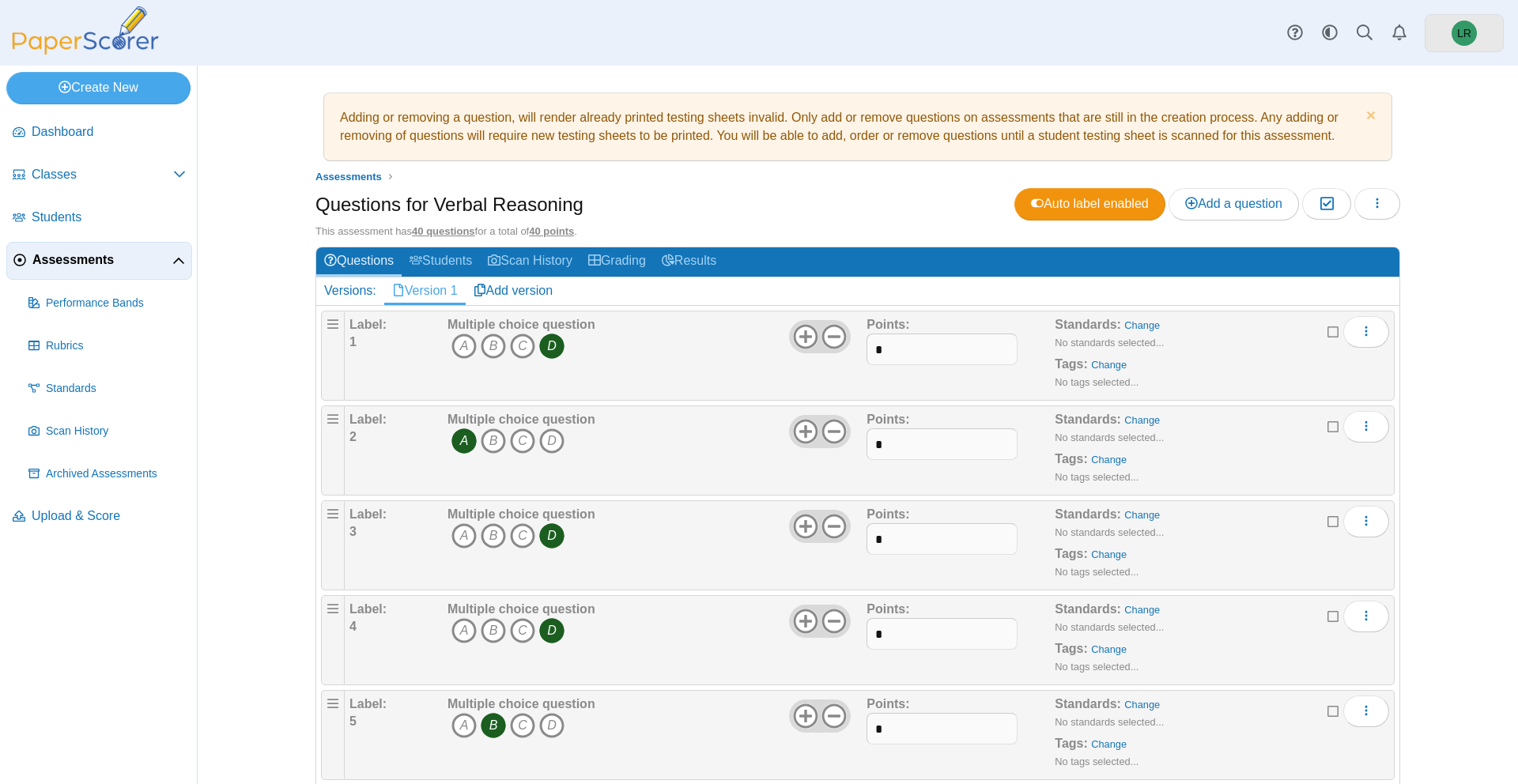
click at [1473, 34] on span "LR" at bounding box center [1465, 33] width 26 height 26
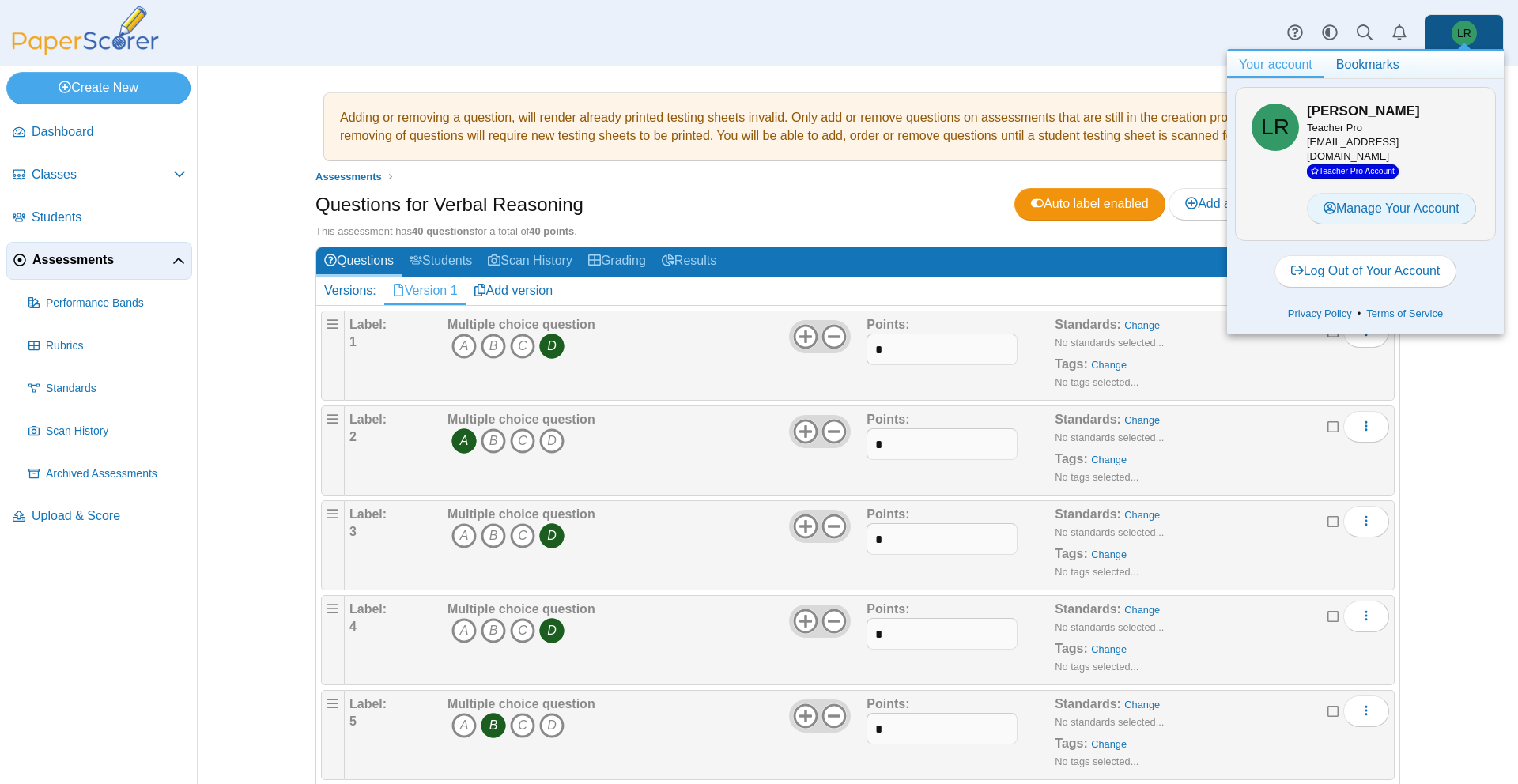
click at [1408, 199] on link "Manage Your Account" at bounding box center [1391, 208] width 169 height 32
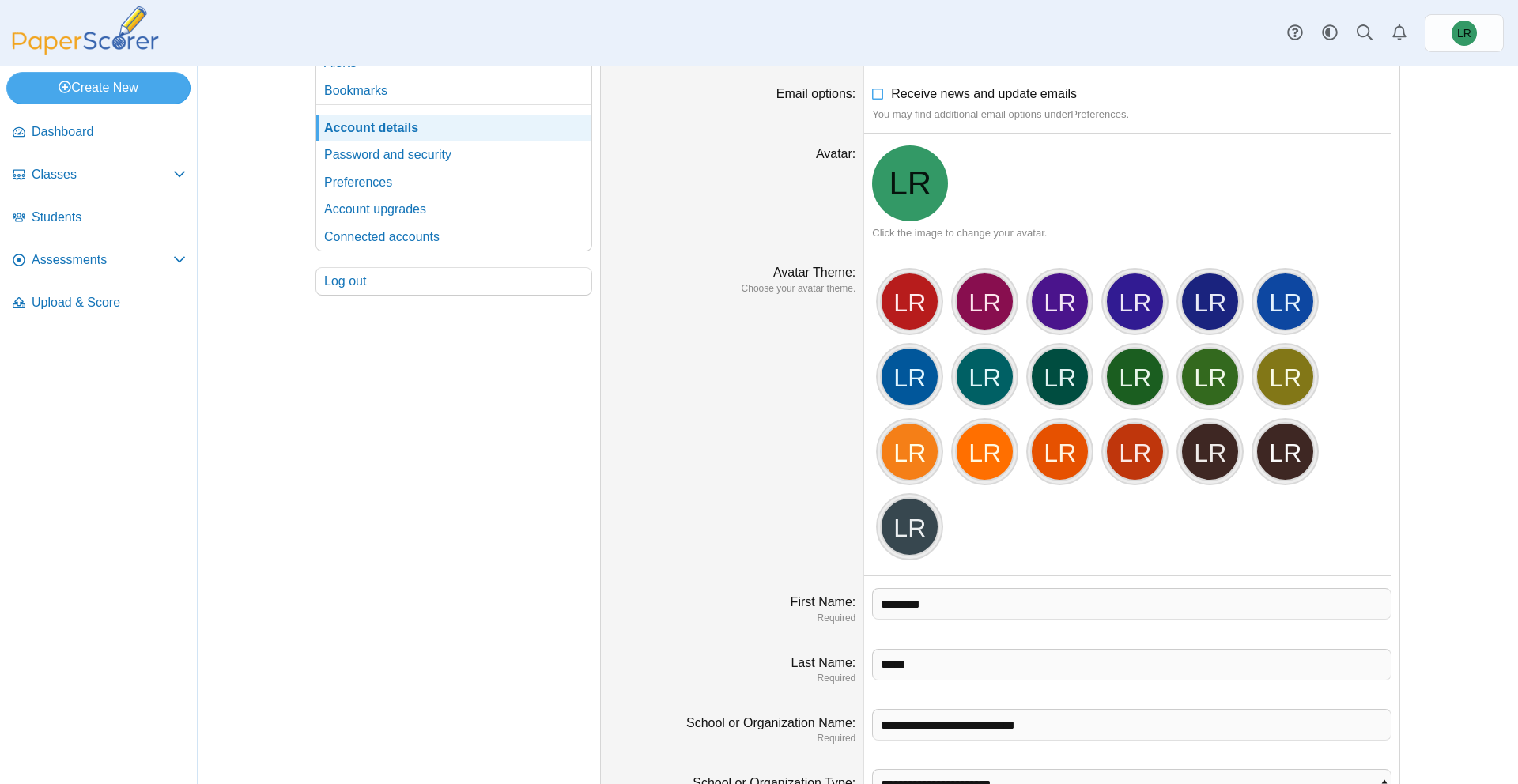
scroll to position [165, 0]
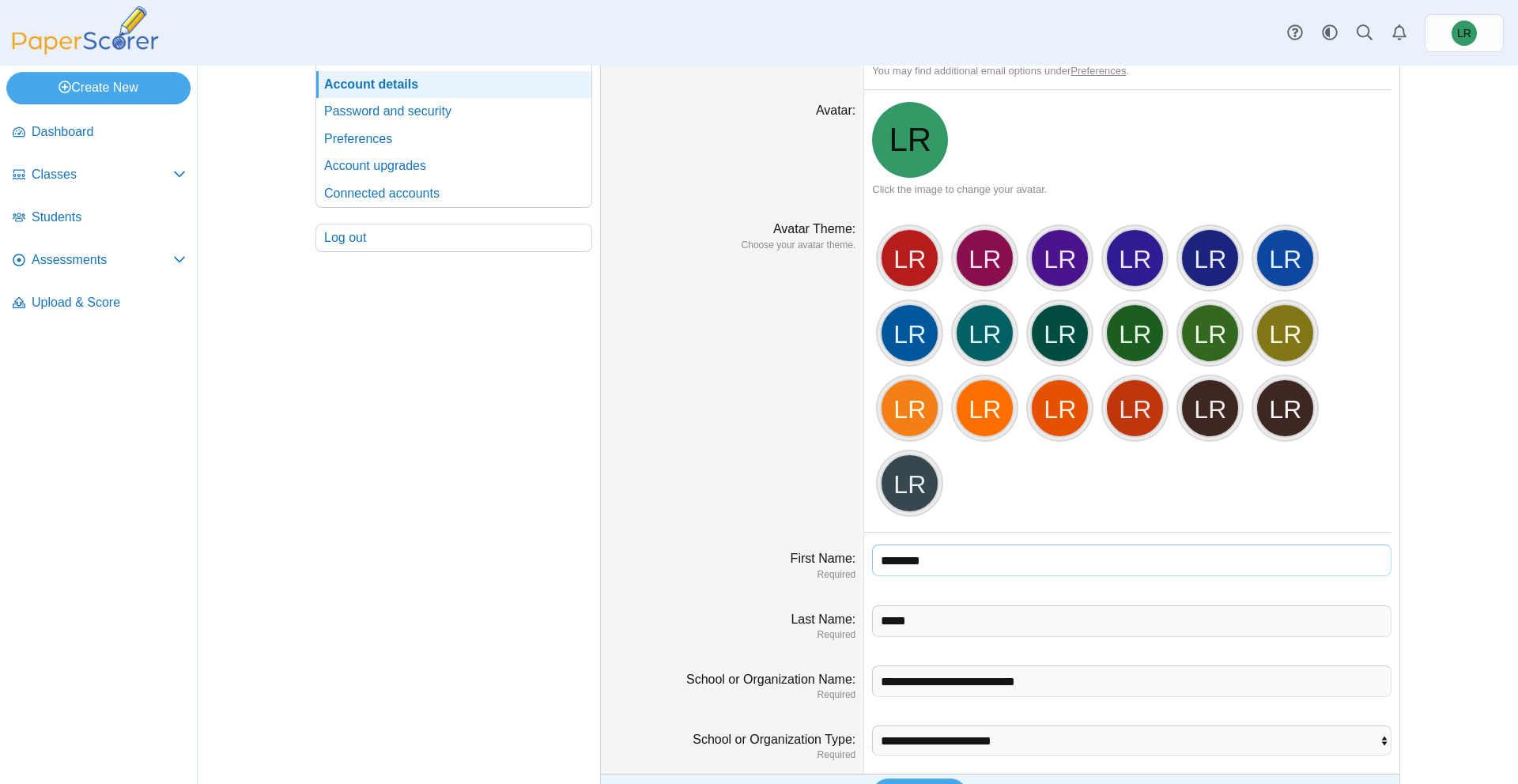
click at [944, 570] on input "********" at bounding box center [1132, 560] width 519 height 32
click at [945, 570] on input "********" at bounding box center [1132, 560] width 519 height 32
type input "*********"
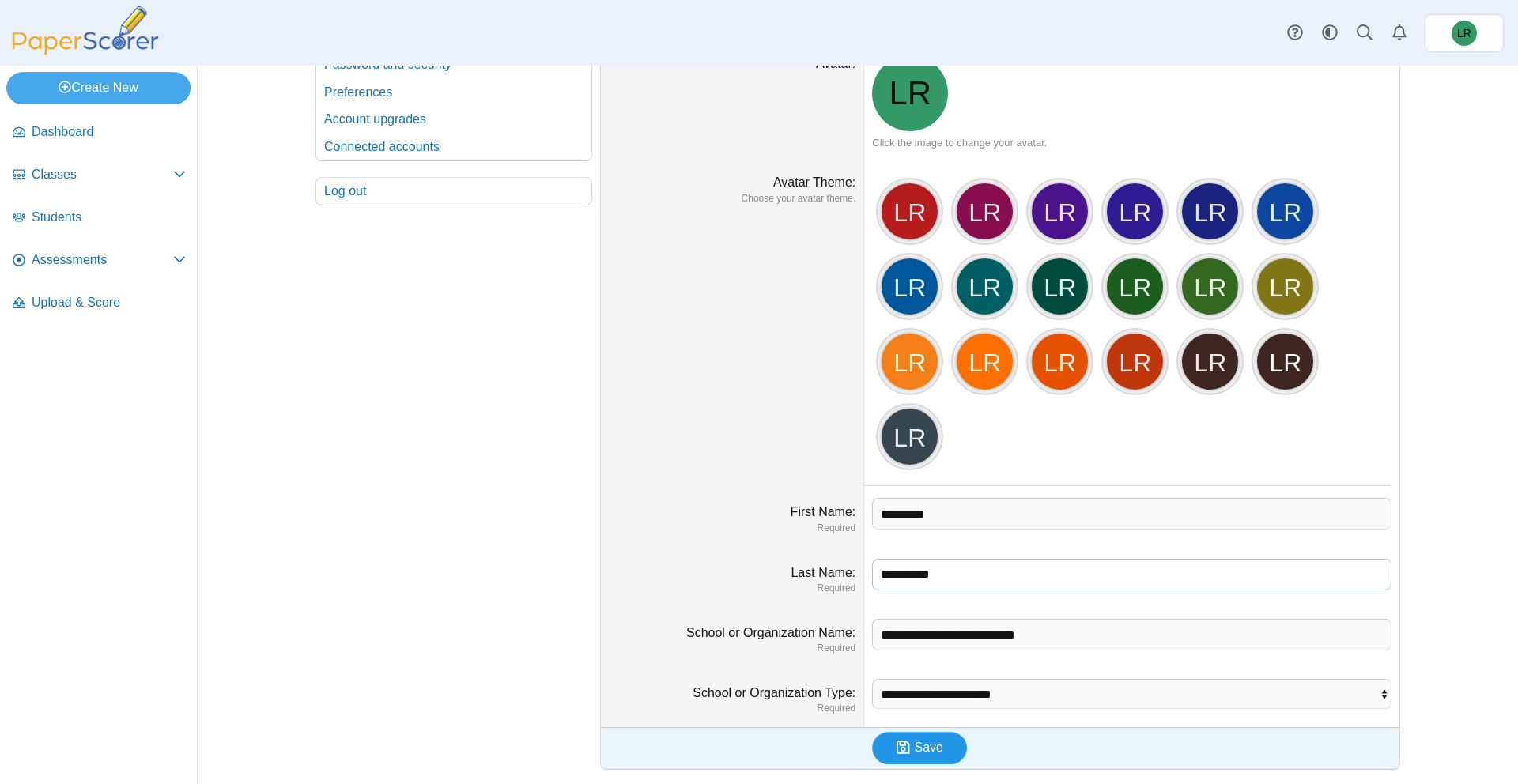
type input "**********"
click at [902, 760] on button "Save" at bounding box center [920, 747] width 95 height 32
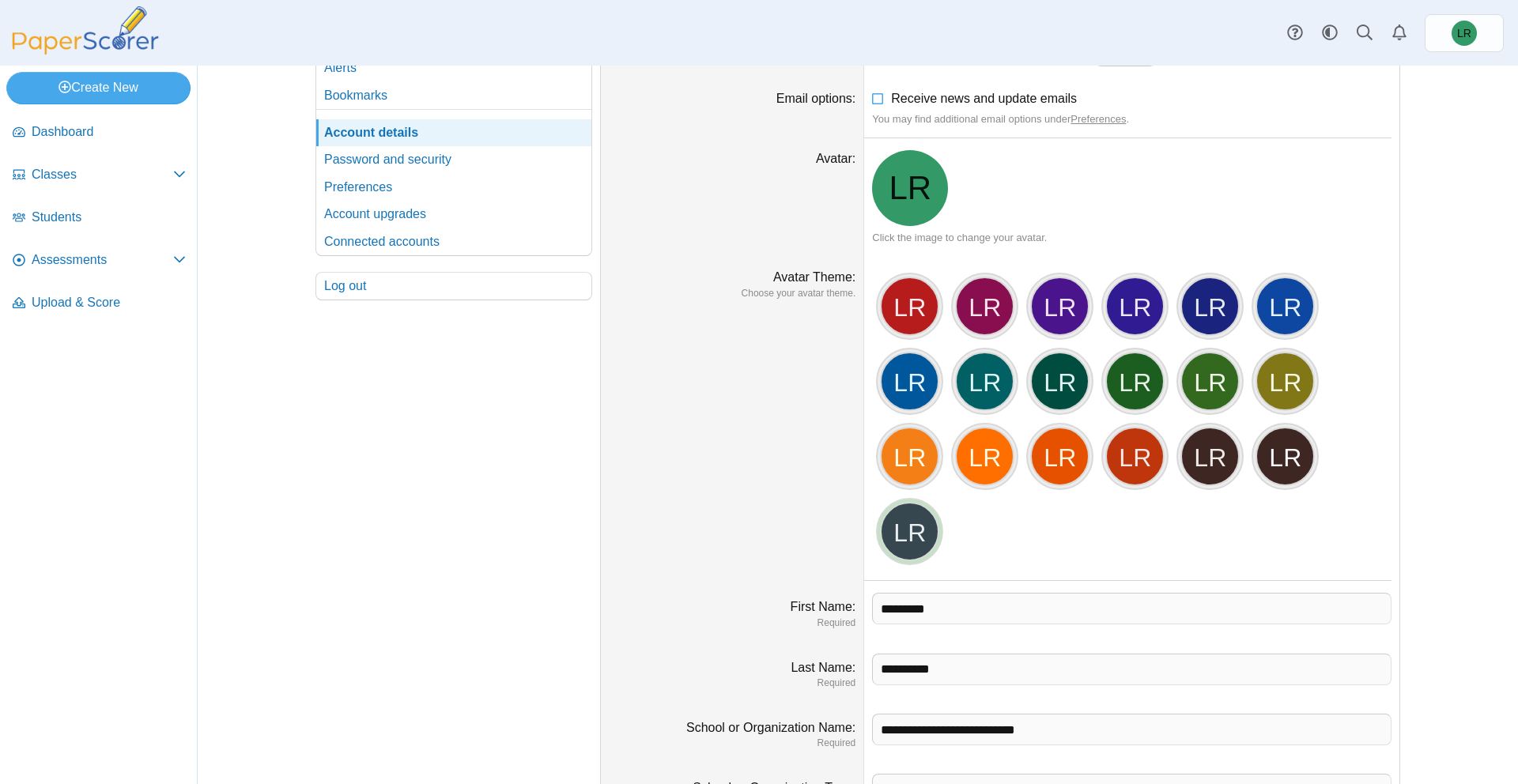
scroll to position [49, 0]
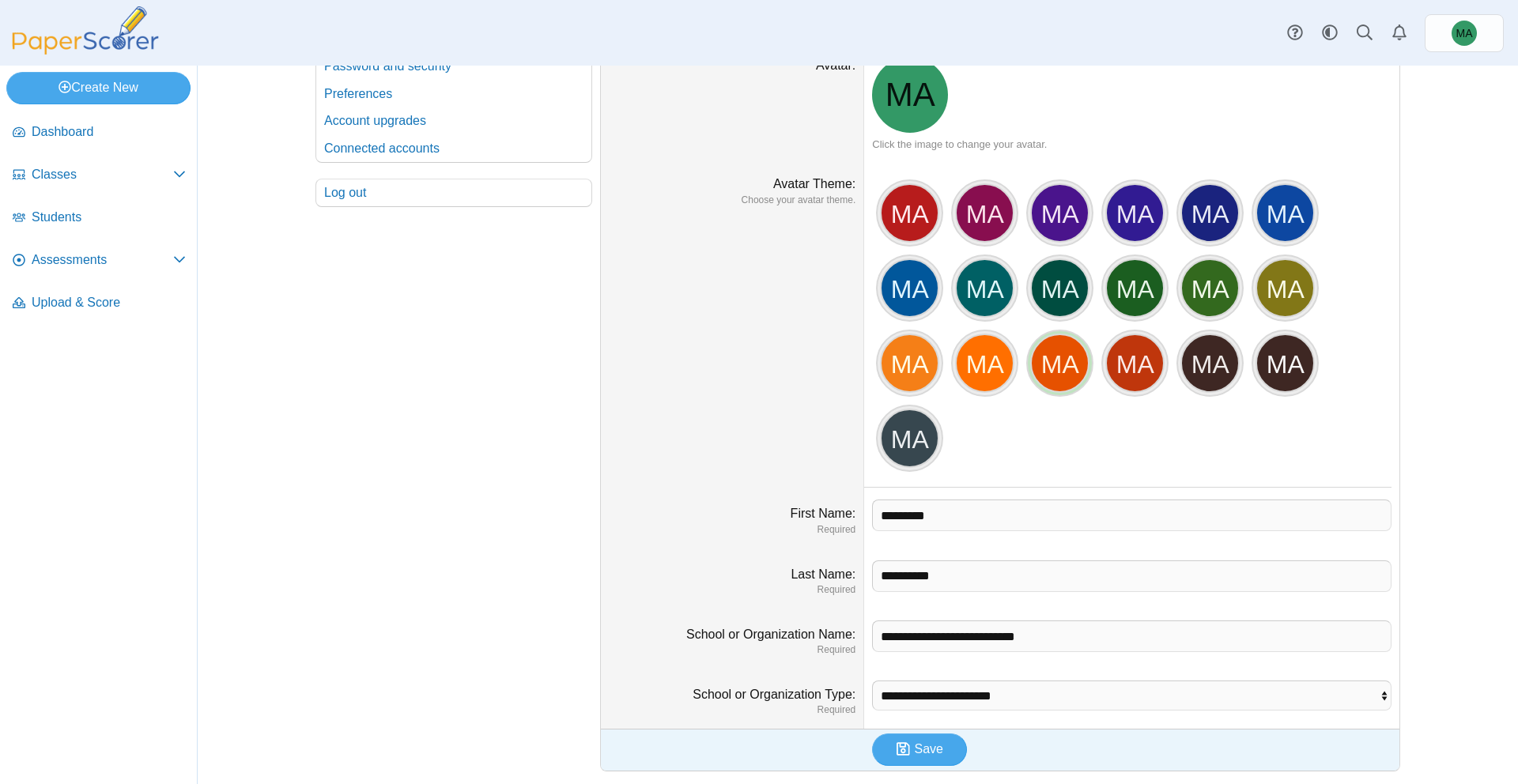
scroll to position [212, 0]
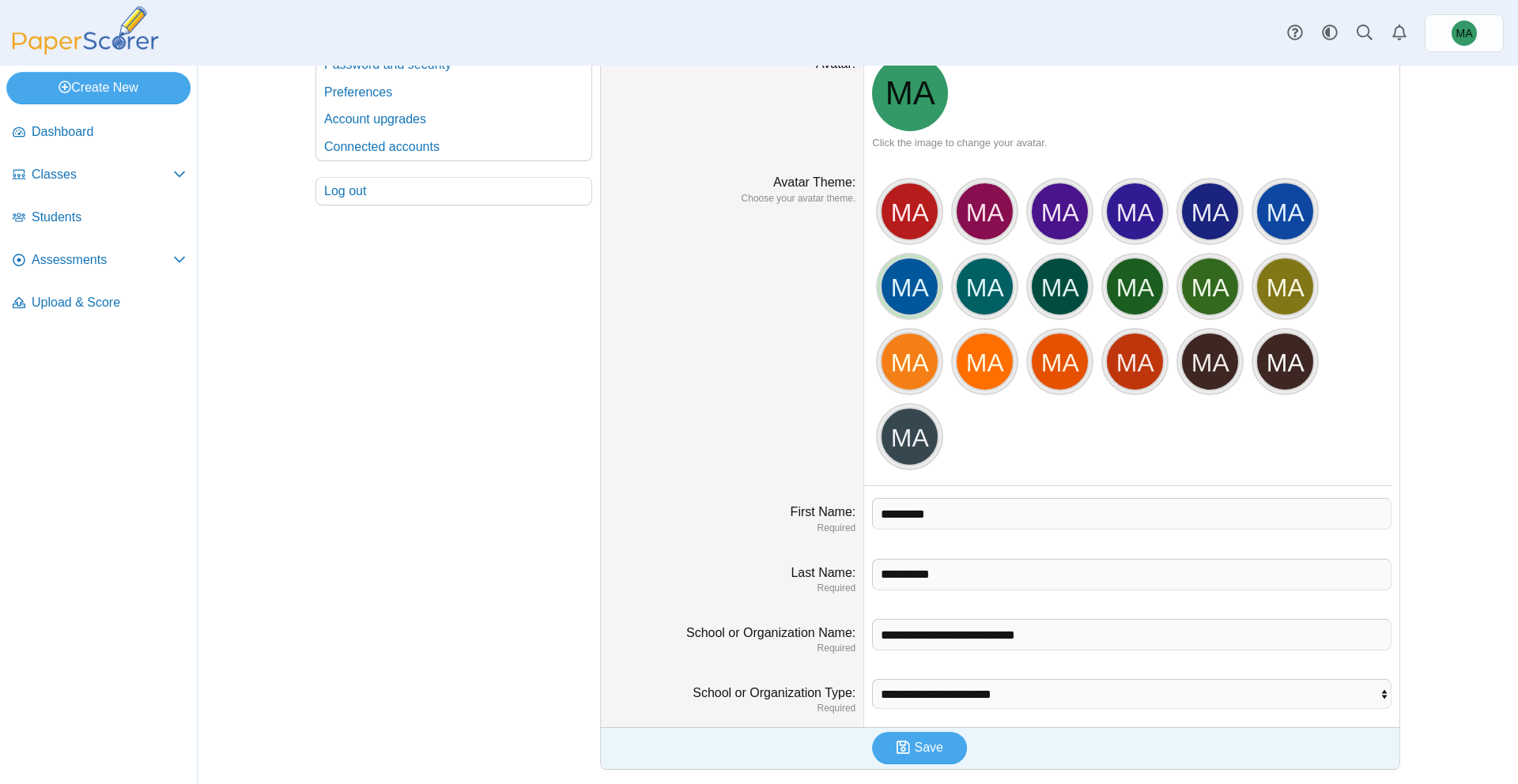
click at [904, 290] on div "MA" at bounding box center [909, 286] width 59 height 59
click at [922, 751] on span "Save" at bounding box center [928, 747] width 28 height 14
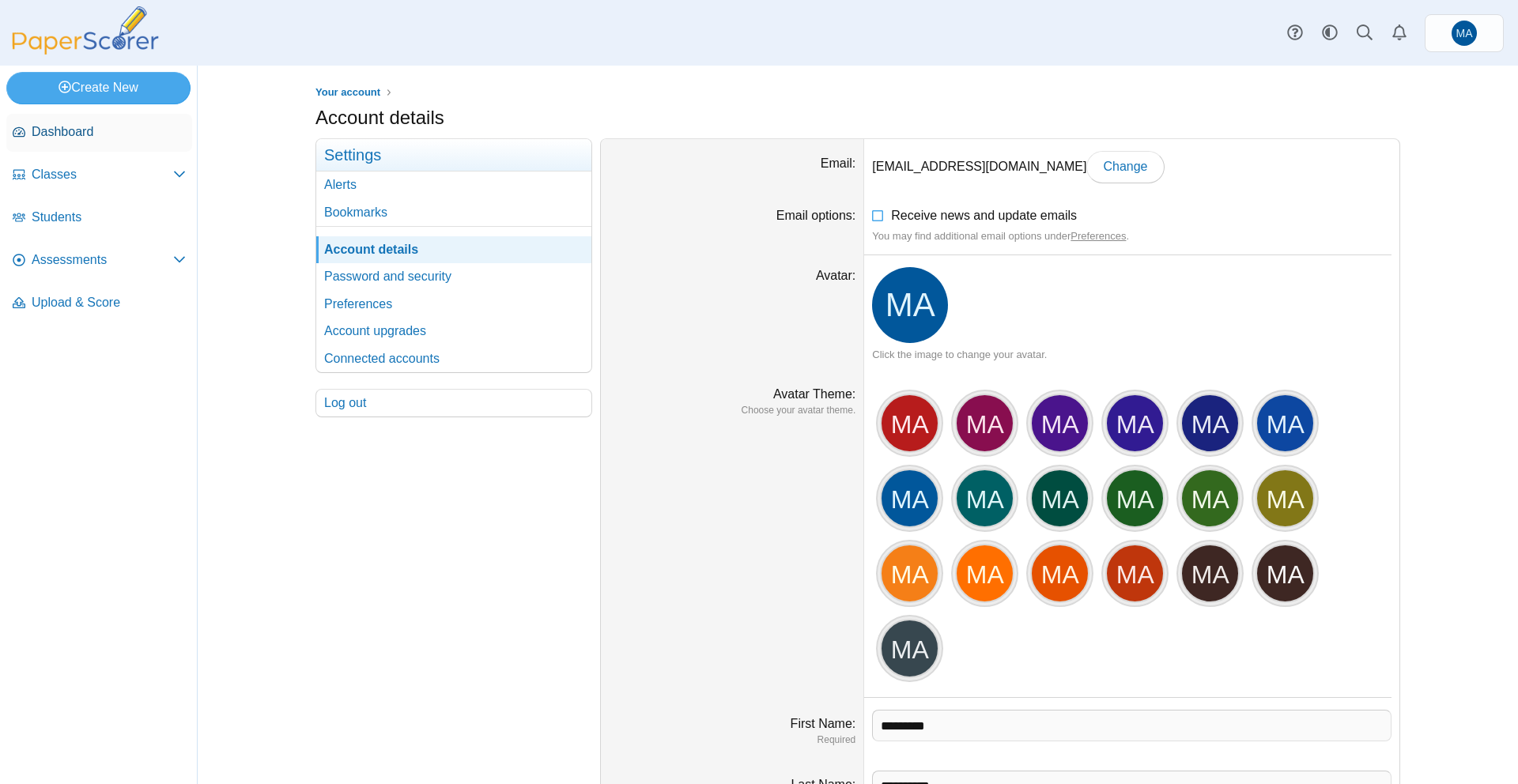
click at [132, 131] on span "Dashboard" at bounding box center [109, 132] width 154 height 17
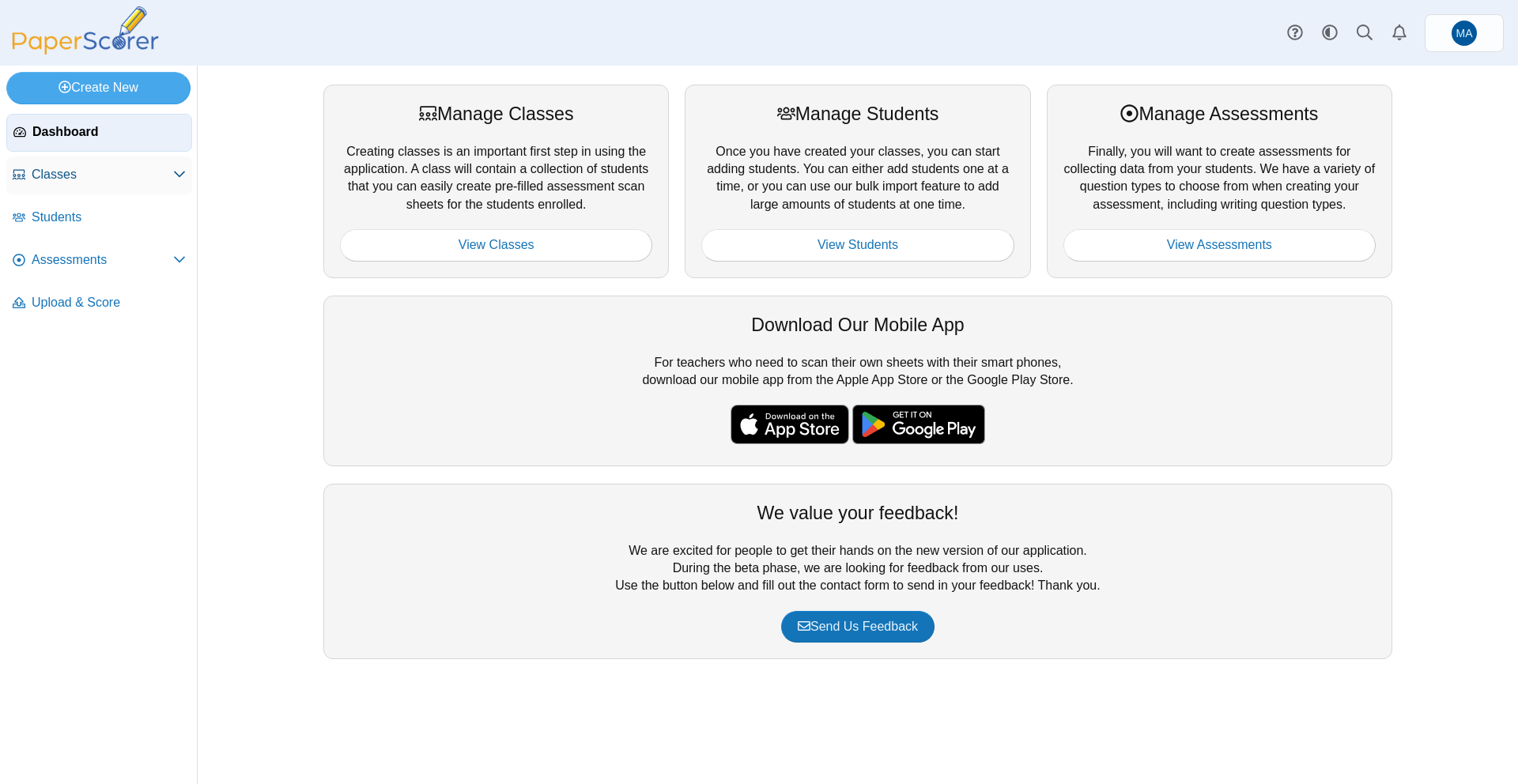
click at [130, 169] on span "Classes" at bounding box center [102, 175] width 141 height 17
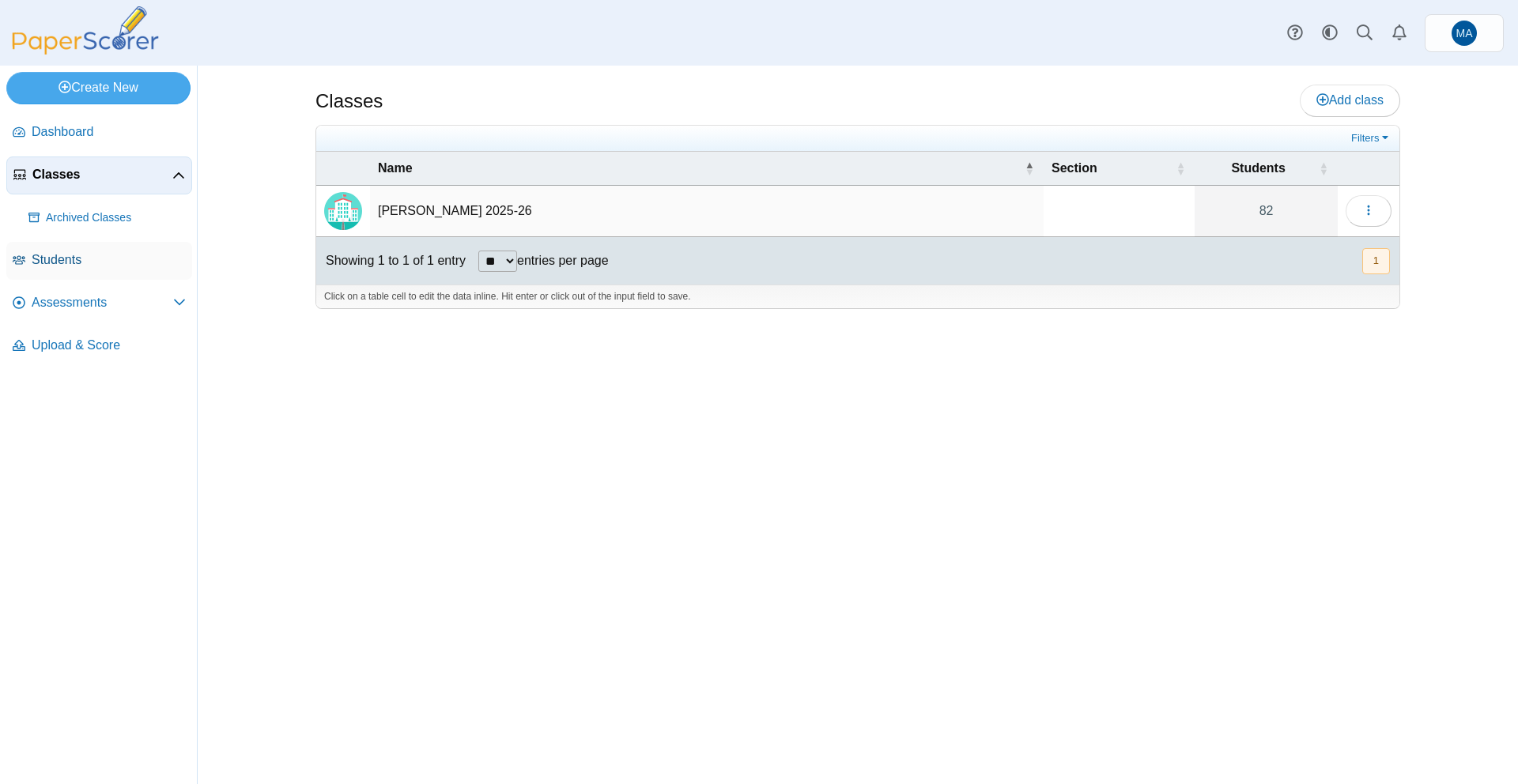
click at [93, 255] on span "Students" at bounding box center [109, 260] width 154 height 17
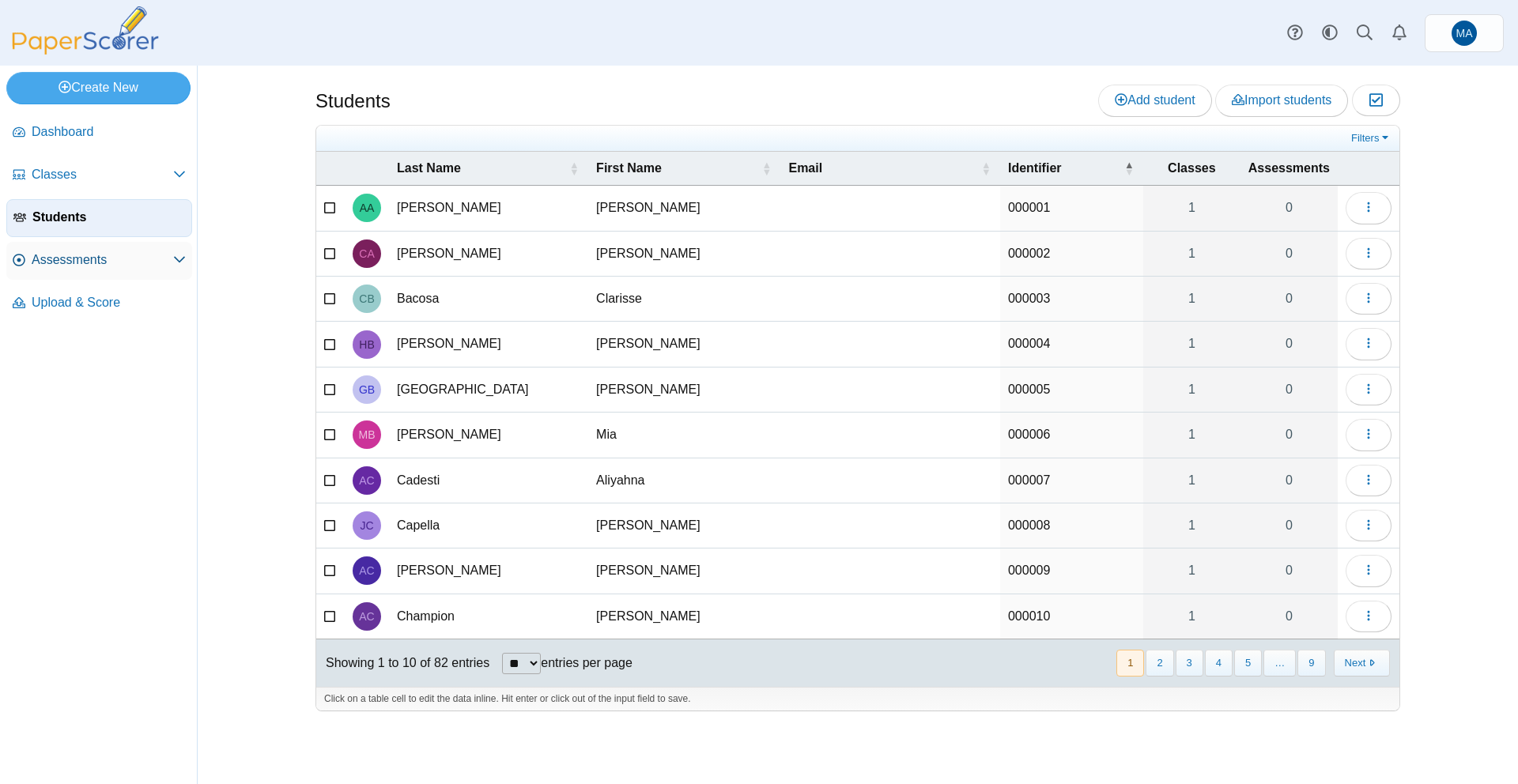
click at [161, 260] on span "Assessments" at bounding box center [102, 260] width 141 height 17
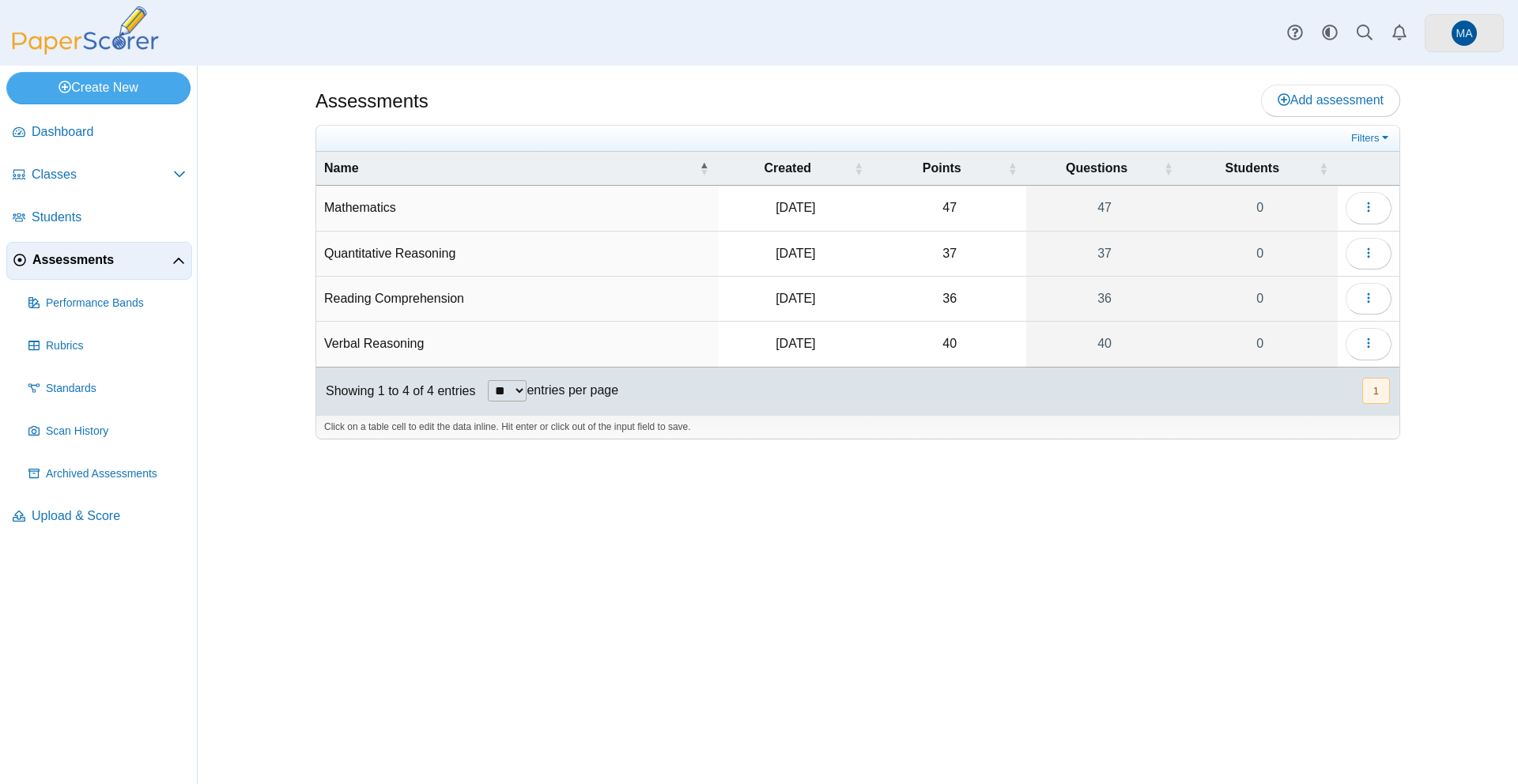
click at [1468, 29] on span "MA" at bounding box center [1464, 33] width 16 height 11
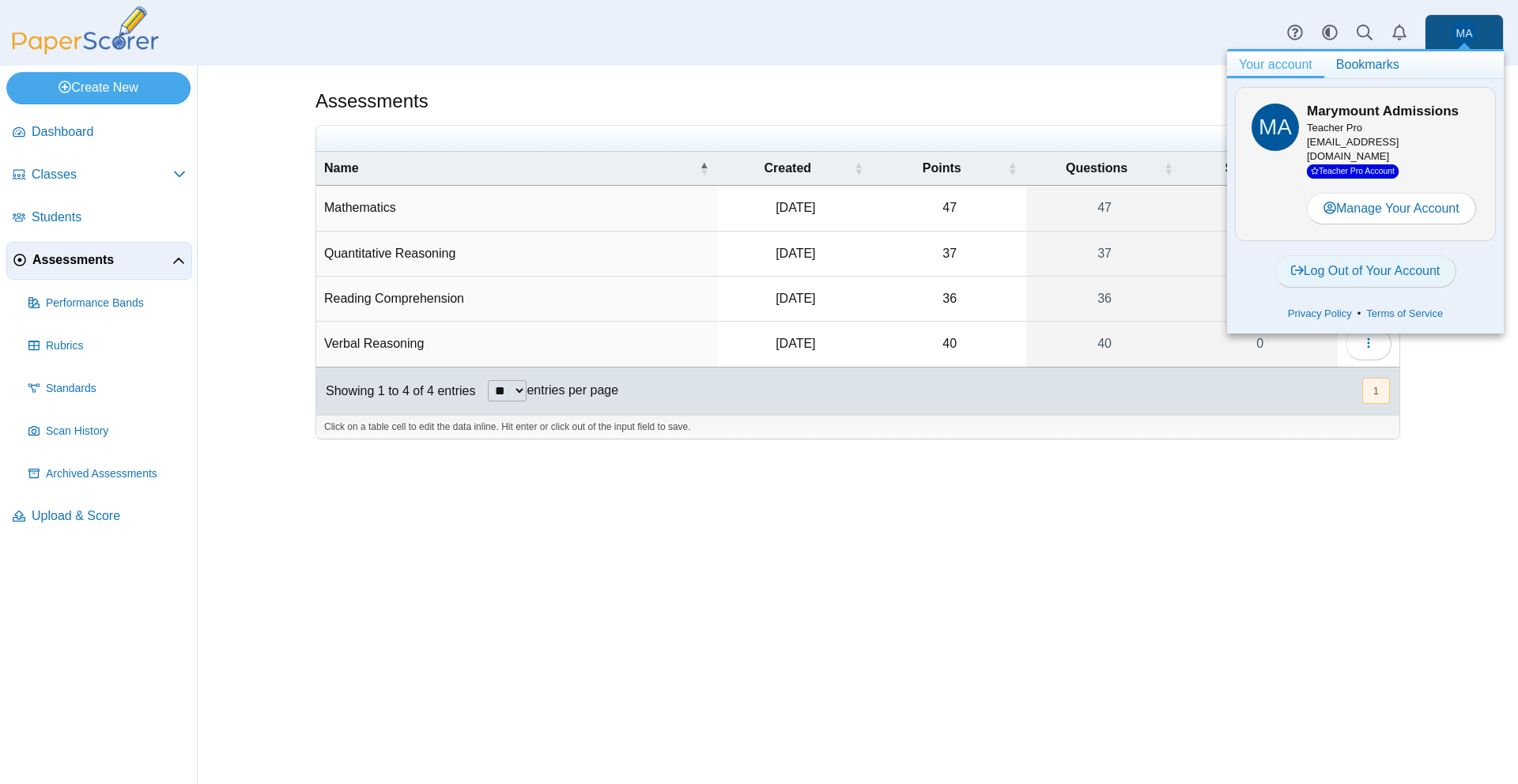
click at [1387, 262] on link "Log Out of Your Account" at bounding box center [1365, 271] width 183 height 32
